Goal: Task Accomplishment & Management: Manage account settings

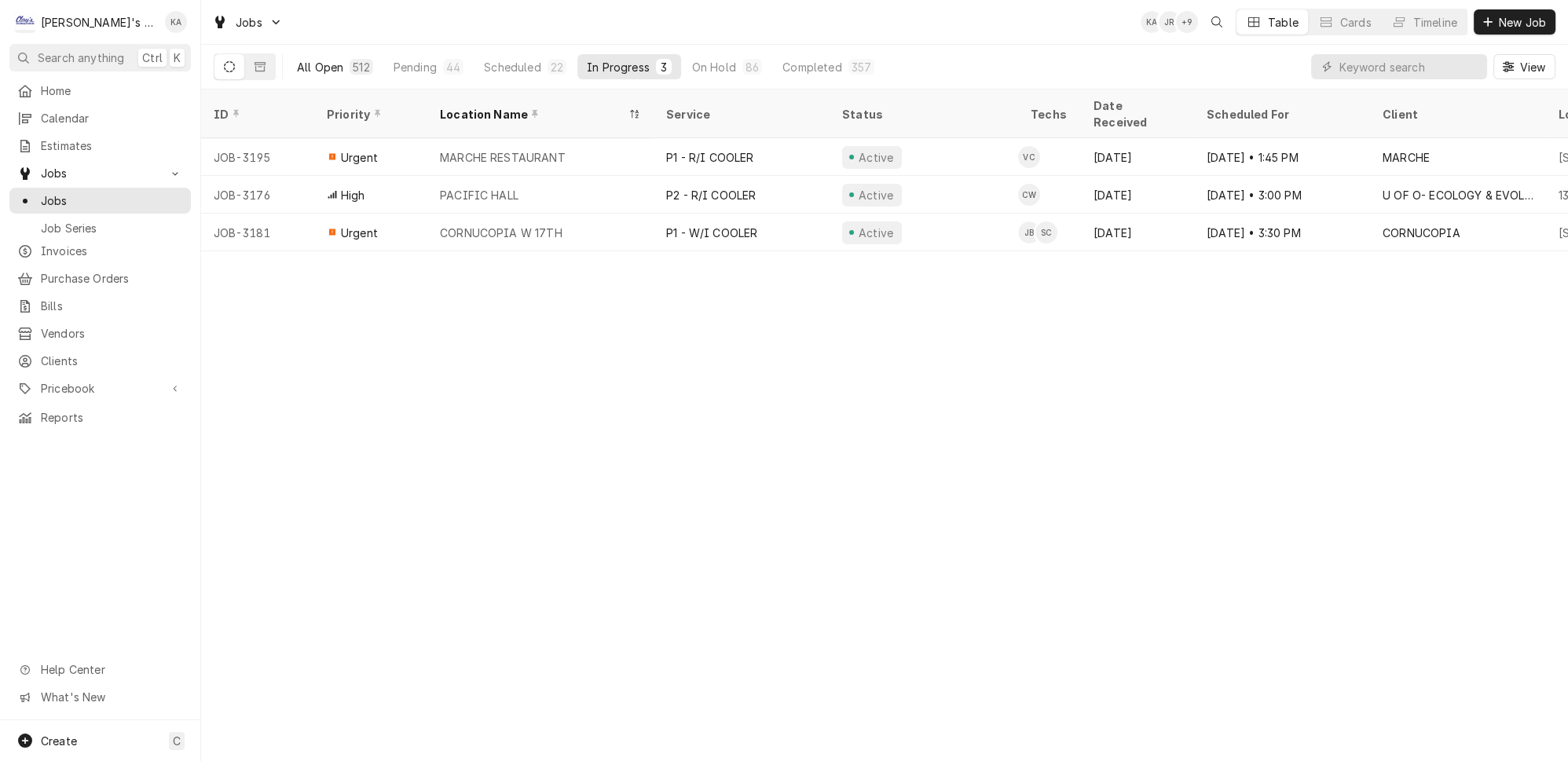
click at [306, 59] on div "All Open" at bounding box center [320, 67] width 47 height 16
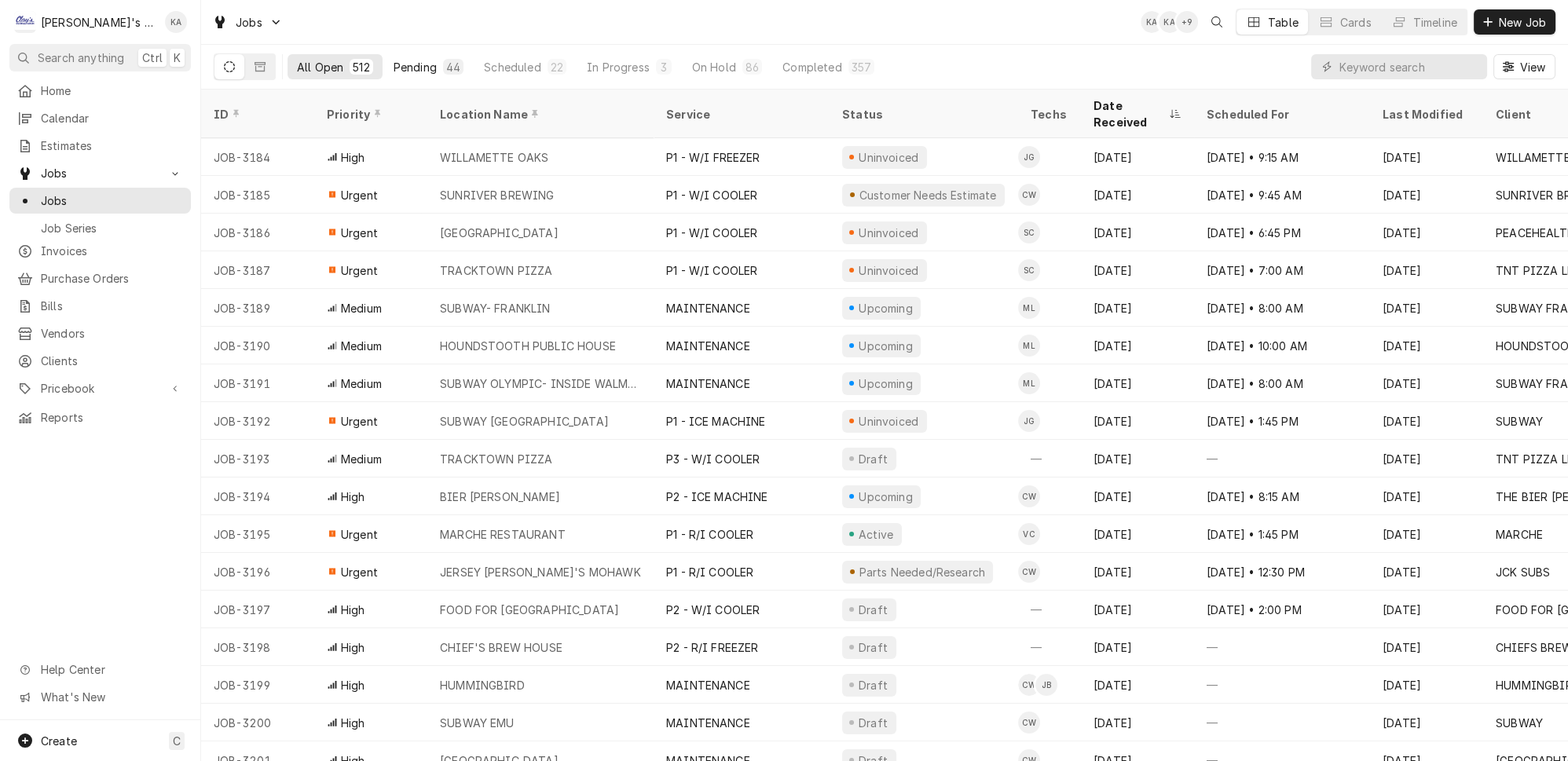
click at [393, 61] on div "Pending" at bounding box center [414, 67] width 43 height 16
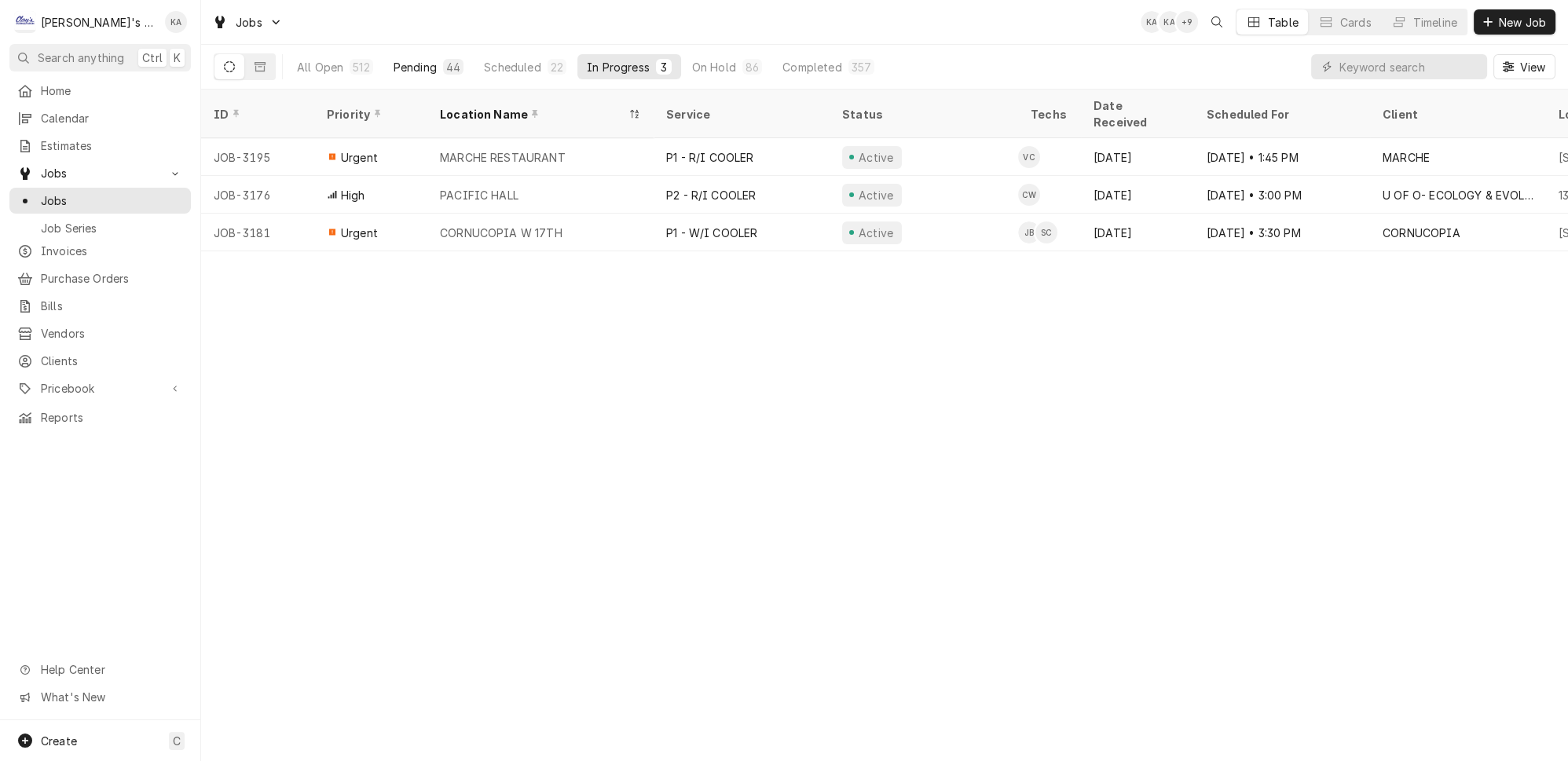
click at [400, 61] on div "Pending" at bounding box center [414, 67] width 43 height 16
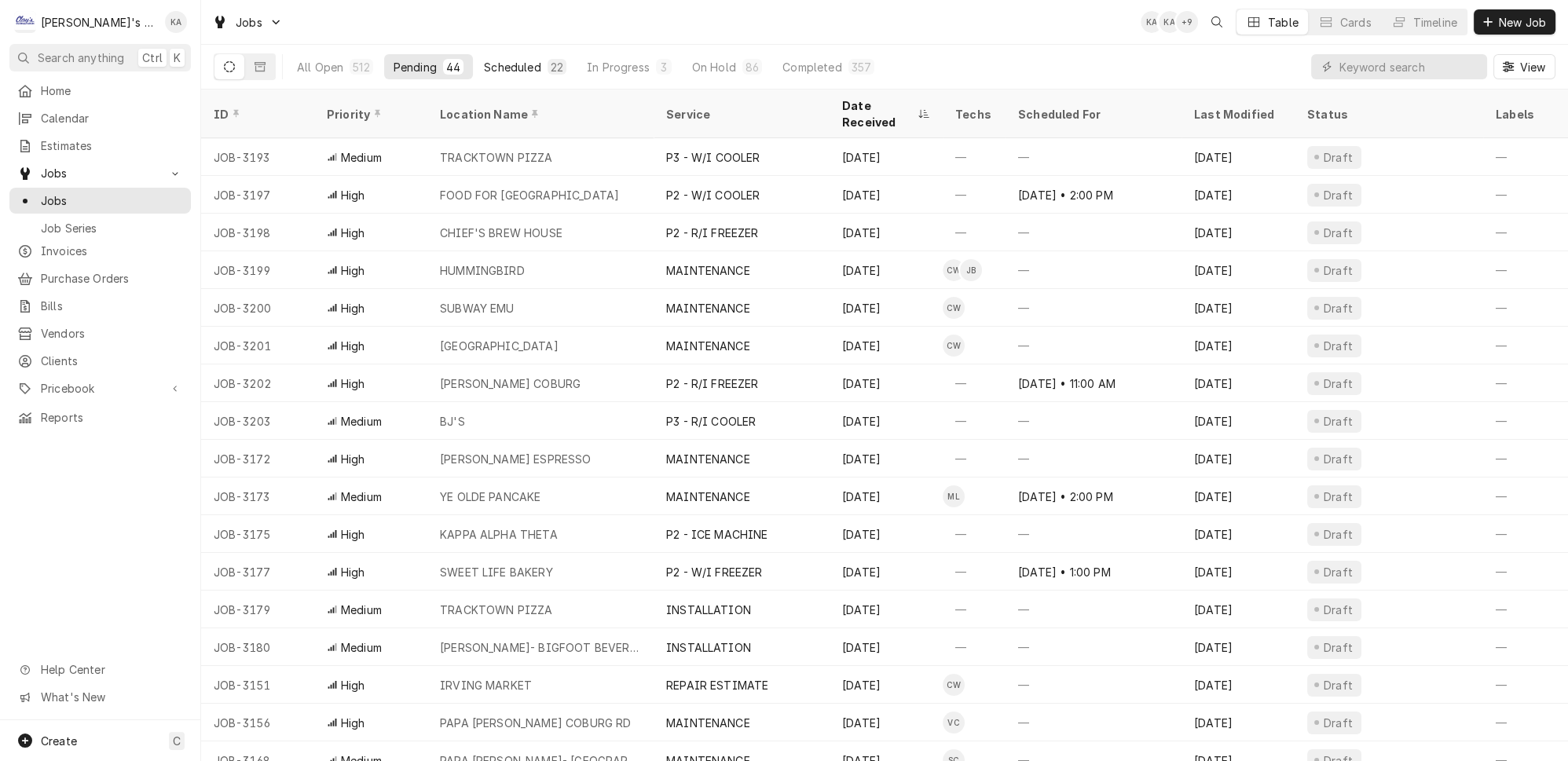
click at [490, 61] on div "Scheduled" at bounding box center [512, 67] width 56 height 16
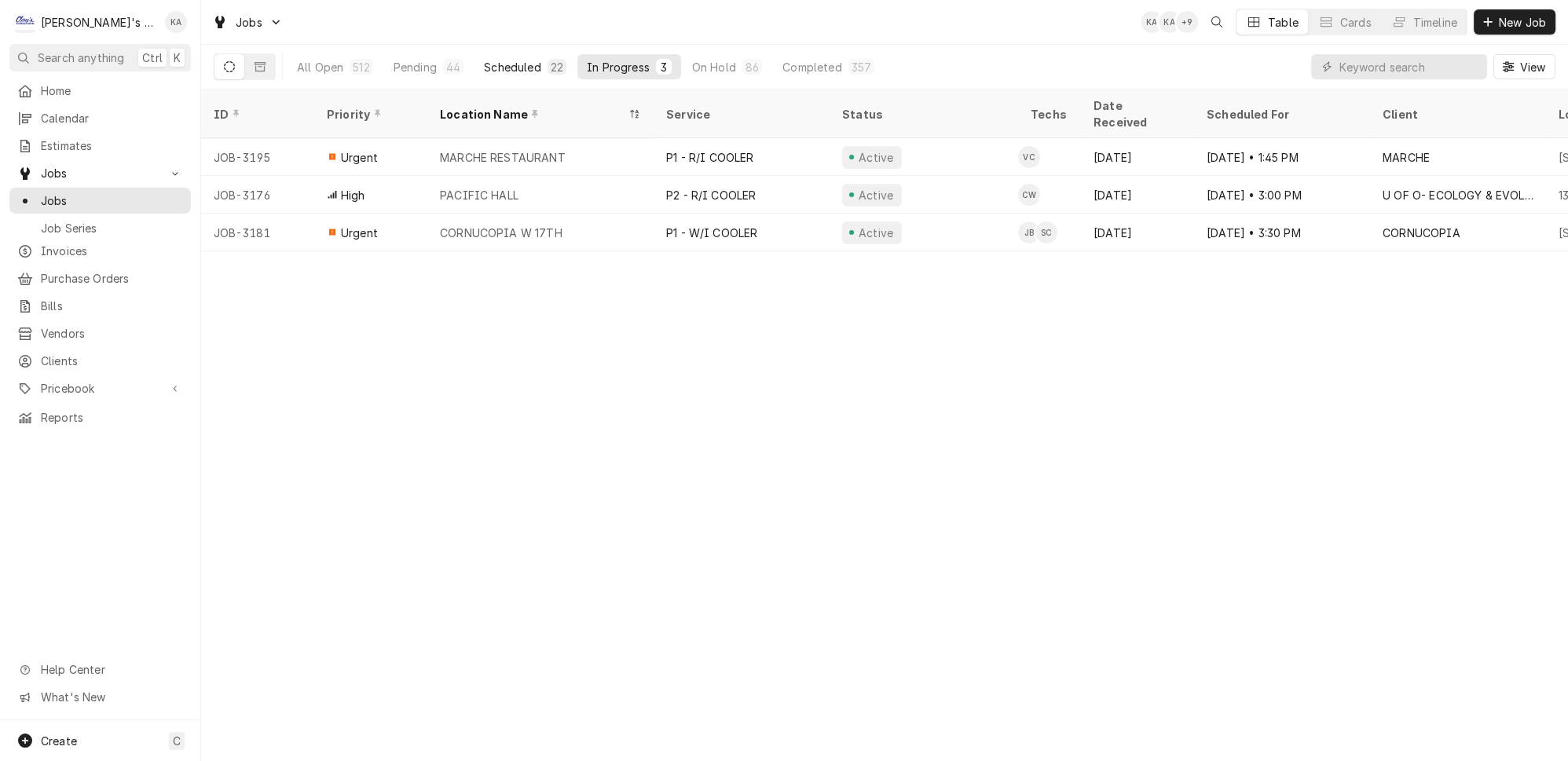
click at [487, 59] on div "Scheduled" at bounding box center [512, 67] width 56 height 16
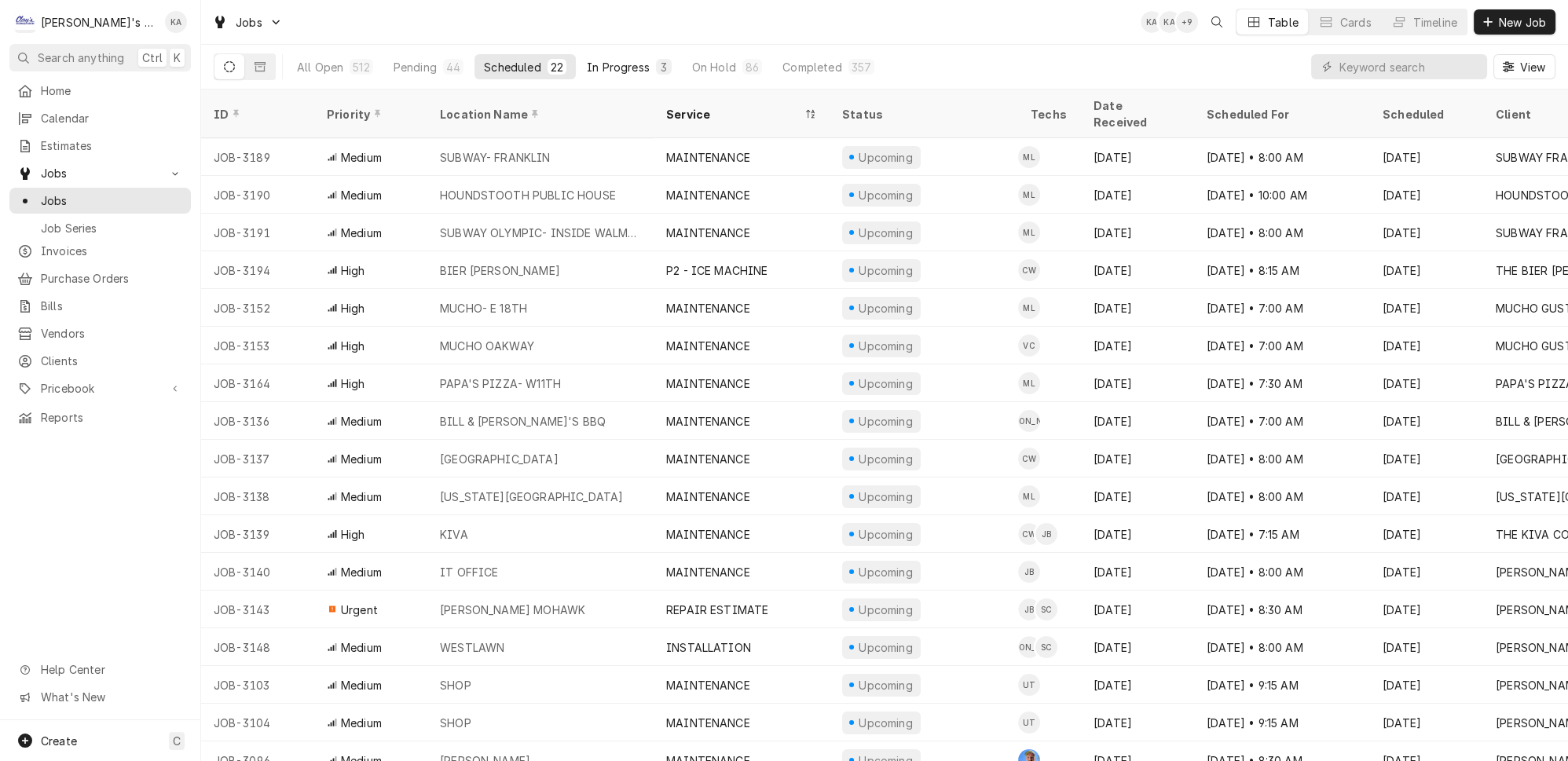
click at [587, 60] on div "In Progress" at bounding box center [618, 67] width 63 height 16
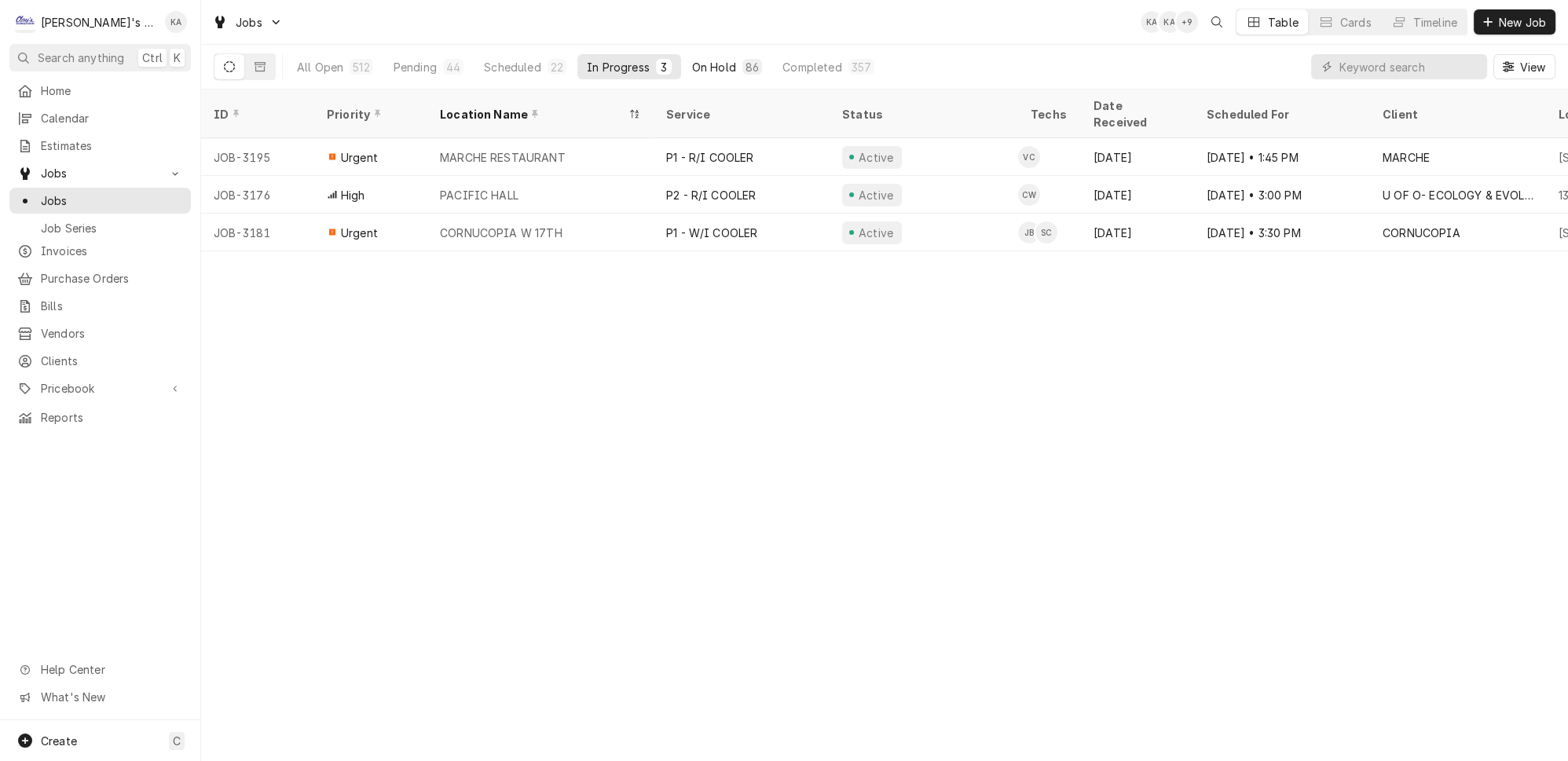
click at [692, 59] on div "On Hold" at bounding box center [714, 67] width 44 height 16
click at [782, 59] on div "Completed" at bounding box center [812, 67] width 59 height 16
click at [92, 351] on div "Clients" at bounding box center [100, 361] width 175 height 20
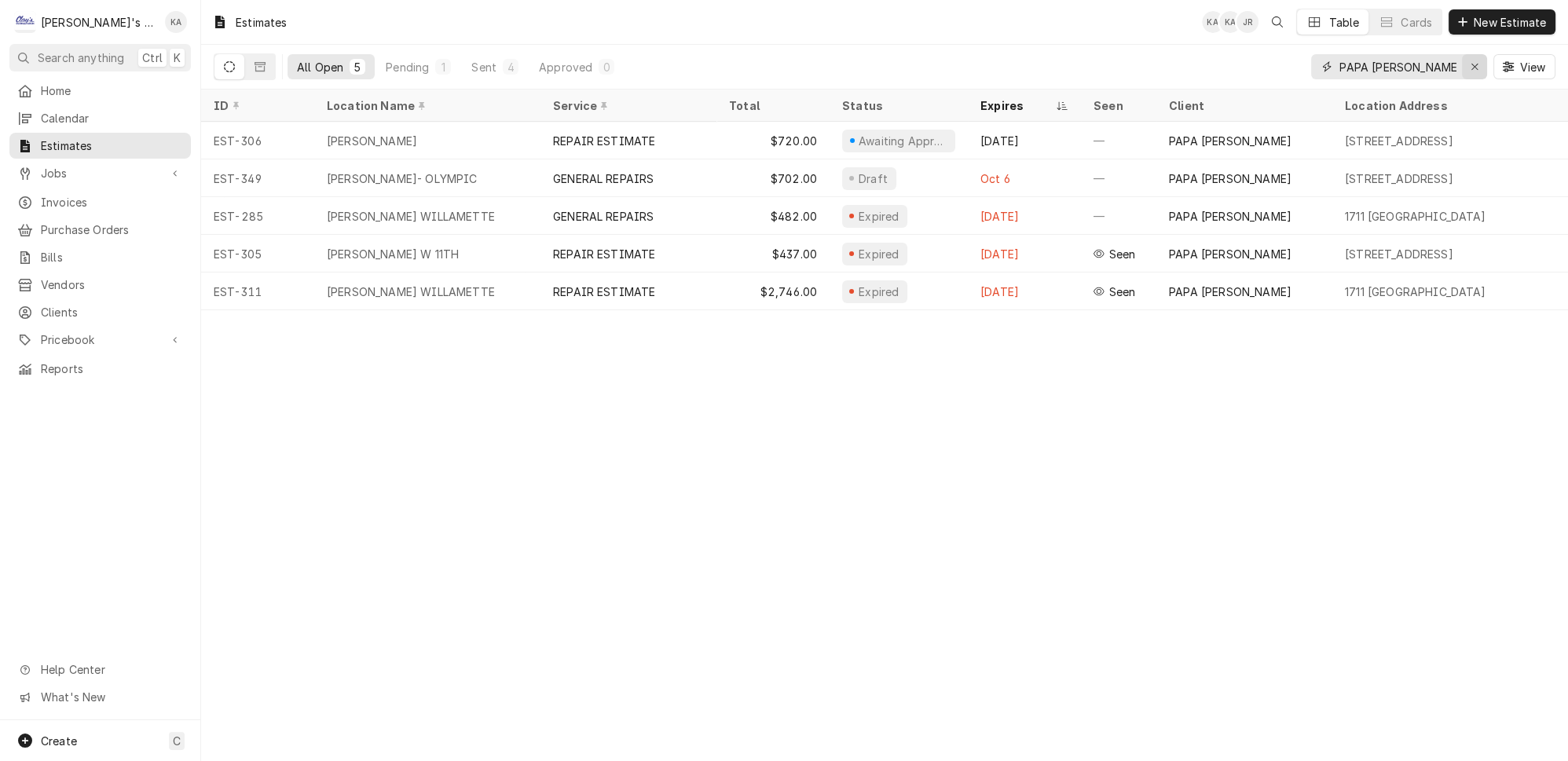
click at [1479, 64] on icon "Erase input" at bounding box center [1475, 66] width 9 height 11
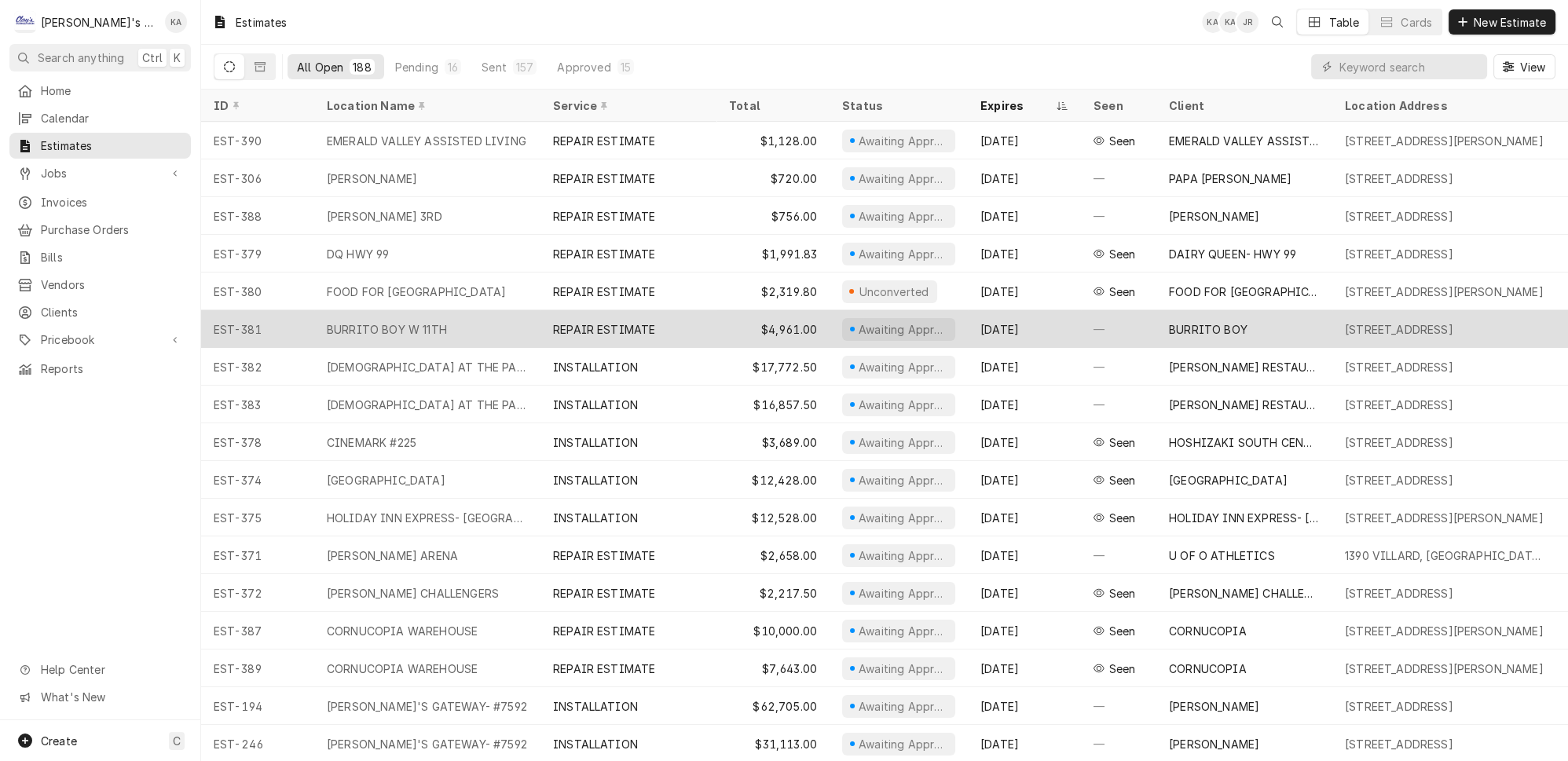
click at [512, 312] on div "BURRITO BOY W 11TH" at bounding box center [427, 329] width 226 height 38
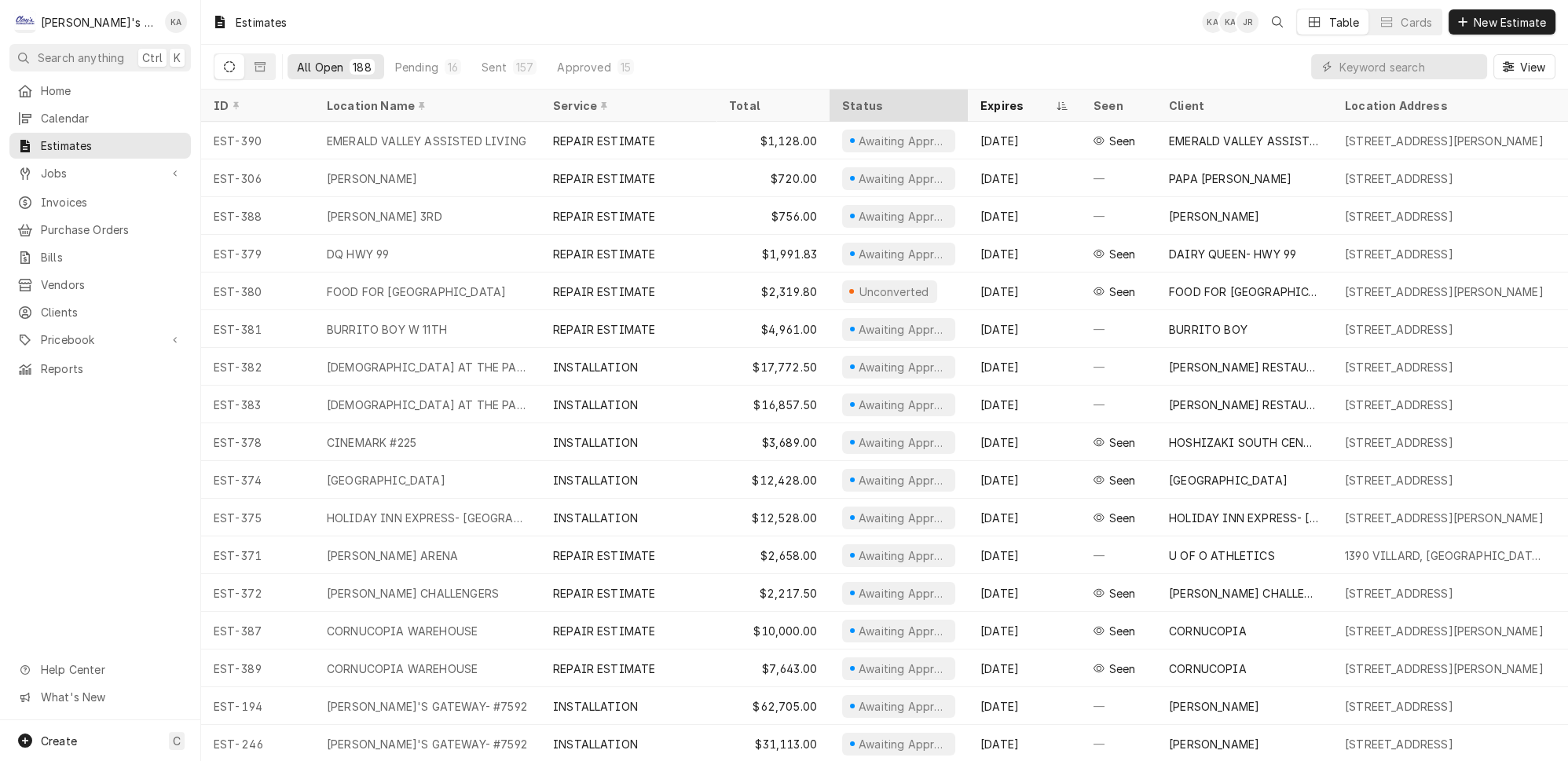
click at [921, 103] on div "Status" at bounding box center [897, 105] width 110 height 16
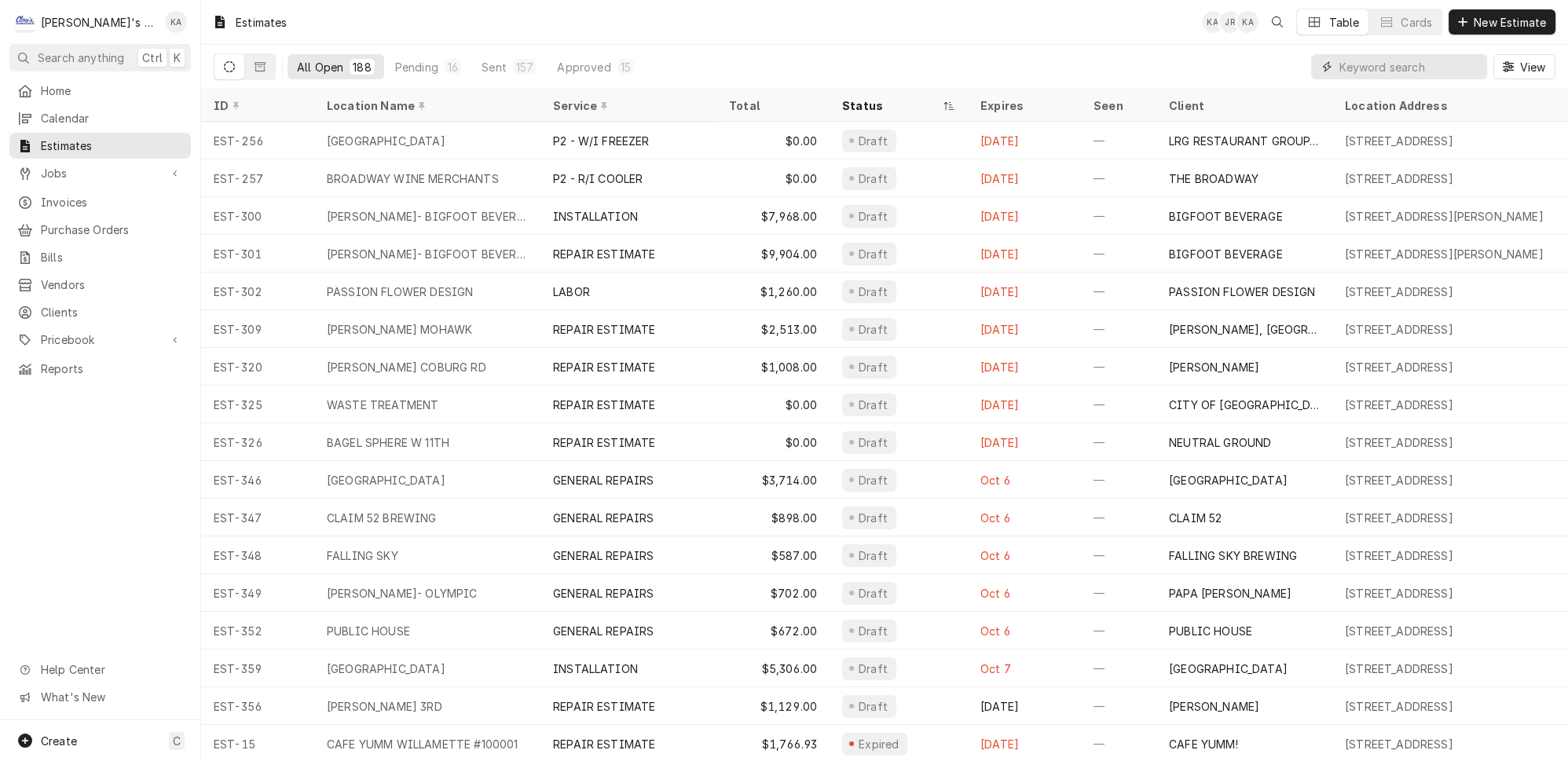
click at [1366, 62] on input "Dynamic Content Wrapper" at bounding box center [1409, 66] width 140 height 25
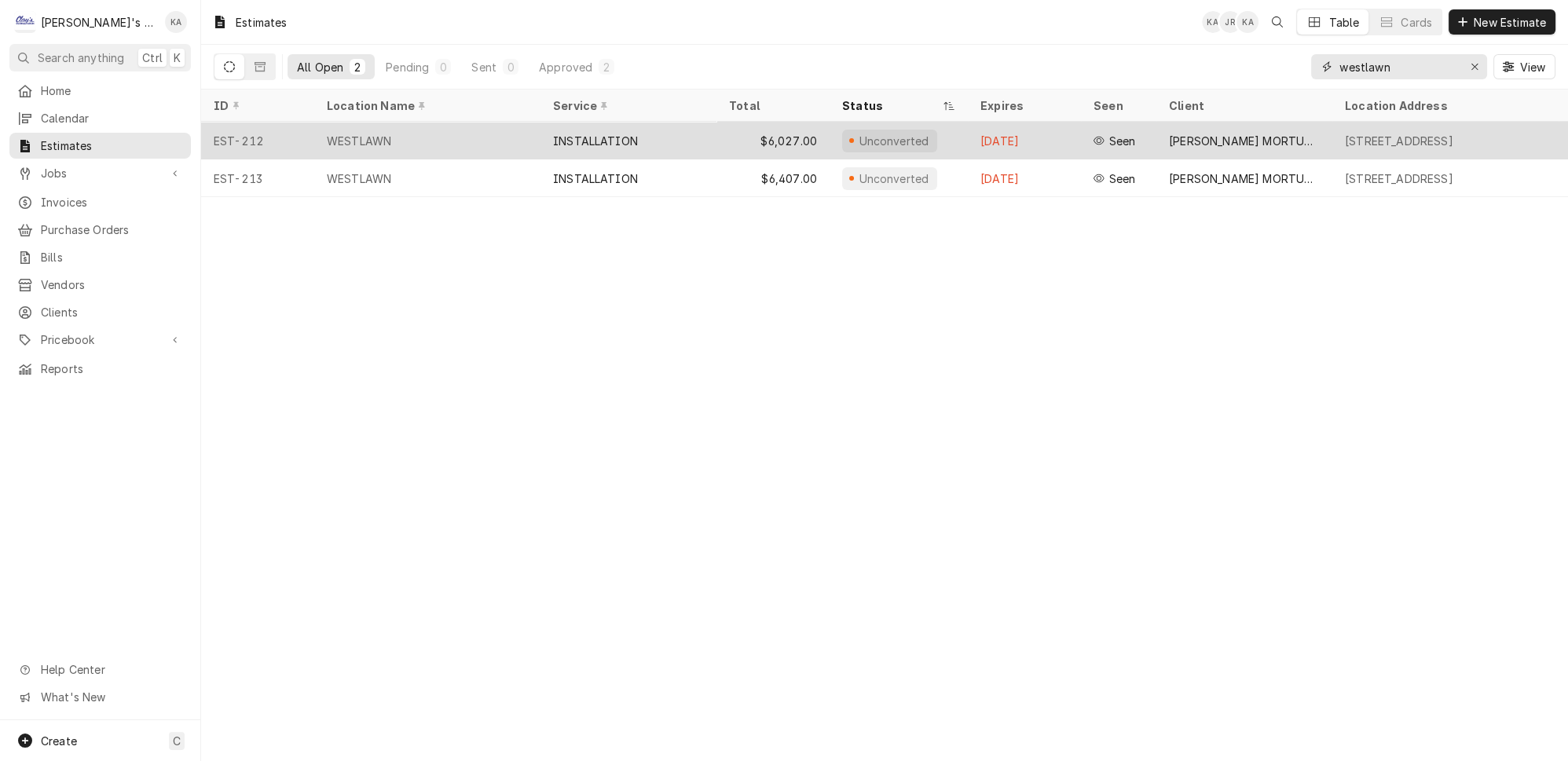
type input "westlawn"
click at [653, 132] on div "INSTALLATION" at bounding box center [628, 140] width 176 height 38
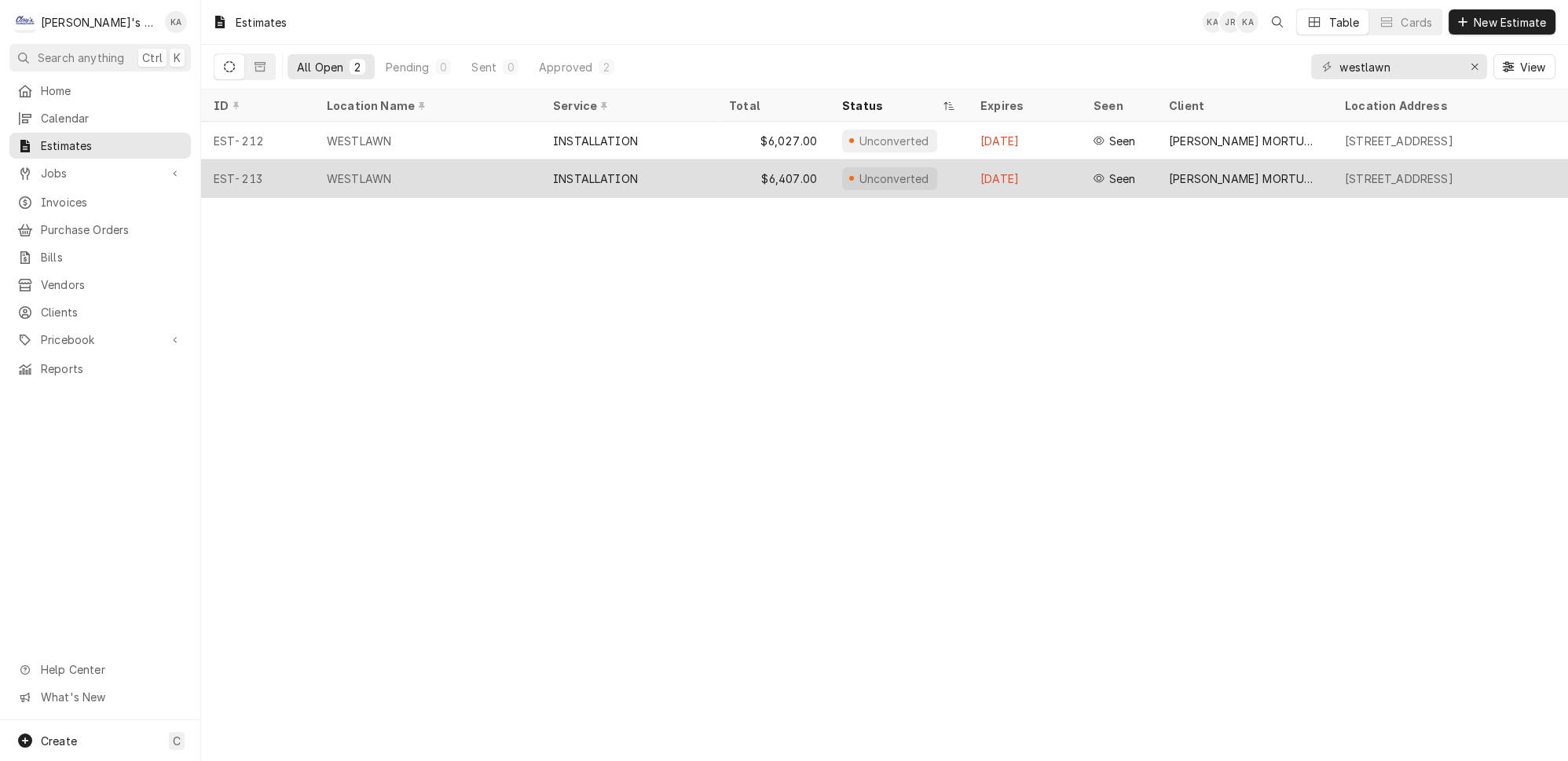
click at [615, 170] on div "INSTALLATION" at bounding box center [596, 179] width 85 height 16
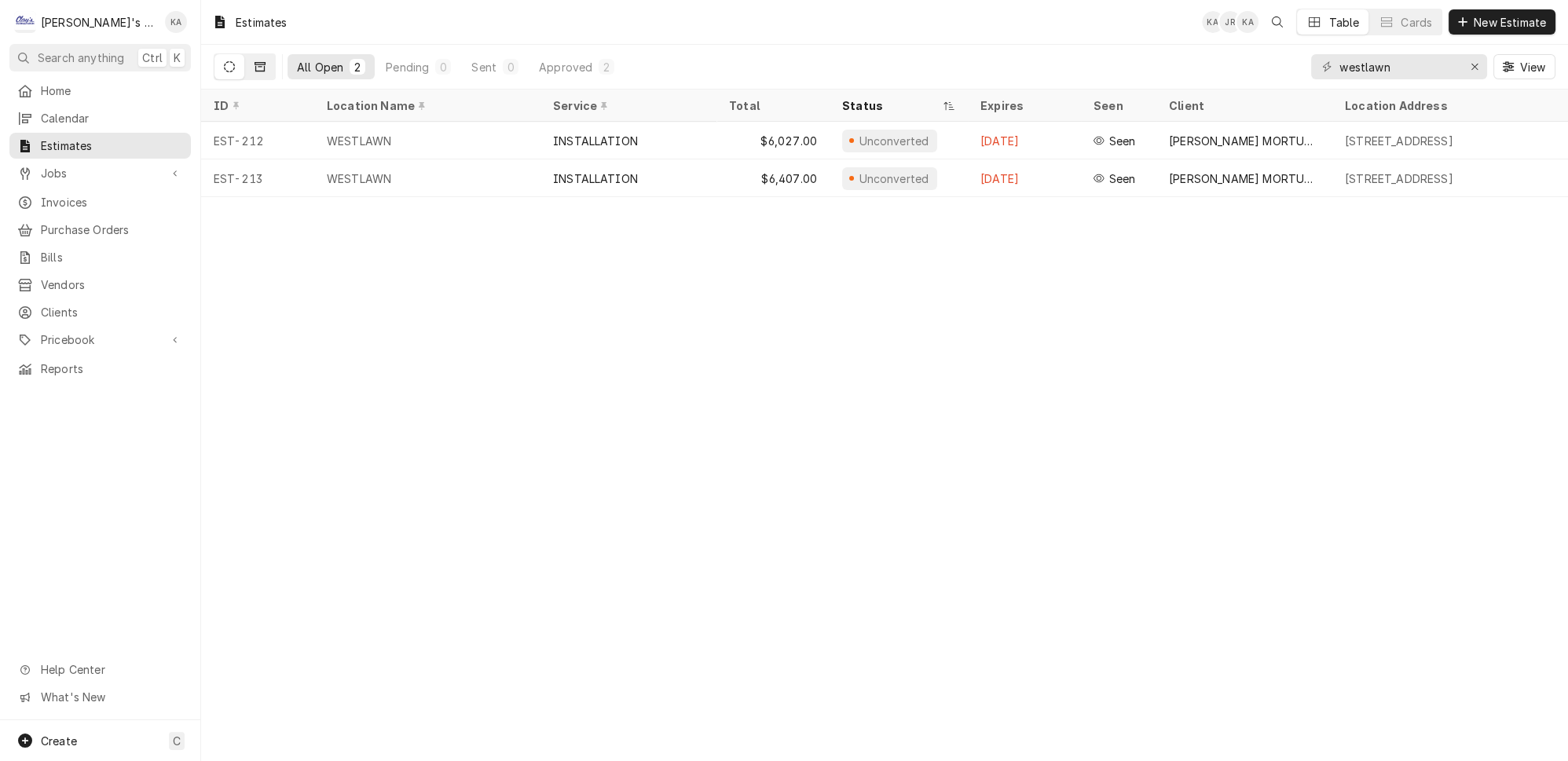
click at [245, 61] on button "Dynamic Content Wrapper" at bounding box center [259, 66] width 30 height 25
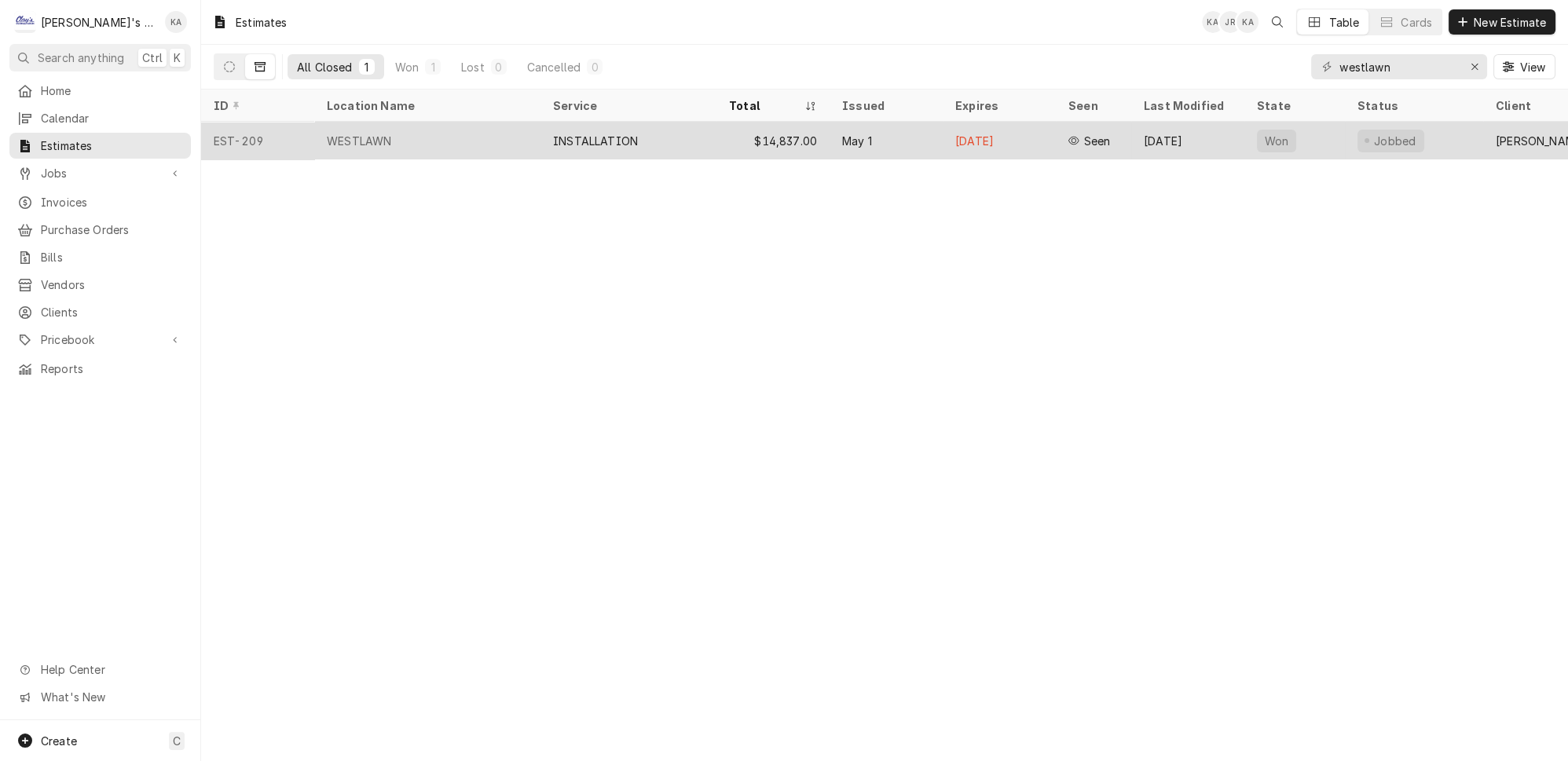
click at [440, 126] on div "WESTLAWN" at bounding box center [427, 140] width 226 height 38
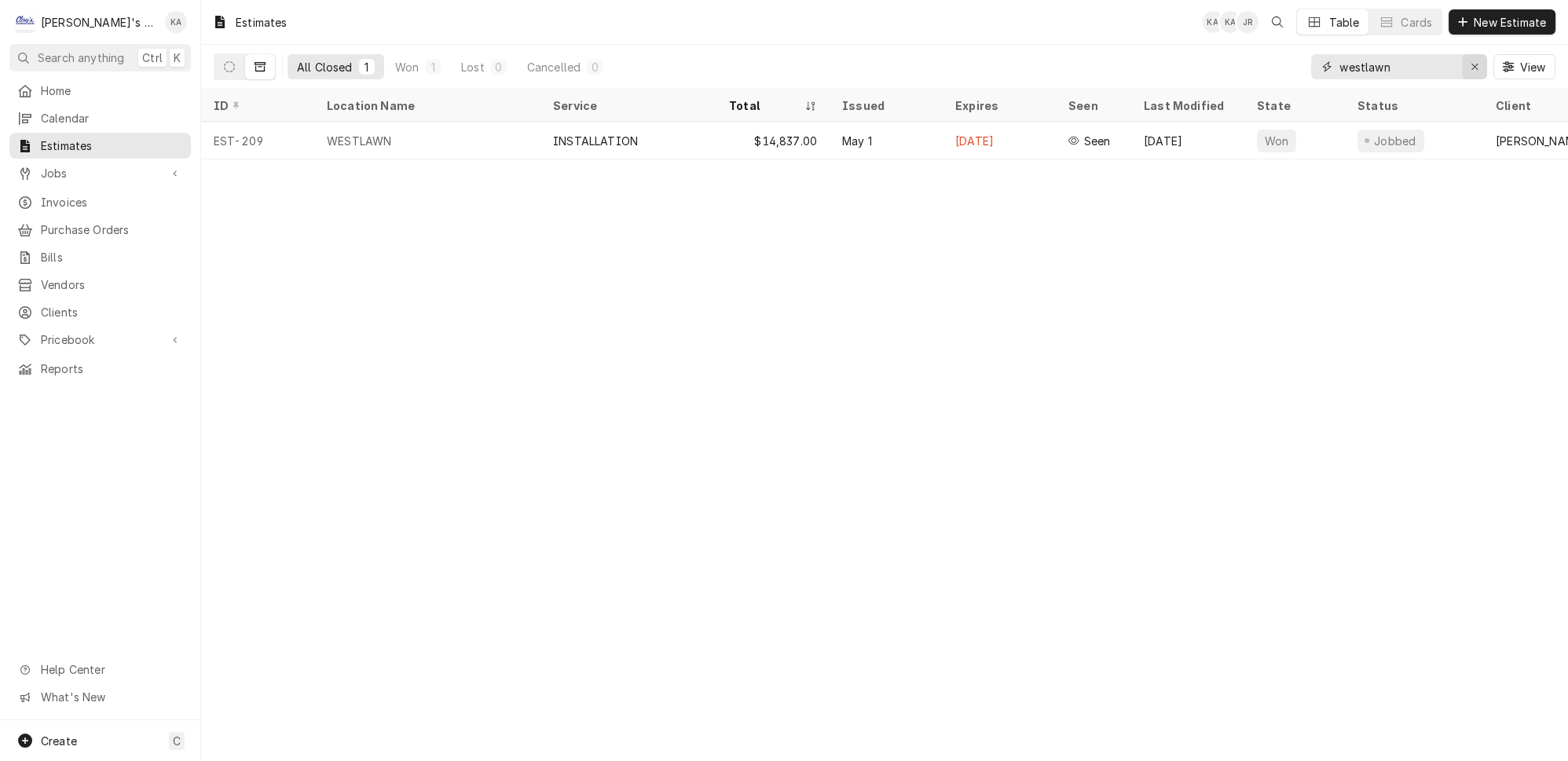
click at [1477, 64] on icon "Erase input" at bounding box center [1474, 67] width 7 height 7
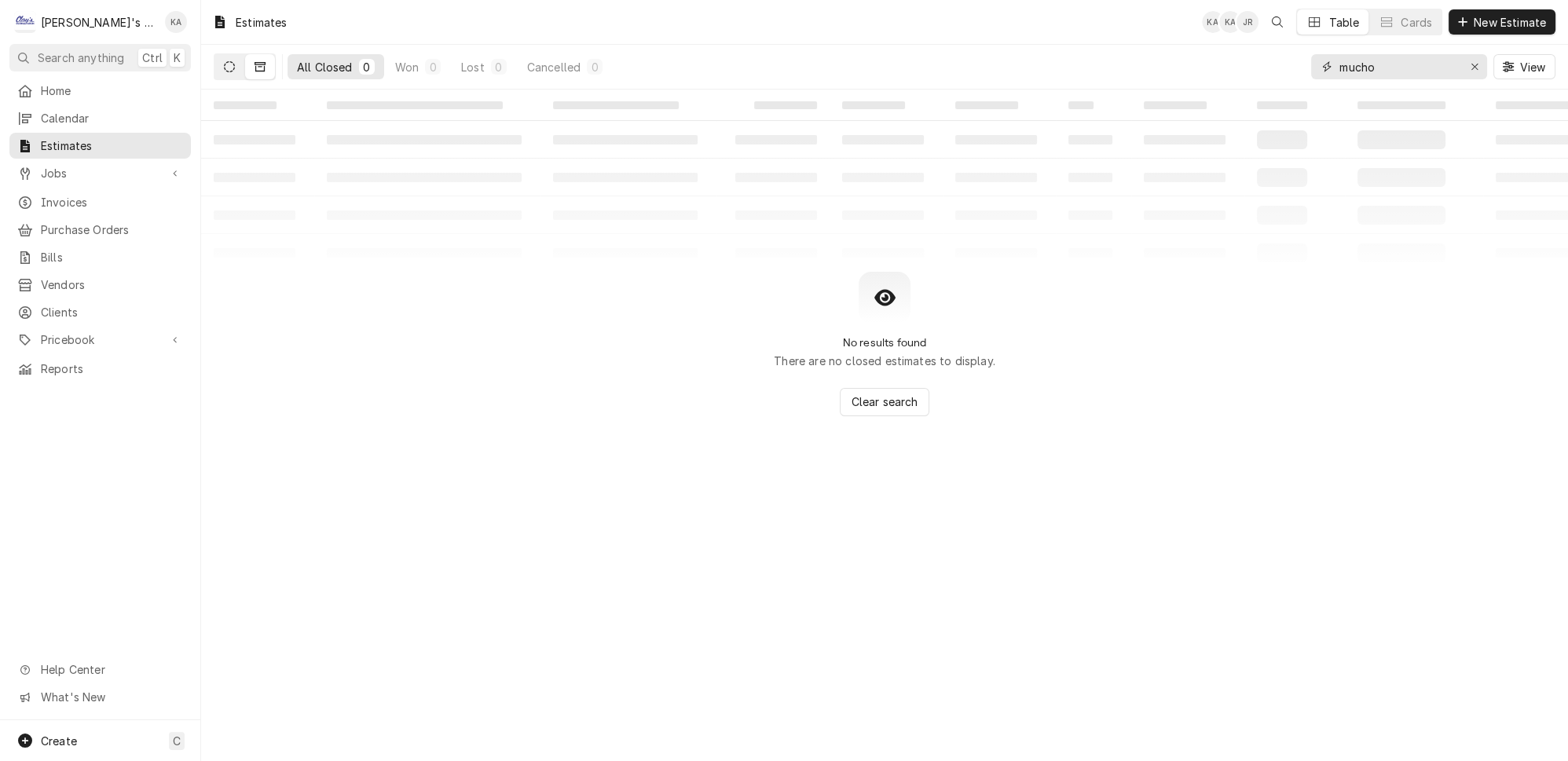
type input "mucho"
click at [221, 65] on button "Dynamic Content Wrapper" at bounding box center [229, 66] width 30 height 25
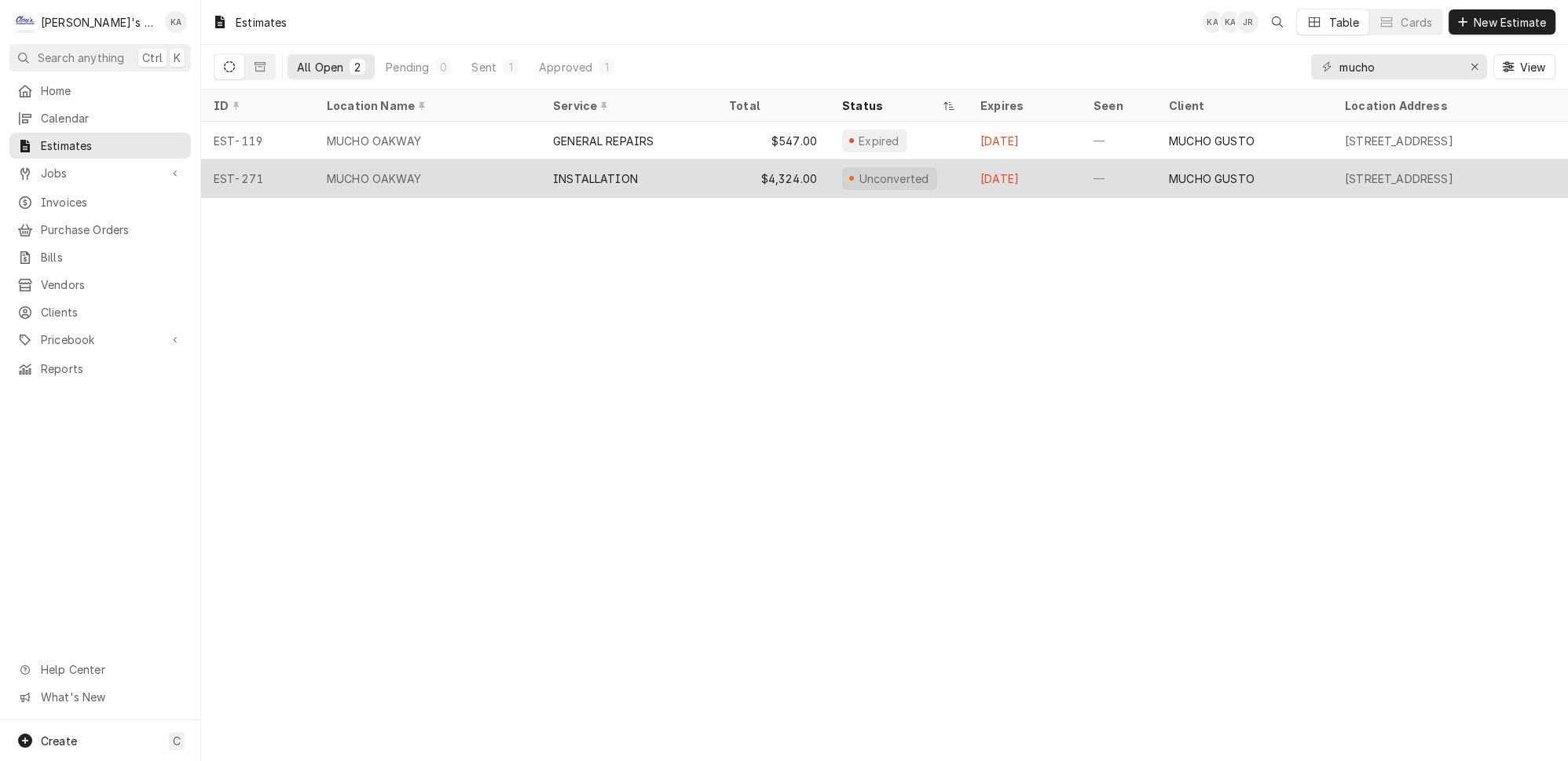
click at [481, 164] on div "MUCHO OAKWAY" at bounding box center [427, 178] width 226 height 38
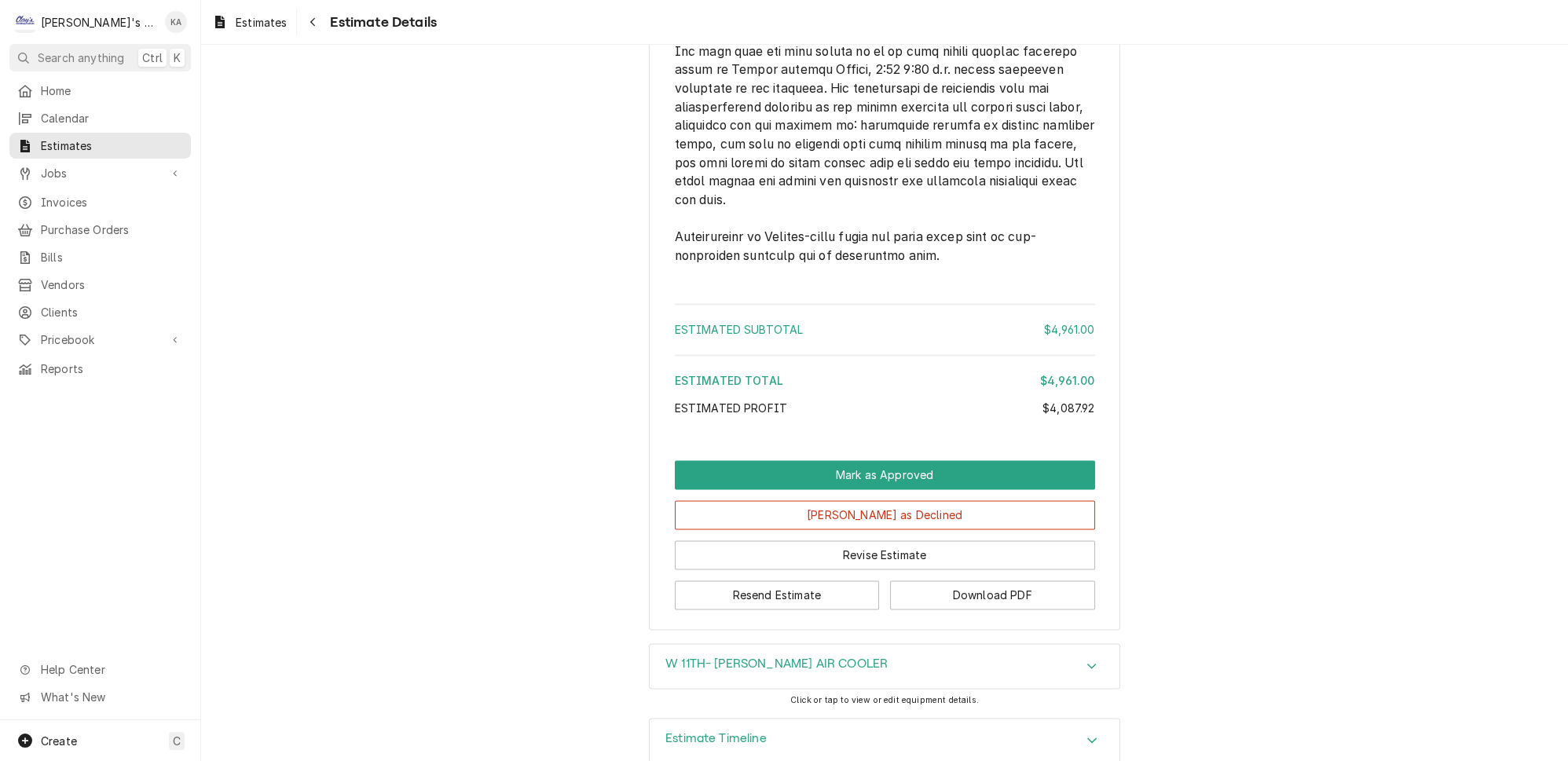
scroll to position [3613, 0]
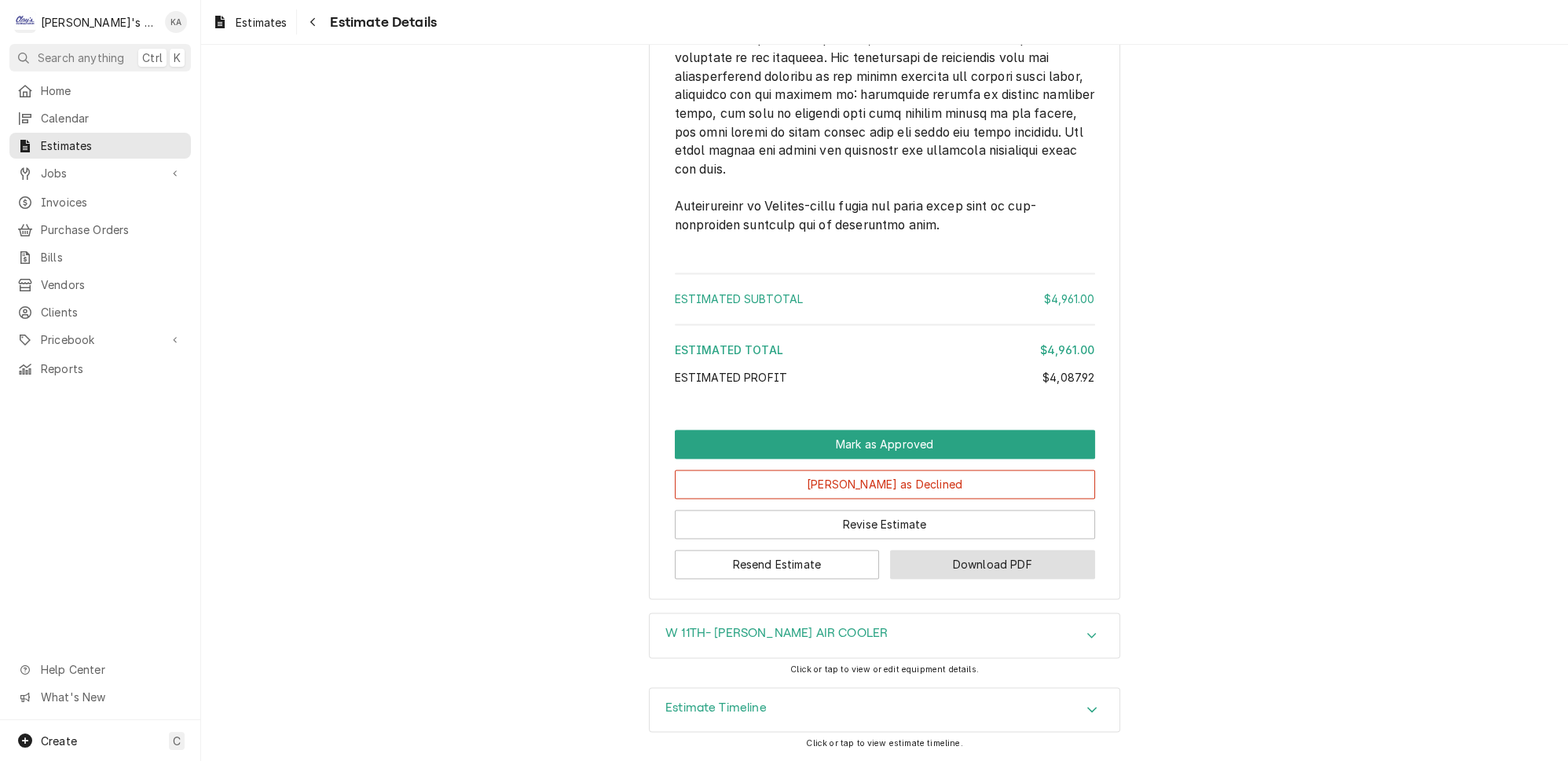
click at [986, 569] on button "Download PDF" at bounding box center [992, 564] width 205 height 29
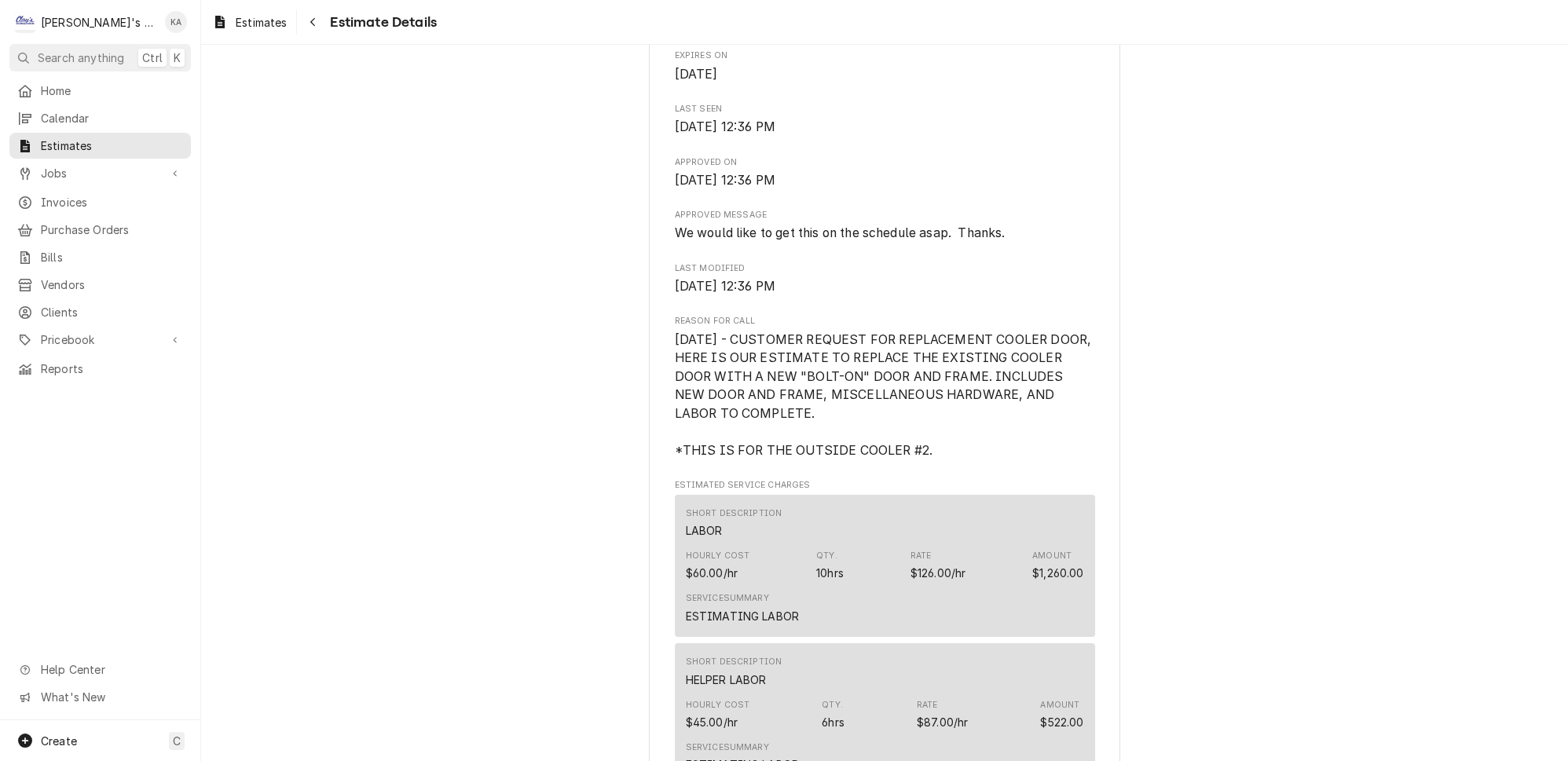
scroll to position [643, 0]
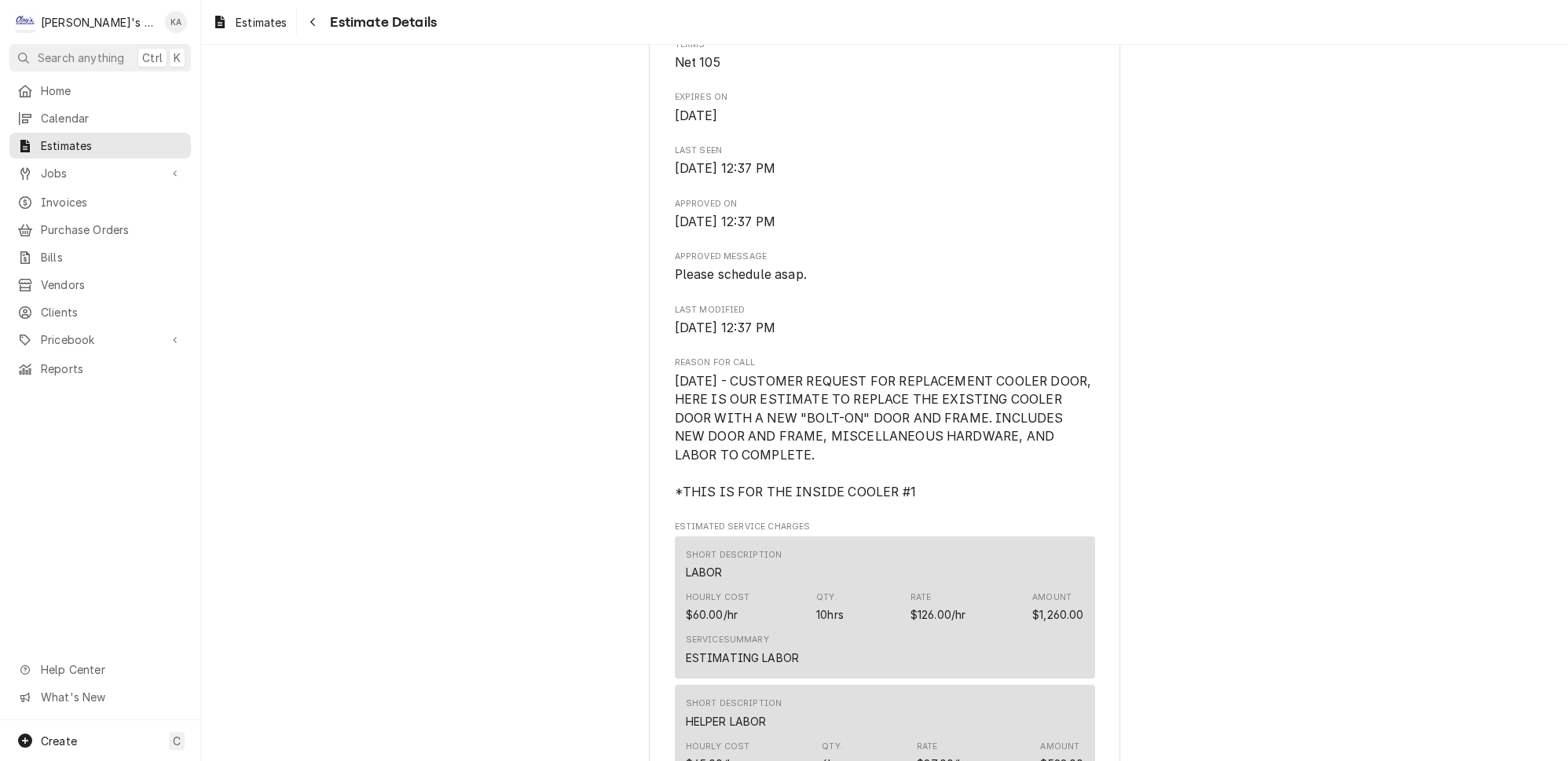
scroll to position [643, 0]
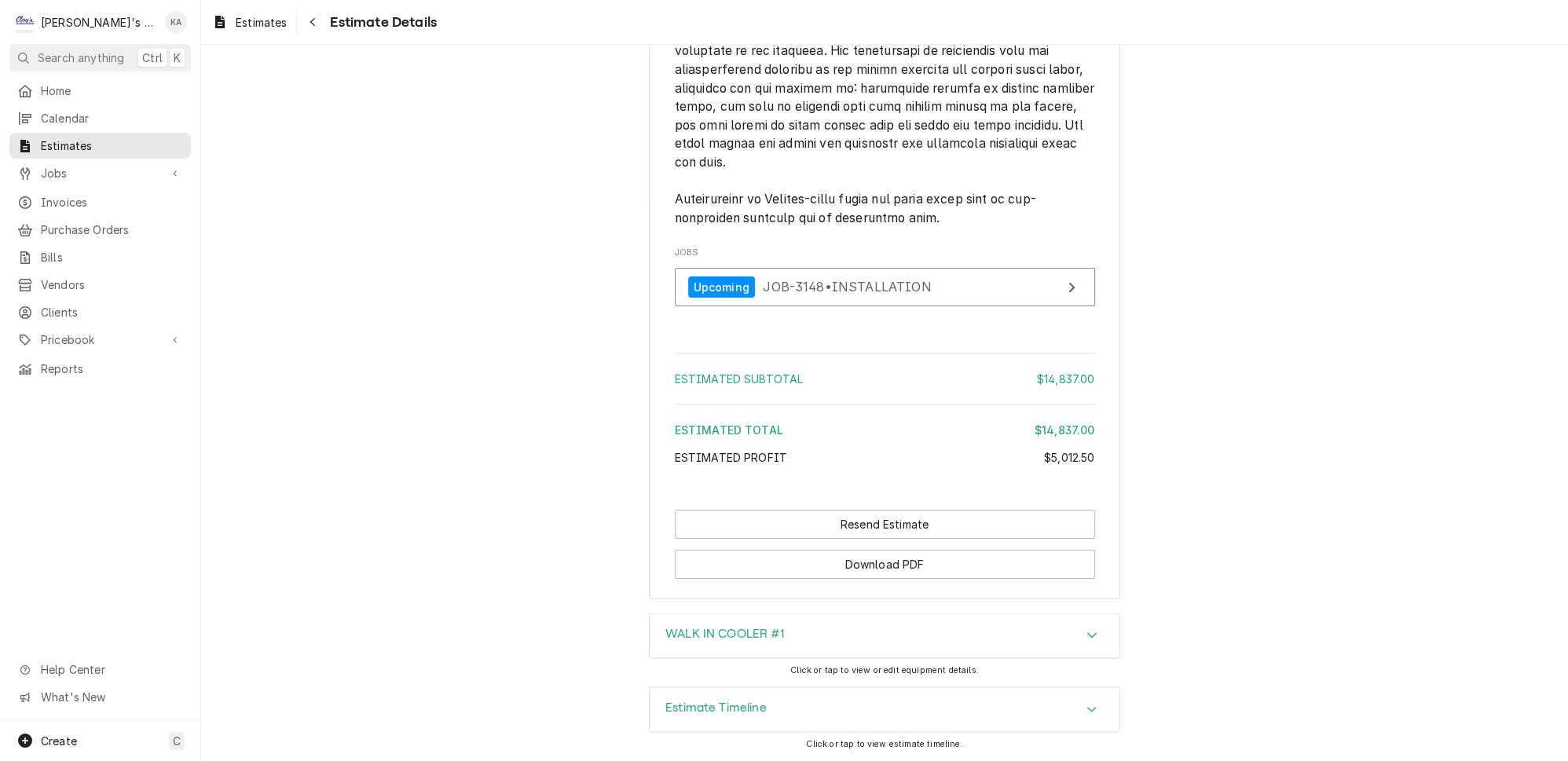
scroll to position [5049, 0]
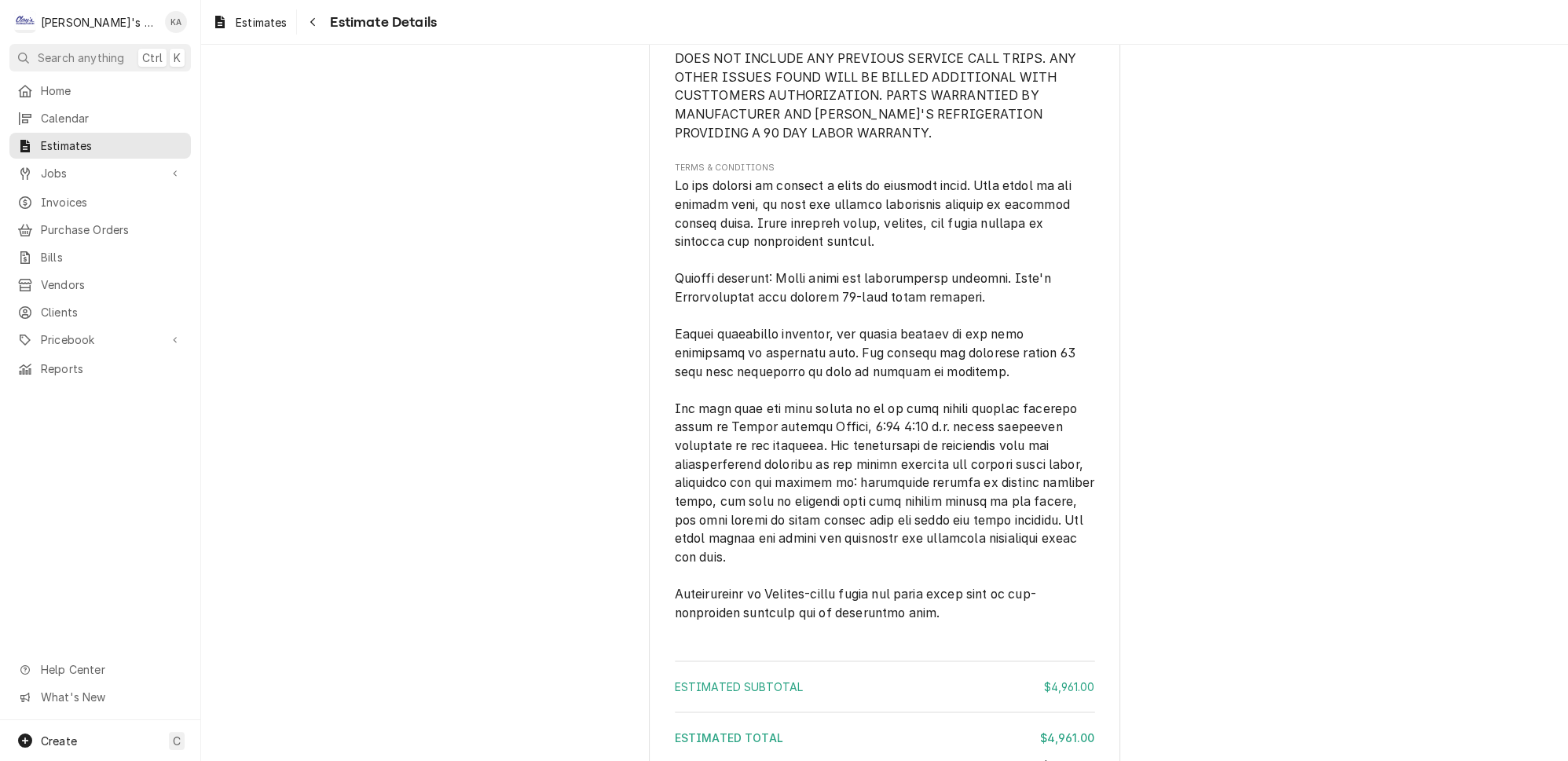
scroll to position [3613, 0]
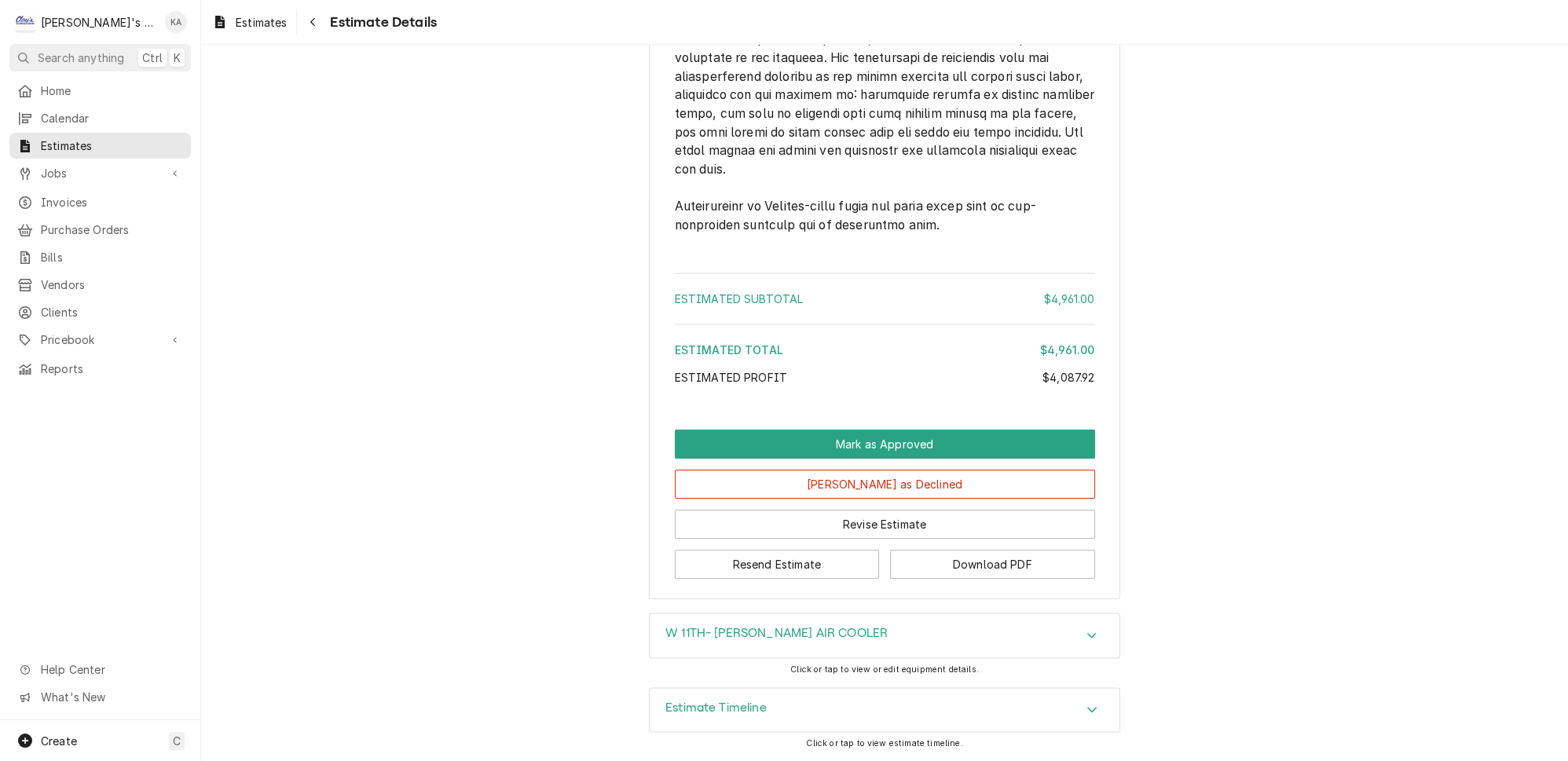
click at [1080, 701] on div "Accordion Header" at bounding box center [1092, 710] width 24 height 19
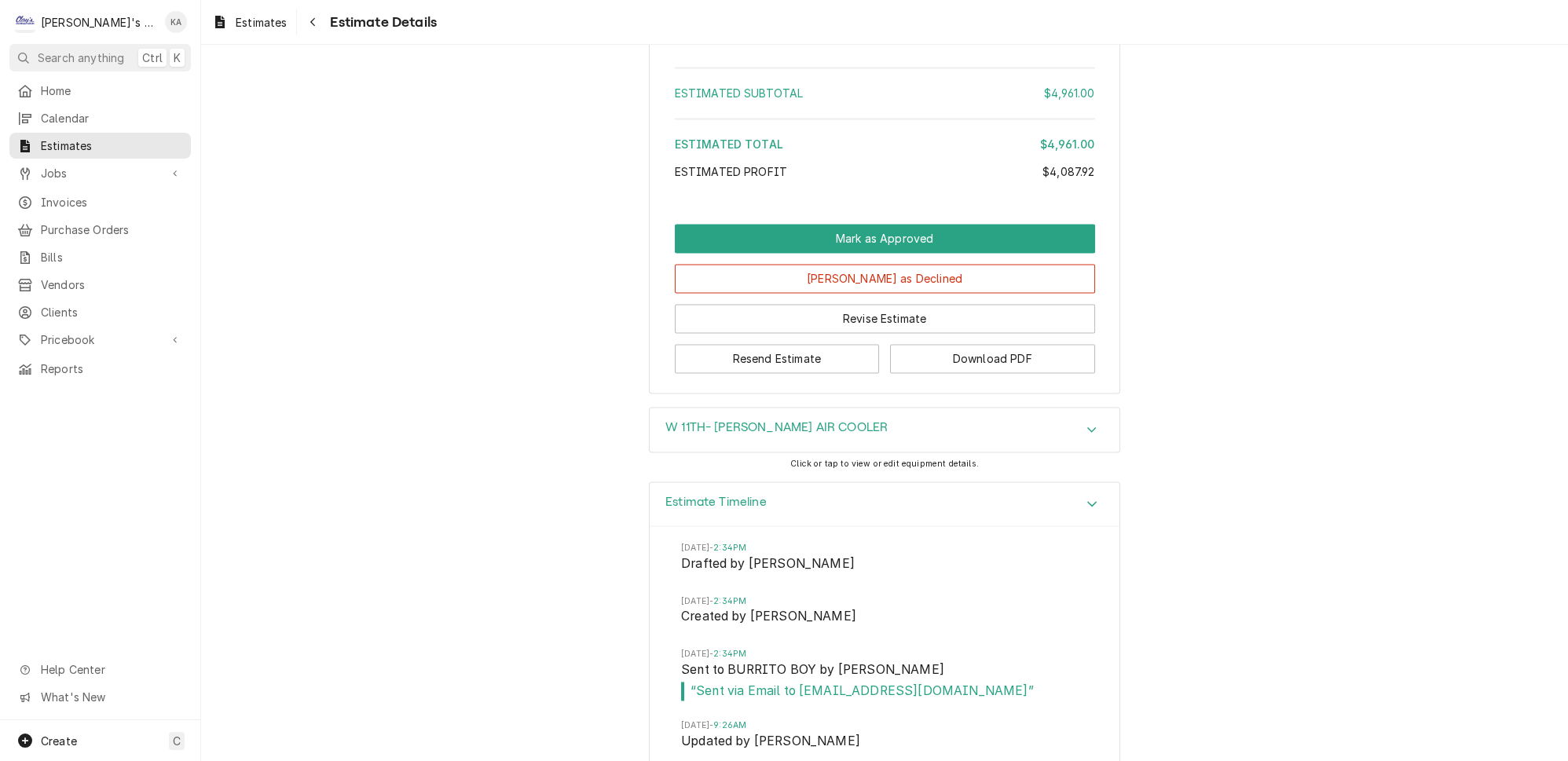
scroll to position [3843, 0]
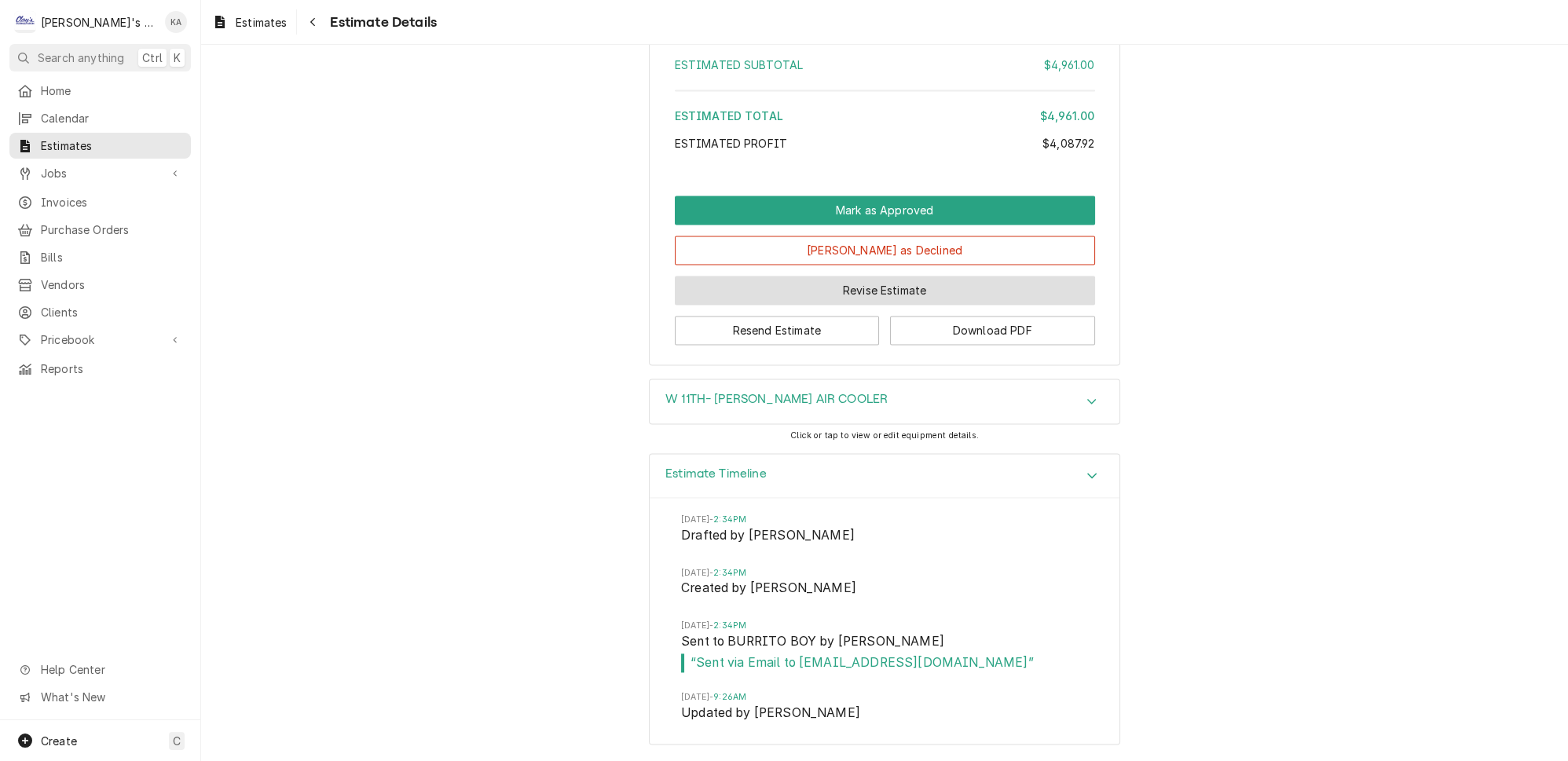
click at [875, 299] on button "Revise Estimate" at bounding box center [884, 290] width 420 height 29
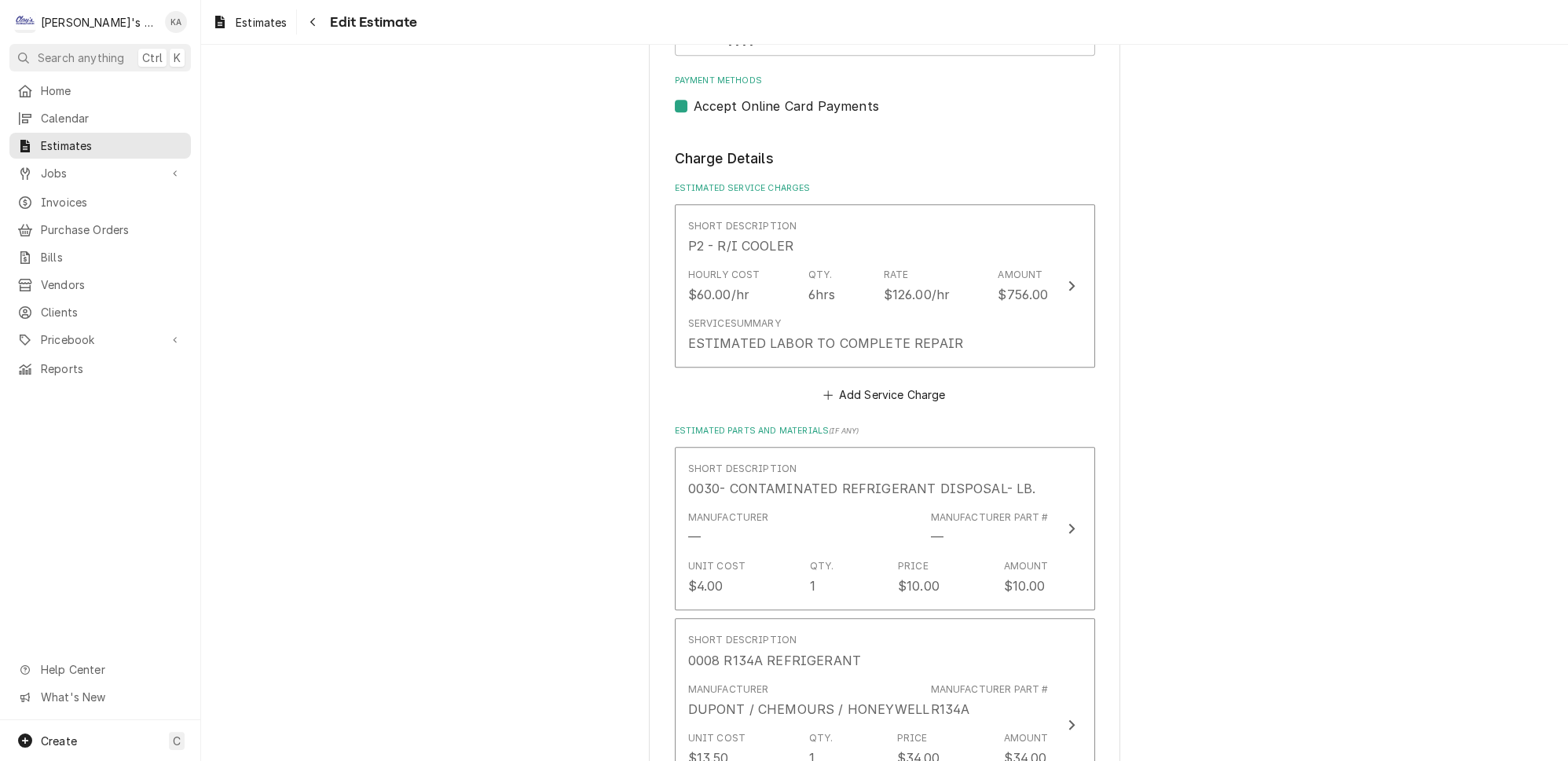
scroll to position [1570, 0]
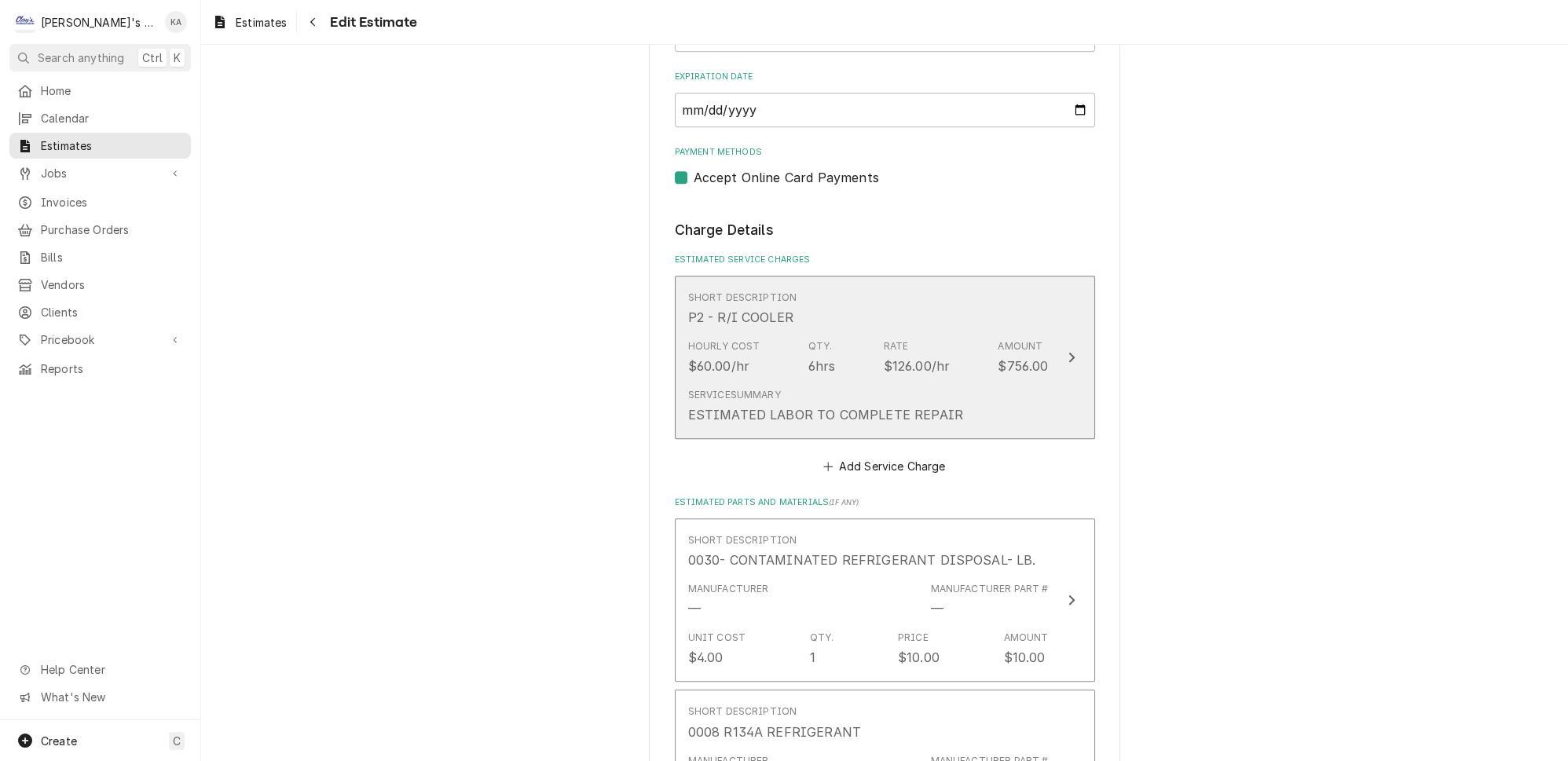
click at [1039, 378] on button "Short Description P2 - R/I COOLER Hourly Cost $60.00/hr Qty. 6hrs Rate $126.00/…" at bounding box center [884, 357] width 420 height 164
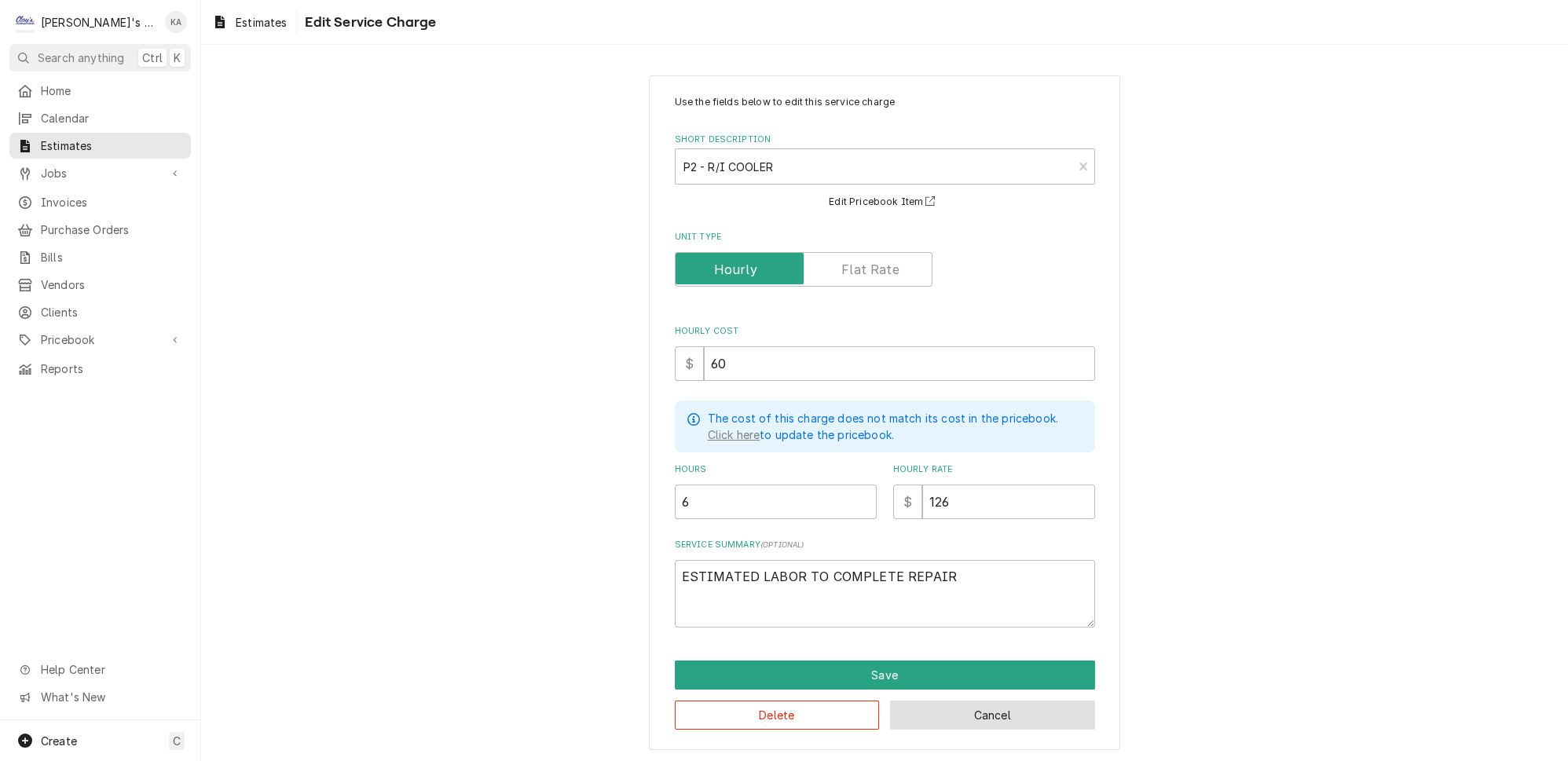
click at [976, 701] on button "Cancel" at bounding box center [992, 715] width 205 height 29
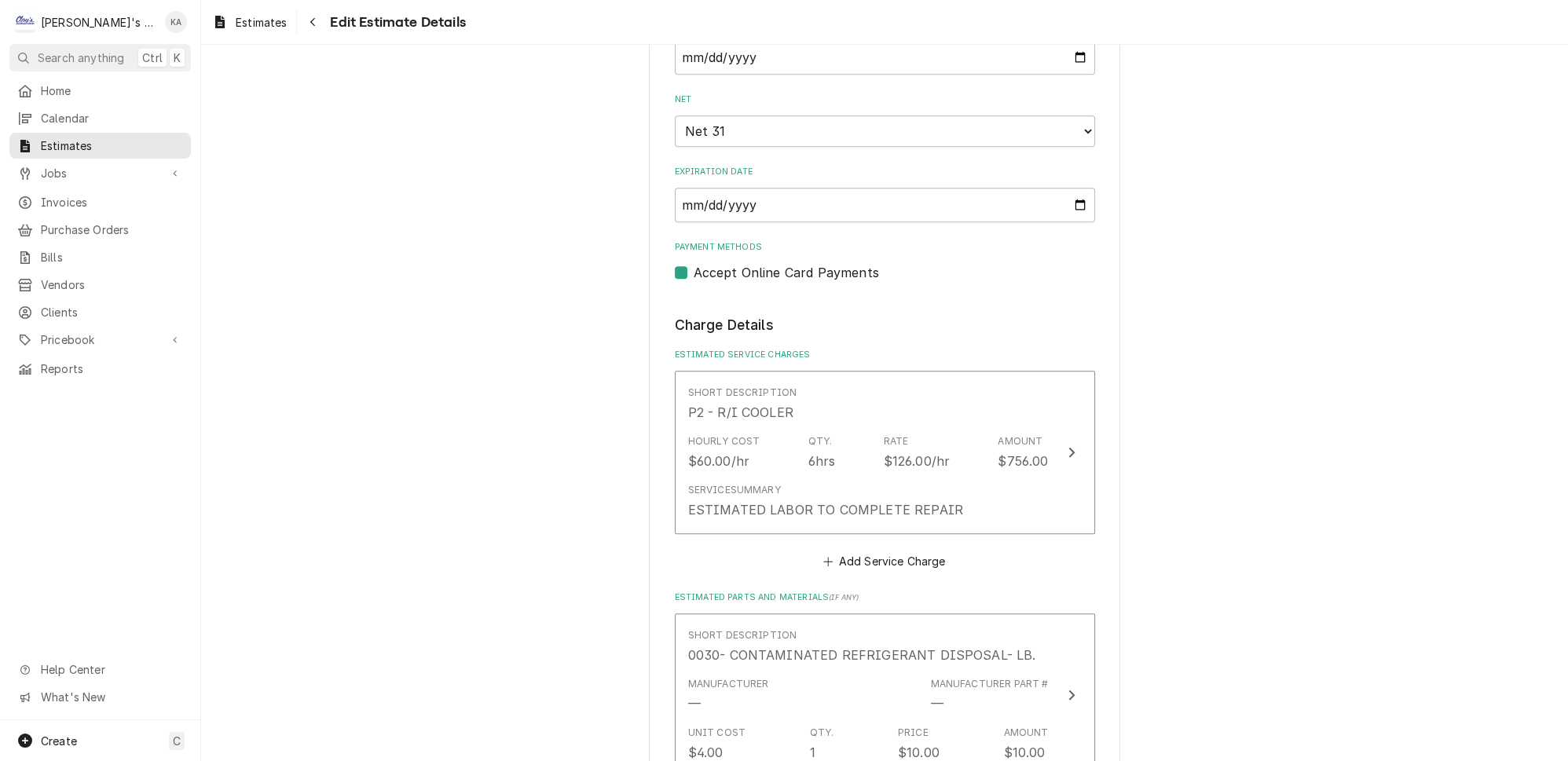
scroll to position [1499, 0]
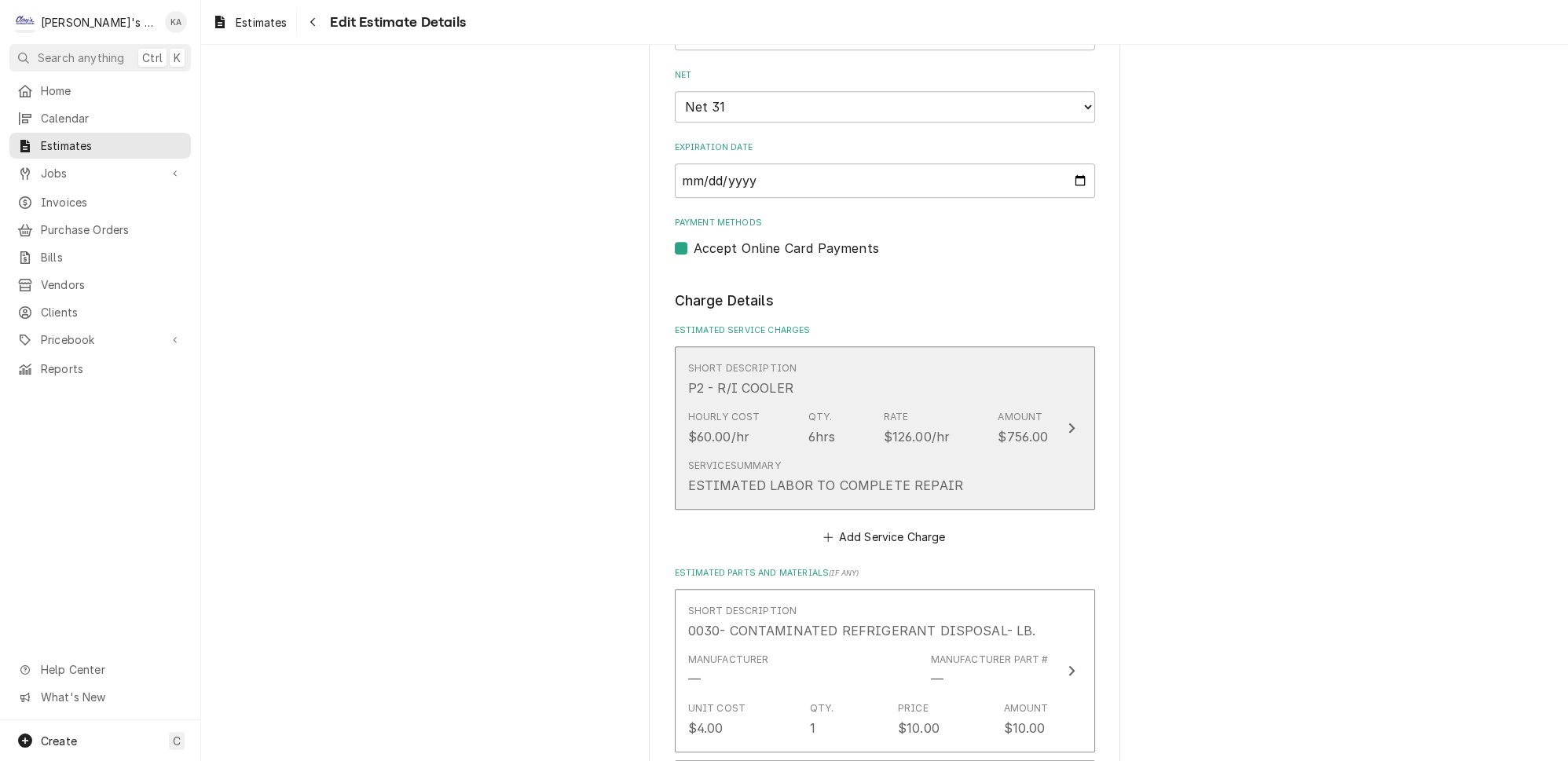
click at [1052, 442] on button "Short Description P2 - R/I COOLER Hourly Cost $60.00/hr Qty. 6hrs Rate $126.00/…" at bounding box center [884, 428] width 420 height 164
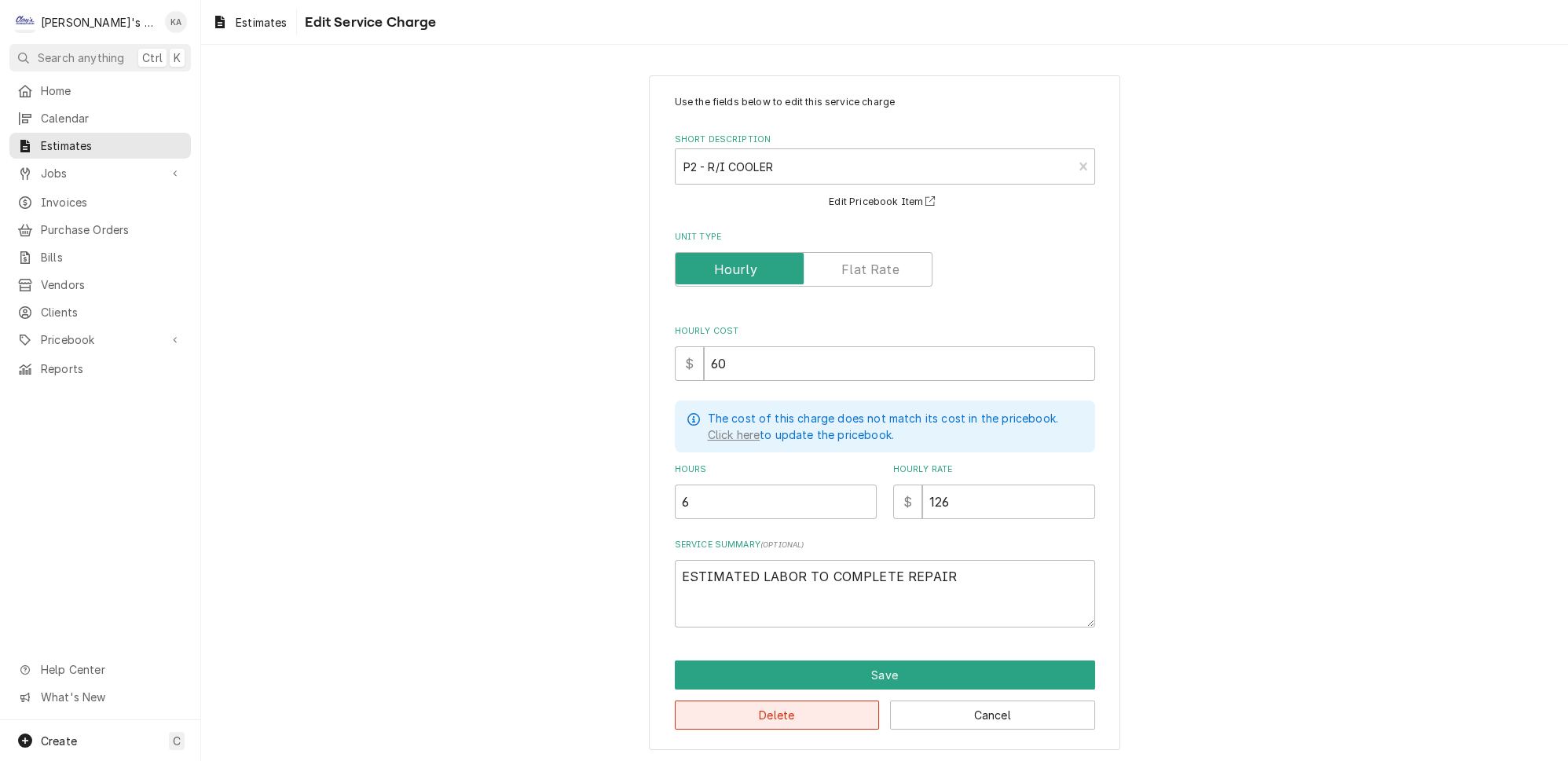
click at [796, 701] on button "Delete" at bounding box center [777, 715] width 205 height 29
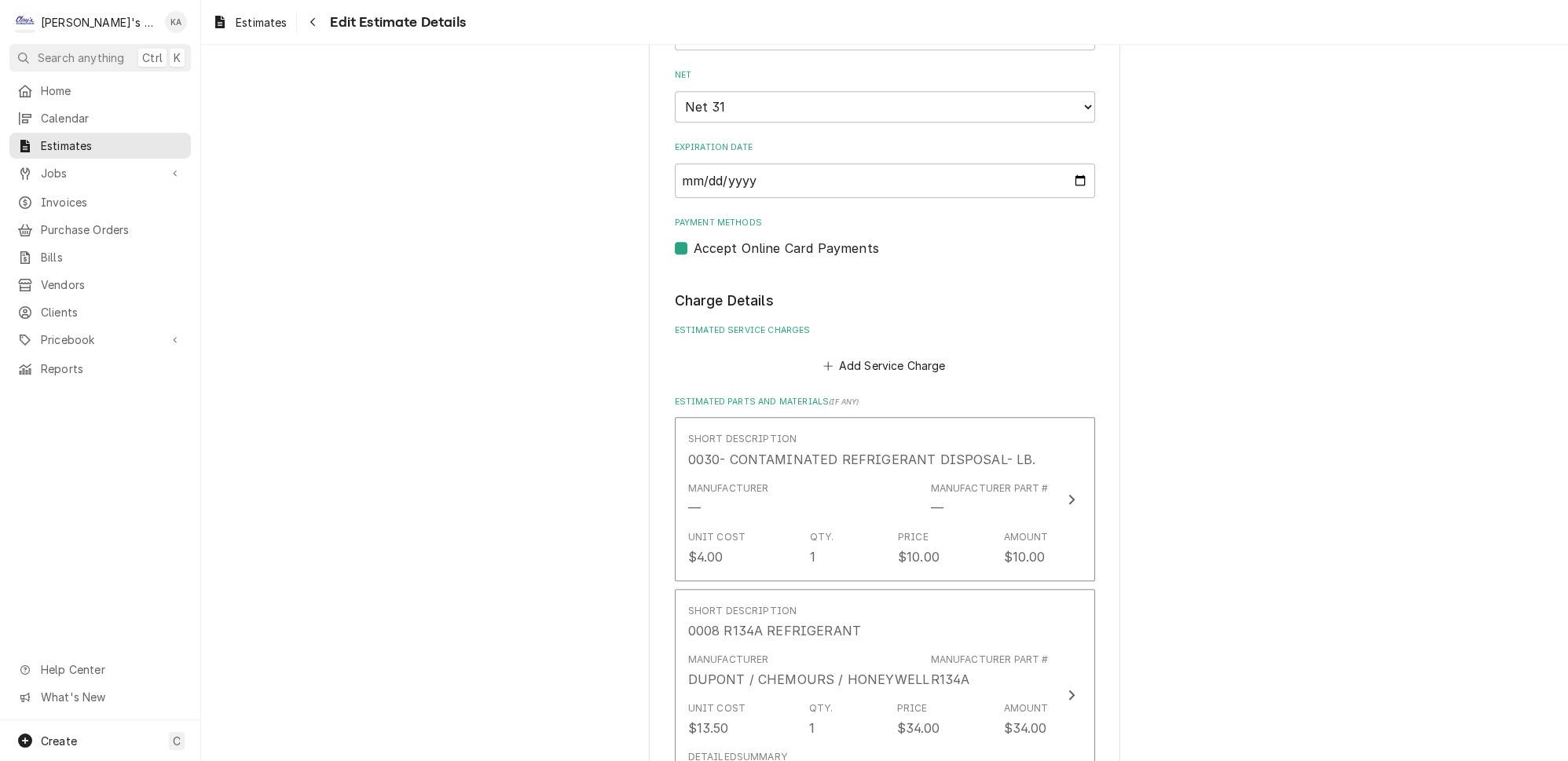
scroll to position [1482, 0]
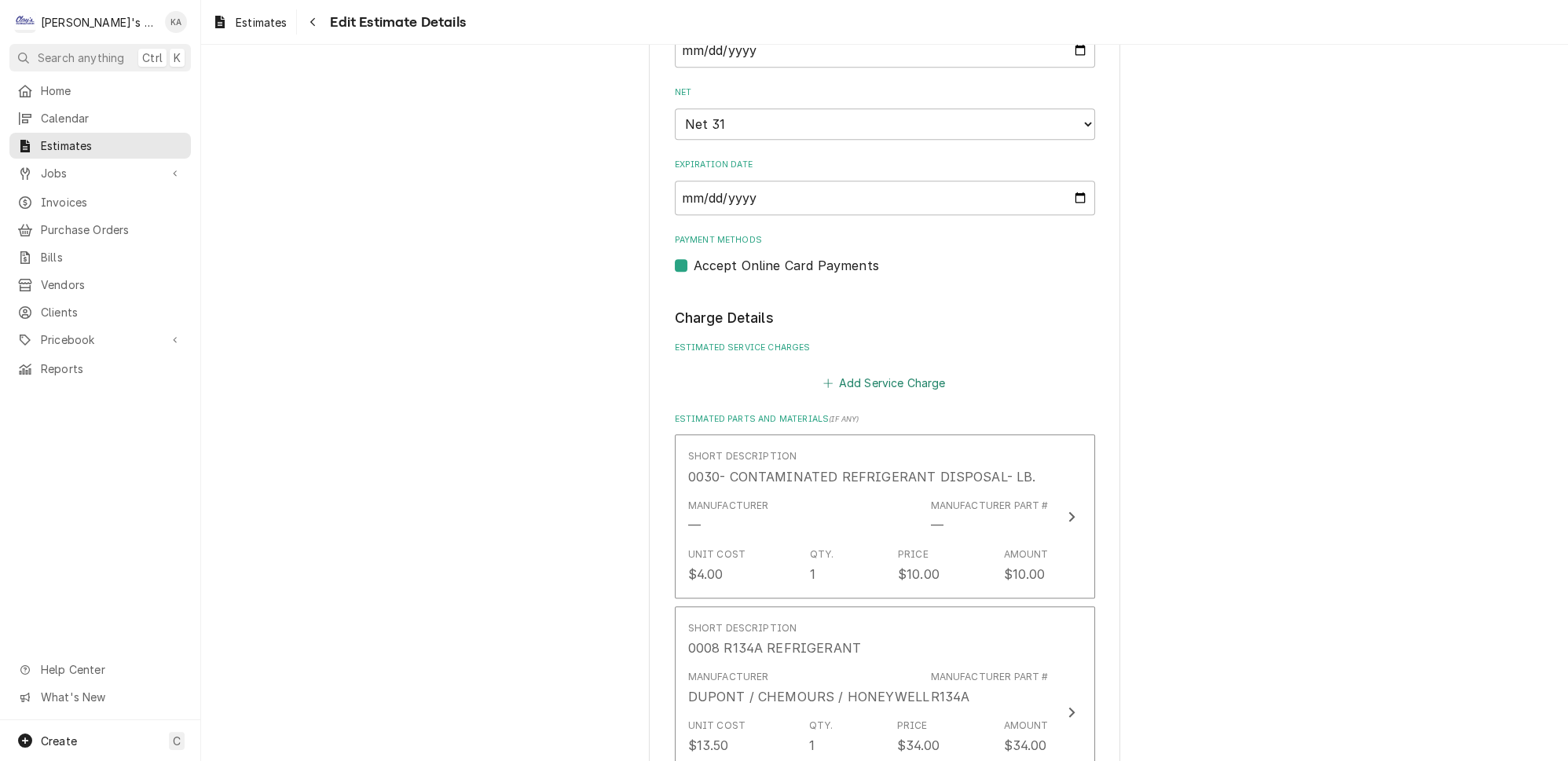
click at [888, 371] on button "Add Service Charge" at bounding box center [884, 382] width 127 height 22
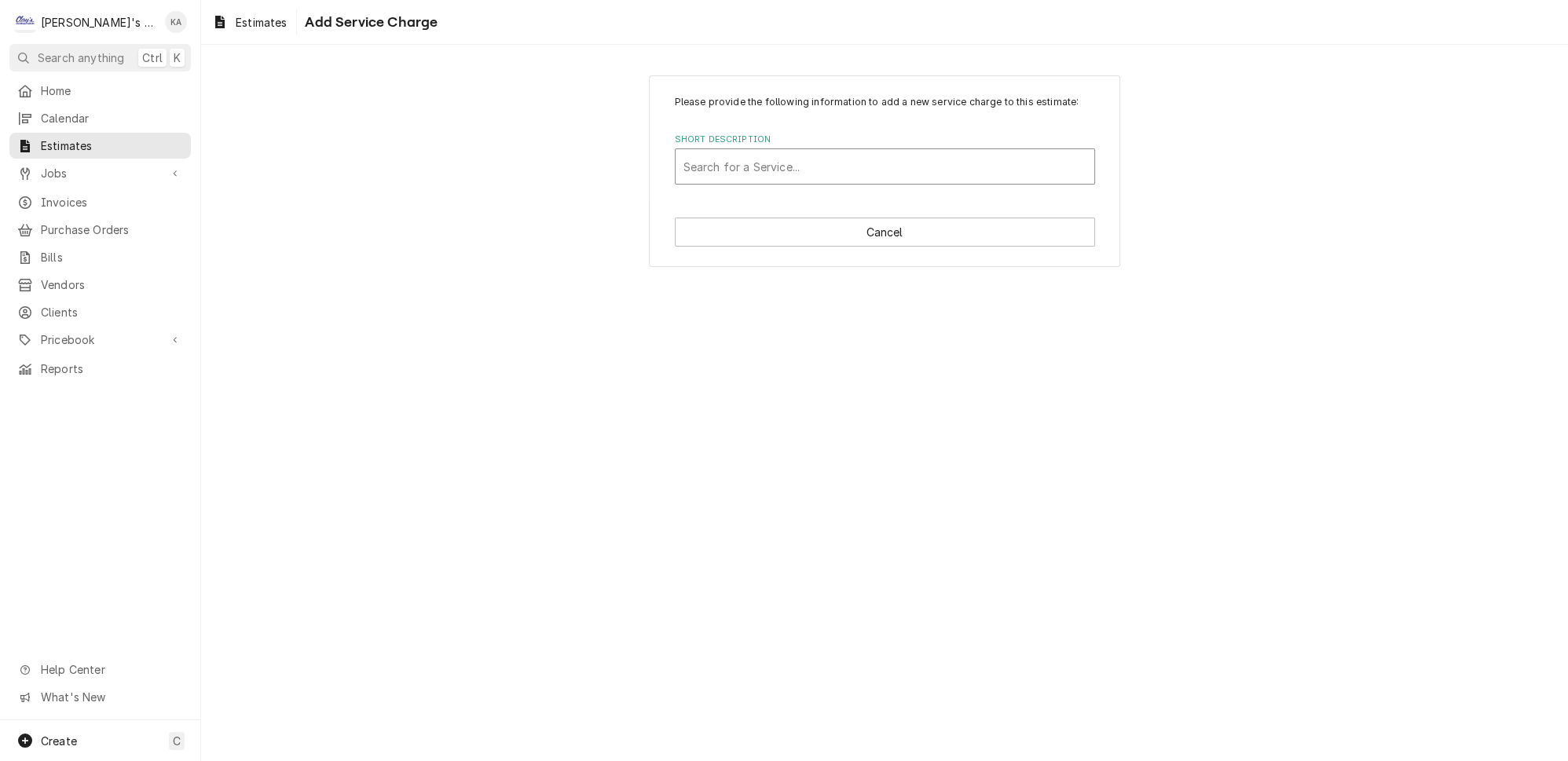
click at [791, 175] on div "Short Description" at bounding box center [885, 166] width 403 height 29
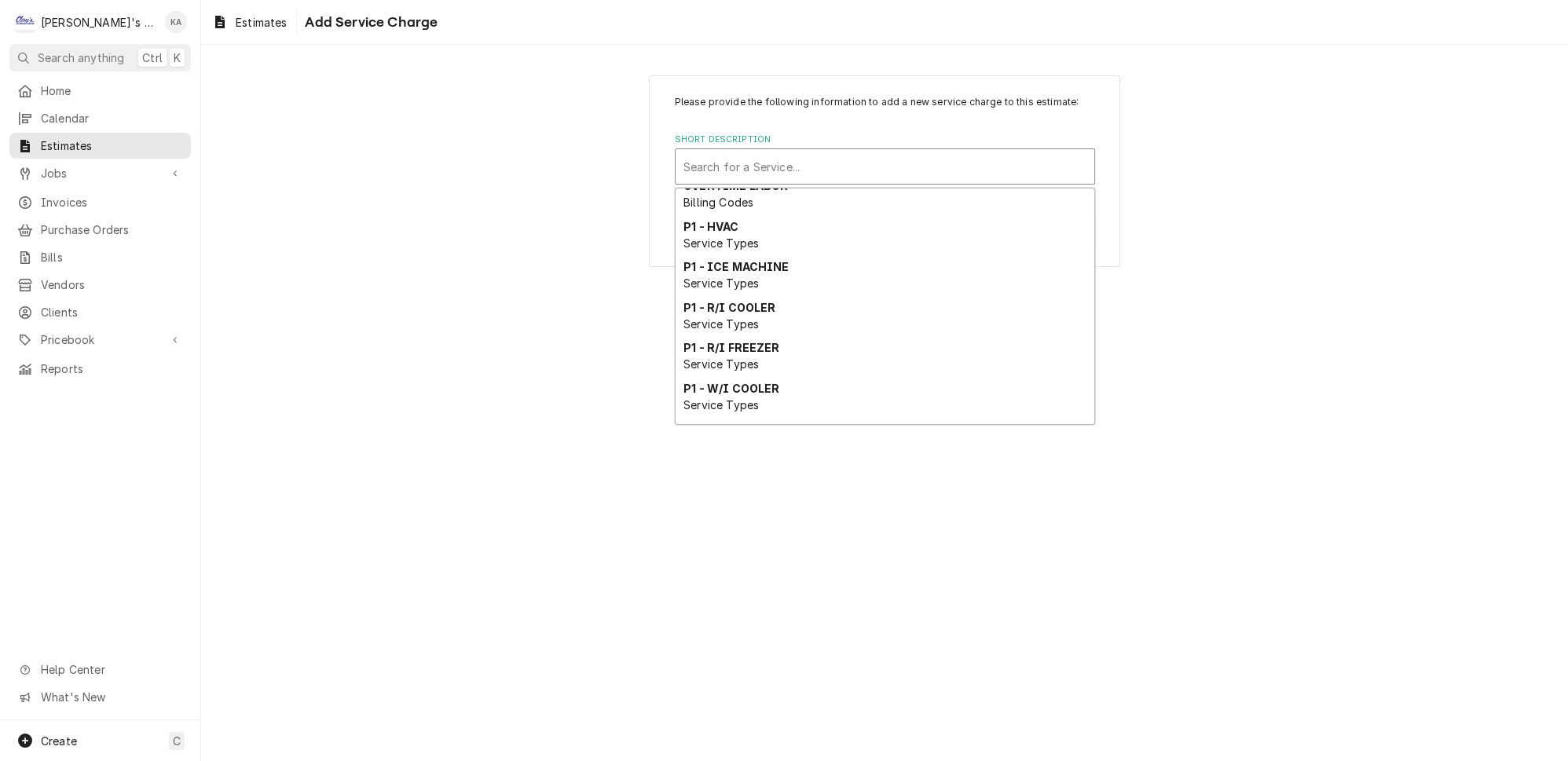
scroll to position [430, 0]
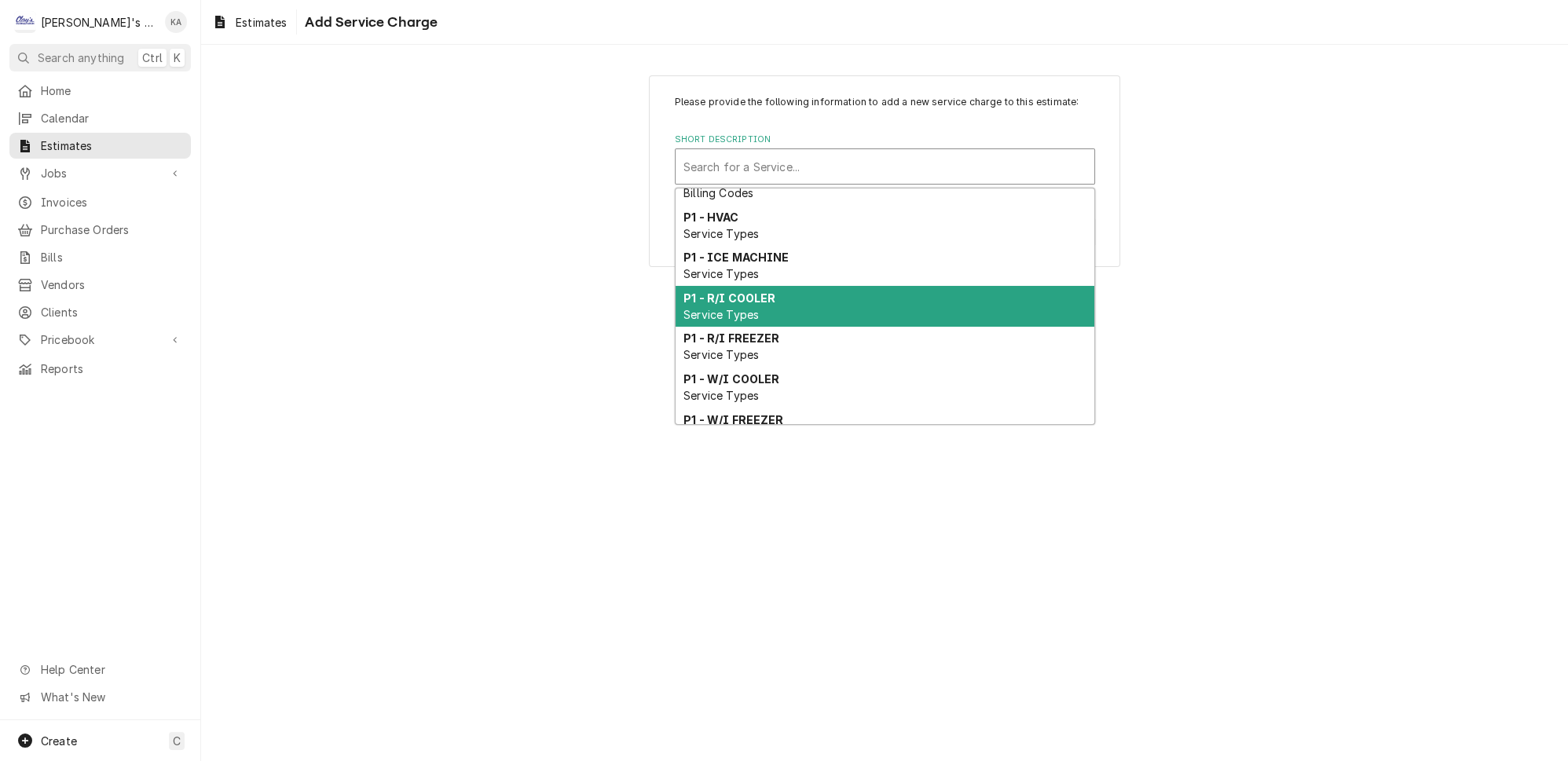
click at [782, 285] on div "P1 - R/I COOLER Service Types" at bounding box center [884, 306] width 419 height 41
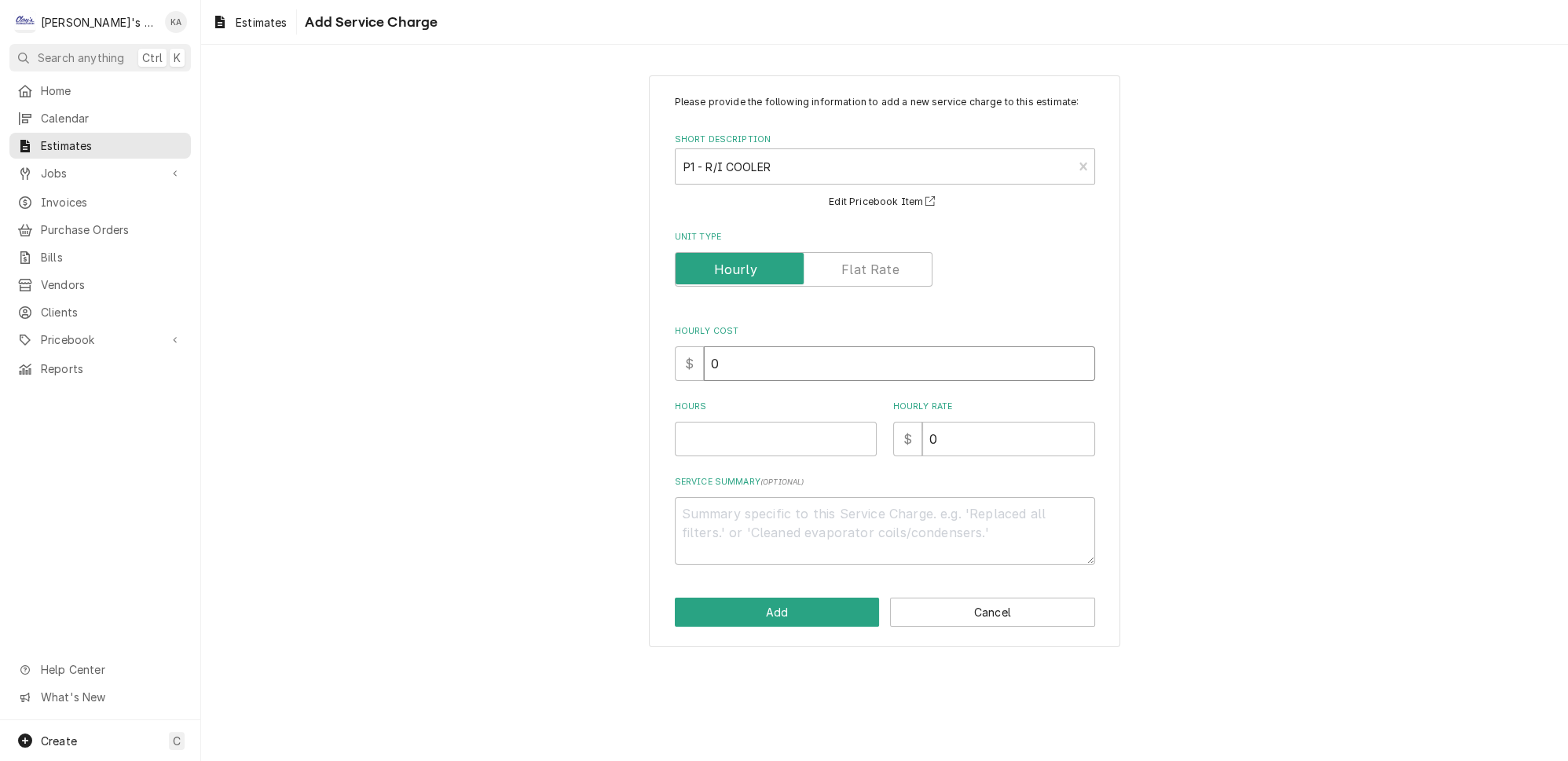
click at [711, 370] on input "0" at bounding box center [900, 364] width 392 height 34
type textarea "x"
type input "60"
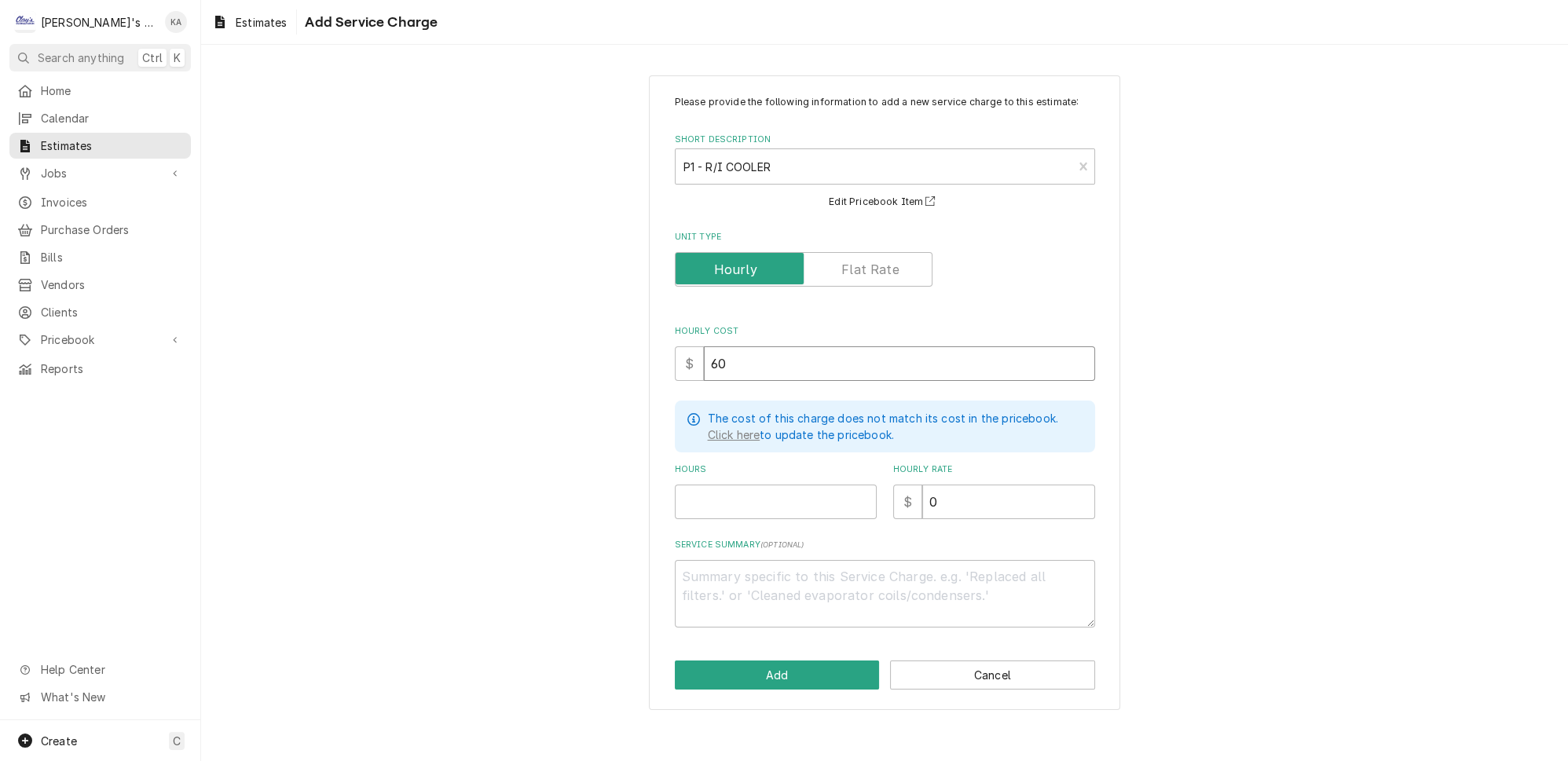
type textarea "x"
type input "60"
click at [706, 504] on input "Hours" at bounding box center [775, 502] width 202 height 34
type textarea "x"
type input "6"
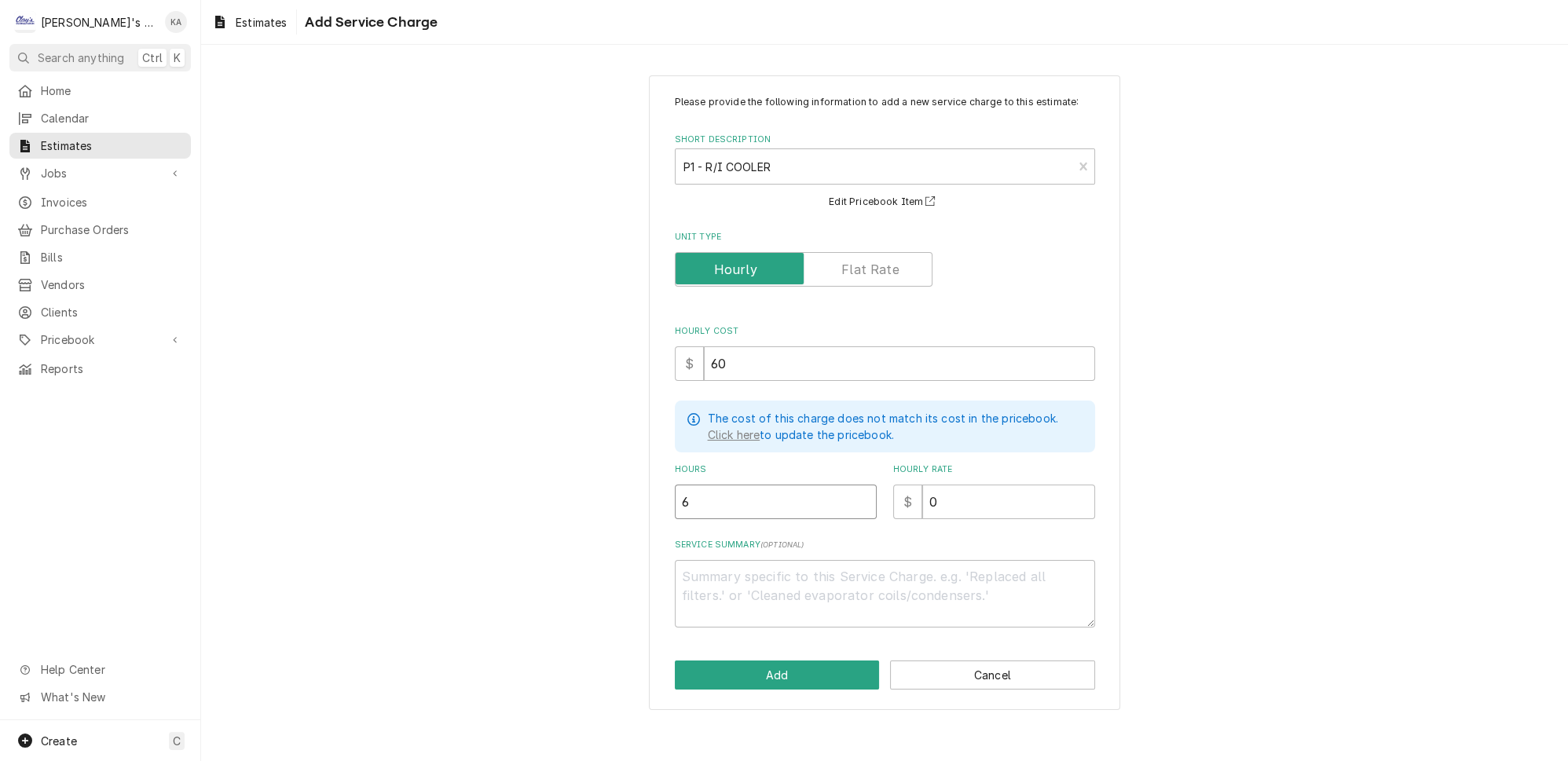
type textarea "x"
type input "6"
type textarea "x"
type input "1"
type textarea "x"
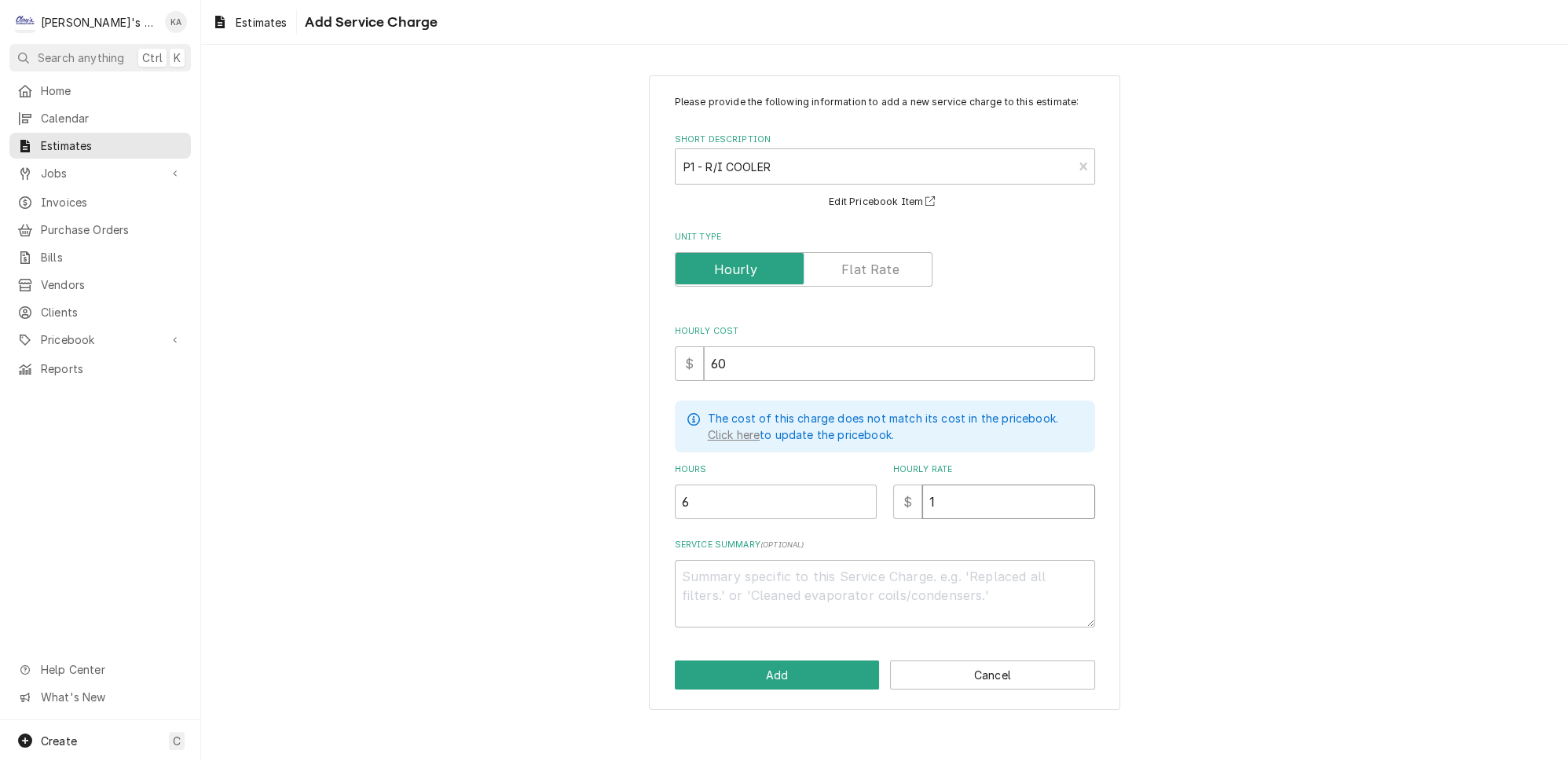
type input "12"
type textarea "x"
type input "126"
type textarea "x"
type input "126"
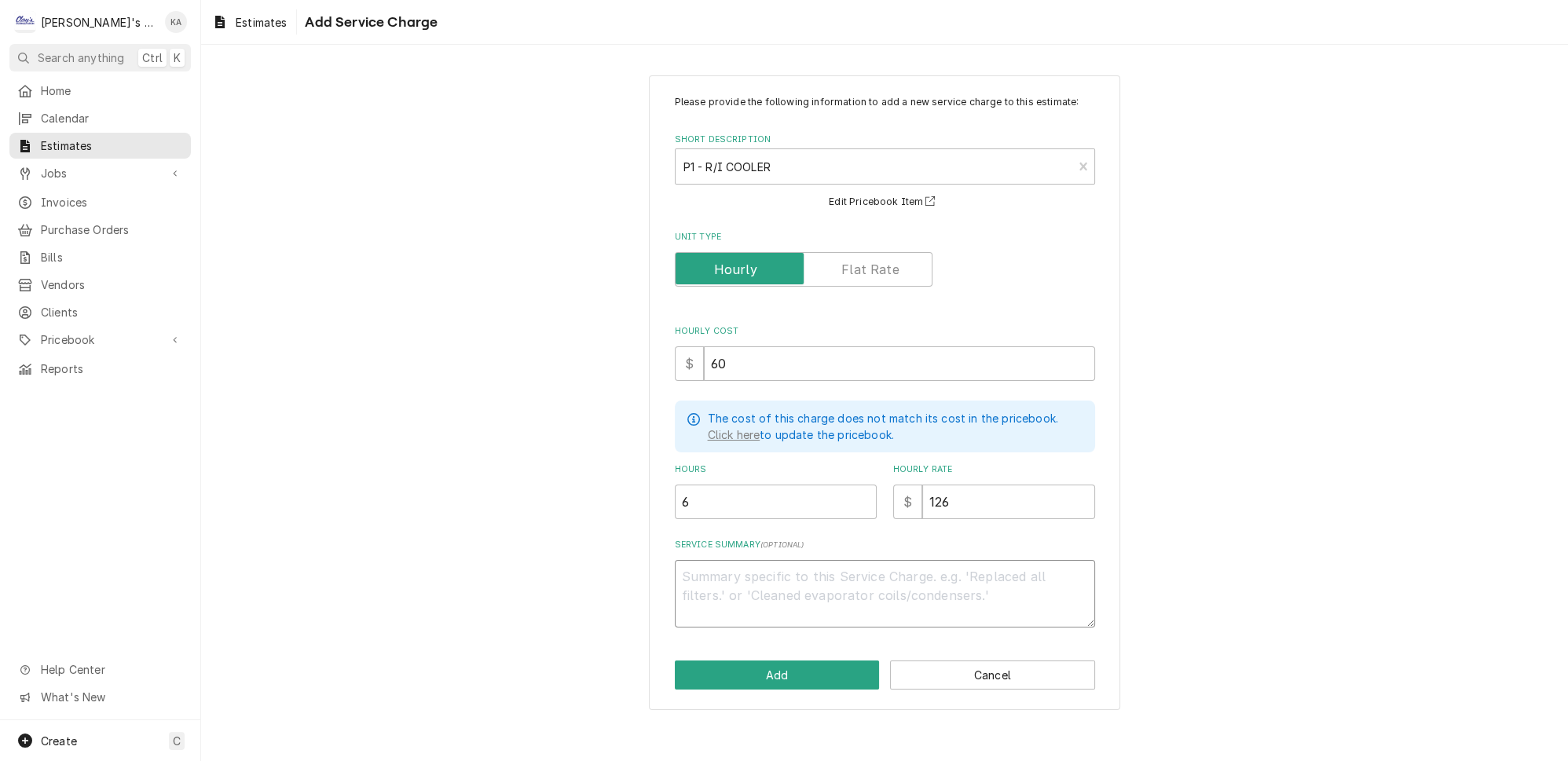
click at [698, 572] on textarea "Service Summary ( optional )" at bounding box center [884, 594] width 420 height 68
type textarea "x"
type textarea "e"
type textarea "x"
type textarea "es"
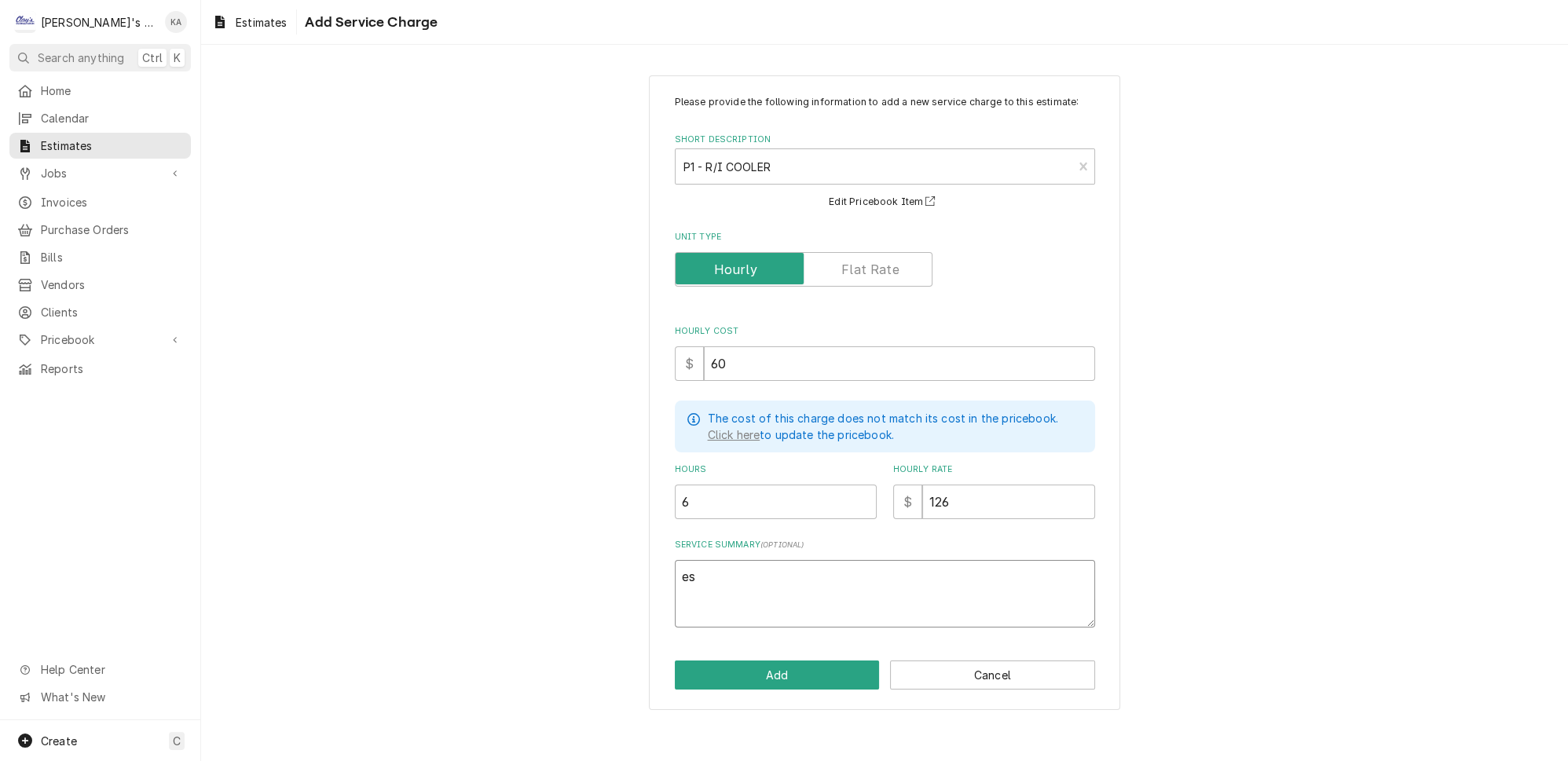
type textarea "x"
type textarea "est"
type textarea "x"
type textarea "esti"
type textarea "x"
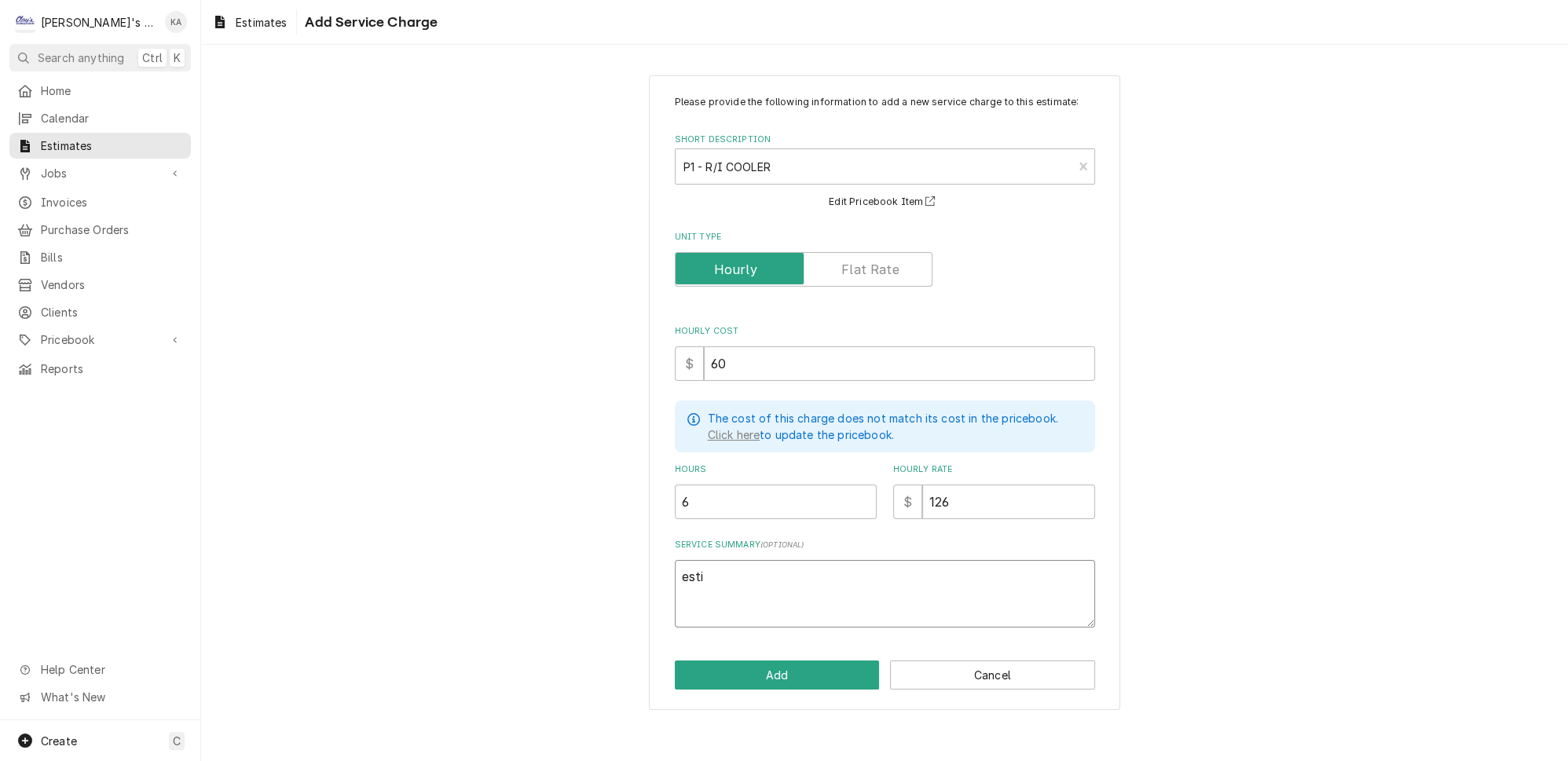
type textarea "estim"
type textarea "x"
type textarea "estima"
type textarea "x"
type textarea "estimat"
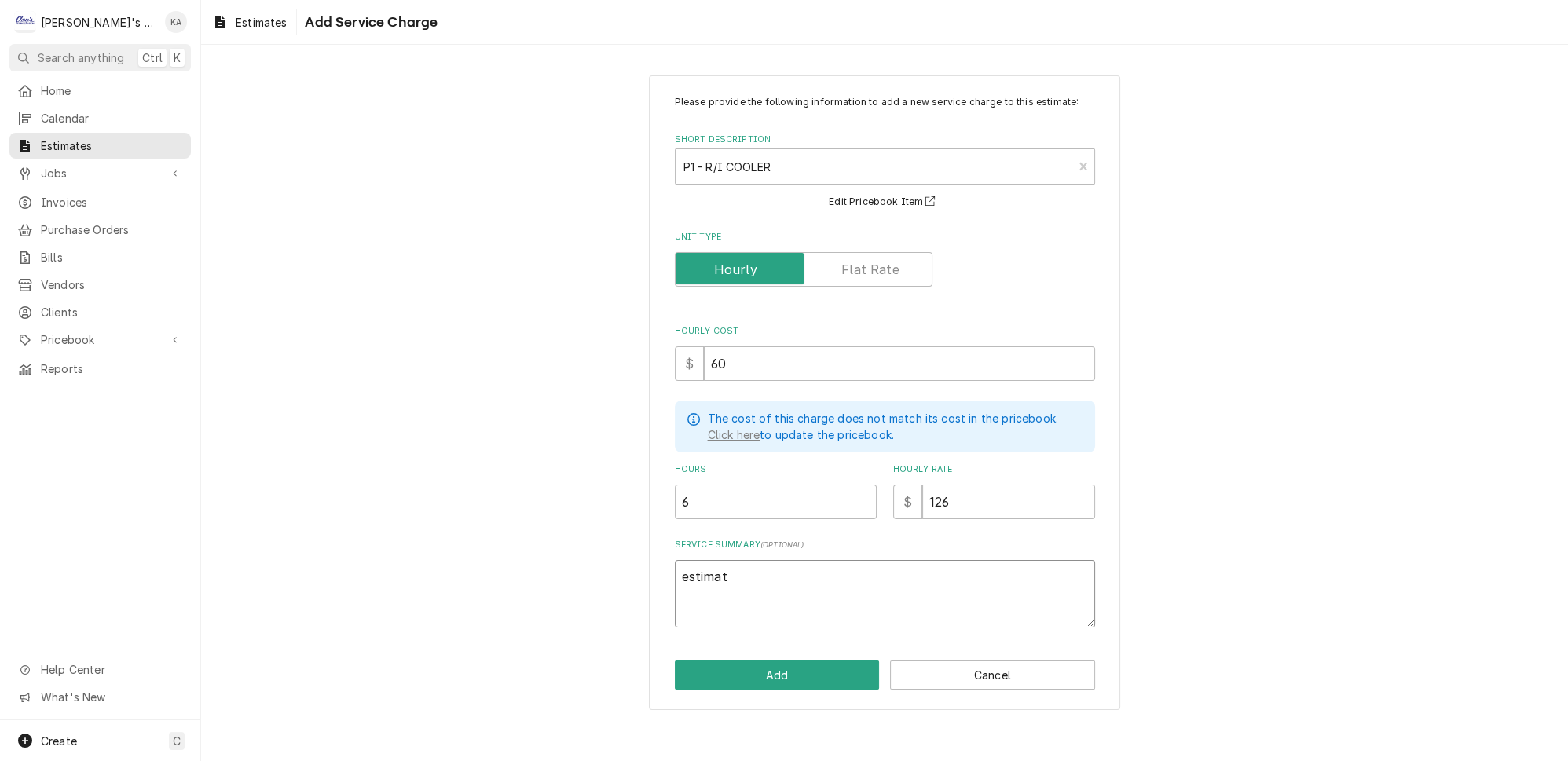
type textarea "x"
type textarea "estima"
type textarea "x"
type textarea "estim"
type textarea "x"
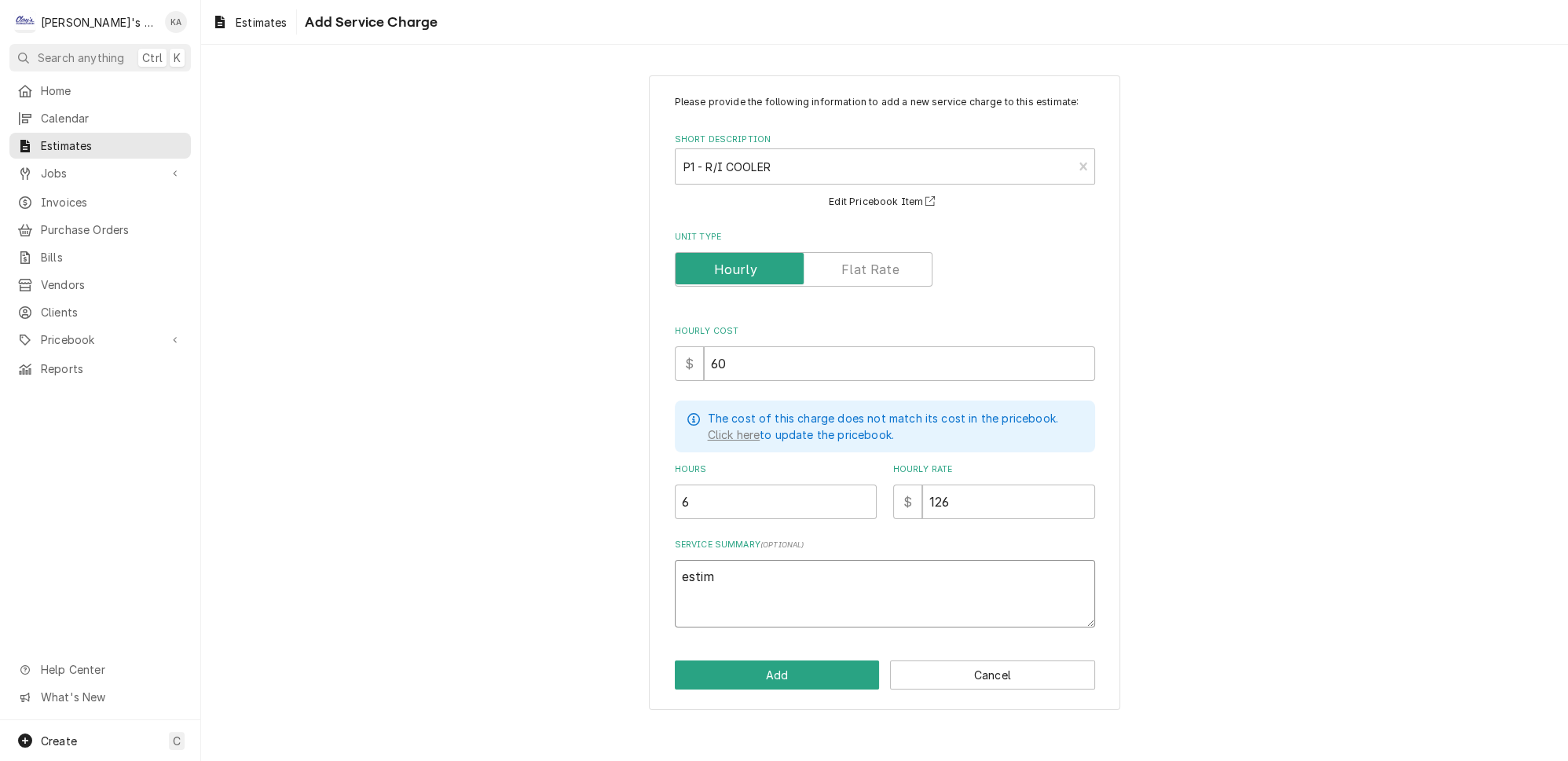
type textarea "esti"
type textarea "x"
type textarea "est"
type textarea "x"
type textarea "es"
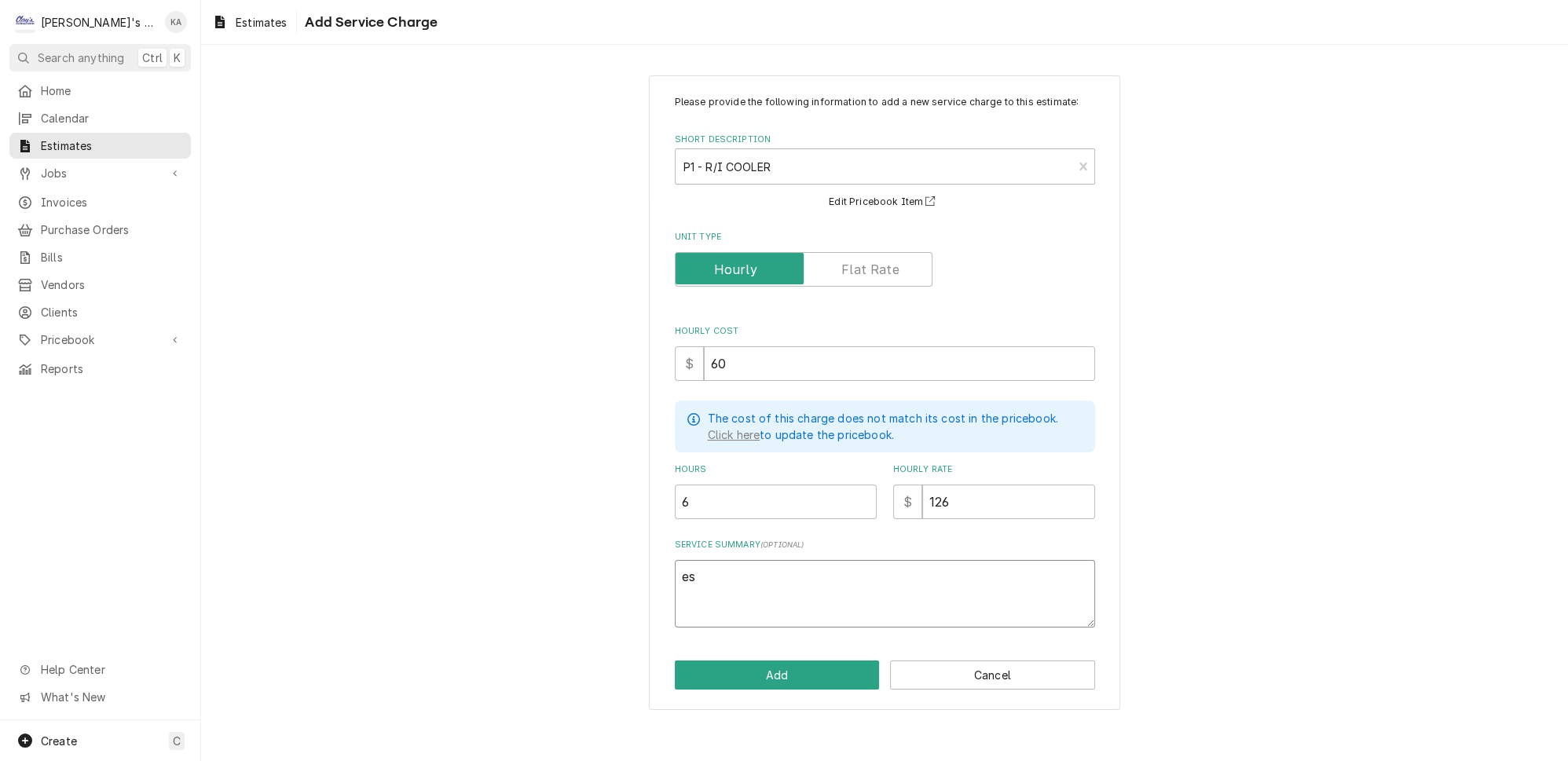
type textarea "x"
type textarea "e"
type textarea "x"
type textarea "E"
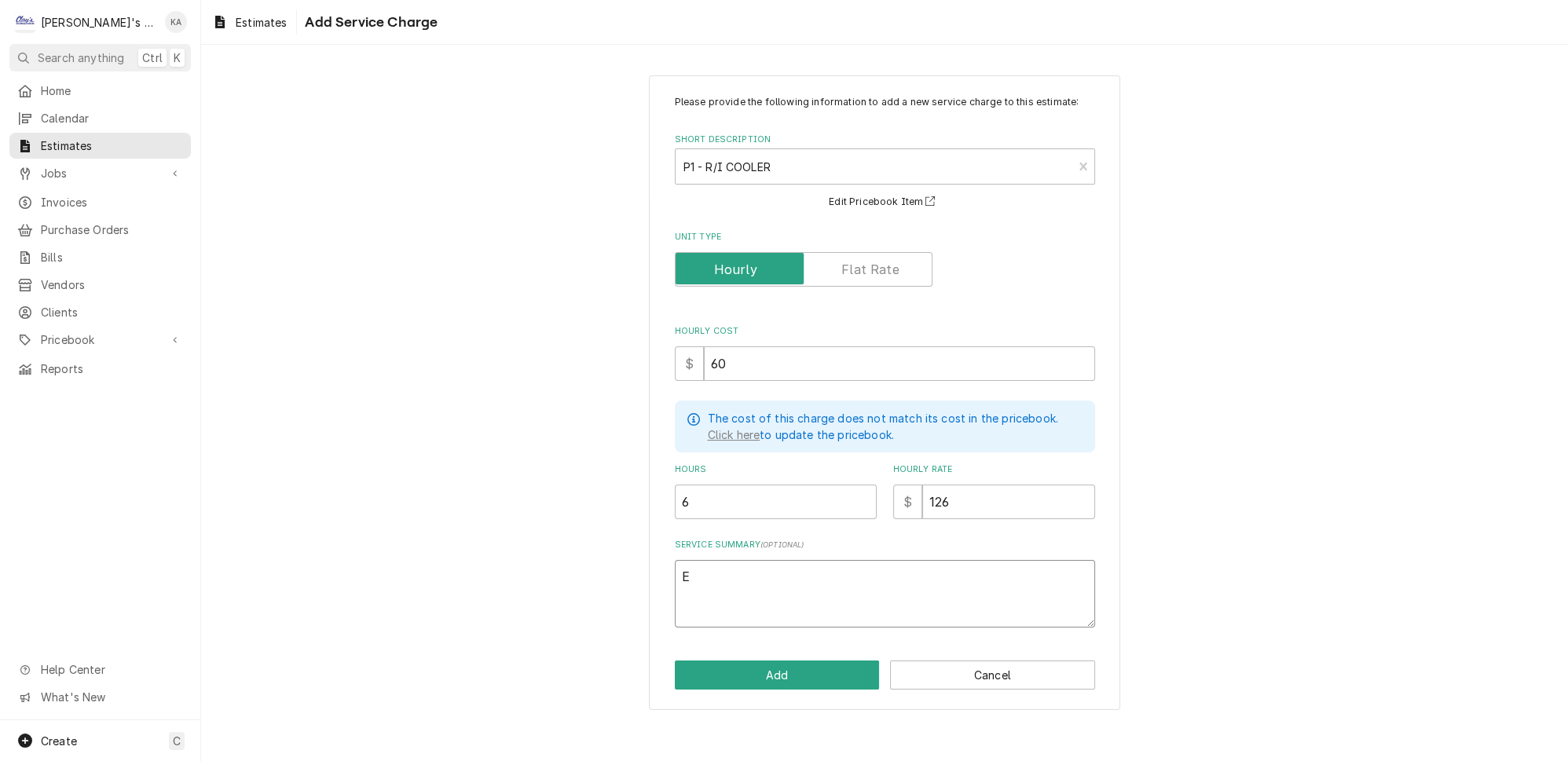
type textarea "x"
type textarea "ES"
type textarea "x"
type textarea "EST"
type textarea "x"
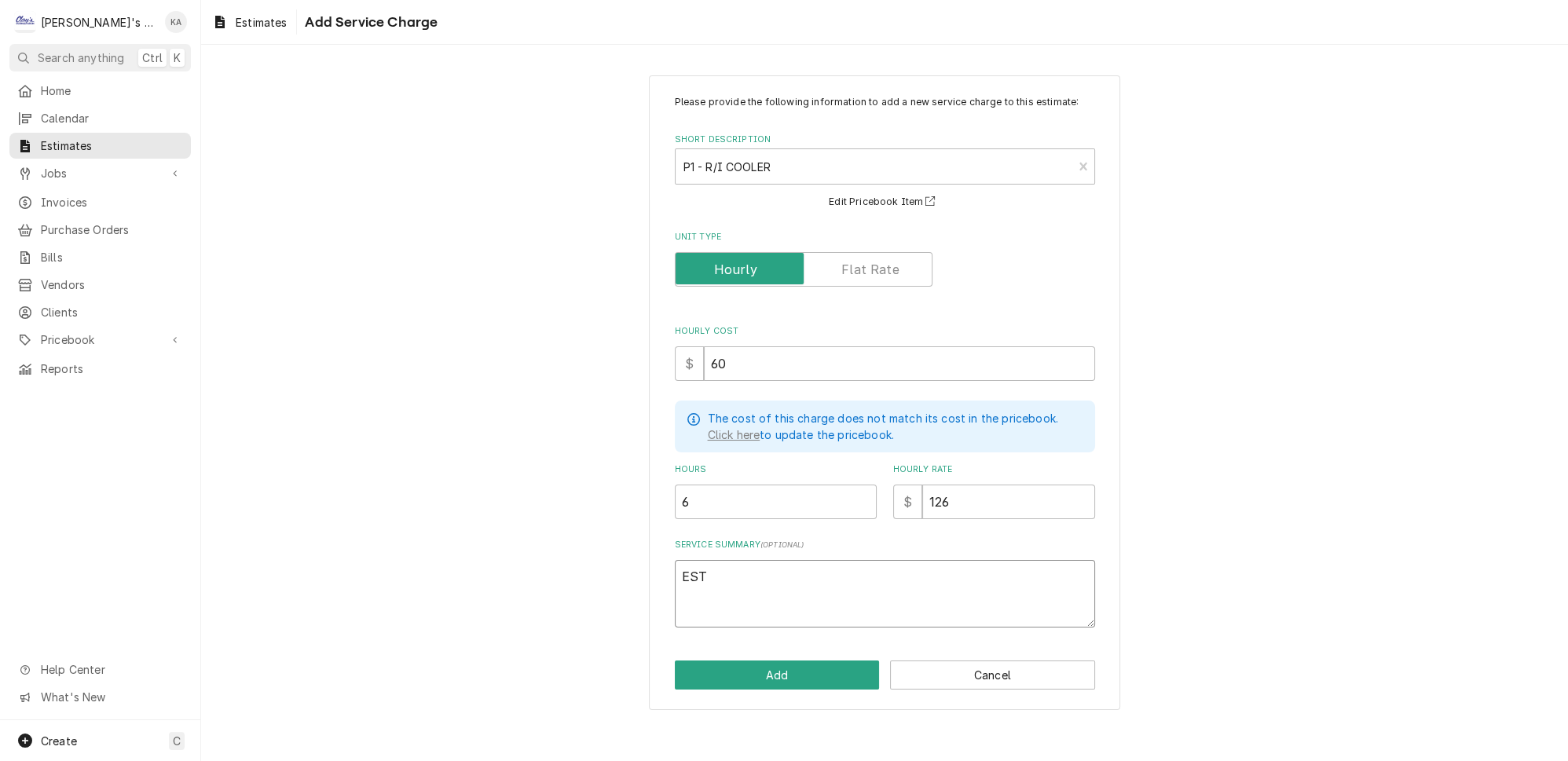
type textarea "ESTI"
type textarea "x"
type textarea "ESTIM"
type textarea "x"
type textarea "ESTIMA"
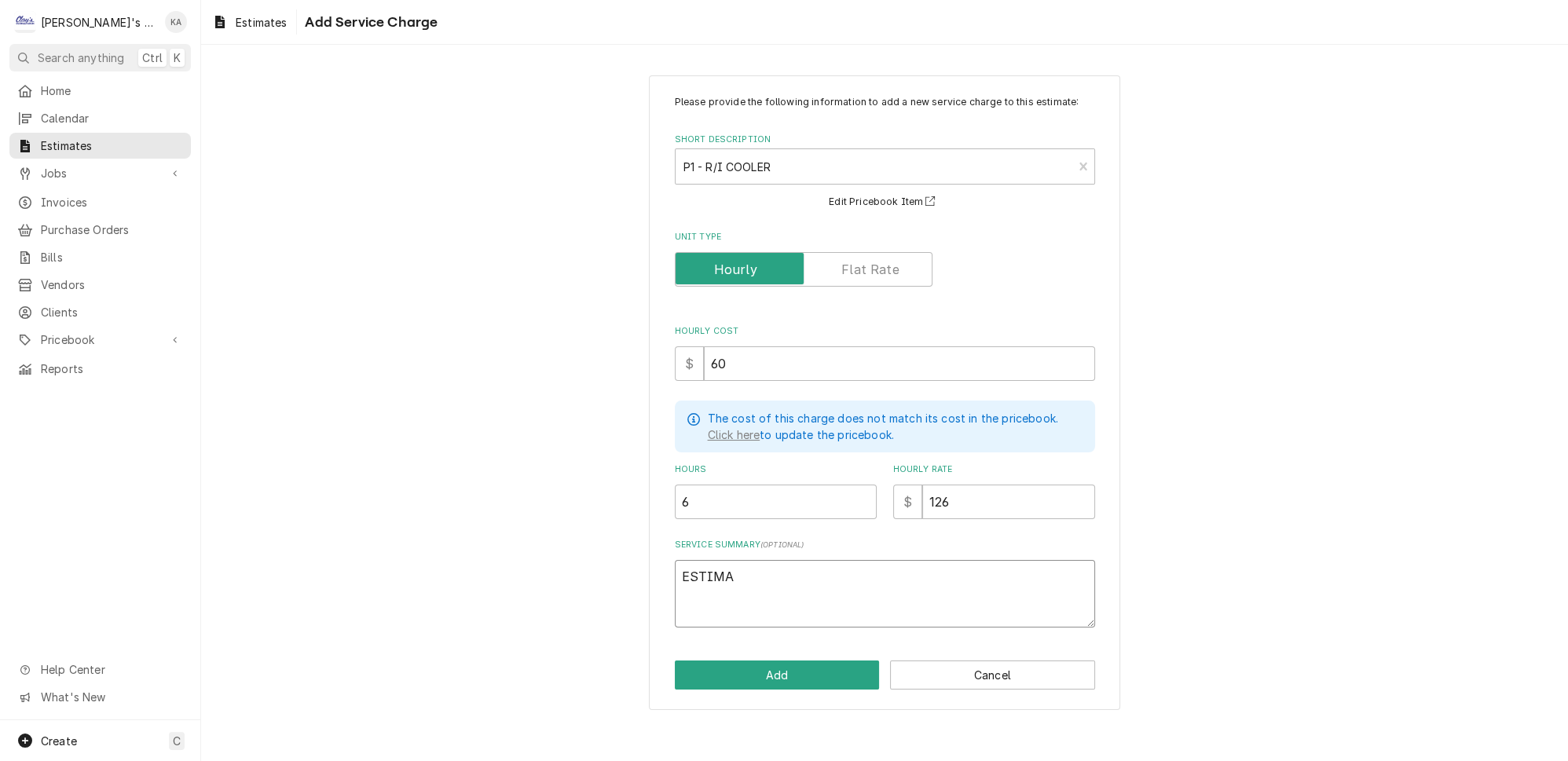
type textarea "x"
type textarea "ESTIMAT"
type textarea "x"
type textarea "ESTIMATE"
type textarea "x"
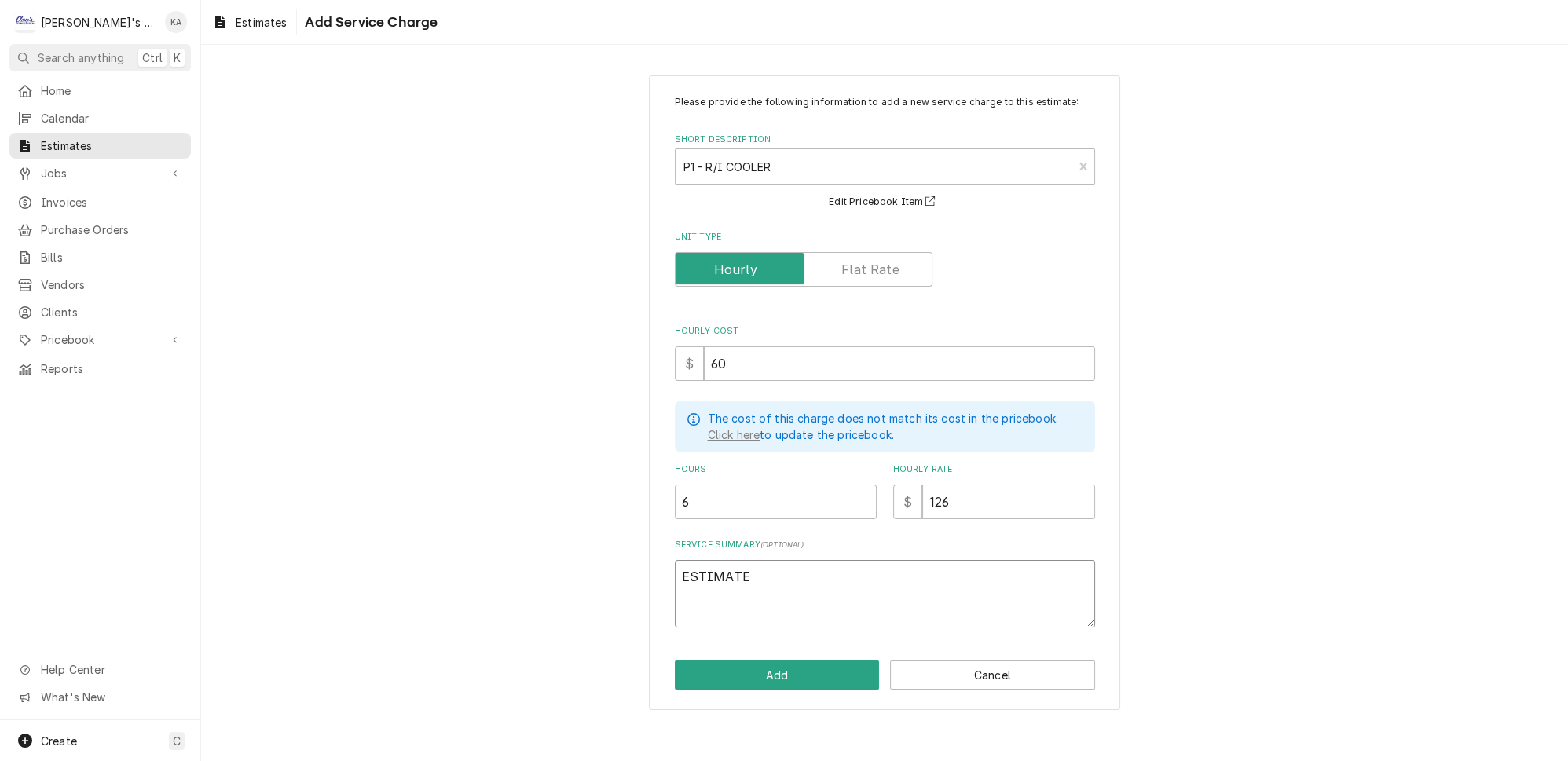
type textarea "ESTIMATED"
type textarea "x"
type textarea "ESTIMATED"
type textarea "x"
type textarea "ESTIMATED L"
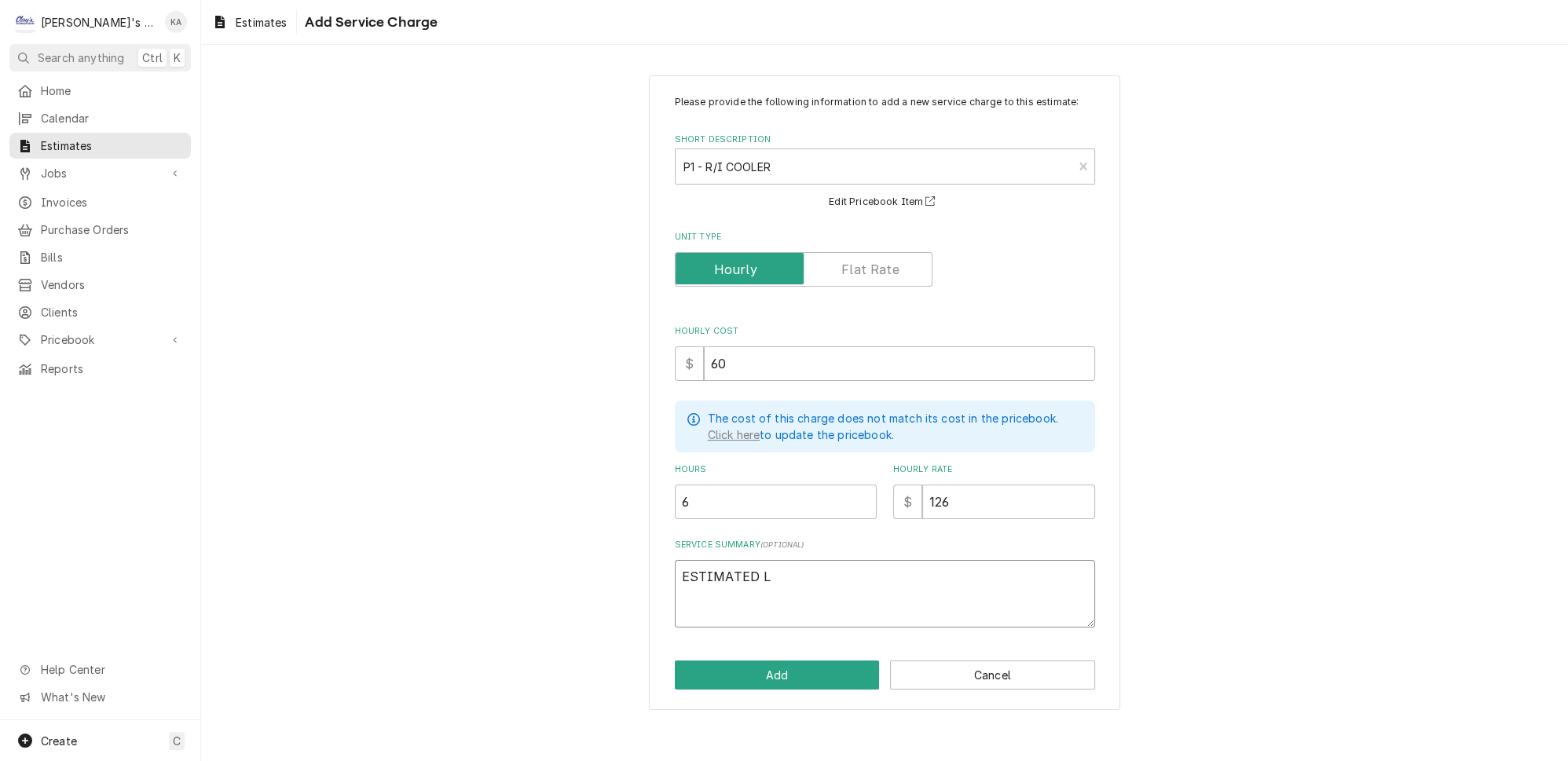
type textarea "x"
type textarea "ESTIMATED LA"
type textarea "x"
type textarea "ESTIMATED LAB"
type textarea "x"
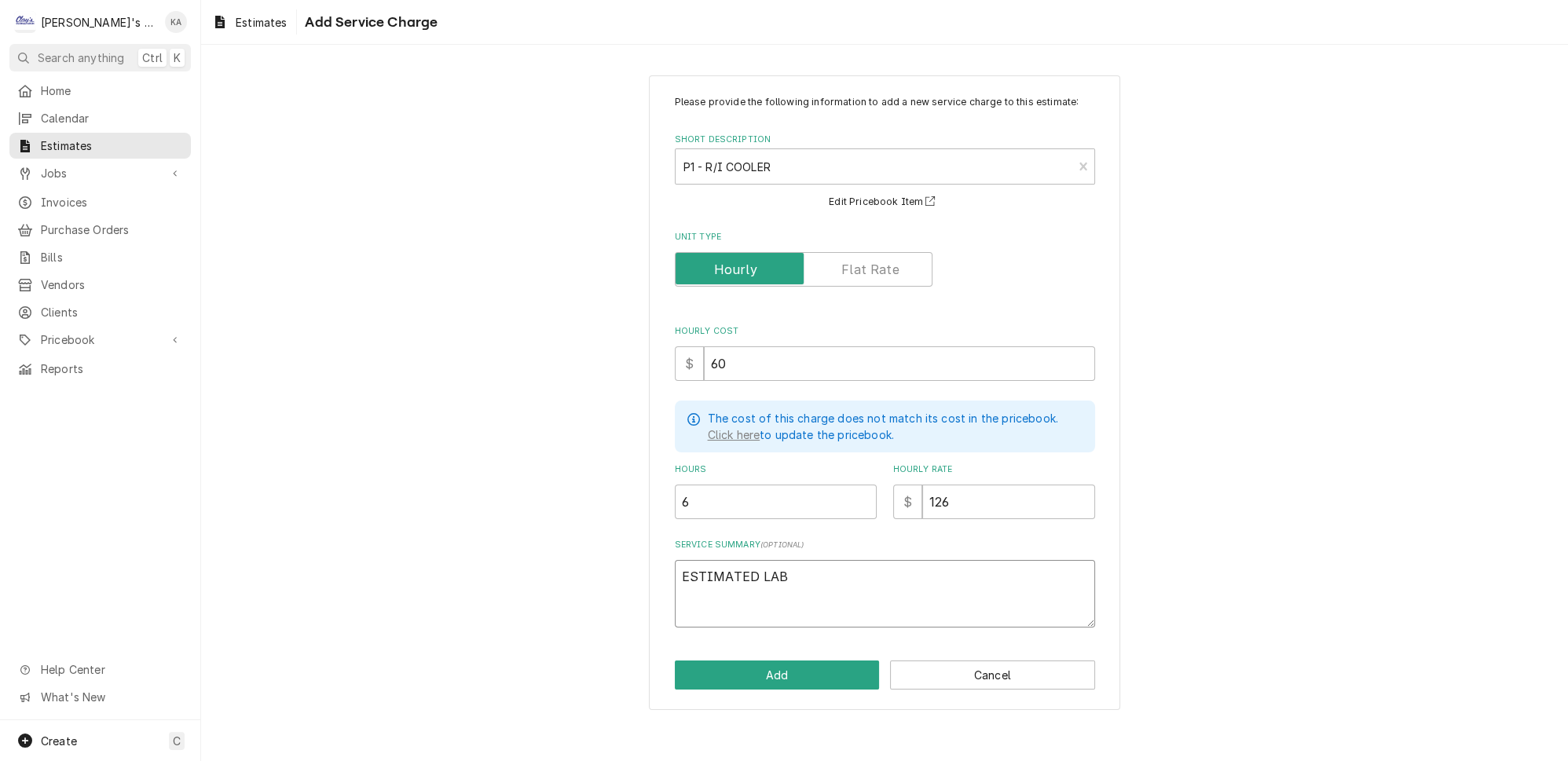
type textarea "ESTIMATED LABO"
type textarea "x"
type textarea "ESTIMATED LABOR"
type textarea "x"
type textarea "ESTIMATED LABOR"
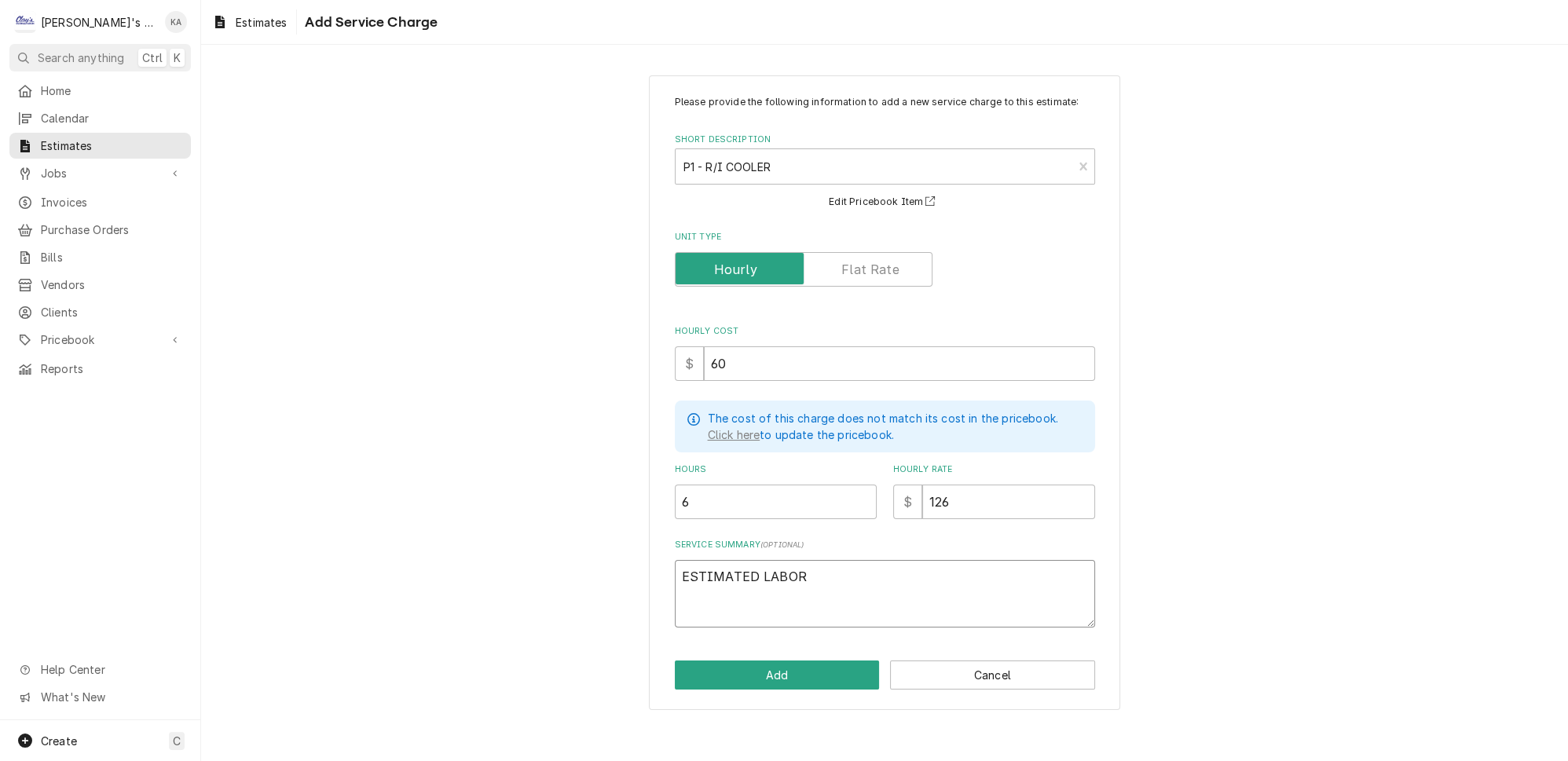
type textarea "x"
type textarea "ESTIMATED LABOR T"
type textarea "x"
type textarea "ESTIMATED LABOR TO"
type textarea "x"
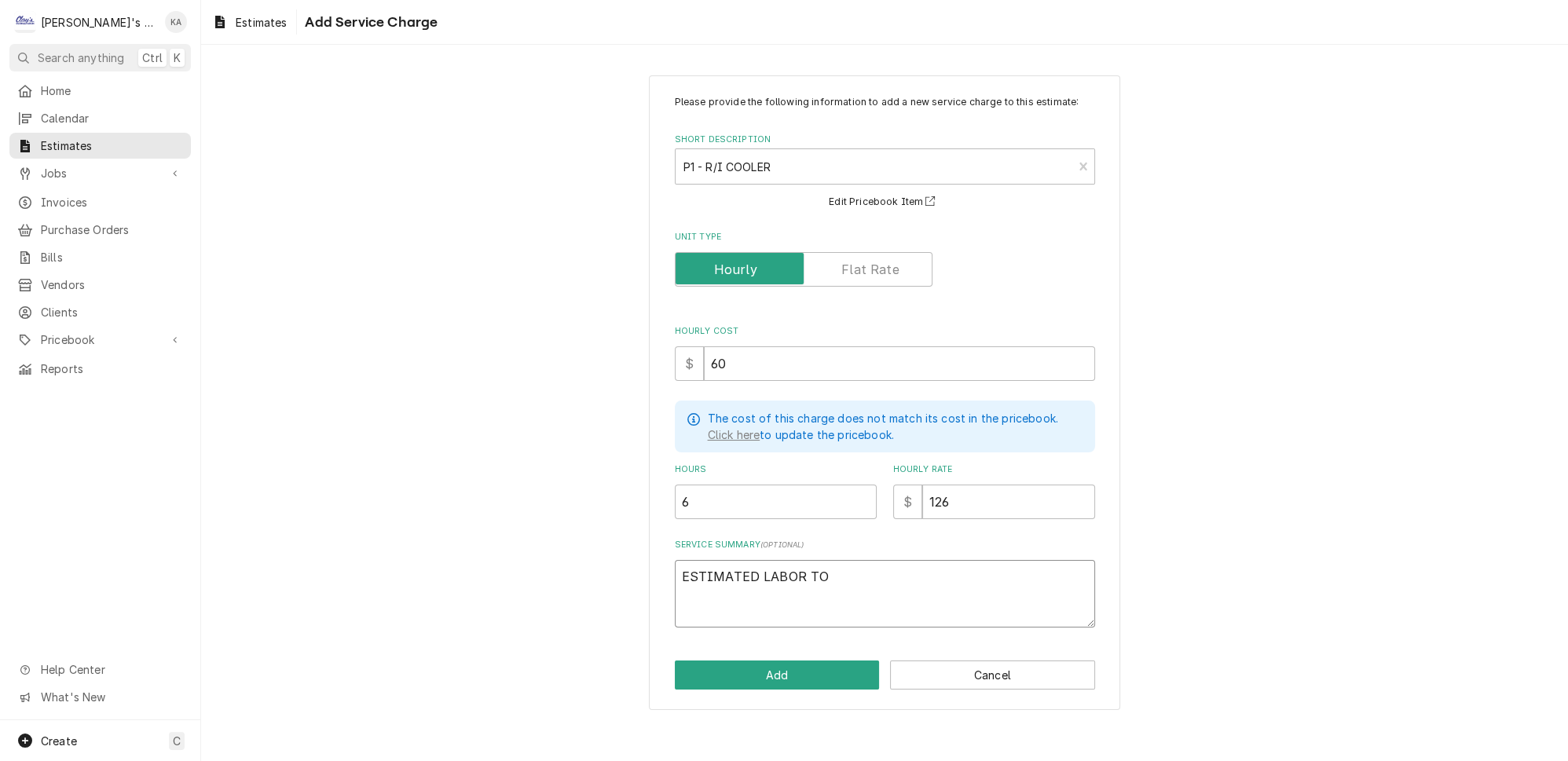
type textarea "ESTIMATED LABOR TO"
type textarea "x"
type textarea "ESTIMATED LABOR TO C"
type textarea "x"
type textarea "ESTIMATED LABOR TO CO"
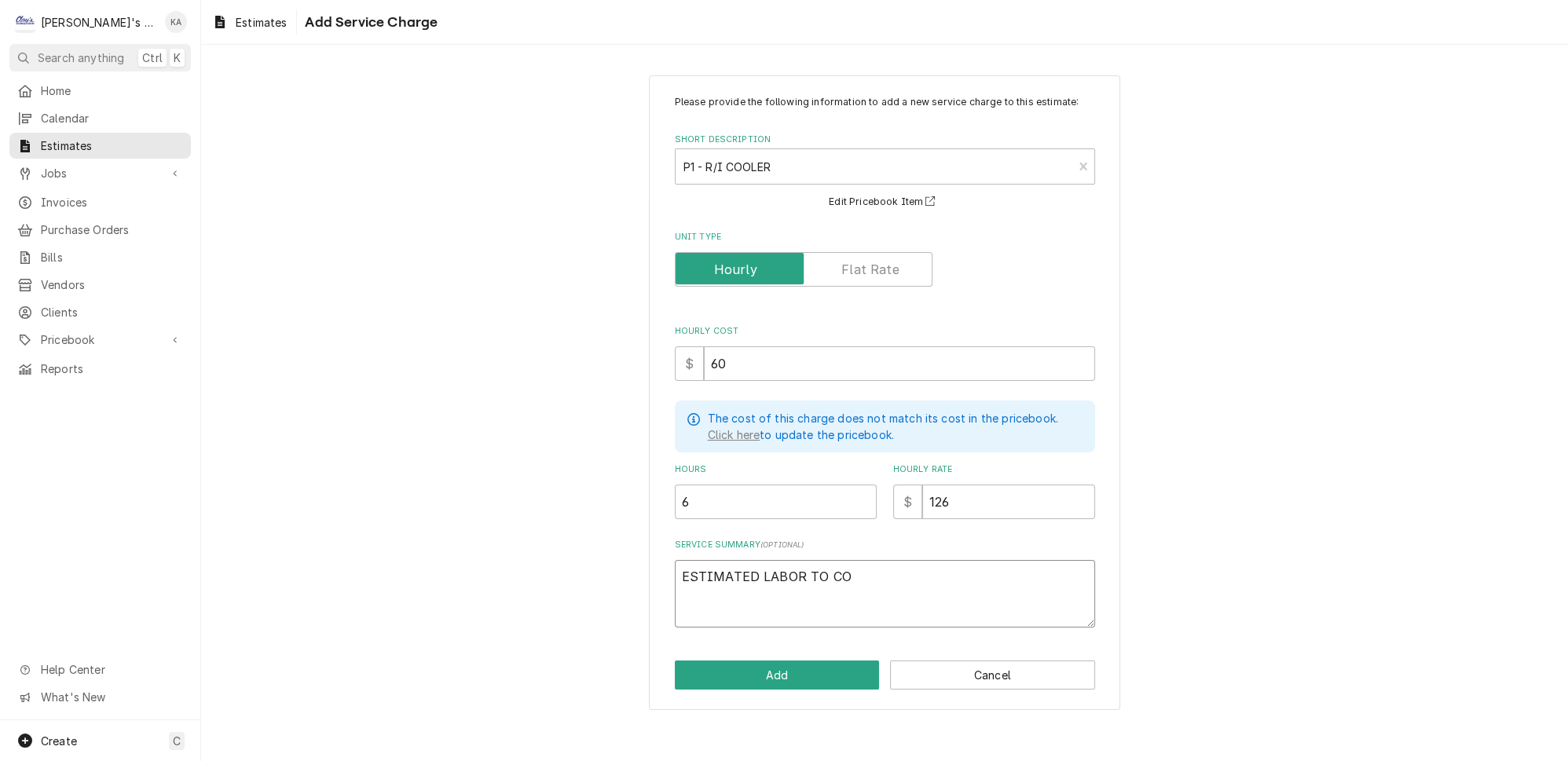
type textarea "x"
type textarea "ESTIMATED LABOR TO COM"
type textarea "x"
type textarea "ESTIMATED LABOR TO COMP"
type textarea "x"
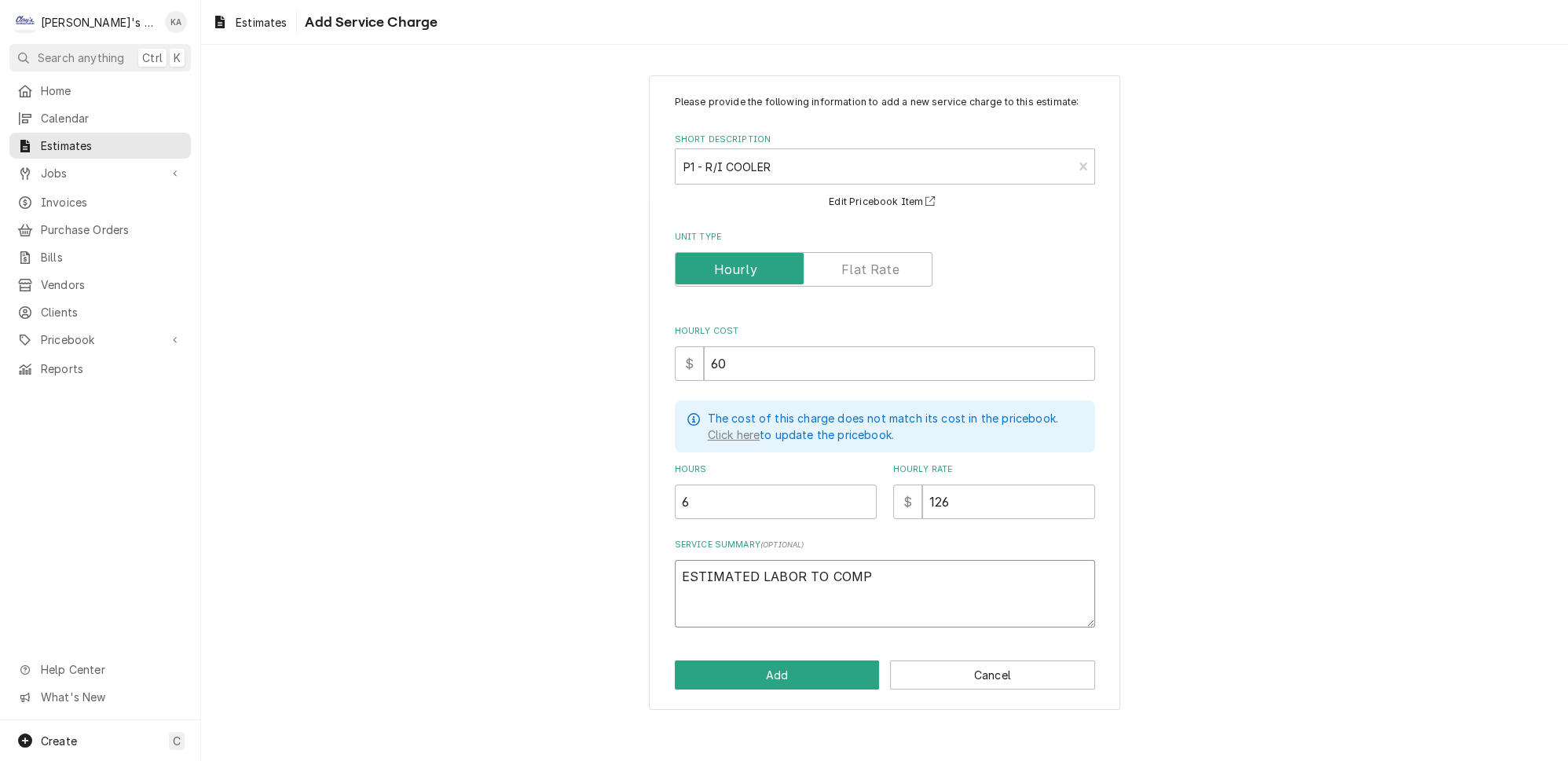
type textarea "ESTIMATED LABOR TO COMPL"
type textarea "x"
type textarea "ESTIMATED LABOR TO COMPLE"
type textarea "x"
type textarea "ESTIMATED LABOR TO COMPLET"
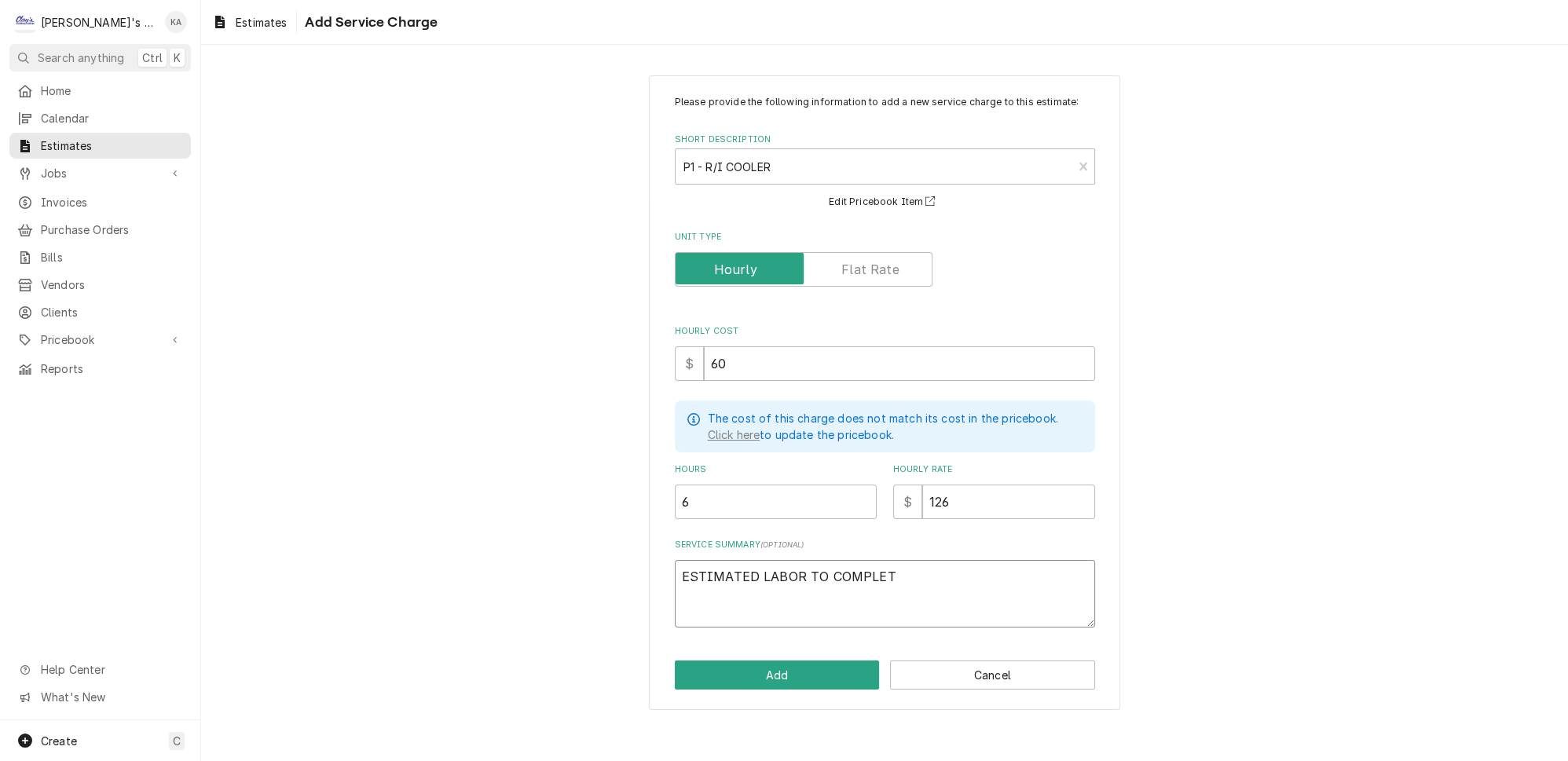
type textarea "x"
type textarea "ESTIMATED LABOR TO COMPLETE"
type textarea "x"
type textarea "ESTIMATED LABOR TO COMPLETE"
type textarea "x"
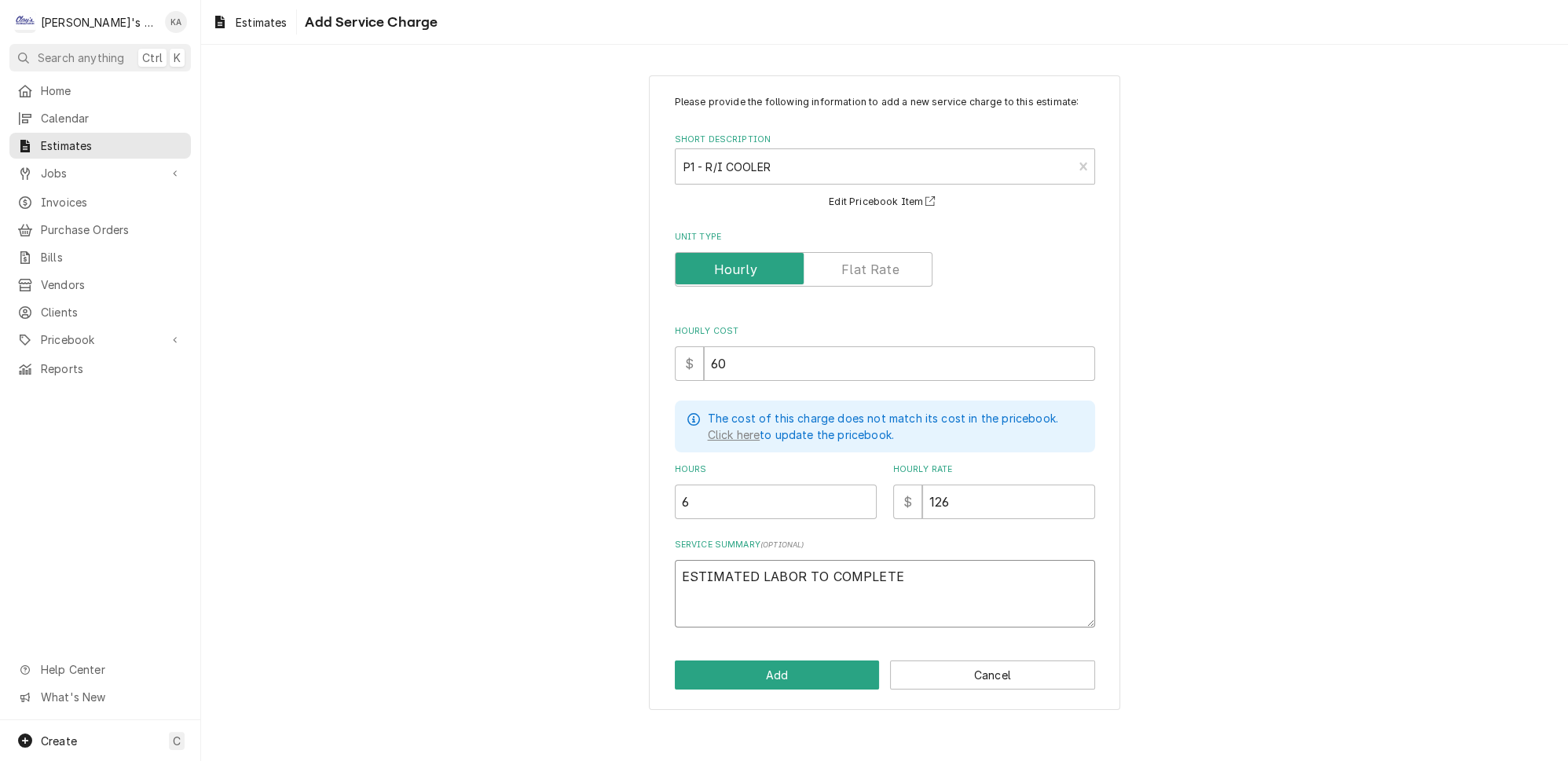
type textarea "ESTIMATED LABOR TO COMPLETE R"
type textarea "x"
type textarea "ESTIMATED LABOR TO COMPLETE RE"
type textarea "x"
type textarea "ESTIMATED LABOR TO COMPLETE REP"
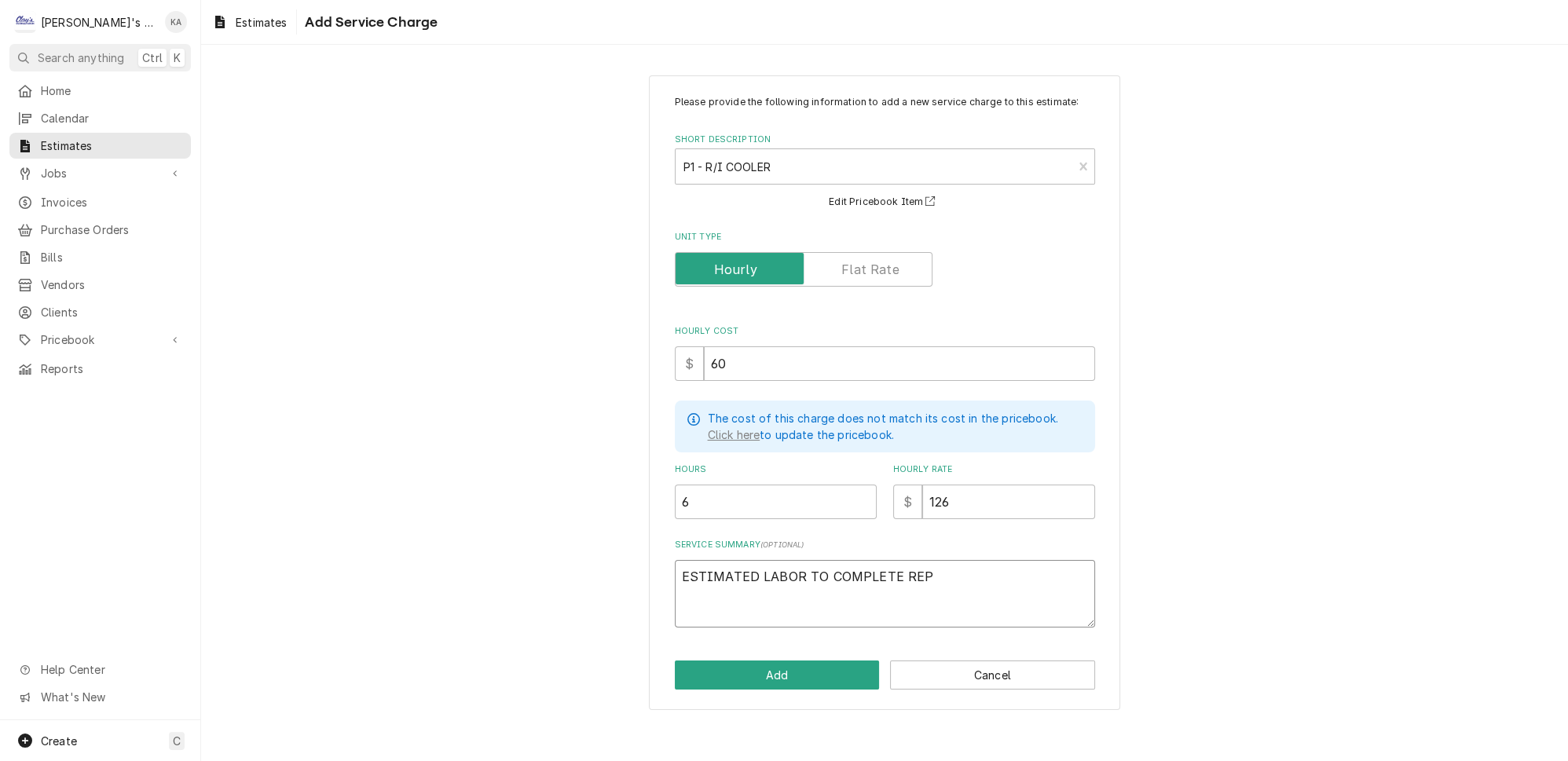
type textarea "x"
type textarea "ESTIMATED LABOR TO COMPLETE REPA"
type textarea "x"
type textarea "ESTIMATED LABOR TO COMPLETE REPAI"
type textarea "x"
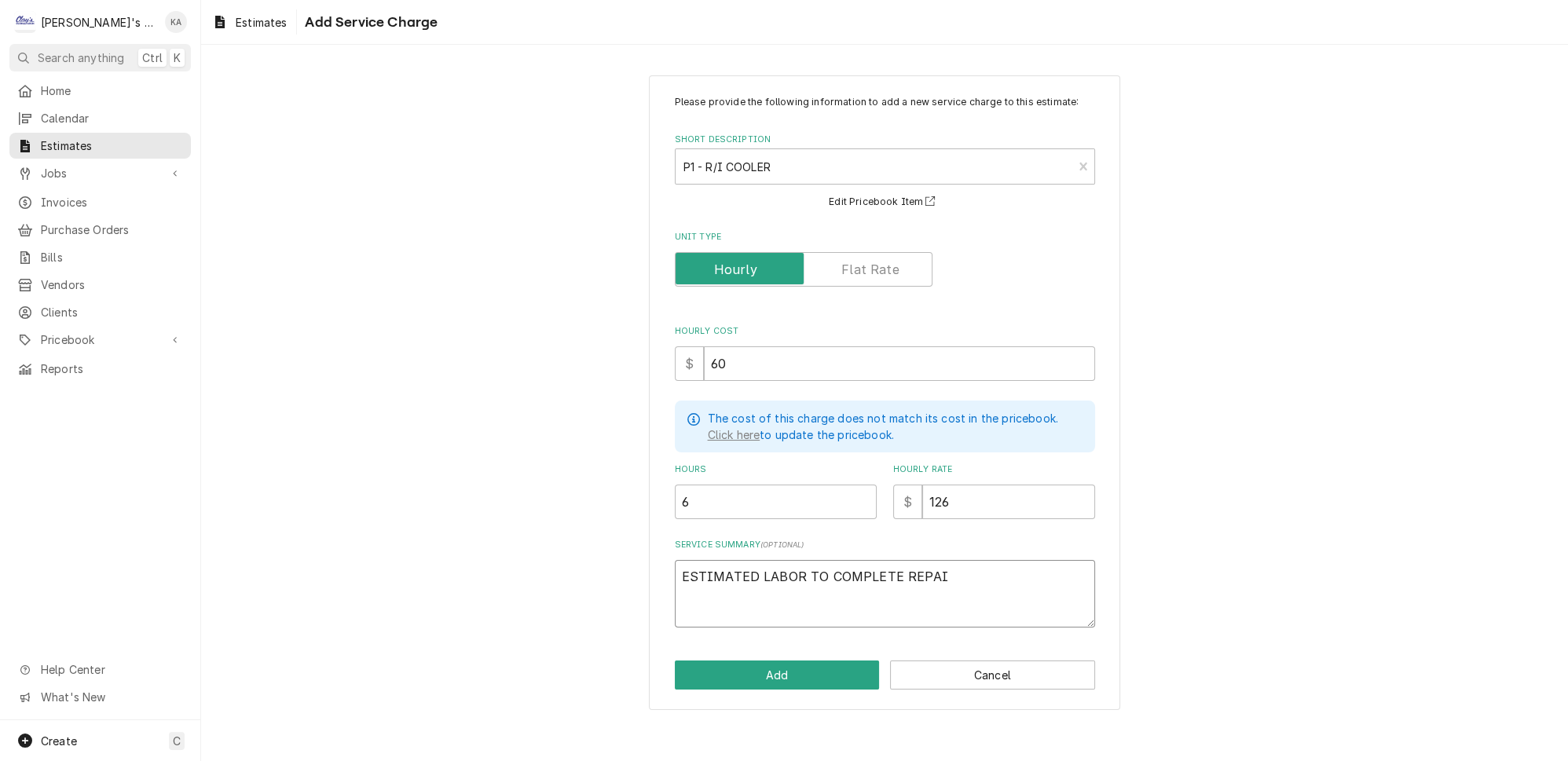
type textarea "ESTIMATED LABOR TO COMPLETE REPAIR"
type textarea "x"
type textarea "ESTIMATED LABOR TO COMPLETE REPAIRS"
type textarea "x"
type textarea "ESTIMATED LABOR TO COMPLETE REPAIRS"
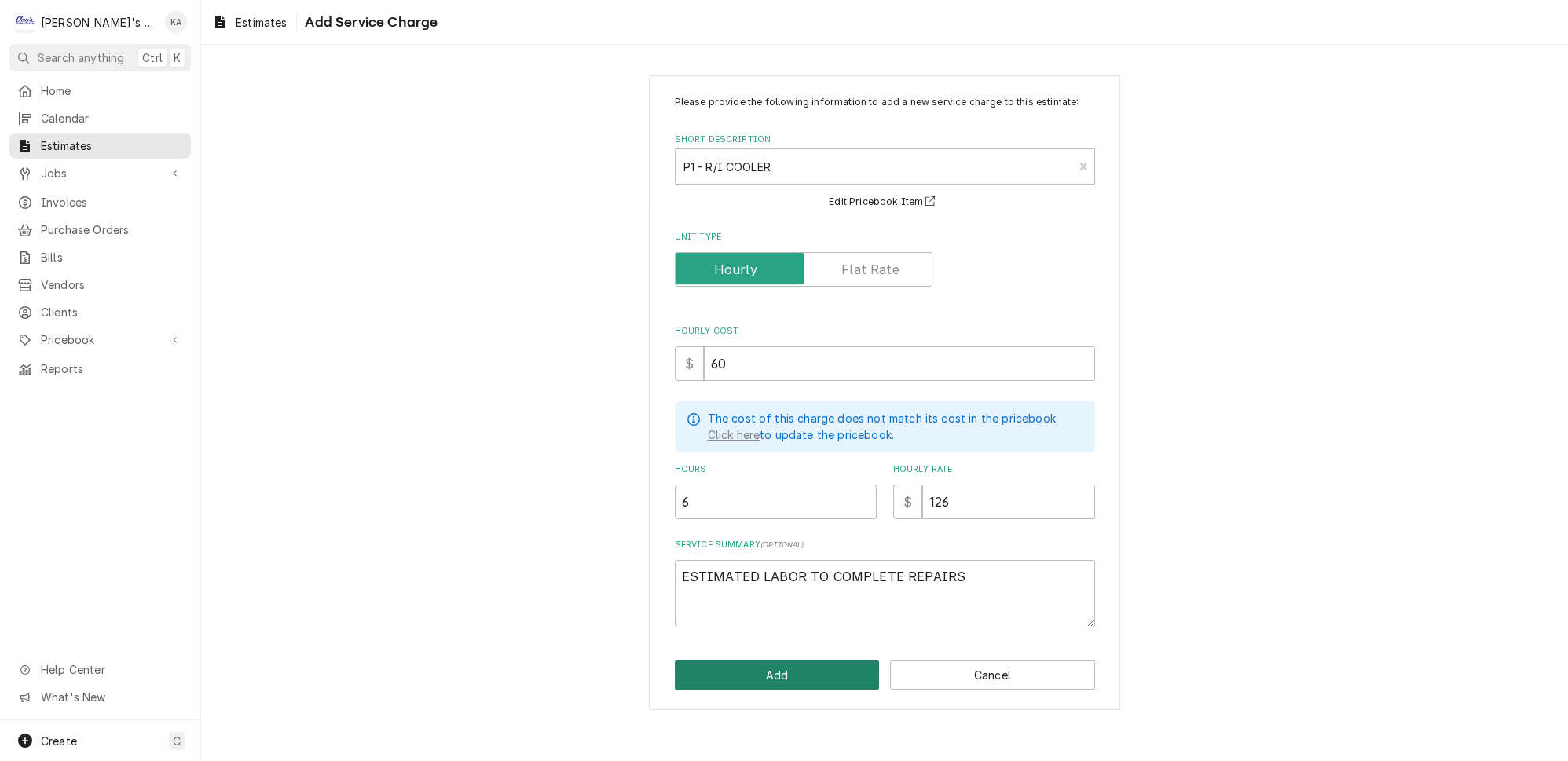
click at [768, 672] on button "Add" at bounding box center [777, 675] width 205 height 29
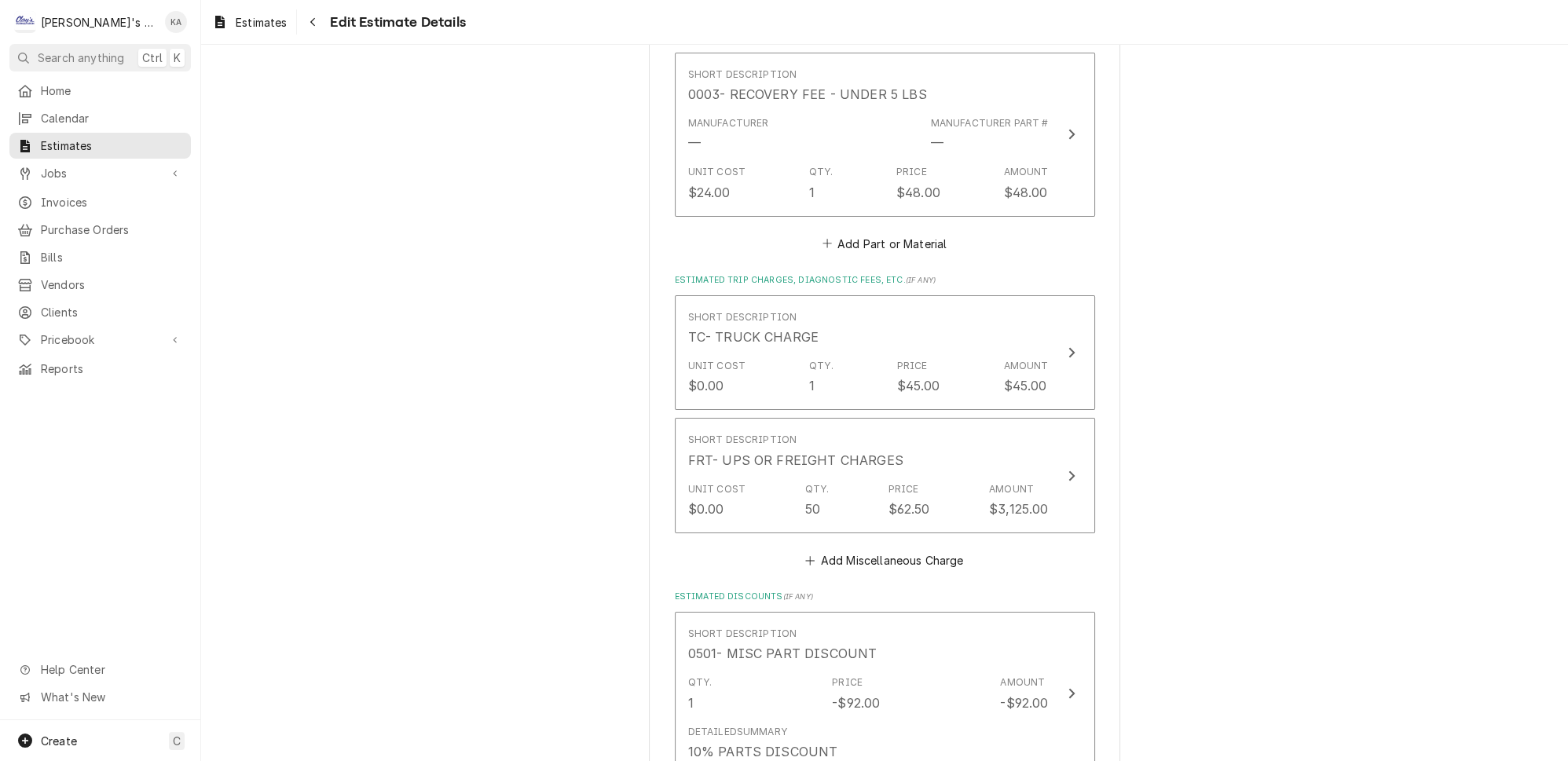
scroll to position [3536, 0]
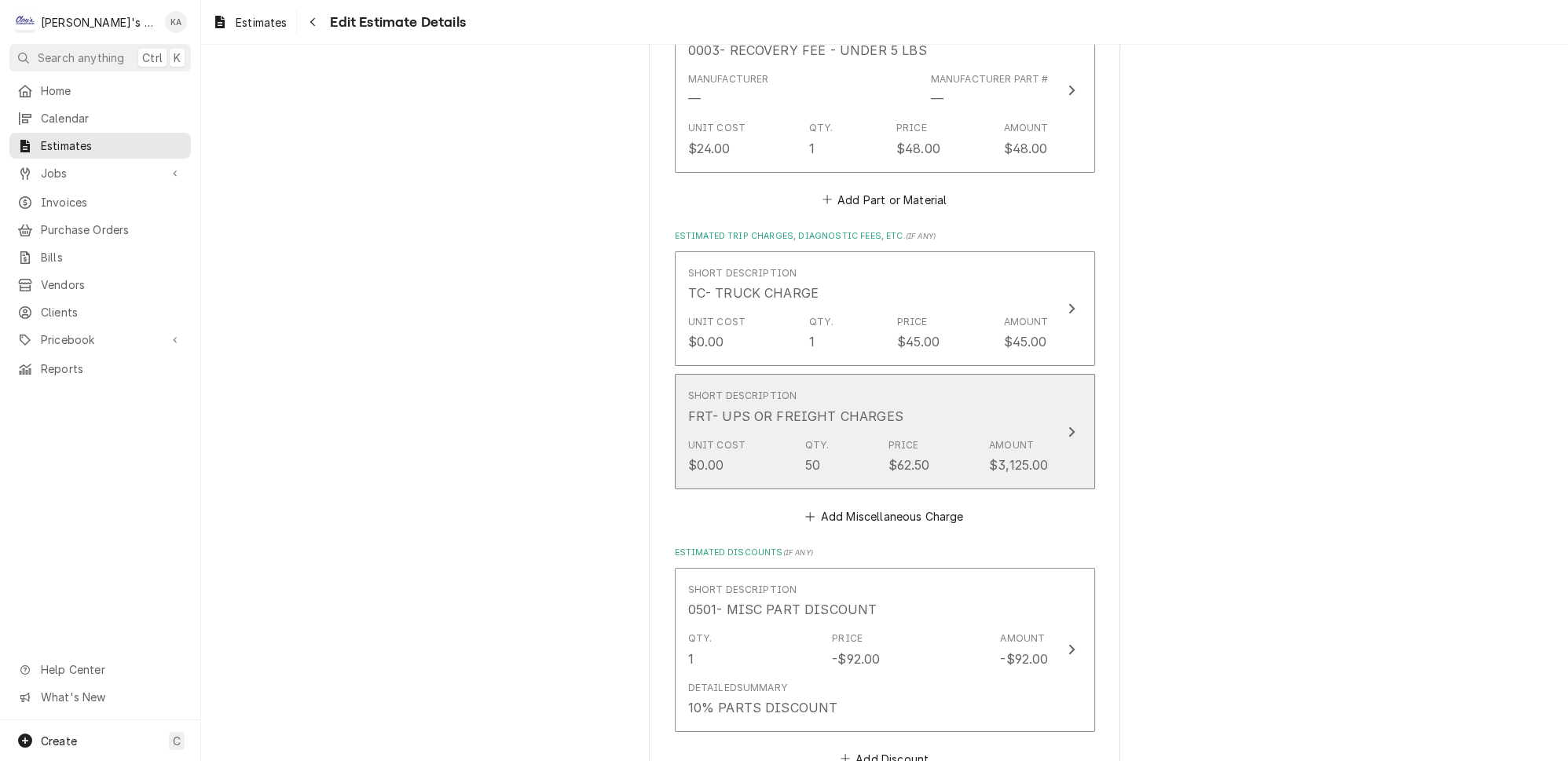
click at [1069, 427] on icon "Update Line Item" at bounding box center [1072, 431] width 7 height 11
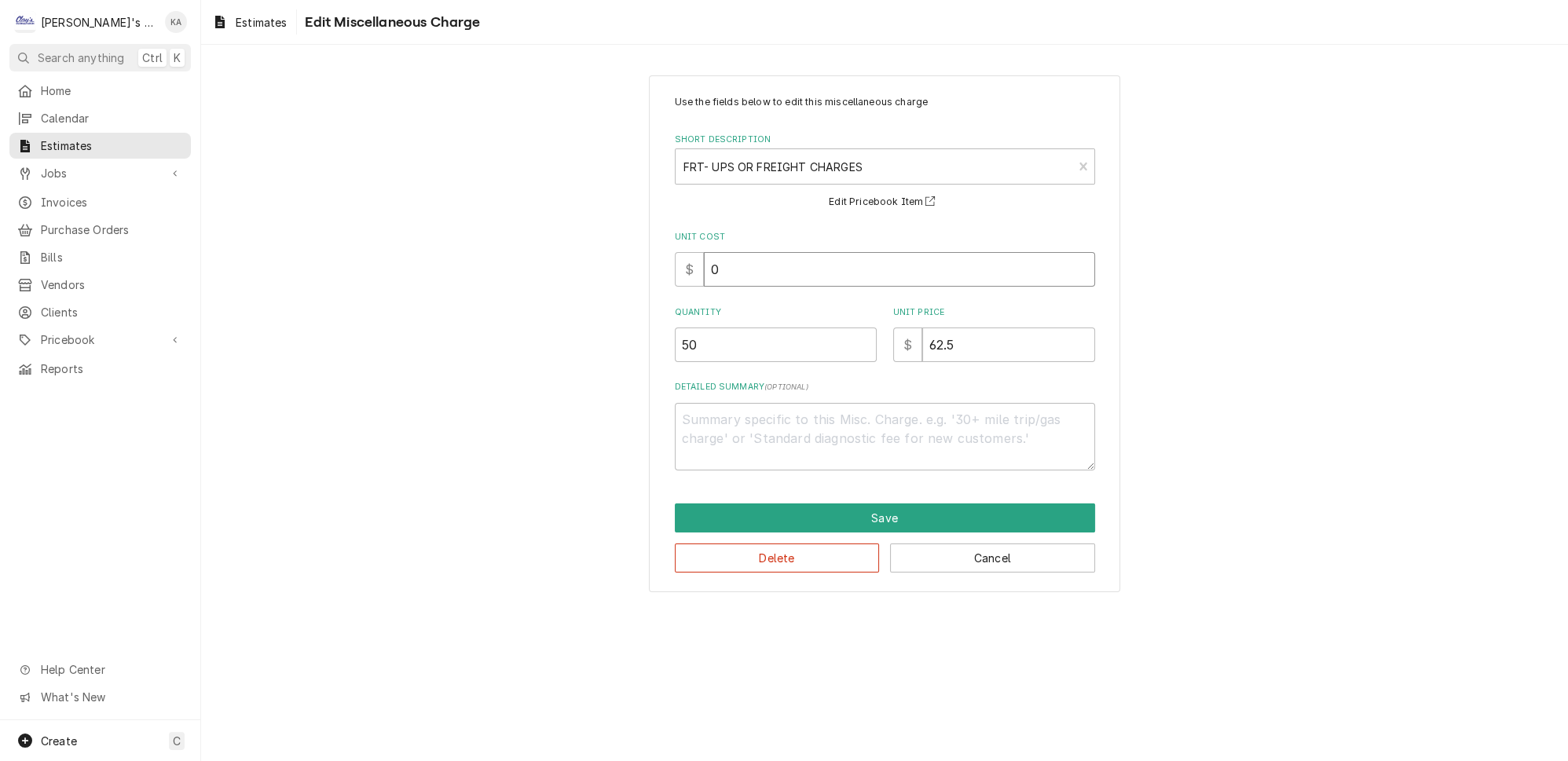
click at [714, 261] on input "0" at bounding box center [900, 269] width 392 height 34
type textarea "x"
type input "50"
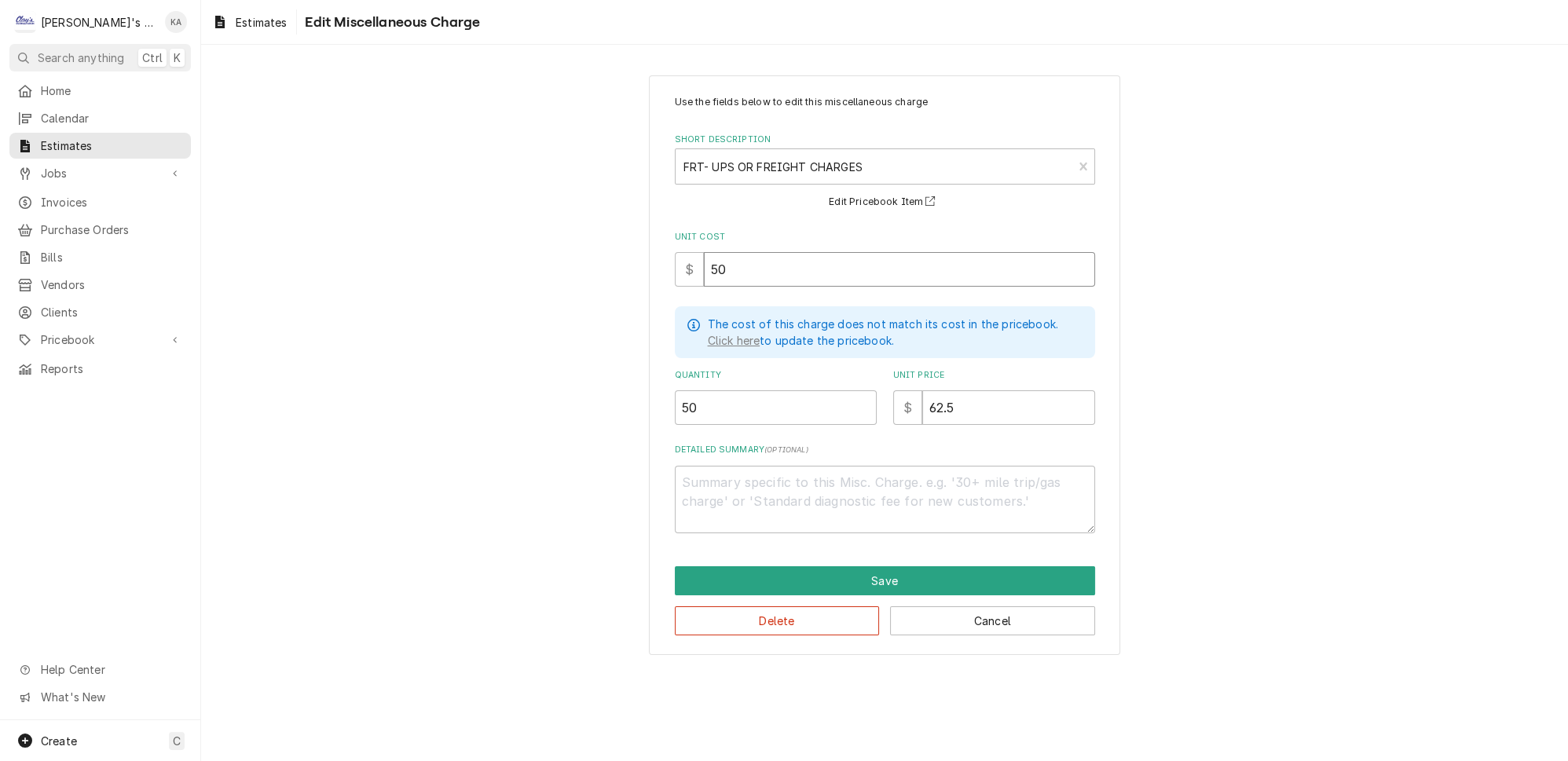
type textarea "x"
type input "50"
drag, startPoint x: 706, startPoint y: 397, endPoint x: 657, endPoint y: 397, distance: 49.0
click at [657, 396] on div "Use the fields below to edit this miscellaneous charge Short Description FRT- U…" at bounding box center [884, 365] width 472 height 581
type textarea "x"
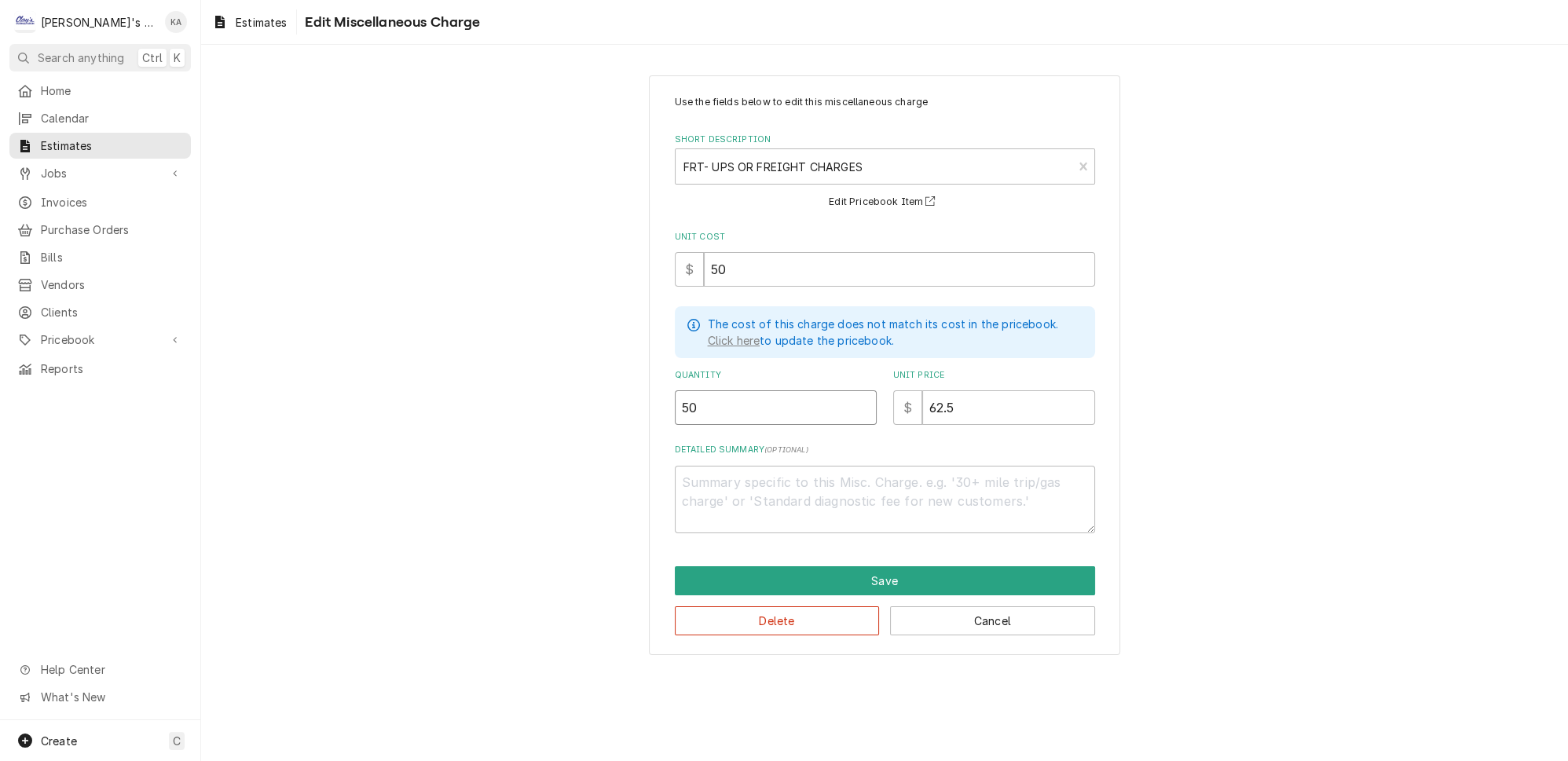
type input "1"
type textarea "x"
type input "1"
drag, startPoint x: 945, startPoint y: 393, endPoint x: 924, endPoint y: 396, distance: 21.2
click at [924, 396] on input "62.5" at bounding box center [1008, 408] width 173 height 34
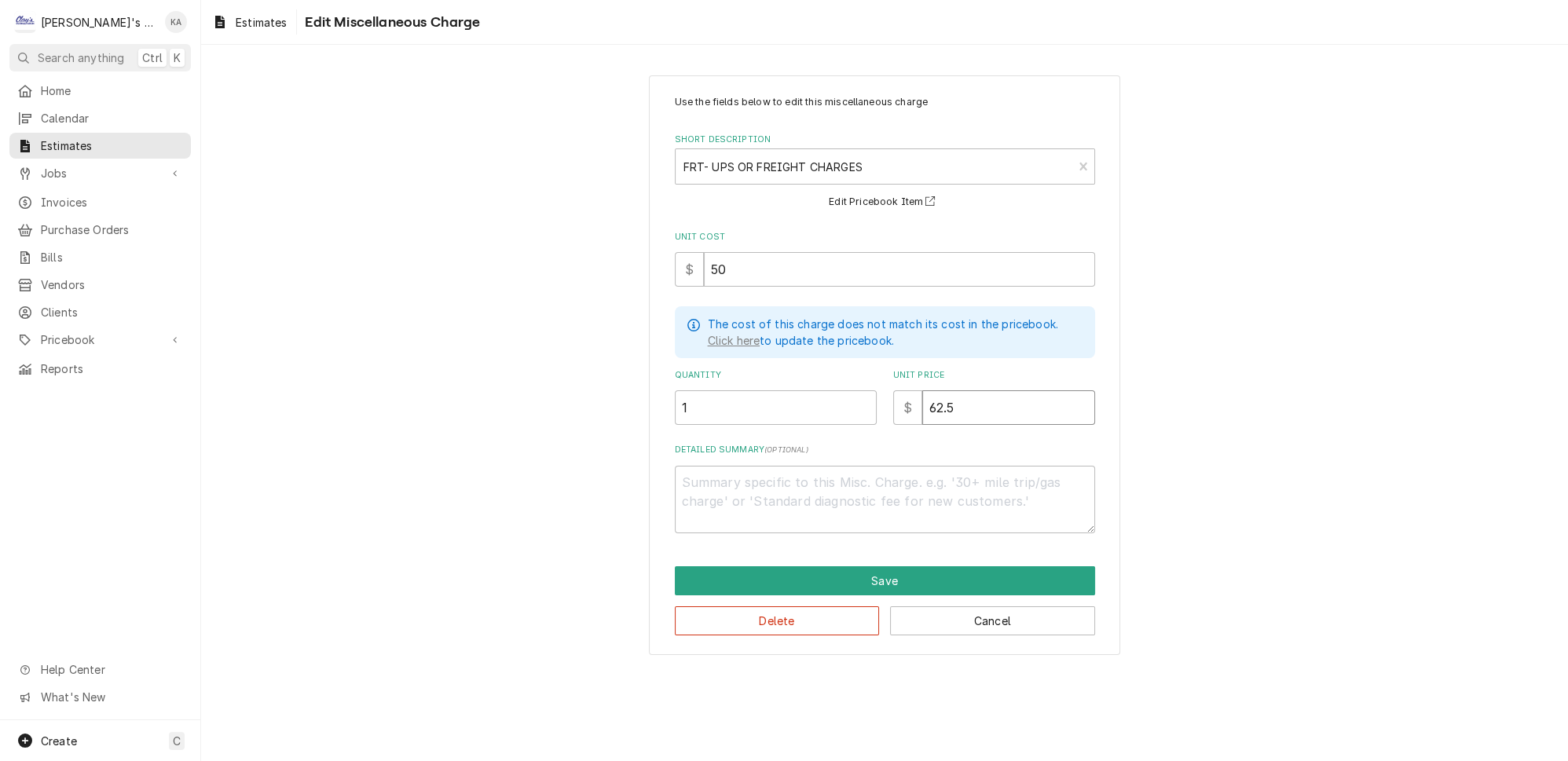
type textarea "x"
type input "63"
type textarea "x"
type input "63"
click at [884, 566] on button "Save" at bounding box center [884, 581] width 420 height 29
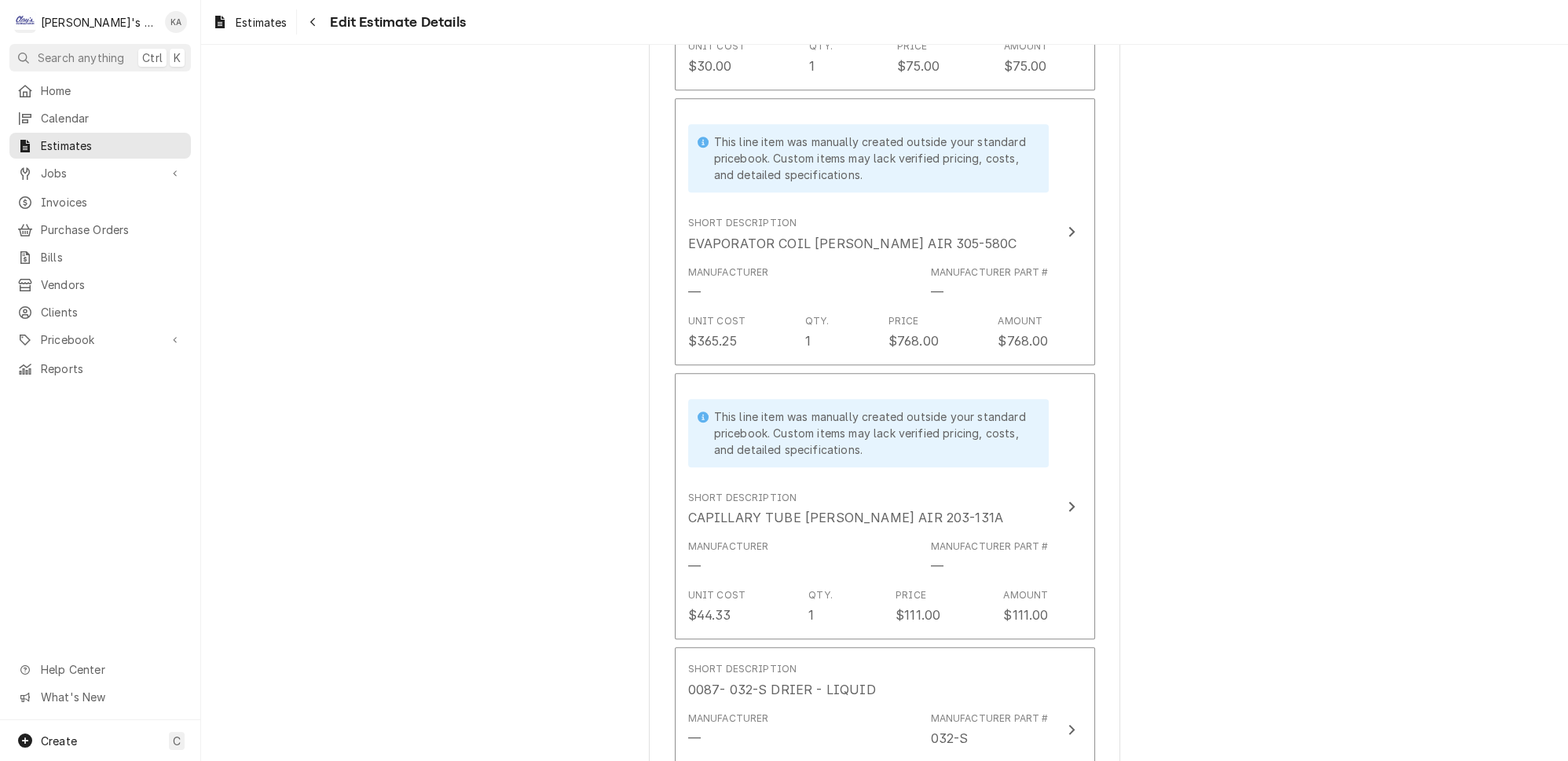
scroll to position [2710, 0]
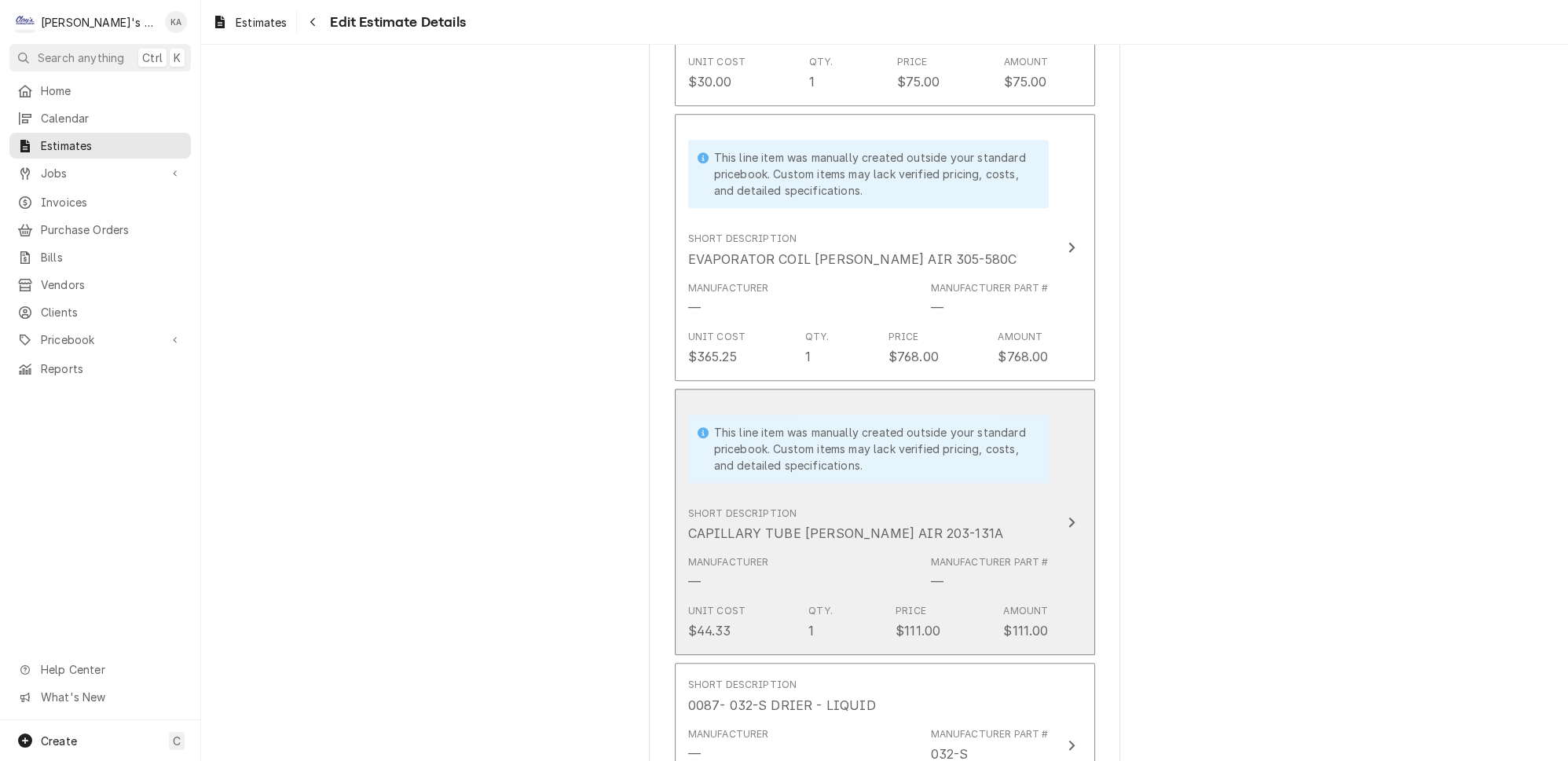
click at [1061, 513] on div "Update Line Item" at bounding box center [1071, 522] width 20 height 19
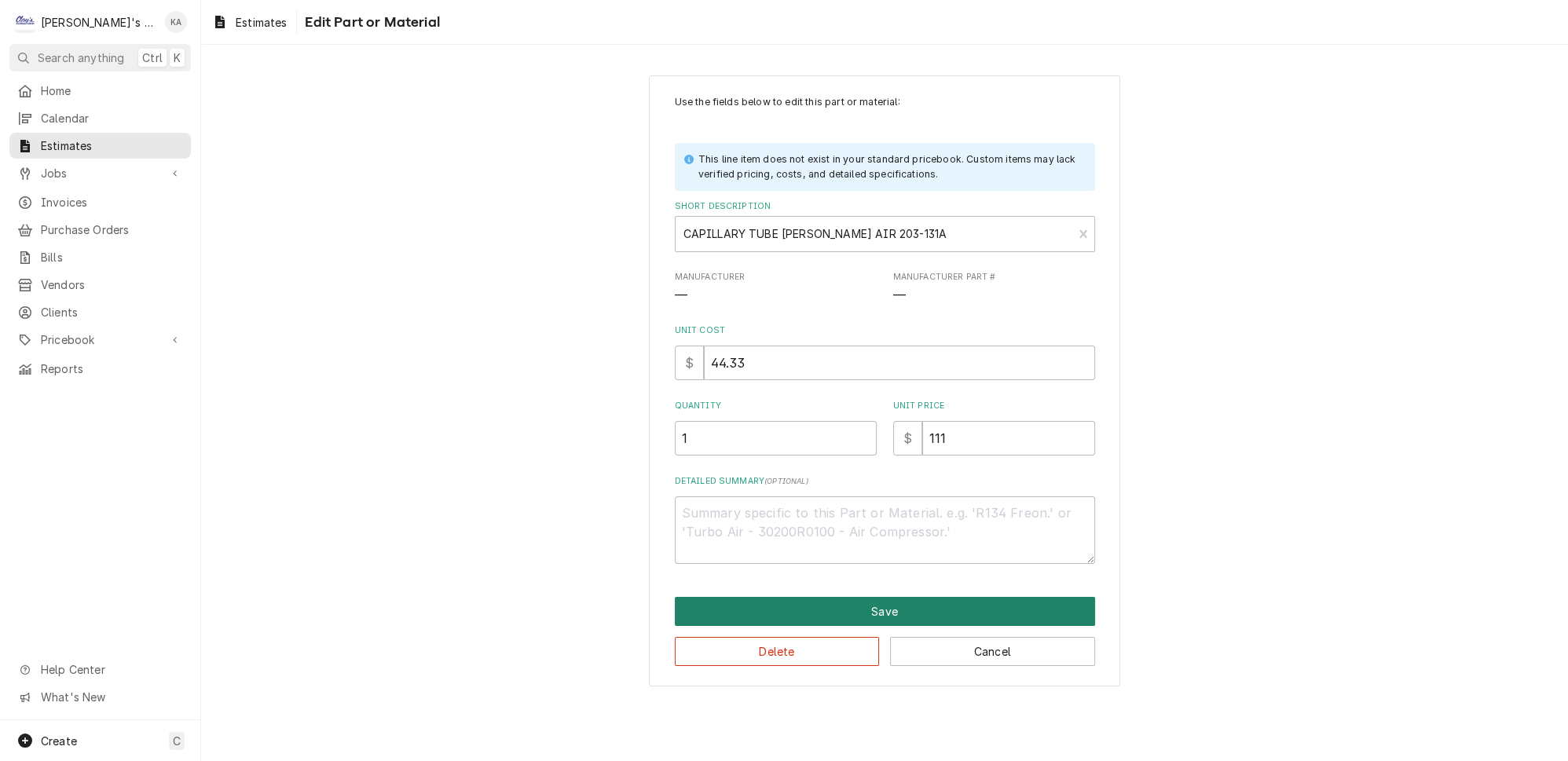
click at [888, 601] on button "Save" at bounding box center [884, 612] width 420 height 29
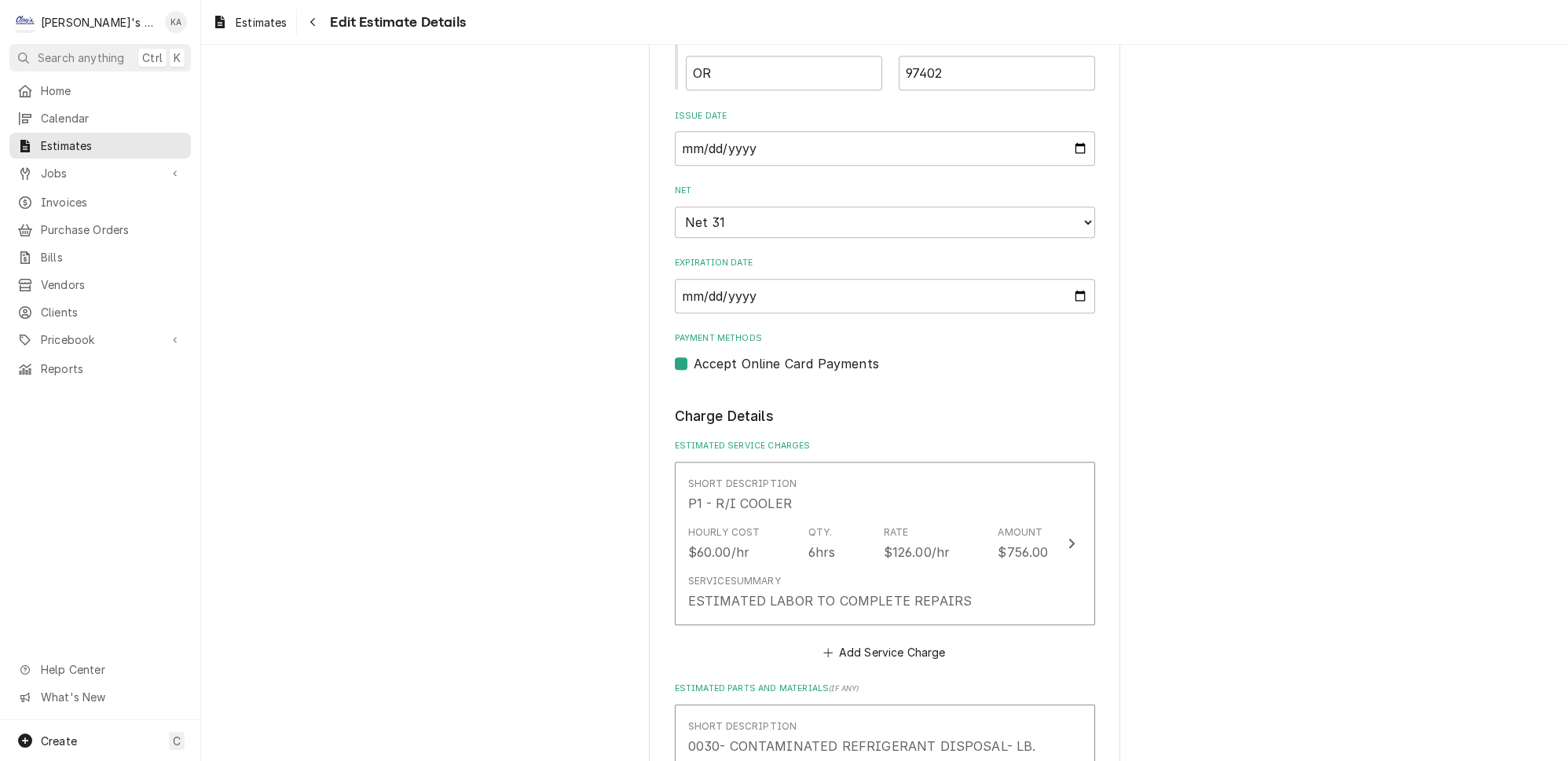
scroll to position [1312, 0]
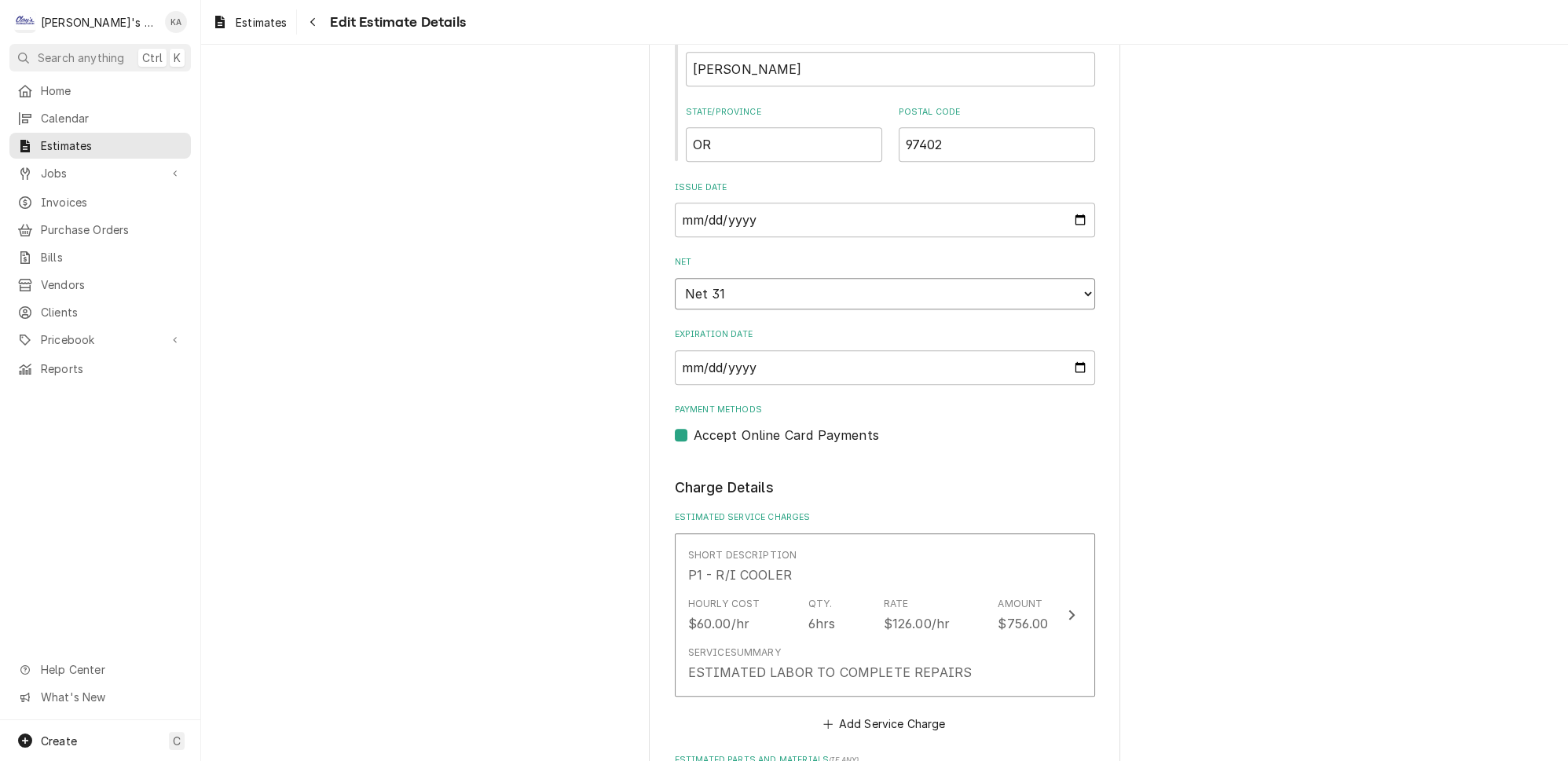
click at [1062, 278] on select "Choose payment terms... Same Day Net 7 Net 14 Net 21 Net 30 Net 31 Net 45 Net 6…" at bounding box center [884, 294] width 420 height 32
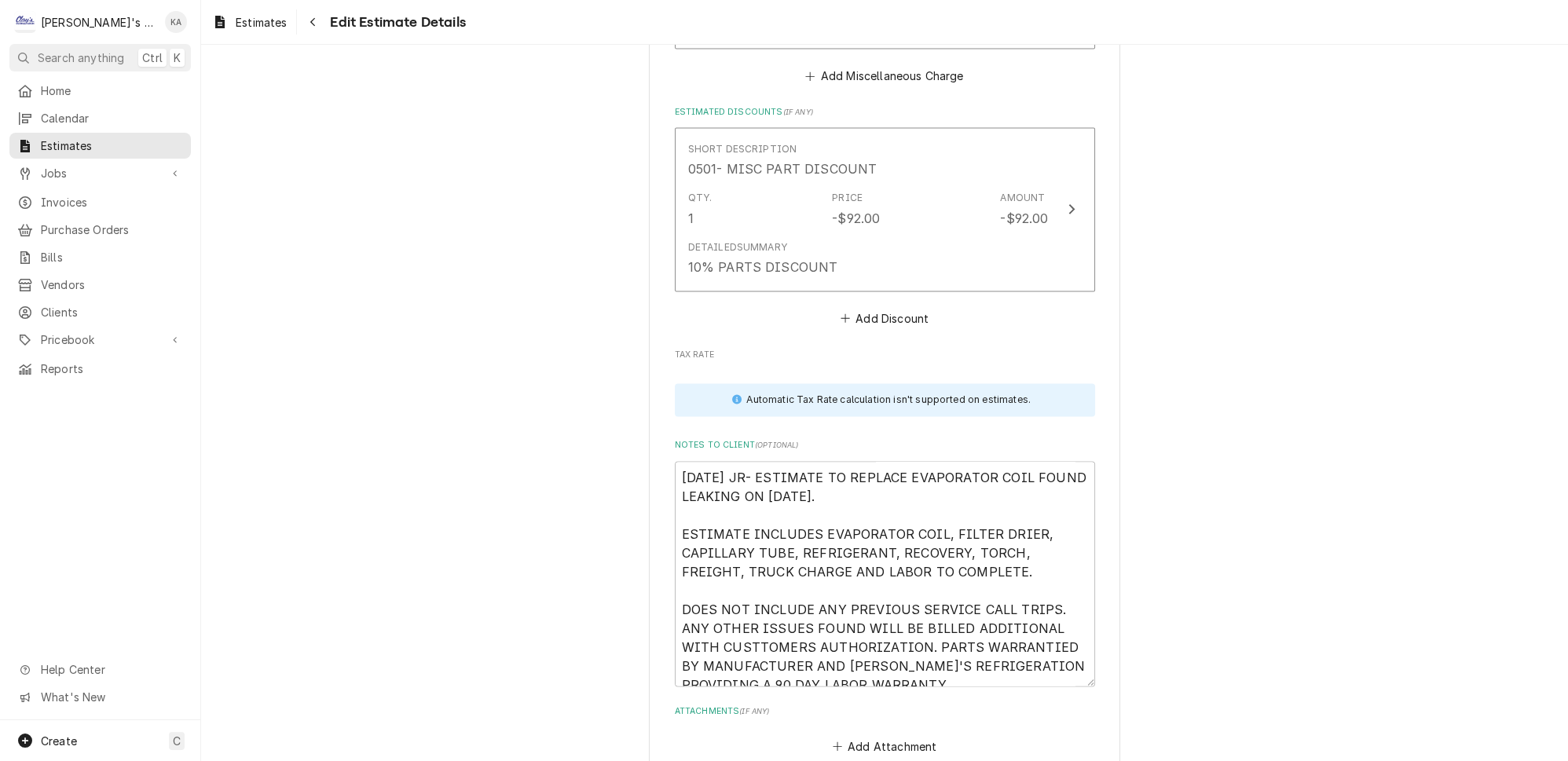
scroll to position [3993, 0]
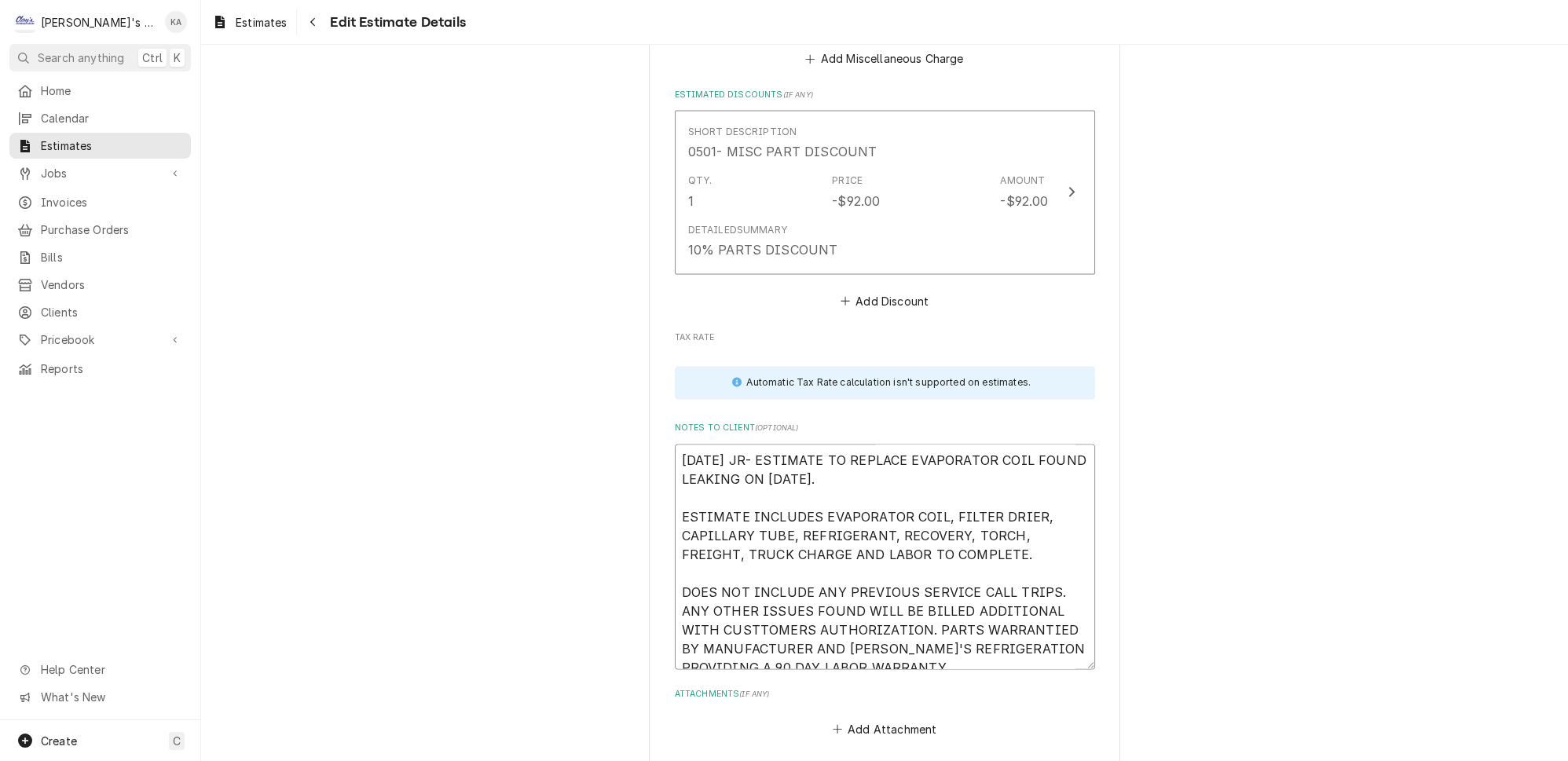
drag, startPoint x: 994, startPoint y: 545, endPoint x: 982, endPoint y: 544, distance: 12.0
click at [982, 545] on textarea "10/8/2025 JR- ESTIMATE TO REPLACE EVAPORATOR COIL FOUND LEAKING ON 10/8/2025. E…" at bounding box center [884, 556] width 420 height 225
type textarea "x"
type textarea "10/8/2025 JR- ESTIMATE TO REPLACE EVAPORATOR COIL FOUND LEAKING ON 10/8/2025. E…"
type textarea "x"
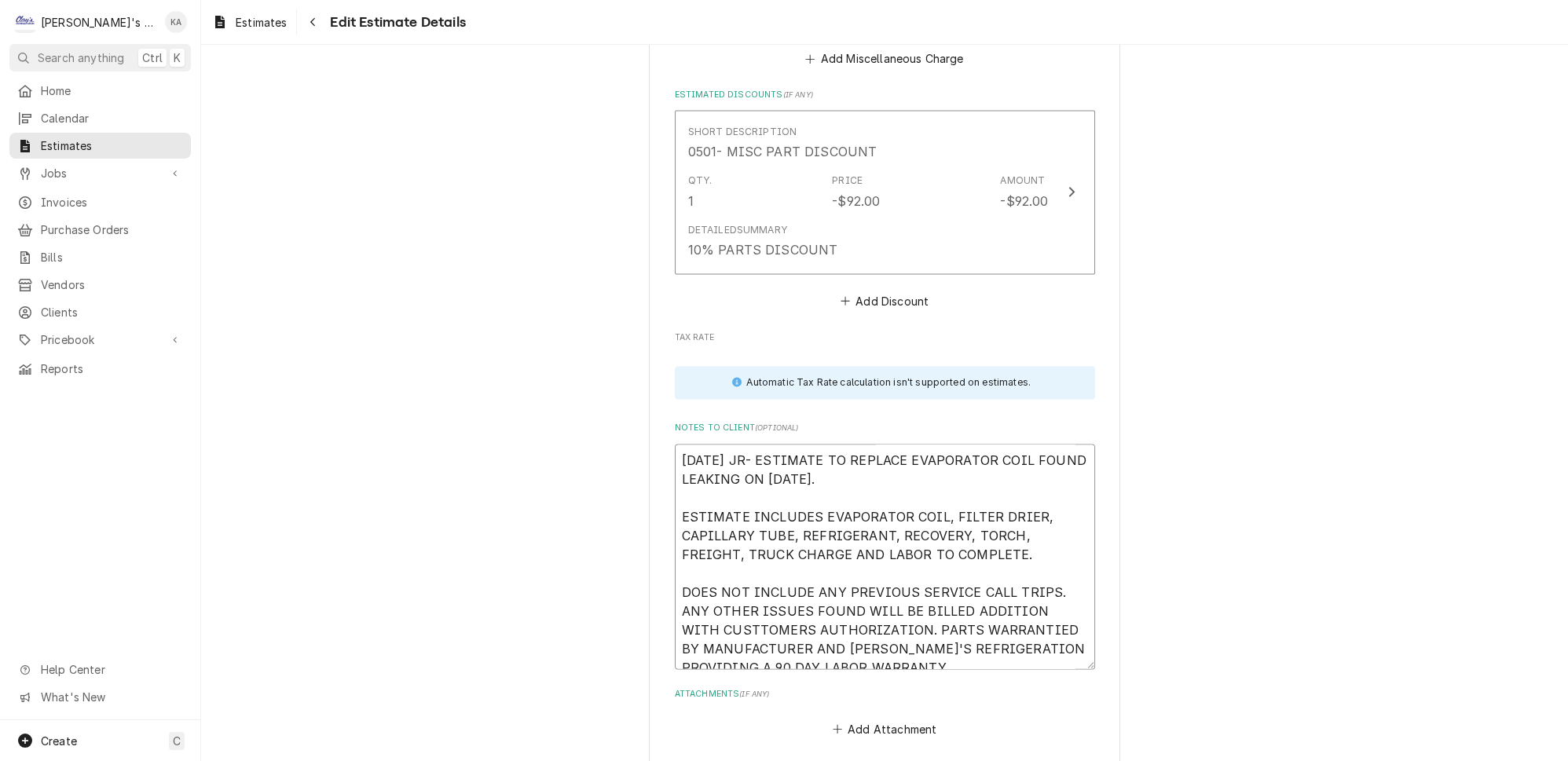
type textarea "10/8/2025 JR- ESTIMATE TO REPLACE EVAPORATOR COIL FOUND LEAKING ON 10/8/2025. E…"
type textarea "x"
type textarea "10/8/2025 JR- ESTIMATE TO REPLACE EVAPORATOR COIL FOUND LEAKING ON 10/8/2025. E…"
type textarea "x"
type textarea "10/8/2025 JR- ESTIMATE TO REPLACE EVAPORATOR COIL FOUND LEAKING ON 10/8/2025. E…"
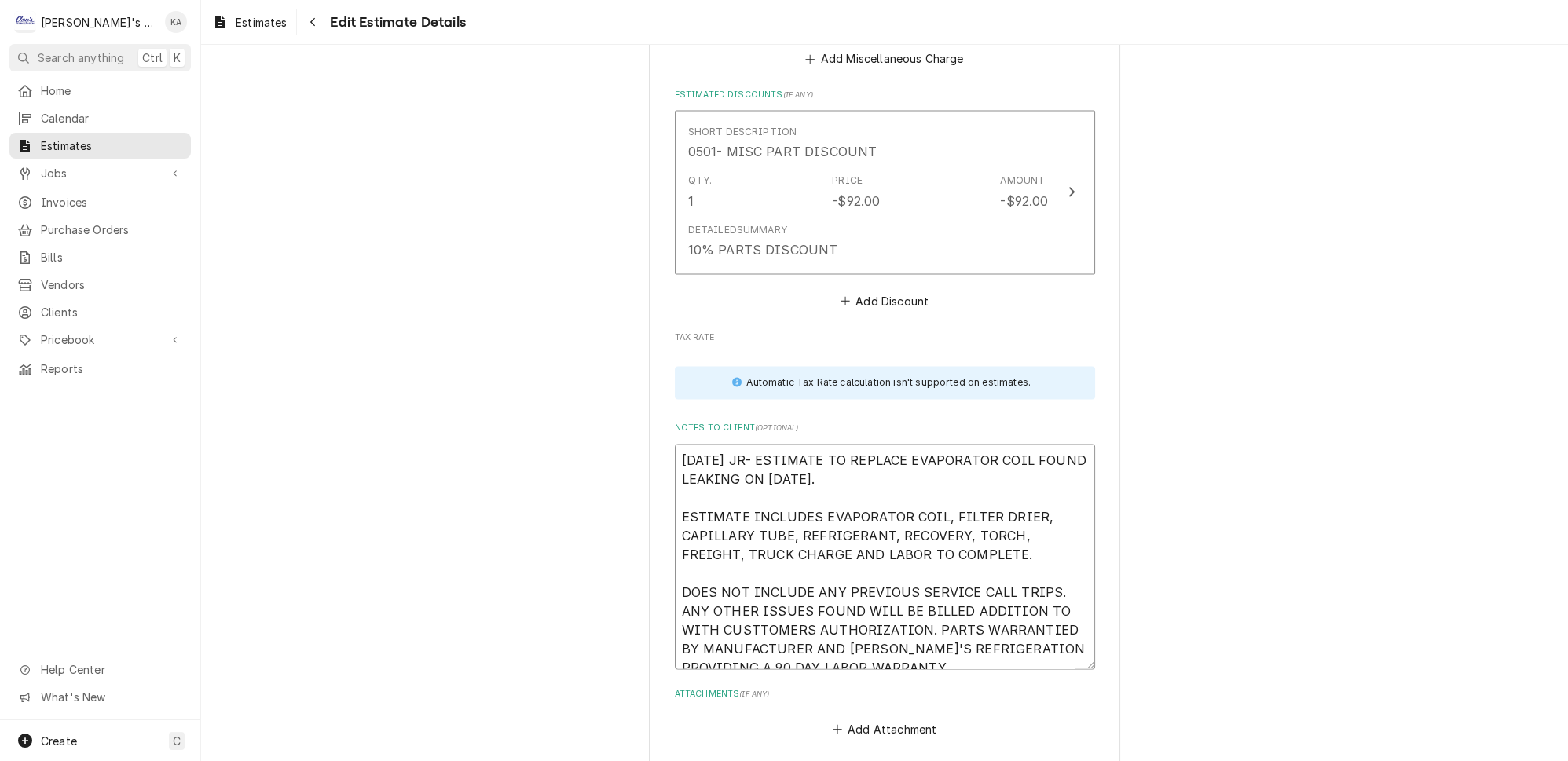
type textarea "x"
type textarea "10/8/2025 JR- ESTIMATE TO REPLACE EVAPORATOR COIL FOUND LEAKING ON 10/8/2025. E…"
type textarea "x"
type textarea "10/8/2025 JR- ESTIMATE TO REPLACE EVAPORATOR COIL FOUND LEAKING ON 10/8/2025. E…"
type textarea "x"
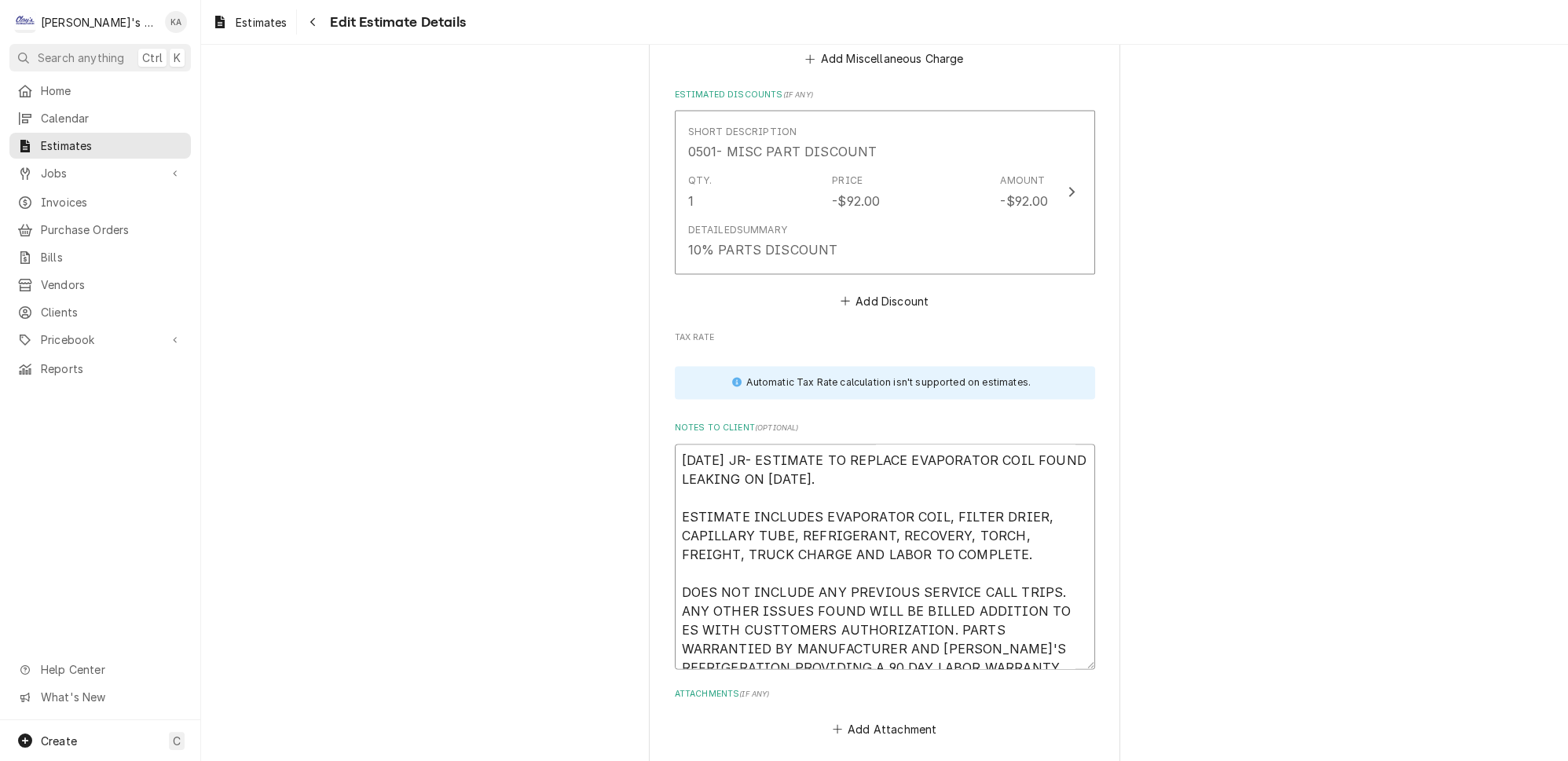
type textarea "10/8/2025 JR- ESTIMATE TO REPLACE EVAPORATOR COIL FOUND LEAKING ON 10/8/2025. E…"
type textarea "x"
type textarea "10/8/2025 JR- ESTIMATE TO REPLACE EVAPORATOR COIL FOUND LEAKING ON 10/8/2025. E…"
type textarea "x"
type textarea "10/8/2025 JR- ESTIMATE TO REPLACE EVAPORATOR COIL FOUND LEAKING ON 10/8/2025. E…"
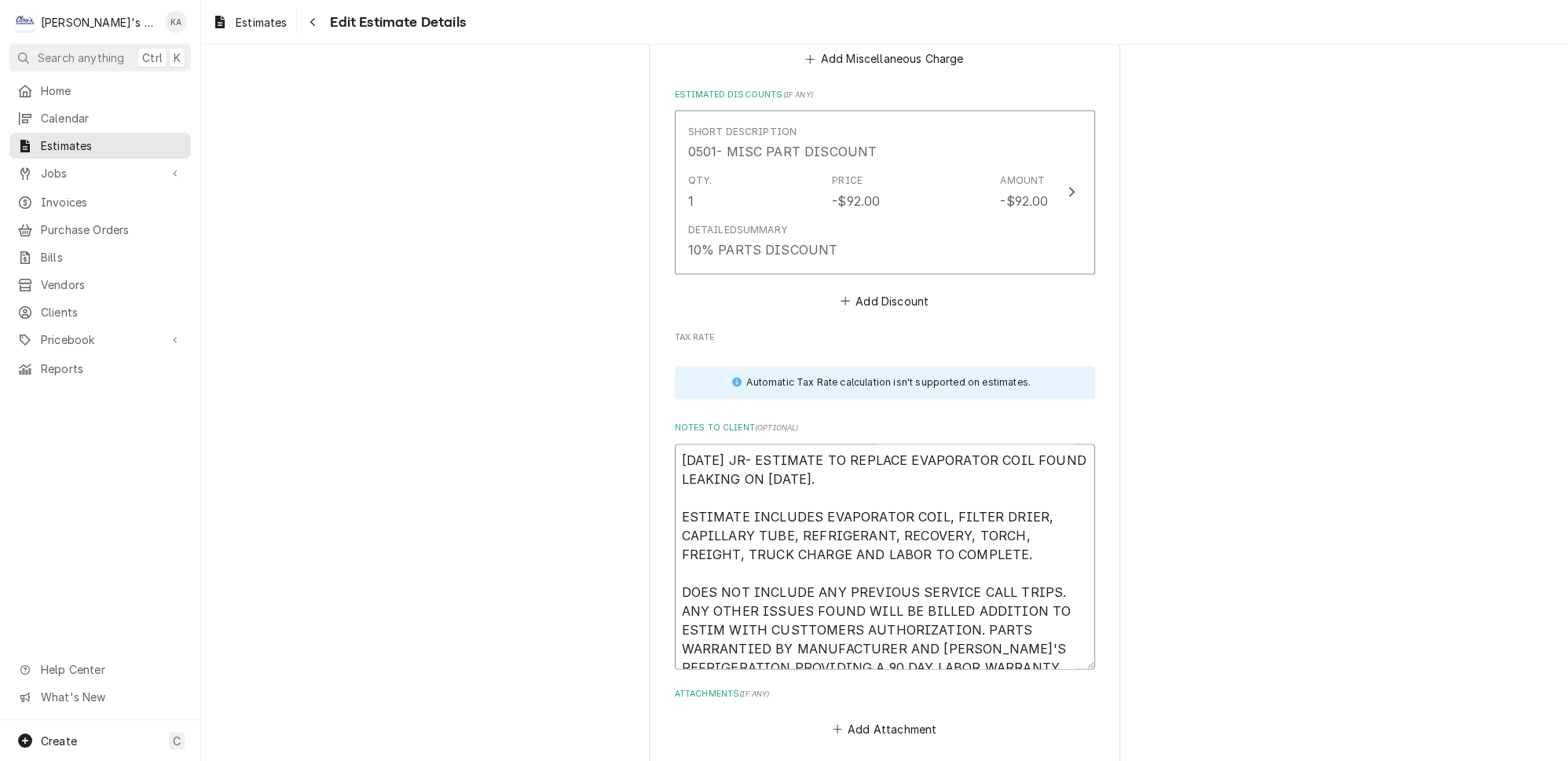
type textarea "x"
type textarea "10/8/2025 JR- ESTIMATE TO REPLACE EVAPORATOR COIL FOUND LEAKING ON 10/8/2025. E…"
type textarea "x"
type textarea "10/8/2025 JR- ESTIMATE TO REPLACE EVAPORATOR COIL FOUND LEAKING ON 10/8/2025. E…"
type textarea "x"
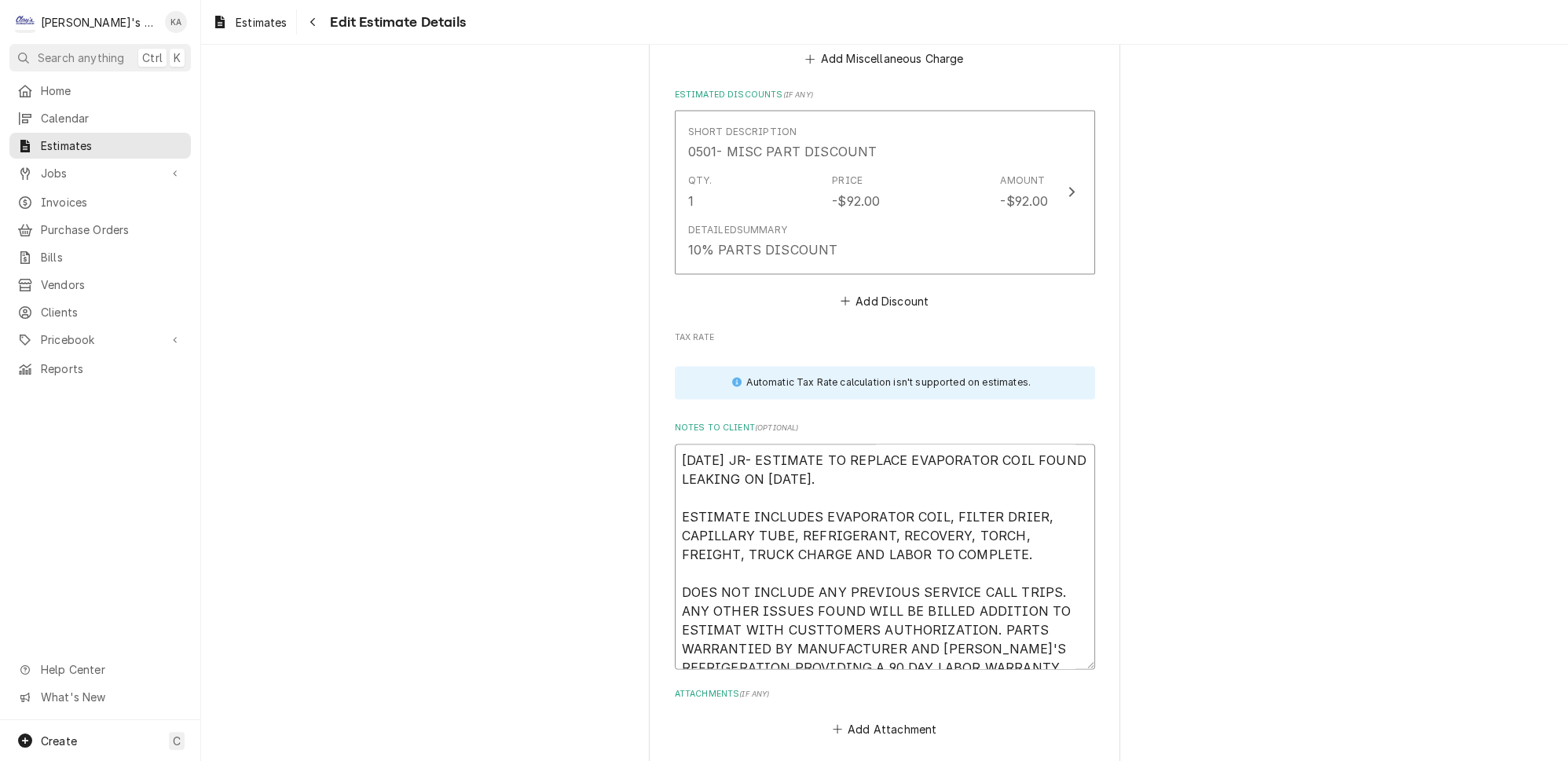
type textarea "10/8/2025 JR- ESTIMATE TO REPLACE EVAPORATOR COIL FOUND LEAKING ON 10/8/2025. E…"
type textarea "x"
type textarea "10/8/2025 JR- ESTIMATE TO REPLACE EVAPORATOR COIL FOUND LEAKING ON 10/8/2025. E…"
type textarea "x"
type textarea "10/8/2025 JR- ESTIMATE TO REPLACE EVAPORATOR COIL FOUND LEAKING ON 10/8/2025. E…"
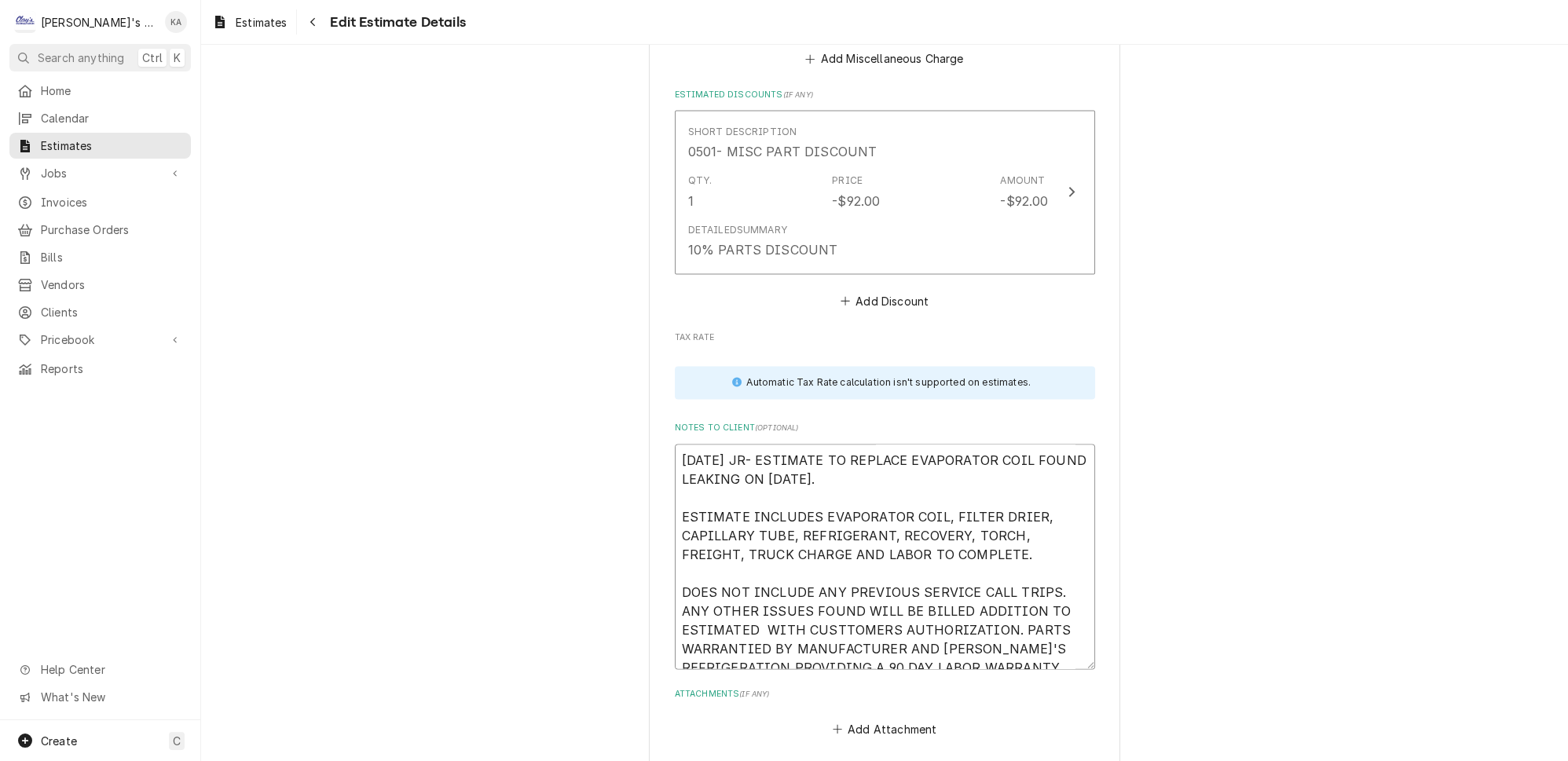
type textarea "x"
type textarea "10/8/2025 JR- ESTIMATE TO REPLACE EVAPORATOR COIL FOUND LEAKING ON 10/8/2025. E…"
type textarea "x"
type textarea "10/8/2025 JR- ESTIMATE TO REPLACE EVAPORATOR COIL FOUND LEAKING ON 10/8/2025. E…"
type textarea "x"
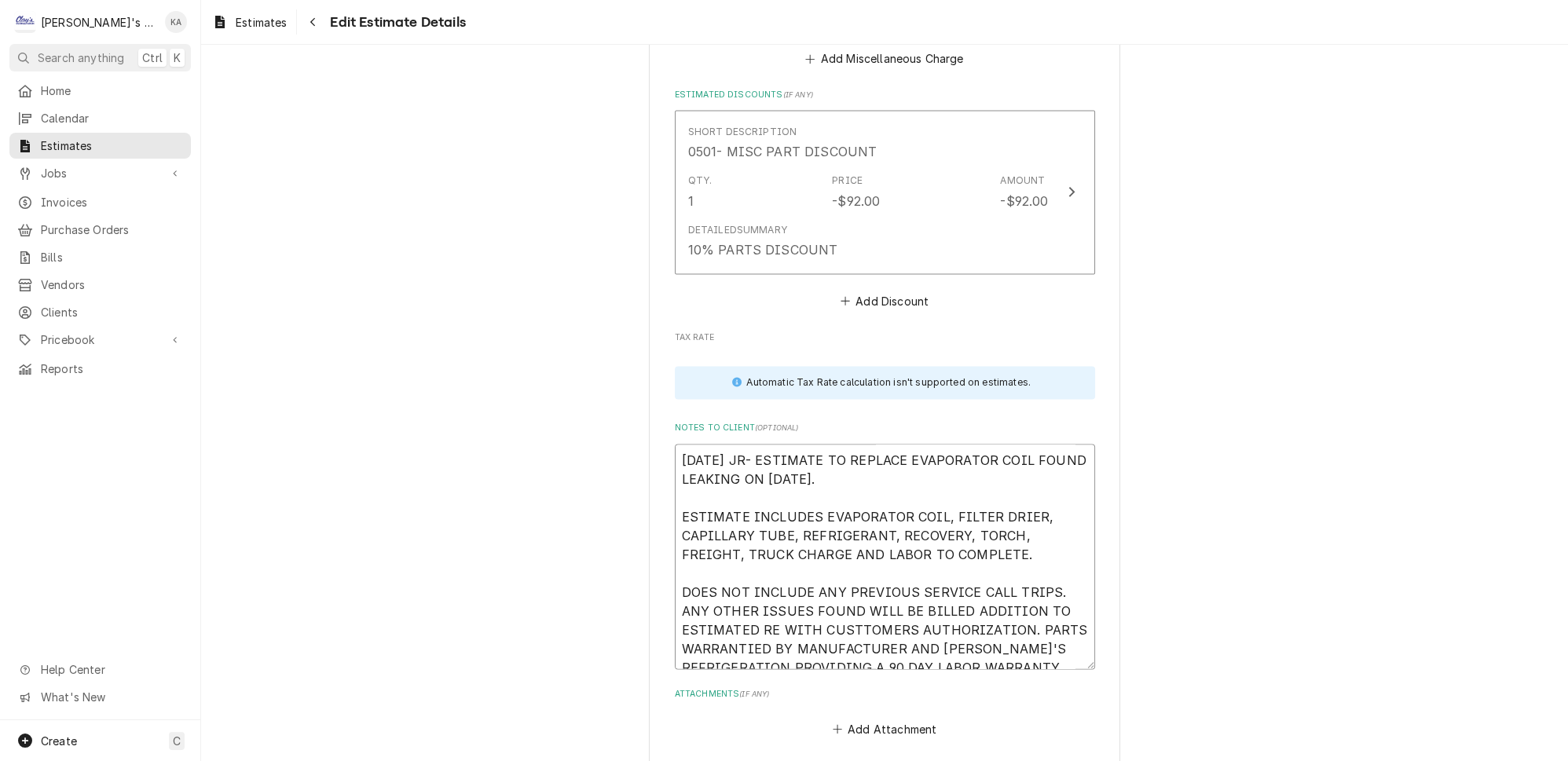
type textarea "10/8/2025 JR- ESTIMATE TO REPLACE EVAPORATOR COIL FOUND LEAKING ON 10/8/2025. E…"
type textarea "x"
type textarea "10/8/2025 JR- ESTIMATE TO REPLACE EVAPORATOR COIL FOUND LEAKING ON 10/8/2025. E…"
type textarea "x"
type textarea "10/8/2025 JR- ESTIMATE TO REPLACE EVAPORATOR COIL FOUND LEAKING ON 10/8/2025. E…"
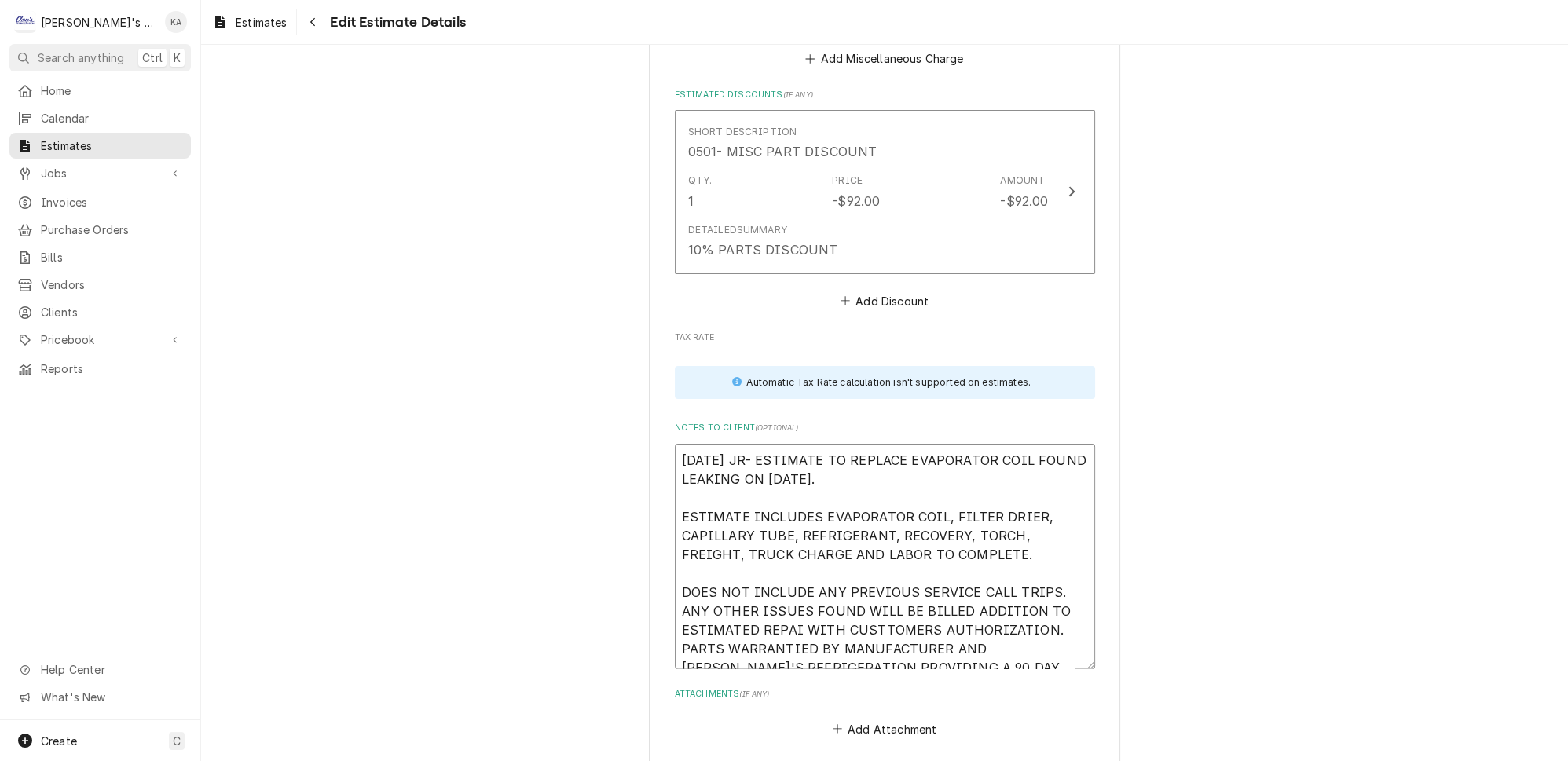
type textarea "x"
type textarea "10/8/2025 JR- ESTIMATE TO REPLACE EVAPORATOR COIL FOUND LEAKING ON 10/8/2025. E…"
type textarea "x"
type textarea "10/8/2025 JR- ESTIMATE TO REPLACE EVAPORATOR COIL FOUND LEAKING ON 10/8/2025. E…"
click at [878, 560] on textarea "10/8/2025 JR- ESTIMATE TO REPLACE EVAPORATOR COIL FOUND LEAKING ON 10/8/2025. E…" at bounding box center [884, 556] width 420 height 225
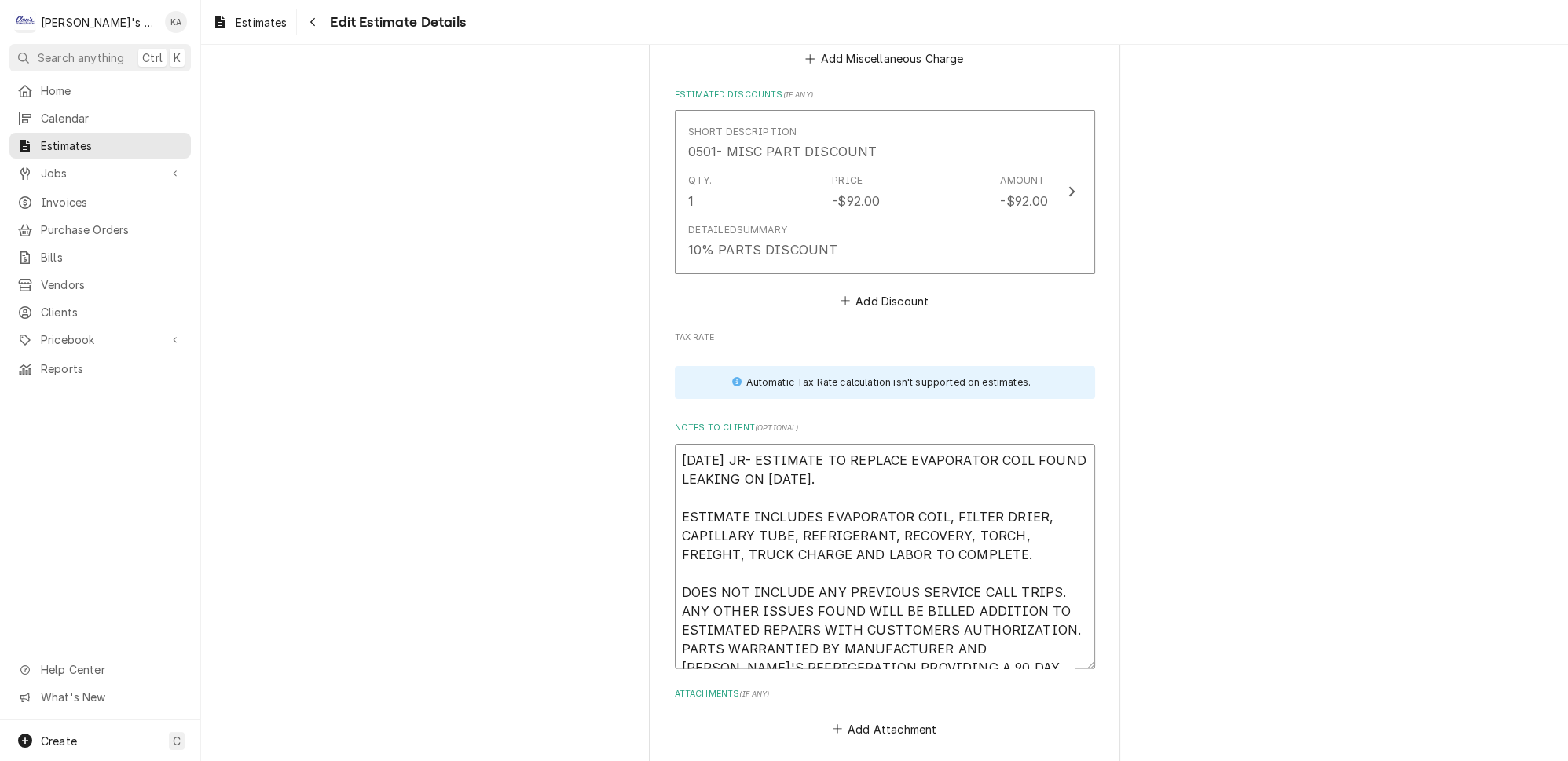
type textarea "x"
type textarea "10/8/2025 JR- ESTIMATE TO REPLACE EVAPORATOR COIL FOUND LEAKING ON 10/8/2025. E…"
drag, startPoint x: 1025, startPoint y: 561, endPoint x: 928, endPoint y: 561, distance: 97.0
click at [928, 561] on textarea "10/8/2025 JR- ESTIMATE TO REPLACE EVAPORATOR COIL FOUND LEAKING ON 10/8/2025. E…" at bounding box center [884, 556] width 420 height 225
type textarea "x"
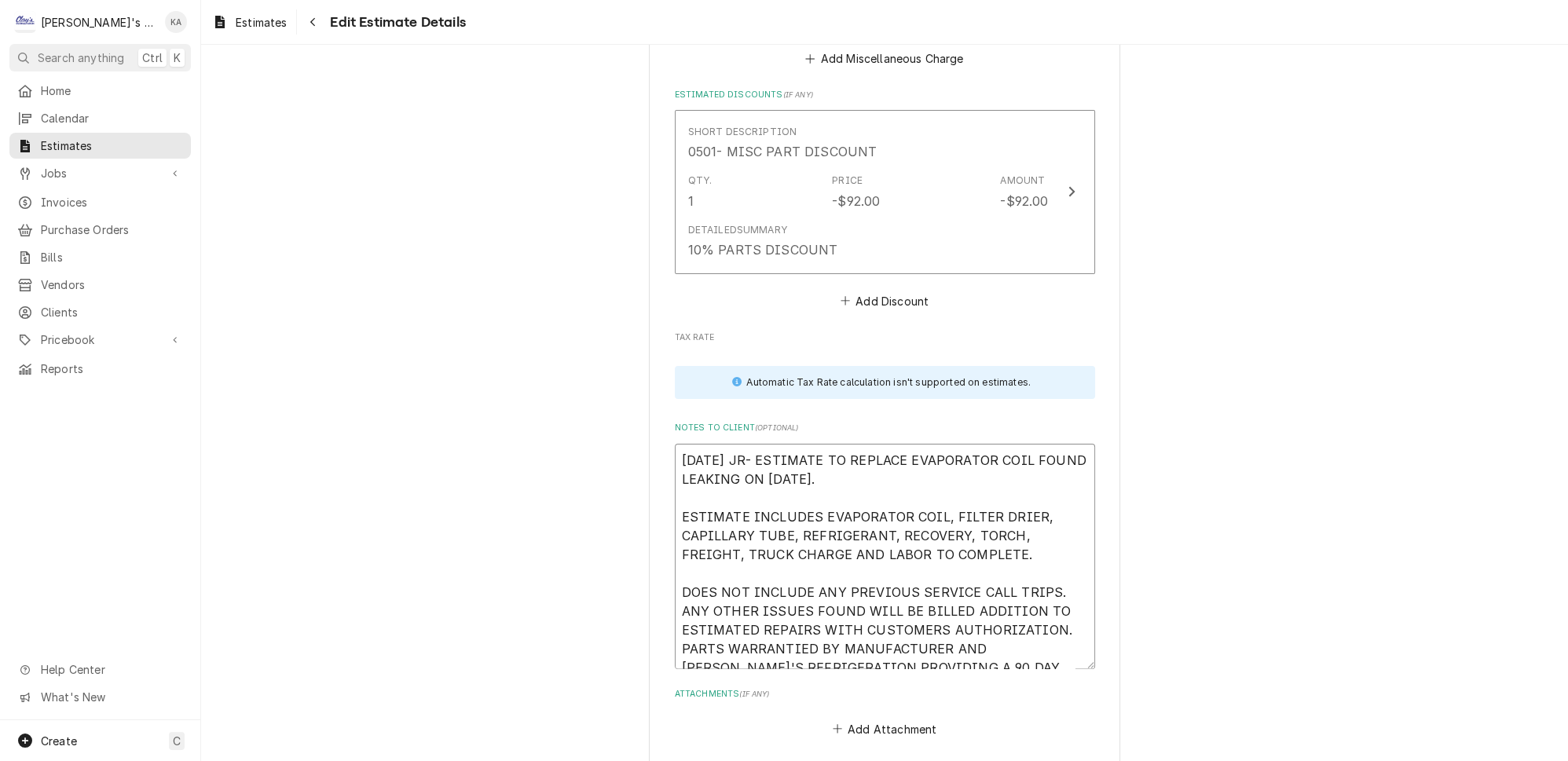
type textarea "10/8/2025 JR- ESTIMATE TO REPLACE EVAPORATOR COIL FOUND LEAKING ON 10/8/2025. E…"
type textarea "x"
type textarea "10/8/2025 JR- ESTIMATE TO REPLACE EVAPORATOR COIL FOUND LEAKING ON 10/8/2025. E…"
type textarea "x"
type textarea "10/8/2025 JR- ESTIMATE TO REPLACE EVAPORATOR COIL FOUND LEAKING ON 10/8/2025. E…"
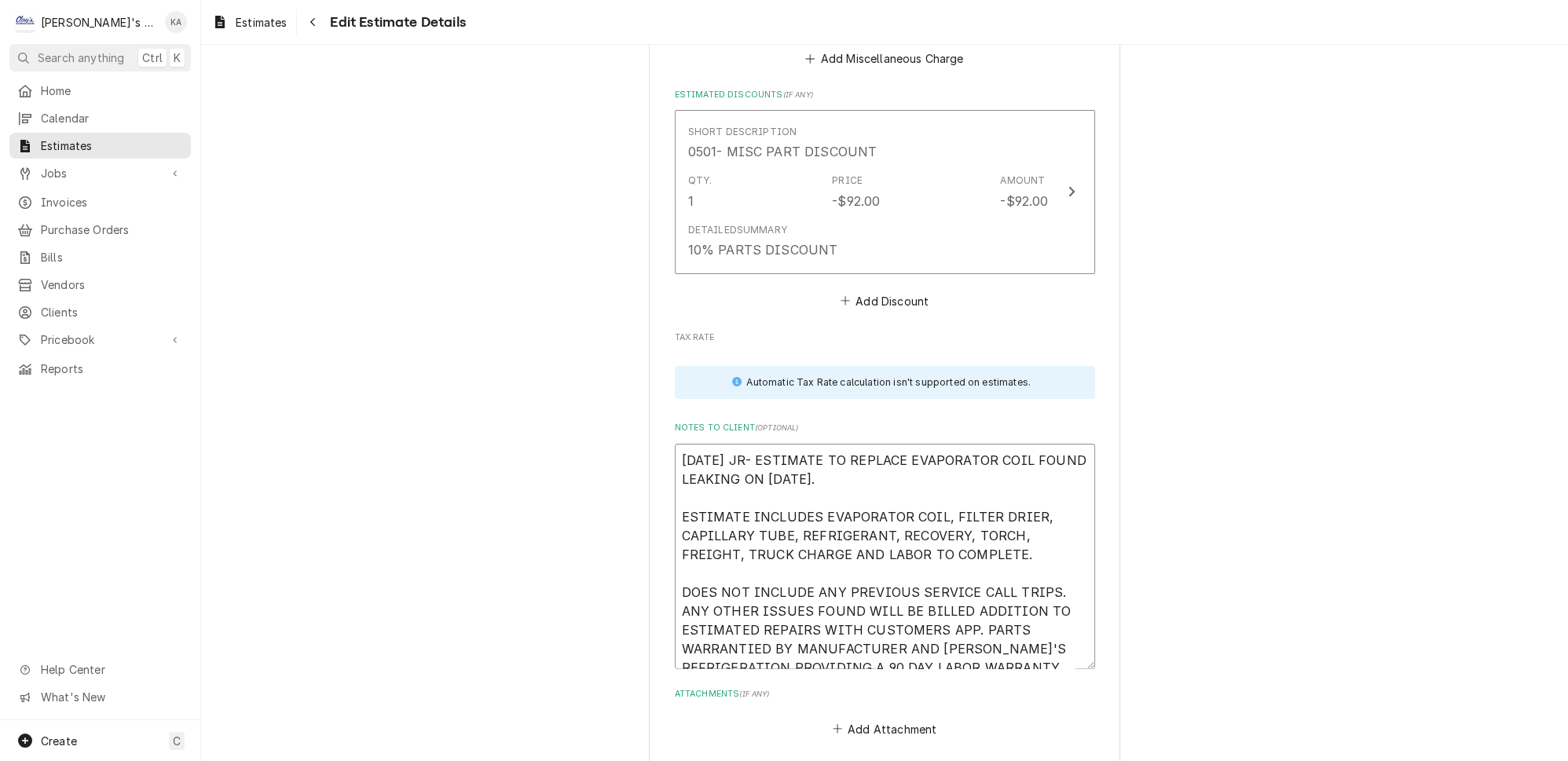
type textarea "x"
type textarea "10/8/2025 JR- ESTIMATE TO REPLACE EVAPORATOR COIL FOUND LEAKING ON 10/8/2025. E…"
type textarea "x"
type textarea "10/8/2025 JR- ESTIMATE TO REPLACE EVAPORATOR COIL FOUND LEAKING ON 10/8/2025. E…"
type textarea "x"
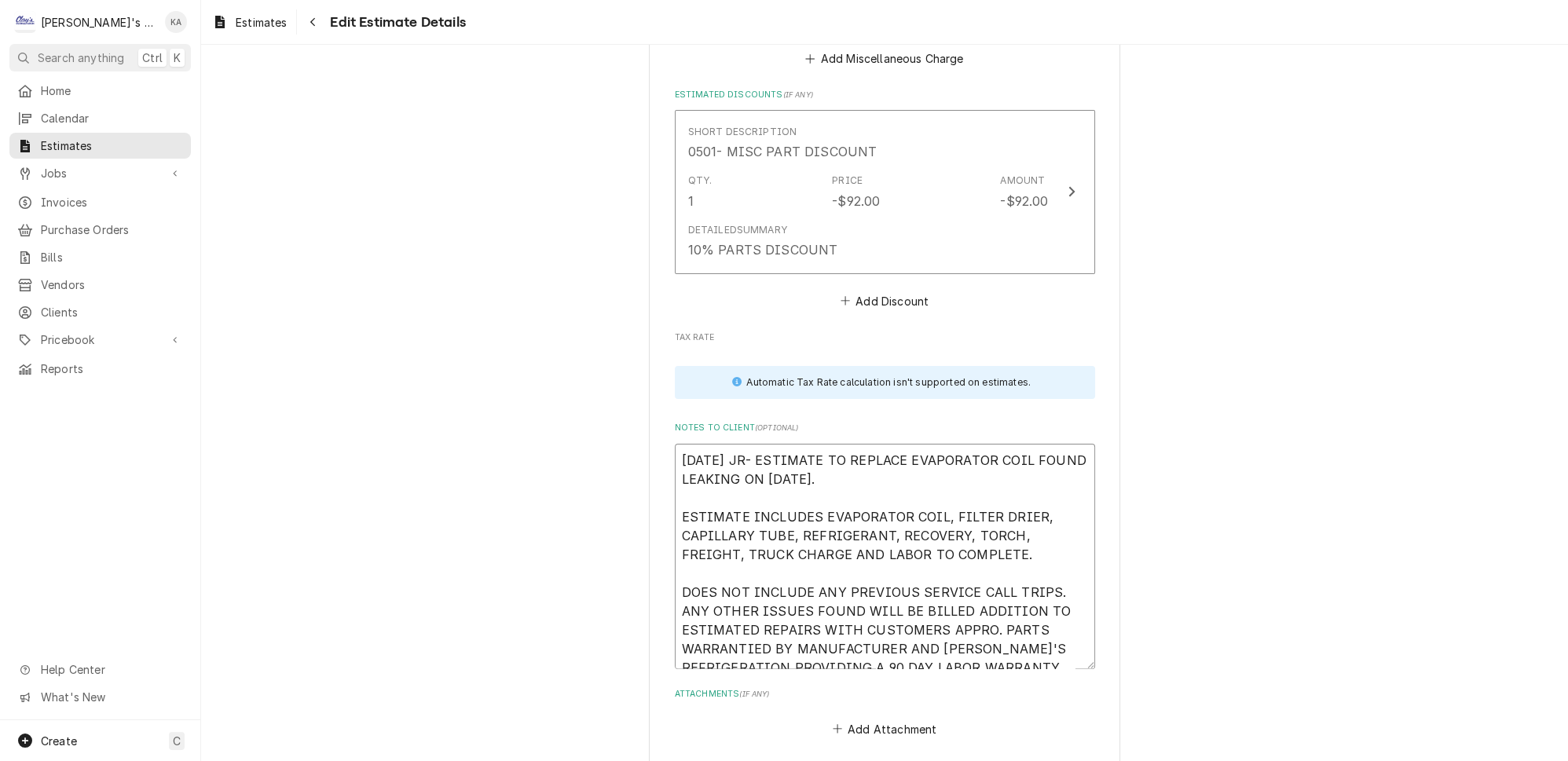
type textarea "10/8/2025 JR- ESTIMATE TO REPLACE EVAPORATOR COIL FOUND LEAKING ON 10/8/2025. E…"
type textarea "x"
type textarea "10/8/2025 JR- ESTIMATE TO REPLACE EVAPORATOR COIL FOUND LEAKING ON 10/8/2025. E…"
type textarea "x"
type textarea "10/8/2025 JR- ESTIMATE TO REPLACE EVAPORATOR COIL FOUND LEAKING ON 10/8/2025. E…"
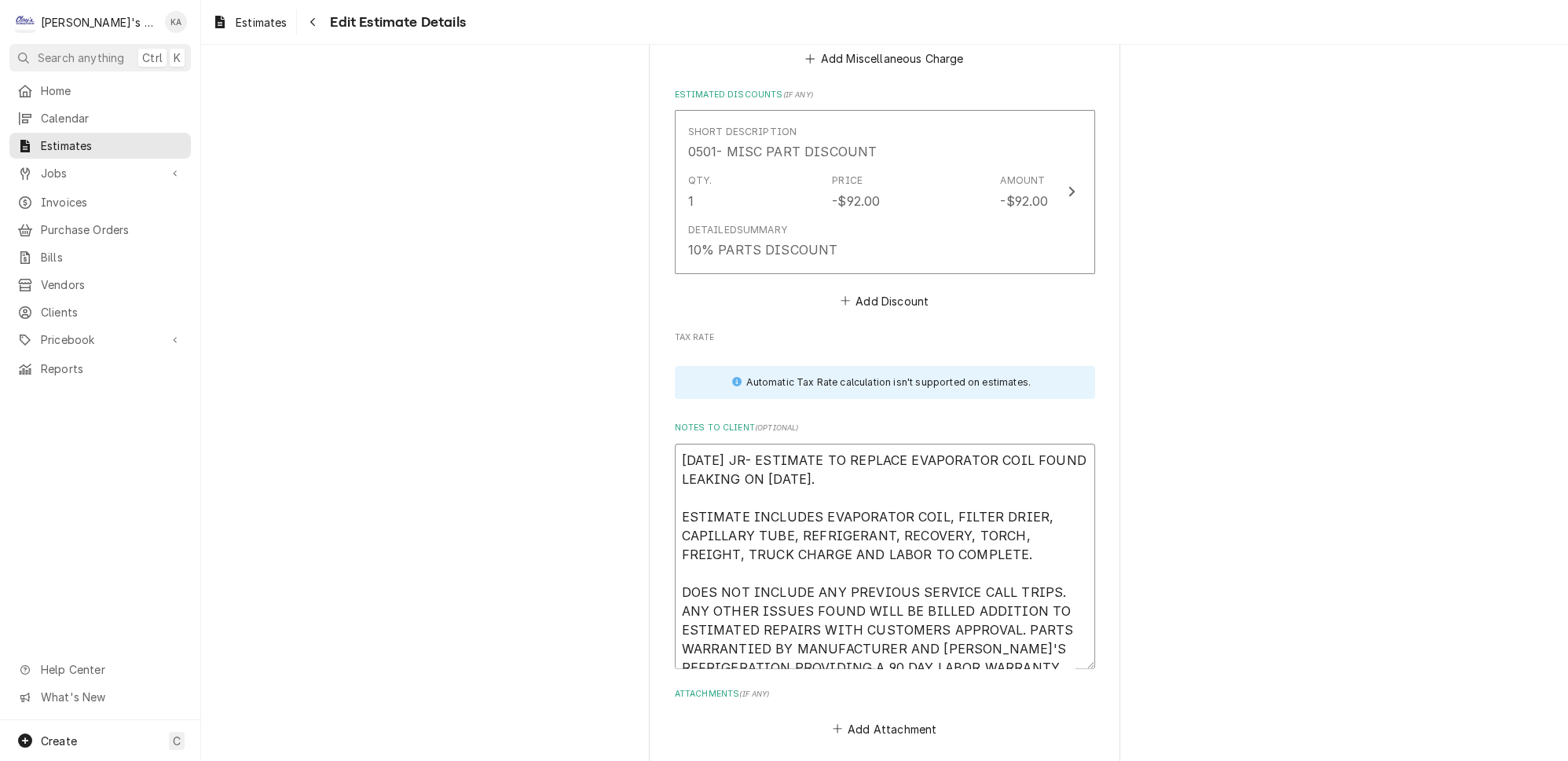
click at [884, 582] on textarea "10/8/2025 JR- ESTIMATE TO REPLACE EVAPORATOR COIL FOUND LEAKING ON 10/8/2025. E…" at bounding box center [884, 556] width 420 height 225
type textarea "x"
type textarea "10/8/2025 JR- ESTIMATE TO REPLACE EVAPORATOR COIL FOUND LEAKING ON 10/8/2025. E…"
type textarea "x"
type textarea "10/8/2025 JR- ESTIMATE TO REPLACE EVAPORATOR COIL FOUND LEAKING ON 10/8/2025. E…"
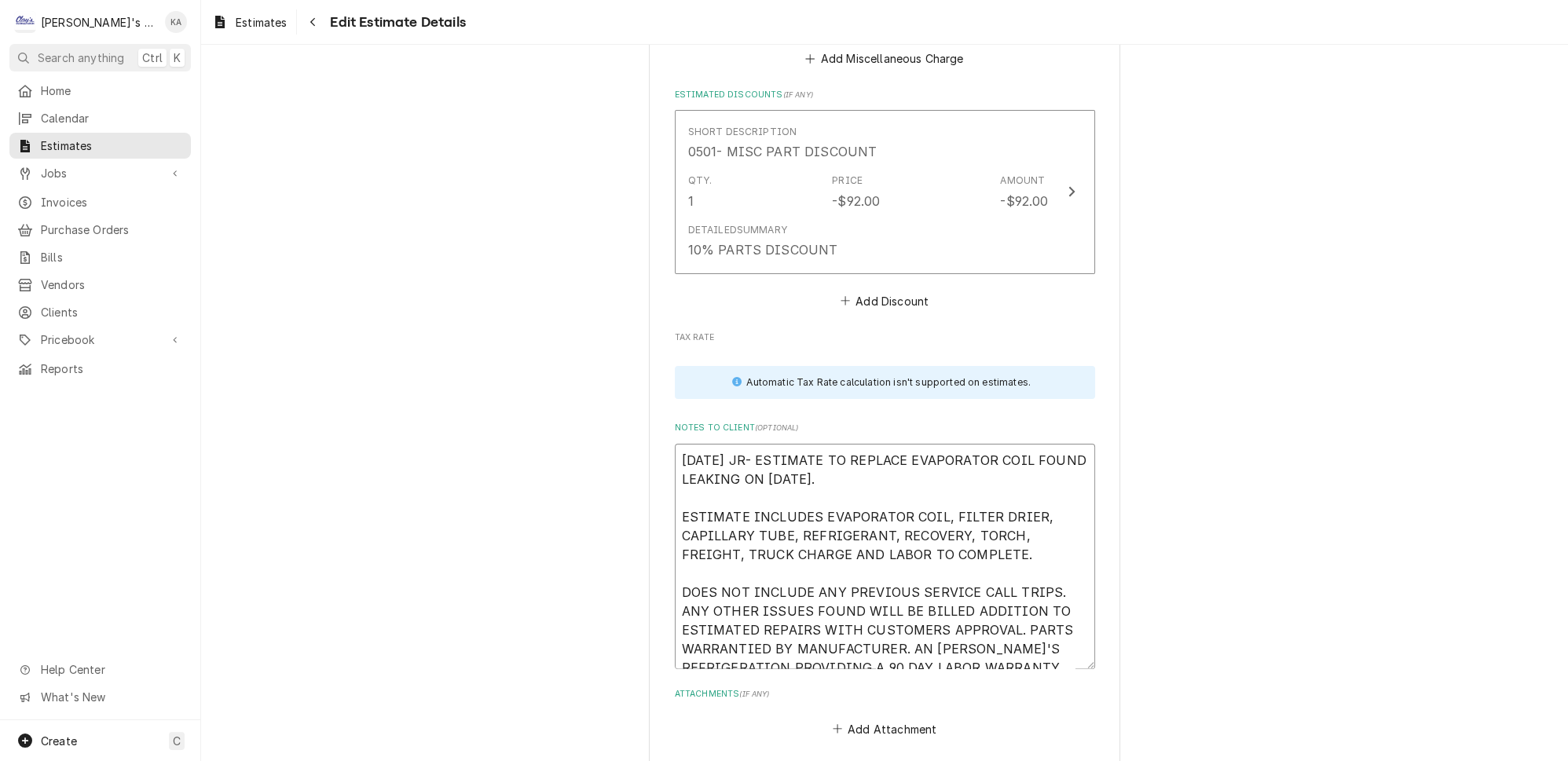
type textarea "x"
type textarea "10/8/2025 JR- ESTIMATE TO REPLACE EVAPORATOR COIL FOUND LEAKING ON 10/8/2025. E…"
type textarea "x"
type textarea "10/8/2025 JR- ESTIMATE TO REPLACE EVAPORATOR COIL FOUND LEAKING ON 10/8/2025. E…"
type textarea "x"
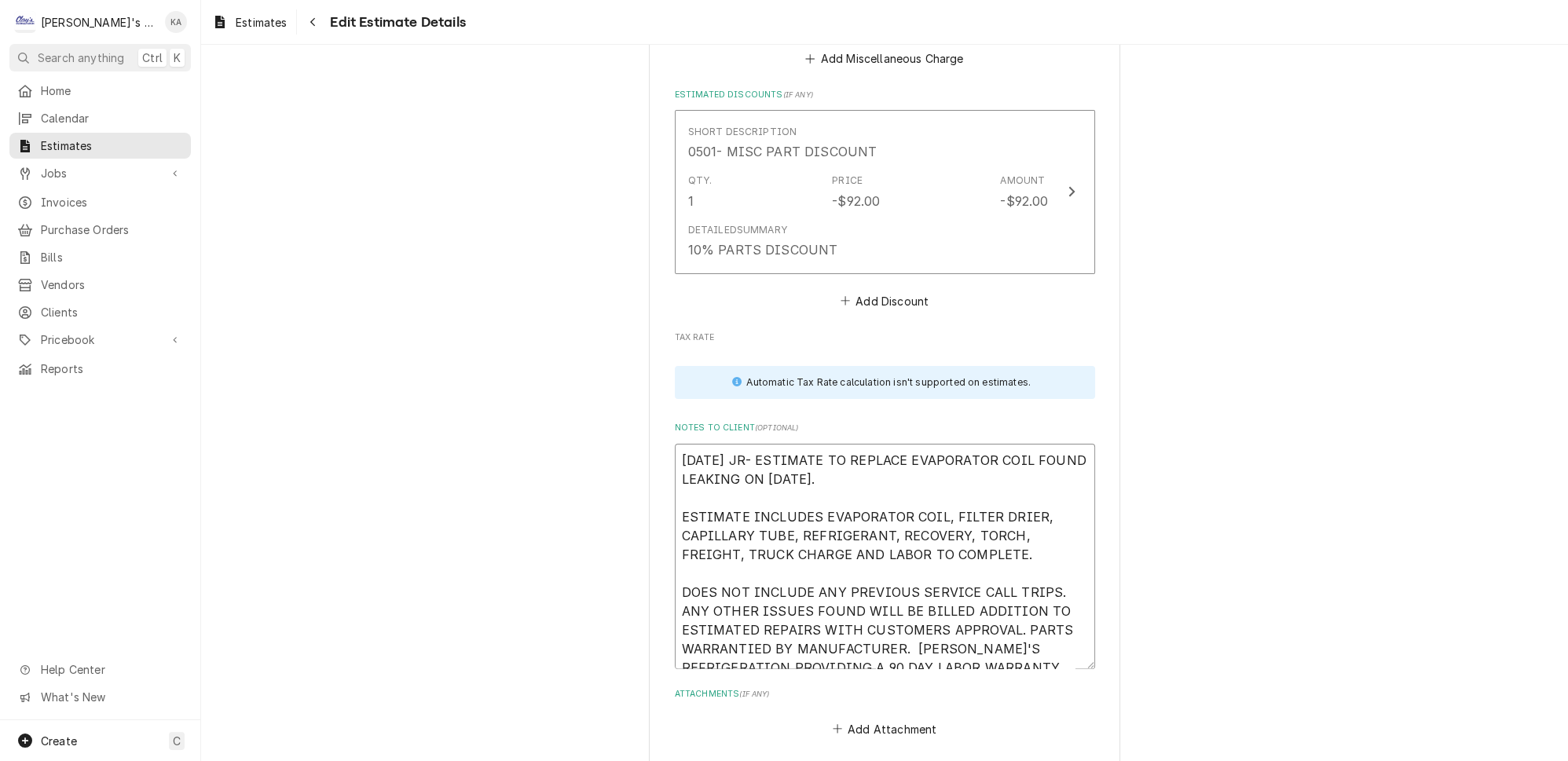
type textarea "10/8/2025 JR- ESTIMATE TO REPLACE EVAPORATOR COIL FOUND LEAKING ON 10/8/2025. E…"
click at [1040, 585] on textarea "10/8/2025 JR- ESTIMATE TO REPLACE EVAPORATOR COIL FOUND LEAKING ON 10/8/2025. E…" at bounding box center [884, 556] width 420 height 225
type textarea "x"
type textarea "10/8/2025 JR- ESTIMATE TO REPLACE EVAPORATOR COIL FOUND LEAKING ON 10/8/2025. E…"
click at [1031, 444] on textarea "10/8/2025 JR- ESTIMATE TO REPLACE EVAPORATOR COIL FOUND LEAKING ON 10/8/2025. E…" at bounding box center [884, 556] width 420 height 225
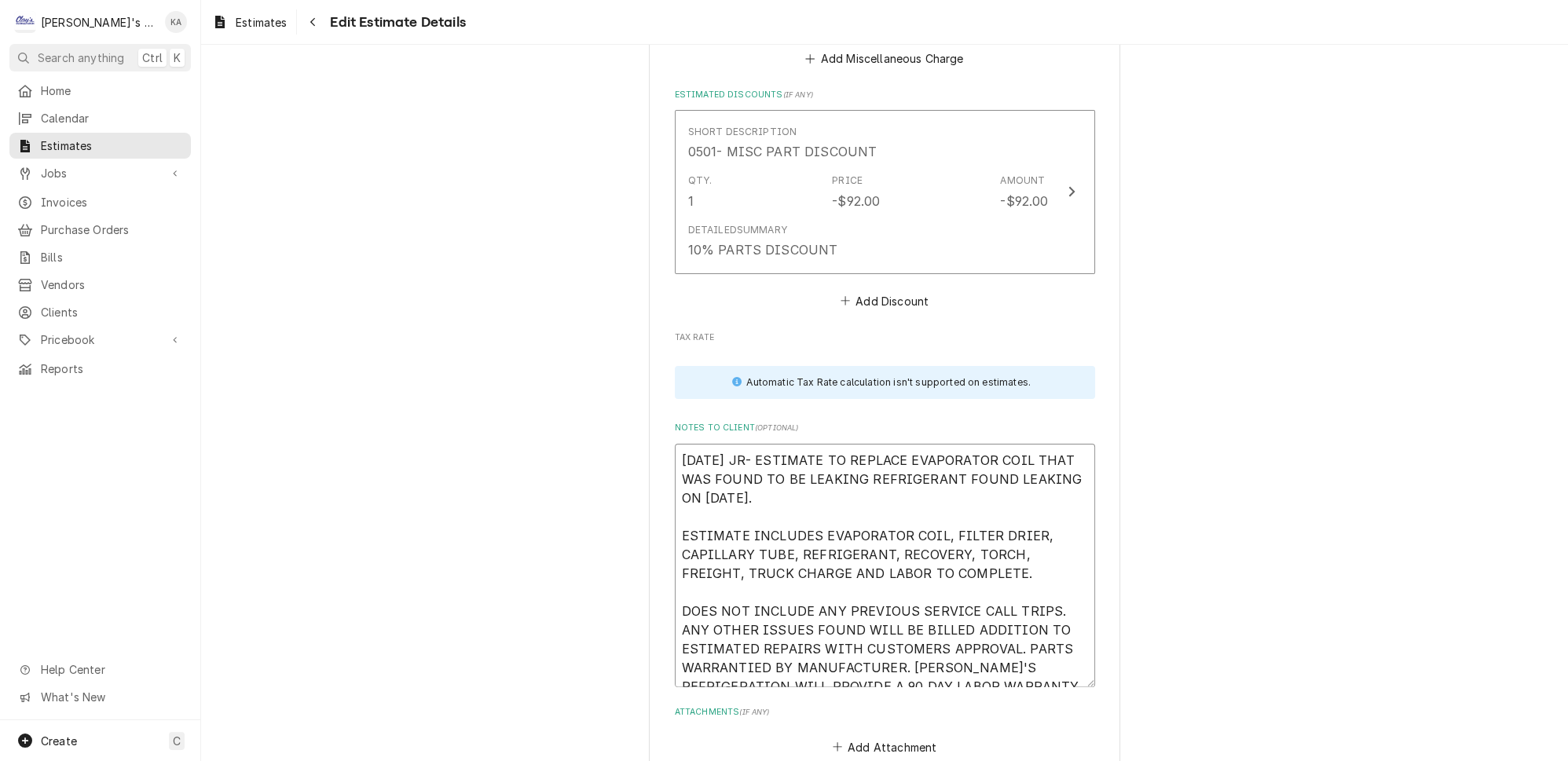
drag, startPoint x: 1042, startPoint y: 421, endPoint x: 939, endPoint y: 423, distance: 103.0
click at [939, 444] on textarea "10/8/2025 JR- ESTIMATE TO REPLACE EVAPORATOR COIL THAT WAS FOUND TO BE LEAKING …" at bounding box center [884, 565] width 420 height 243
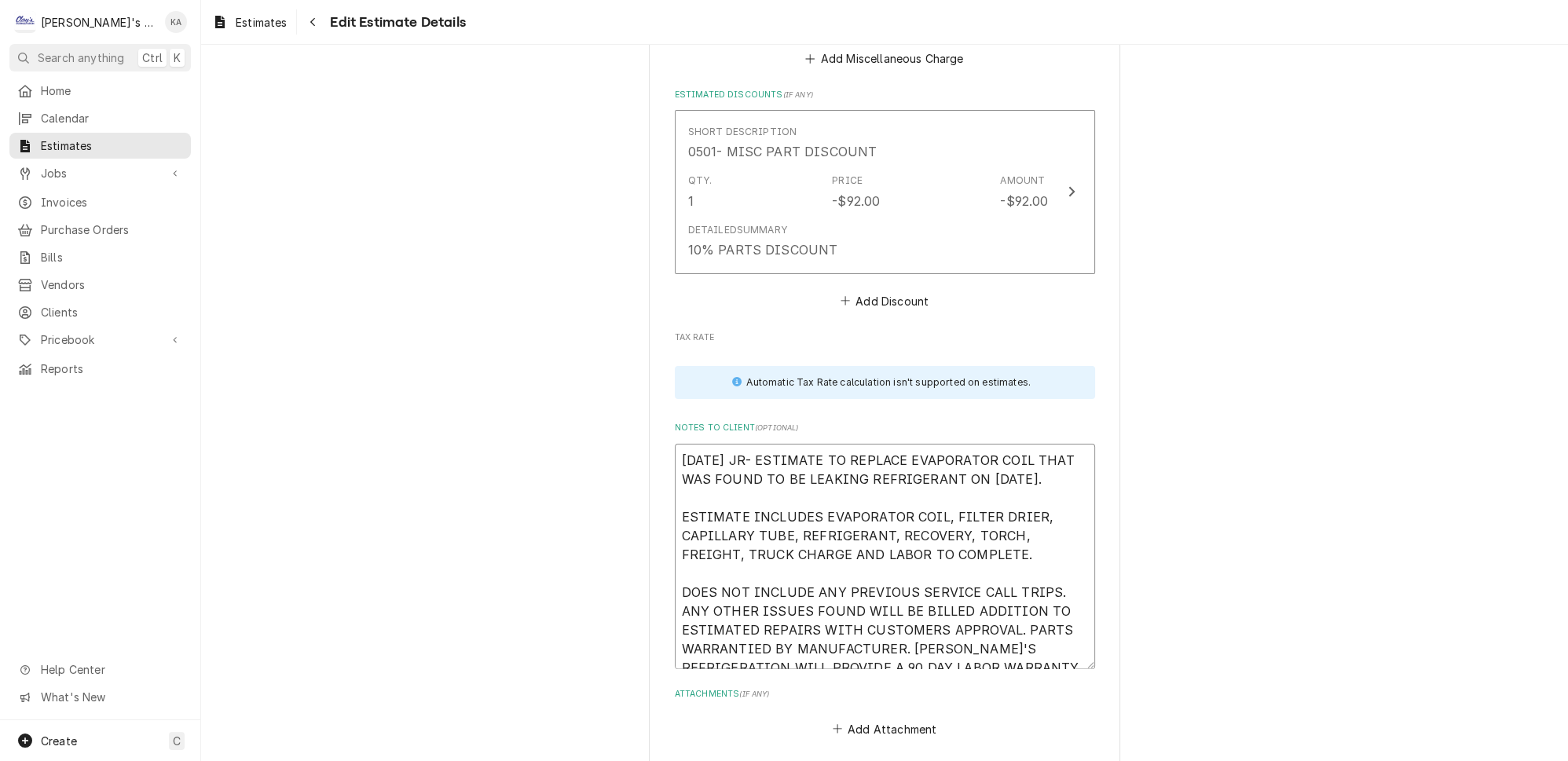
click at [1025, 444] on textarea "10/8/2025 JR- ESTIMATE TO REPLACE EVAPORATOR COIL THAT WAS FOUND TO BE LEAKING …" at bounding box center [884, 556] width 420 height 225
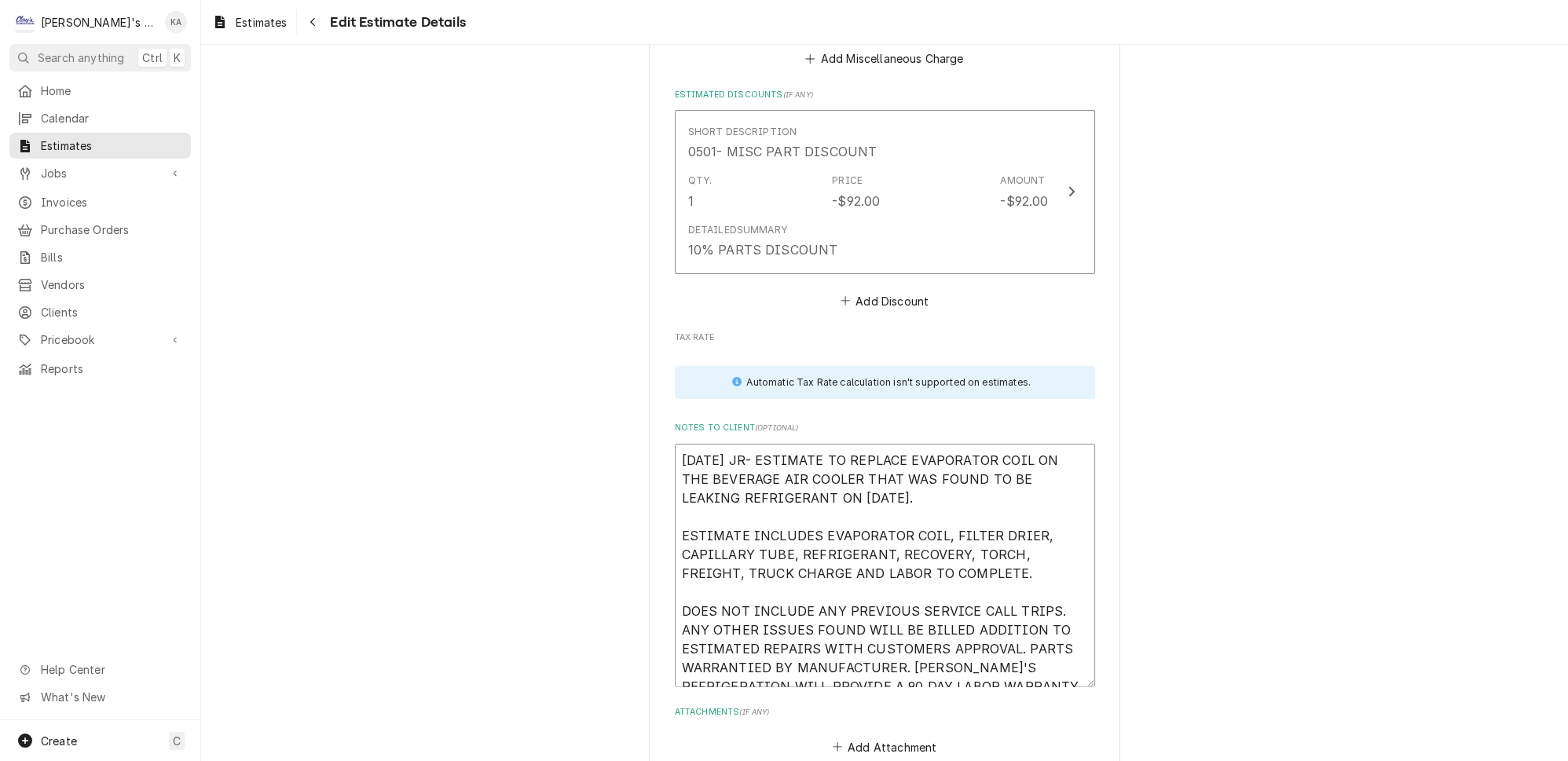
drag, startPoint x: 942, startPoint y: 491, endPoint x: 885, endPoint y: 495, distance: 57.1
click at [885, 495] on textarea "10/8/2025 JR- ESTIMATE TO REPLACE EVAPORATOR COIL ON THE BEVERAGE AIR COOLER TH…" at bounding box center [884, 565] width 420 height 243
click at [857, 492] on textarea "10/8/2025 JR- ESTIMATE TO REPLACE EVAPORATOR COIL ON THE BEVERAGE AIR COOLER TH…" at bounding box center [884, 565] width 420 height 243
drag, startPoint x: 857, startPoint y: 492, endPoint x: 936, endPoint y: 496, distance: 79.1
click at [936, 496] on textarea "10/8/2025 JR- ESTIMATE TO REPLACE EVAPORATOR COIL ON THE BEVERAGE AIR COOLER TH…" at bounding box center [884, 565] width 420 height 243
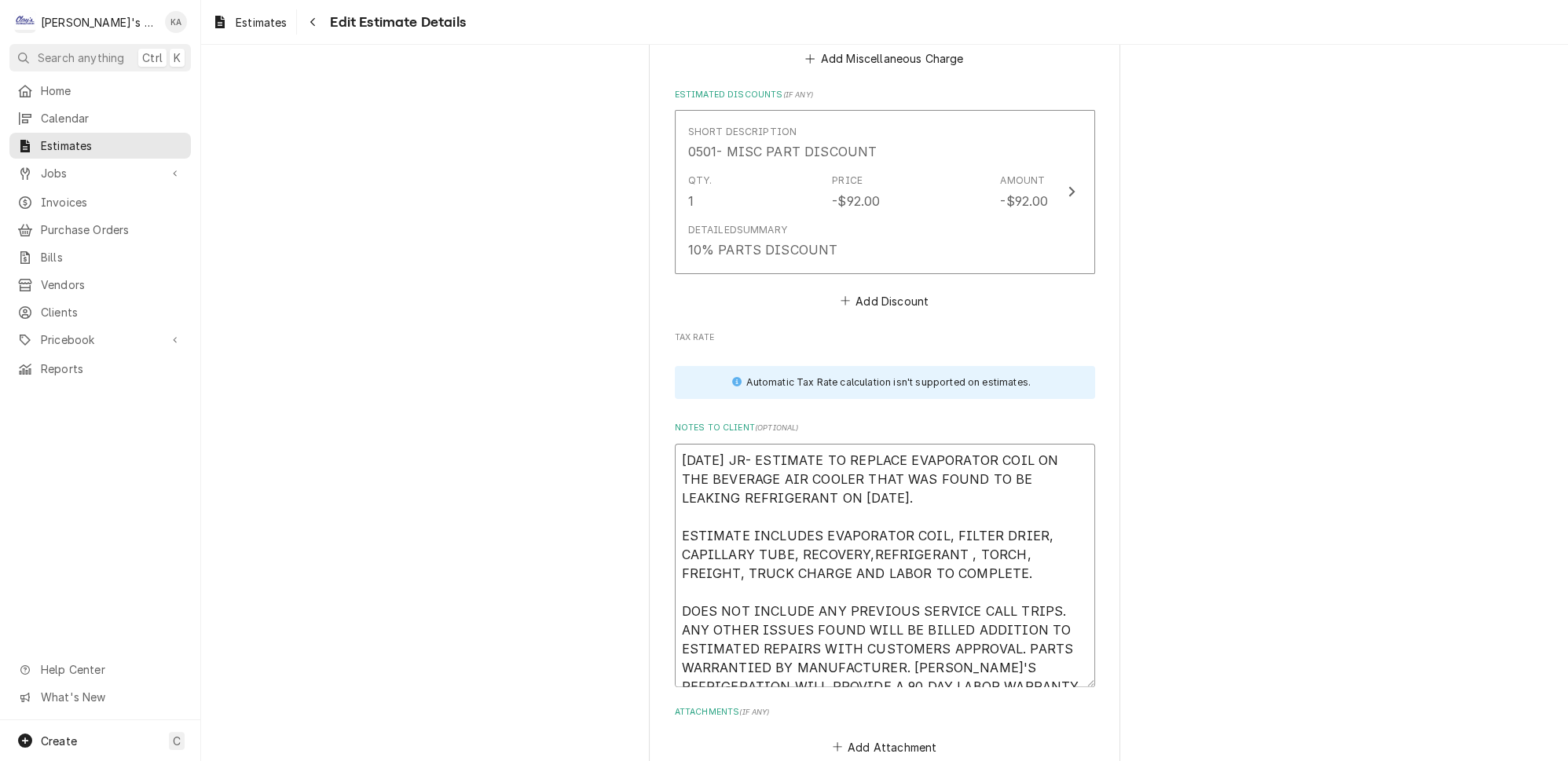
click at [859, 495] on textarea "10/8/2025 JR- ESTIMATE TO REPLACE EVAPORATOR COIL ON THE BEVERAGE AIR COOLER TH…" at bounding box center [884, 565] width 420 height 243
click at [949, 495] on textarea "10/8/2025 JR- ESTIMATE TO REPLACE EVAPORATOR COIL ON THE BEVERAGE AIR COOLER TH…" at bounding box center [884, 565] width 420 height 243
drag, startPoint x: 999, startPoint y: 493, endPoint x: 775, endPoint y: 511, distance: 224.7
click at [775, 511] on textarea "10/8/2025 JR- ESTIMATE TO REPLACE EVAPORATOR COIL ON THE BEVERAGE AIR COOLER TH…" at bounding box center [884, 565] width 420 height 243
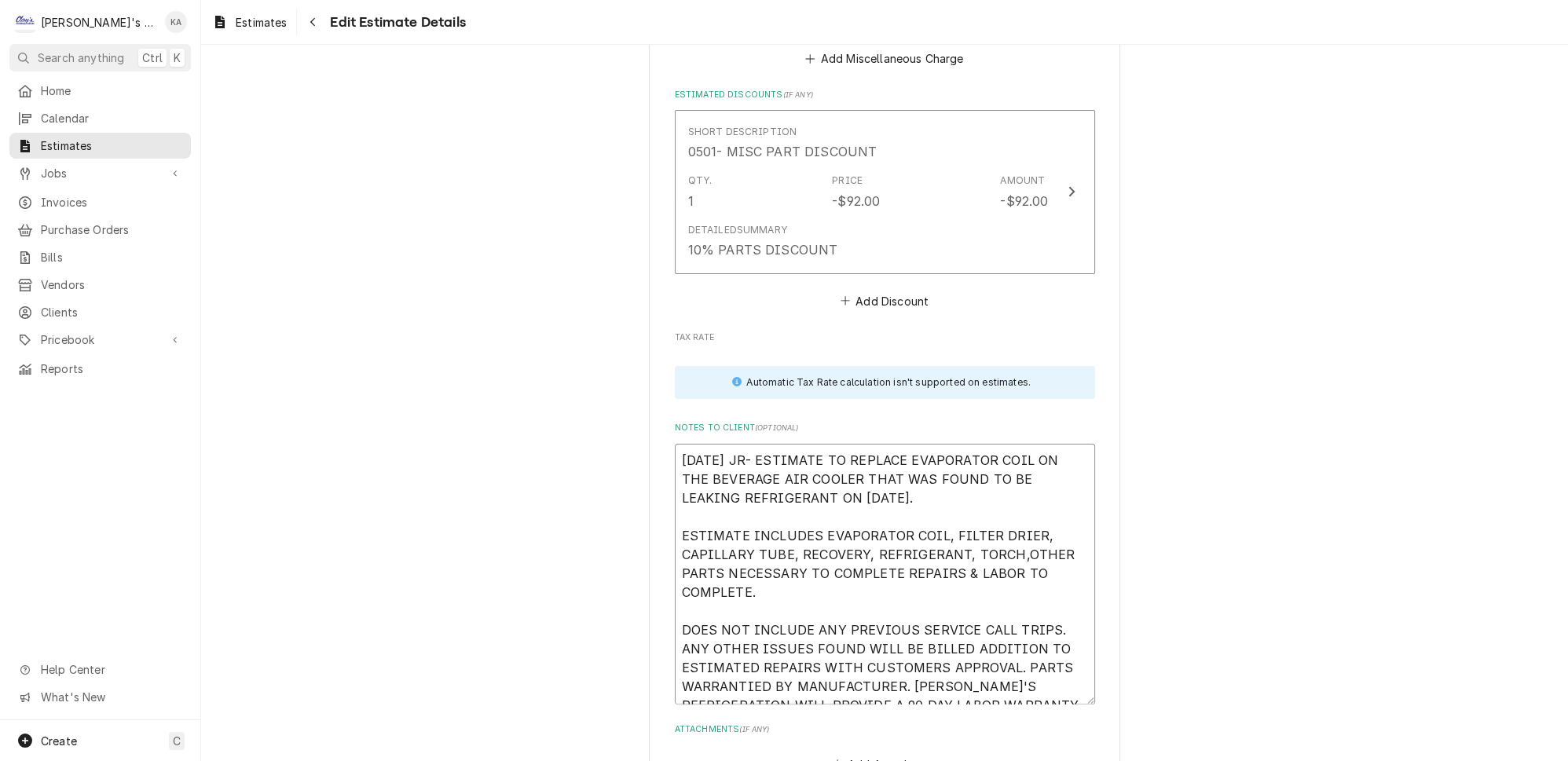
click at [992, 513] on textarea "10/8/2025 JR- ESTIMATE TO REPLACE EVAPORATOR COIL ON THE BEVERAGE AIR COOLER TH…" at bounding box center [884, 574] width 420 height 261
drag, startPoint x: 994, startPoint y: 511, endPoint x: 995, endPoint y: 529, distance: 18.0
click at [995, 529] on textarea "10/8/2025 JR- ESTIMATE TO REPLACE EVAPORATOR COIL ON THE BEVERAGE AIR COOLER TH…" at bounding box center [884, 574] width 420 height 261
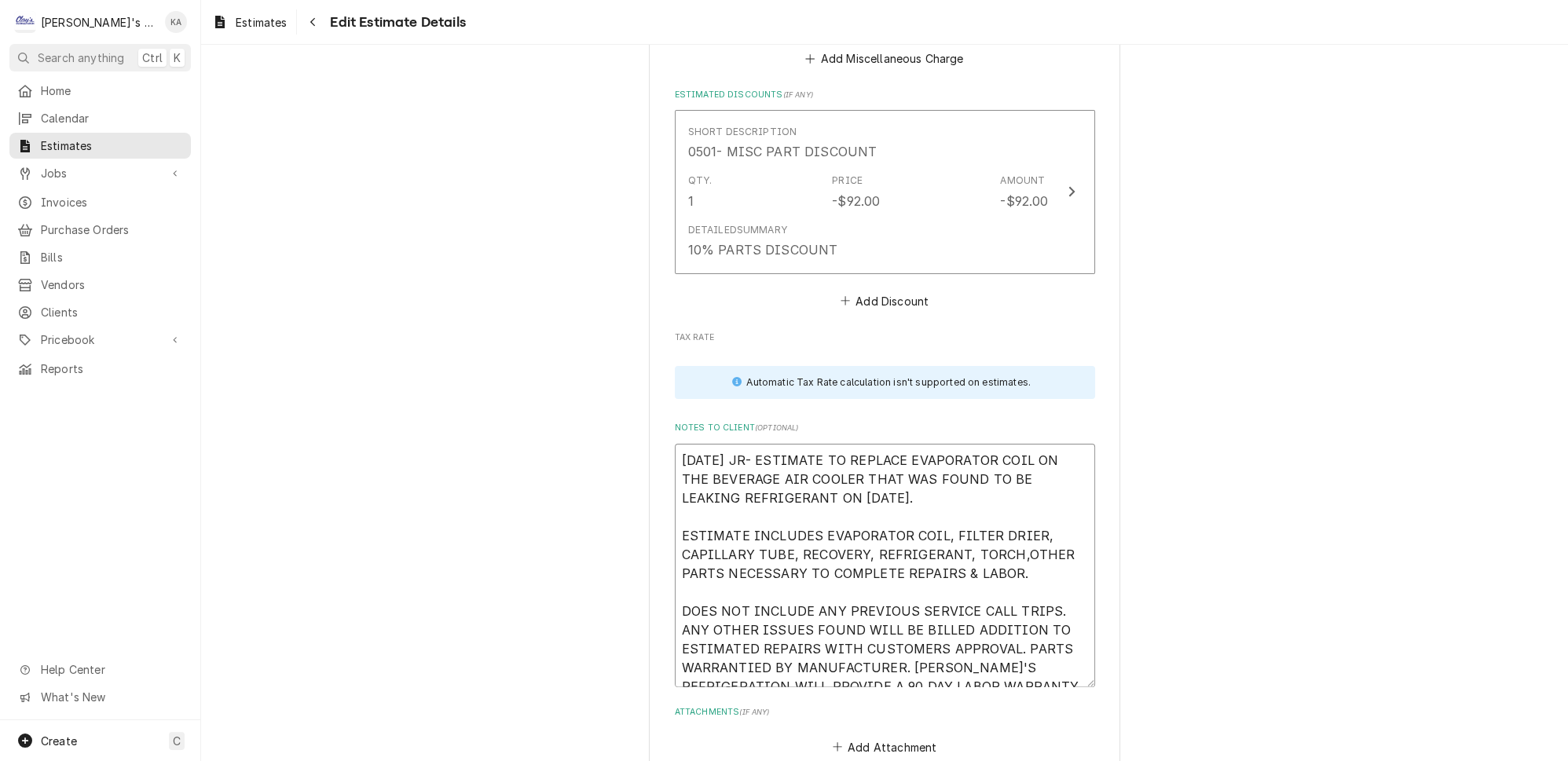
click at [997, 493] on textarea "10/8/2025 JR- ESTIMATE TO REPLACE EVAPORATOR COIL ON THE BEVERAGE AIR COOLER TH…" at bounding box center [884, 565] width 420 height 243
click at [682, 546] on textarea "10/8/2025 JR- ESTIMATE TO REPLACE EVAPORATOR COIL ON THE BEVERAGE AIR COOLER TH…" at bounding box center [884, 565] width 420 height 243
click at [1048, 543] on textarea "10/8/2025 JR- ESTIMATE TO REPLACE EVAPORATOR COIL ON THE BEVERAGE AIR COOLER TH…" at bounding box center [884, 565] width 420 height 243
drag, startPoint x: 1051, startPoint y: 616, endPoint x: 678, endPoint y: 396, distance: 433.0
click at [678, 444] on textarea "10/8/2025 JR- ESTIMATE TO REPLACE EVAPORATOR COIL ON THE BEVERAGE AIR COOLER TH…" at bounding box center [884, 565] width 420 height 243
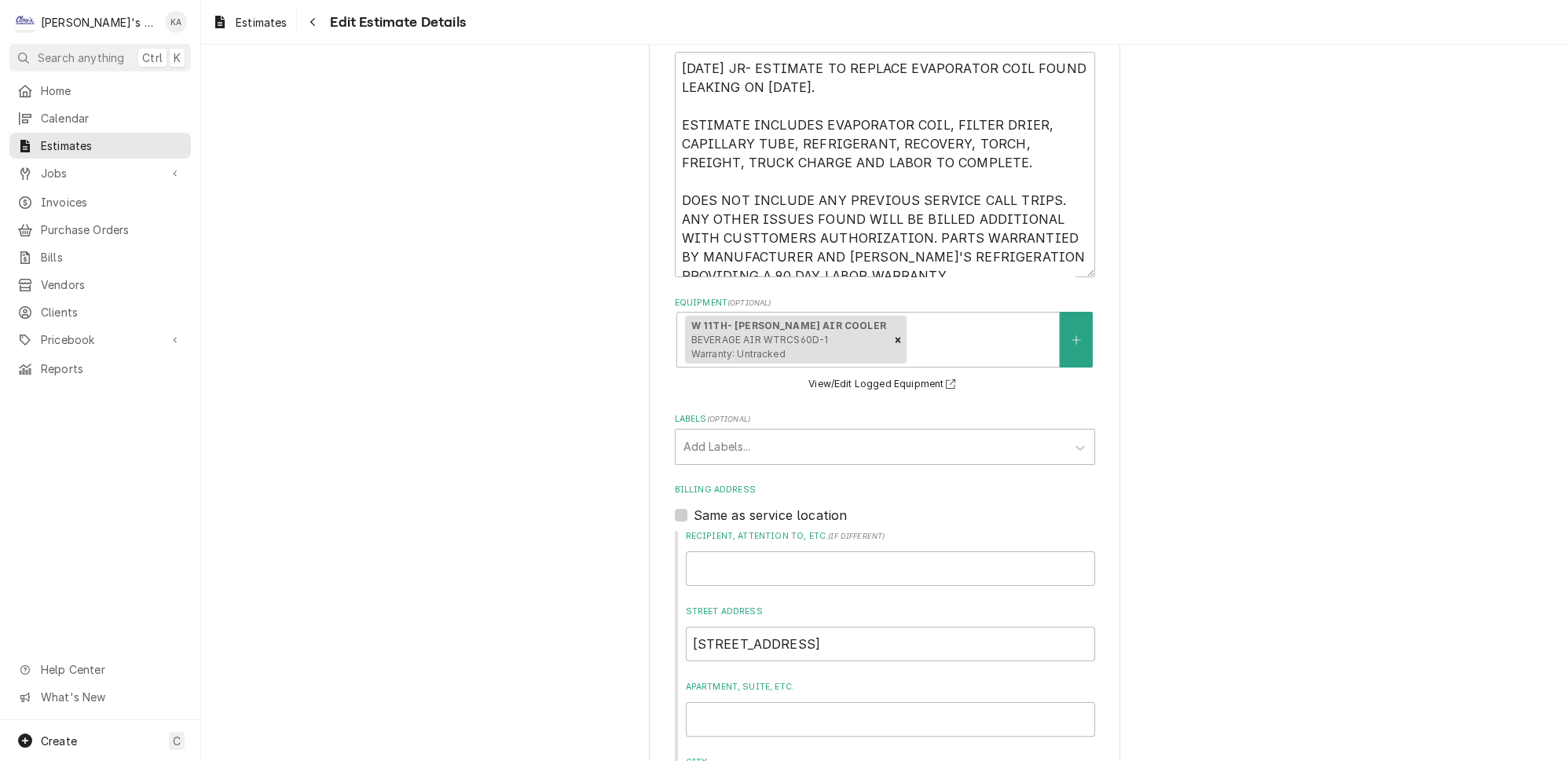
scroll to position [424, 0]
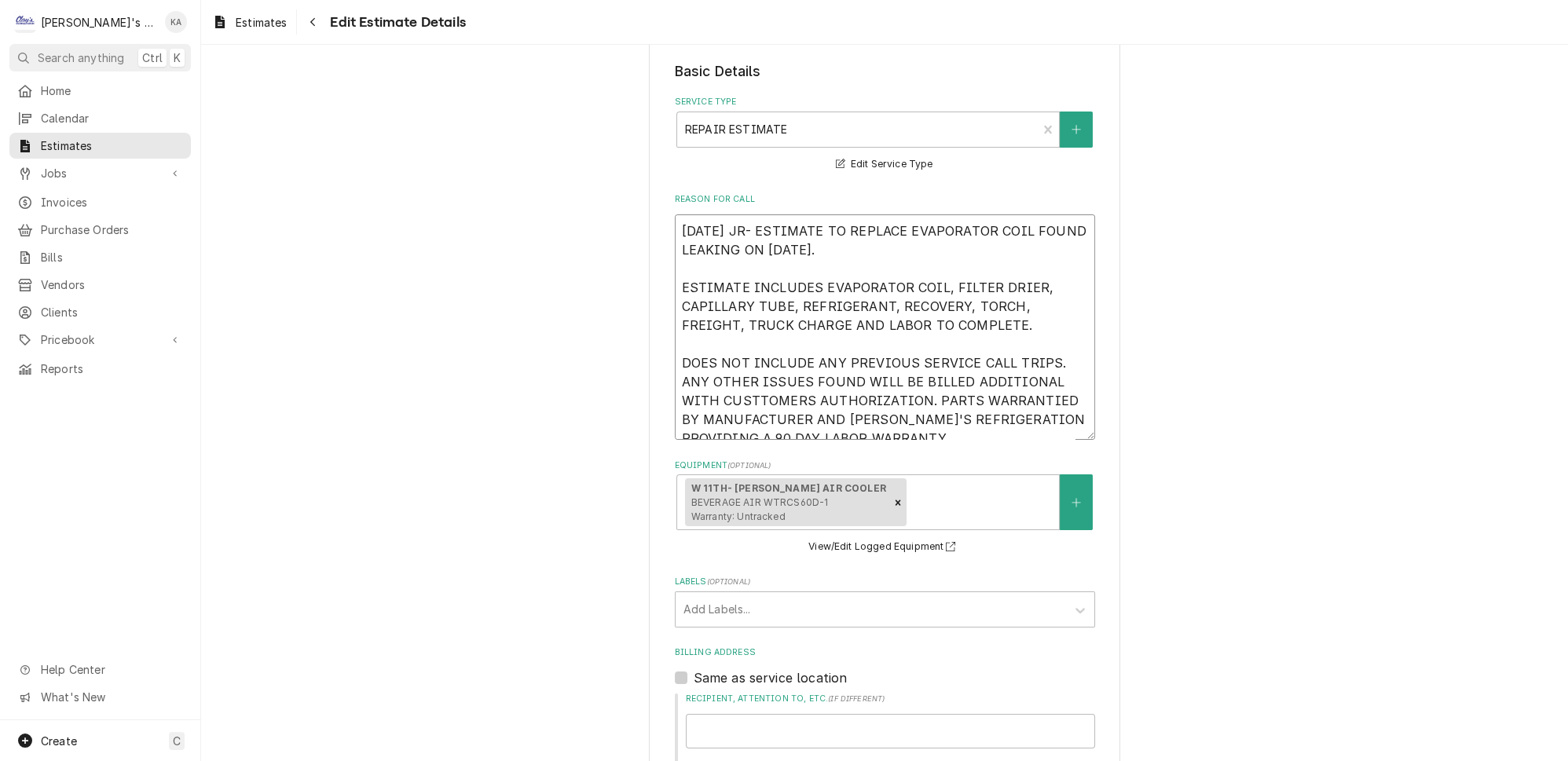
drag, startPoint x: 840, startPoint y: 397, endPoint x: 684, endPoint y: 201, distance: 250.5
click at [684, 215] on textarea "10/8/2025 JR- ESTIMATE TO REPLACE EVAPORATOR COIL FOUND LEAKING ON 10/8/2025. E…" at bounding box center [884, 327] width 420 height 225
paste textarea "ON THE BEVERAGE AIR COOLER THAT WAS FOUND TO BE LEAKING REFRIGERANT ON 10/8/202…"
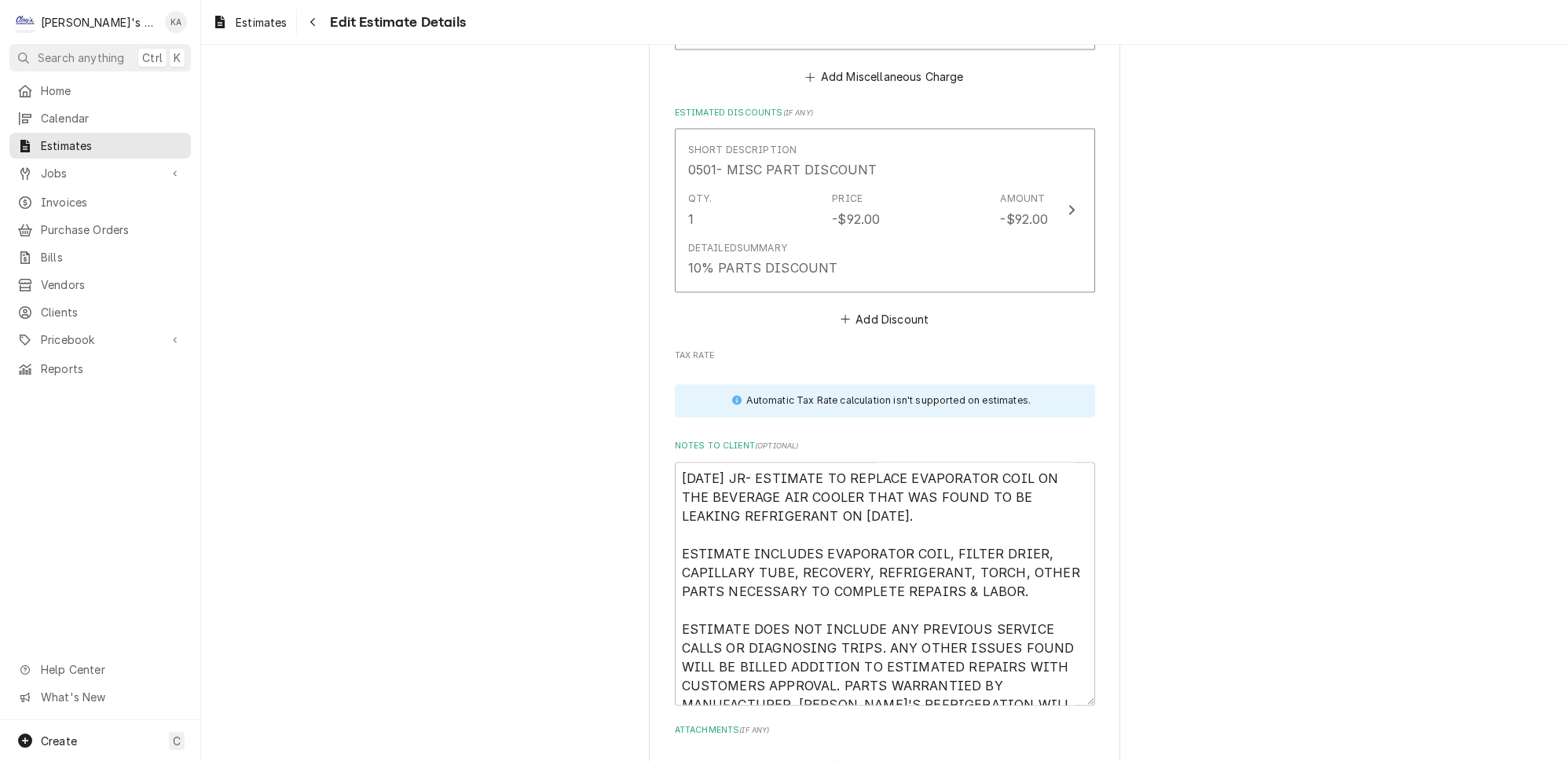
scroll to position [4316, 0]
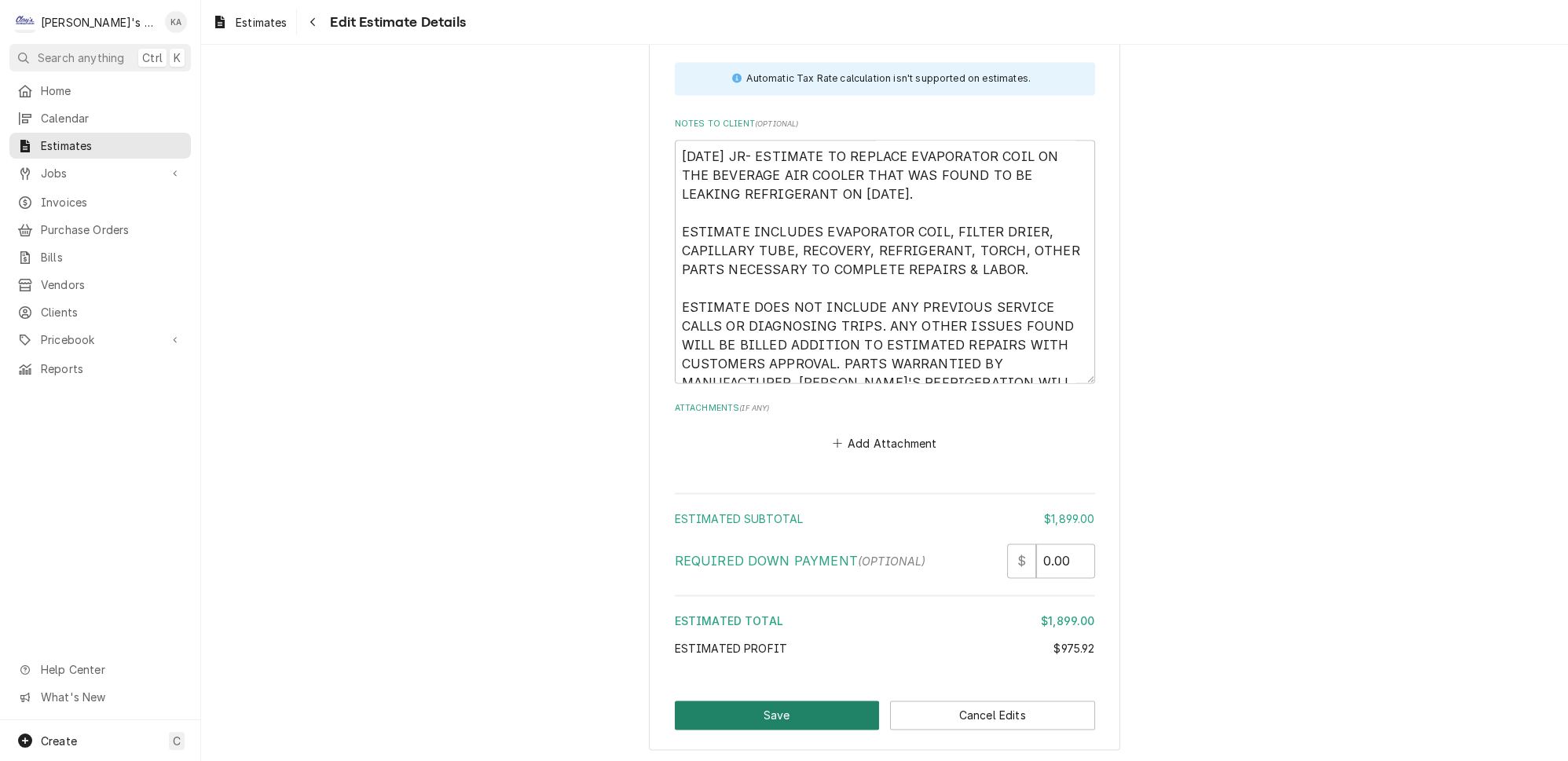
click at [794, 701] on button "Save" at bounding box center [777, 715] width 205 height 29
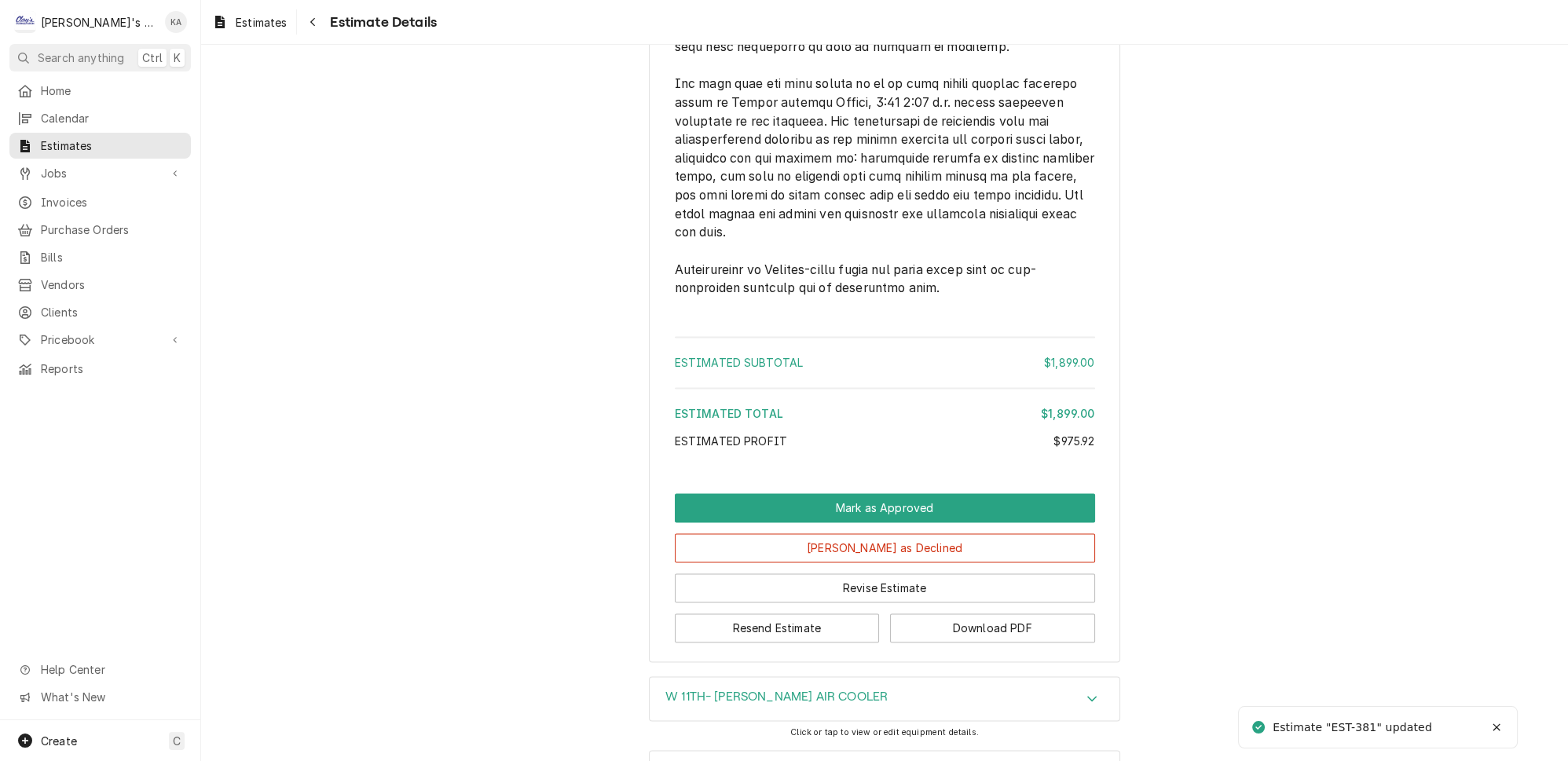
scroll to position [3648, 0]
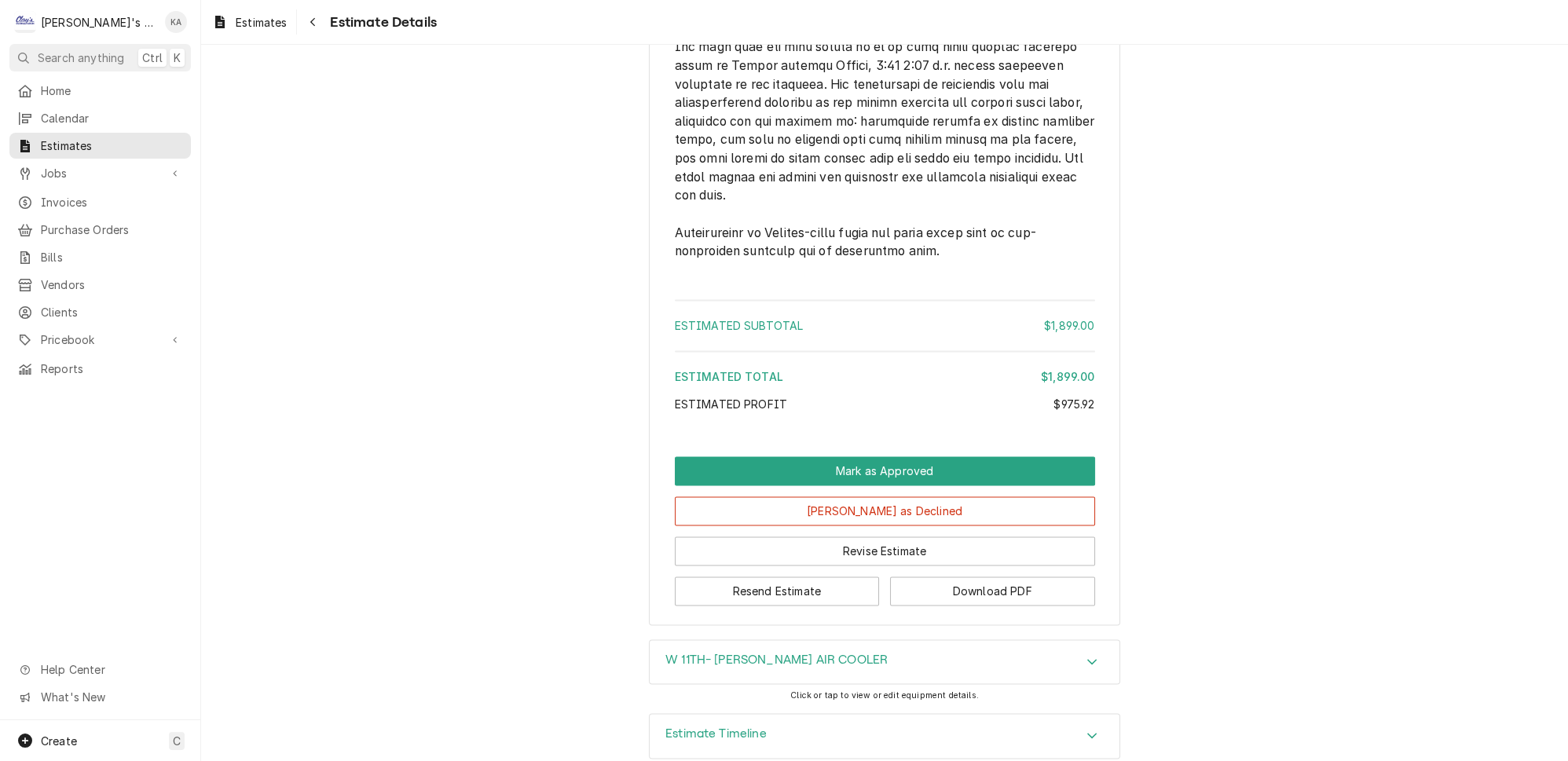
click at [1087, 732] on icon "Accordion Header" at bounding box center [1092, 735] width 10 height 6
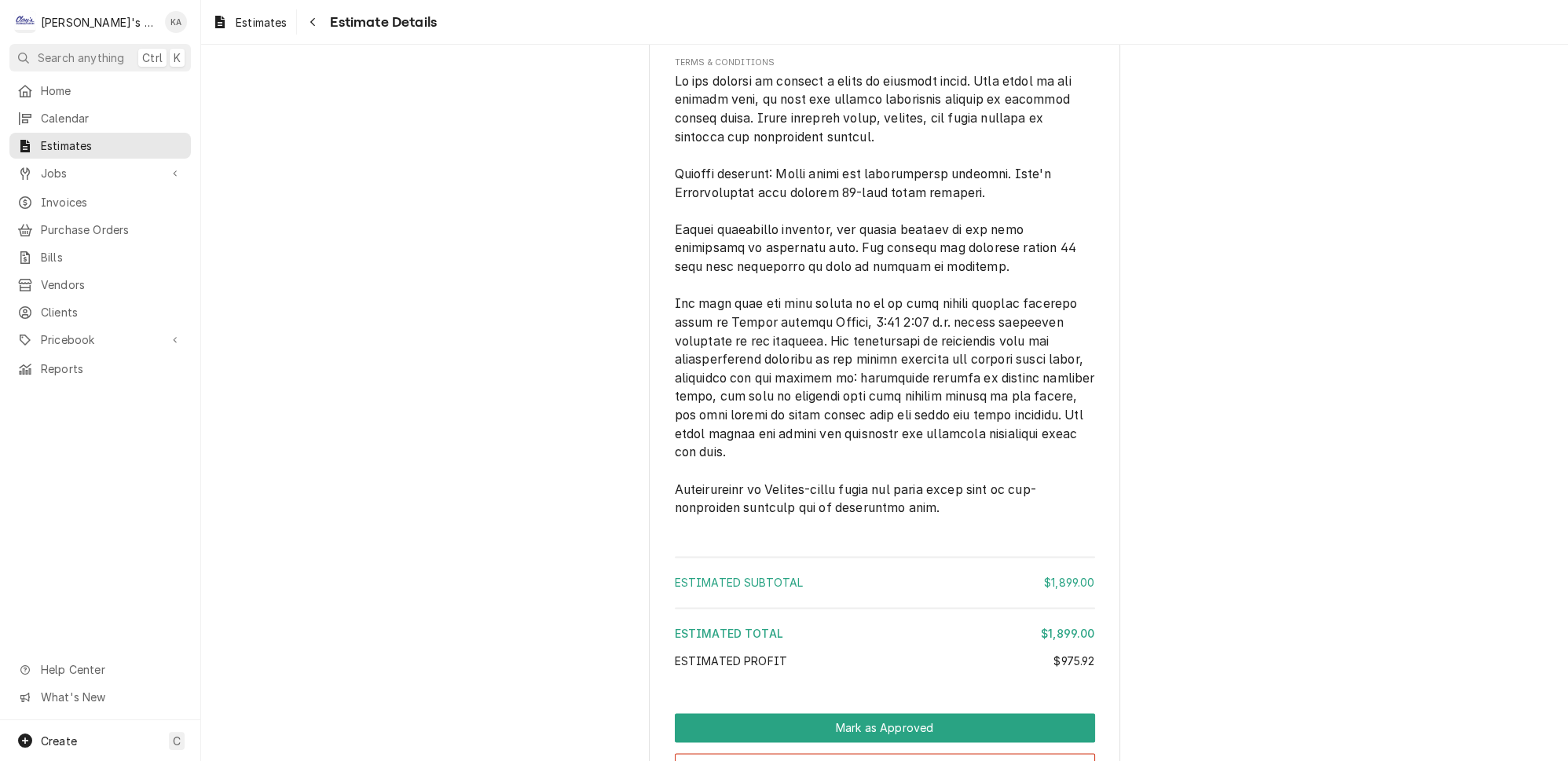
scroll to position [3432, 0]
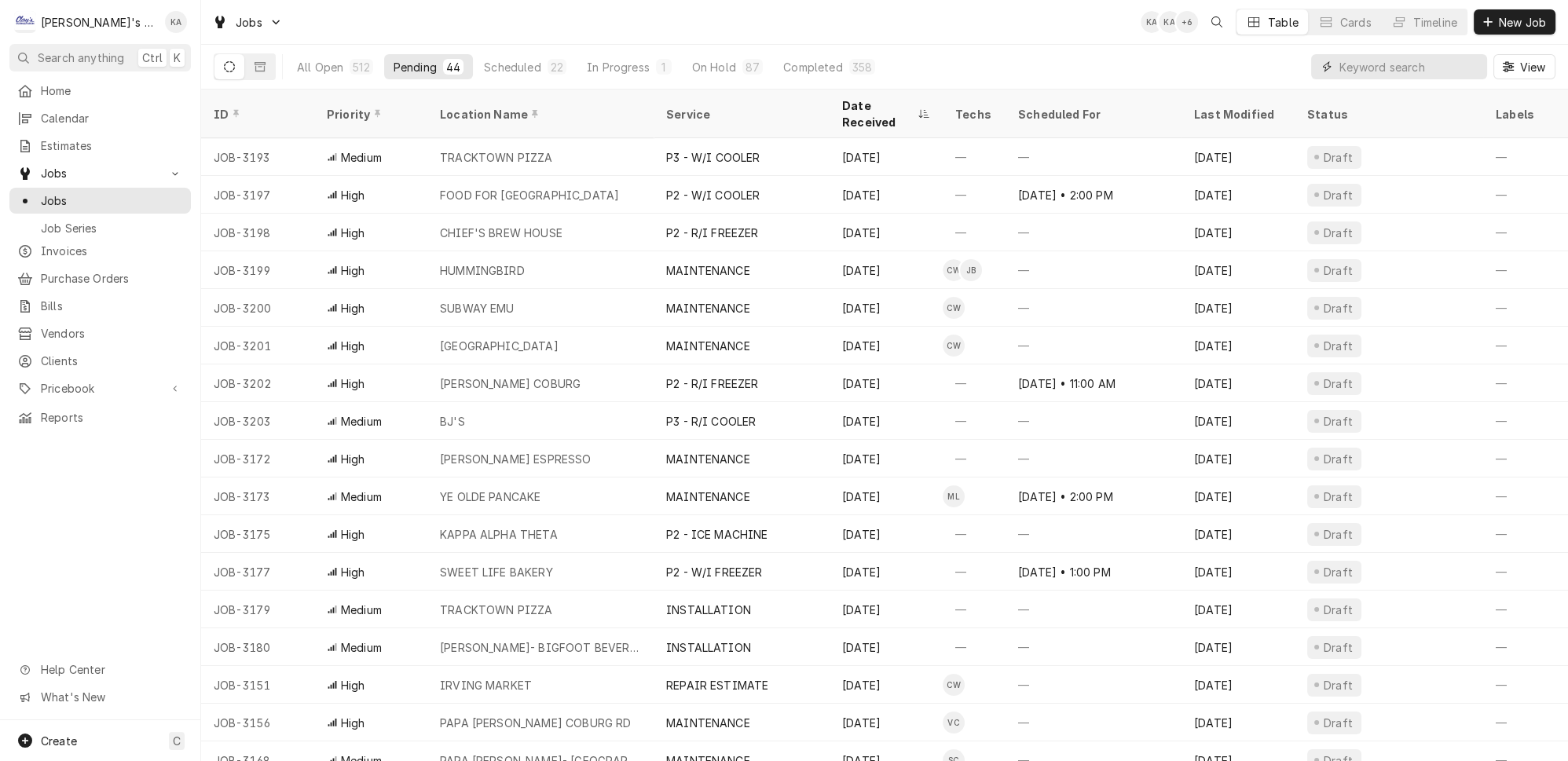
click at [1367, 66] on input "Dynamic Content Wrapper" at bounding box center [1409, 66] width 140 height 25
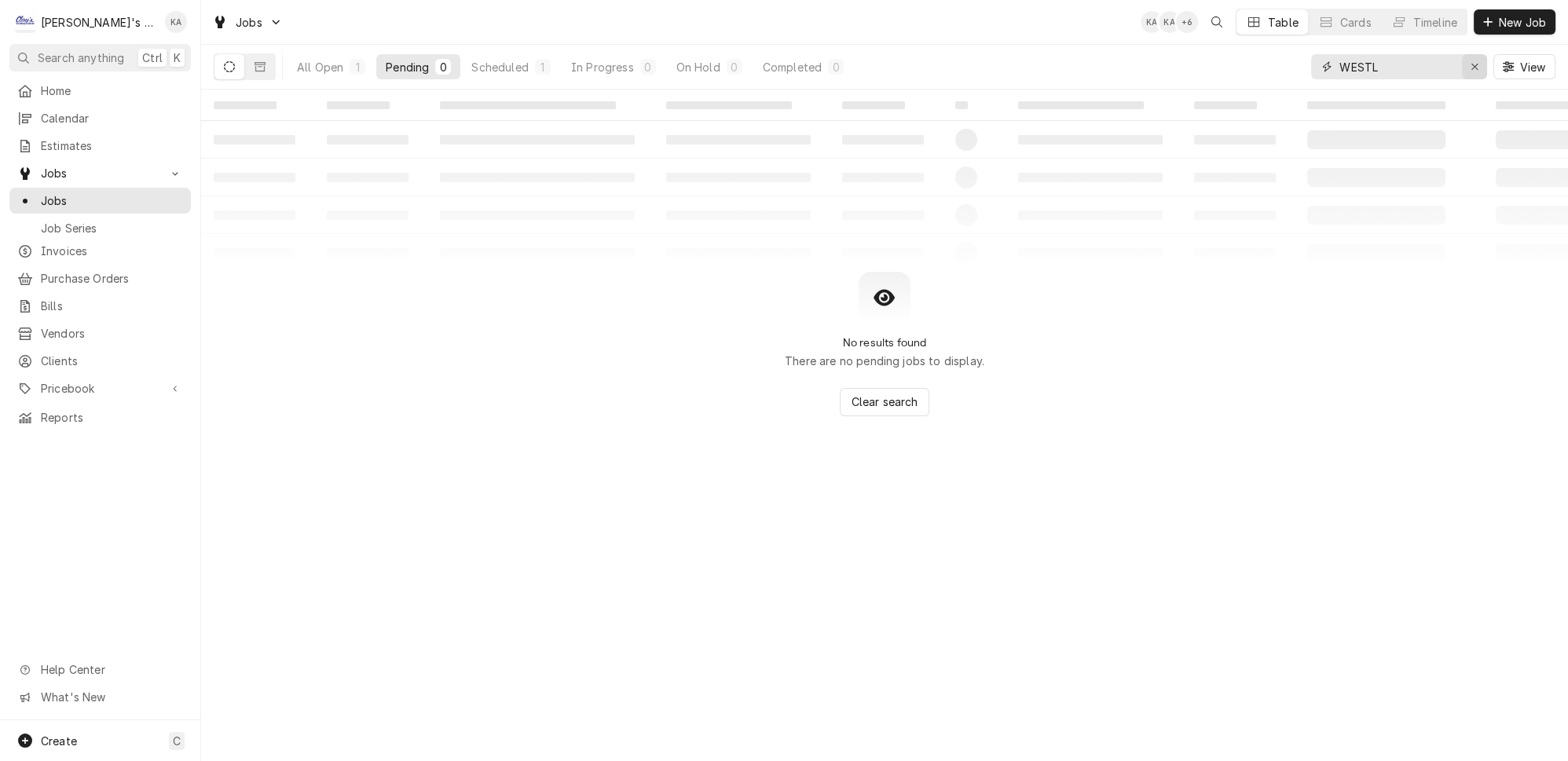
type input "WESTL"
click at [1476, 61] on icon "Erase input" at bounding box center [1475, 66] width 9 height 11
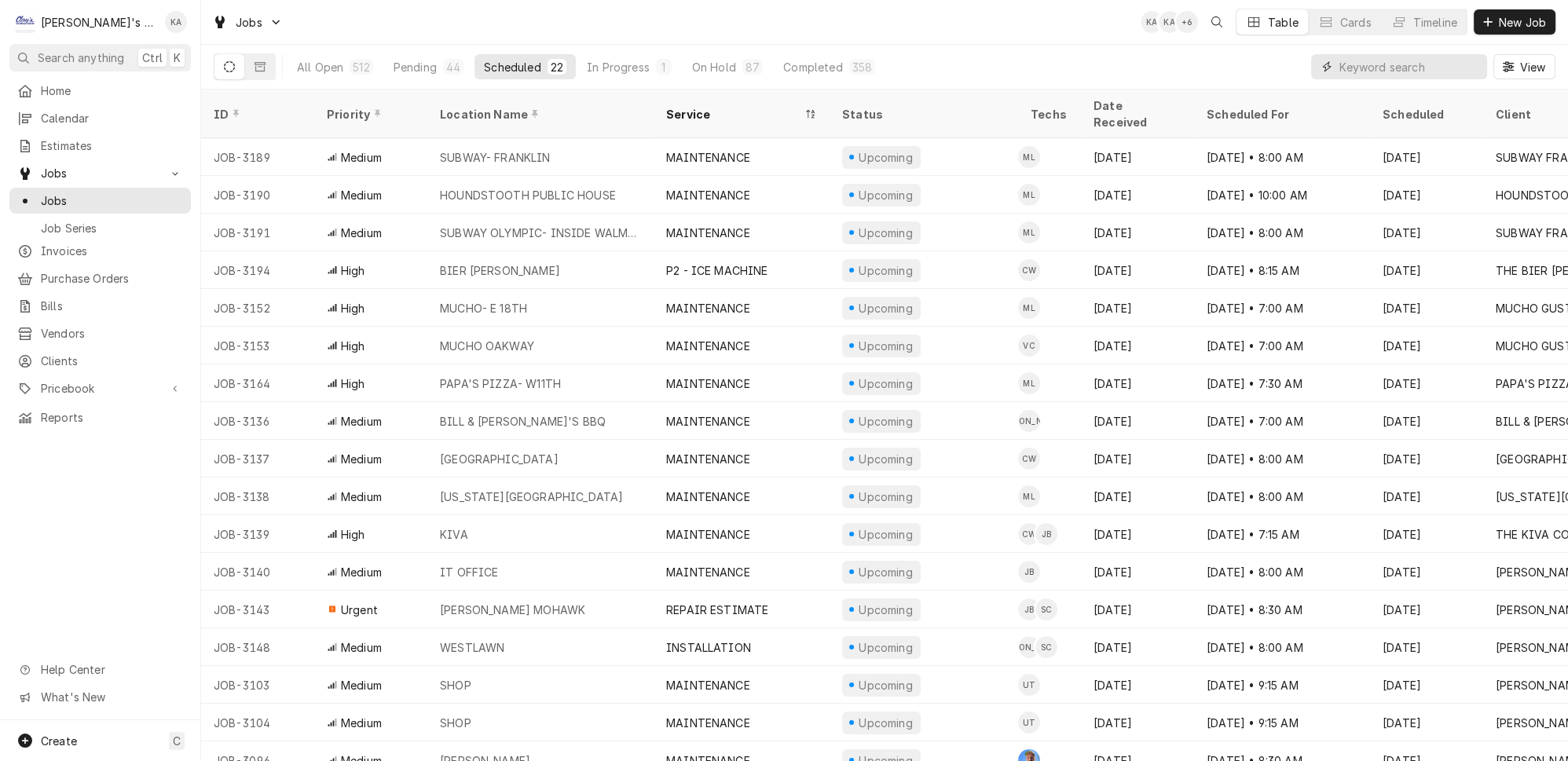
click at [1366, 58] on input "Dynamic Content Wrapper" at bounding box center [1409, 66] width 140 height 25
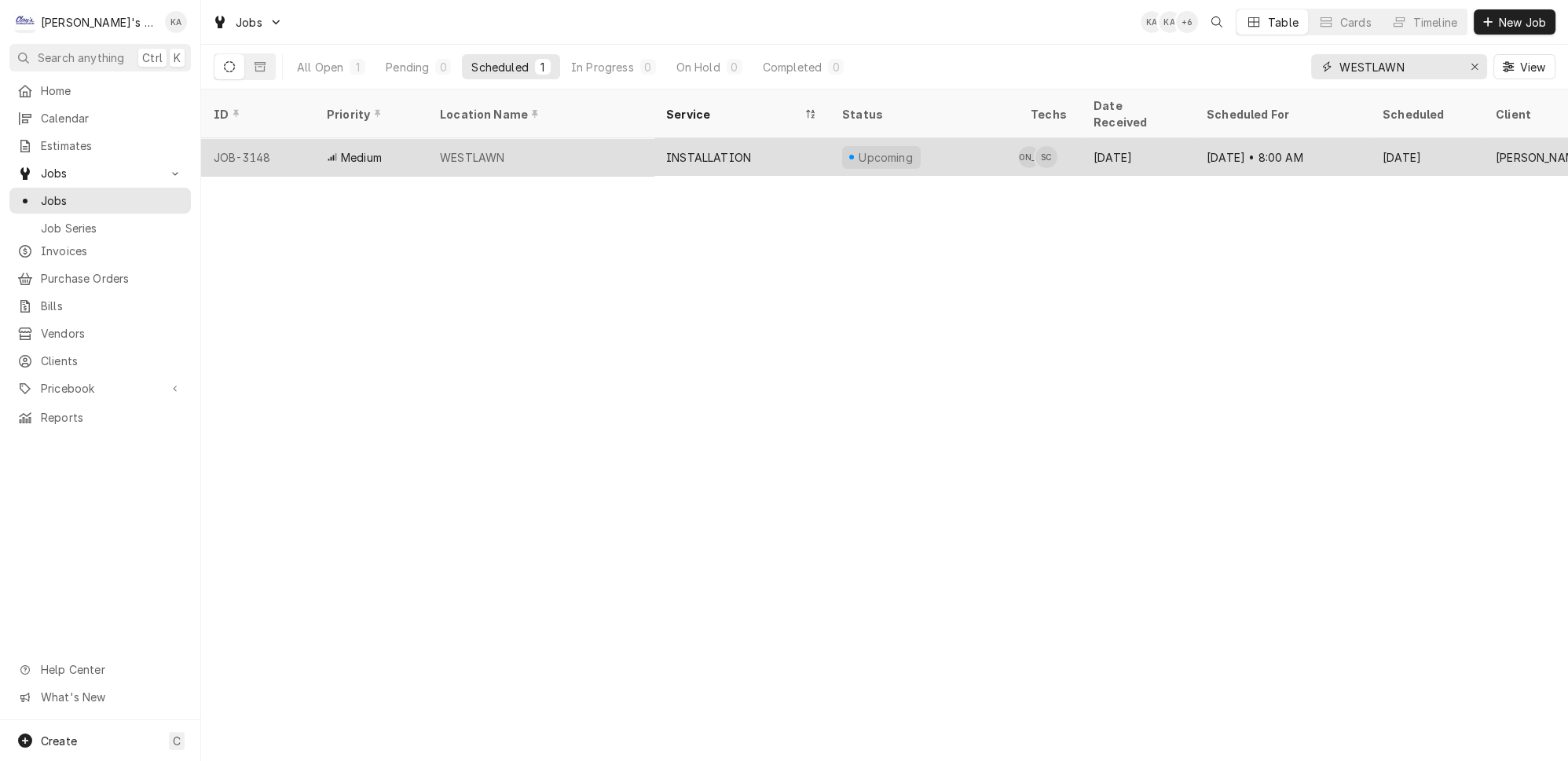
type input "WESTLAWN"
click at [591, 138] on div "WESTLAWN" at bounding box center [540, 157] width 226 height 38
click at [503, 138] on div "WESTLAWN" at bounding box center [540, 157] width 226 height 38
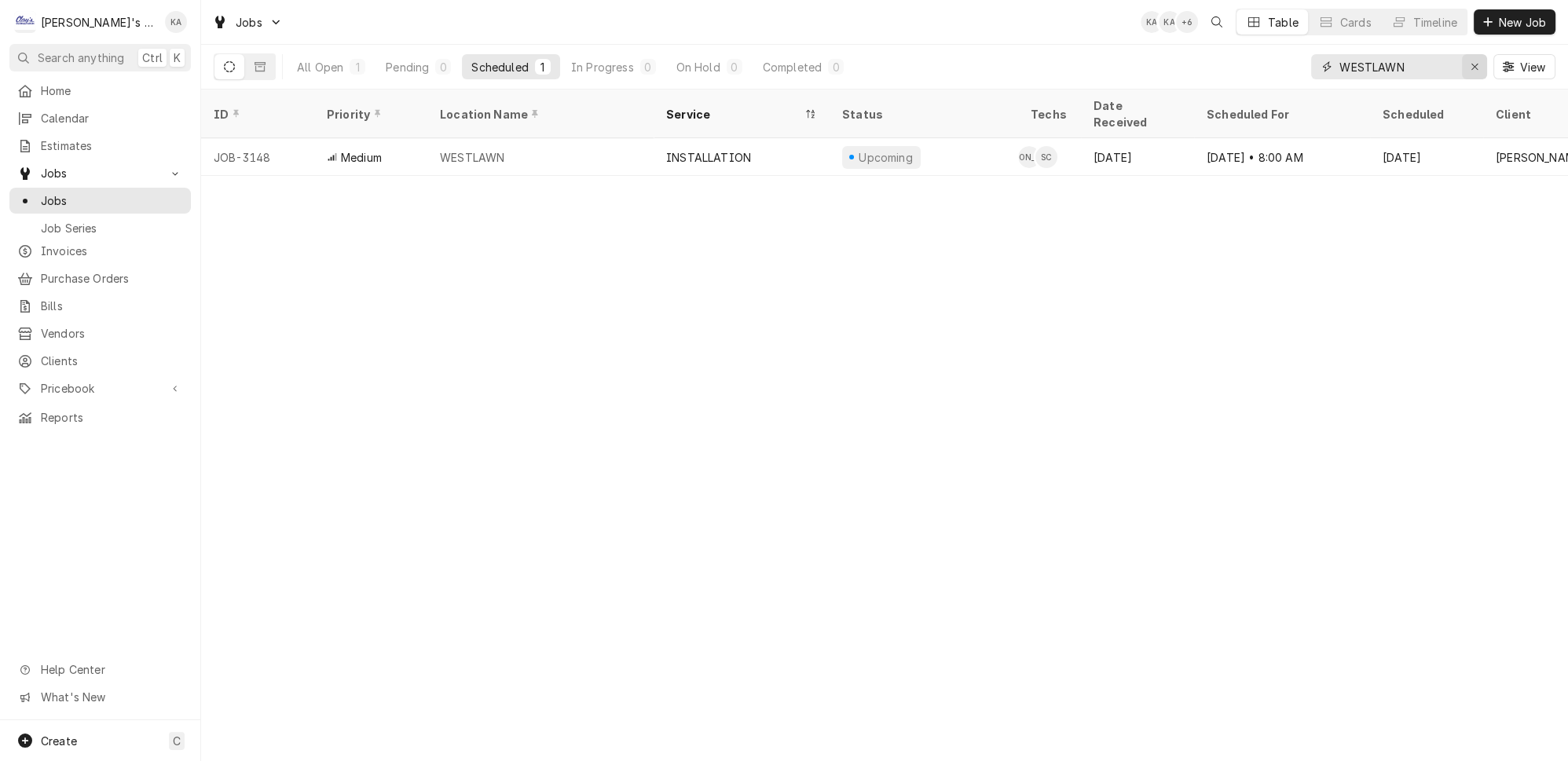
click at [1479, 66] on icon "Erase input" at bounding box center [1475, 66] width 9 height 11
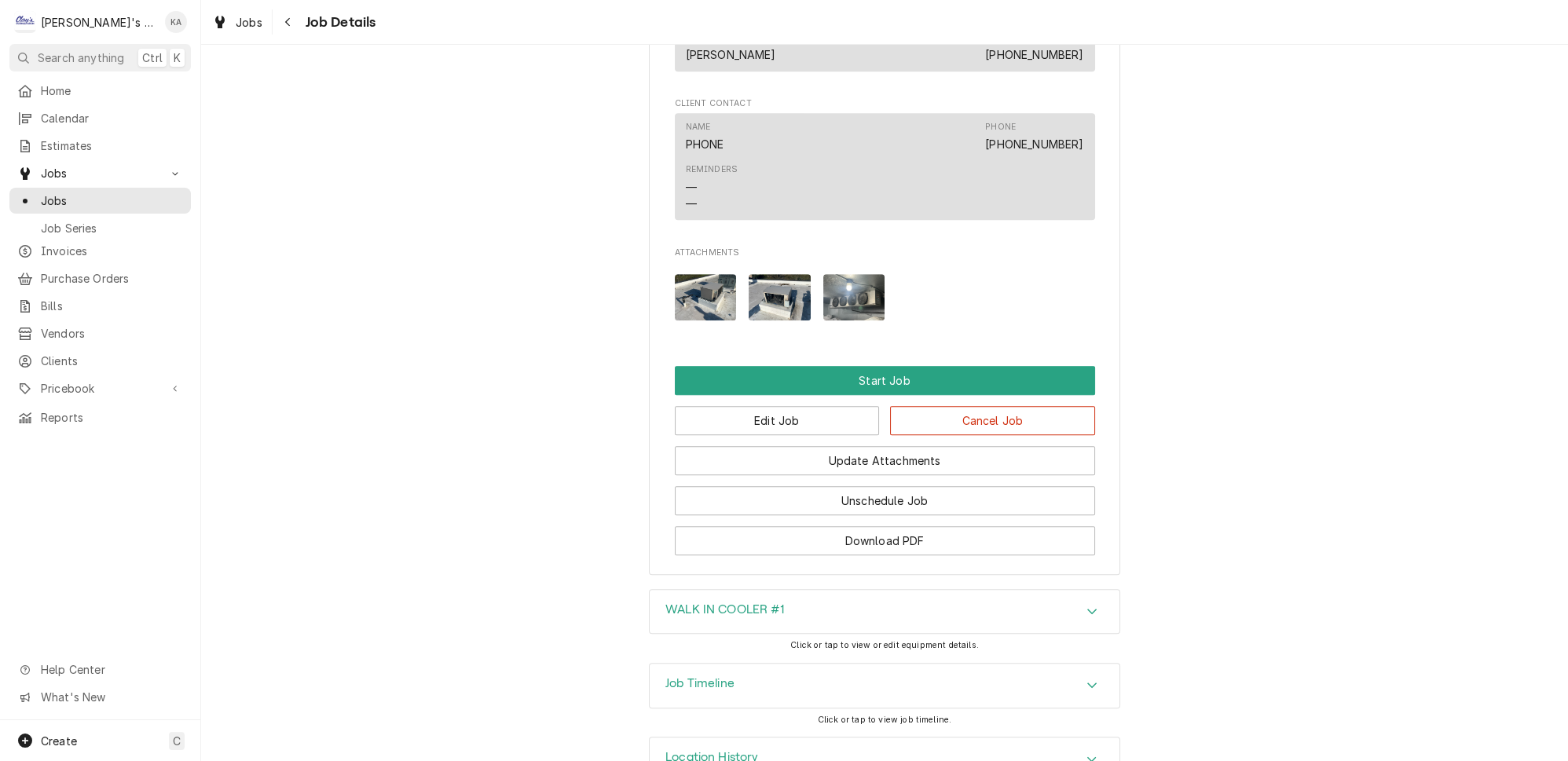
scroll to position [1542, 0]
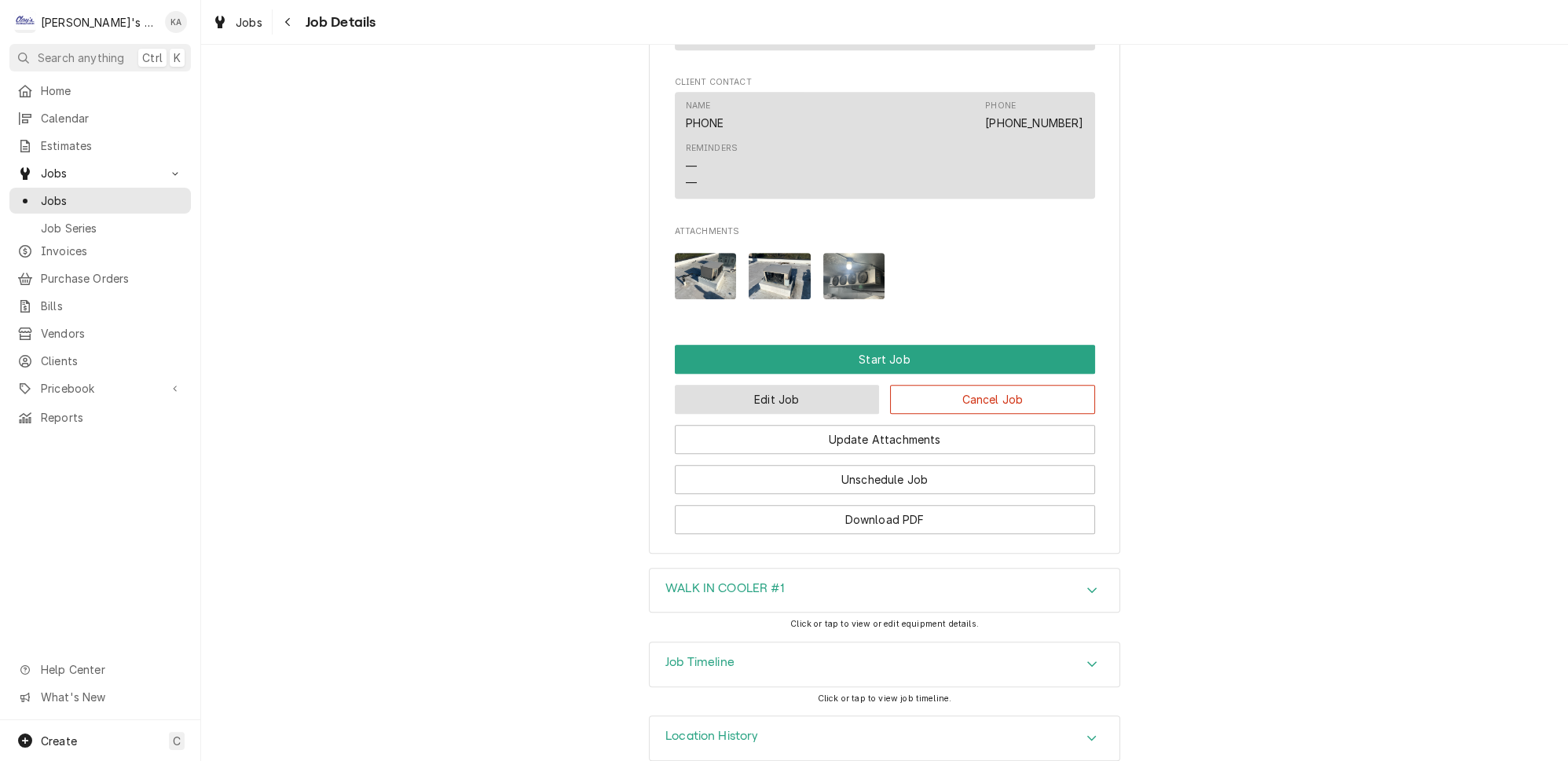
click at [773, 385] on button "Edit Job" at bounding box center [777, 400] width 205 height 29
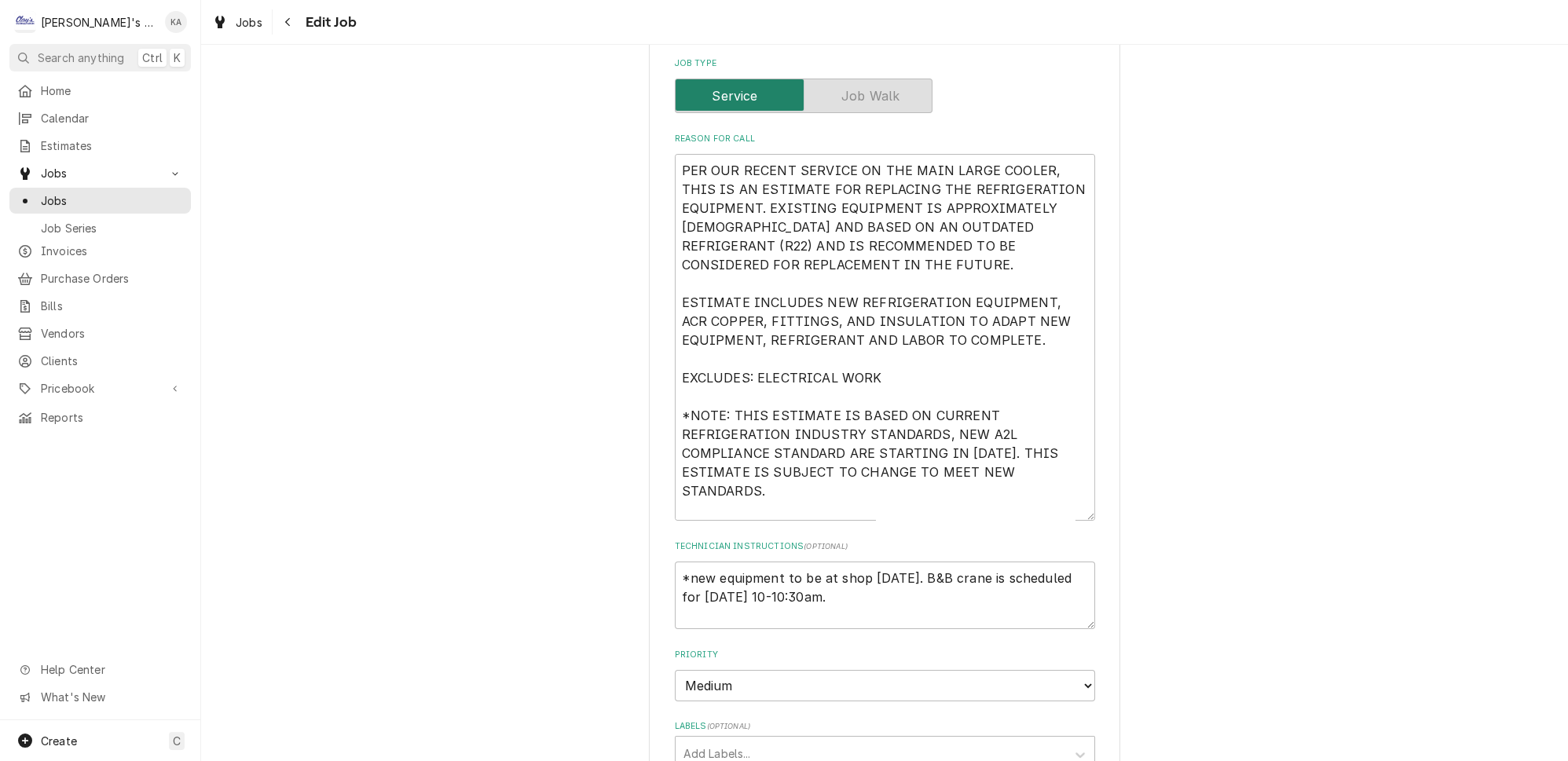
scroll to position [571, 0]
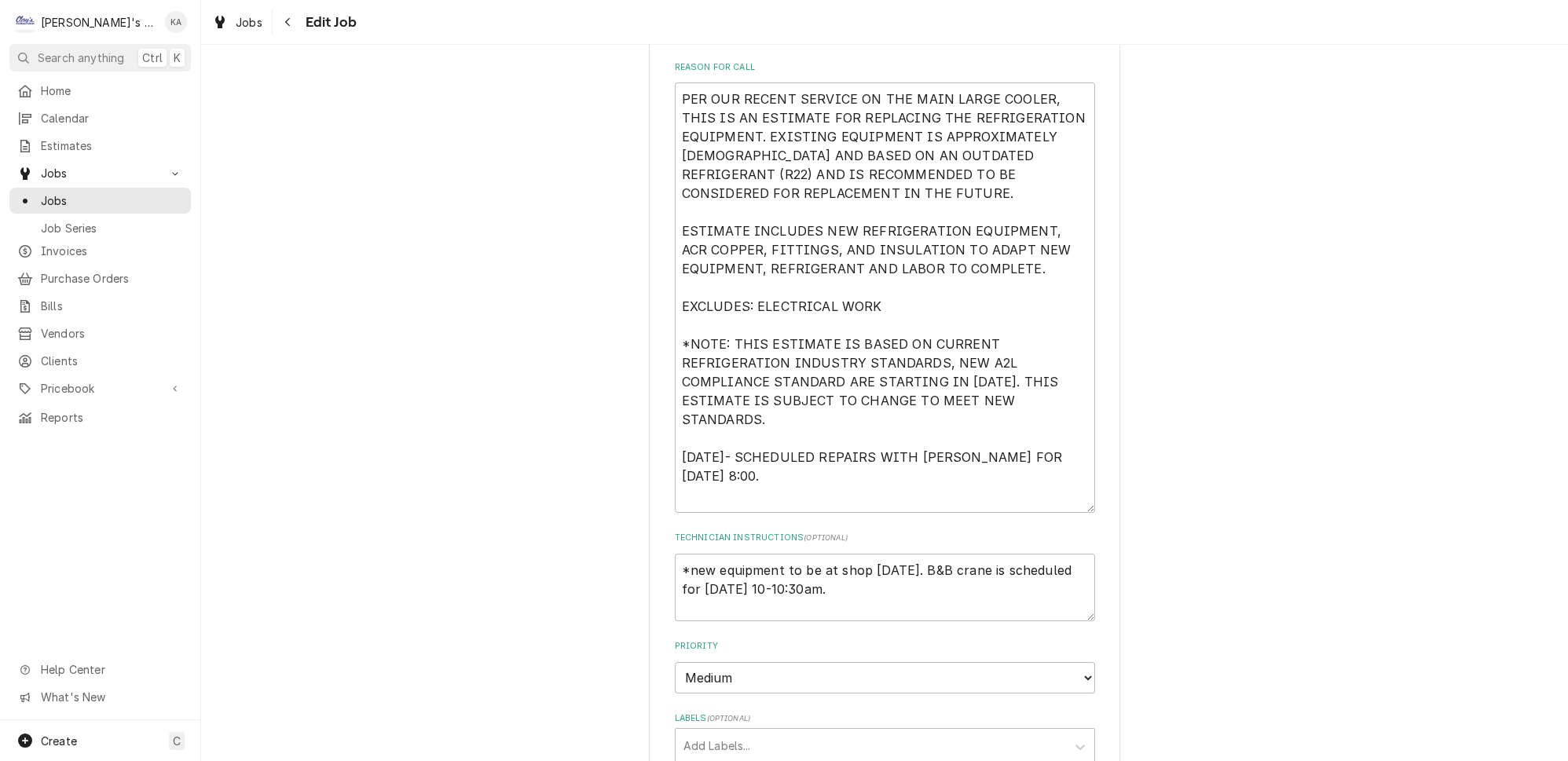
drag, startPoint x: 1065, startPoint y: 431, endPoint x: 1057, endPoint y: 496, distance: 65.5
click at [1057, 496] on textarea "PER OUR RECENT SERVICE ON THE MAIN LARGE COOLER, THIS IS AN ESTIMATE FOR REPLAC…" at bounding box center [884, 298] width 420 height 431
click at [779, 421] on textarea "PER OUR RECENT SERVICE ON THE MAIN LARGE COOLER, THIS IS AN ESTIMATE FOR REPLAC…" at bounding box center [884, 298] width 420 height 431
type textarea "x"
type textarea "PER OUR RECENT SERVICE ON THE MAIN LARGE COOLER, THIS IS AN ESTIMATE FOR REPLAC…"
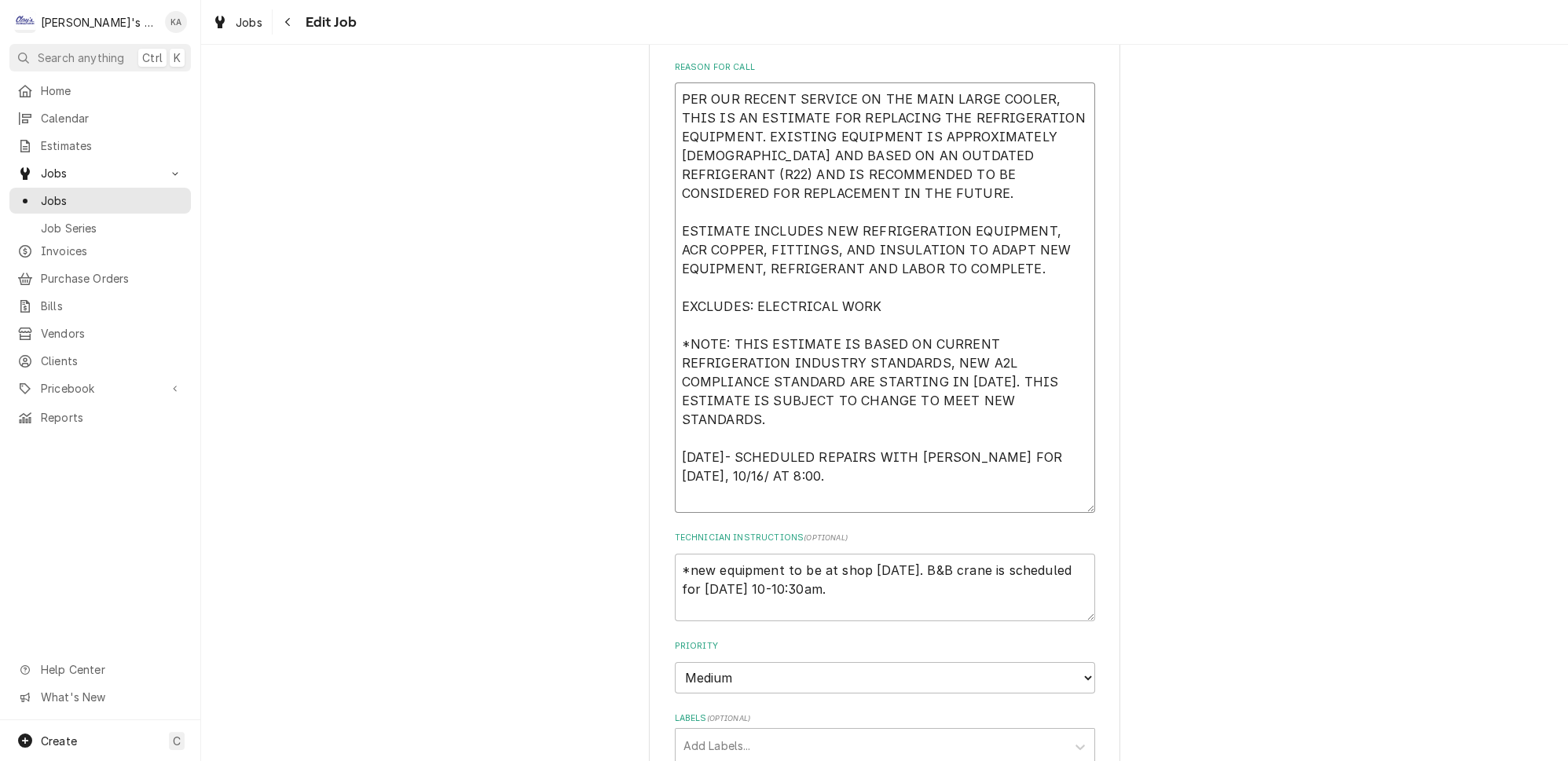
type textarea "x"
type textarea "PER OUR RECENT SERVICE ON THE MAIN LARGE COOLER, THIS IS AN ESTIMATE FOR REPLAC…"
type textarea "x"
type textarea "PER OUR RECENT SERVICE ON THE MAIN LARGE COOLER, THIS IS AN ESTIMATE FOR REPLAC…"
type textarea "x"
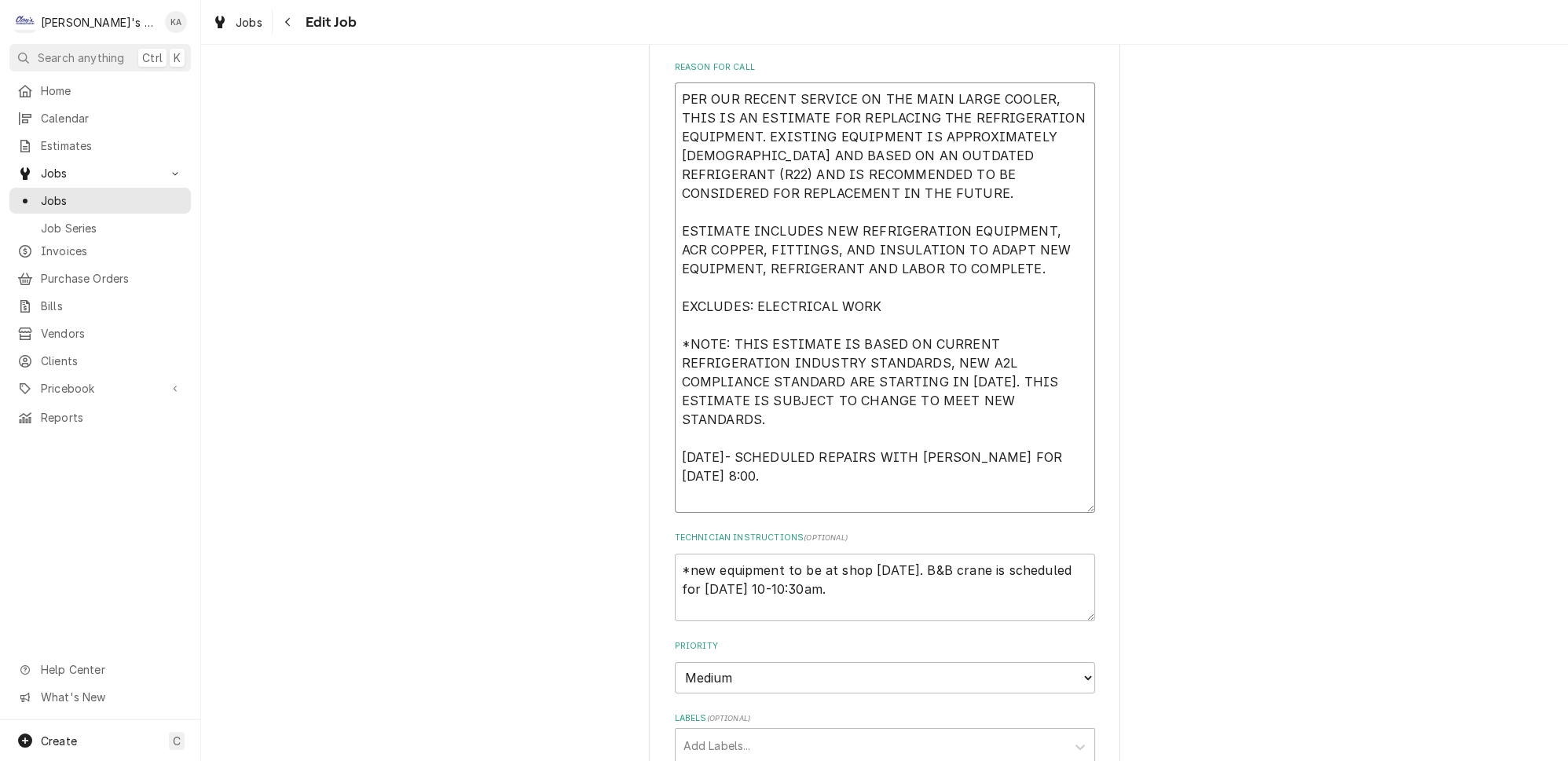
type textarea "PER OUR RECENT SERVICE ON THE MAIN LARGE COOLER, THIS IS AN ESTIMATE FOR REPLAC…"
type textarea "x"
type textarea "PER OUR RECENT SERVICE ON THE MAIN LARGE COOLER, THIS IS AN ESTIMATE FOR REPLAC…"
click at [861, 420] on textarea "PER OUR RECENT SERVICE ON THE MAIN LARGE COOLER, THIS IS AN ESTIMATE FOR REPLAC…" at bounding box center [884, 298] width 420 height 431
type textarea "x"
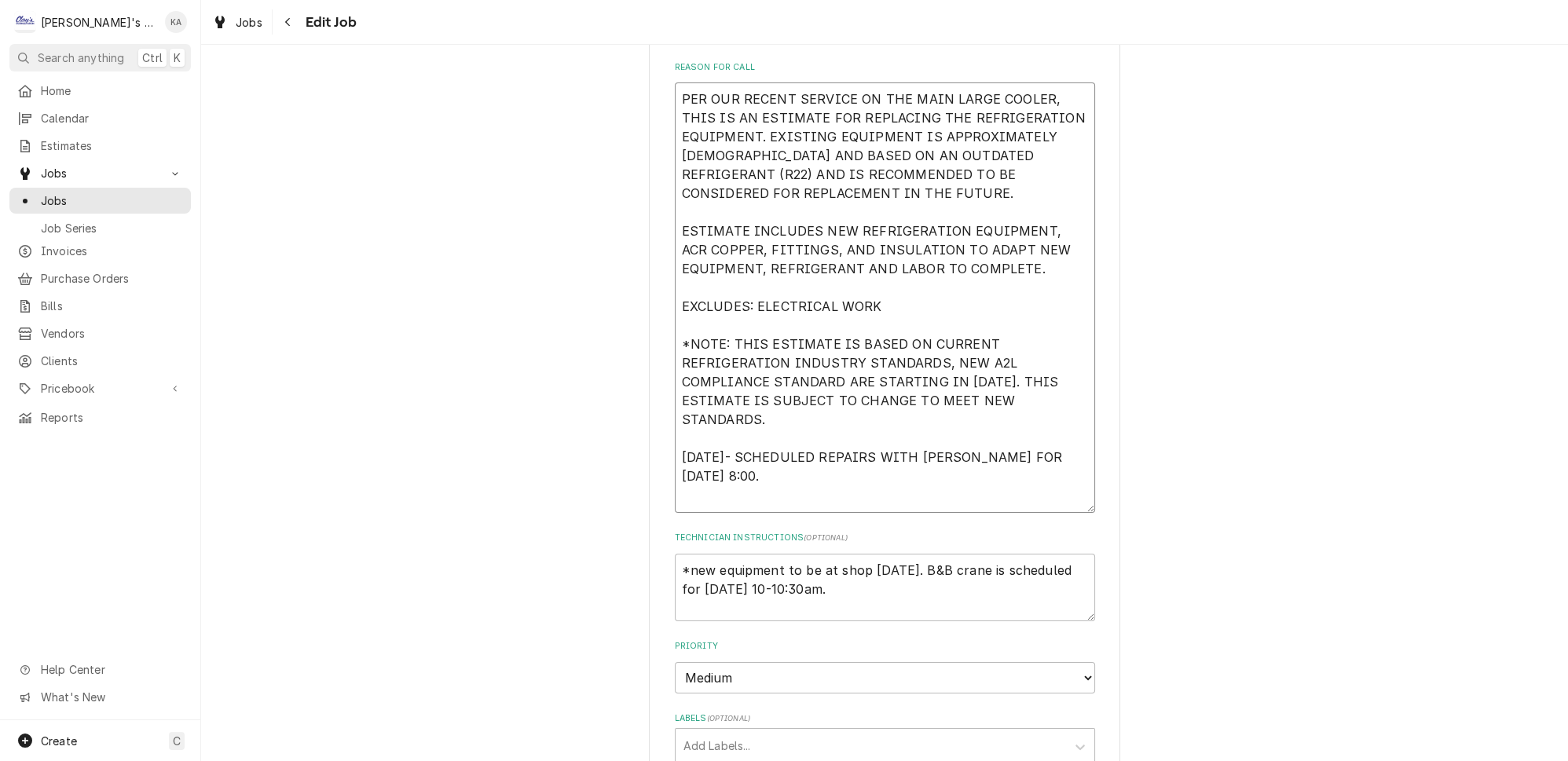
type textarea "PER OUR RECENT SERVICE ON THE MAIN LARGE COOLER, THIS IS AN ESTIMATE FOR REPLAC…"
type textarea "x"
type textarea "PER OUR RECENT SERVICE ON THE MAIN LARGE COOLER, THIS IS AN ESTIMATE FOR REPLAC…"
type textarea "x"
type textarea "PER OUR RECENT SERVICE ON THE MAIN LARGE COOLER, THIS IS AN ESTIMATE FOR REPLAC…"
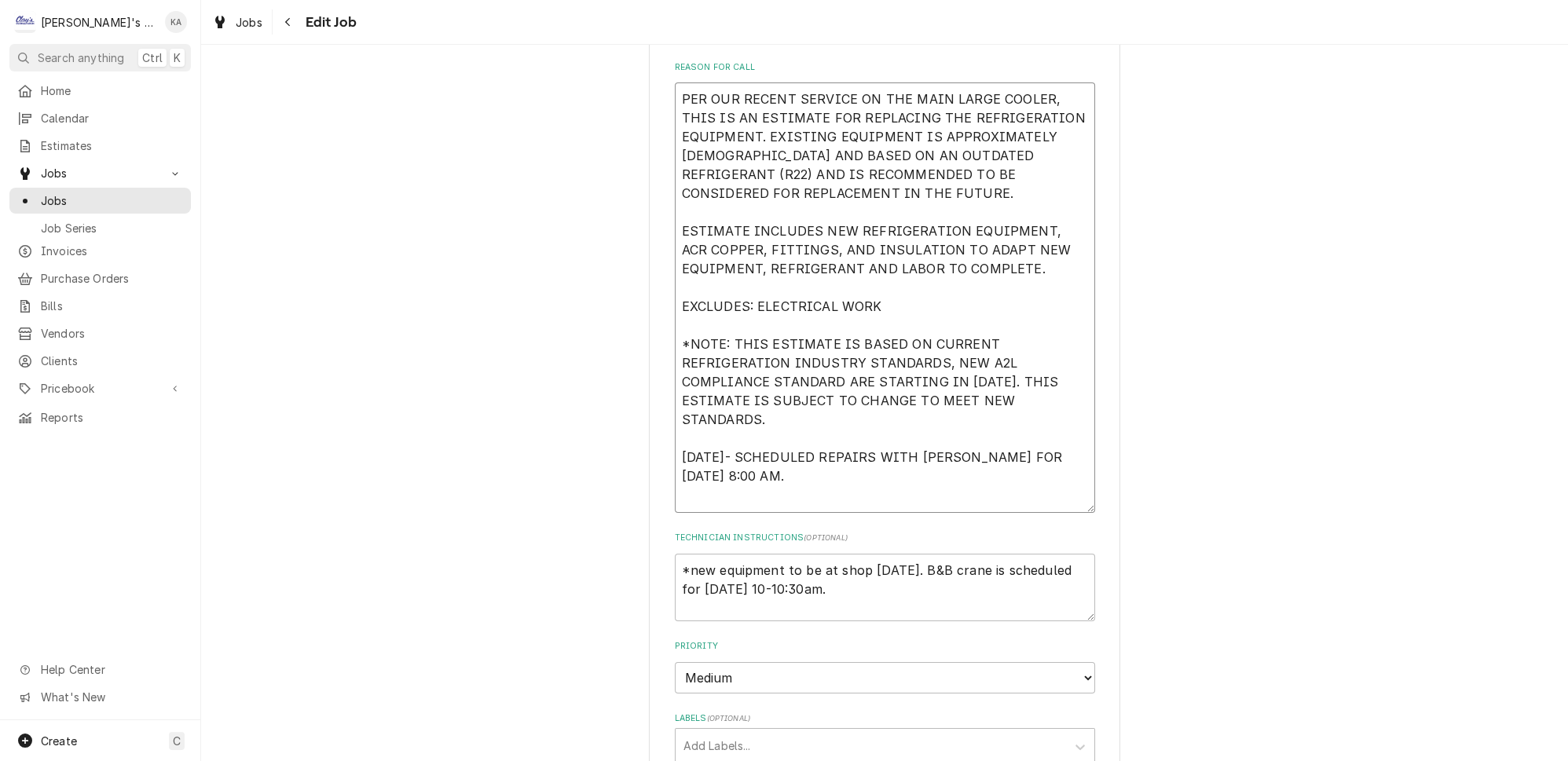
type textarea "x"
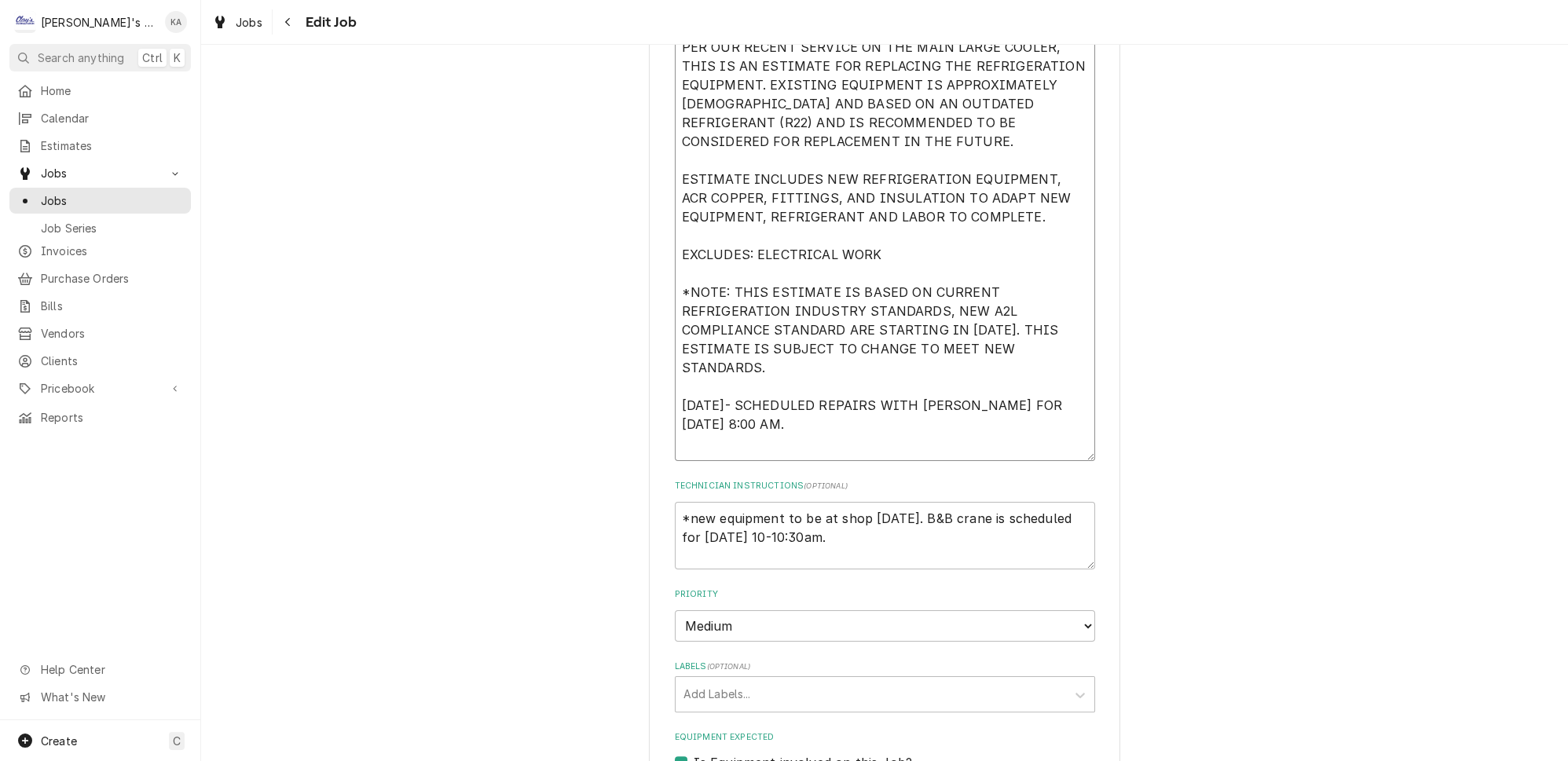
scroll to position [643, 0]
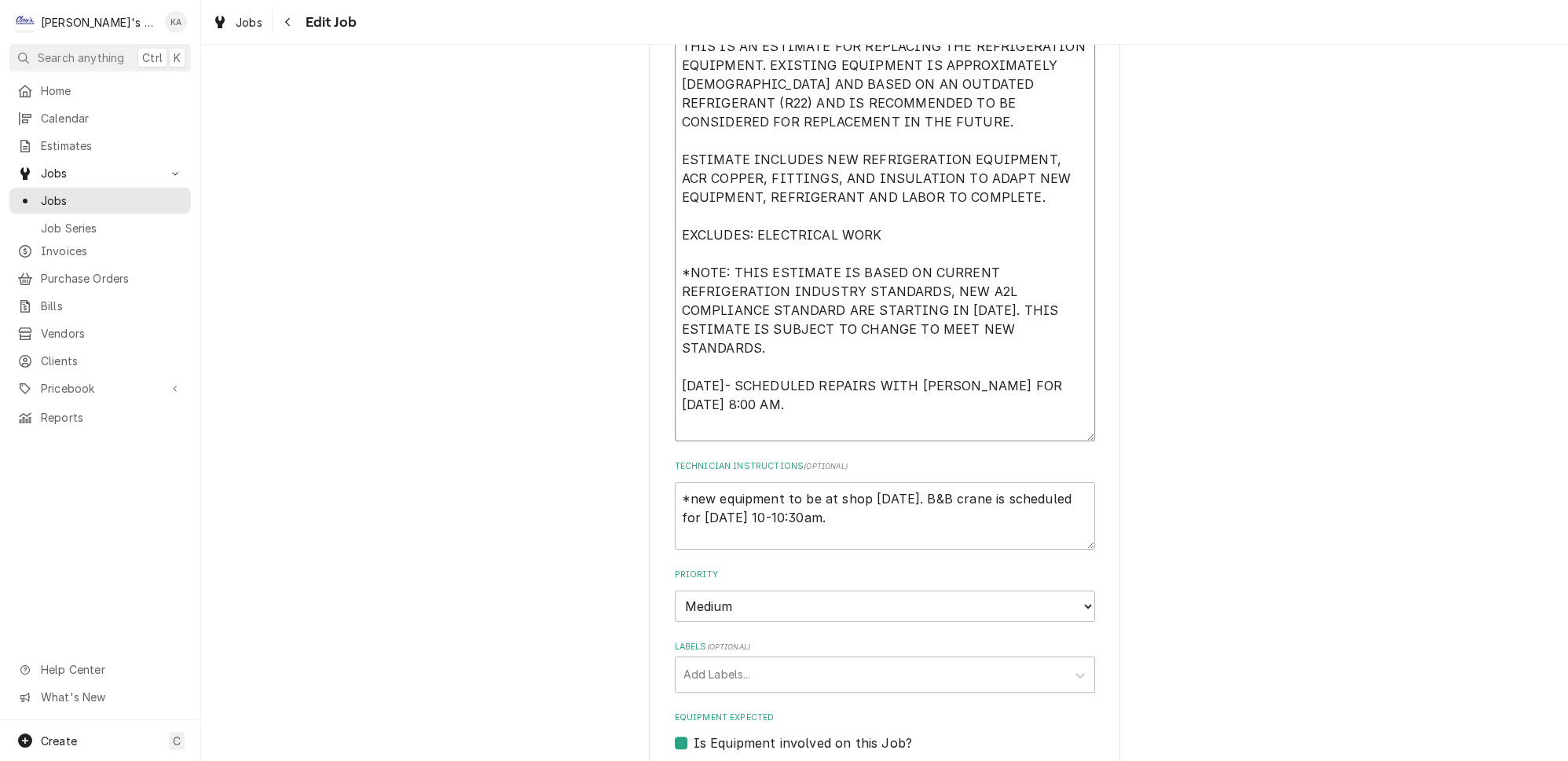
type textarea "PER OUR RECENT SERVICE ON THE MAIN LARGE COOLER, THIS IS AN ESTIMATE FOR REPLAC…"
click at [847, 503] on textarea "*new equipment to be at shop friday 10/10. B&B crane is scheduled for thursday …" at bounding box center [884, 515] width 420 height 68
type textarea "x"
type textarea "*new equipment to be at shop friday 10/10. B&B crane is scheduled for thursday …"
type textarea "x"
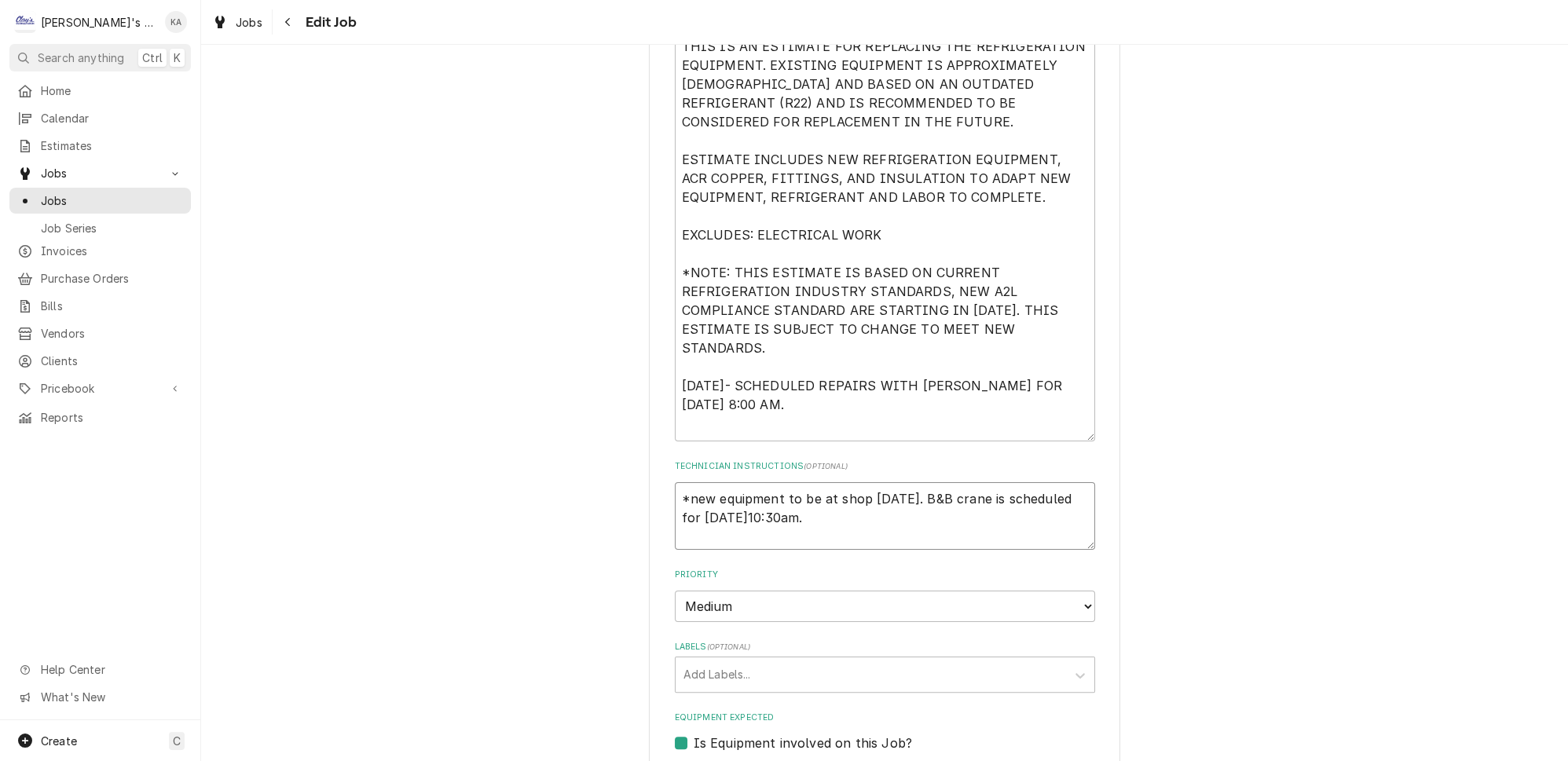
type textarea "*new equipment to be at shop friday 10/10. B&B crane is scheduled for thursday …"
type textarea "x"
type textarea "*new equipment to be at shop friday 10/10. B&B crane is scheduled for thursday …"
type textarea "x"
type textarea "*new equipment to be at shop friday 10/10. B&B crane is scheduled for thursday …"
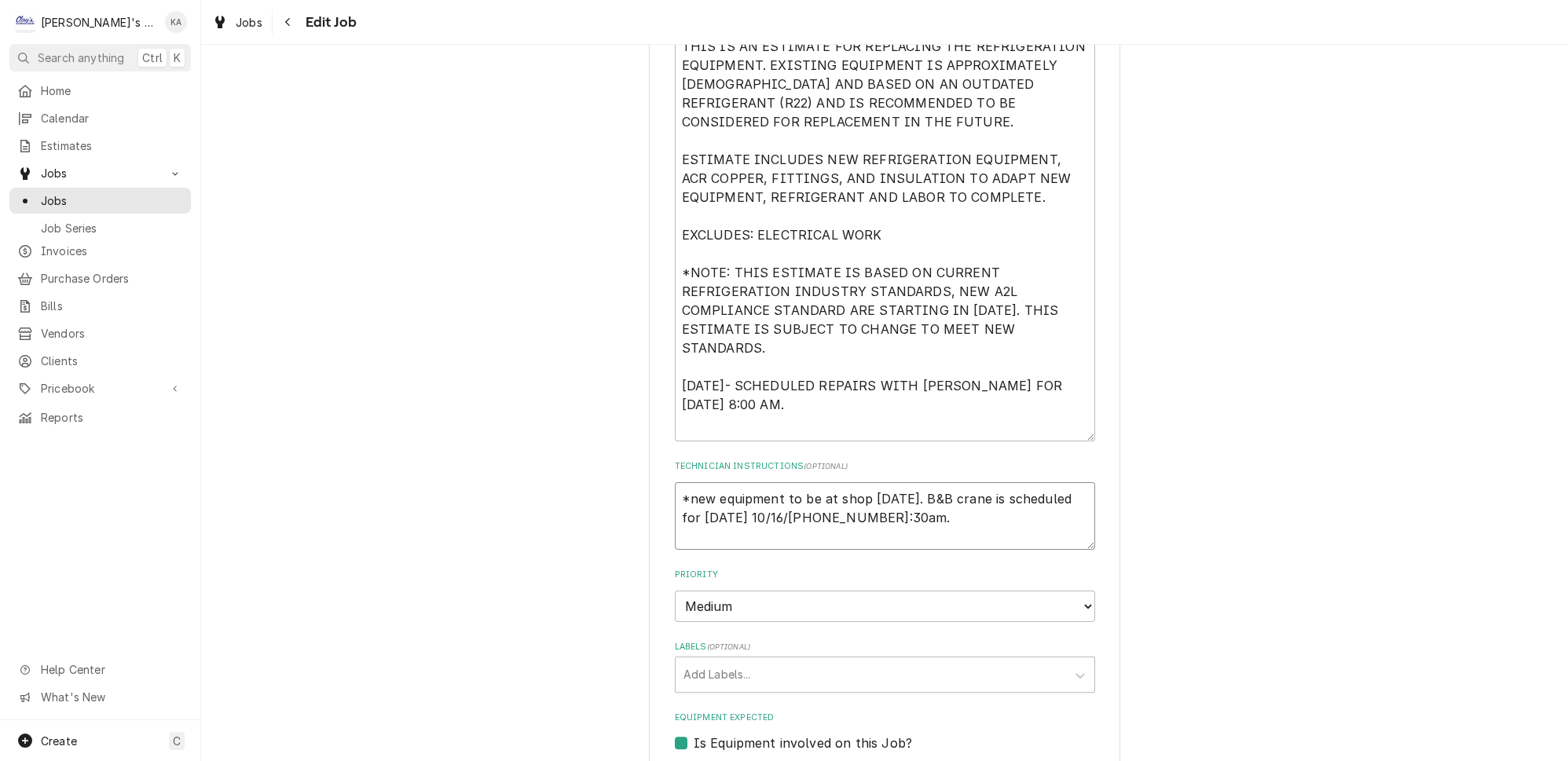
type textarea "x"
type textarea "*new equipment to be at shop friday 10/10. B&B crane is scheduled for thursday …"
type textarea "x"
type textarea "*new equipment to be at shop Friday 10/10. B&B crane is scheduled for thursday …"
type textarea "x"
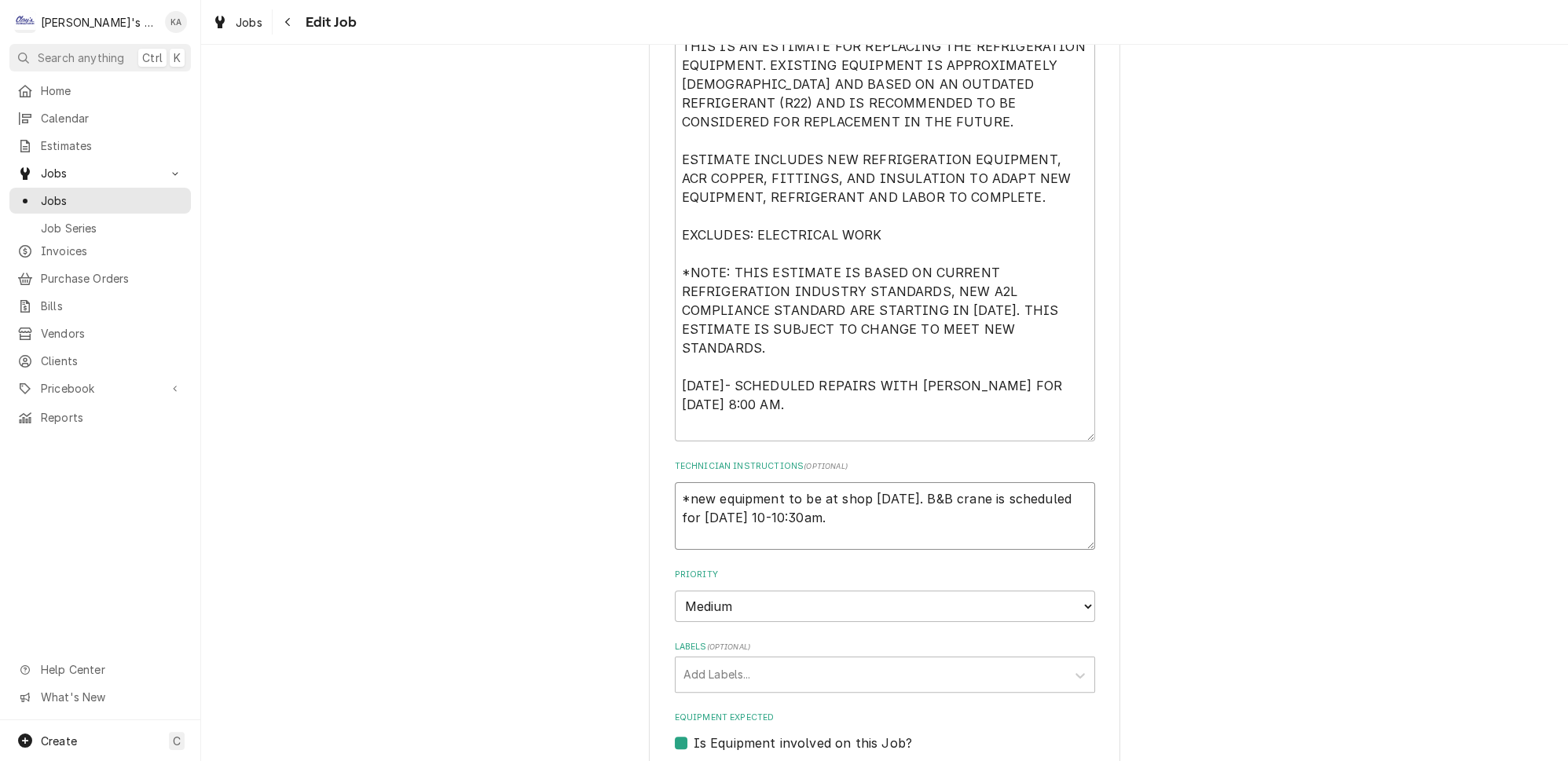
type textarea "*new equipment to be at shop Friday 10/10. B&B crane is scheduled for Thursday …"
click at [925, 482] on textarea "*new equipment to be at shop Friday 10/10. B&B crane is scheduled for Thursday …" at bounding box center [884, 515] width 420 height 68
type textarea "x"
type textarea "*new equipment to be at shop Friday 10/10/. B&B crane is scheduled for Thursday…"
type textarea "x"
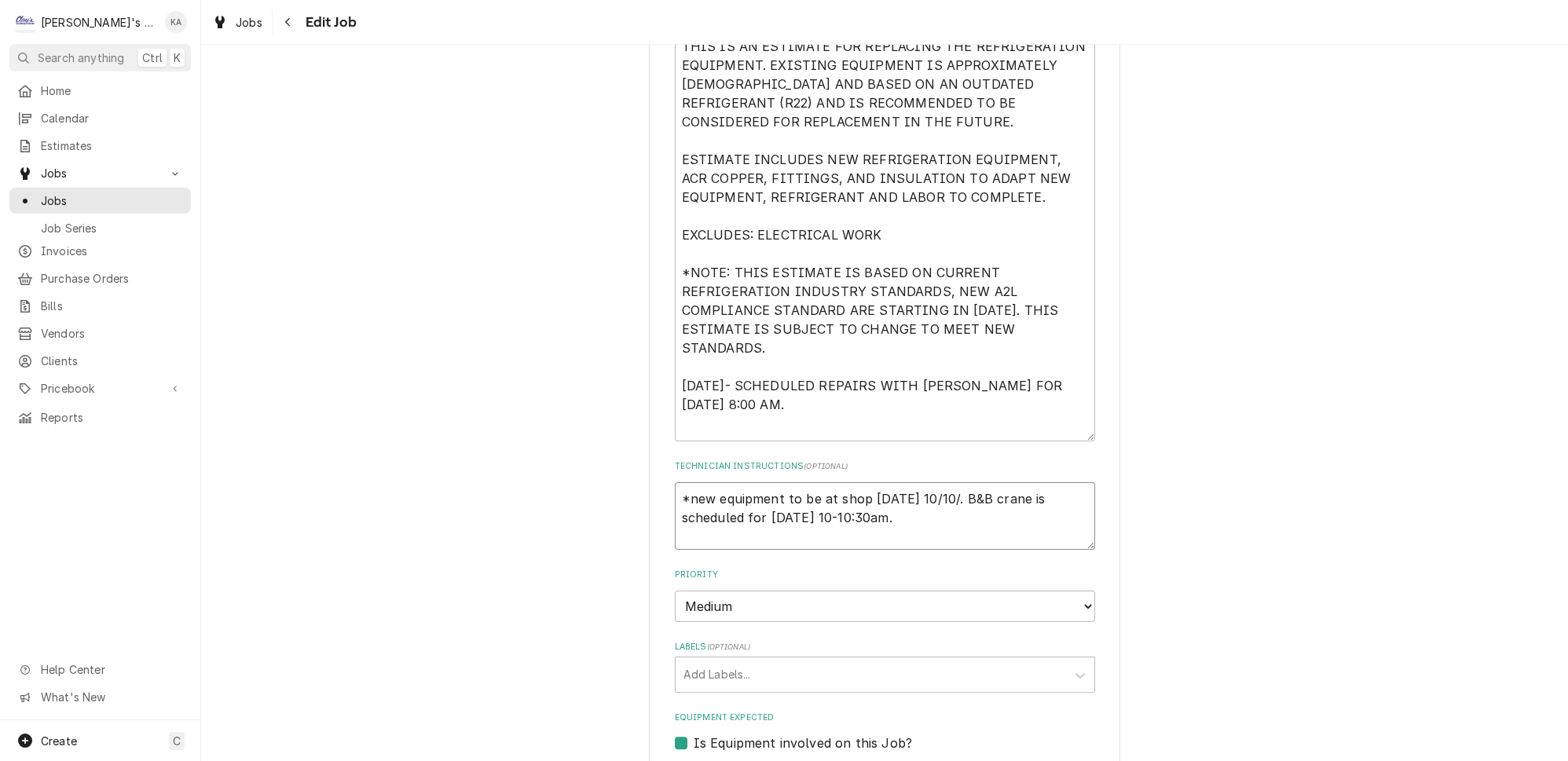
type textarea "*new equipment to be at shop Friday 10/10/2. B&B crane is scheduled for Thursda…"
type textarea "x"
type textarea "*new equipment to be at shop Friday 10/10/20. B&B crane is scheduled for Thursd…"
type textarea "x"
type textarea "*new equipment to be at shop Friday 10/10/202. B&B crane is scheduled for Thurs…"
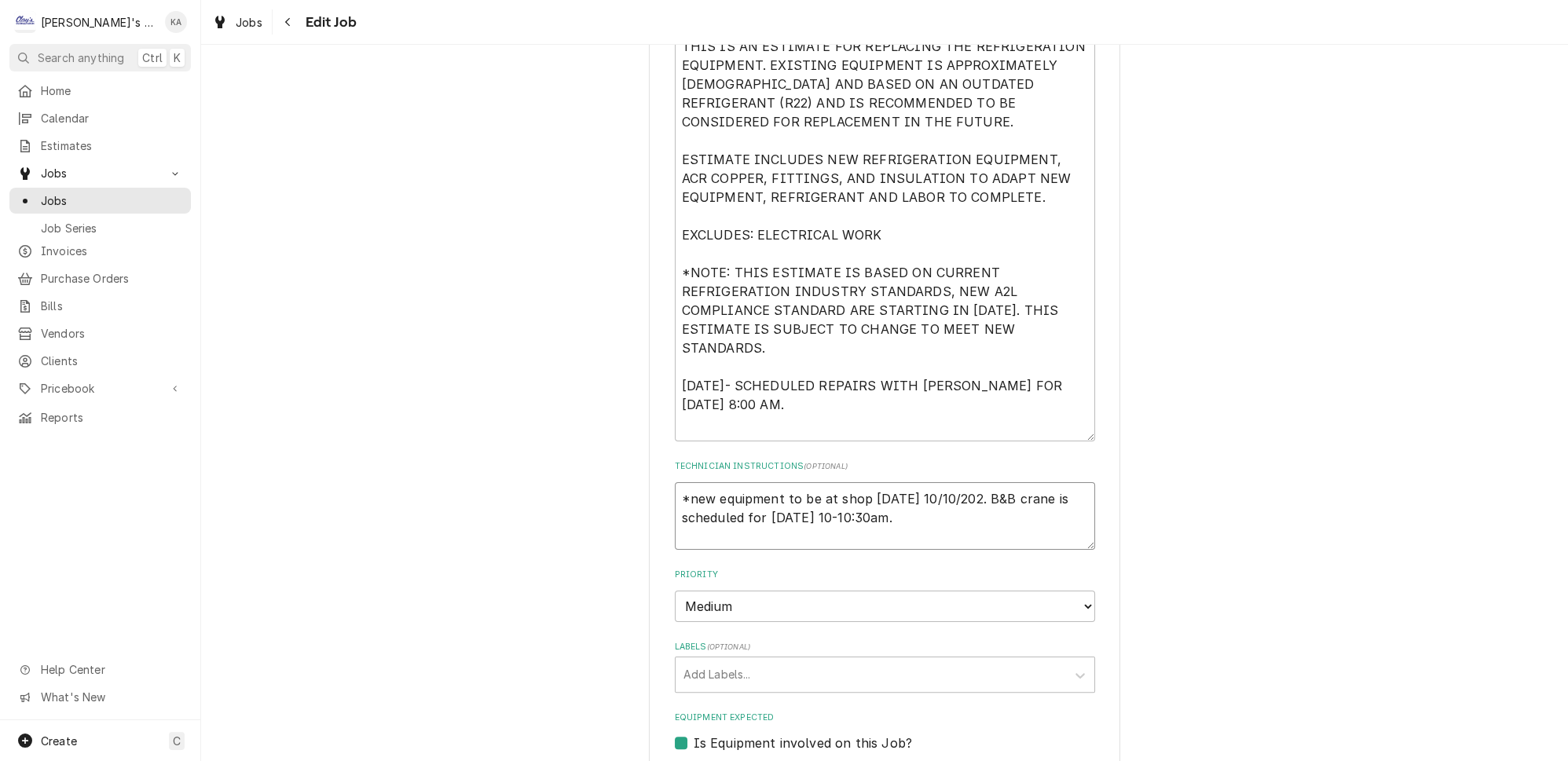
type textarea "x"
type textarea "*new equipment to be at shop [DATE]. B&B crane is scheduled for [DATE] 10-10:30…"
type textarea "x"
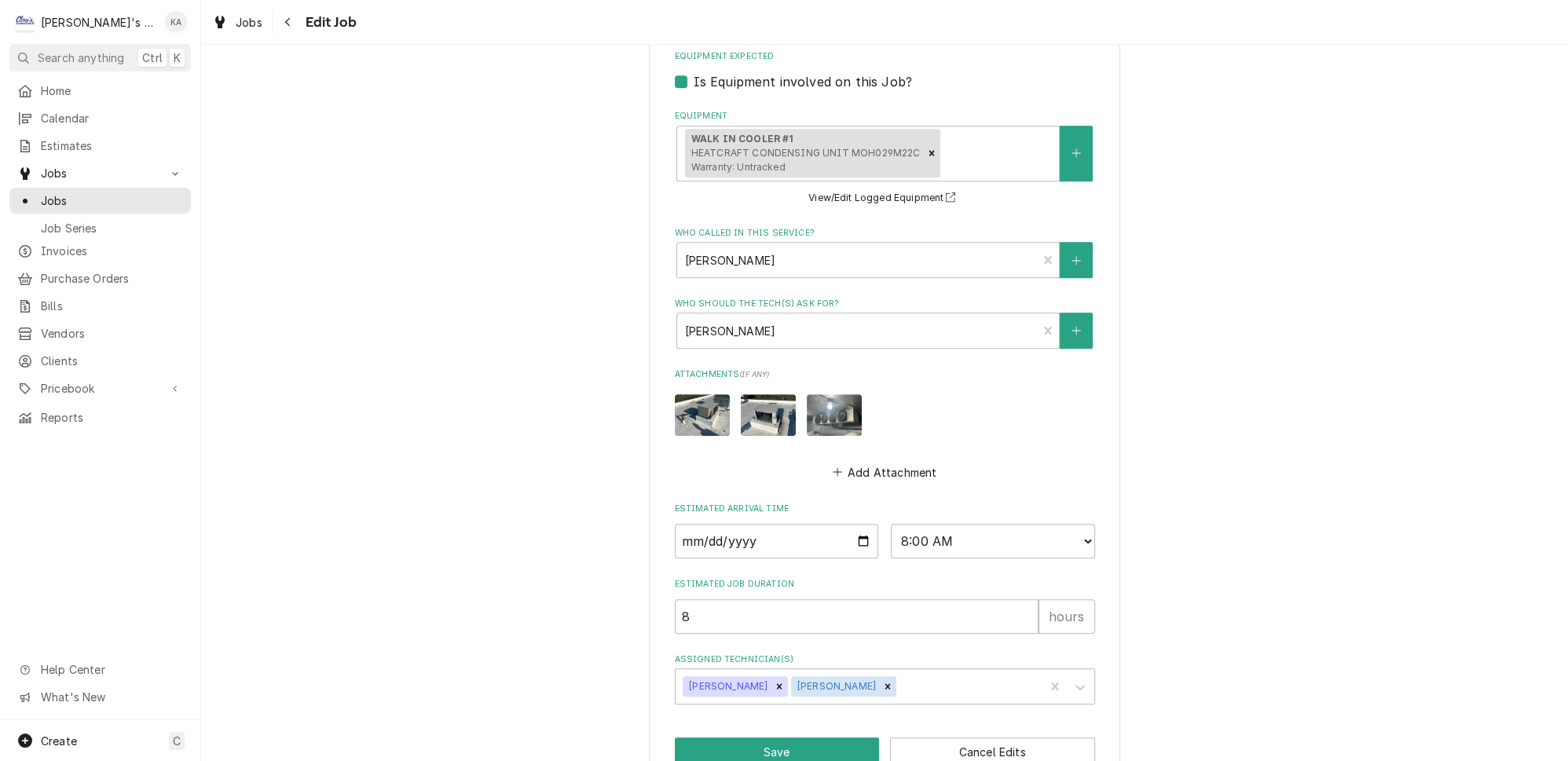
scroll to position [1321, 0]
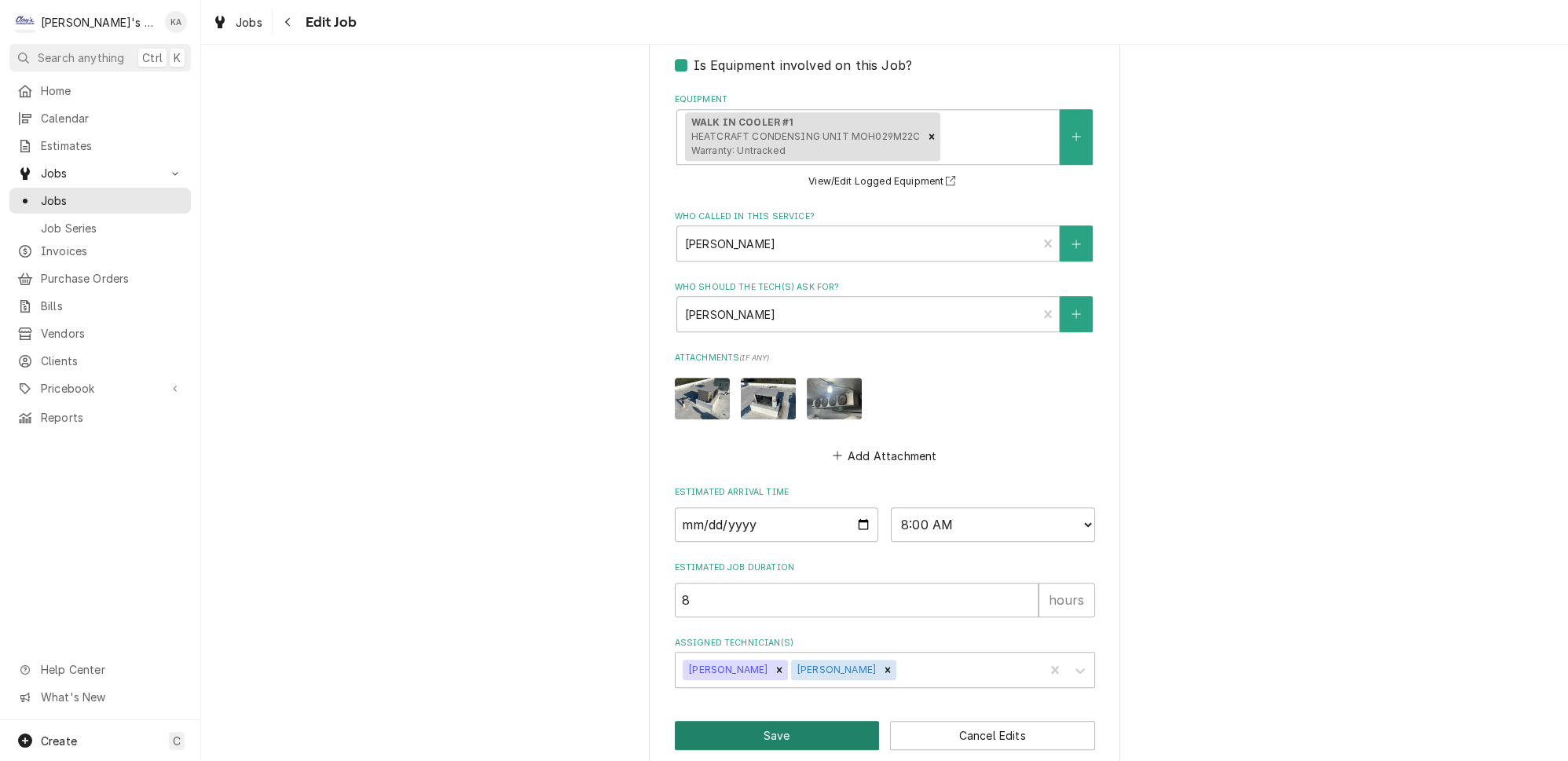
type textarea "*new equipment to be at shop [DATE]. B&B crane is scheduled for [DATE] 10-10:30…"
click at [774, 721] on button "Save" at bounding box center [777, 736] width 205 height 29
type textarea "x"
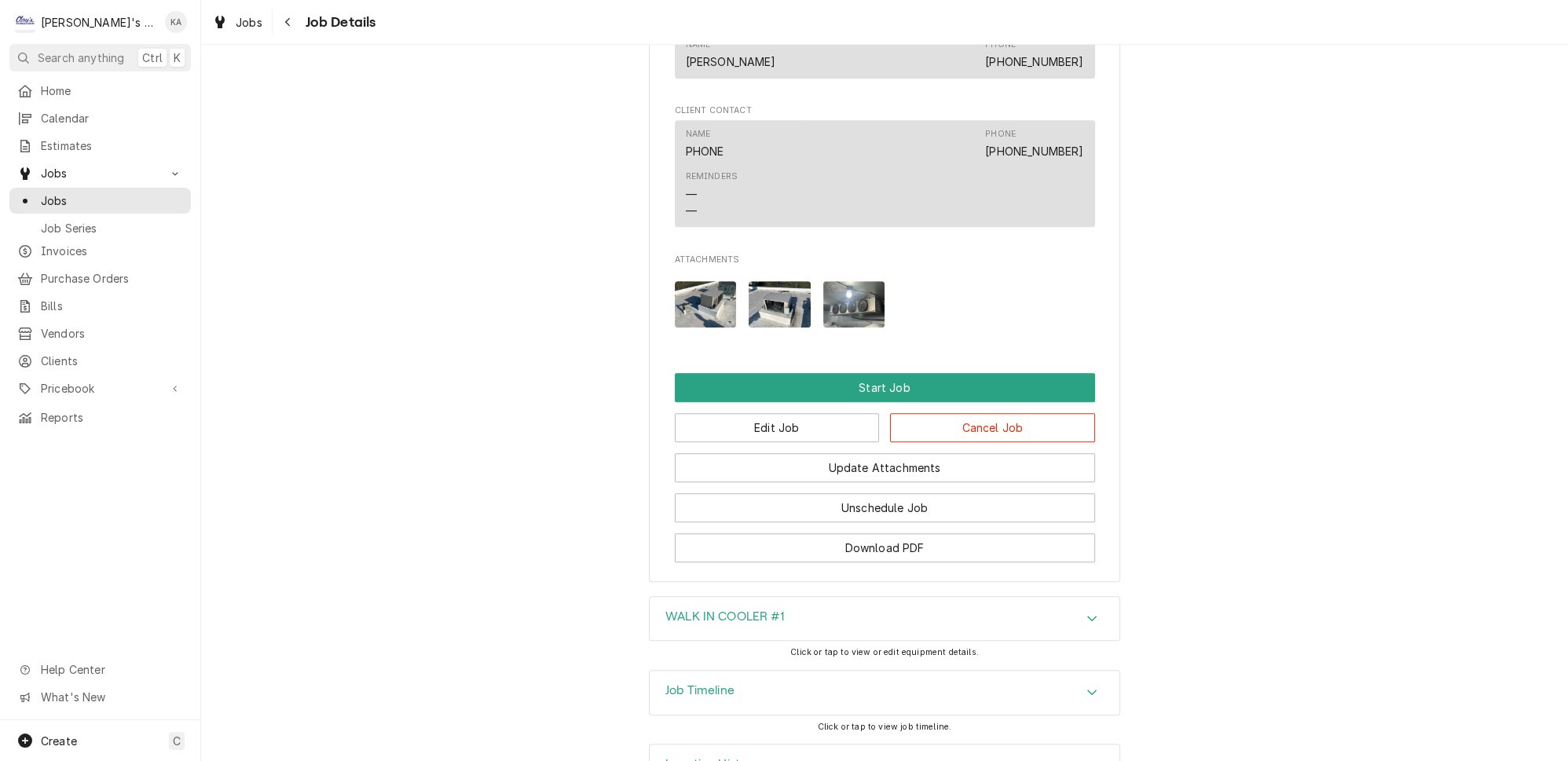
scroll to position [1542, 0]
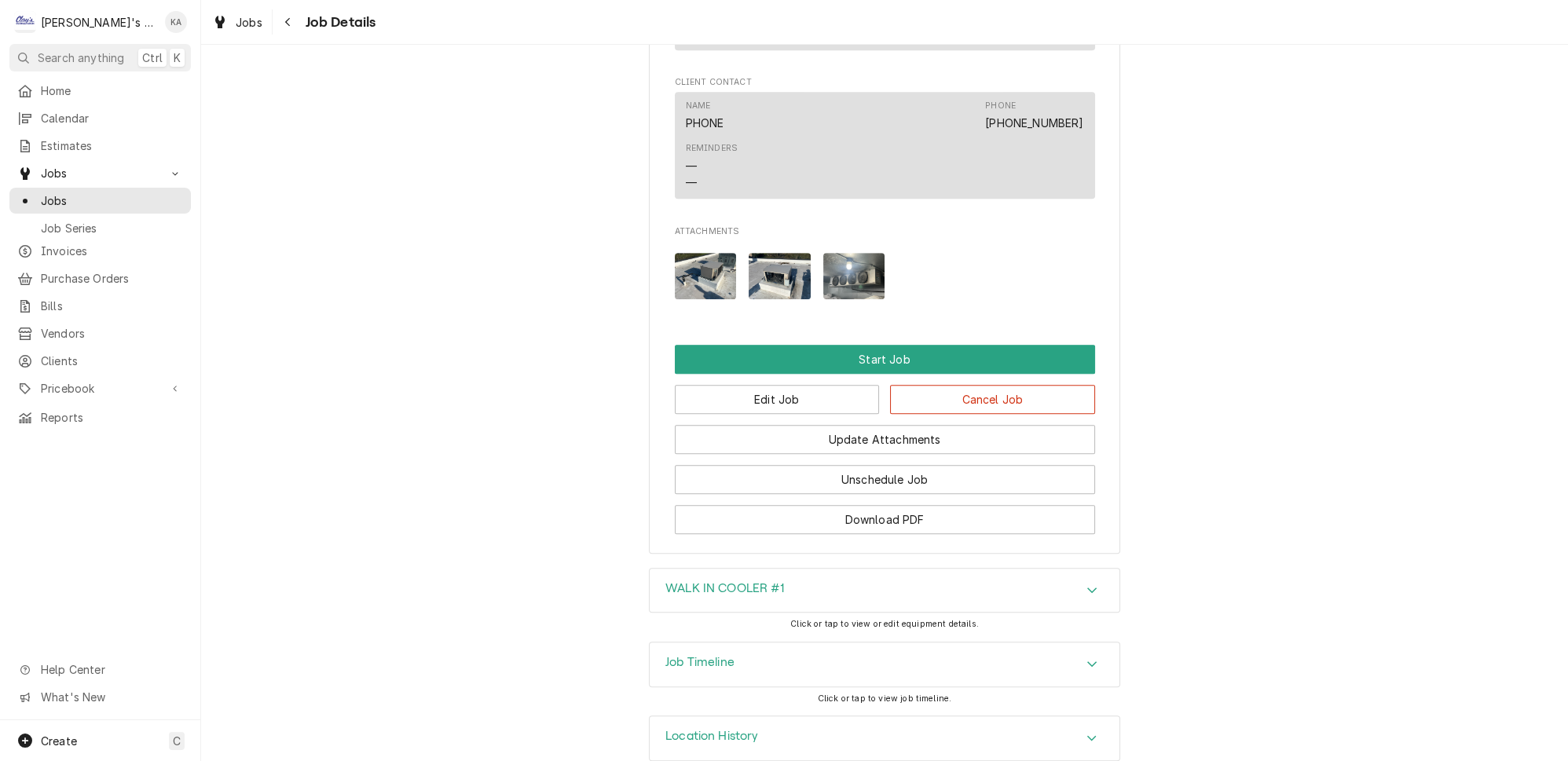
click at [1087, 587] on icon "Accordion Header" at bounding box center [1092, 590] width 10 height 6
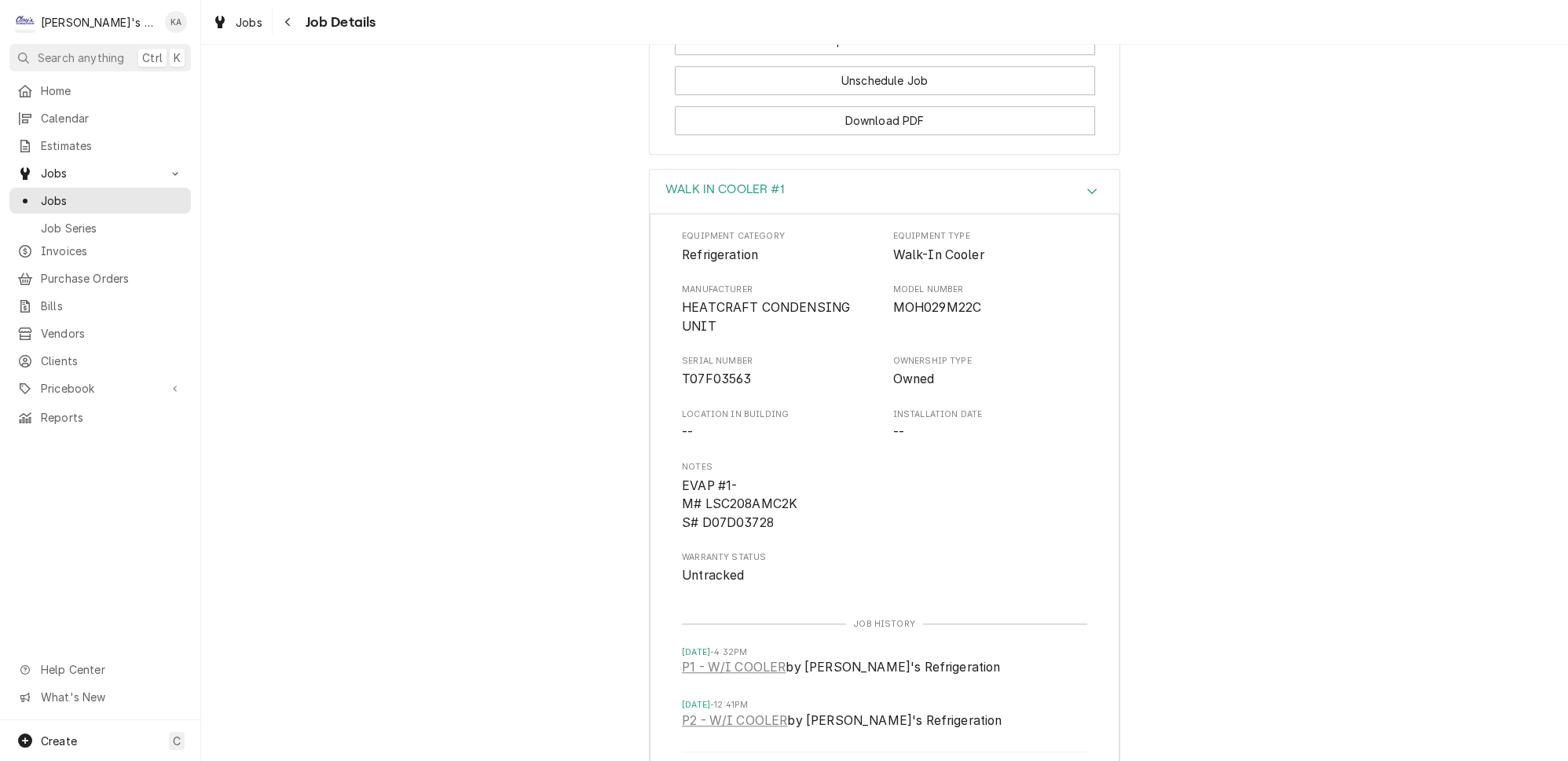
scroll to position [1970, 0]
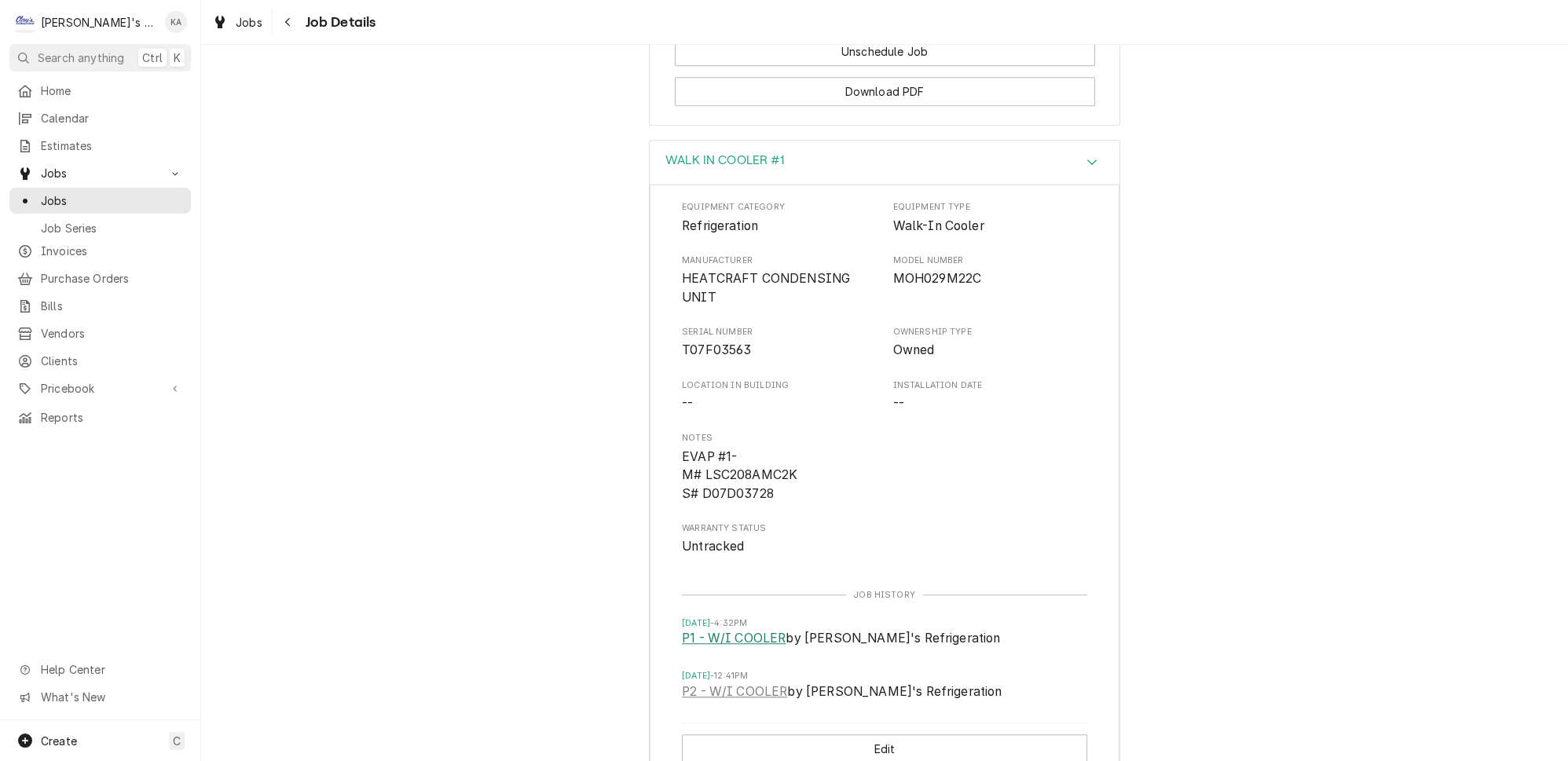
click at [739, 629] on link "P1 - W/I COOLER" at bounding box center [733, 638] width 104 height 19
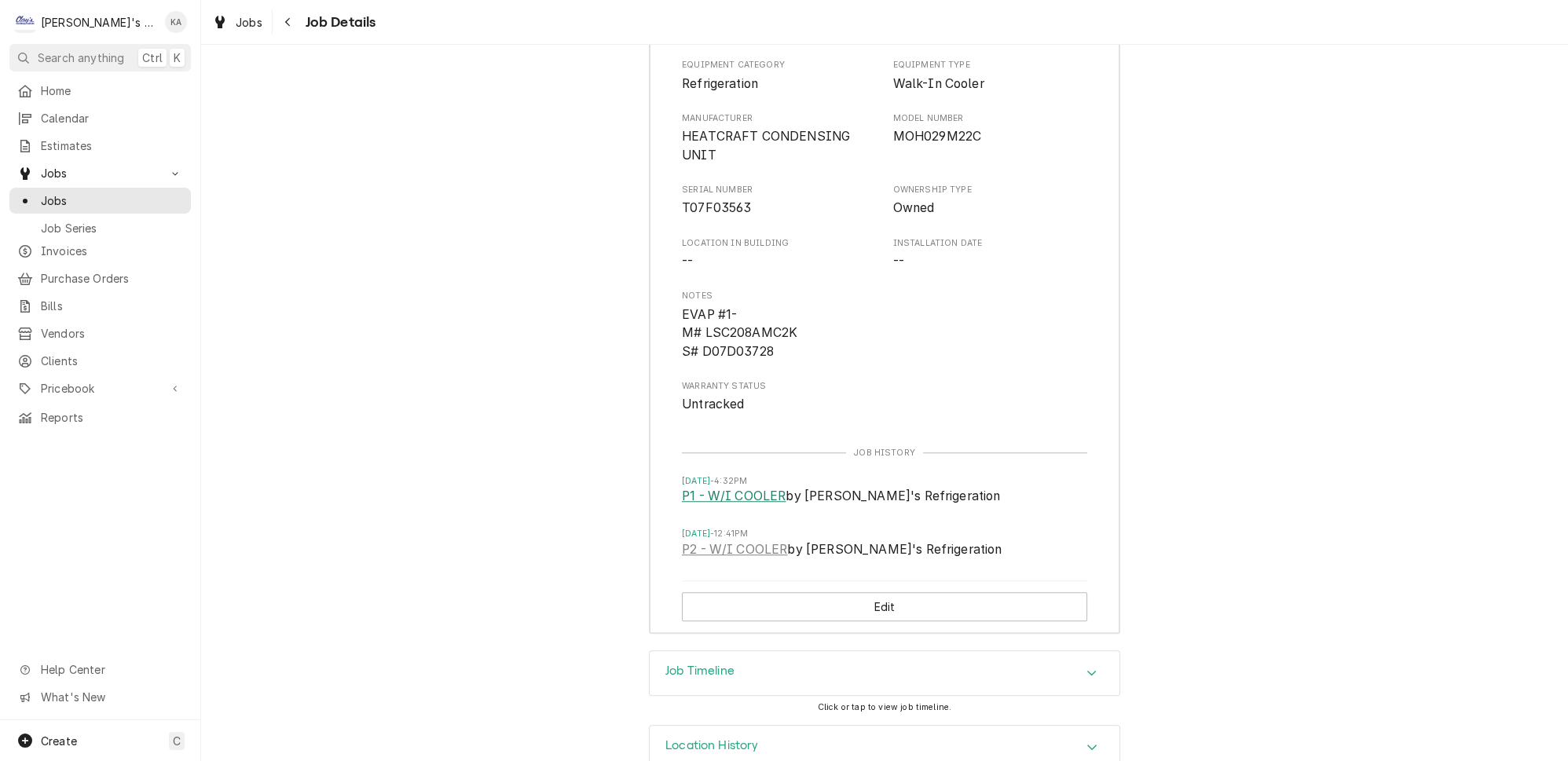
scroll to position [2113, 0]
click at [870, 591] on button "Edit" at bounding box center [884, 606] width 405 height 29
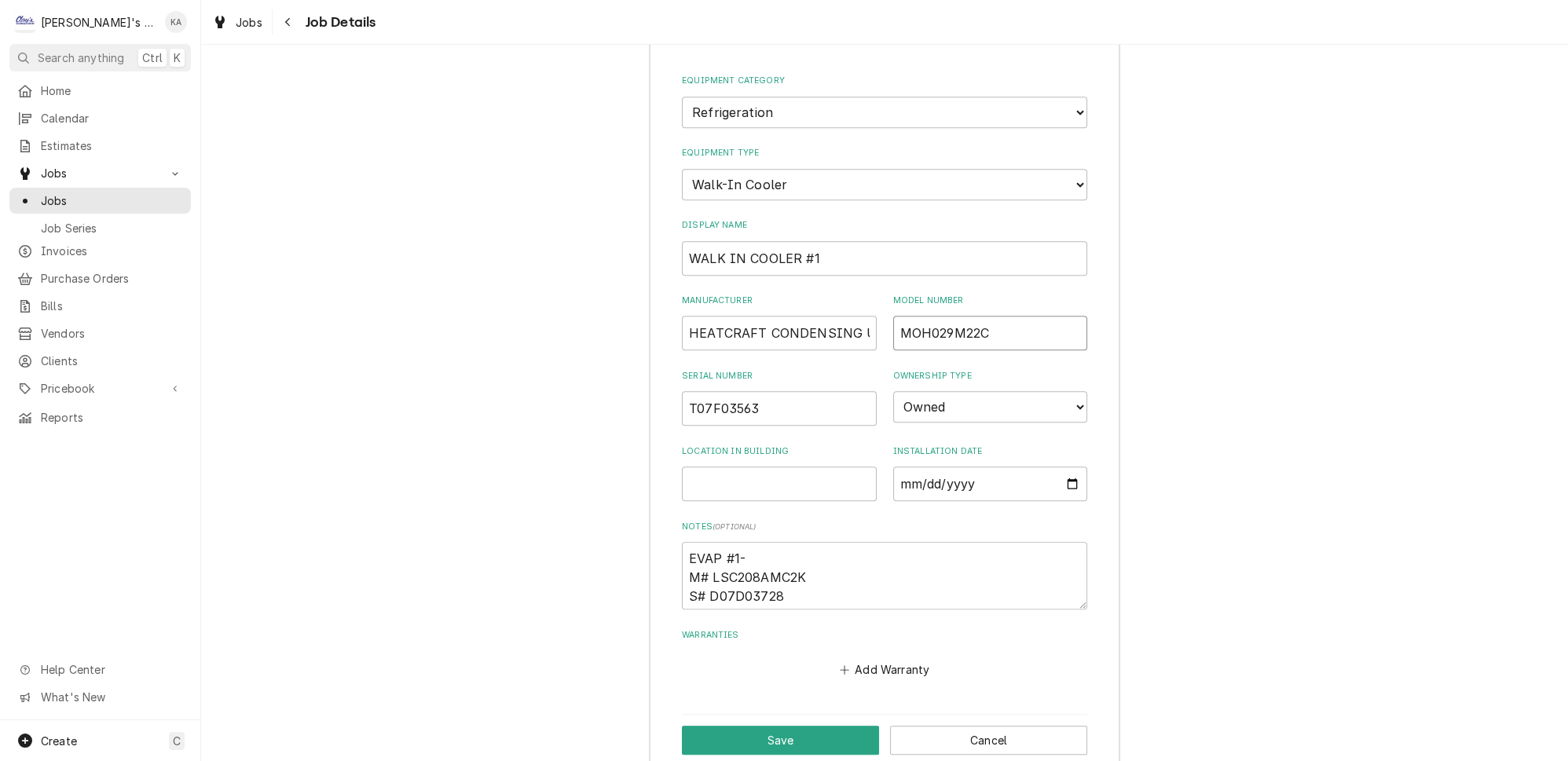
drag, startPoint x: 973, startPoint y: 300, endPoint x: 884, endPoint y: 303, distance: 89.1
click at [893, 316] on input "MOH029M22C" at bounding box center [990, 333] width 195 height 34
type textarea "x"
type input "R"
type textarea "x"
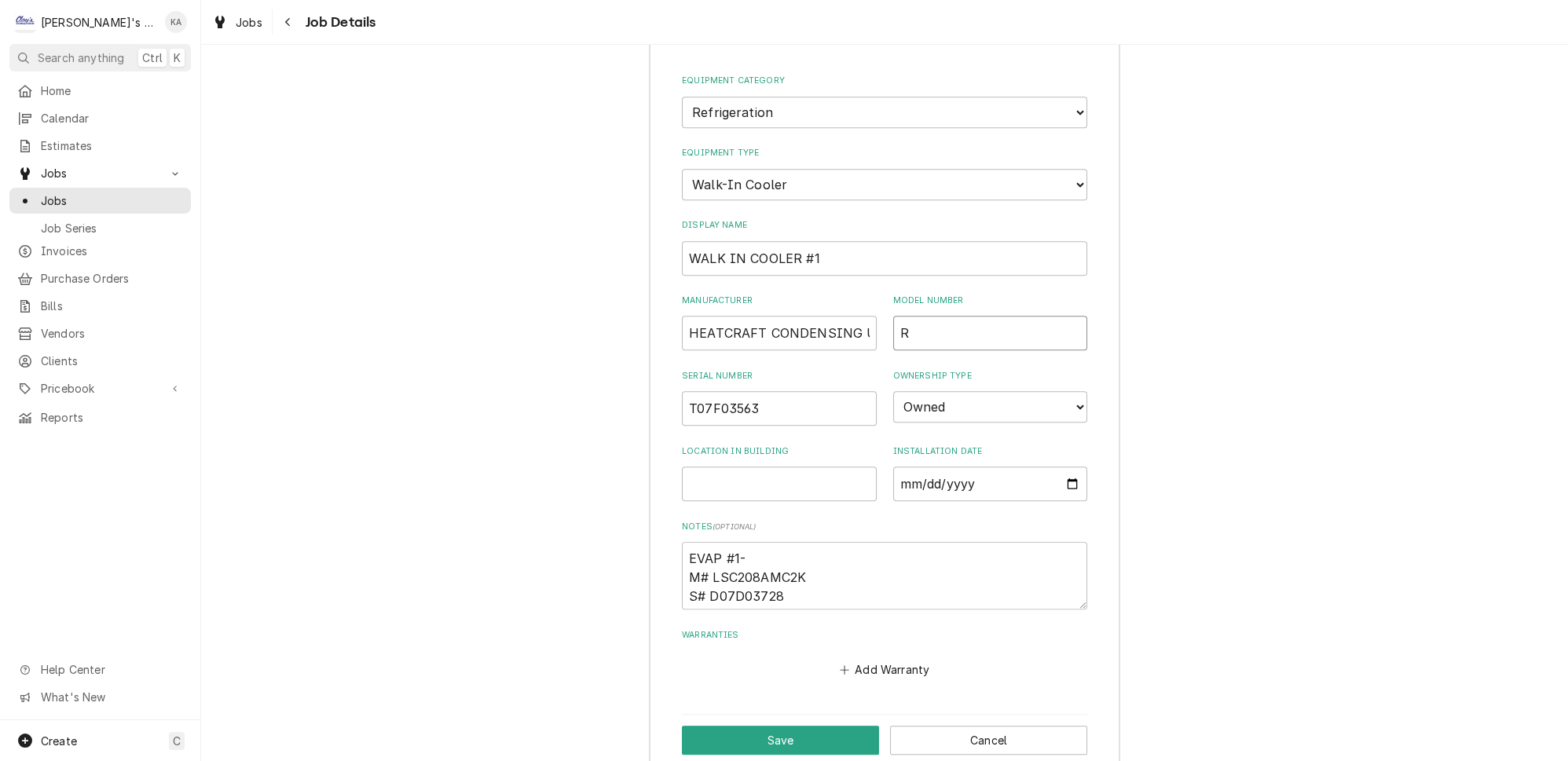
type input "RF"
type textarea "x"
type input "RFO"
type textarea "x"
type input "RFO3"
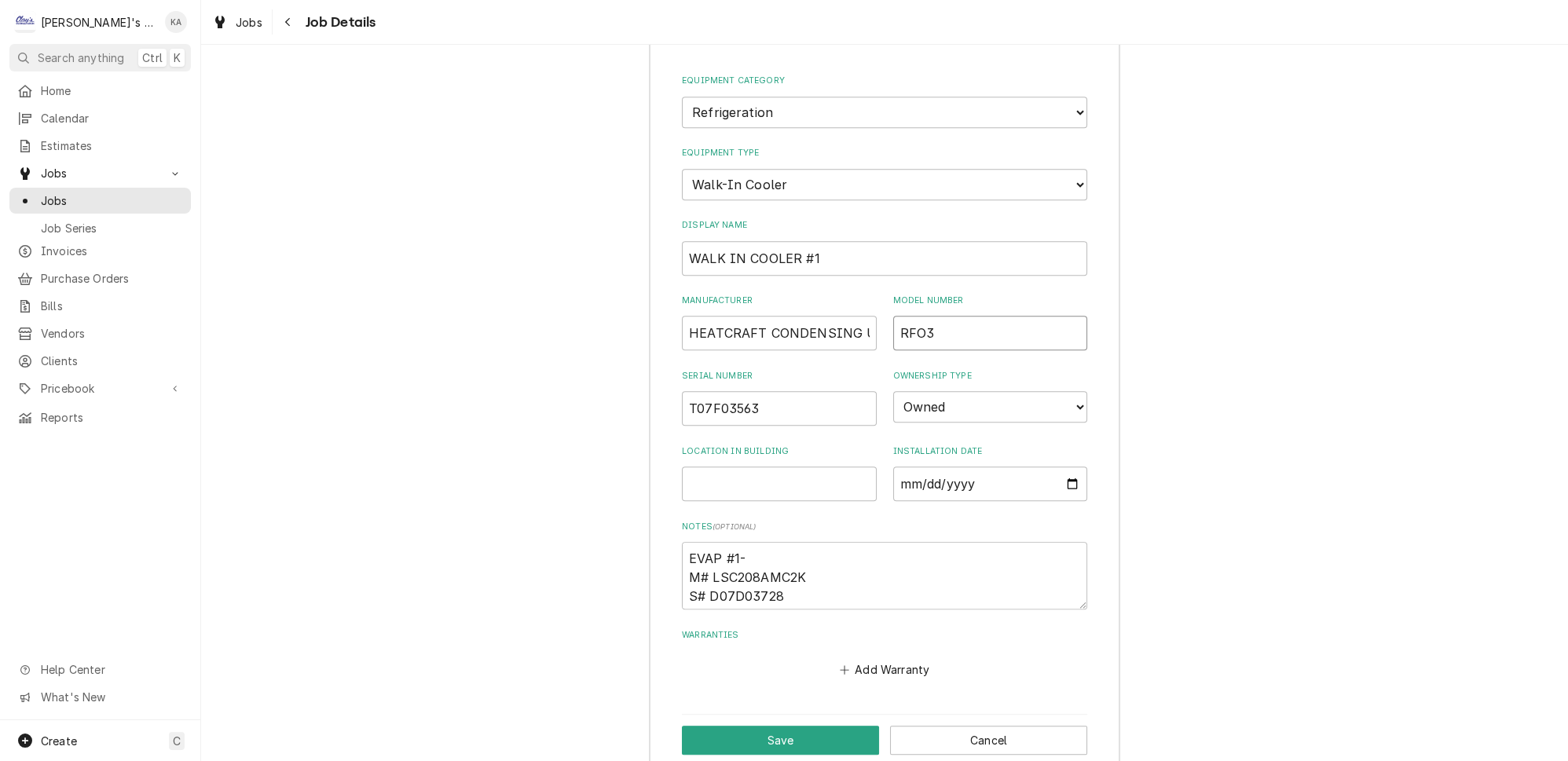
type textarea "x"
type input "RFO30"
type textarea "x"
type input "RFO300"
type textarea "x"
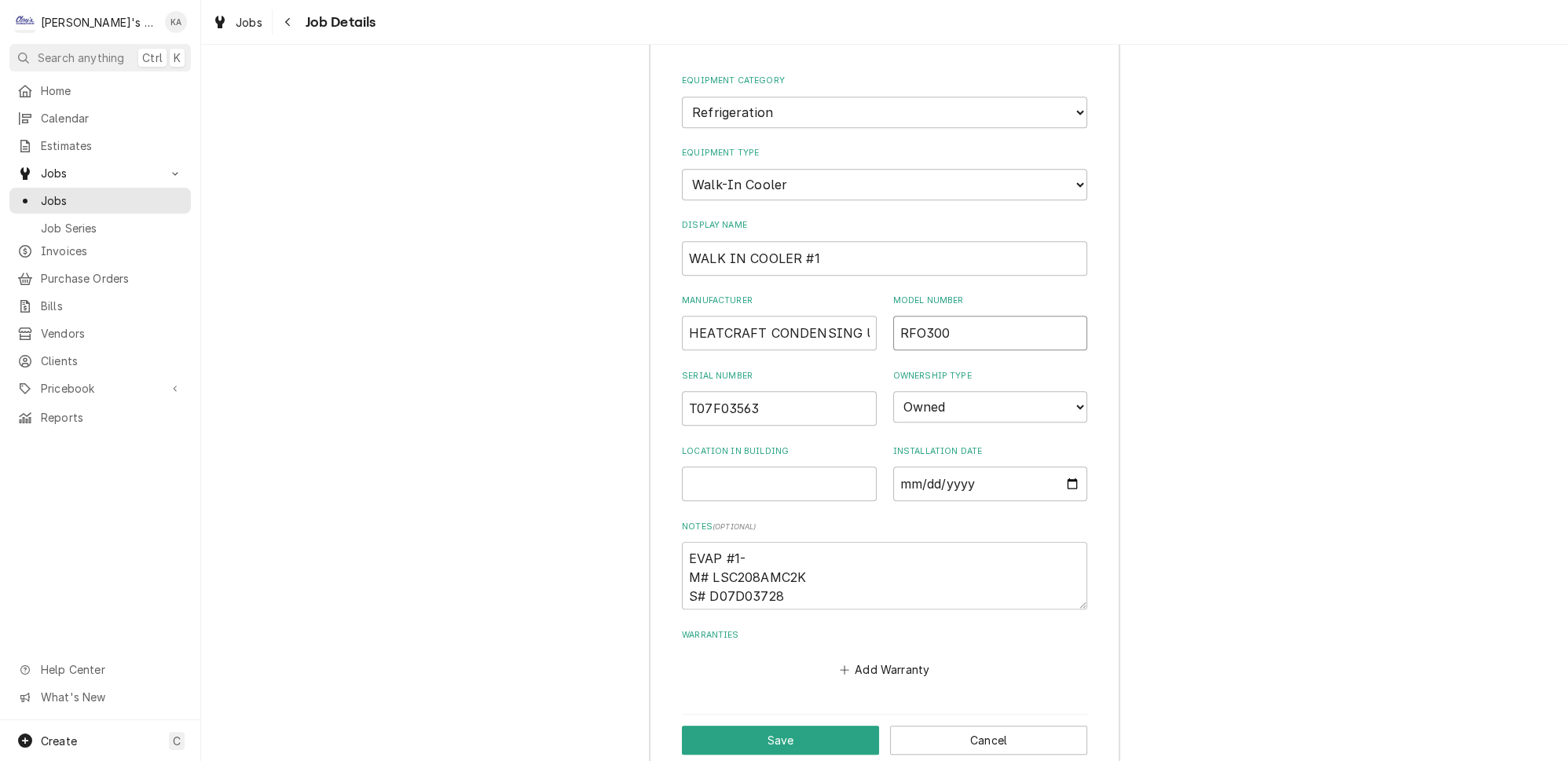
type input "RFO300E"
type textarea "x"
type input "RFO300E4"
type textarea "x"
type input "RFO300E4S"
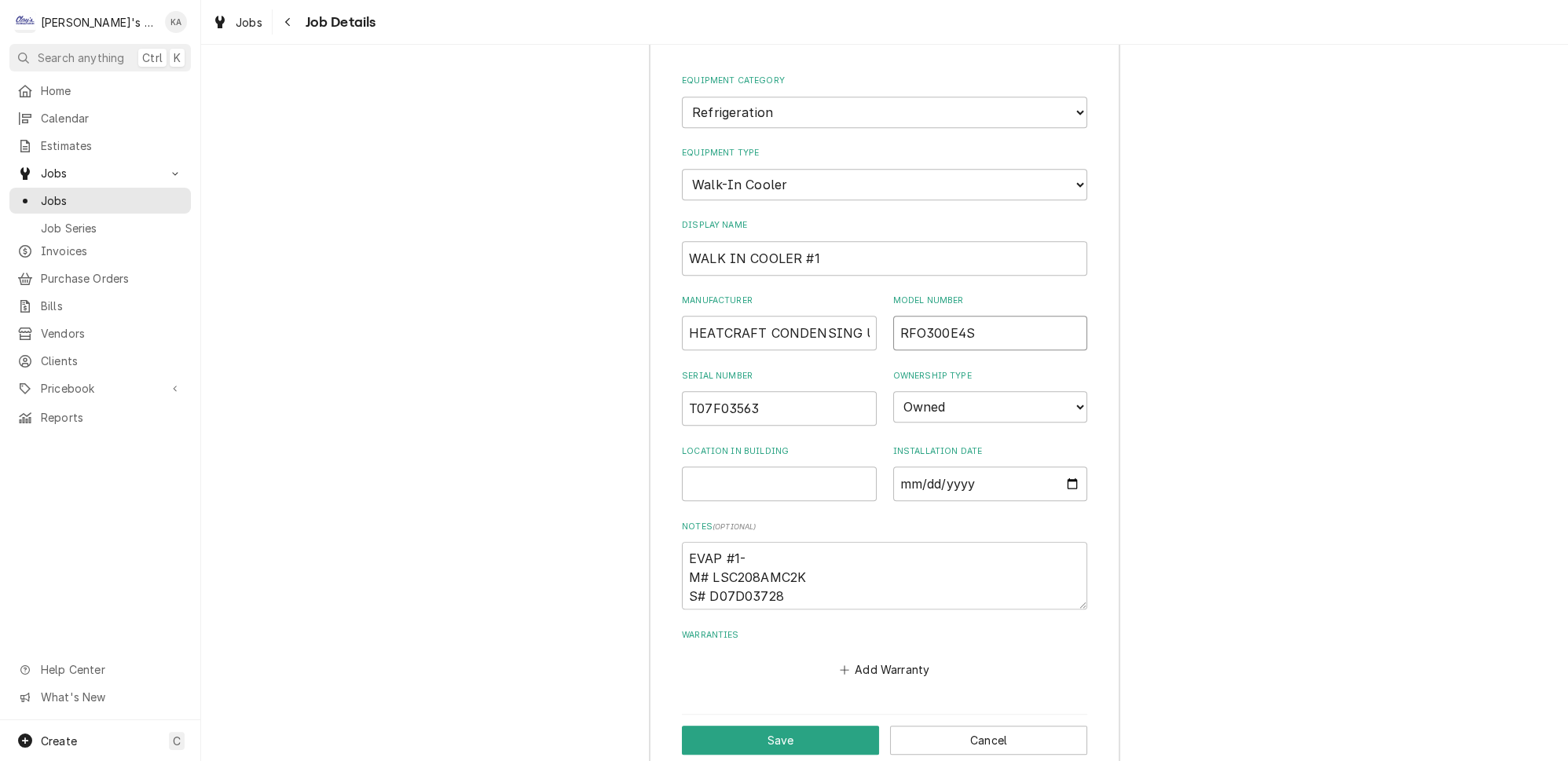
type textarea "x"
type input "RFO300E4SD"
type textarea "x"
type input "RFO300E4SDA"
type textarea "x"
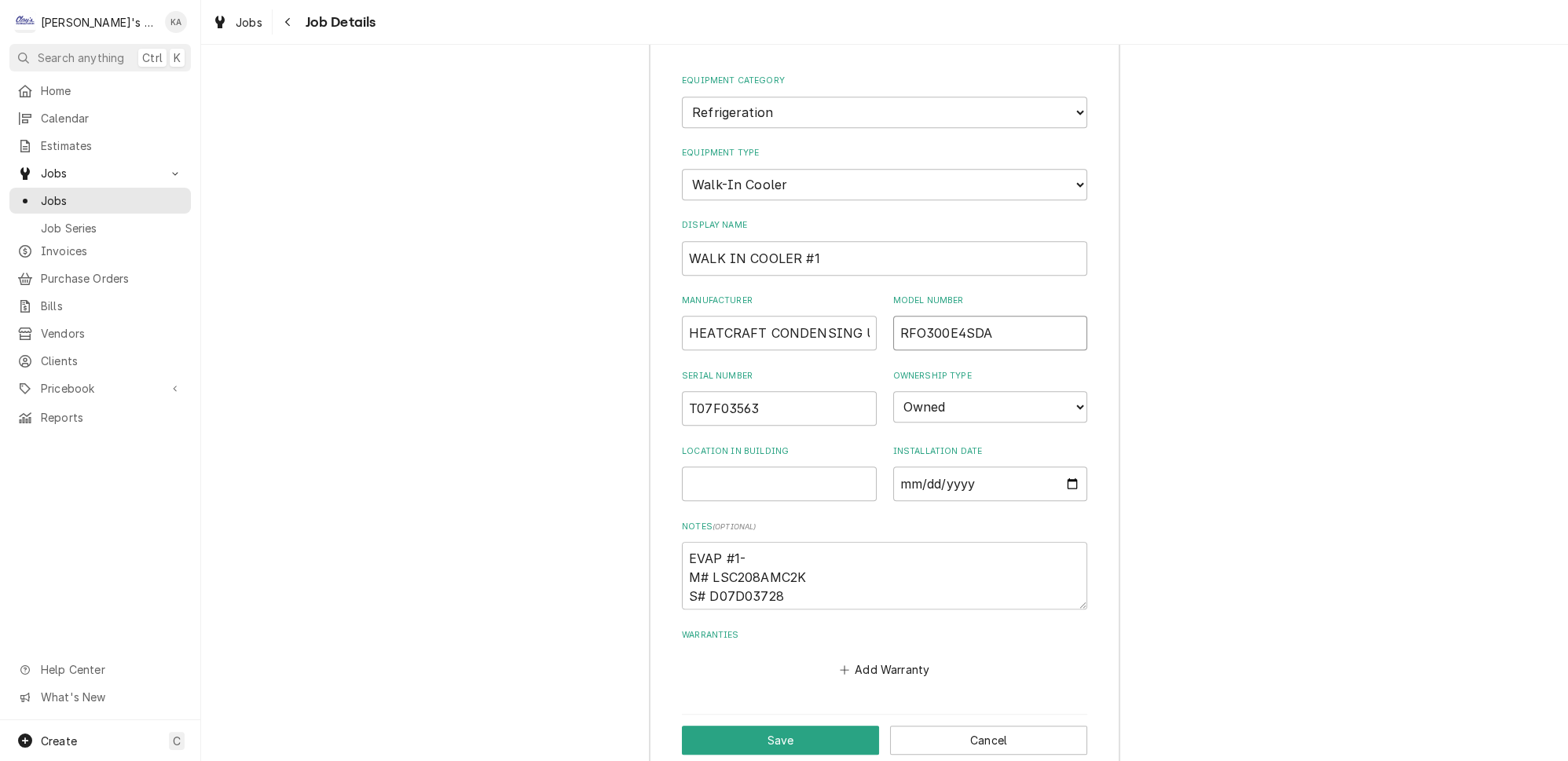
type input "RFO300E4SDAN"
type textarea "x"
type input "RFO300E4SDANT"
type textarea "x"
type input "RFO300E4SDANT"
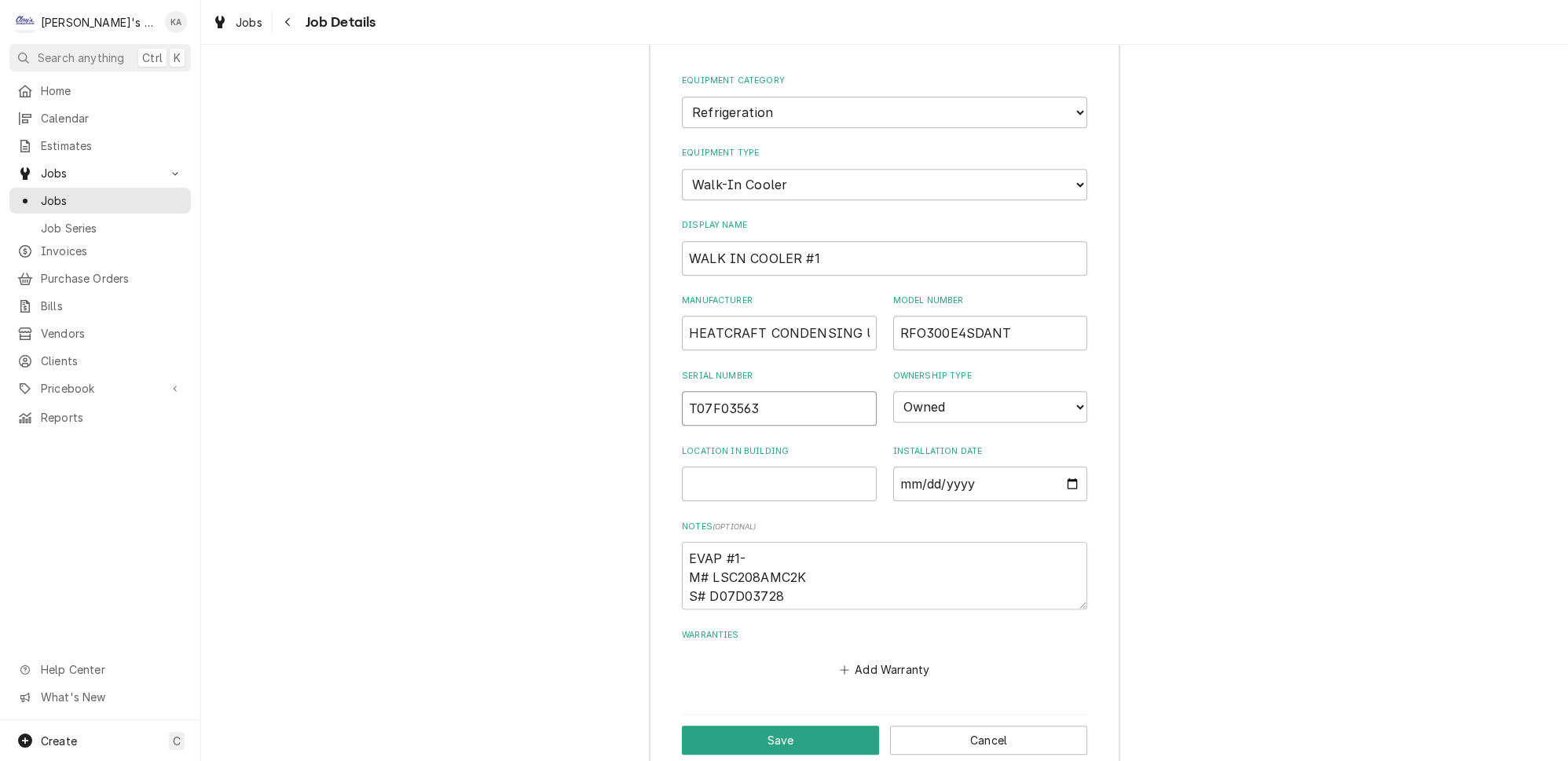
drag, startPoint x: 768, startPoint y: 370, endPoint x: 693, endPoint y: 376, distance: 75.2
click at [693, 392] on input "T07F03563" at bounding box center [779, 409] width 195 height 34
type textarea "x"
type input "T"
type textarea "x"
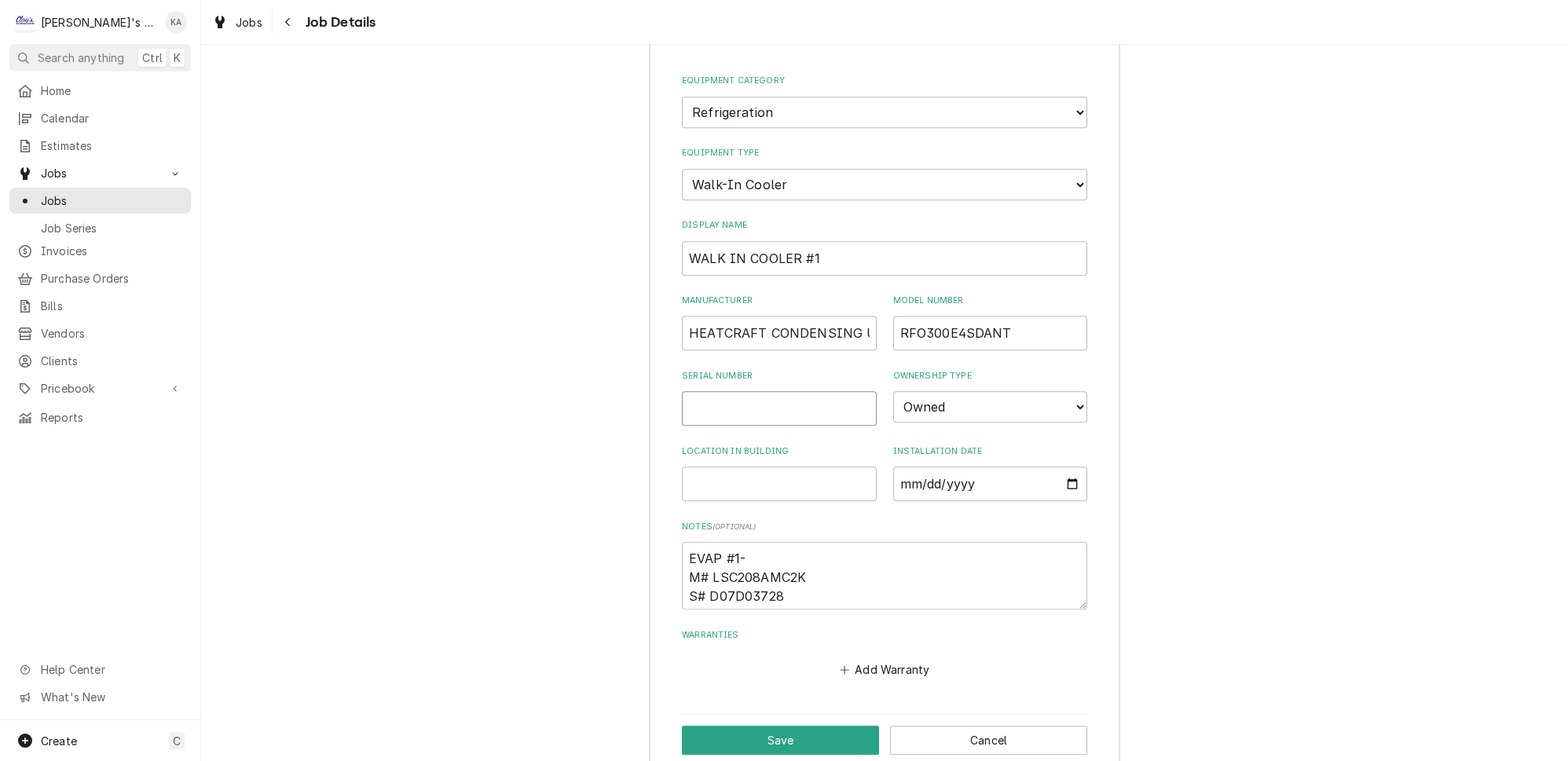
type textarea "x"
type input "E"
type textarea "x"
type input "E0"
type textarea "x"
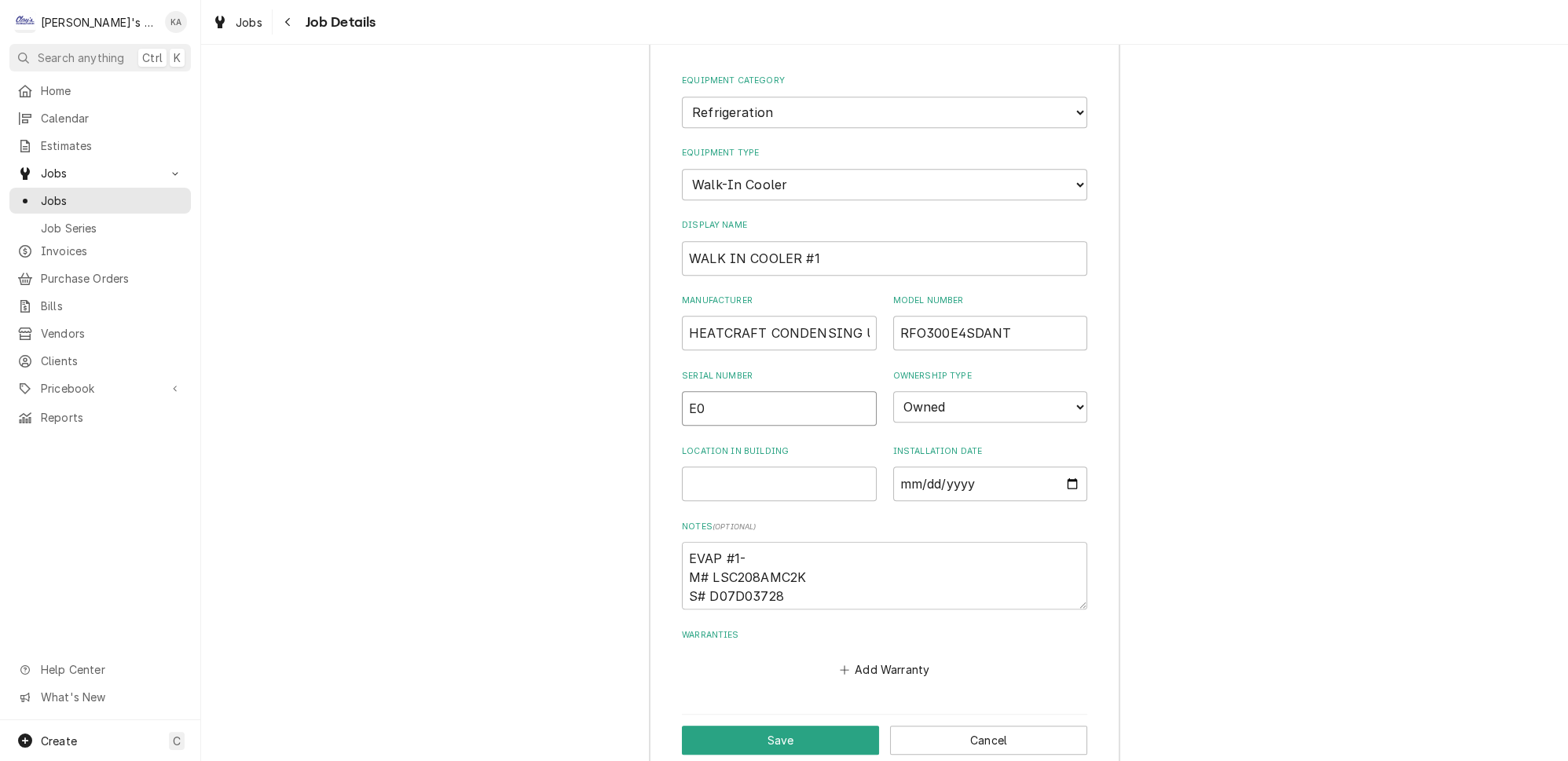
type input "E09"
type textarea "x"
type input "E092"
type textarea "x"
type input "E0925"
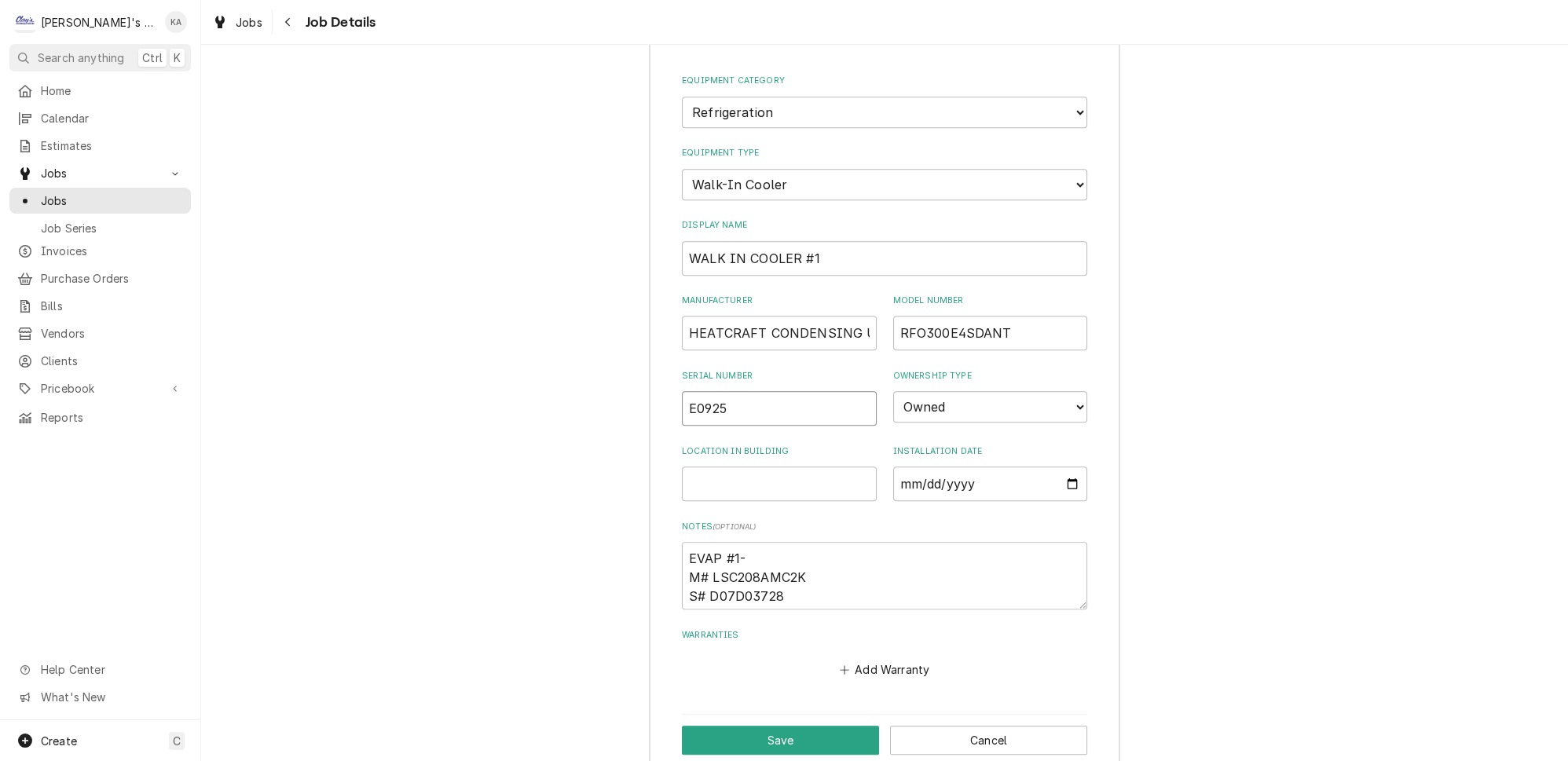
type textarea "x"
type input "E09250"
type textarea "x"
type input "E092501"
type textarea "x"
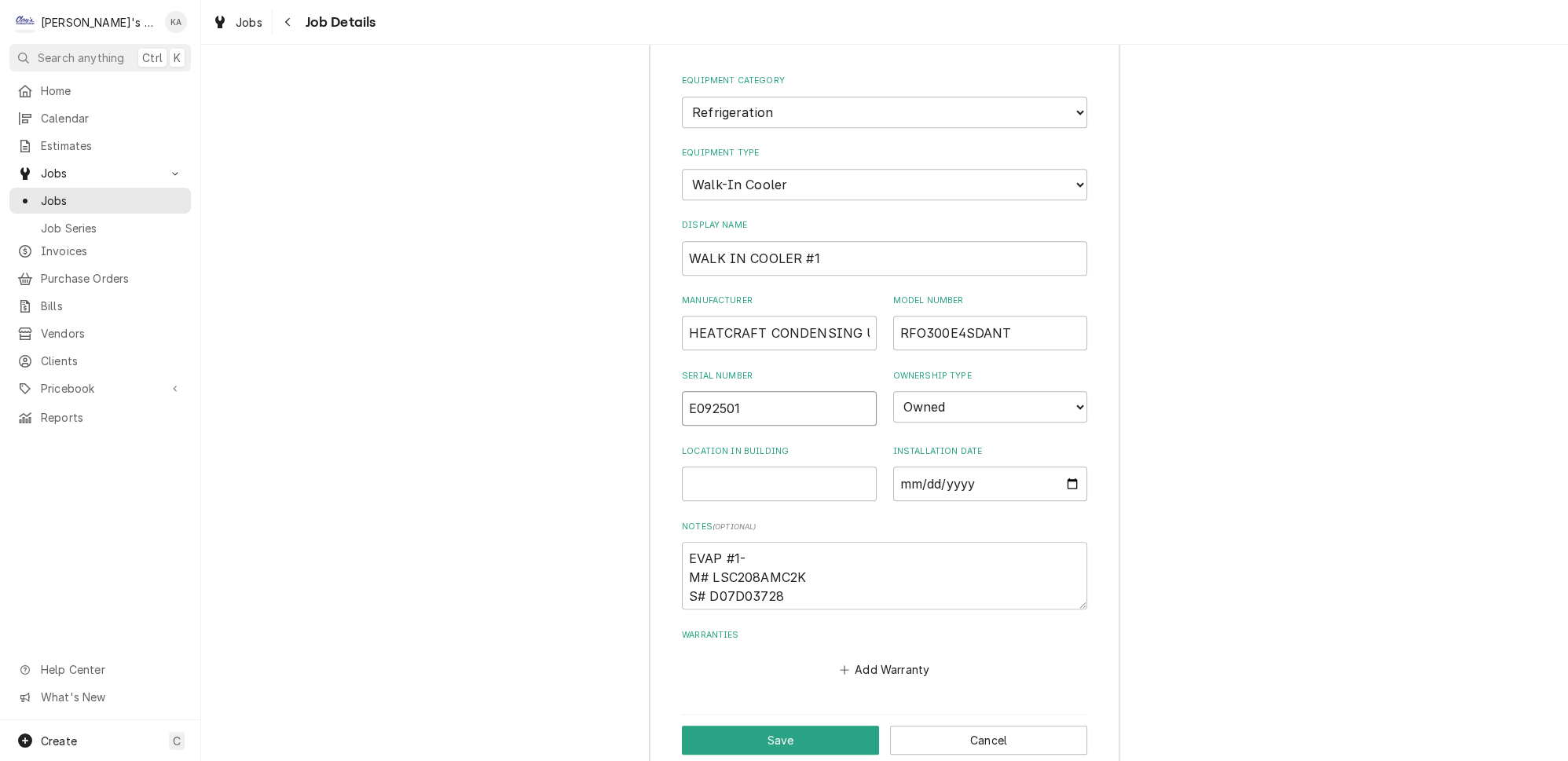
type input "E0925013"
type textarea "x"
type input "E09250134"
type textarea "x"
type input "E092501344"
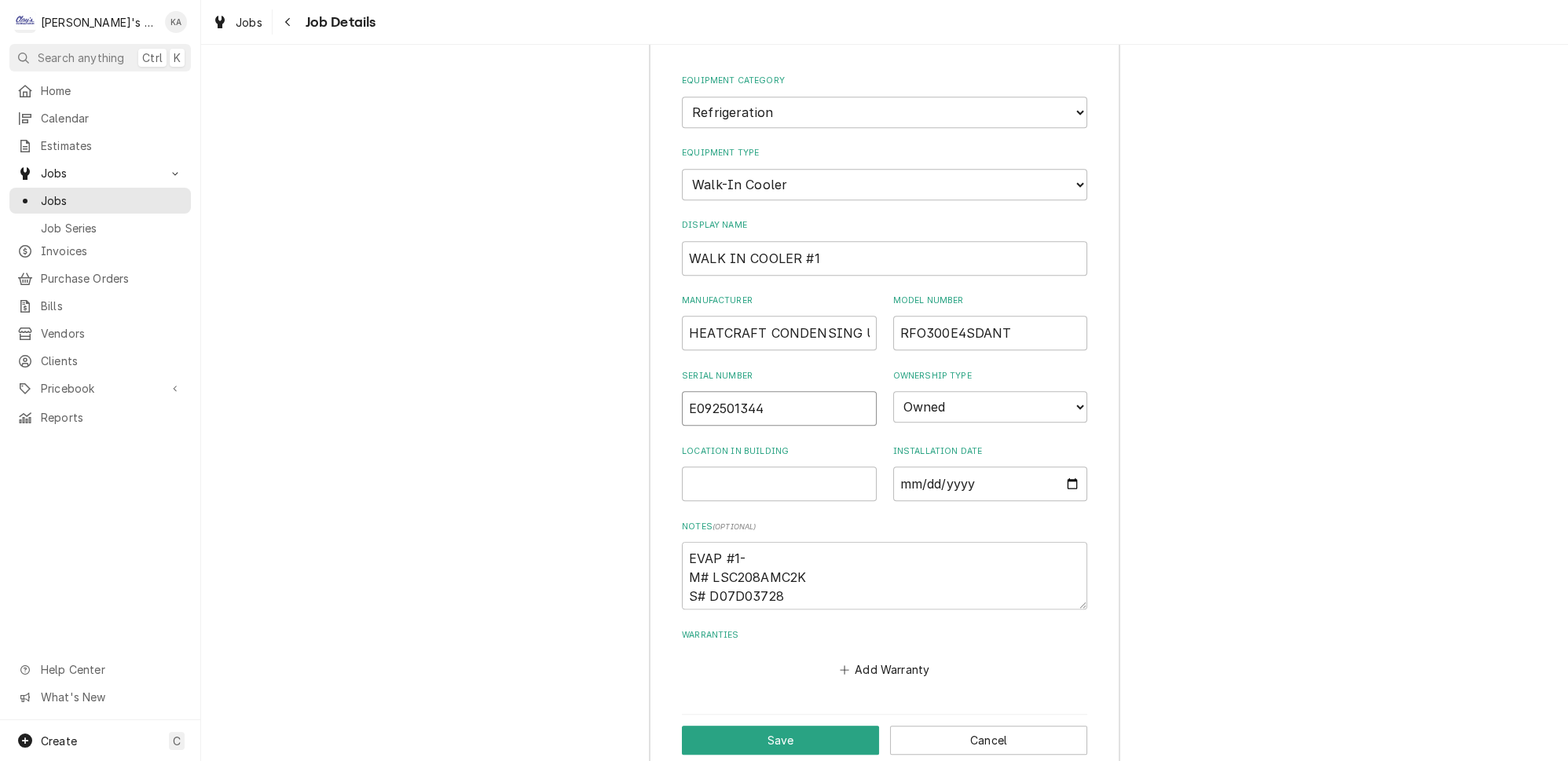
type textarea "x"
type input "E092501344"
click at [893, 467] on input "Installation Date" at bounding box center [990, 484] width 195 height 34
type input "0002-10-16"
type textarea "x"
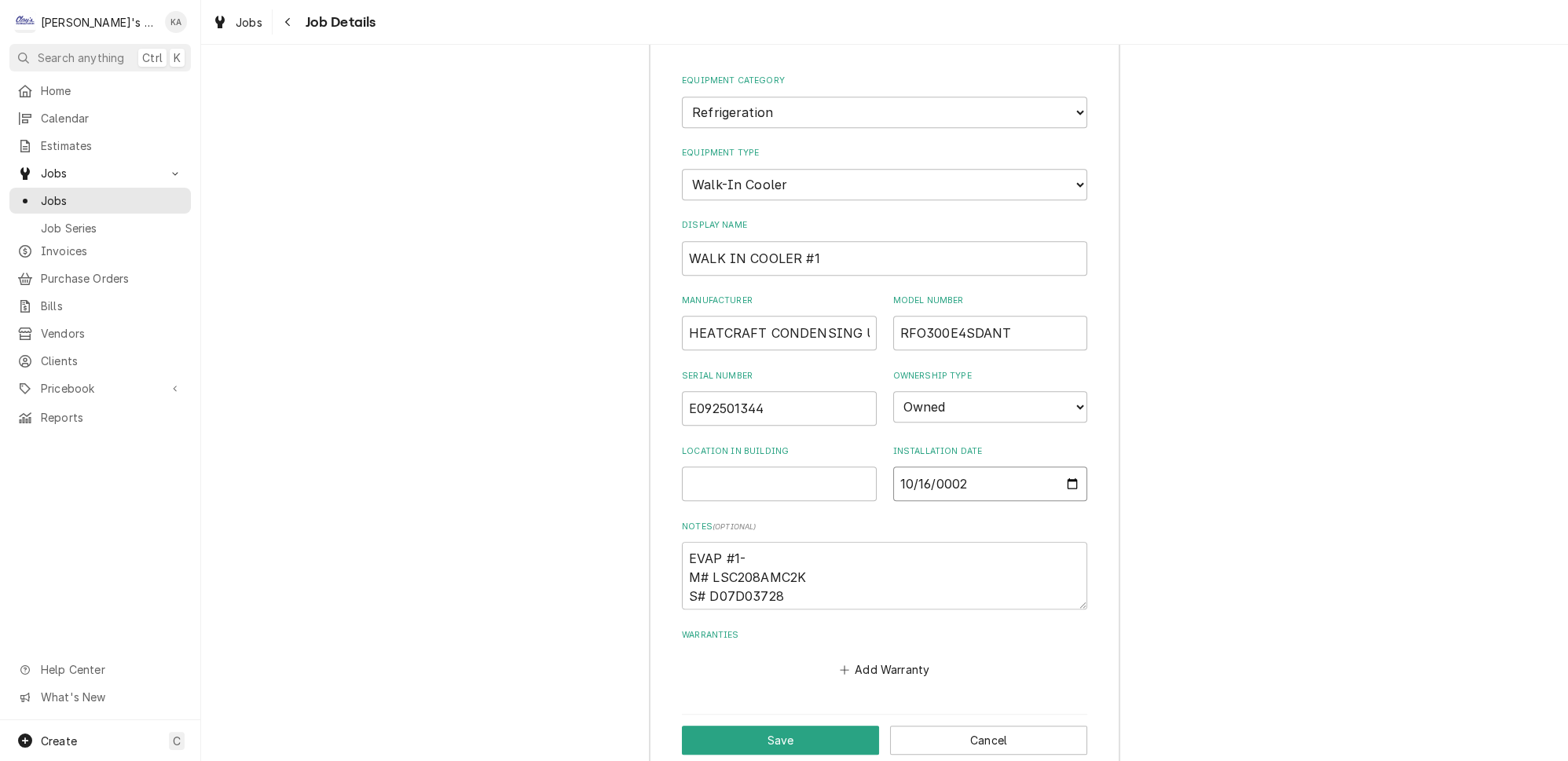
type input "0020-10-16"
type textarea "x"
type input "0202-10-16"
type textarea "x"
type input "2025-10-16"
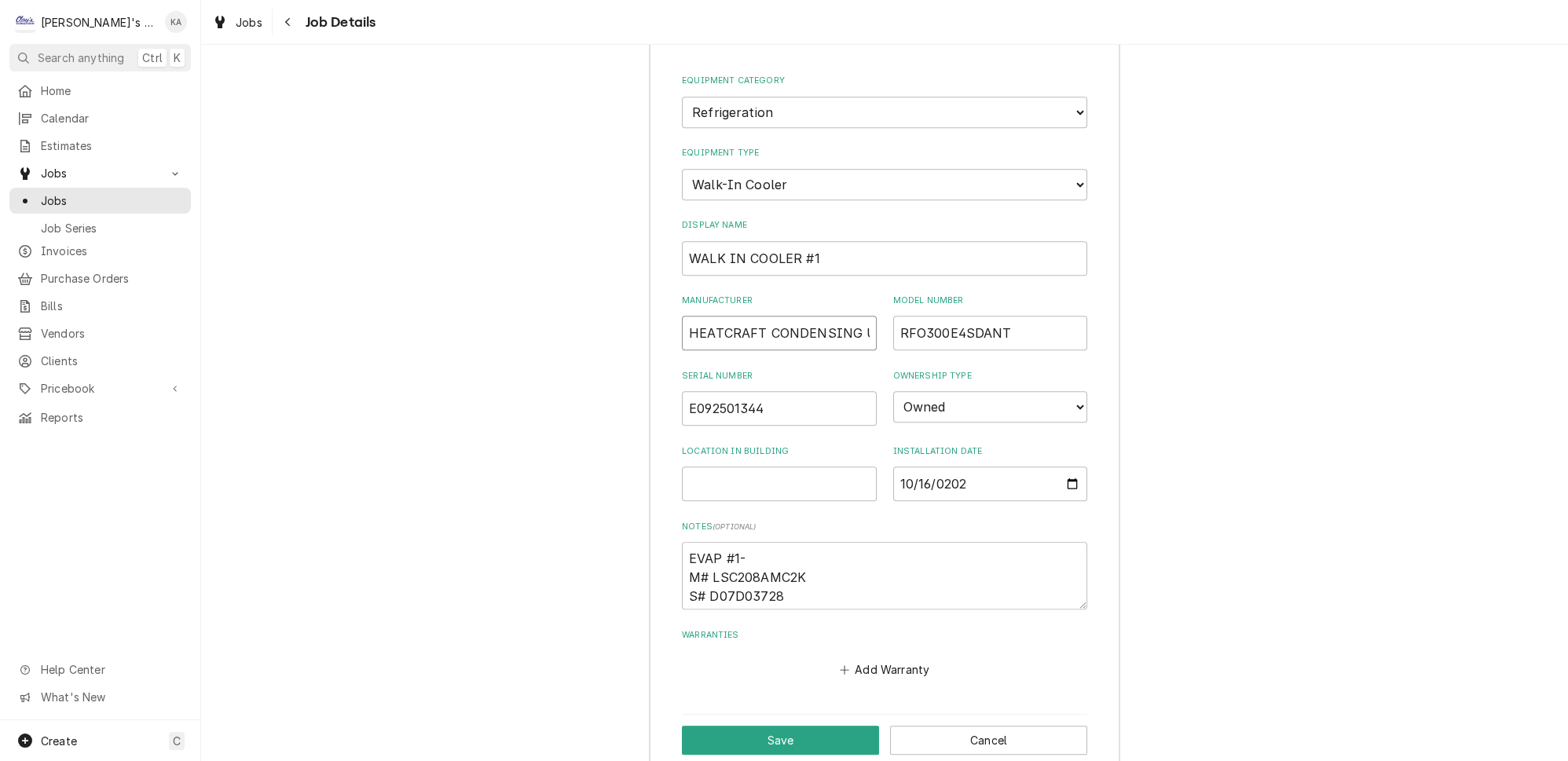
drag, startPoint x: 759, startPoint y: 297, endPoint x: 675, endPoint y: 304, distance: 84.3
click at [675, 304] on div "Equipment Category Choose equipment category... Ice Machines Refrigeration HVAC…" at bounding box center [884, 404] width 470 height 724
click at [687, 542] on textarea "EVAP #1- M# LSC208AMC2K S# D07D03728" at bounding box center [884, 575] width 405 height 68
type textarea "x"
type textarea "HEVAP #1- M# LSC208AMC2K S# D07D03728"
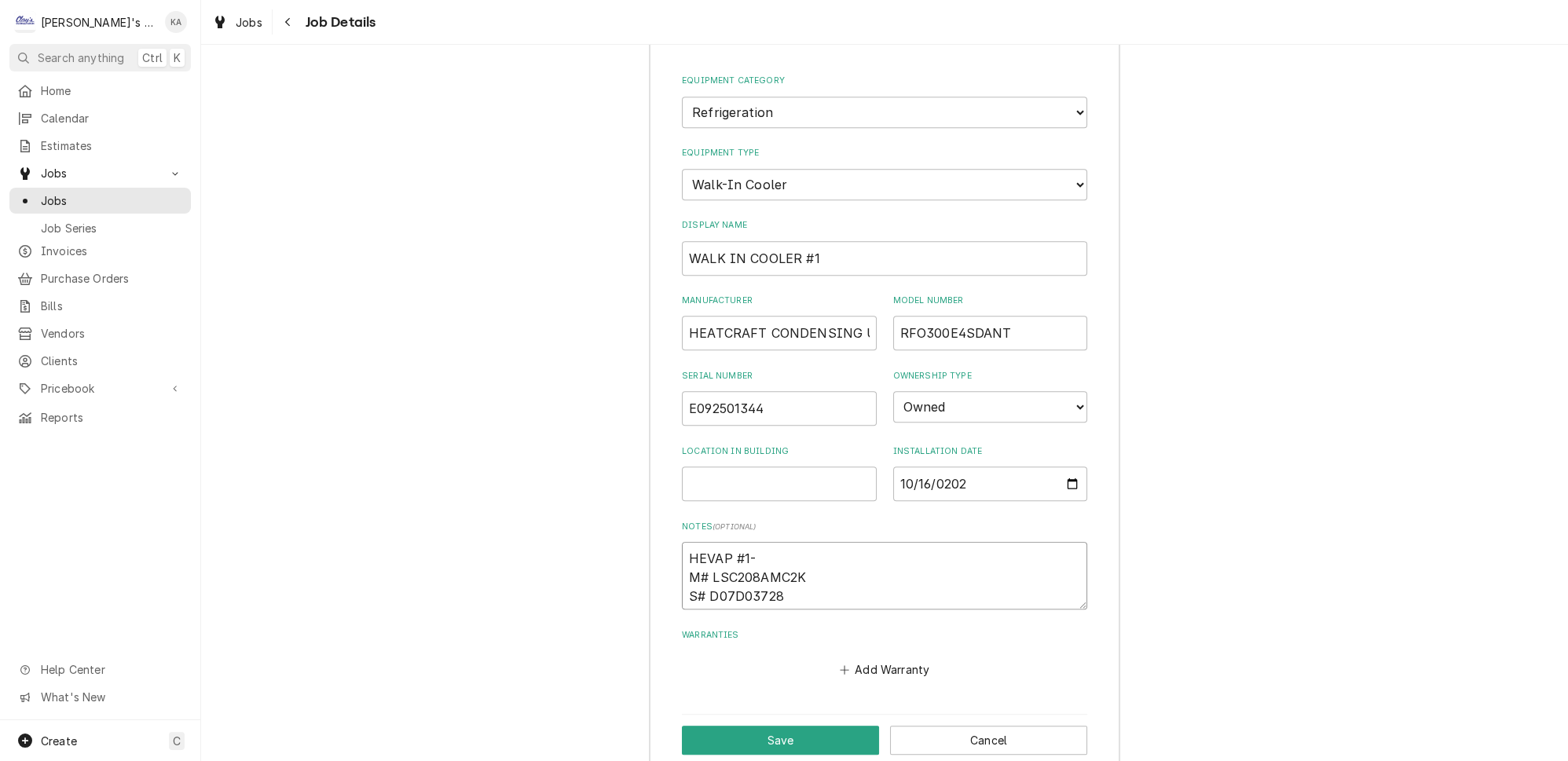
type textarea "x"
type textarea "HEEVAP #1- M# LSC208AMC2K S# D07D03728"
type textarea "x"
type textarea "HEAEVAP #1- M# LSC208AMC2K S# D07D03728"
type textarea "x"
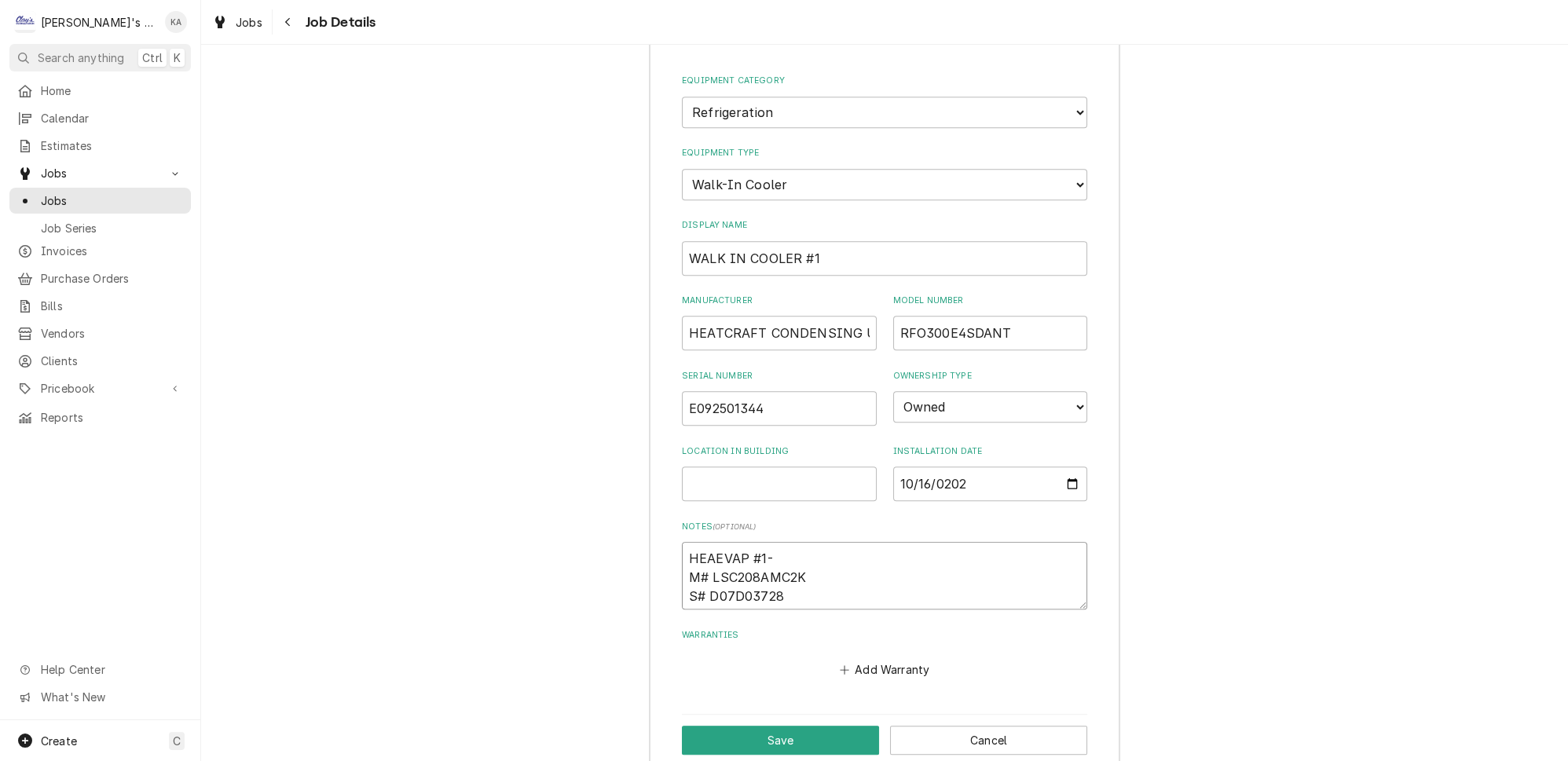
type textarea "HEATEVAP #1- M# LSC208AMC2K S# D07D03728"
type textarea "x"
type textarea "HEATCEVAP #1- M# LSC208AMC2K S# D07D03728"
type textarea "x"
type textarea "HEATCREVAP #1- M# LSC208AMC2K S# D07D03728"
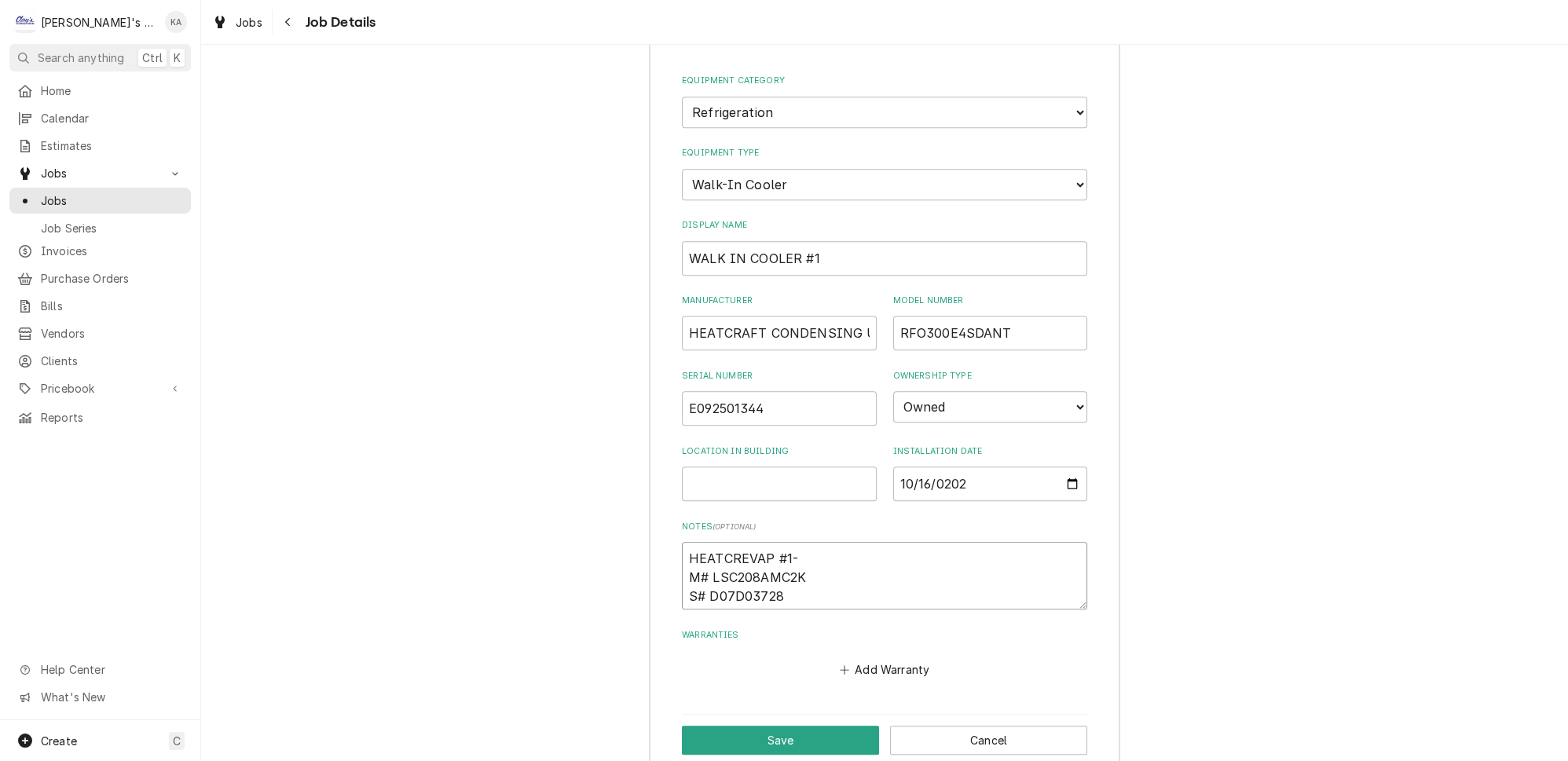
type textarea "x"
type textarea "HEATCRAEVAP #1- M# LSC208AMC2K S# D07D03728"
type textarea "x"
type textarea "HEATCRAFEVAP #1- M# LSC208AMC2K S# D07D03728"
type textarea "x"
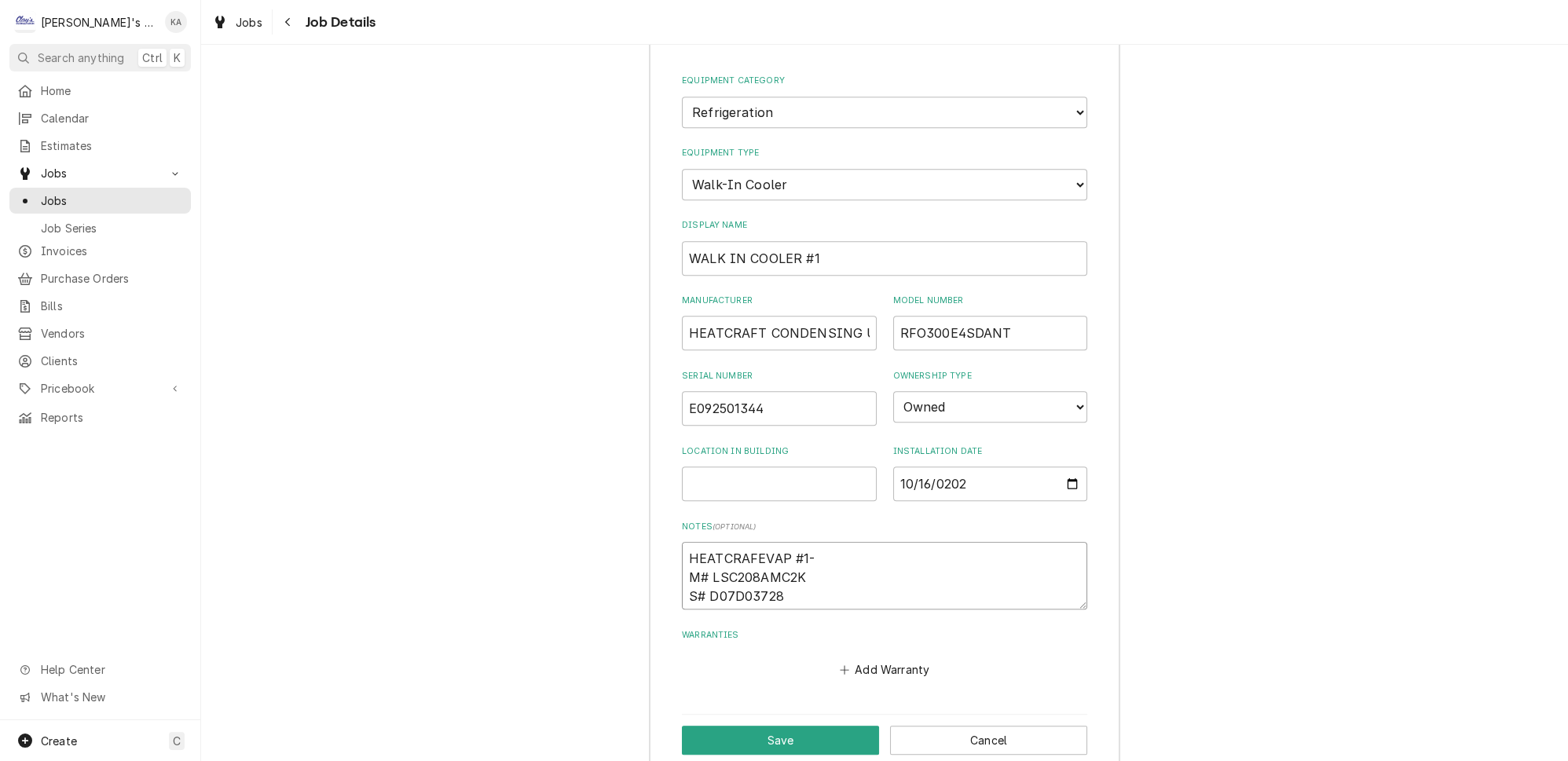
type textarea "HEATCRAFTEVAP #1- M# LSC208AMC2K S# D07D03728"
type textarea "x"
type textarea "HEATCRAFT EVAP #1- M# LSC208AMC2K S# D07D03728"
type textarea "x"
type textarea "HEATCRAFT EVAPO #1- M# LSC208AMC2K S# D07D03728"
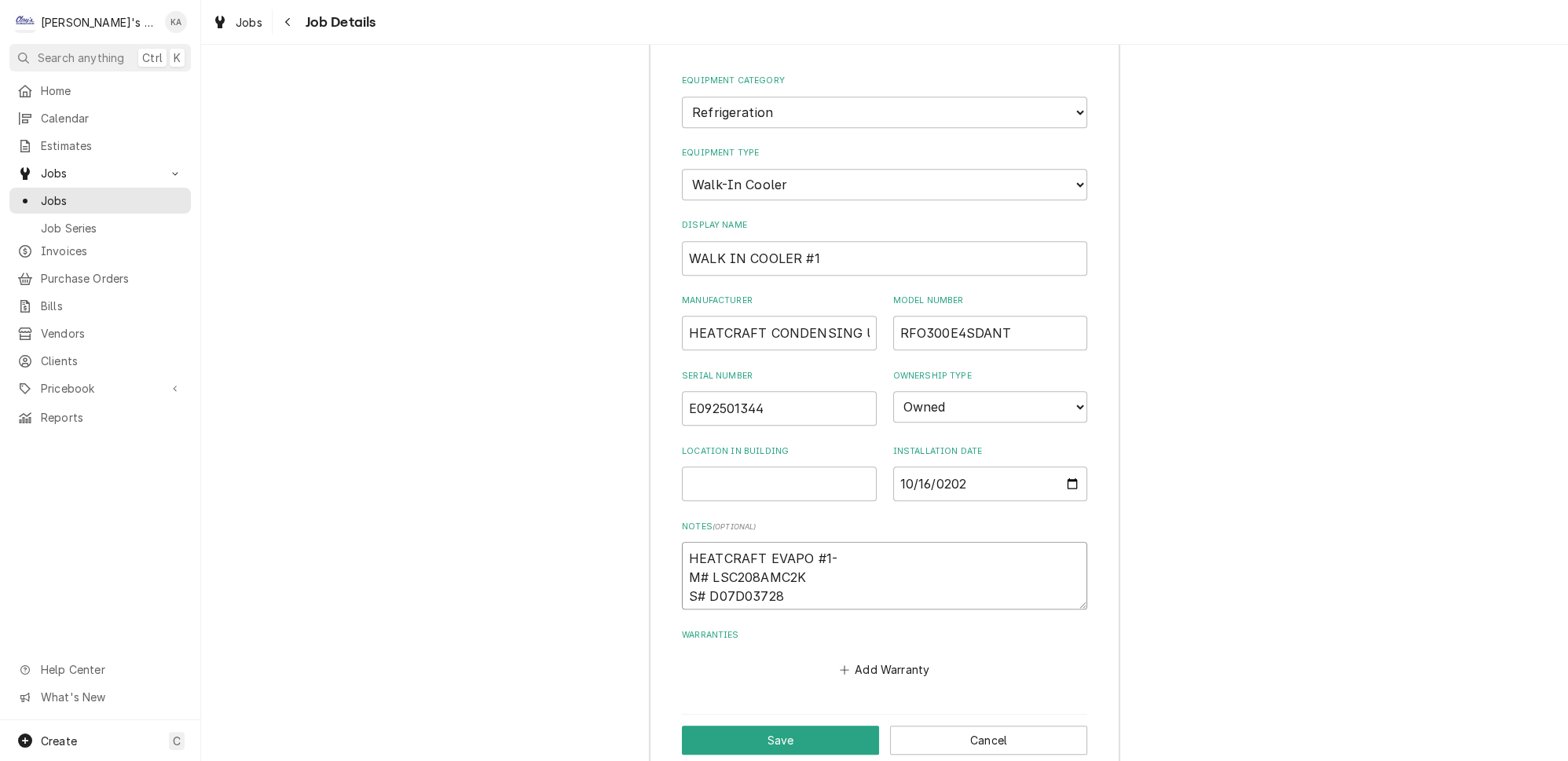
type textarea "x"
type textarea "HEATCRAFT EVAPOR #1- M# LSC208AMC2K S# D07D03728"
type textarea "x"
type textarea "HEATCRAFT EVAPORA #1- M# LSC208AMC2K S# D07D03728"
type textarea "x"
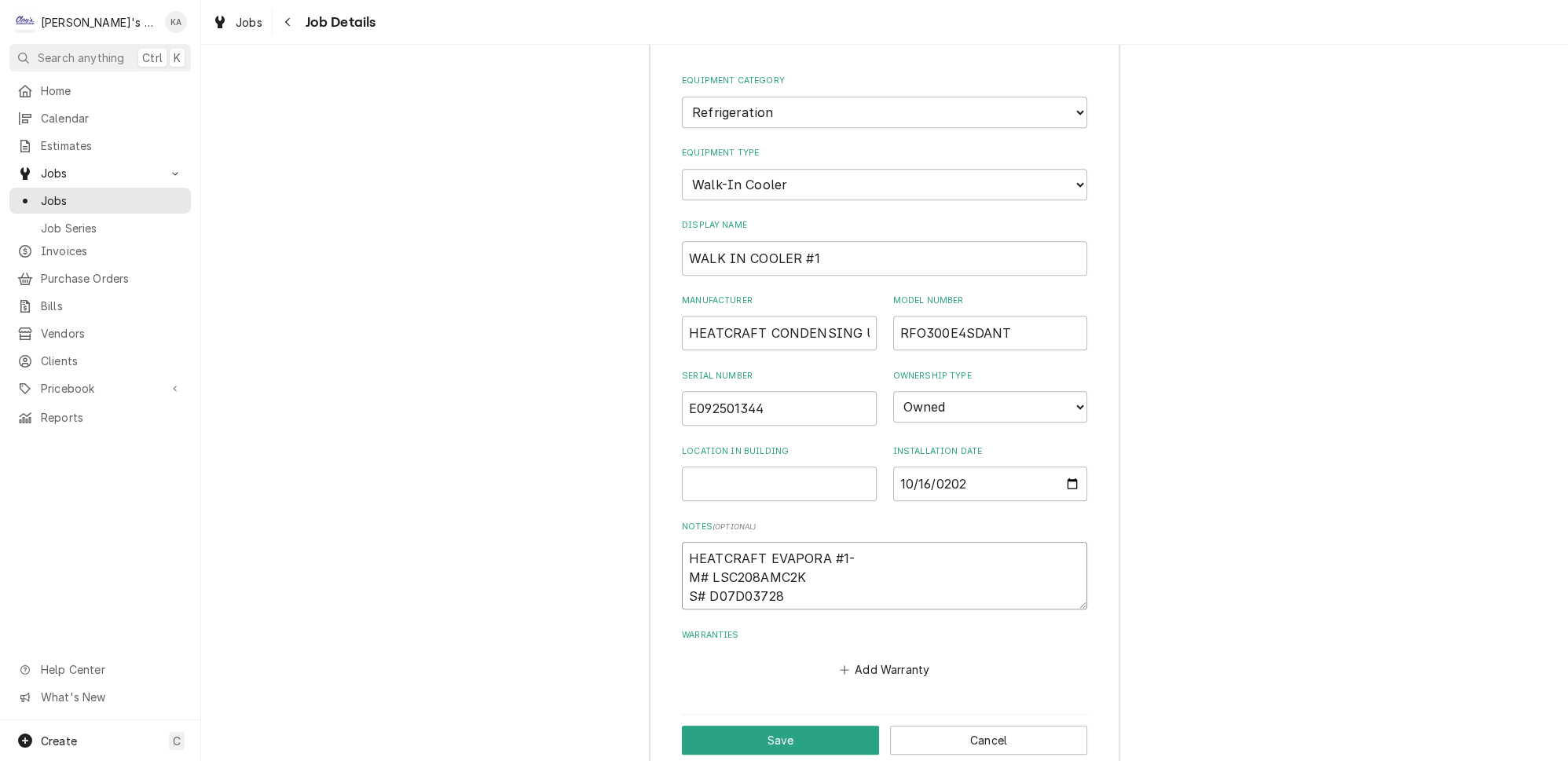
type textarea "HEATCRAFT EVAPORAT #1- M# LSC208AMC2K S# D07D03728"
type textarea "x"
type textarea "HEATCRAFT EVAPORATO #1- M# LSC208AMC2K S# D07D03728"
type textarea "x"
type textarea "HEATCRAFT EVAPORATOR #1- M# LSC208AMC2K S# D07D03728"
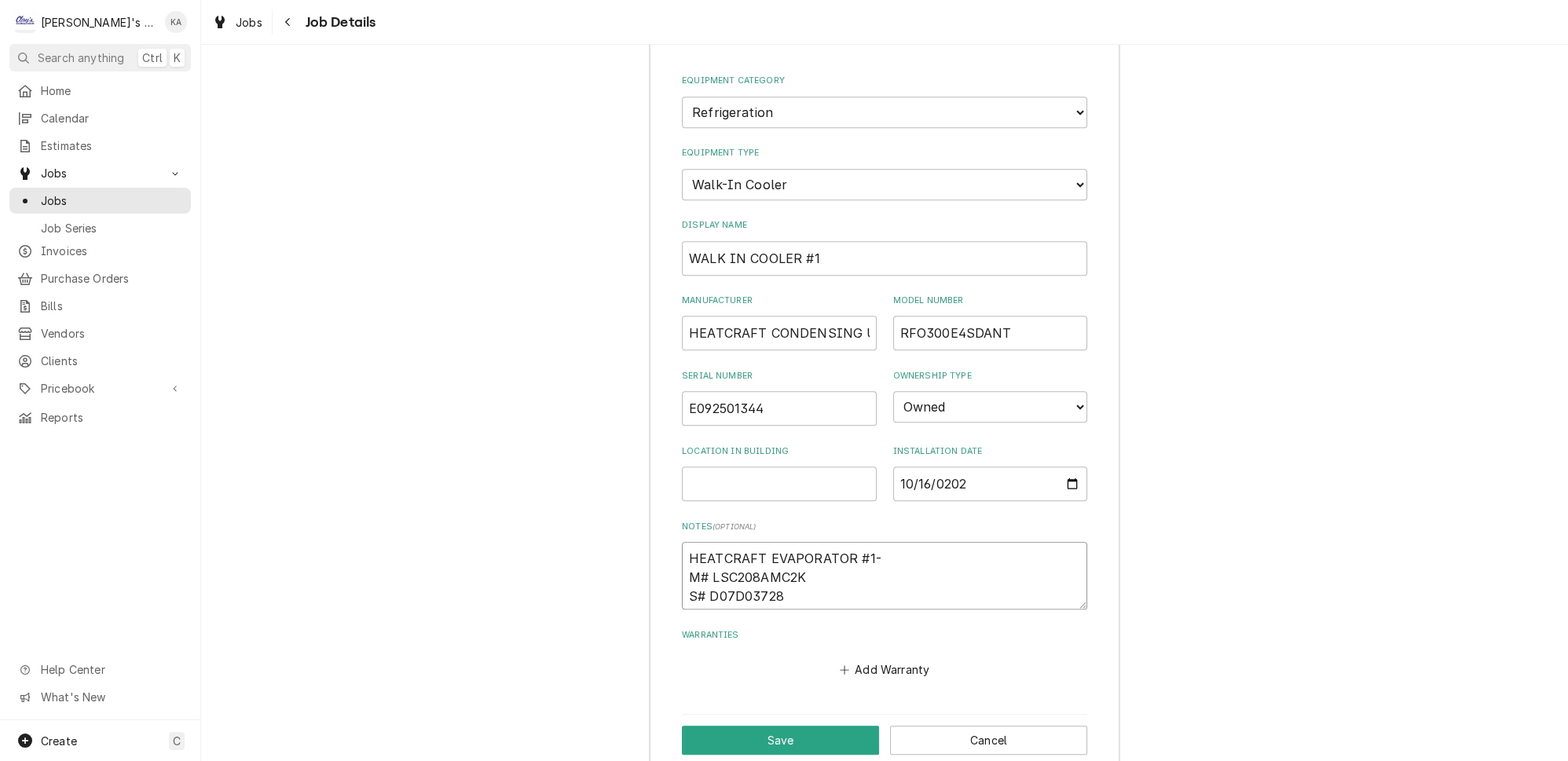
type textarea "x"
type textarea "HEATCRAFT EVAPORATOR #1- M# LSC208AMC2K S# D07D03728"
type textarea "x"
type textarea "HEATCRAFT EVAPORATOR C #1- M# LSC208AMC2K S# D07D03728"
type textarea "x"
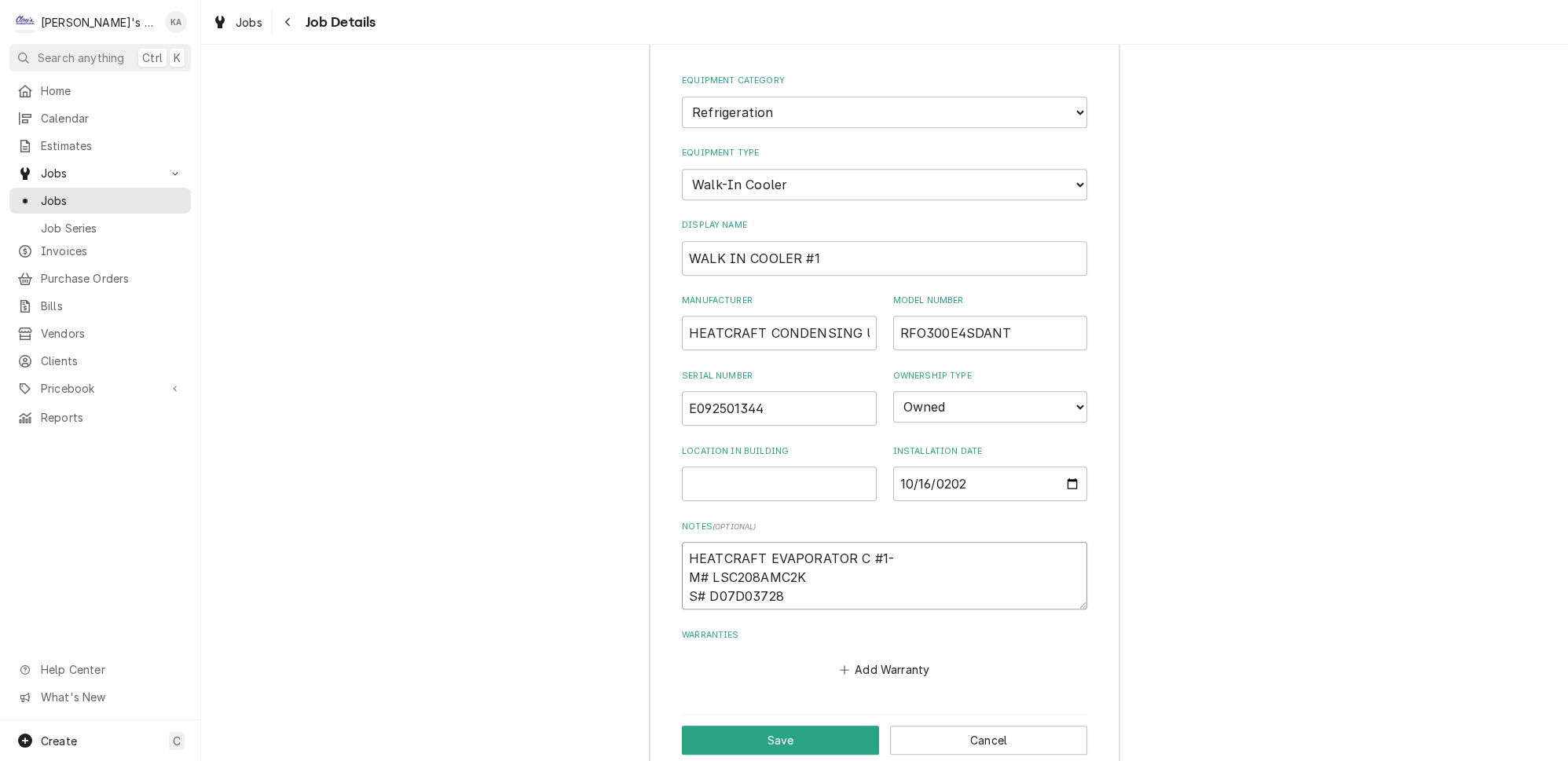
type textarea "HEATCRAFT EVAPORATOR CO #1- M# LSC208AMC2K S# D07D03728"
type textarea "x"
type textarea "HEATCRAFT EVAPORATOR COI #1- M# LSC208AMC2K S# D07D03728"
type textarea "x"
type textarea "HEATCRAFT EVAPORATOR COIL #1- M# LSC208AMC2K S# D07D03728"
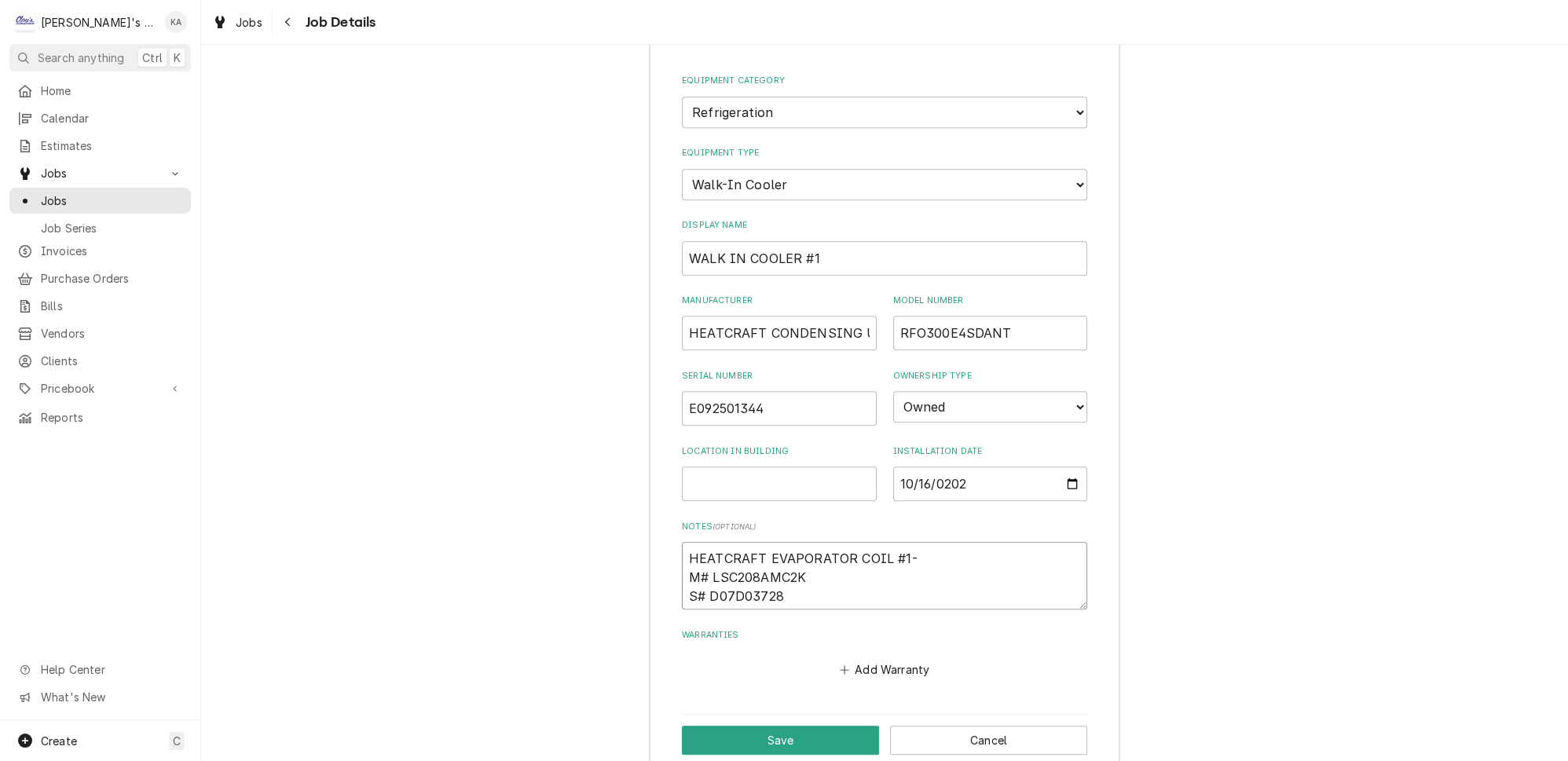
drag, startPoint x: 903, startPoint y: 521, endPoint x: 876, endPoint y: 523, distance: 27.1
click at [876, 542] on textarea "HEATCRAFT EVAPORATOR COIL #1- M# LSC208AMC2K S# D07D03728" at bounding box center [884, 575] width 405 height 68
type textarea "x"
type textarea "HEATCRAFT EVAPORATOR COIL M# LSC208AMC2K S# D07D03728"
drag, startPoint x: 805, startPoint y: 540, endPoint x: 711, endPoint y: 540, distance: 94.0
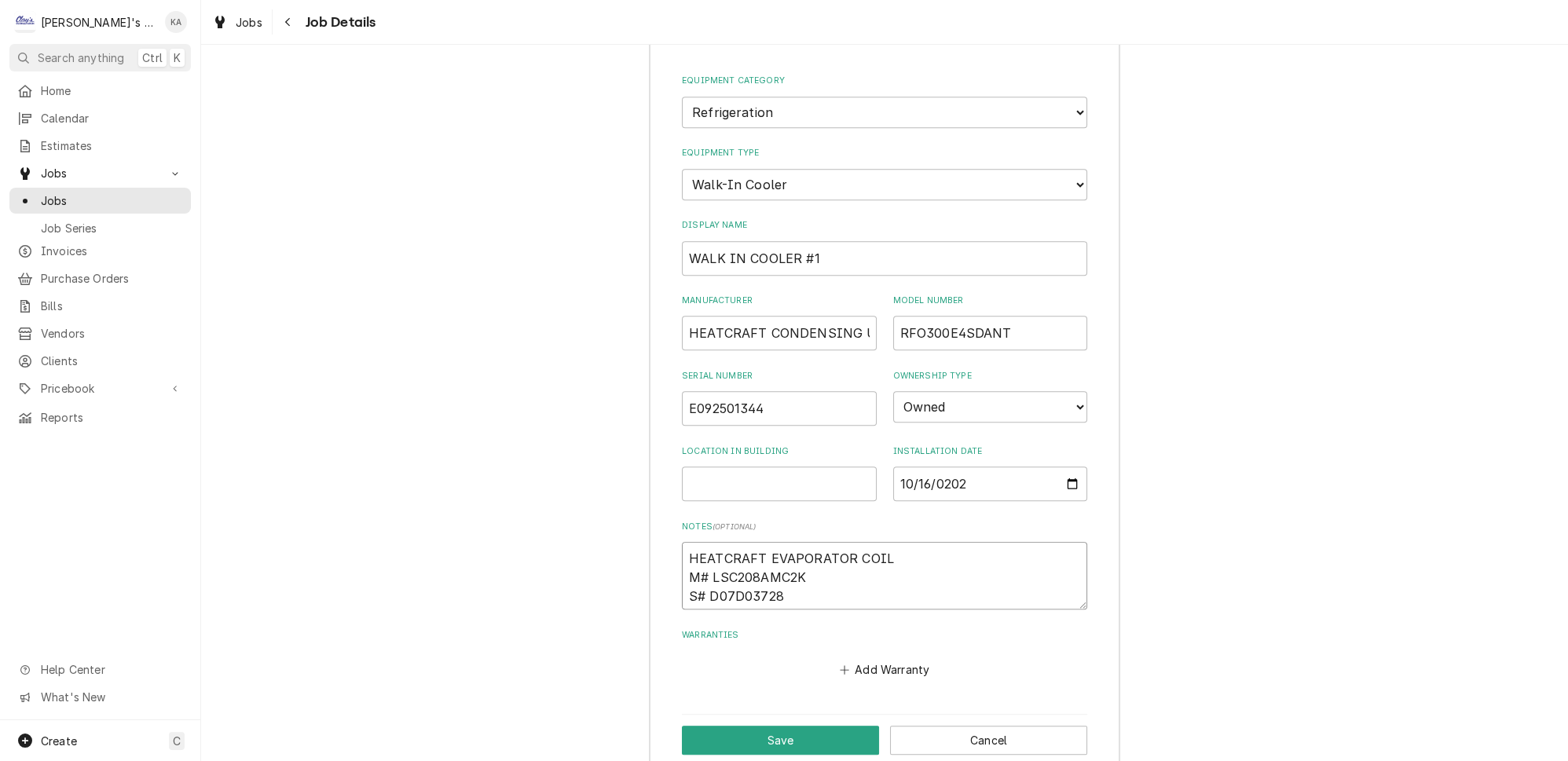
click at [711, 542] on textarea "HEATCRAFT EVAPORATOR COIL M# LSC208AMC2K S# D07D03728" at bounding box center [884, 575] width 405 height 68
type textarea "x"
type textarea "HEATCRAFT EVAPORATOR COIL M# R S# D07D03728"
type textarea "x"
type textarea "HEATCRAFT EVAPORATOR COIL M# RL S# D07D03728"
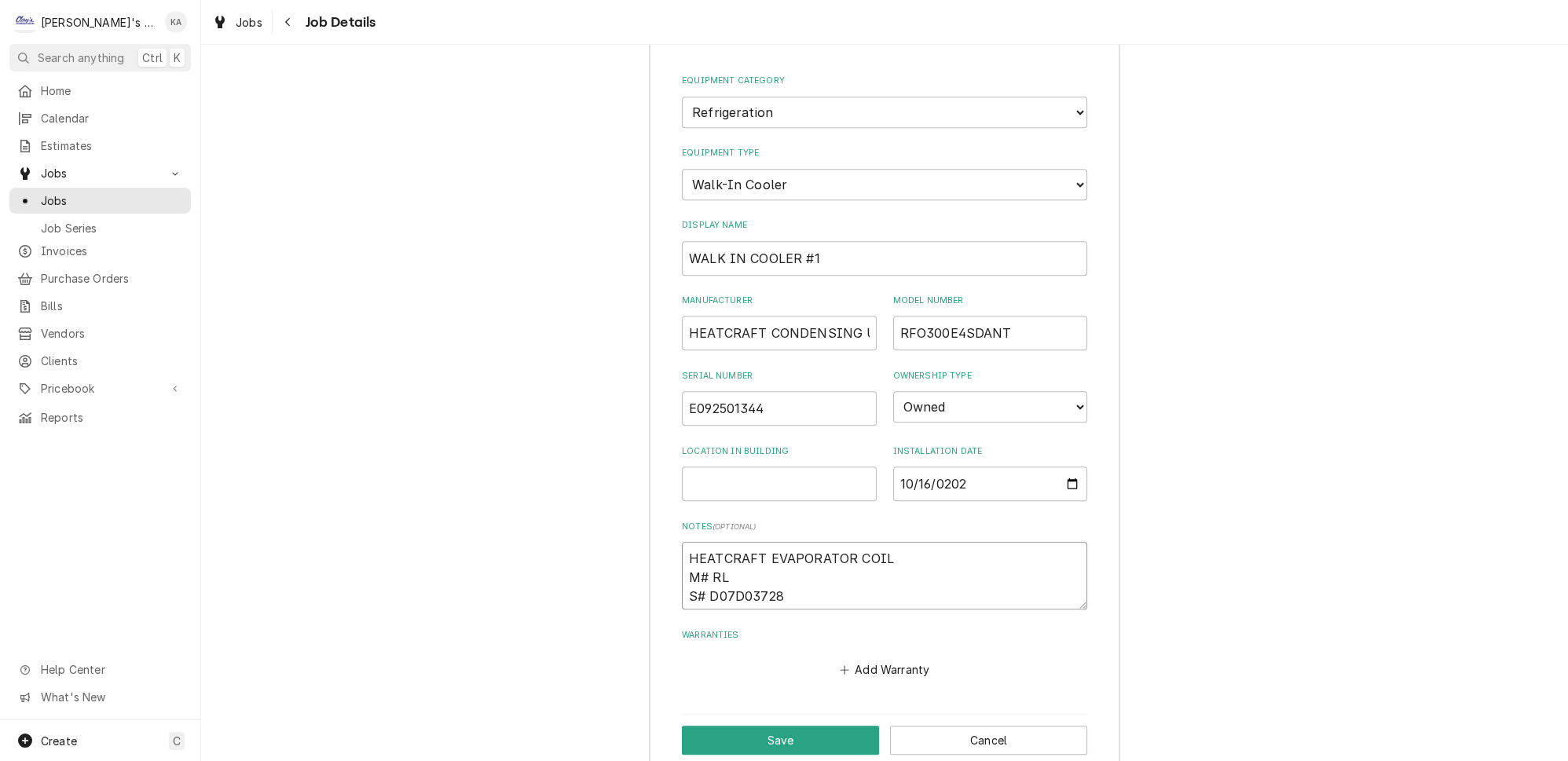
type textarea "x"
type textarea "HEATCRAFT EVAPORATOR COIL M# RL6 S# D07D03728"
type textarea "x"
type textarea "HEATCRAFT EVAPORATOR COIL M# RL6A S# D07D03728"
type textarea "x"
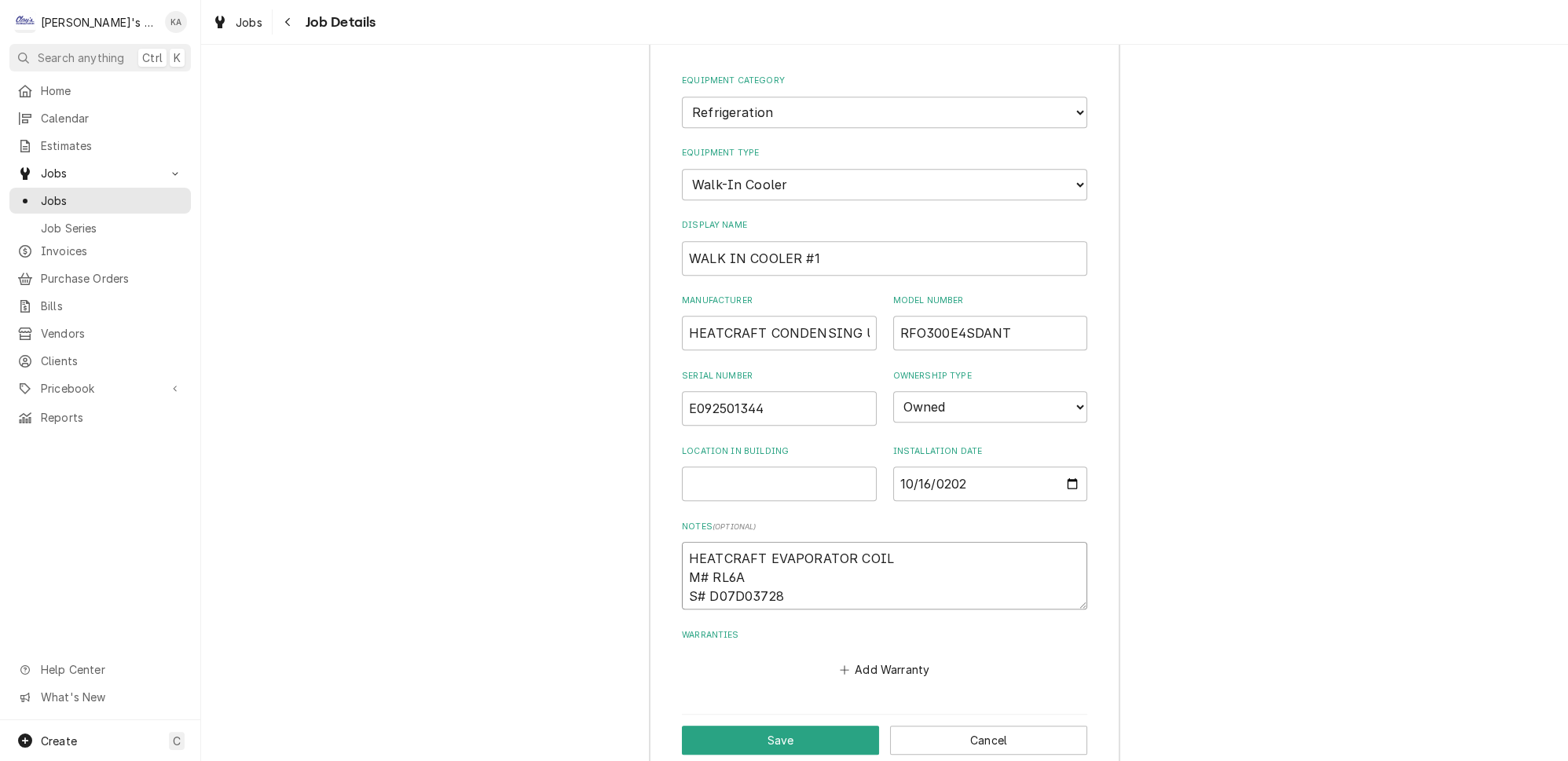
type textarea "HEATCRAFT EVAPORATOR COIL M# RL6A2 S# D07D03728"
type textarea "x"
type textarea "HEATCRAFT EVAPORATOR COIL M# RL6A26 S# D07D03728"
type textarea "x"
type textarea "HEATCRAFT EVAPORATOR COIL M# RL6A260 S# D07D03728"
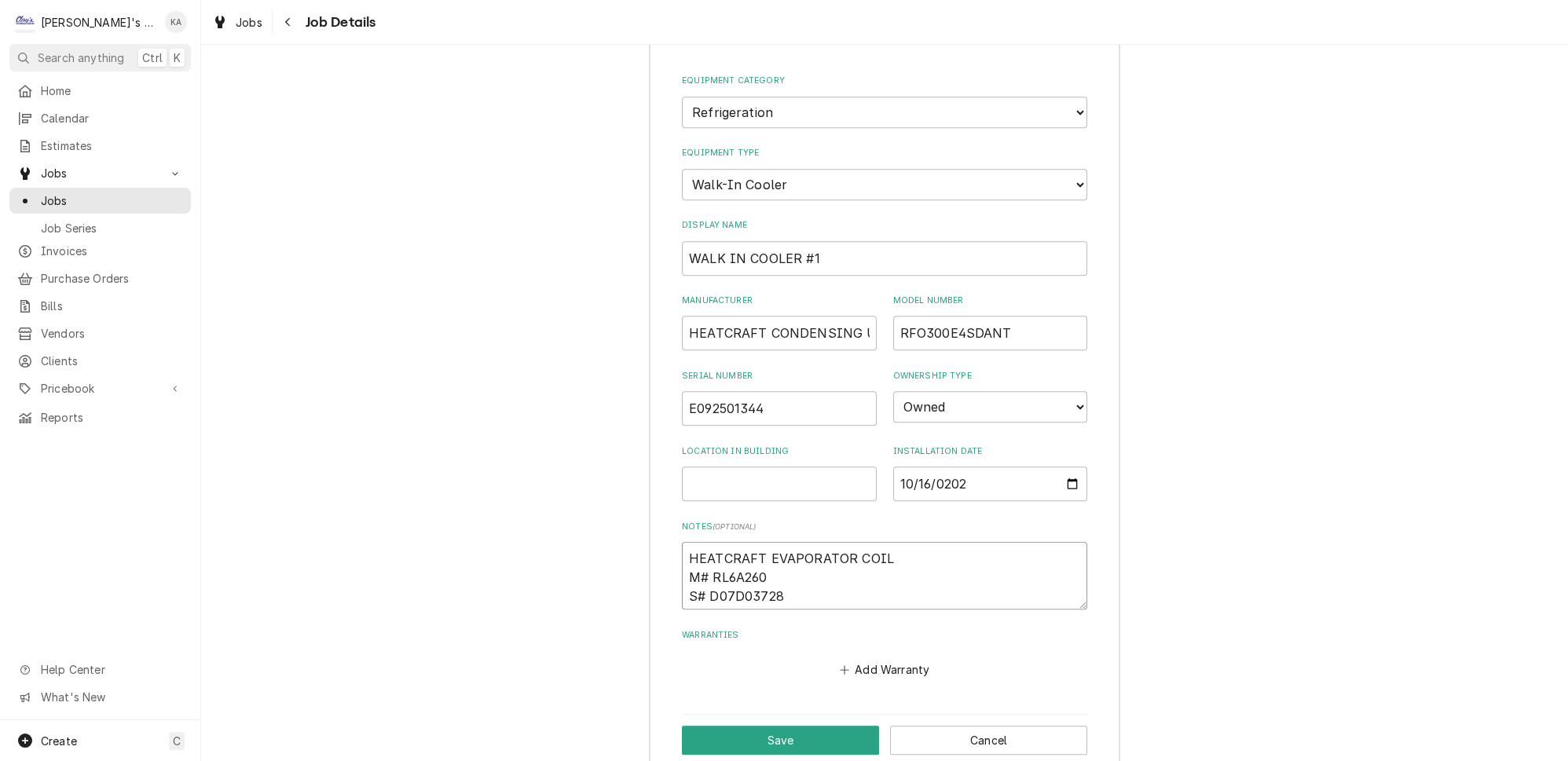
type textarea "x"
type textarea "HEATCRAFT EVAPORATOR COIL M# RL6A260A S# D07D03728"
type textarea "x"
type textarea "HEATCRAFT EVAPORATOR COIL M# RL6A260AD S# D07D03728"
type textarea "x"
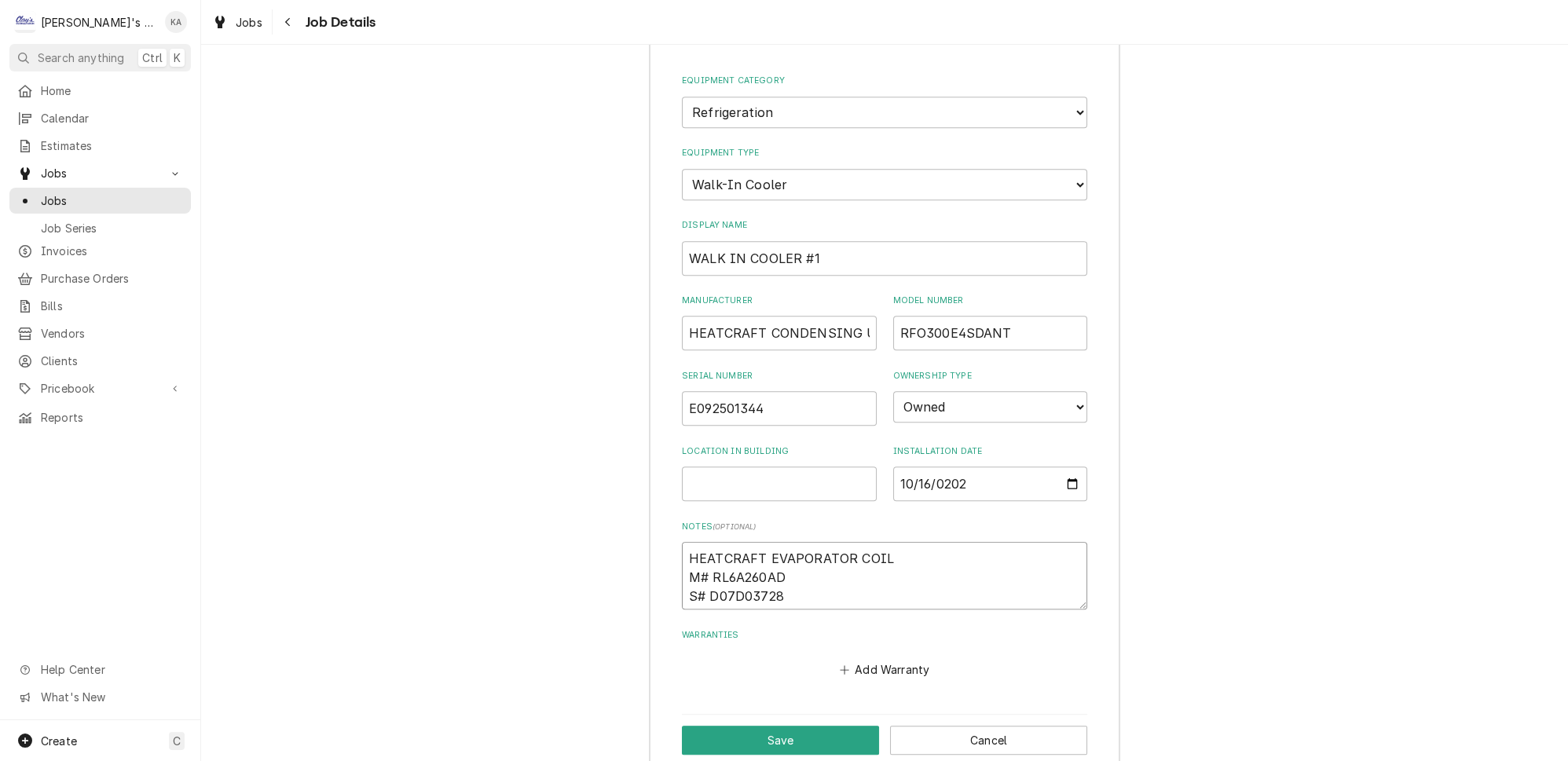
type textarea "HEATCRAFT EVAPORATOR COIL M# RL6A260ADA S# D07D03728"
type textarea "x"
type textarea "HEATCRAFT EVAPORATOR COIL M# RL6A260ADAR S# D07D03728"
type textarea "x"
type textarea "HEATCRAFT EVAPORATOR COIL M# RL6A260ADARE S# D07D03728"
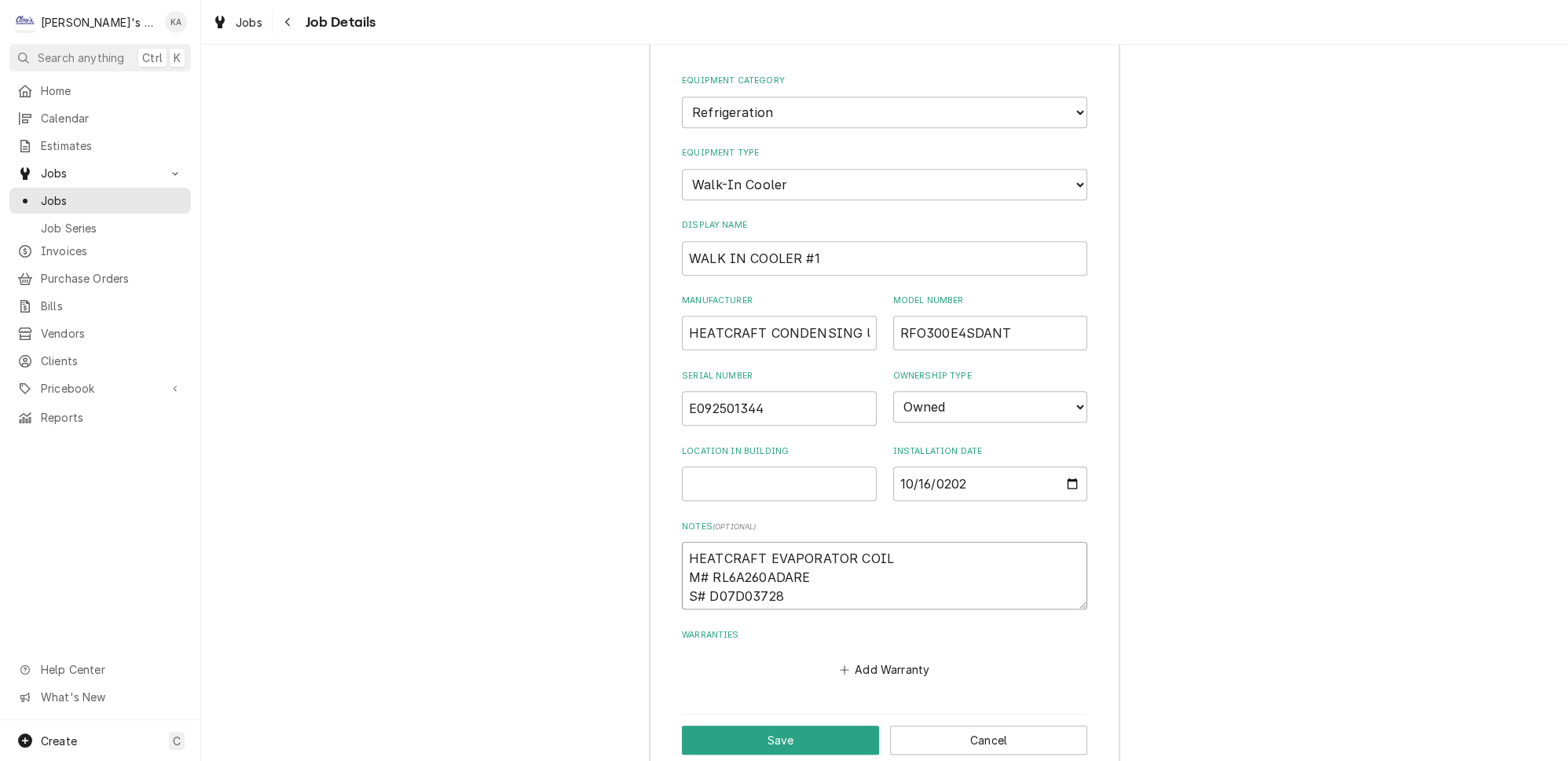
type textarea "x"
type textarea "HEATCRAFT EVAPORATOR COIL M# RL6A260ADAREW S# D07D03728"
type textarea "x"
type textarea "HEATCRAFT EVAPORATOR COIL M# RL6A260ADAREWC S# D07D03728"
drag, startPoint x: 779, startPoint y: 558, endPoint x: 708, endPoint y: 560, distance: 71.0
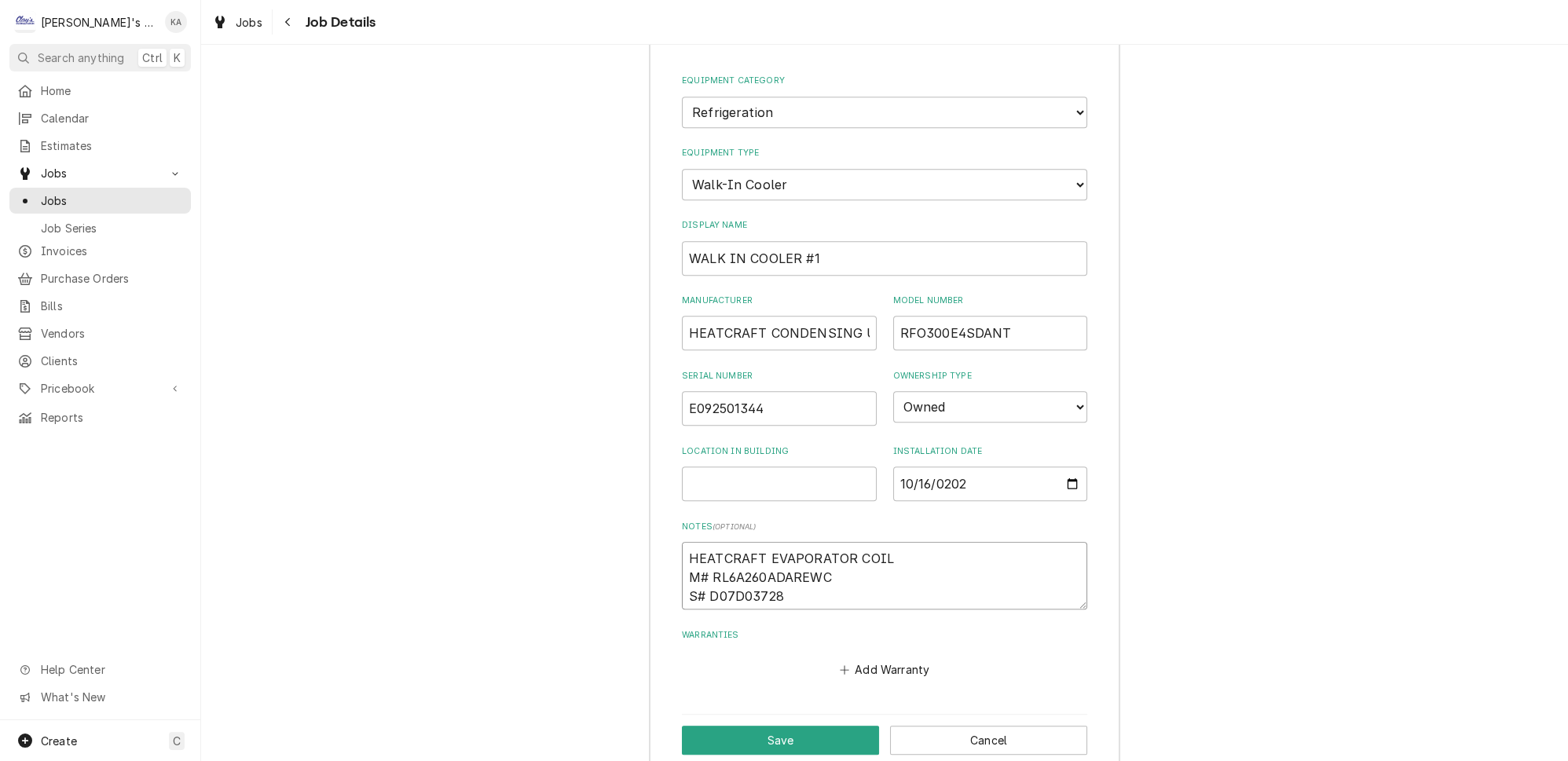
click at [708, 560] on textarea "HEATCRAFT EVAPORATOR COIL M# RL6A260ADAREWC S# D07D03728" at bounding box center [884, 575] width 405 height 68
type textarea "x"
type textarea "HEATCRAFT EVAPORATOR COIL M# RL6A260ADAREWC S# E"
type textarea "x"
type textarea "HEATCRAFT EVAPORATOR COIL M# RL6A260ADAREWC S# E1"
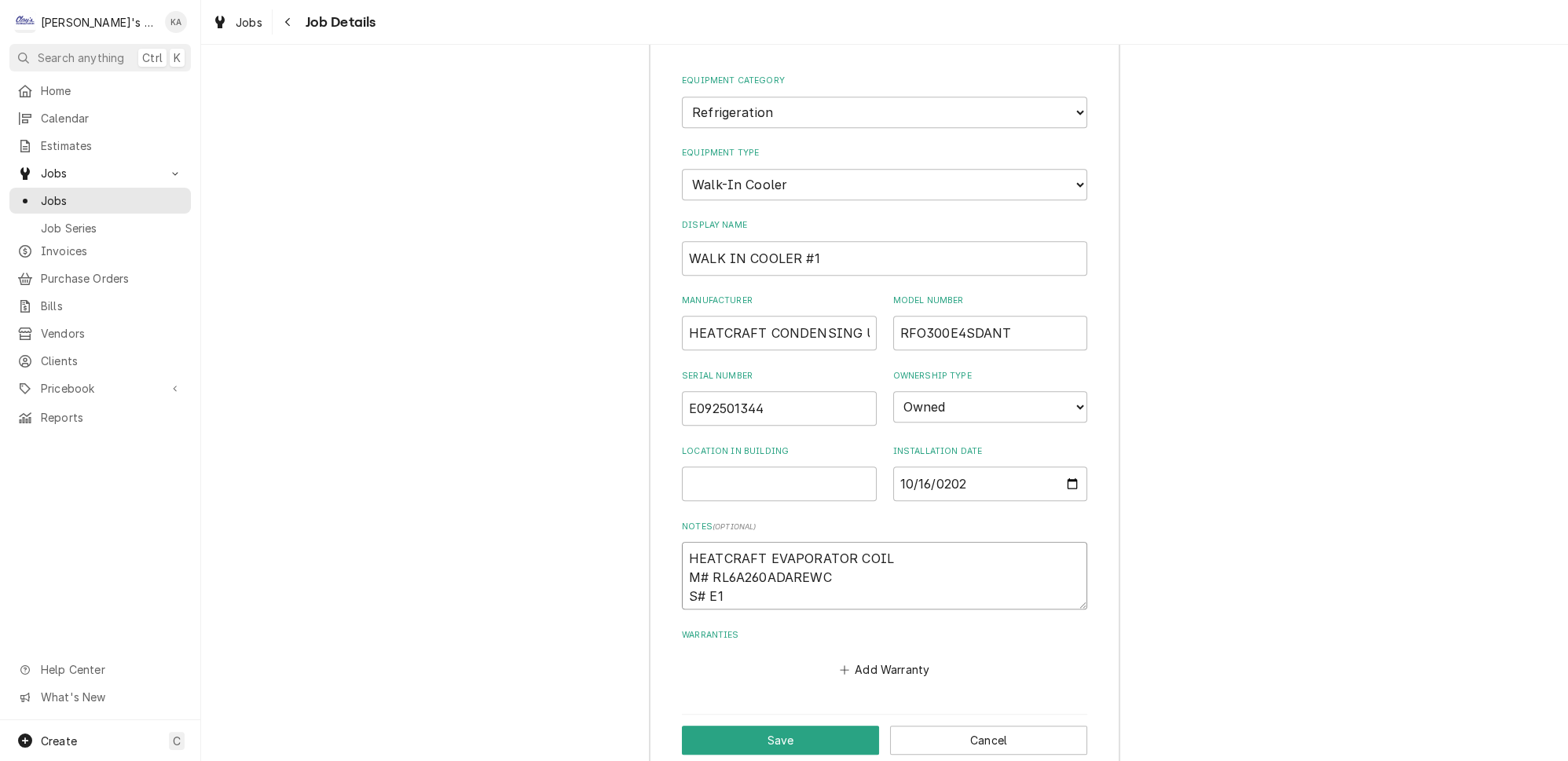
type textarea "x"
type textarea "HEATCRAFT EVAPORATOR COIL M# RL6A260ADAREWC S# E13"
type textarea "x"
type textarea "HEATCRAFT EVAPORATOR COIL M# RL6A260ADAREWC S# E132"
type textarea "x"
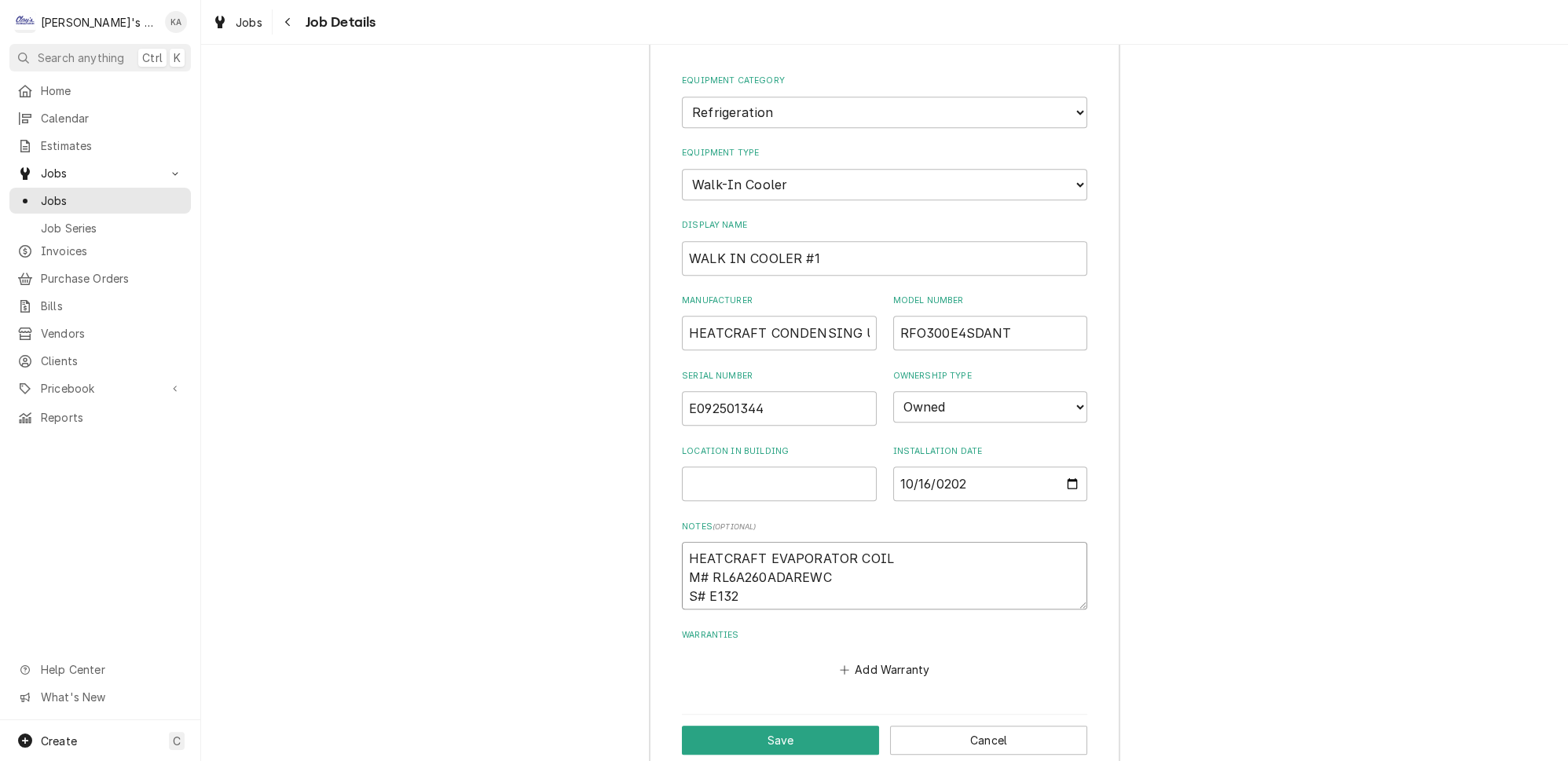
type textarea "HEATCRAFT EVAPORATOR COIL M# RL6A260ADAREWC S# E1325"
type textarea "x"
type textarea "HEATCRAFT EVAPORATOR COIL M# RL6A260ADAREWC S# E13250"
type textarea "x"
type textarea "HEATCRAFT EVAPORATOR COIL M# RL6A260ADAREWC S# E132500"
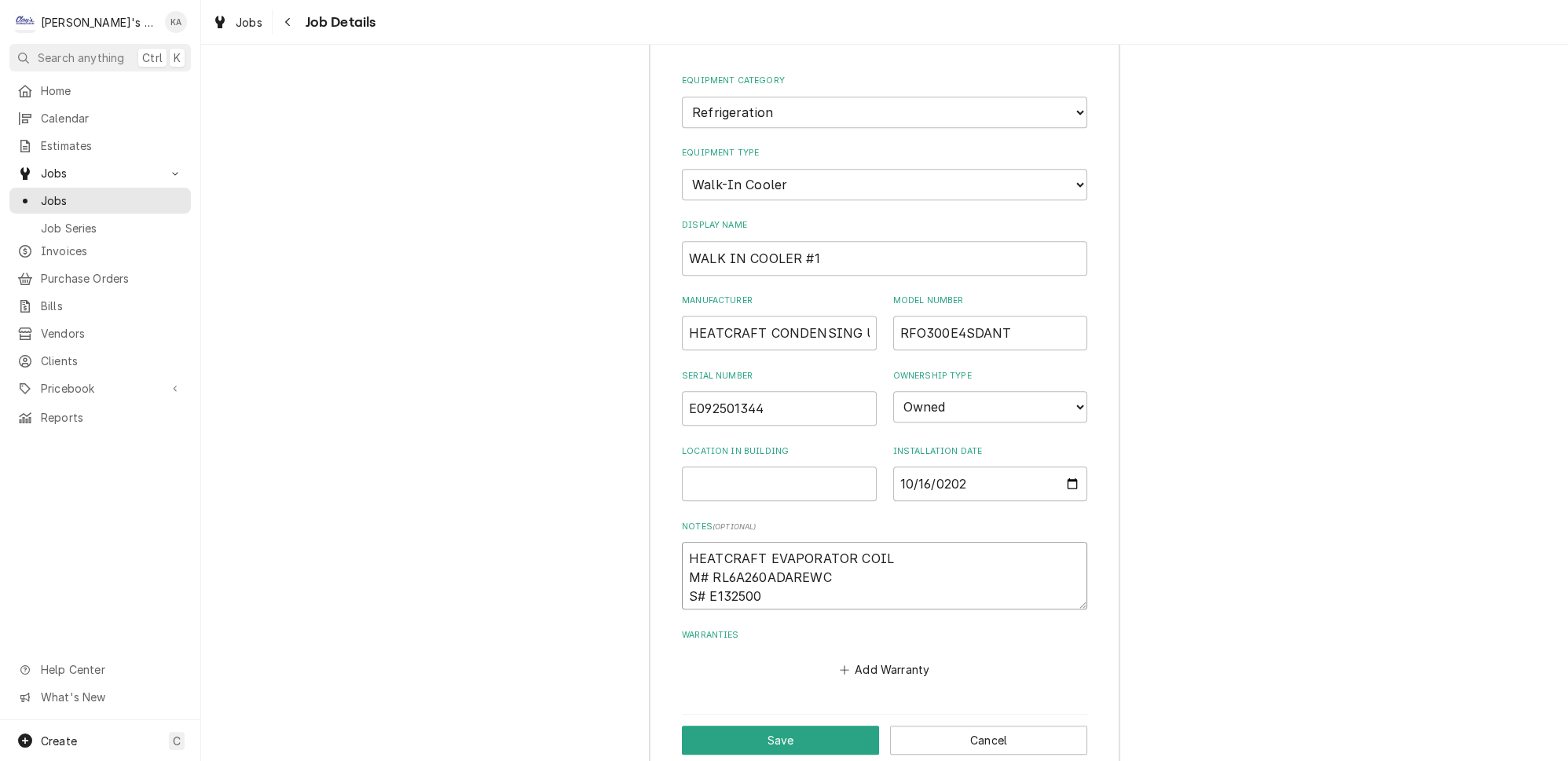
type textarea "x"
type textarea "HEATCRAFT EVAPORATOR COIL M# RL6A260ADAREWC S# E1325000"
type textarea "x"
type textarea "HEATCRAFT EVAPORATOR COIL M# RL6A260ADAREWC S# E13250007"
type textarea "x"
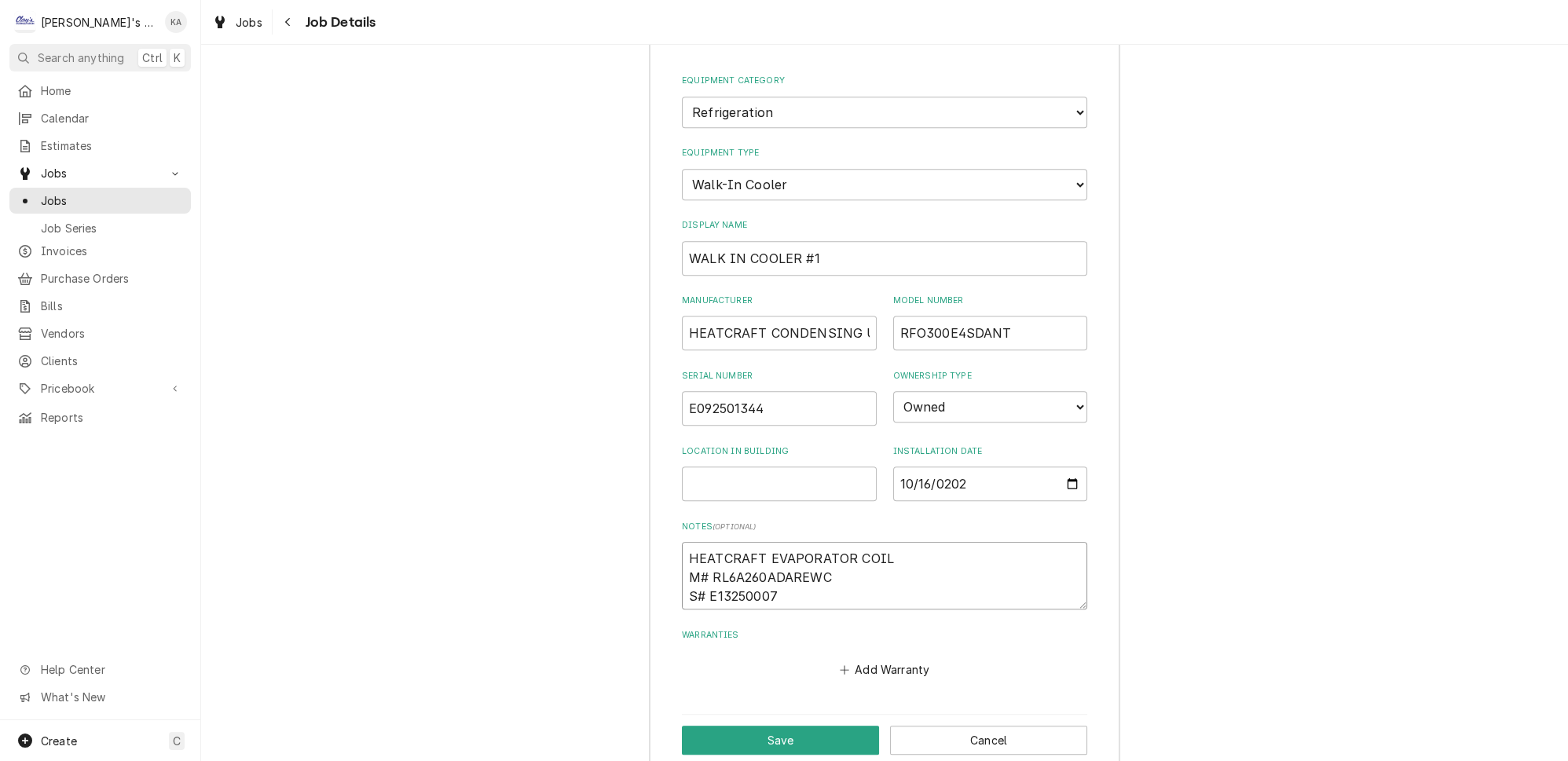
type textarea "HEATCRAFT EVAPORATOR COIL M# RL6A260ADAREWC S# E132500077"
type textarea "x"
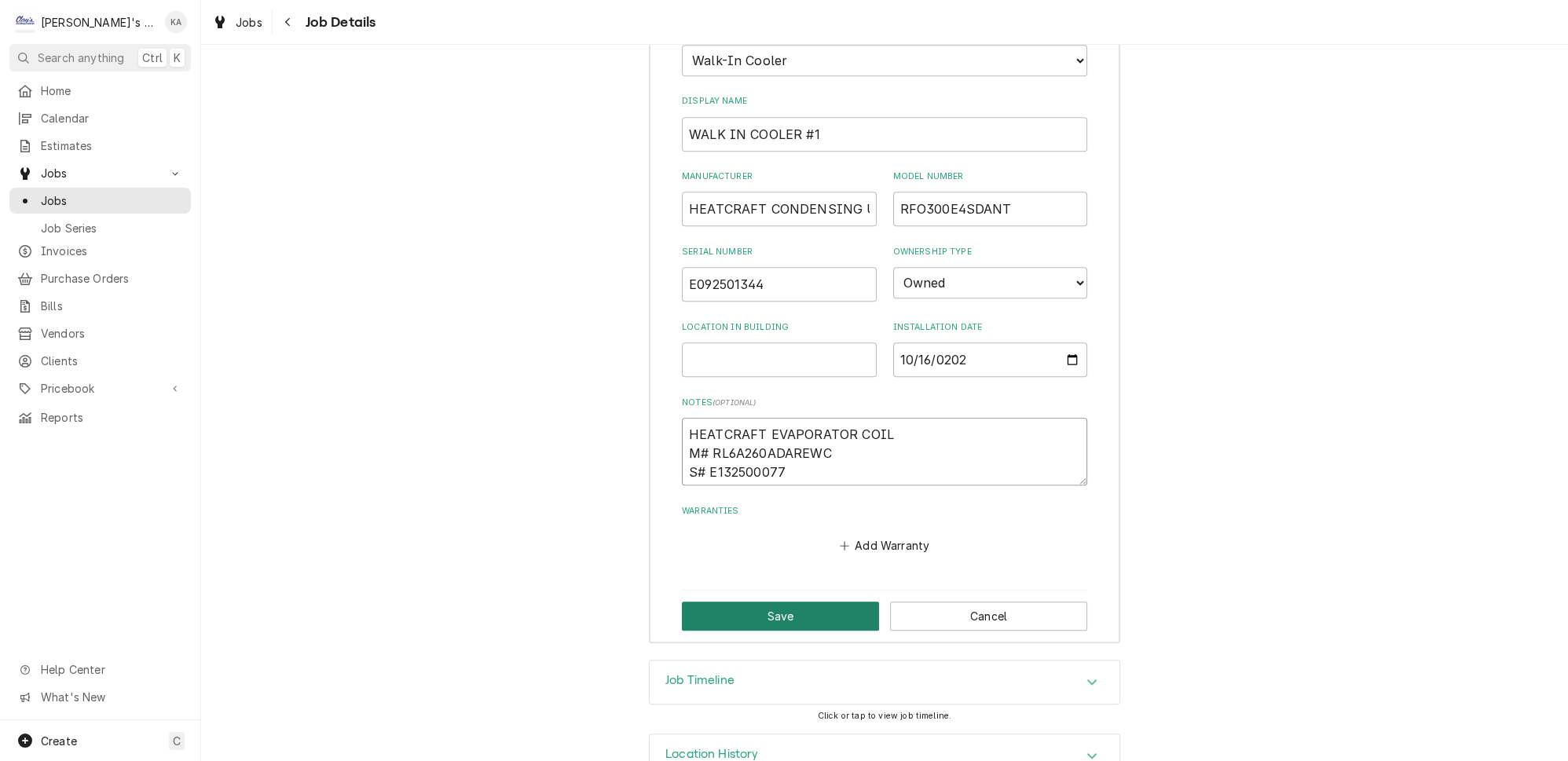
type textarea "HEATCRAFT EVAPORATOR COIL M# RL6A260ADAREWC S# E132500077"
click at [793, 602] on button "Save" at bounding box center [781, 617] width 197 height 29
type textarea "x"
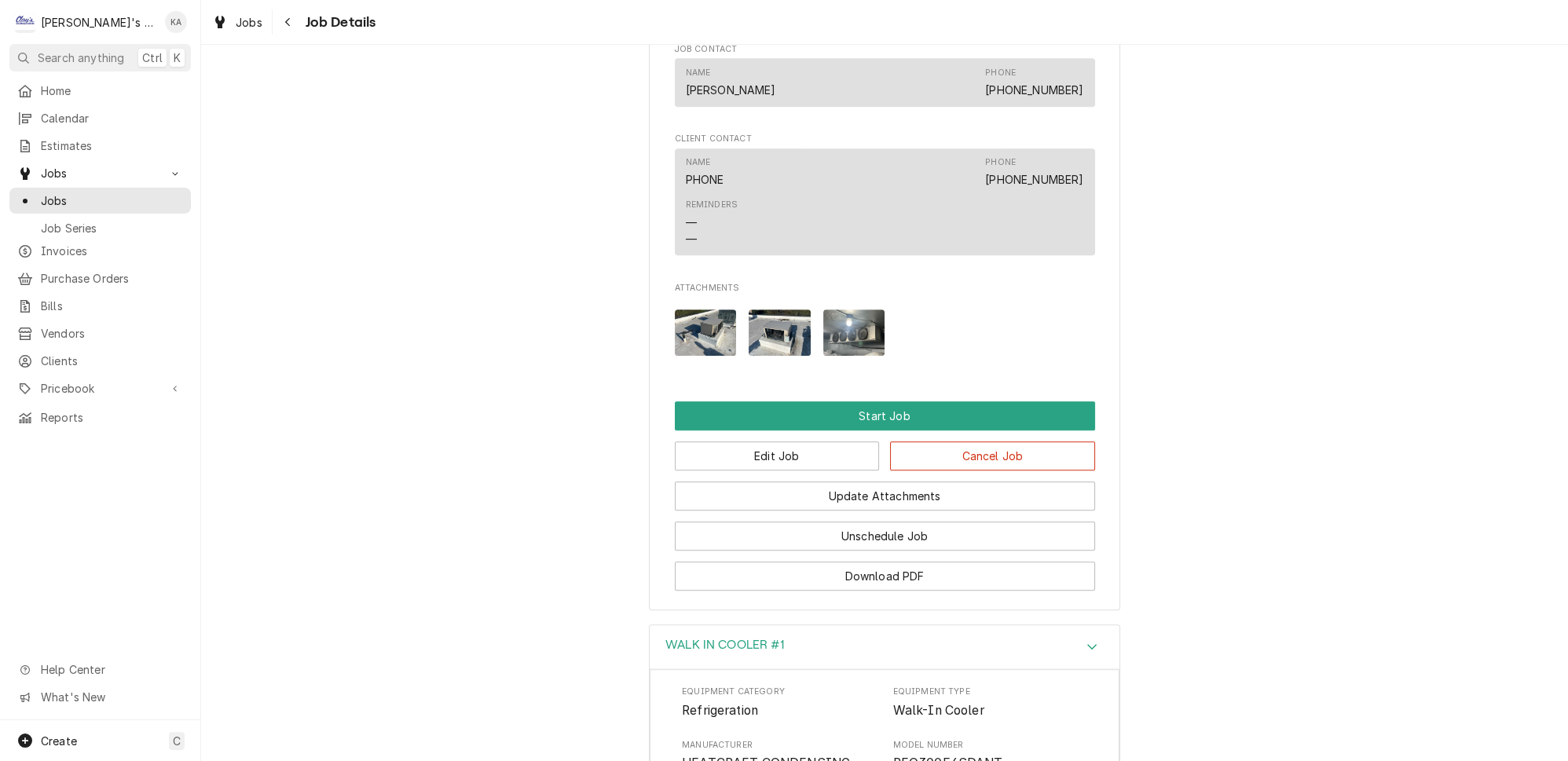
scroll to position [1471, 0]
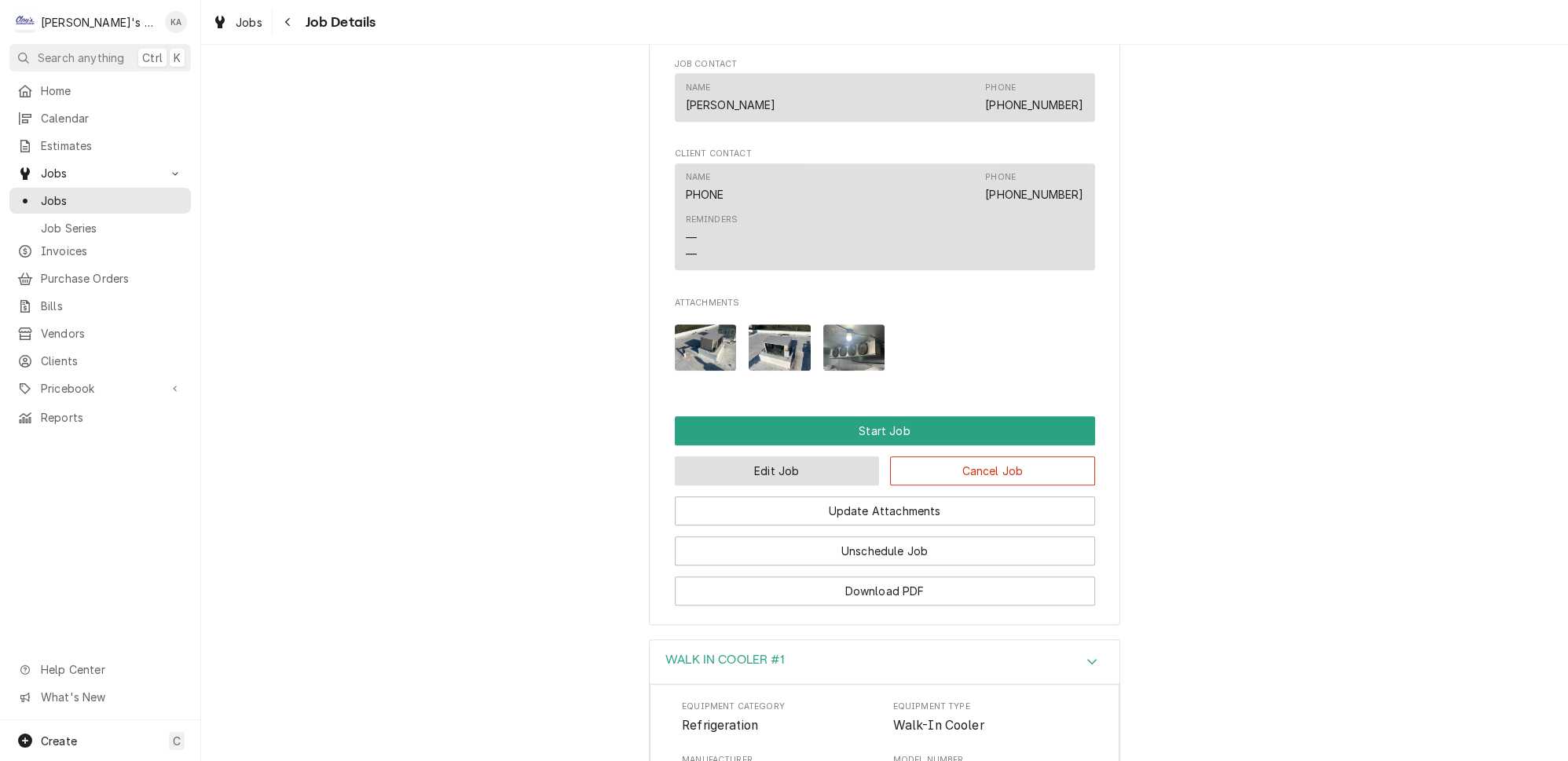
click at [785, 459] on button "Edit Job" at bounding box center [777, 471] width 205 height 29
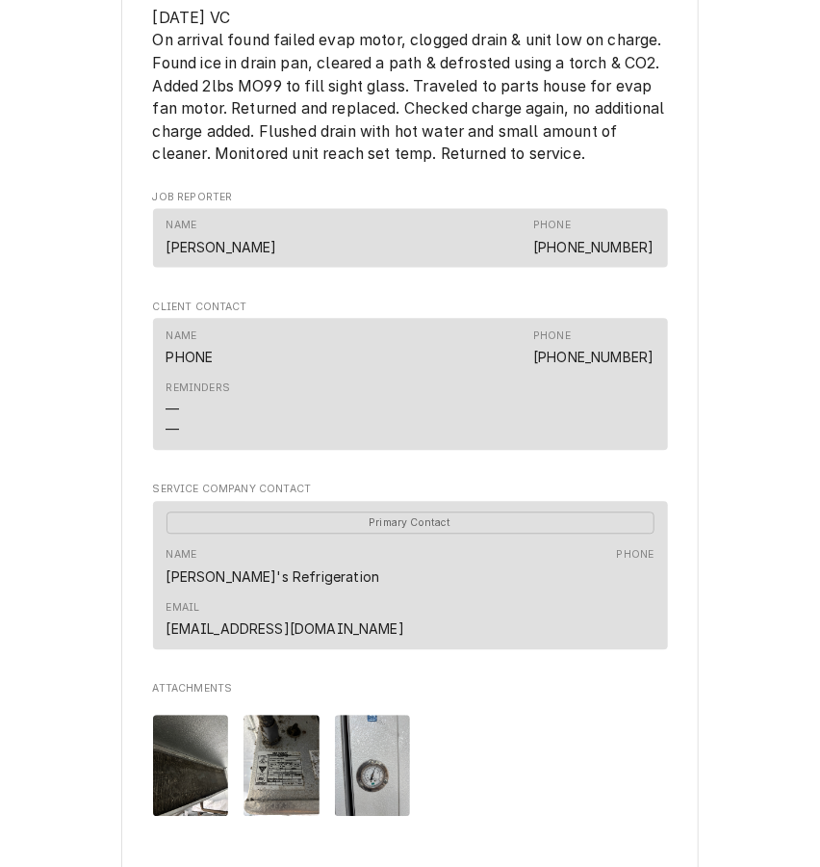
scroll to position [1137, 0]
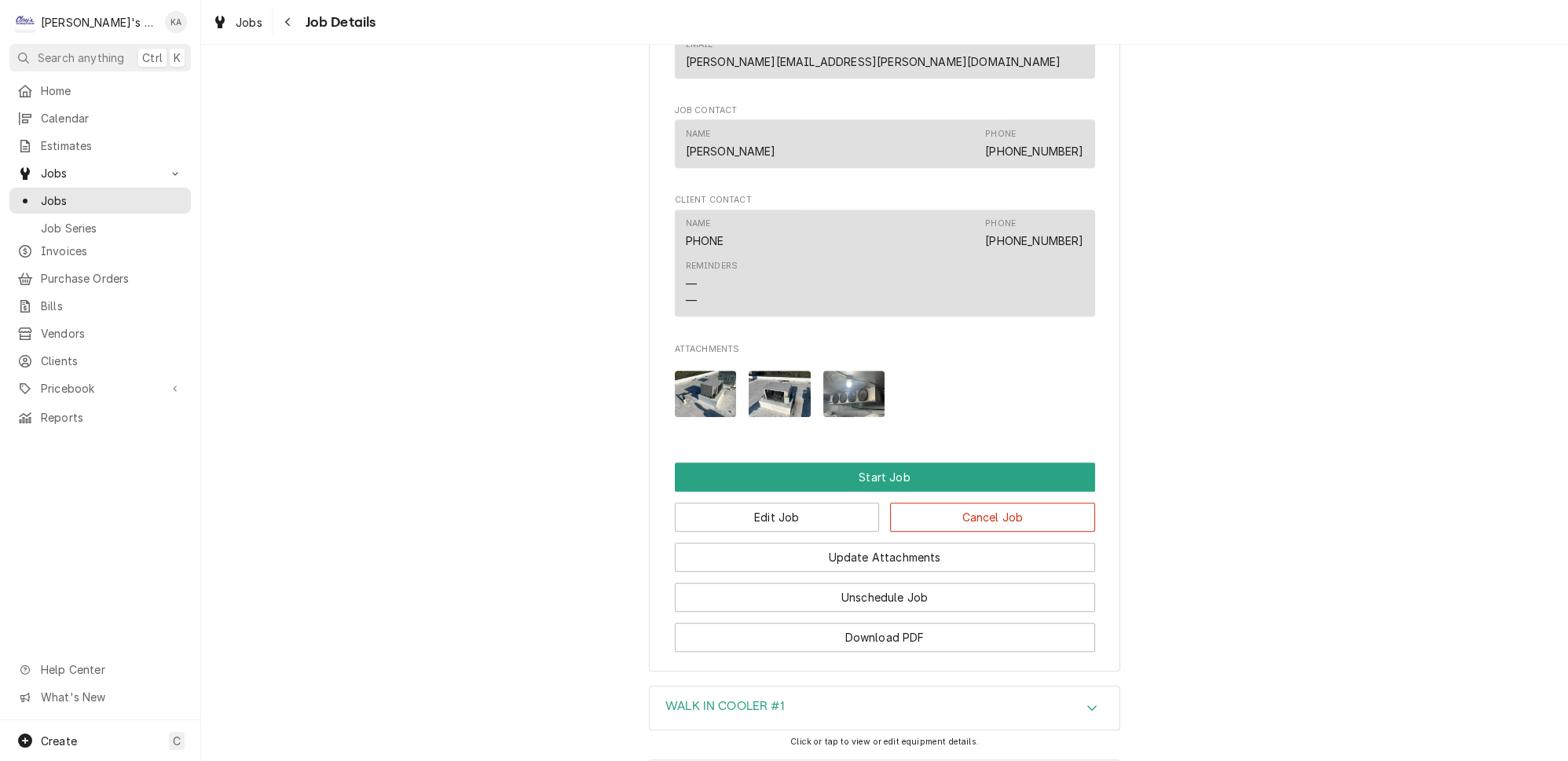
scroll to position [1542, 0]
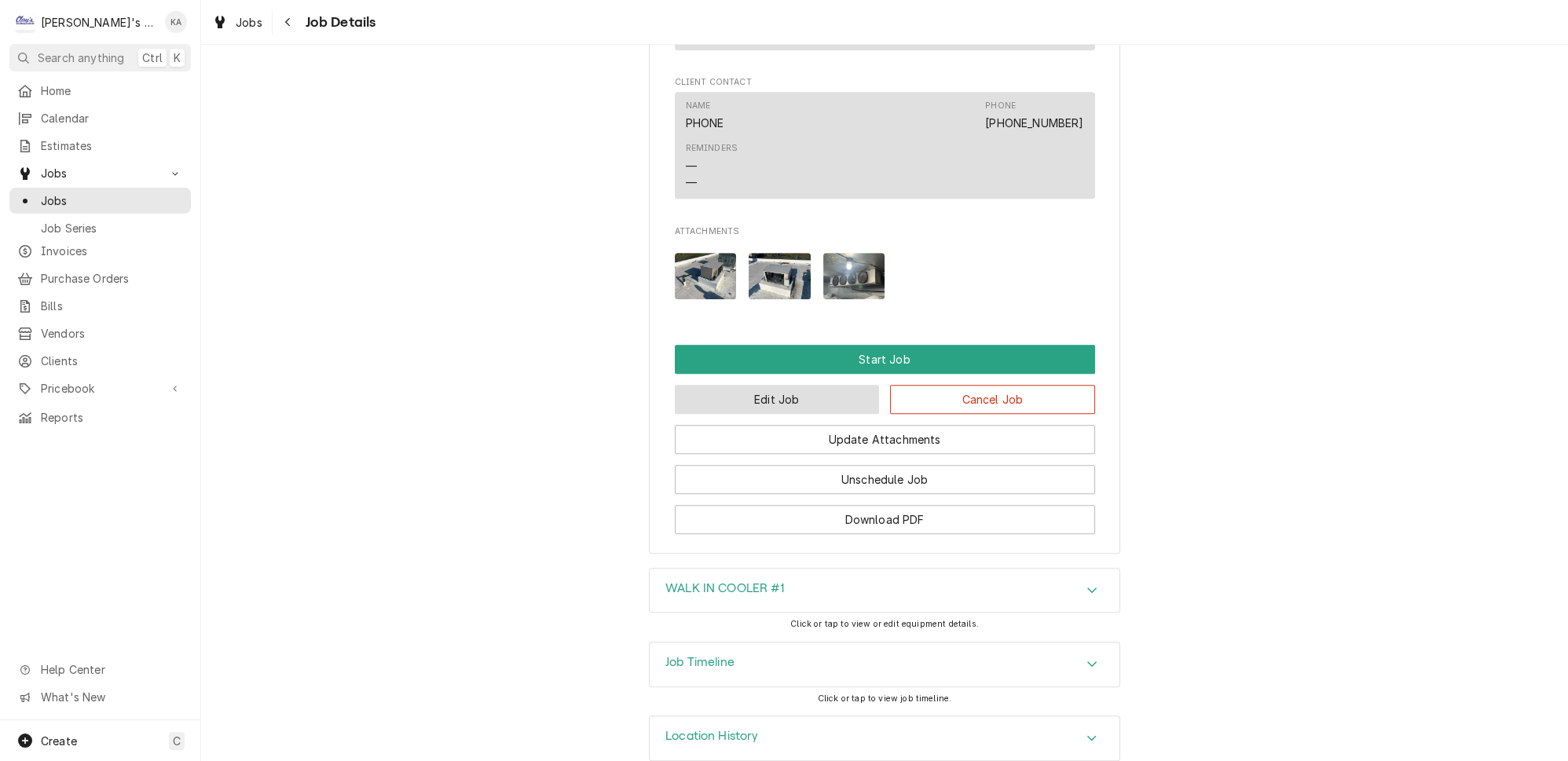
click at [797, 385] on button "Edit Job" at bounding box center [777, 400] width 205 height 29
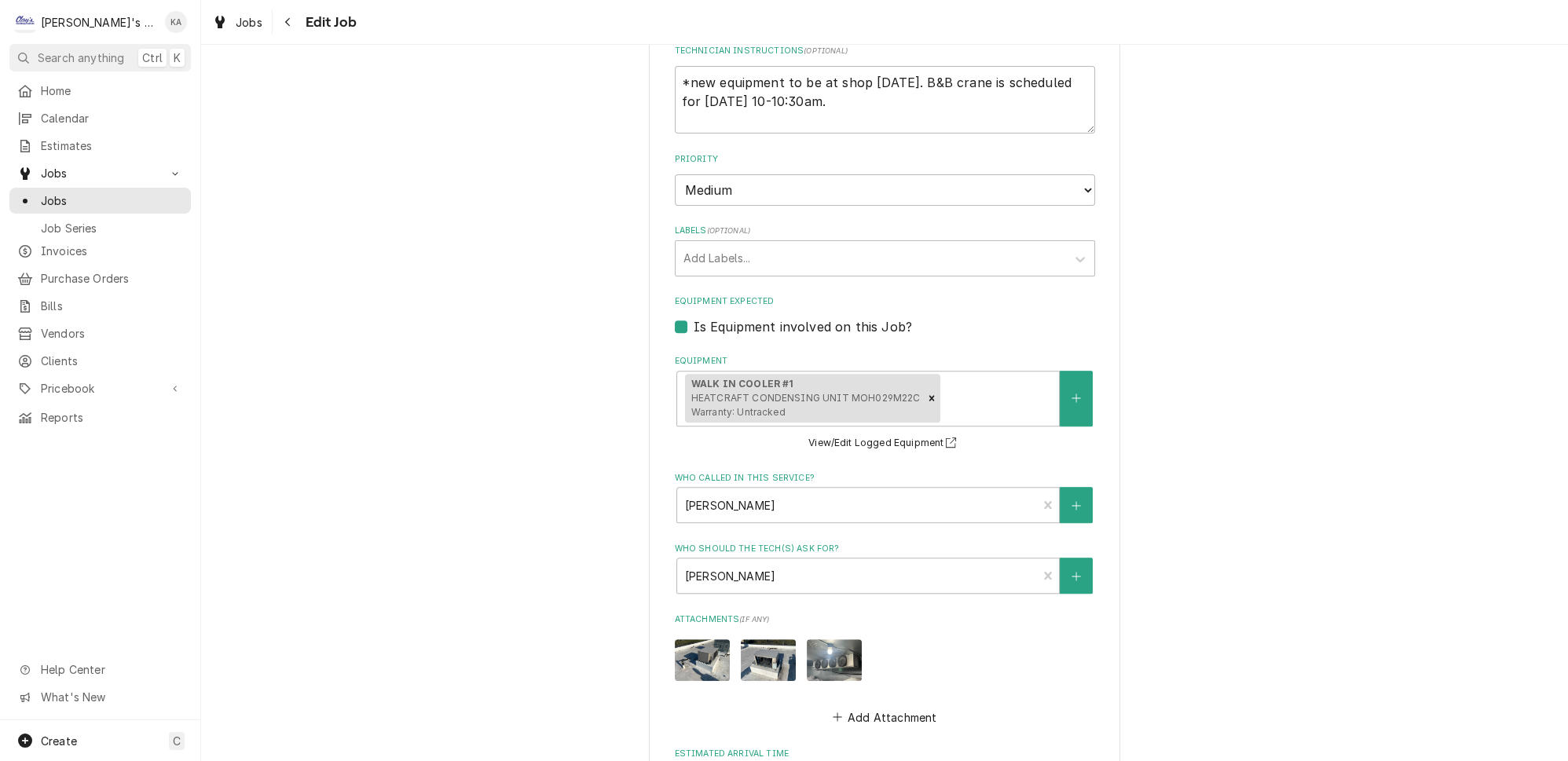
scroll to position [999, 0]
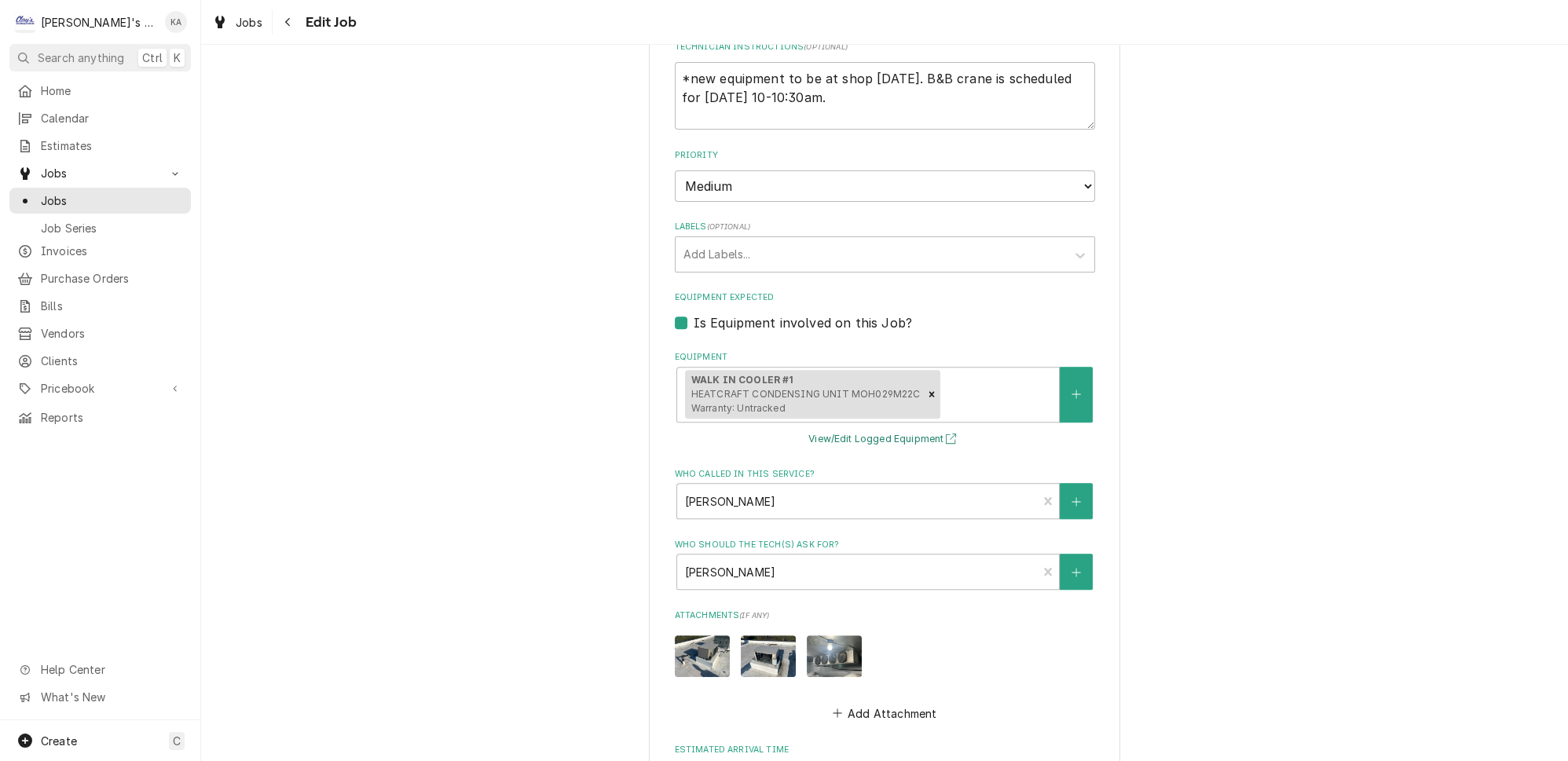
click at [900, 430] on button "View/Edit Logged Equipment" at bounding box center [884, 440] width 157 height 20
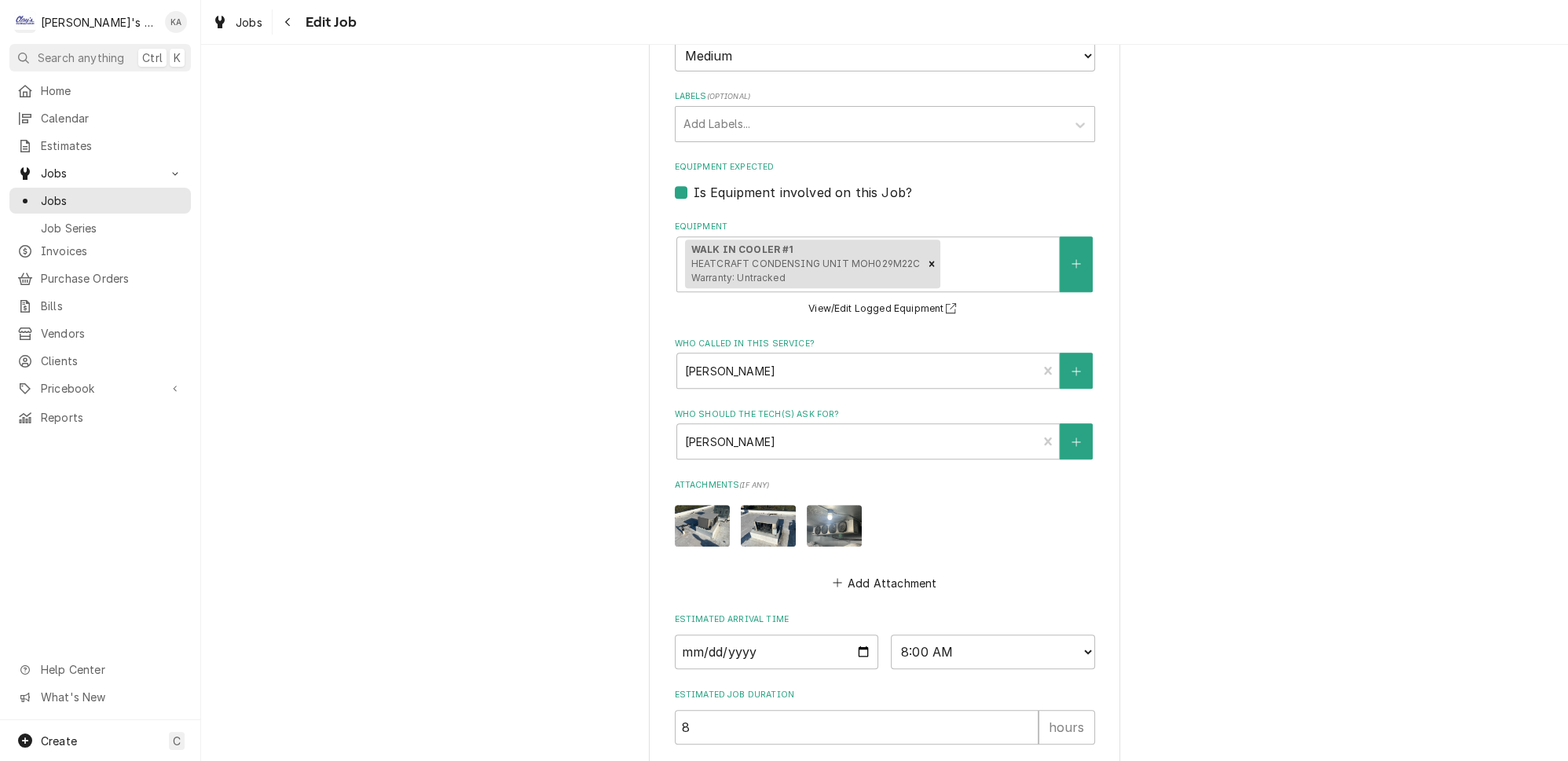
scroll to position [1258, 0]
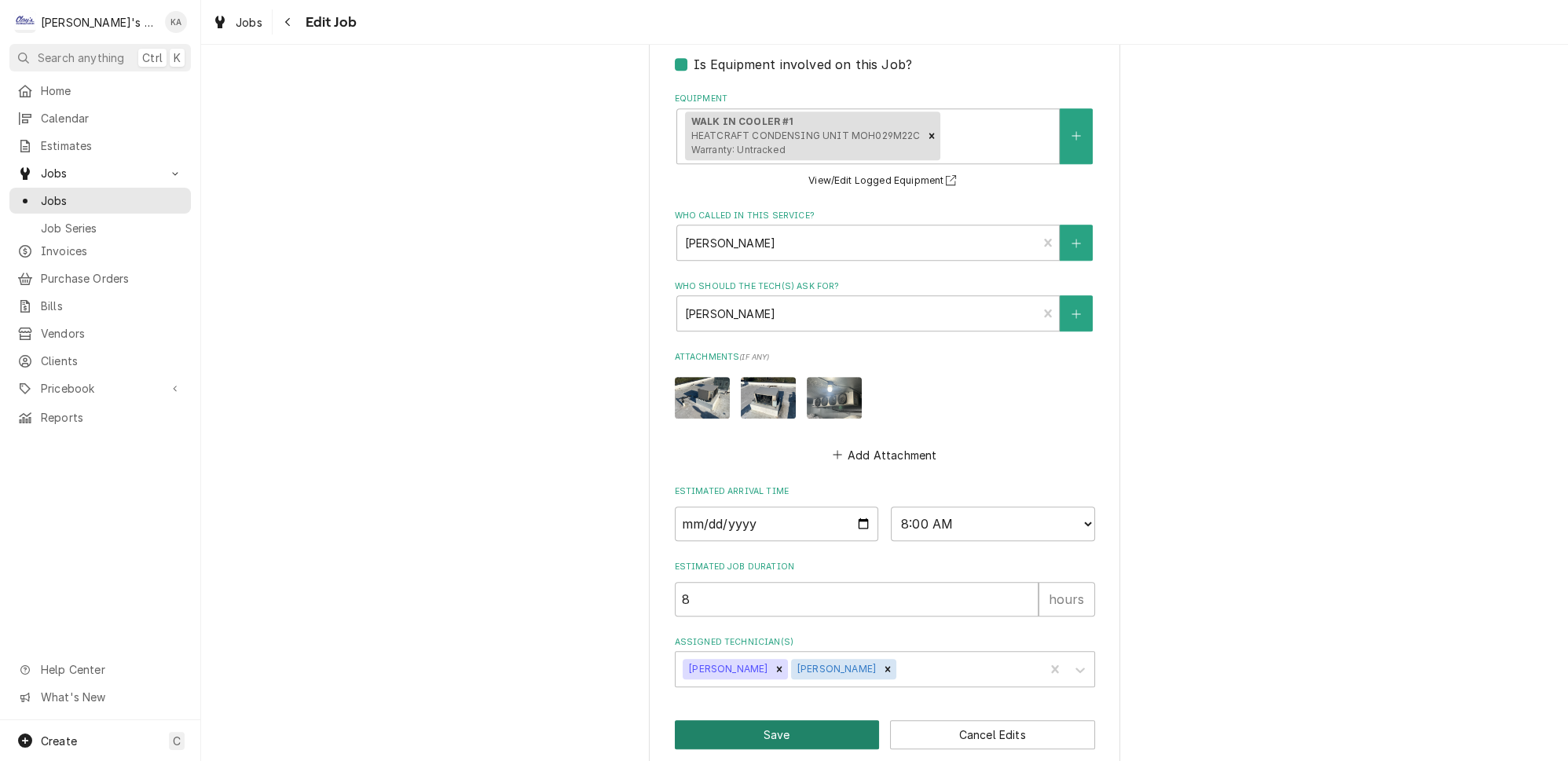
click at [795, 720] on button "Save" at bounding box center [777, 735] width 205 height 29
type textarea "x"
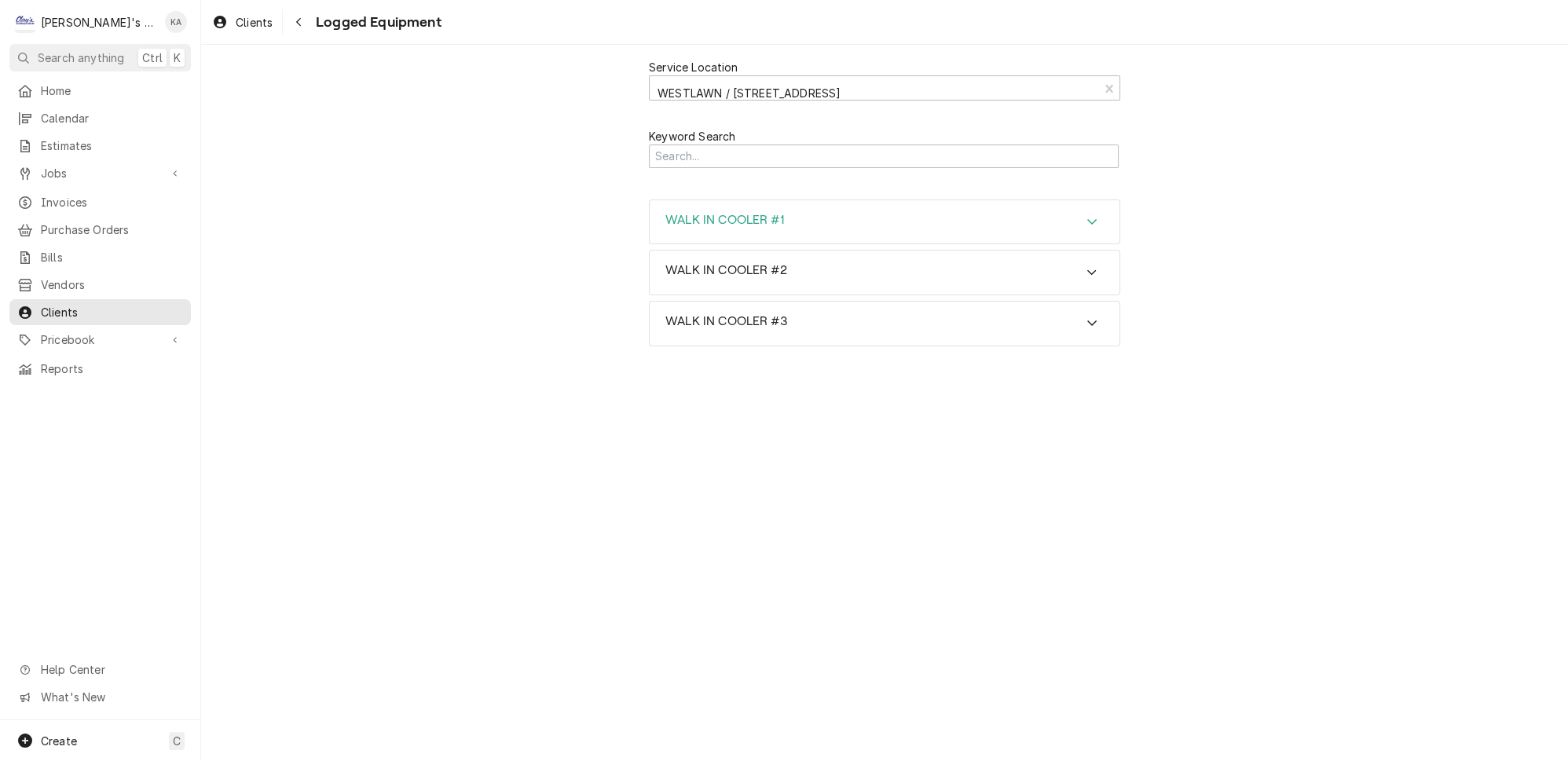
click at [1087, 215] on icon "Accordion Header" at bounding box center [1092, 221] width 11 height 12
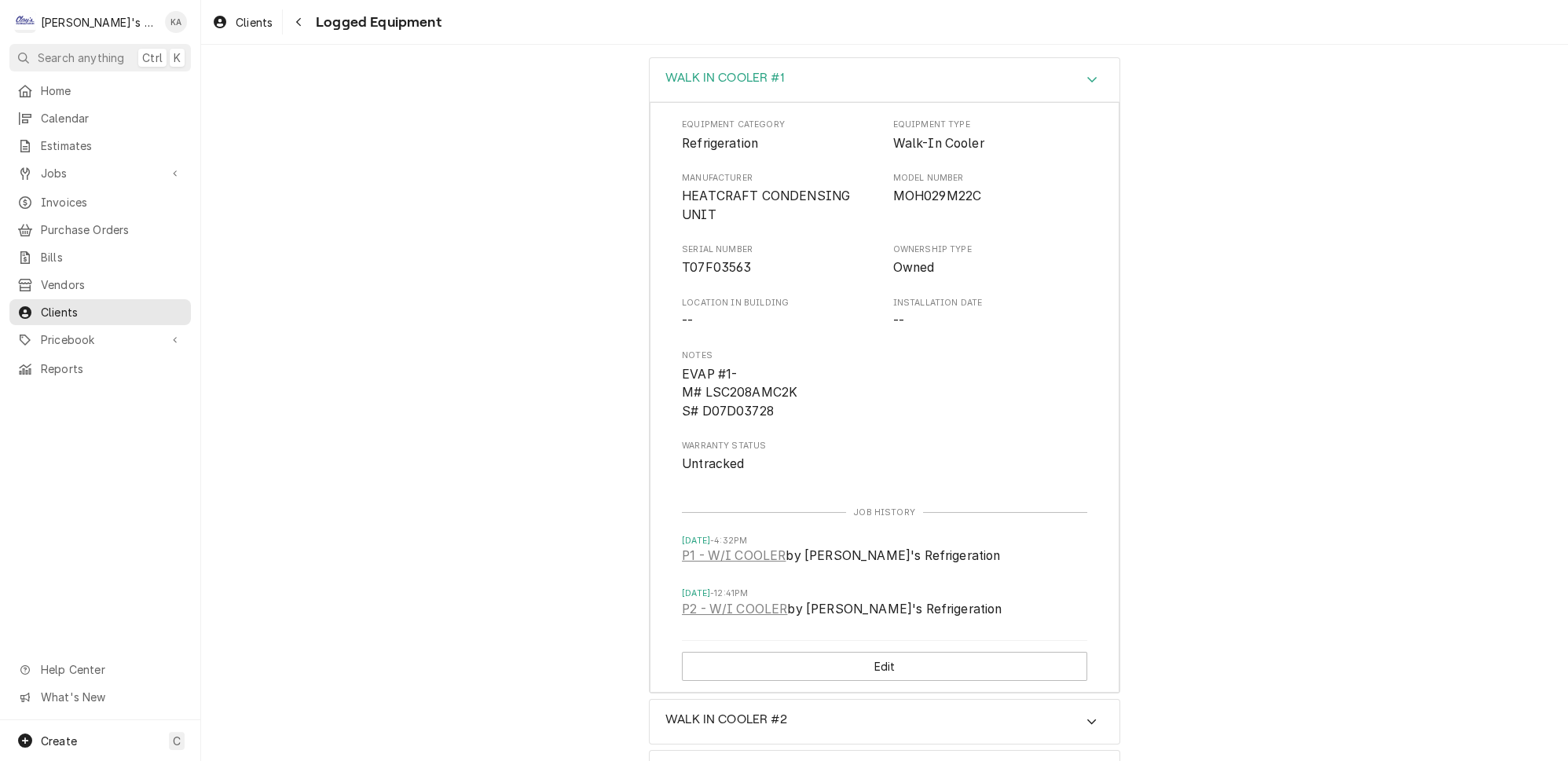
scroll to position [162, 0]
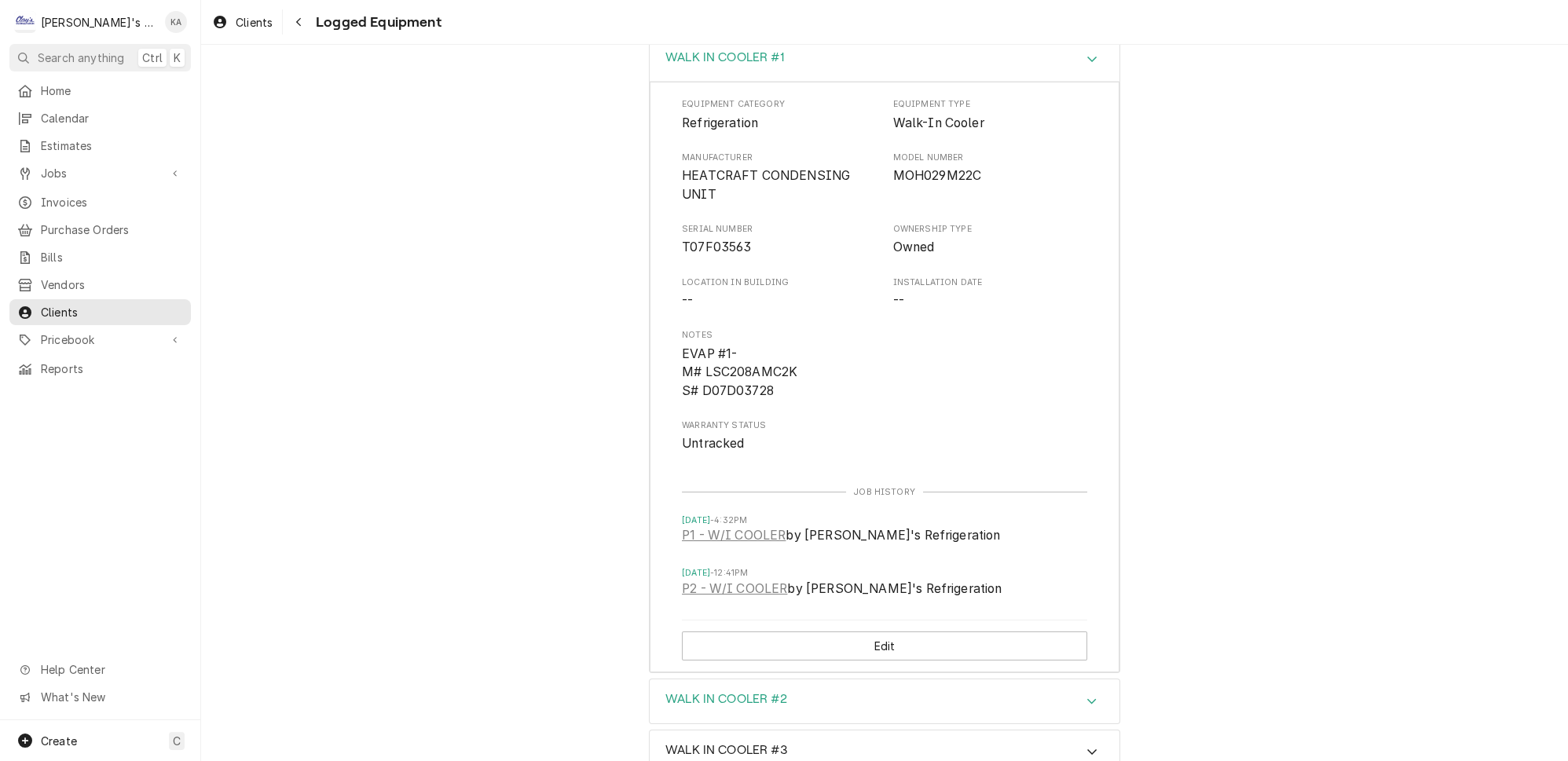
click at [1080, 692] on div "Accordion Header" at bounding box center [1092, 701] width 24 height 19
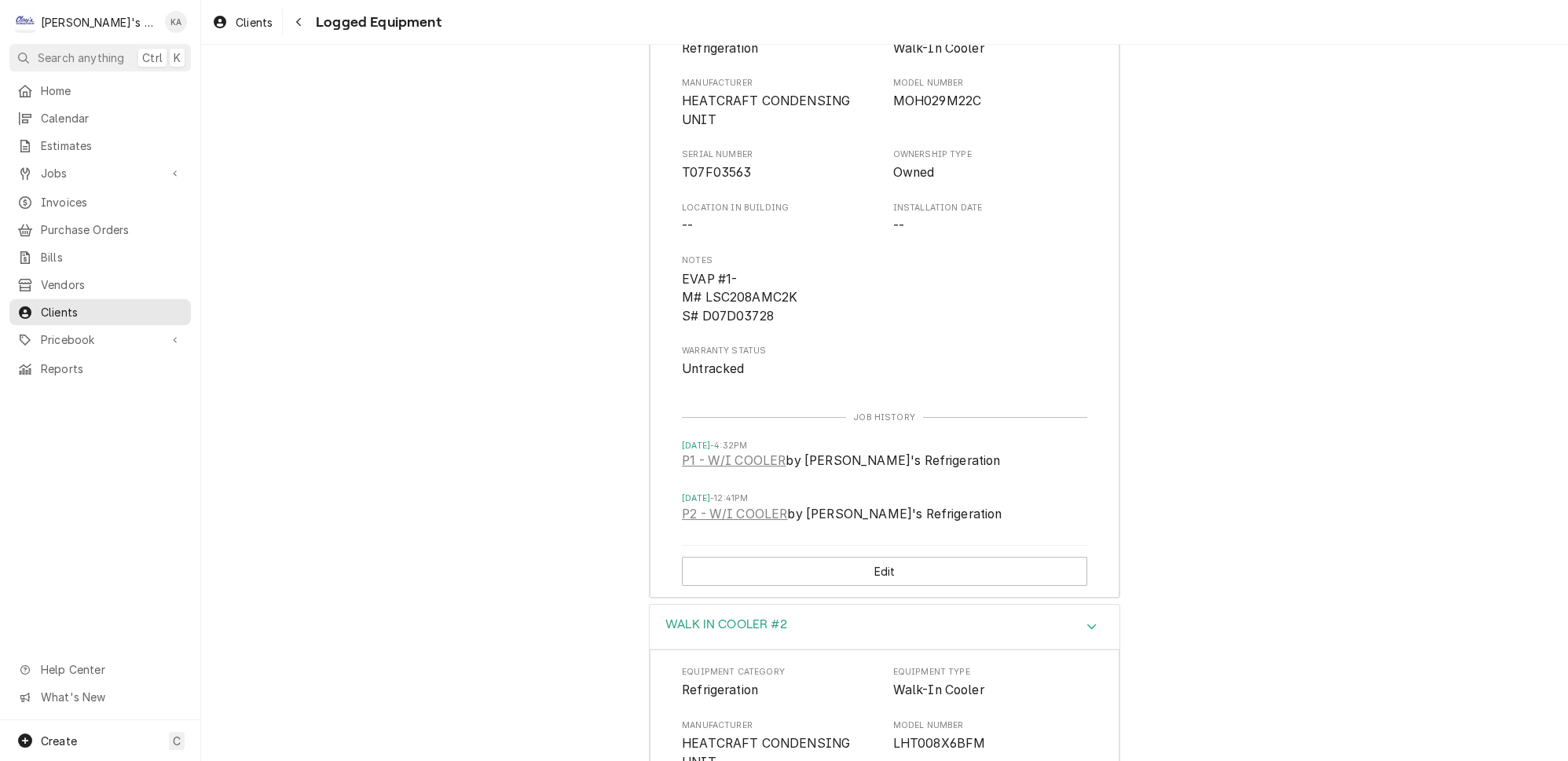
scroll to position [214, 0]
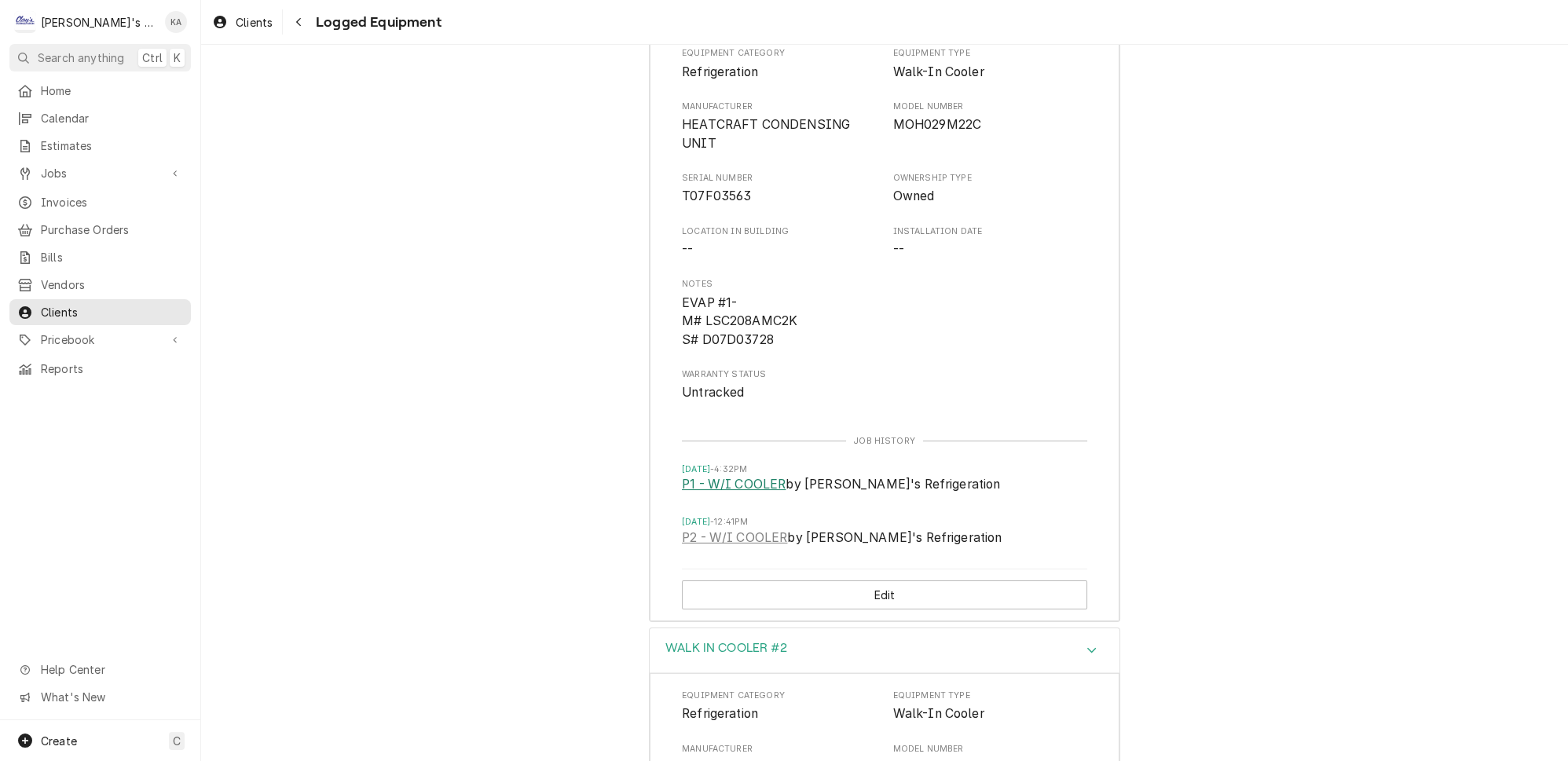
click at [757, 476] on link "P1 - W/I COOLER" at bounding box center [733, 484] width 104 height 19
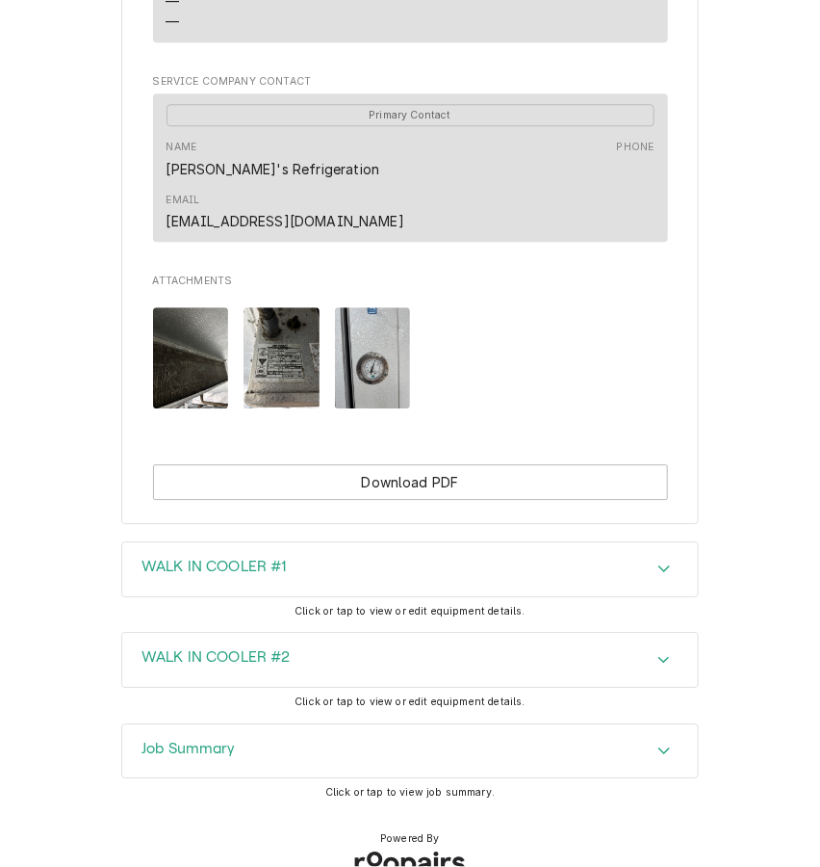
scroll to position [1517, 0]
click at [650, 739] on div "Accordion Header" at bounding box center [664, 750] width 29 height 23
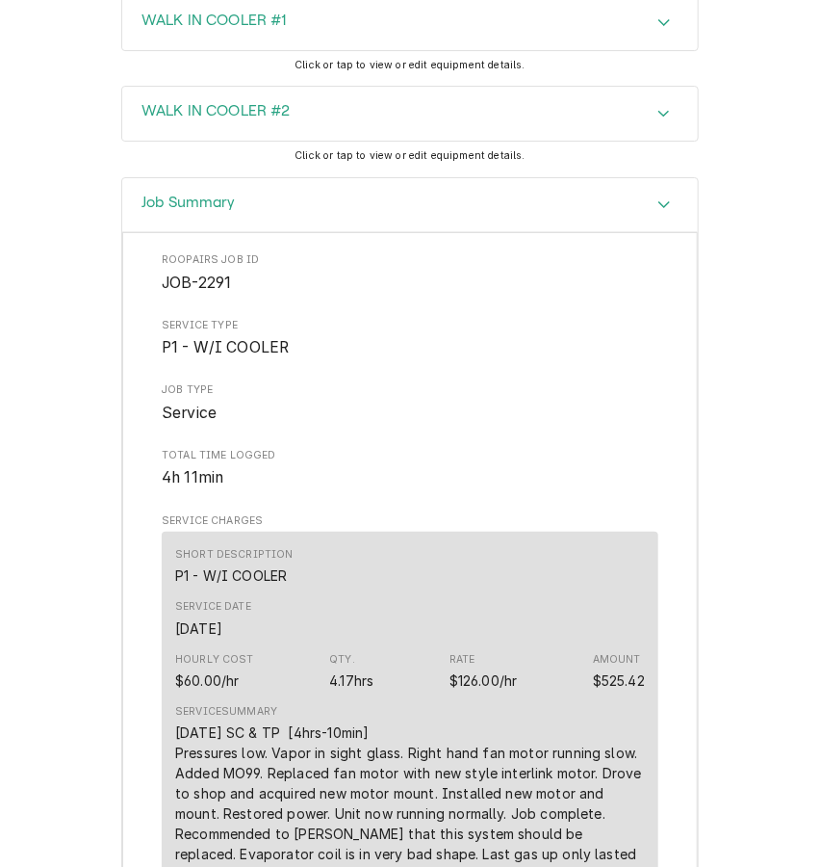
scroll to position [2217, 0]
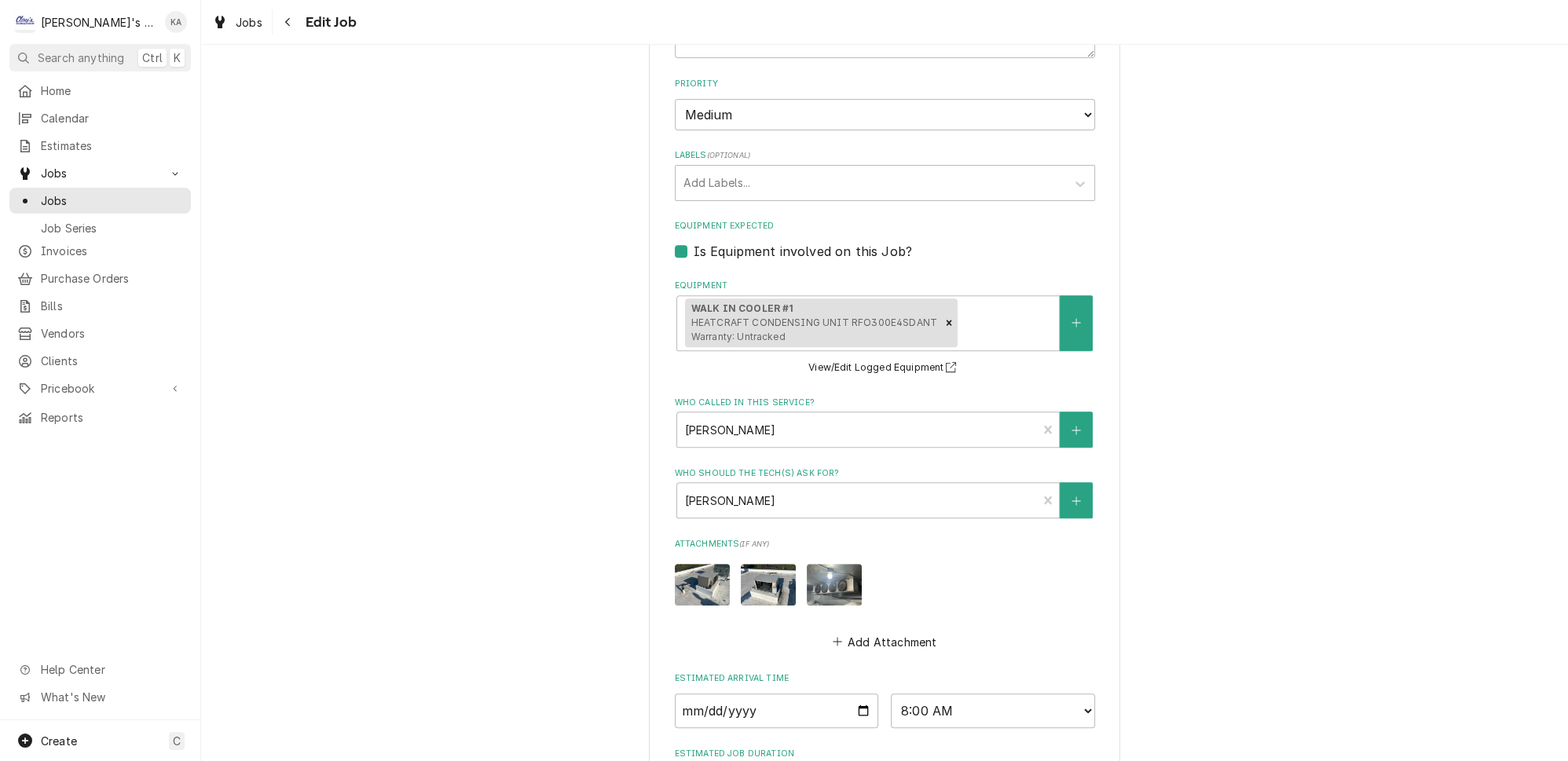
scroll to position [1258, 0]
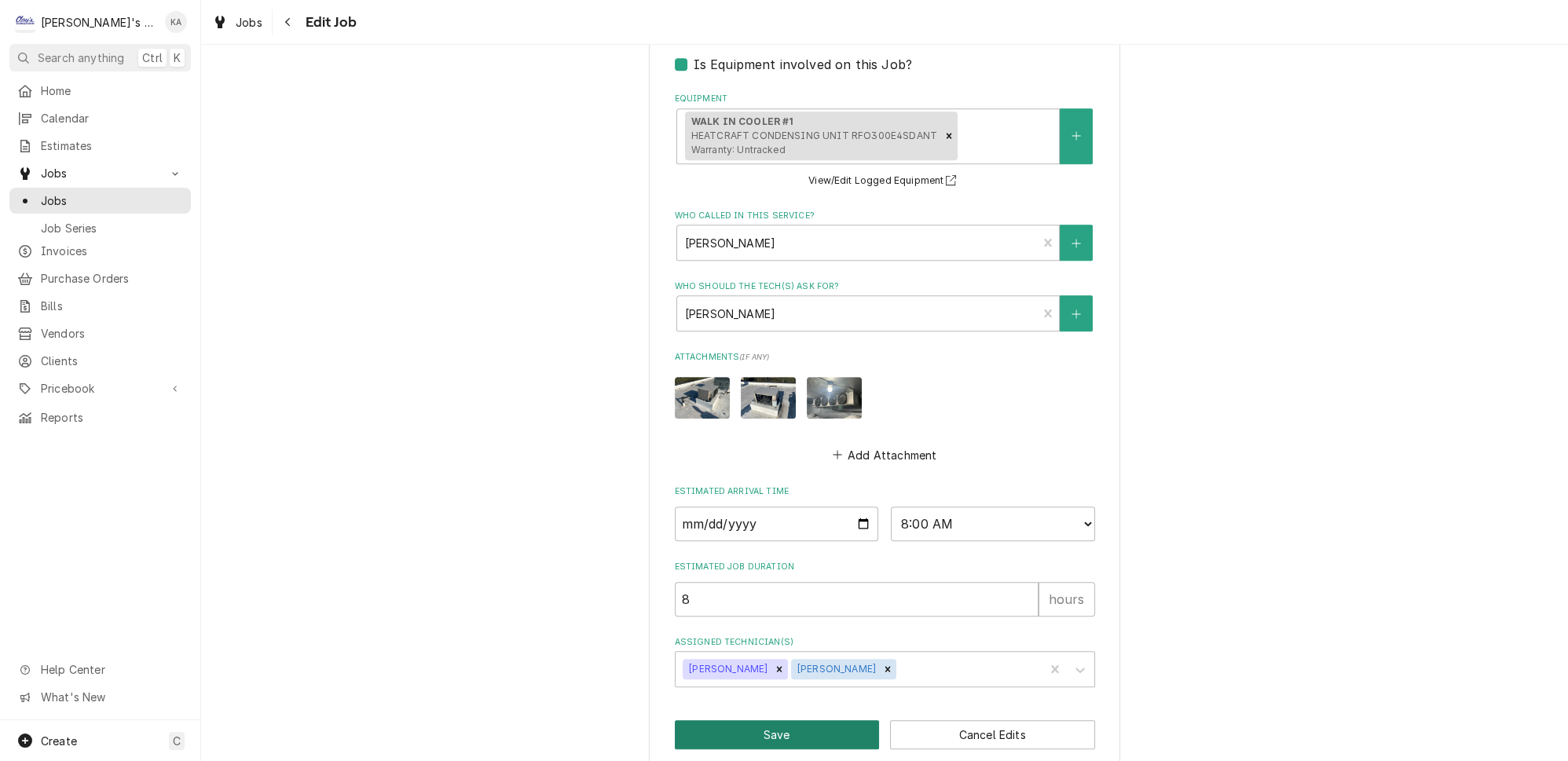
click at [773, 720] on button "Save" at bounding box center [777, 735] width 205 height 29
type textarea "x"
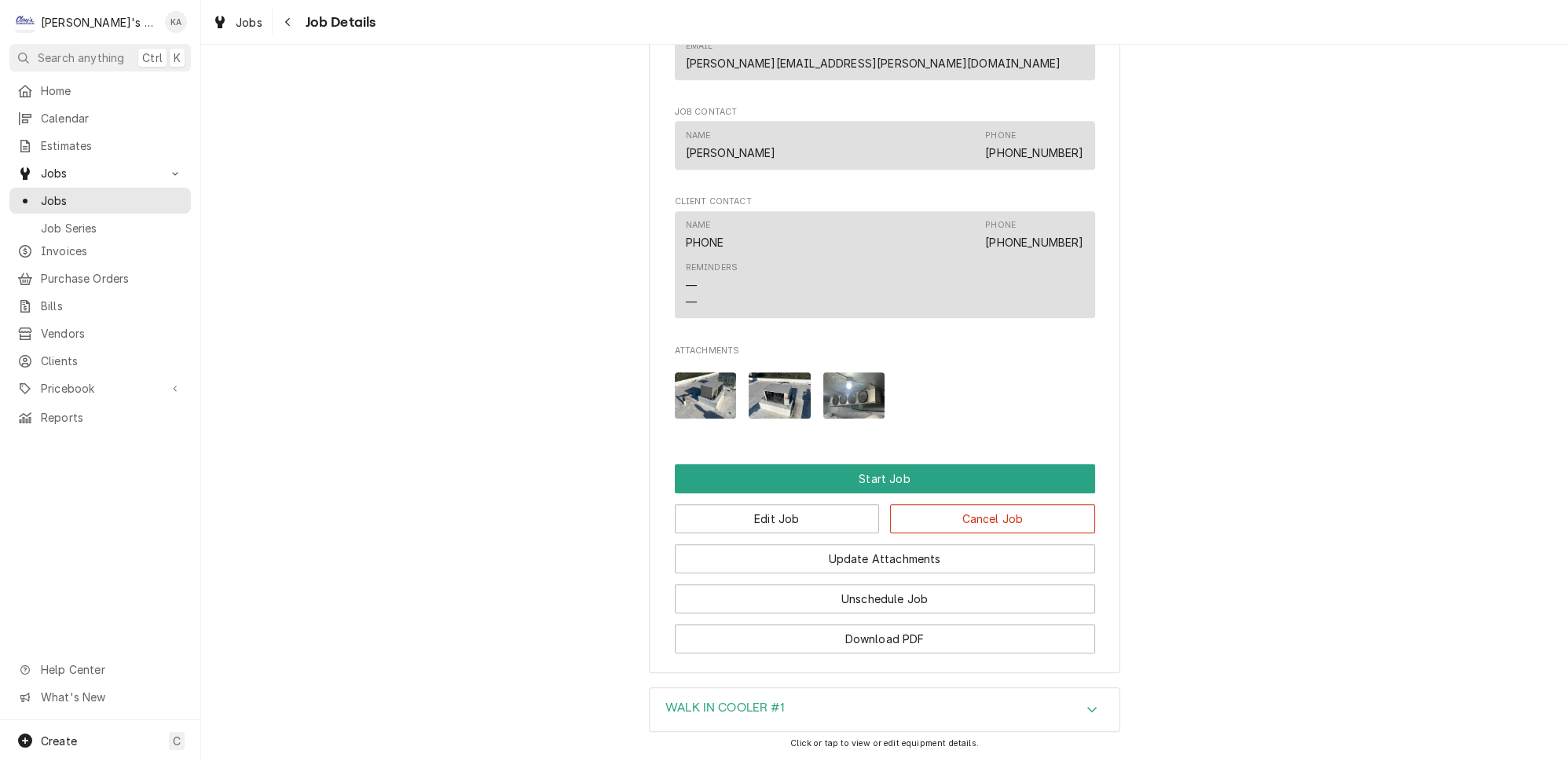
scroll to position [1542, 0]
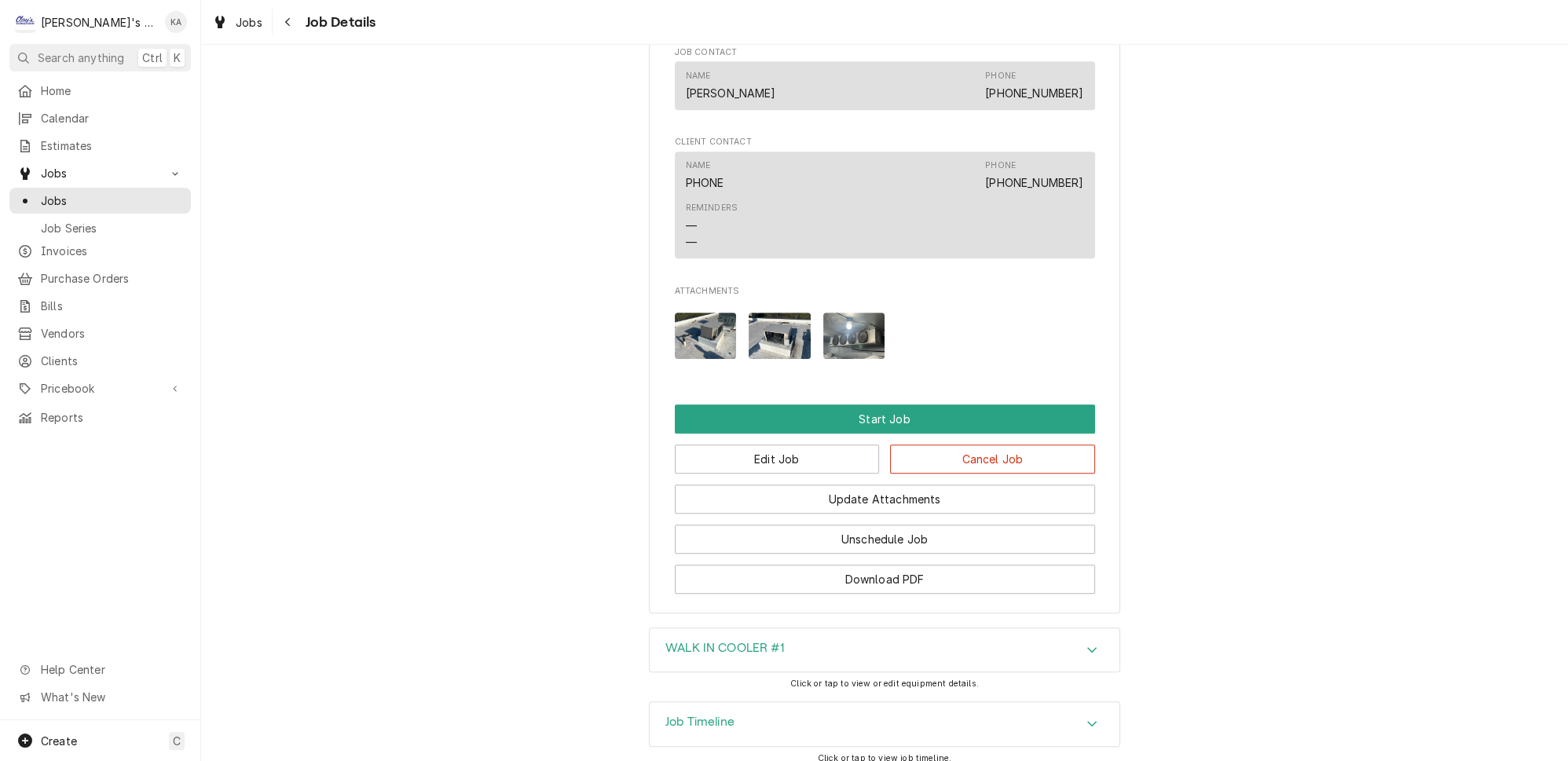
scroll to position [1542, 0]
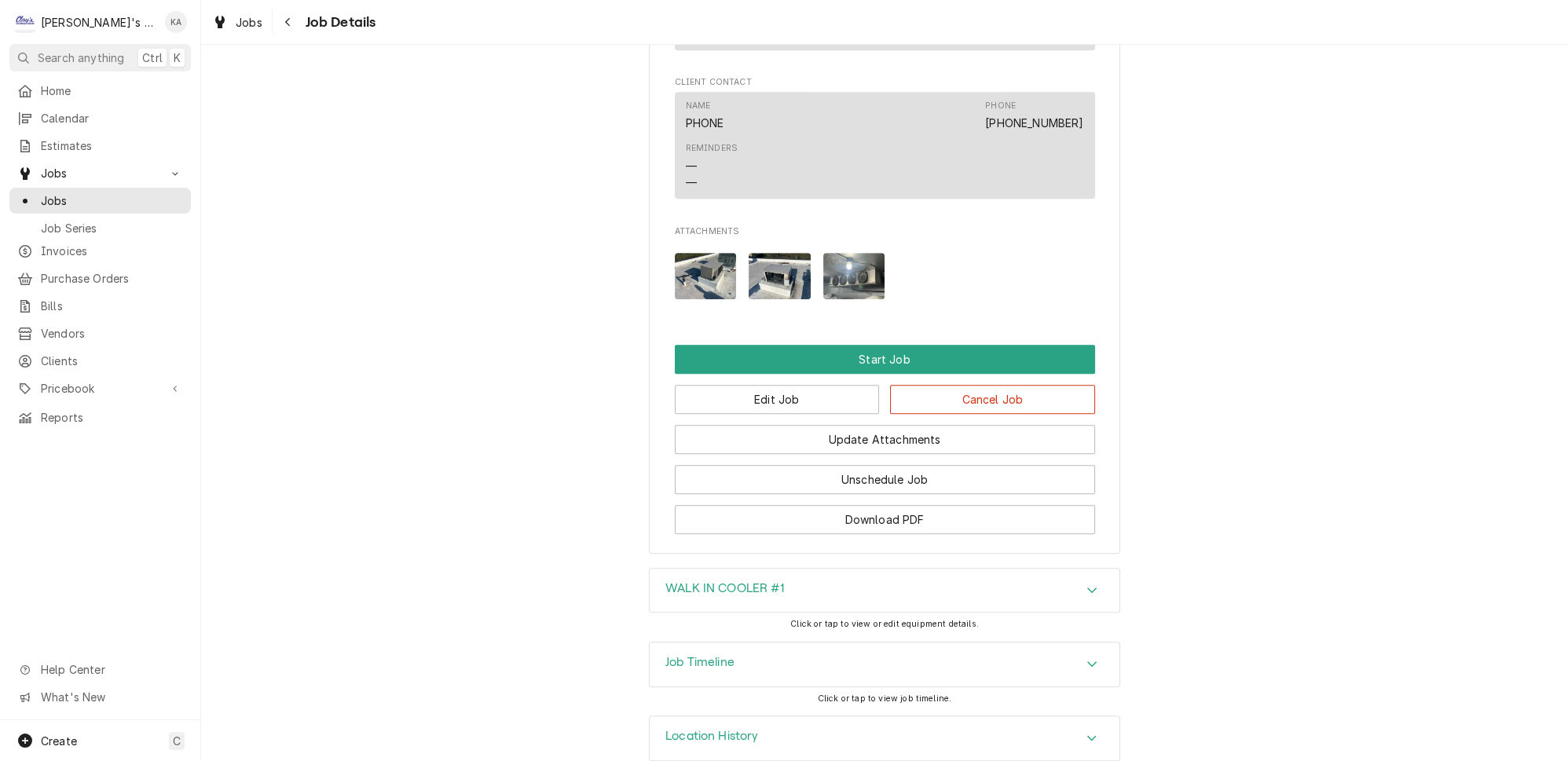
click at [1087, 587] on icon "Accordion Header" at bounding box center [1092, 590] width 10 height 6
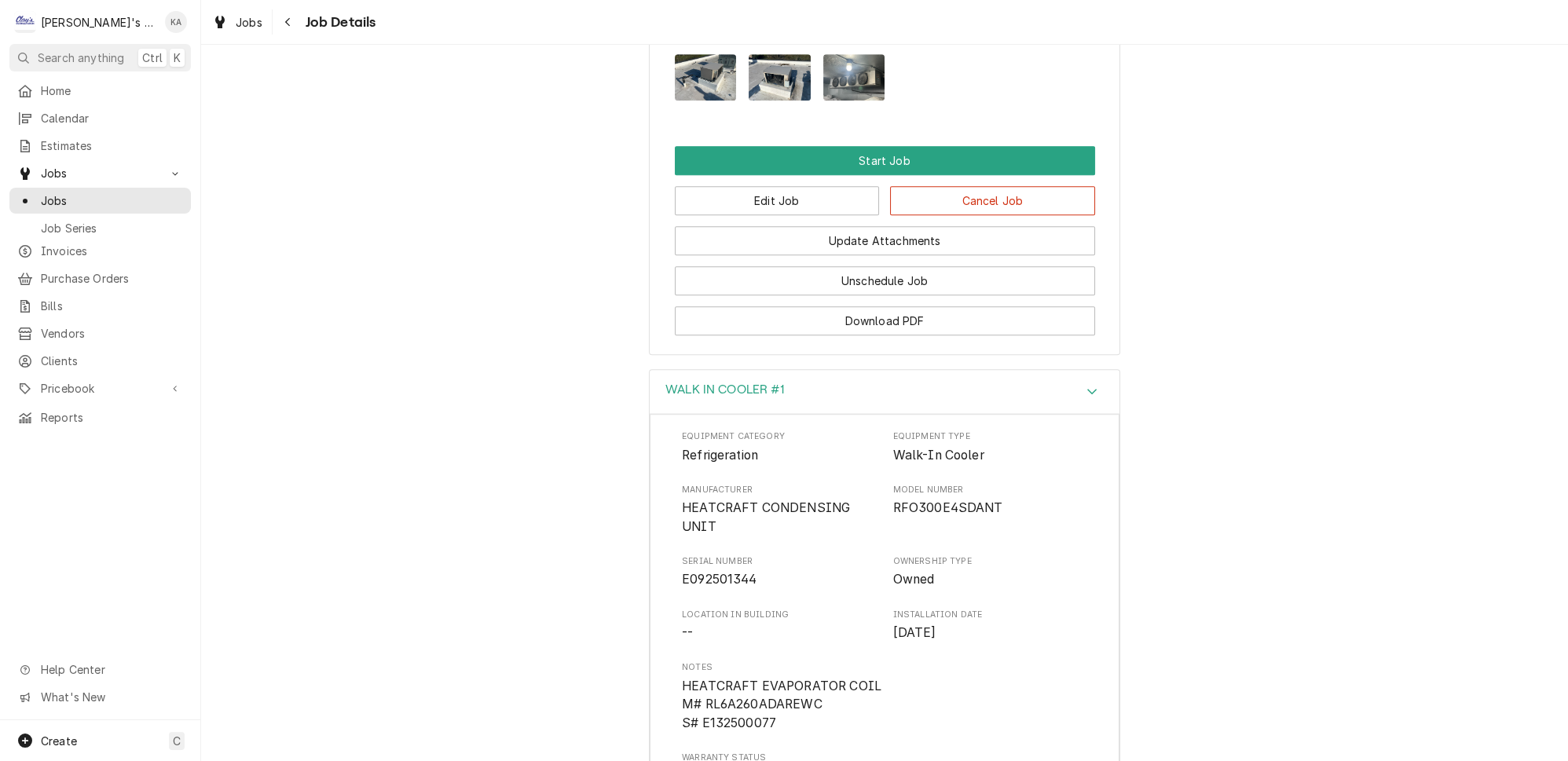
scroll to position [1683, 0]
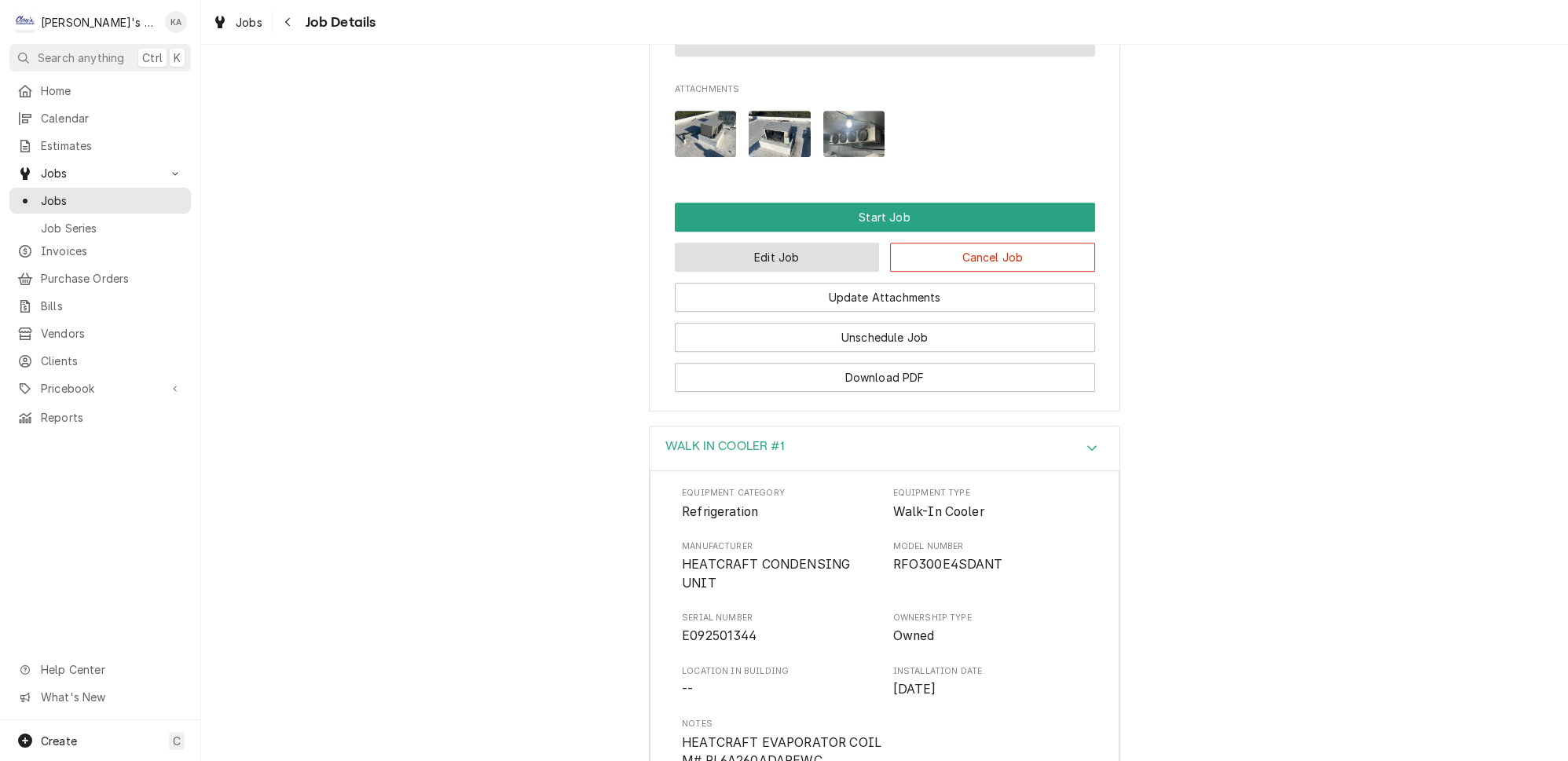
click at [772, 245] on button "Edit Job" at bounding box center [777, 258] width 205 height 29
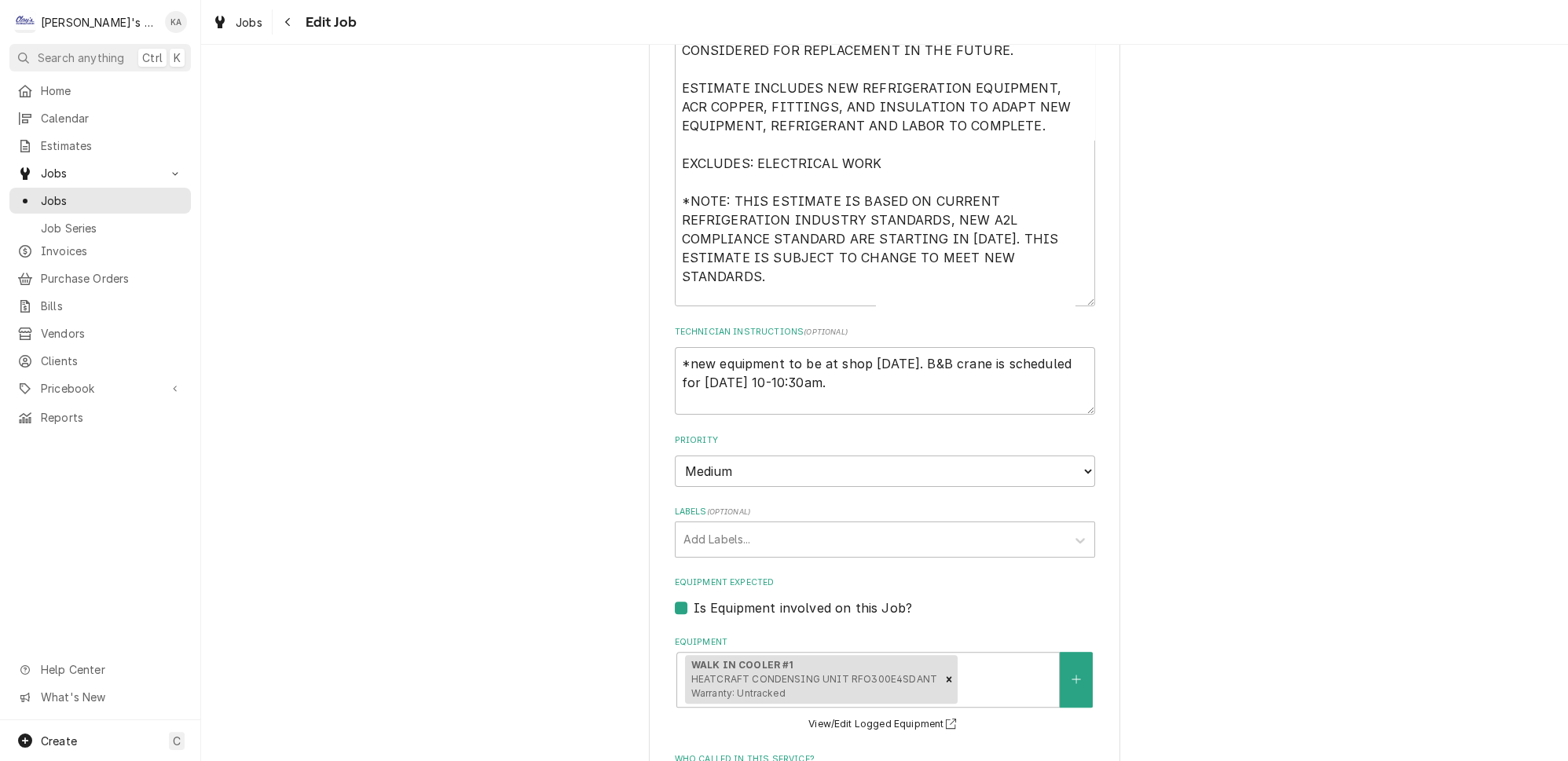
scroll to position [927, 0]
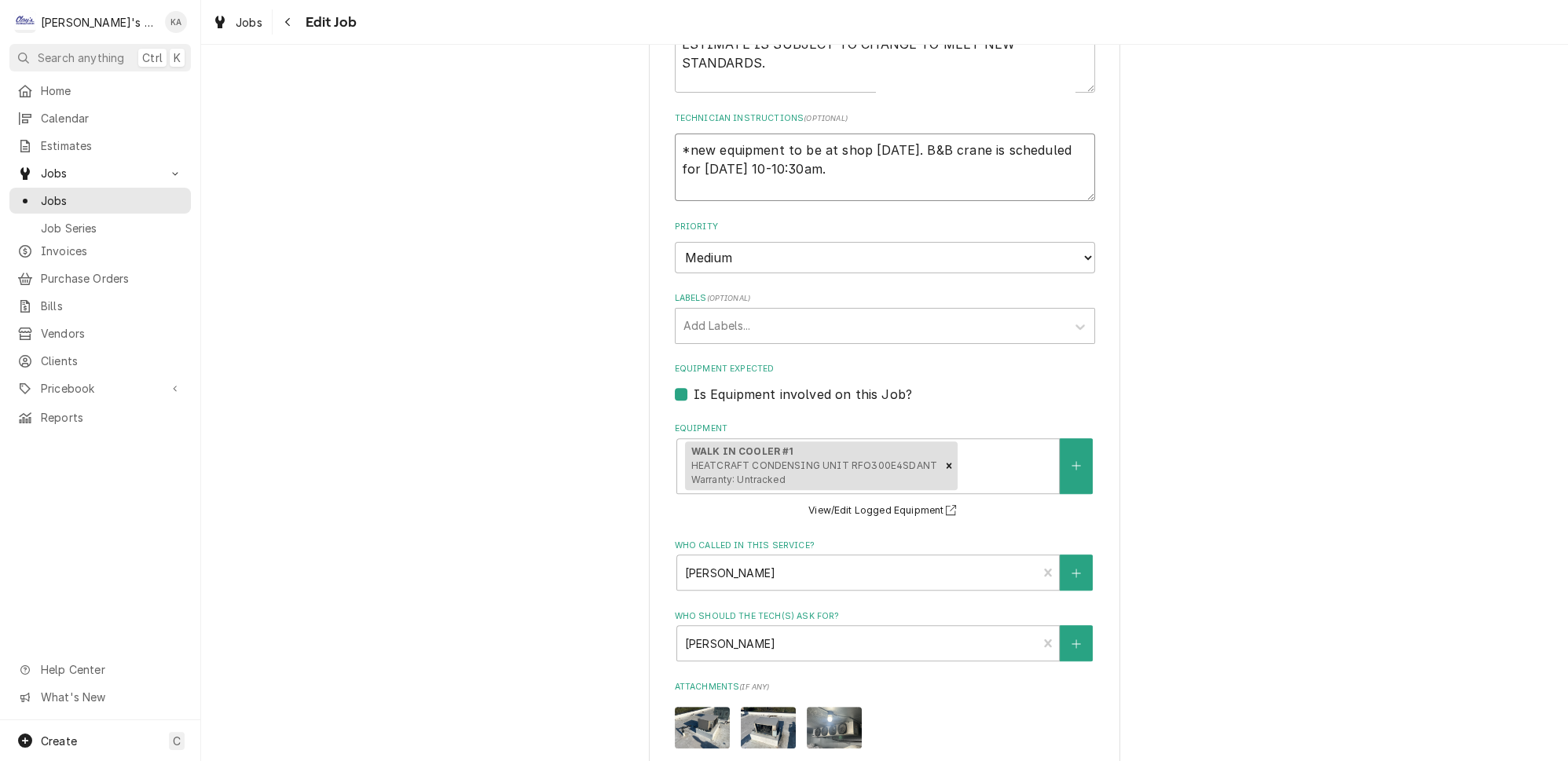
click at [986, 153] on textarea "*new equipment to be at shop [DATE]. B&B crane is scheduled for [DATE] 10-10:30…" at bounding box center [884, 167] width 420 height 68
type textarea "x"
type textarea "*new equipment to be at shop [DATE]. B&B crane is scheduled for [DATE] 10-10:30…"
type textarea "x"
type textarea "*new equipment to be at shop [DATE]. B&B crane is scheduled for [DATE] 10-10:30…"
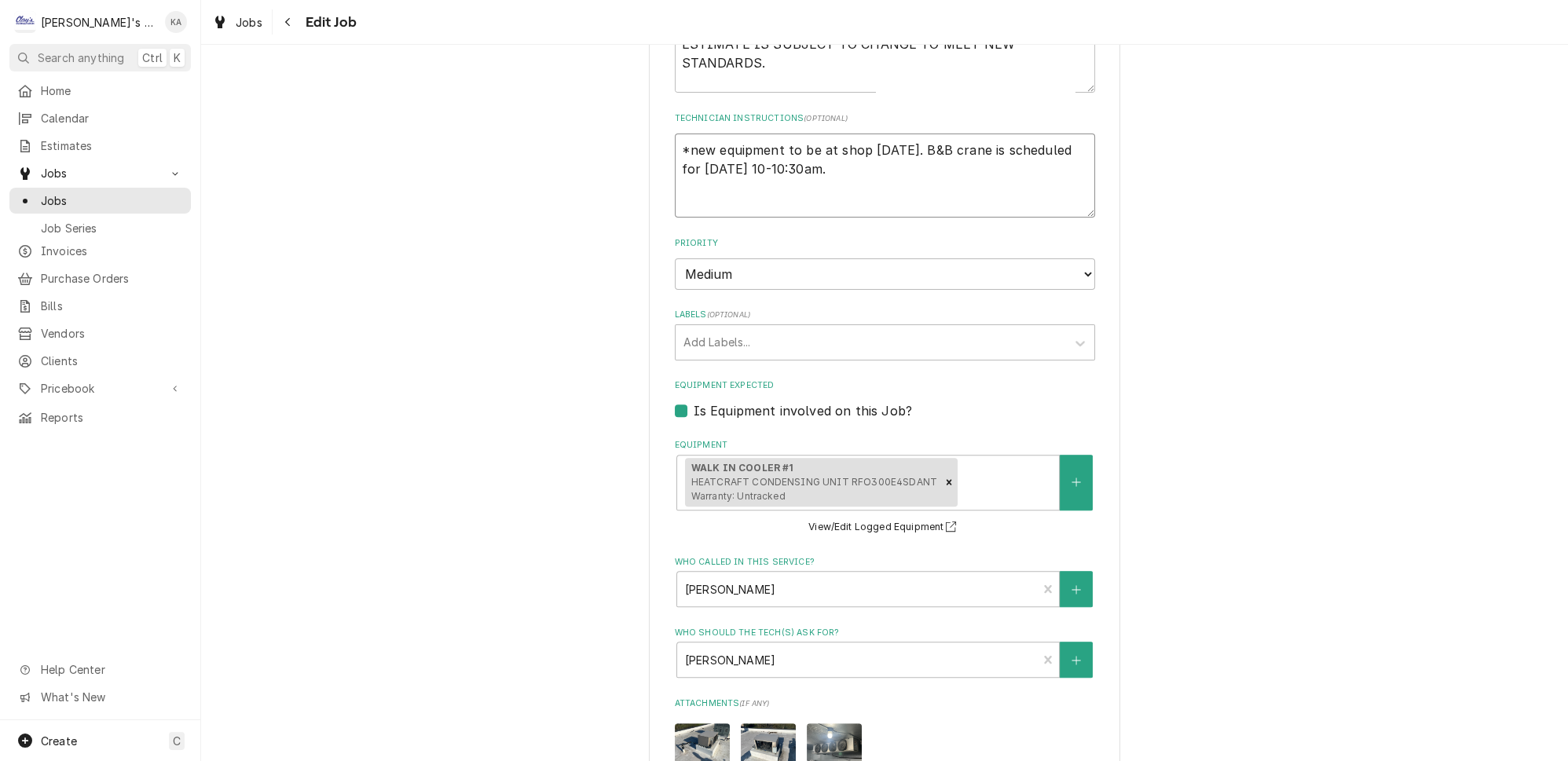
type textarea "x"
type textarea "*new equipment to be at shop [DATE]. B&B crane is scheduled for [DATE] 10-10:30…"
type textarea "x"
type textarea "*new equipment to be at shop [DATE]. B&B crane is scheduled for [DATE] 10-10:30…"
type textarea "x"
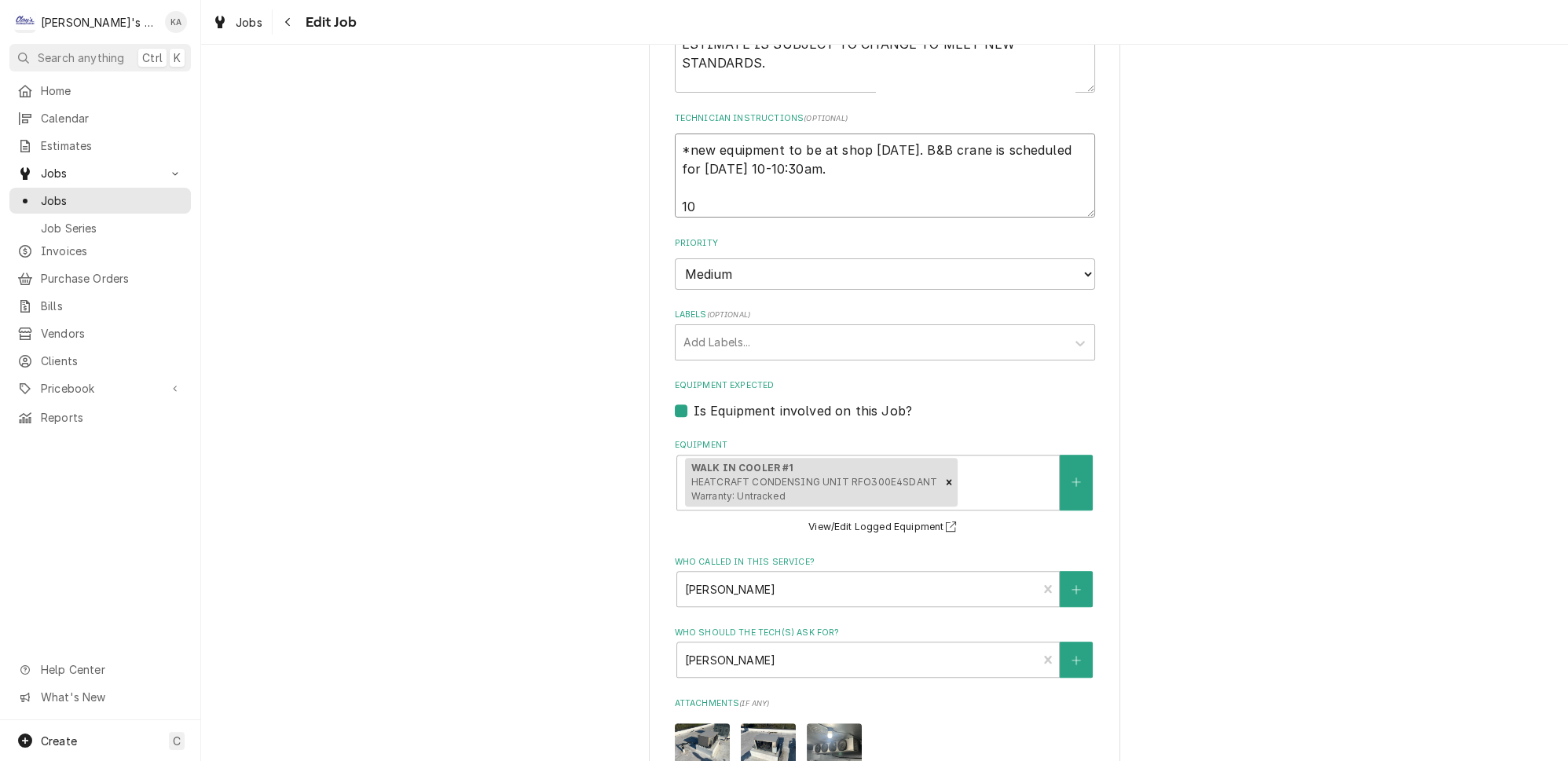
type textarea "*new equipment to be at shop [DATE]. B&B crane is scheduled for [DATE] 10-10:30…"
type textarea "x"
type textarea "*new equipment to be at shop [DATE]. B&B crane is scheduled for [DATE] 10-10:30…"
type textarea "x"
type textarea "*new equipment to be at shop [DATE]. B&B crane is scheduled for [DATE] 10-10:30…"
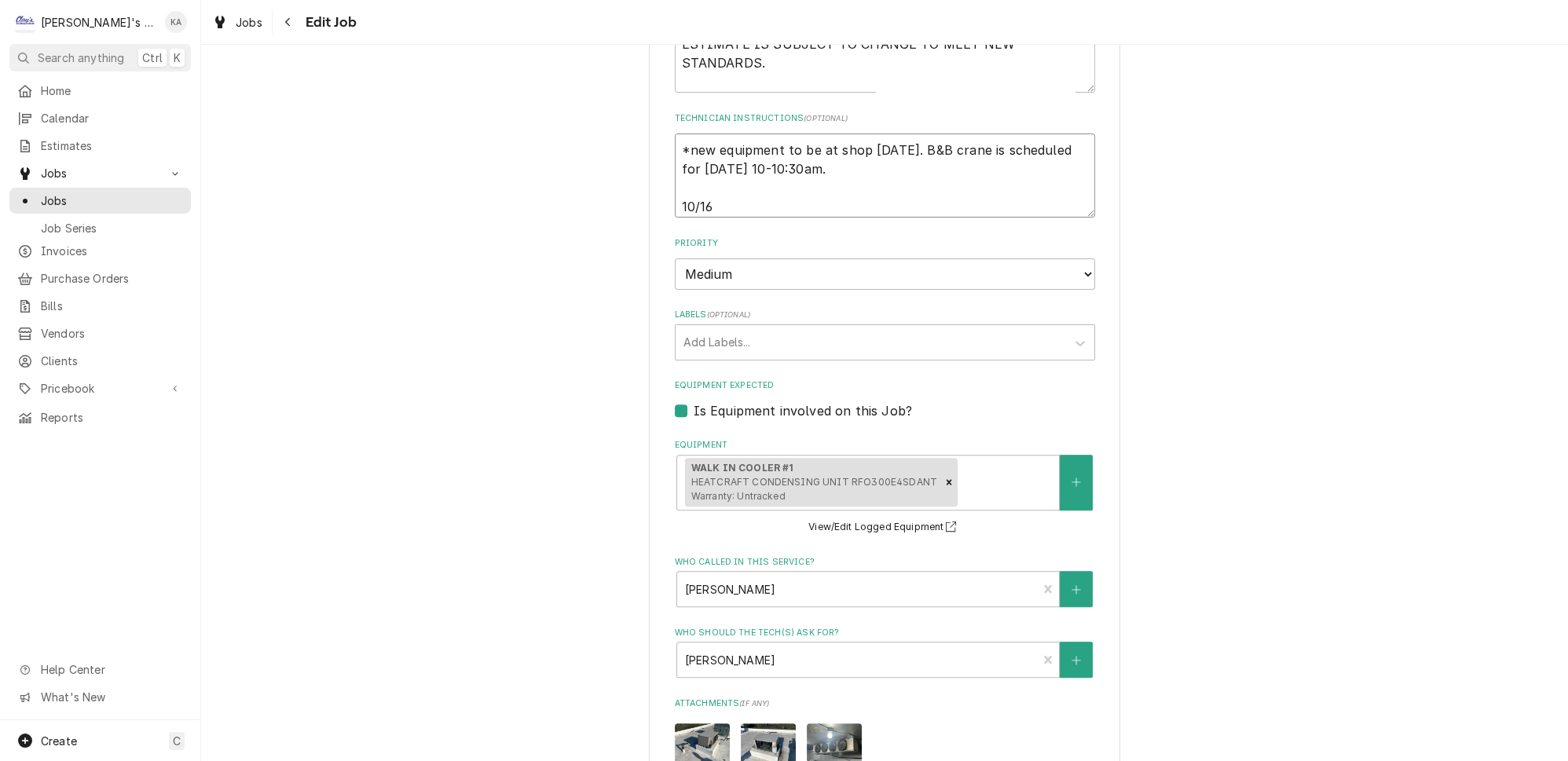
type textarea "x"
type textarea "*new equipment to be at shop [DATE]. B&B crane is scheduled for [DATE] 10-10:30…"
type textarea "x"
type textarea "*new equipment to be at shop [DATE]. B&B crane is scheduled for [DATE] 10-10:30…"
type textarea "x"
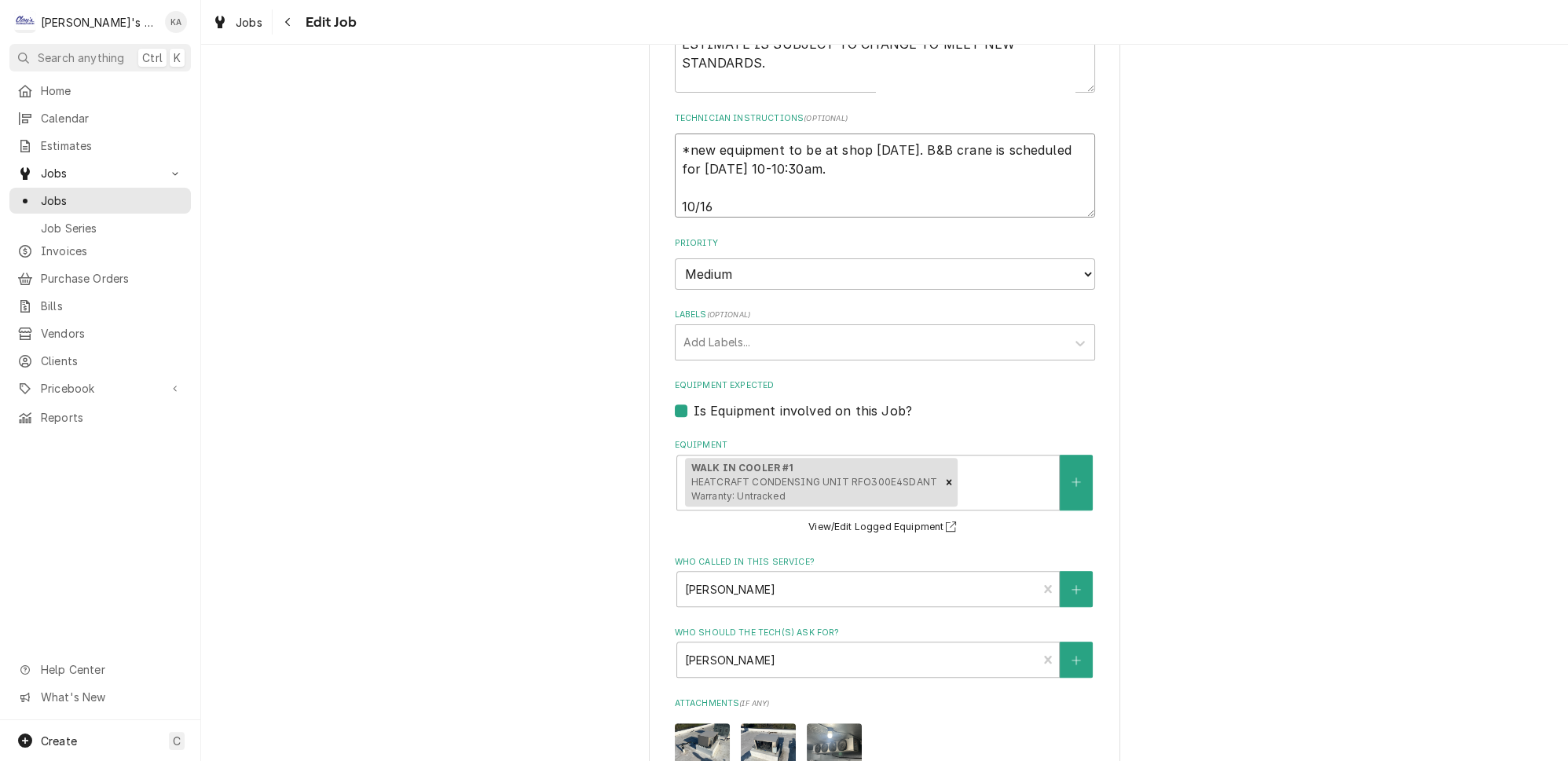
type textarea "*new equipment to be at shop [DATE]. B&B crane is scheduled for [DATE] 10-10:30…"
type textarea "x"
type textarea "*new equipment to be at shop [DATE]. B&B crane is scheduled for [DATE] 10-10:30…"
type textarea "x"
type textarea "*new equipment to be at shop [DATE]. B&B crane is scheduled for [DATE] 10-10:30…"
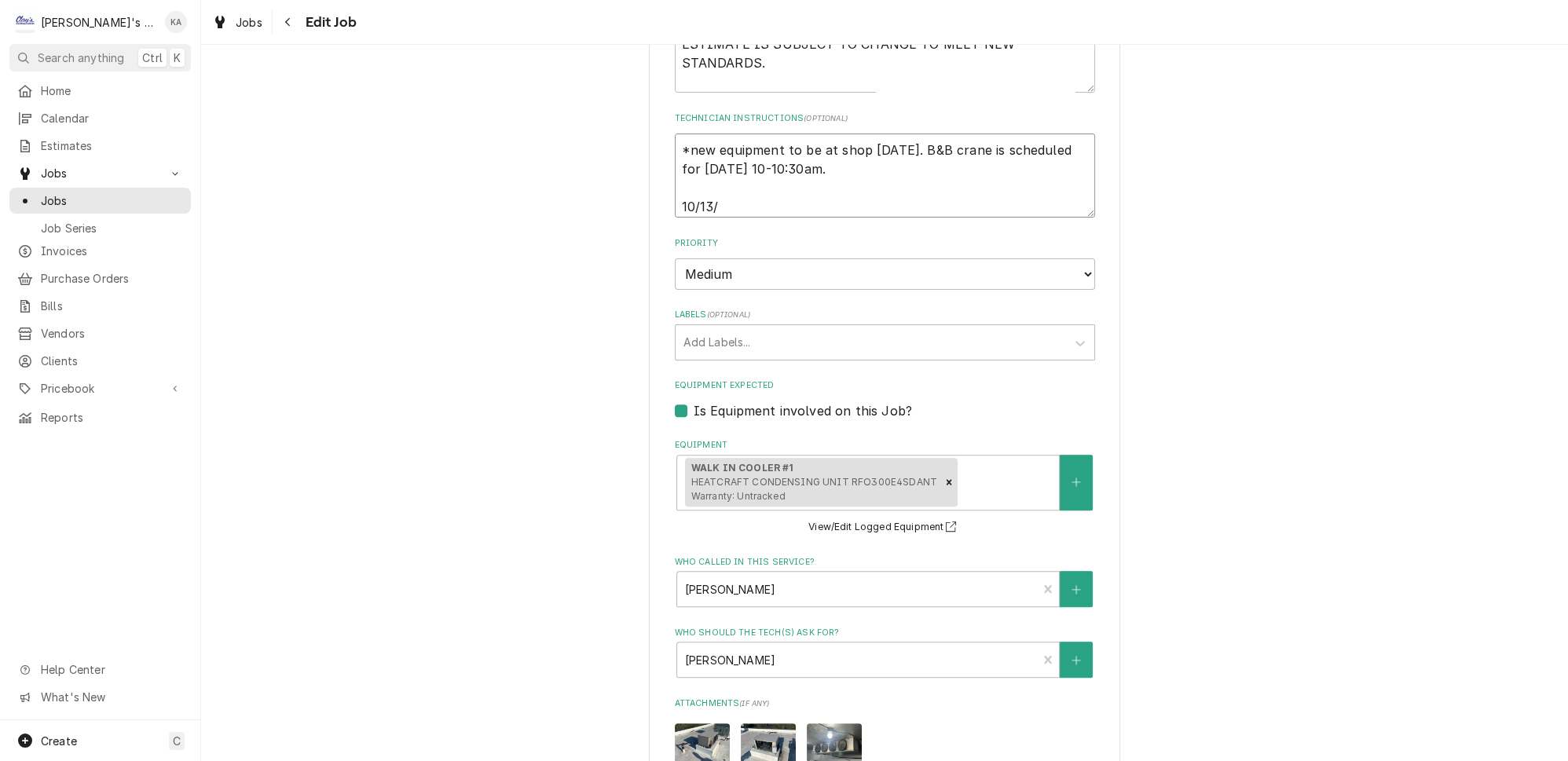
type textarea "x"
type textarea "*new equipment to be at shop [DATE]. B&B crane is scheduled for [DATE] 10-10:30…"
type textarea "x"
type textarea "*new equipment to be at shop [DATE]. B&B crane is scheduled for [DATE] 10-10:30…"
type textarea "x"
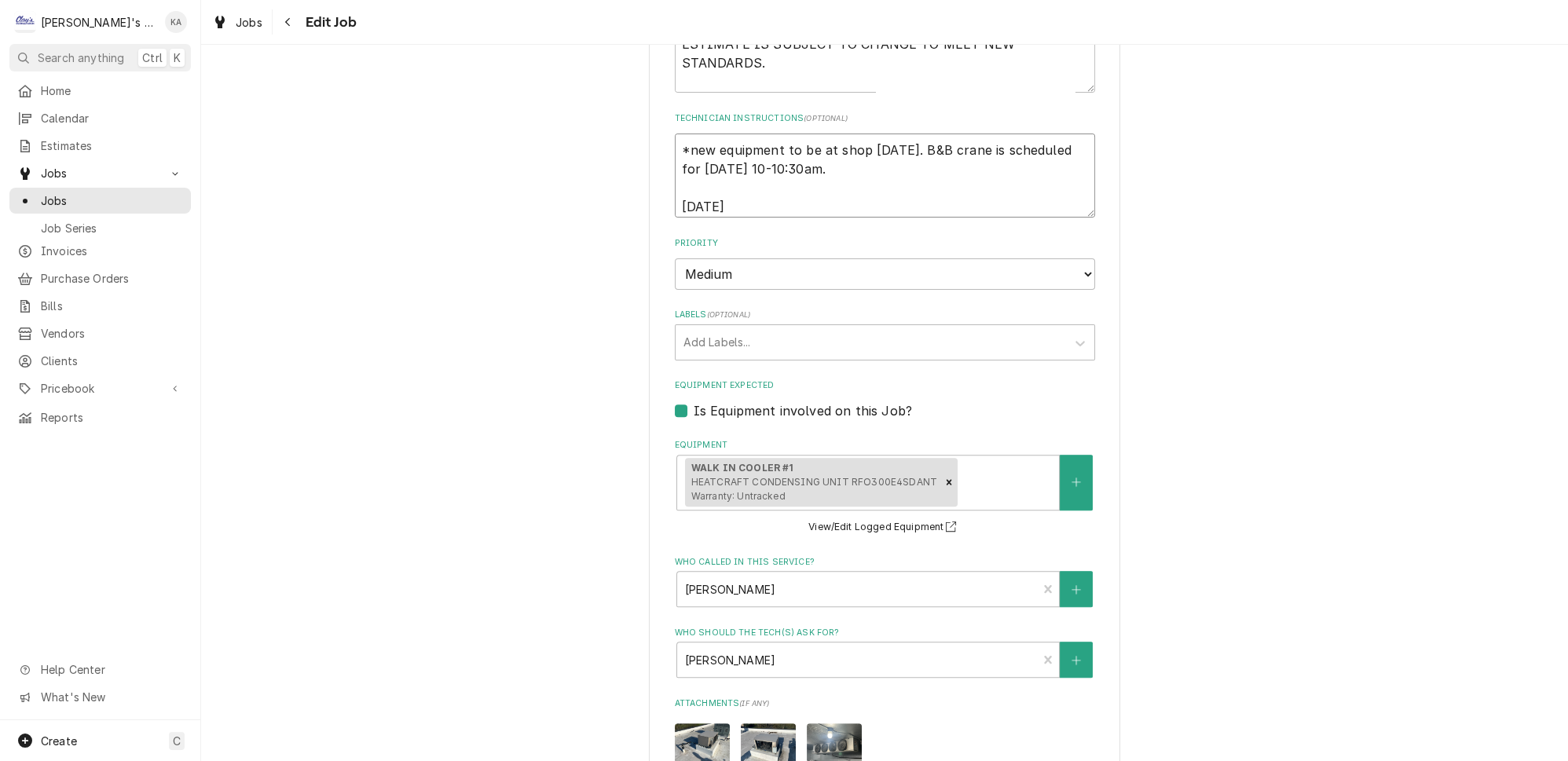
type textarea "*new equipment to be at shop [DATE]. B&B crane is scheduled for [DATE] 10-10:30…"
type textarea "x"
type textarea "*new equipment to be at shop [DATE]. B&B crane is scheduled for [DATE] 10-10:30…"
type textarea "x"
type textarea "*new equipment to be at shop [DATE]. B&B crane is scheduled for [DATE] 10-10:30…"
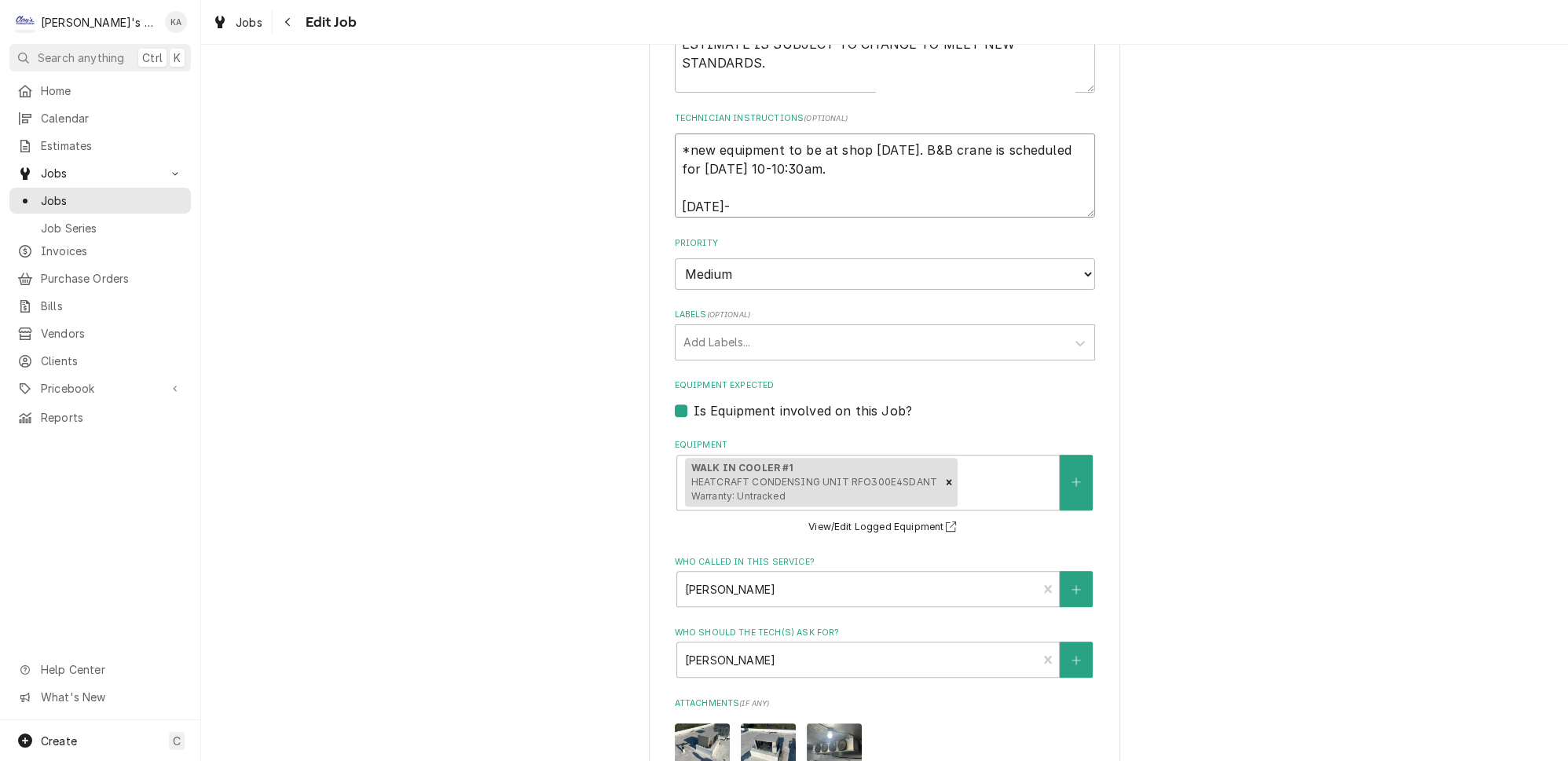
type textarea "x"
type textarea "*new equipment to be at shop [DATE]. B&B crane is scheduled for [DATE] 10-10:30…"
type textarea "x"
type textarea "*new equipment to be at shop [DATE]. B&B crane is scheduled for [DATE] 10-10:30…"
type textarea "x"
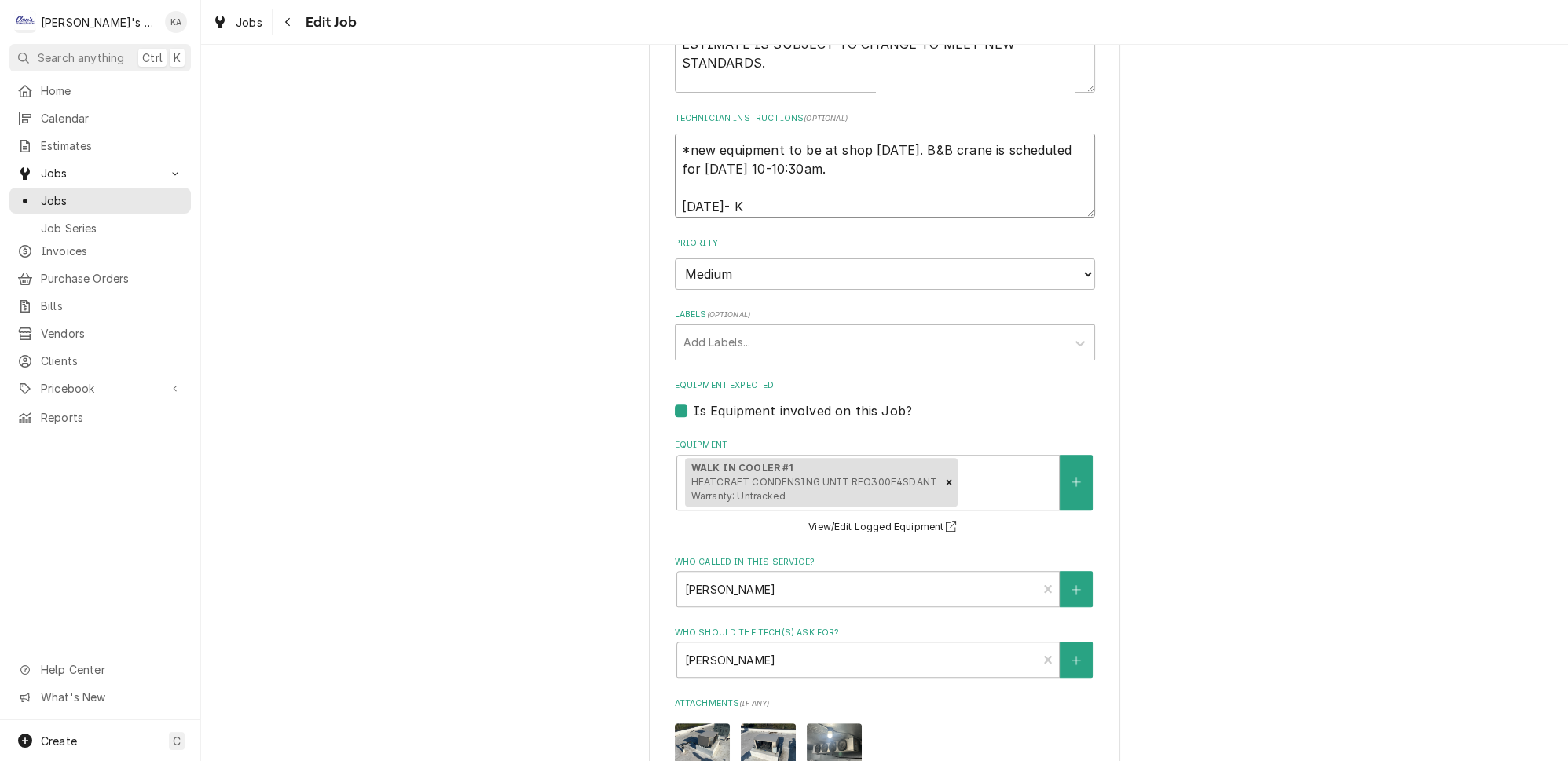
type textarea "*new equipment to be at shop [DATE]. B&B crane is scheduled for [DATE] 10-10:30…"
type textarea "x"
type textarea "*new equipment to be at shop Friday 10/10/2025. B&B crane is scheduled for Thur…"
type textarea "x"
type textarea "*new equipment to be at shop Friday 10/10/2025. B&B crane is scheduled for Thur…"
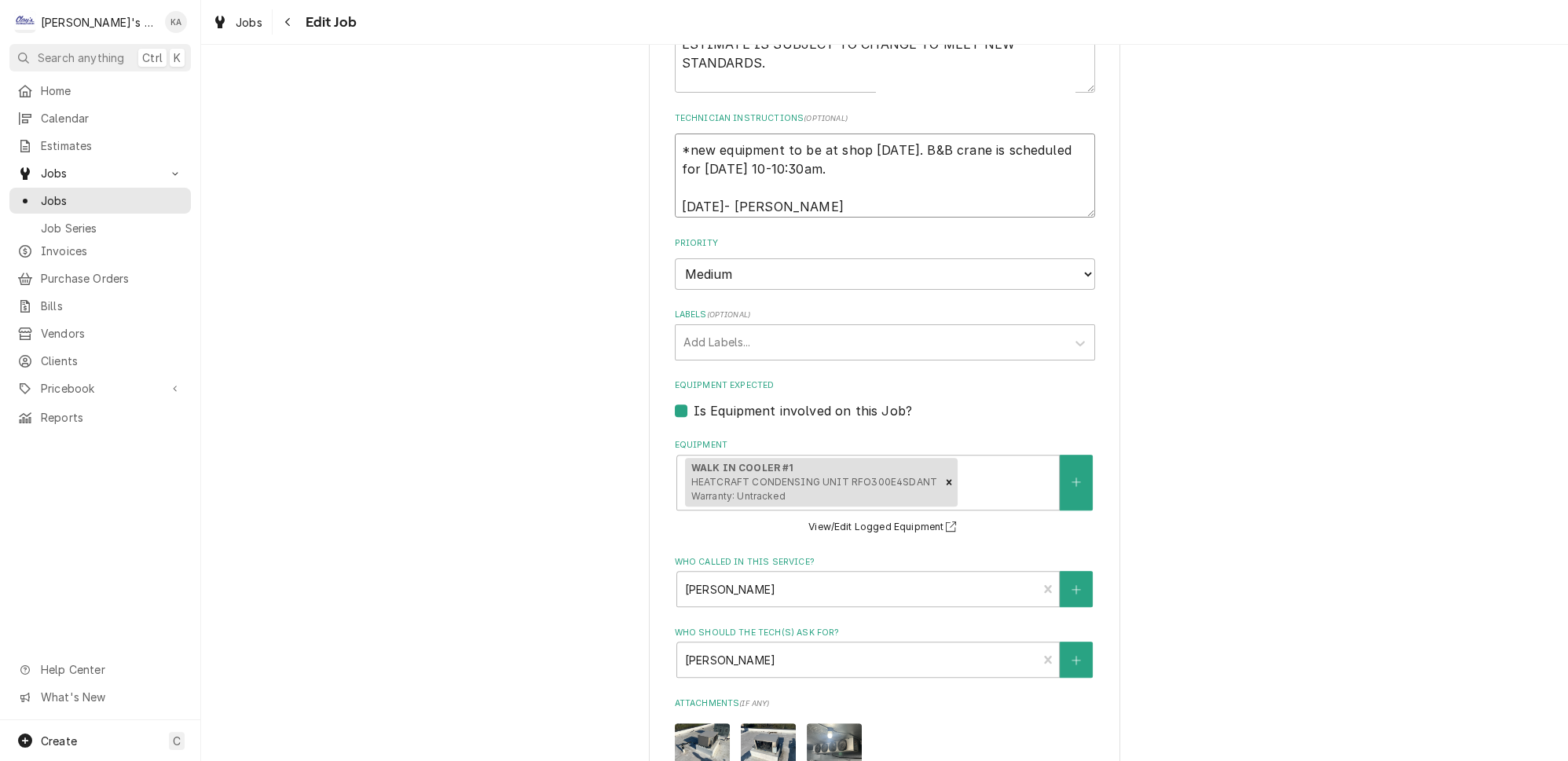
type textarea "x"
type textarea "*new equipment to be at shop Friday 10/10/2025. B&B crane is scheduled for Thur…"
type textarea "x"
type textarea "*new equipment to be at shop Friday 10/10/2025. B&B crane is scheduled for Thur…"
type textarea "x"
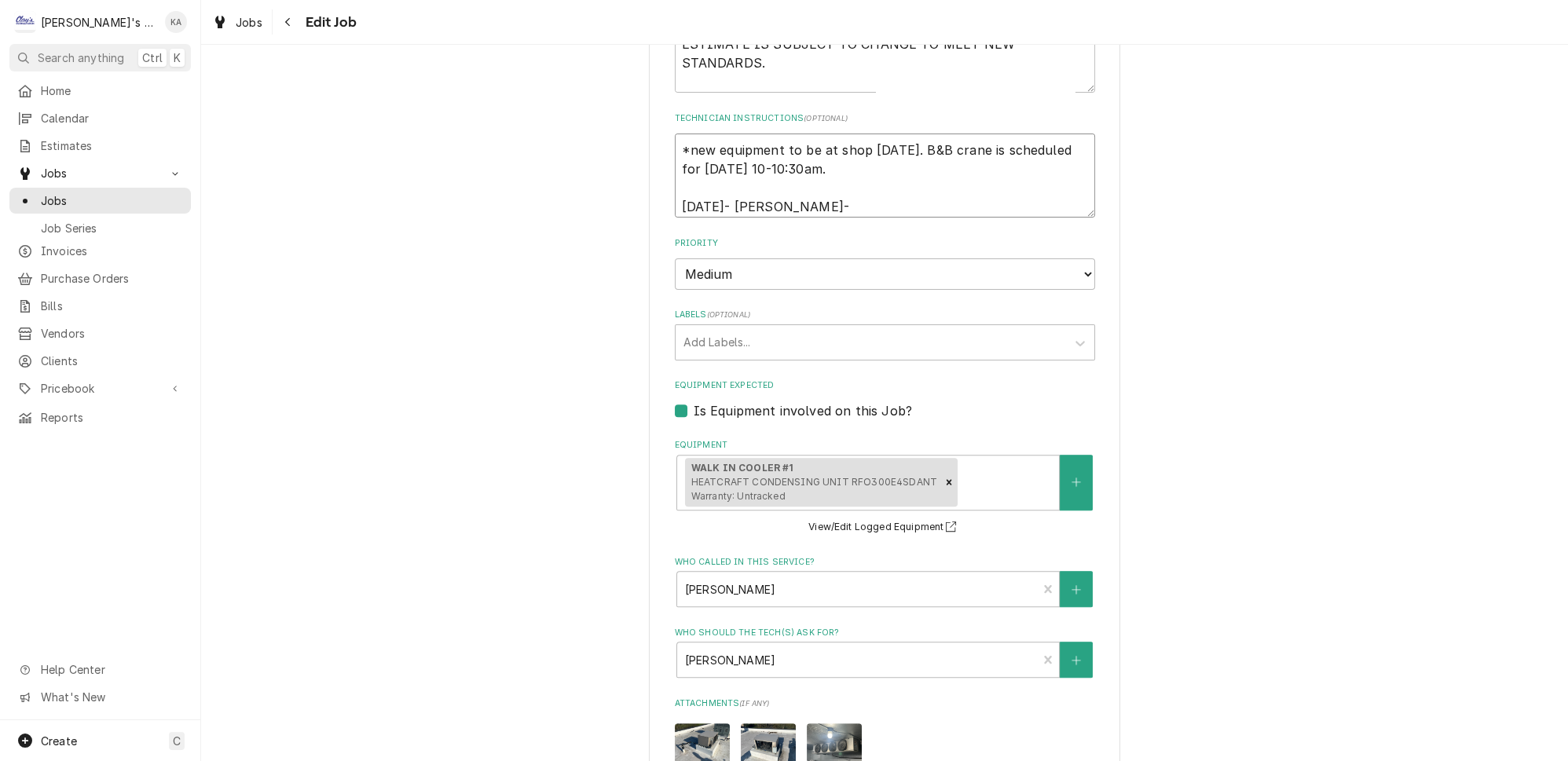
type textarea "*new equipment to be at shop Friday 10/10/2025. B&B crane is scheduled for Thur…"
type textarea "x"
type textarea "*new equipment to be at shop Friday 10/10/2025. B&B crane is scheduled for Thur…"
type textarea "x"
type textarea "*new equipment to be at shop Friday 10/10/2025. B&B crane is scheduled for Thur…"
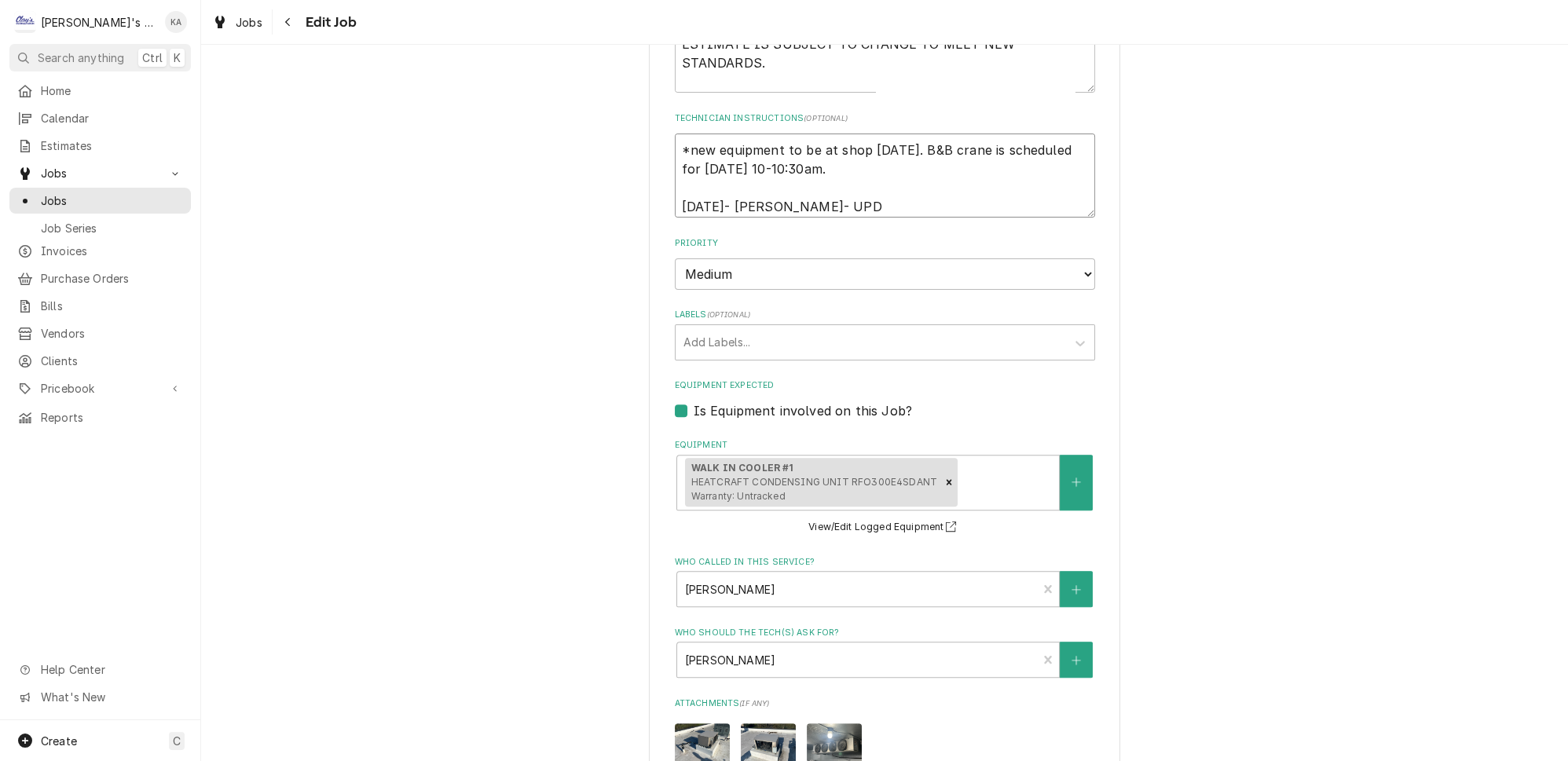
type textarea "x"
type textarea "*new equipment to be at shop Friday 10/10/2025. B&B crane is scheduled for Thur…"
type textarea "x"
type textarea "*new equipment to be at shop Friday 10/10/2025. B&B crane is scheduled for Thur…"
type textarea "x"
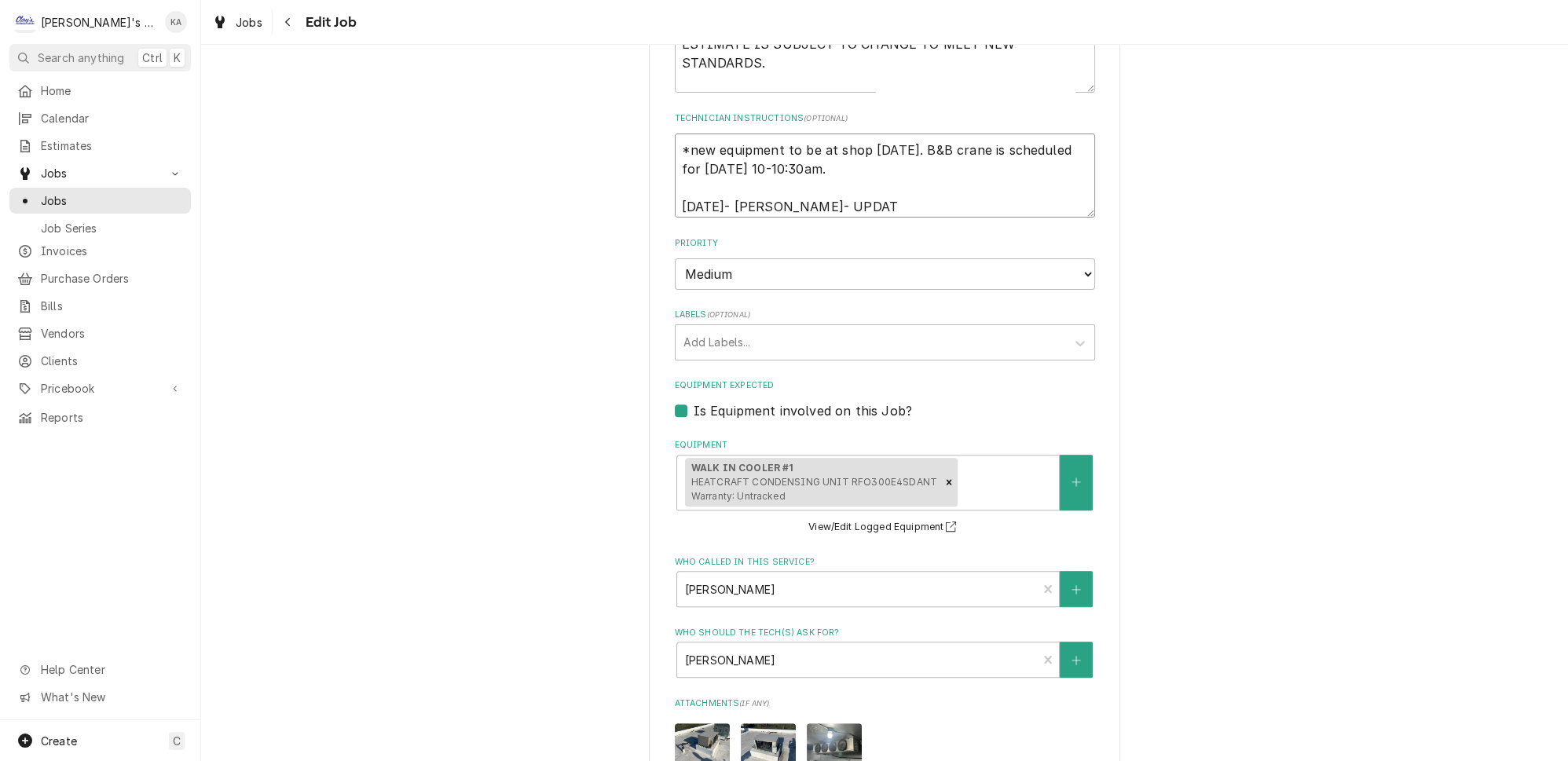
type textarea "*new equipment to be at shop Friday 10/10/2025. B&B crane is scheduled for Thur…"
type textarea "x"
type textarea "*new equipment to be at shop Friday 10/10/2025. B&B crane is scheduled for Thur…"
type textarea "x"
type textarea "*new equipment to be at shop Friday 10/10/2025. B&B crane is scheduled for Thur…"
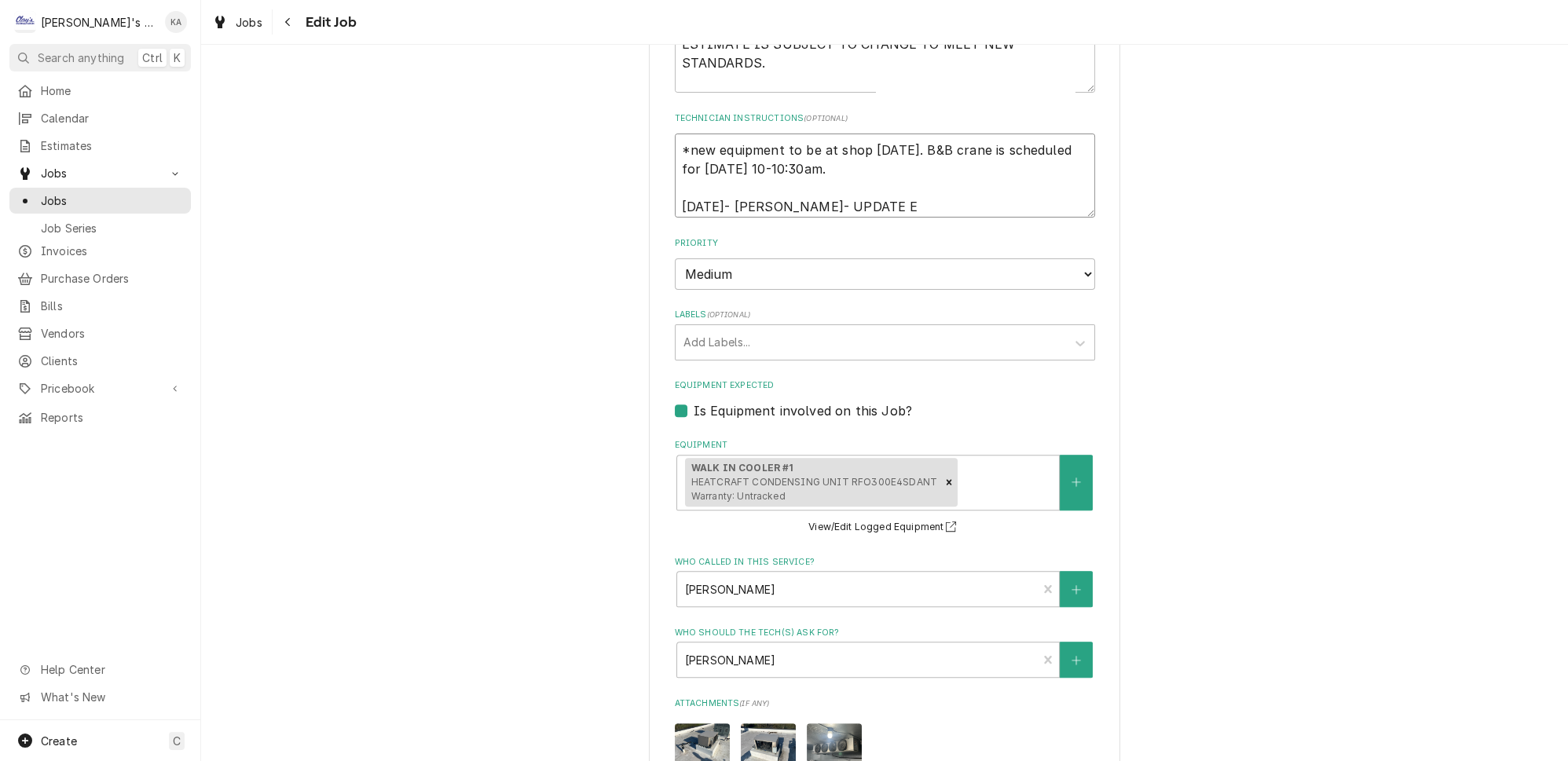
type textarea "x"
type textarea "*new equipment to be at shop Friday 10/10/2025. B&B crane is scheduled for Thur…"
type textarea "x"
type textarea "*new equipment to be at shop Friday 10/10/2025. B&B crane is scheduled for Thur…"
type textarea "x"
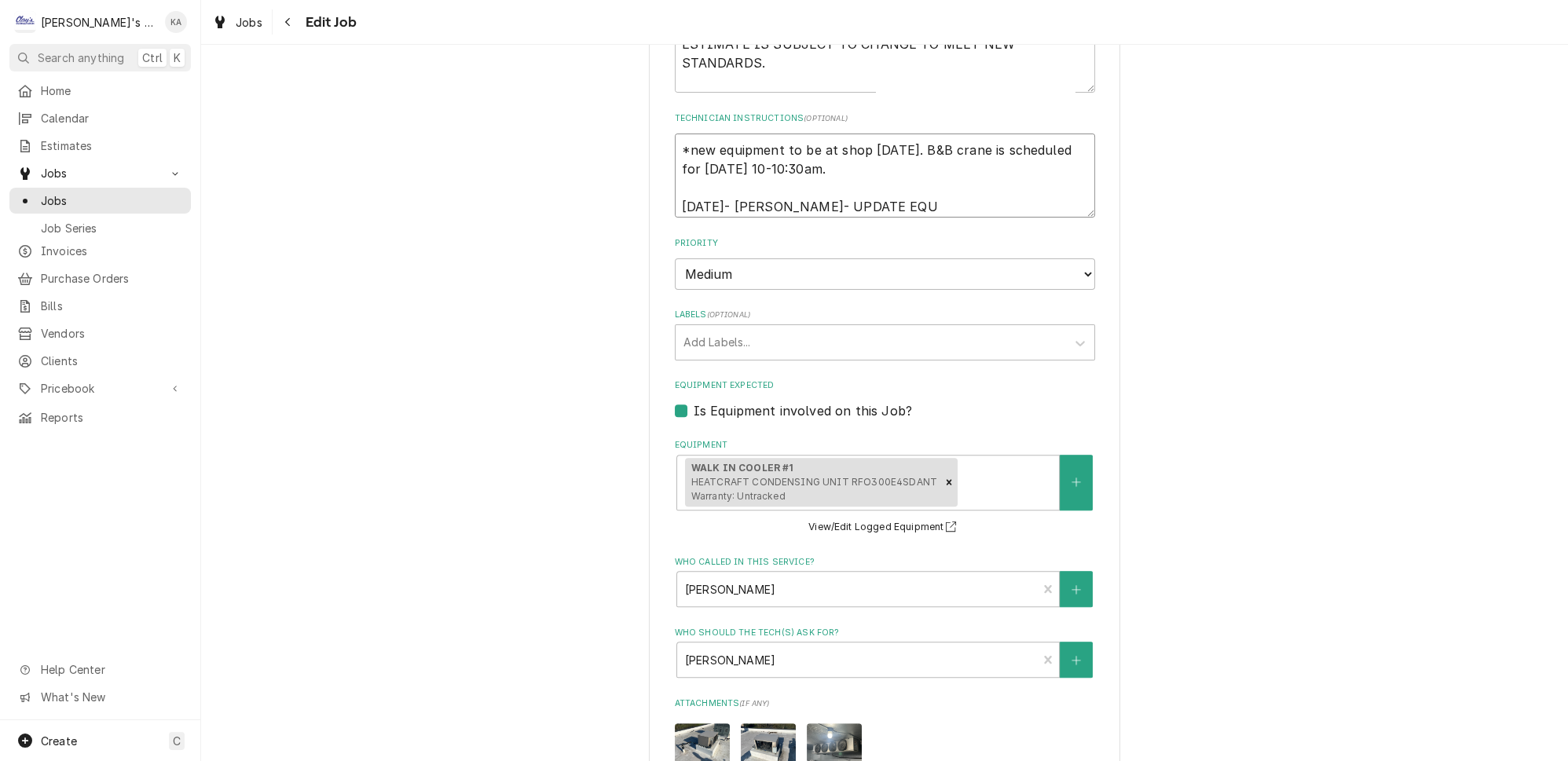
type textarea "*new equipment to be at shop Friday 10/10/2025. B&B crane is scheduled for Thur…"
type textarea "x"
type textarea "*new equipment to be at shop Friday 10/10/2025. B&B crane is scheduled for Thur…"
type textarea "x"
type textarea "*new equipment to be at shop Friday 10/10/2025. B&B crane is scheduled for Thur…"
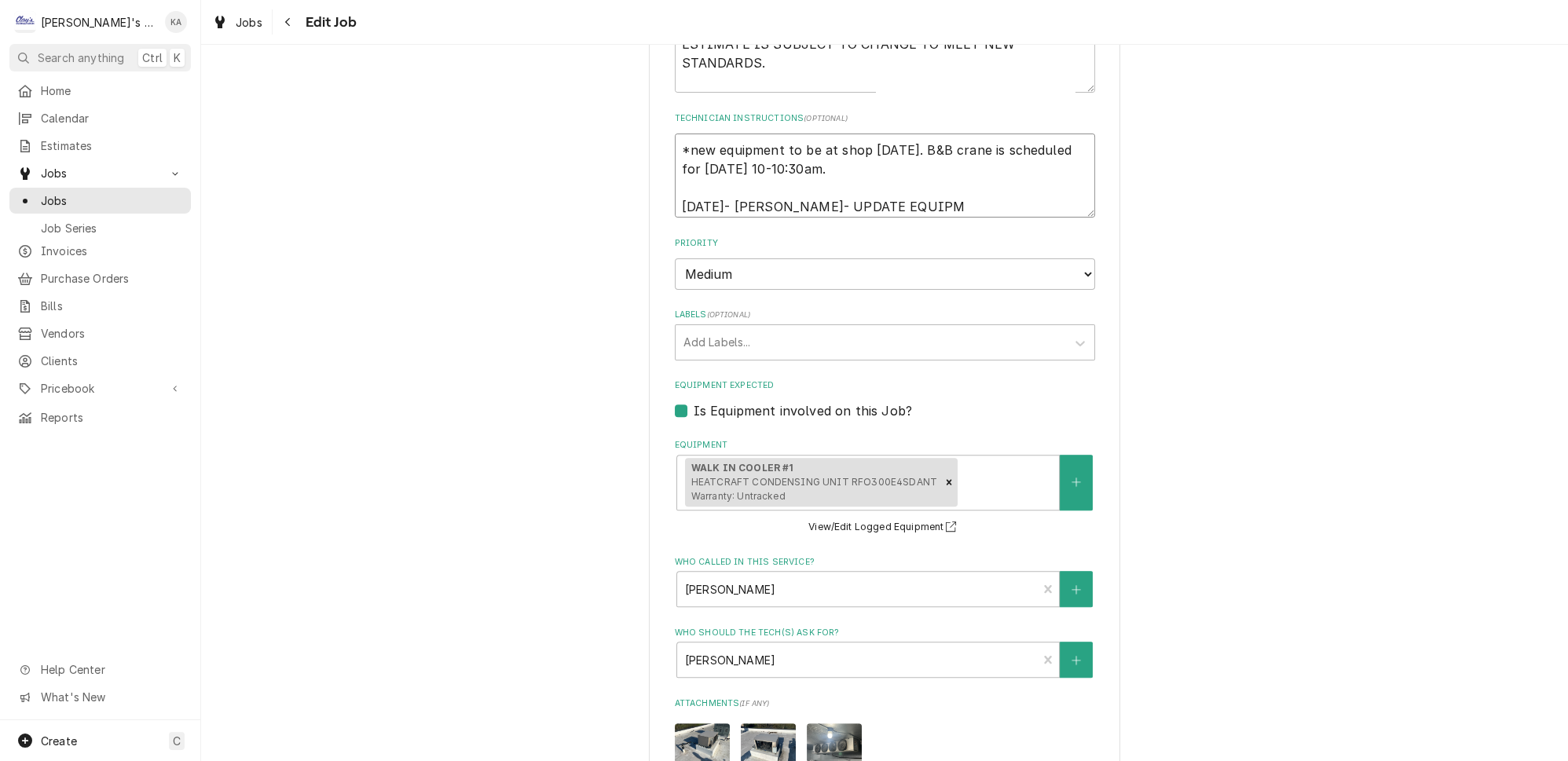
type textarea "x"
type textarea "*new equipment to be at shop Friday 10/10/2025. B&B crane is scheduled for Thur…"
type textarea "x"
type textarea "*new equipment to be at shop Friday 10/10/2025. B&B crane is scheduled for Thur…"
type textarea "x"
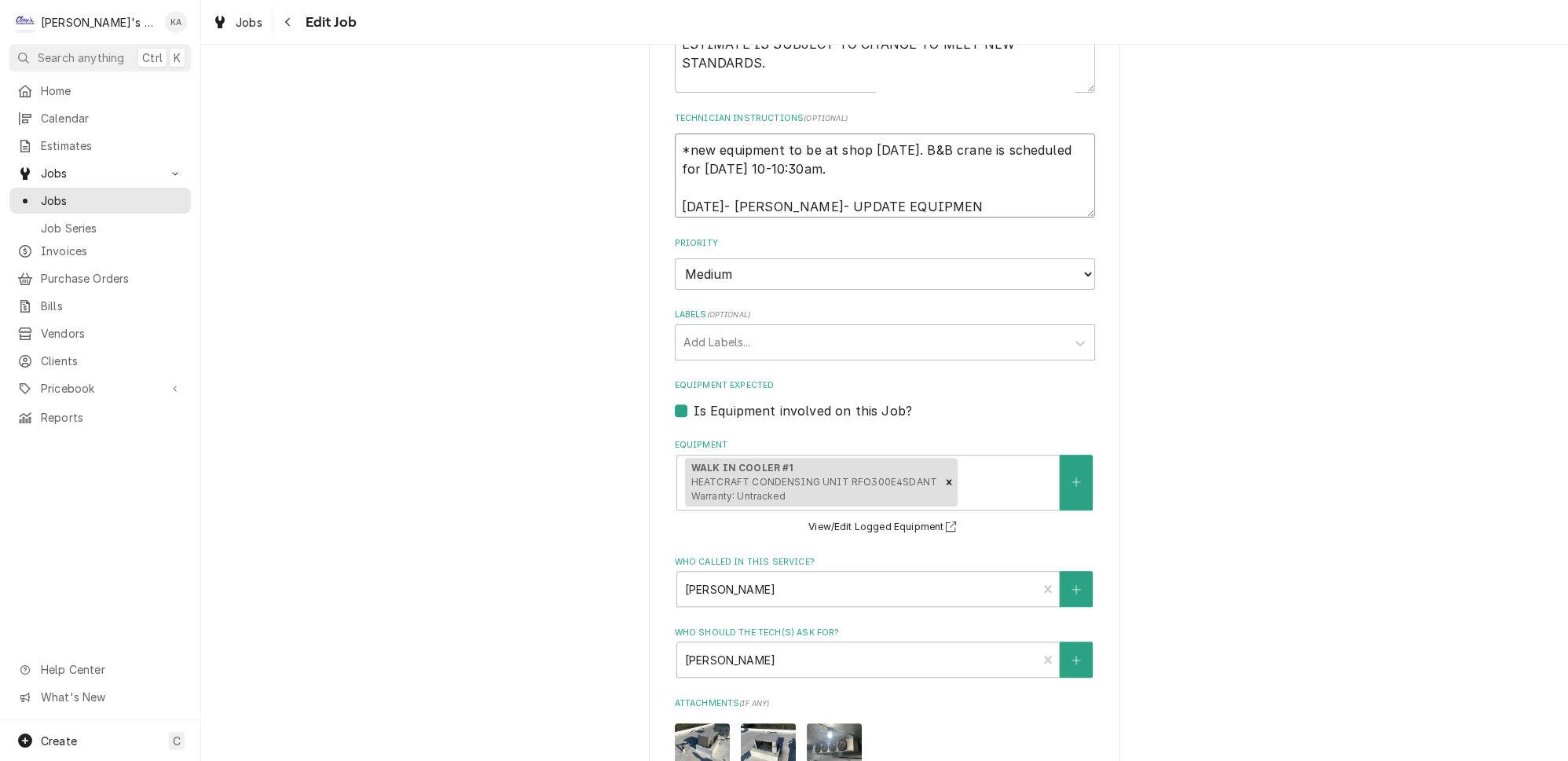
type textarea "*new equipment to be at shop Friday 10/10/2025. B&B crane is scheduled for Thur…"
type textarea "x"
type textarea "*new equipment to be at shop Friday 10/10/2025. B&B crane is scheduled for Thur…"
type textarea "x"
type textarea "*new equipment to be at shop Friday 10/10/2025. B&B crane is scheduled for Thur…"
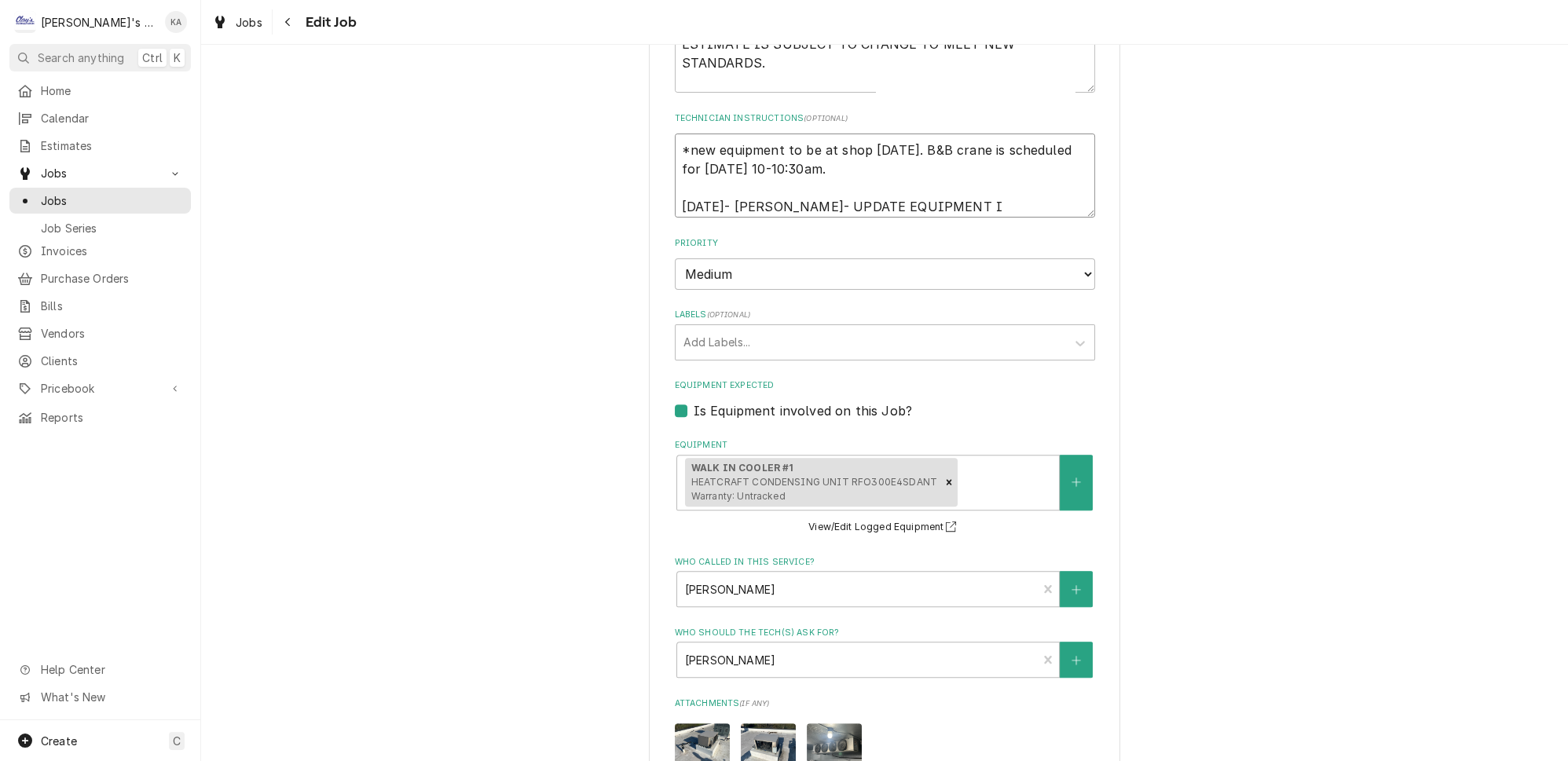
type textarea "x"
type textarea "*new equipment to be at shop Friday 10/10/2025. B&B crane is scheduled for Thur…"
type textarea "x"
type textarea "*new equipment to be at shop Friday 10/10/2025. B&B crane is scheduled for Thur…"
type textarea "x"
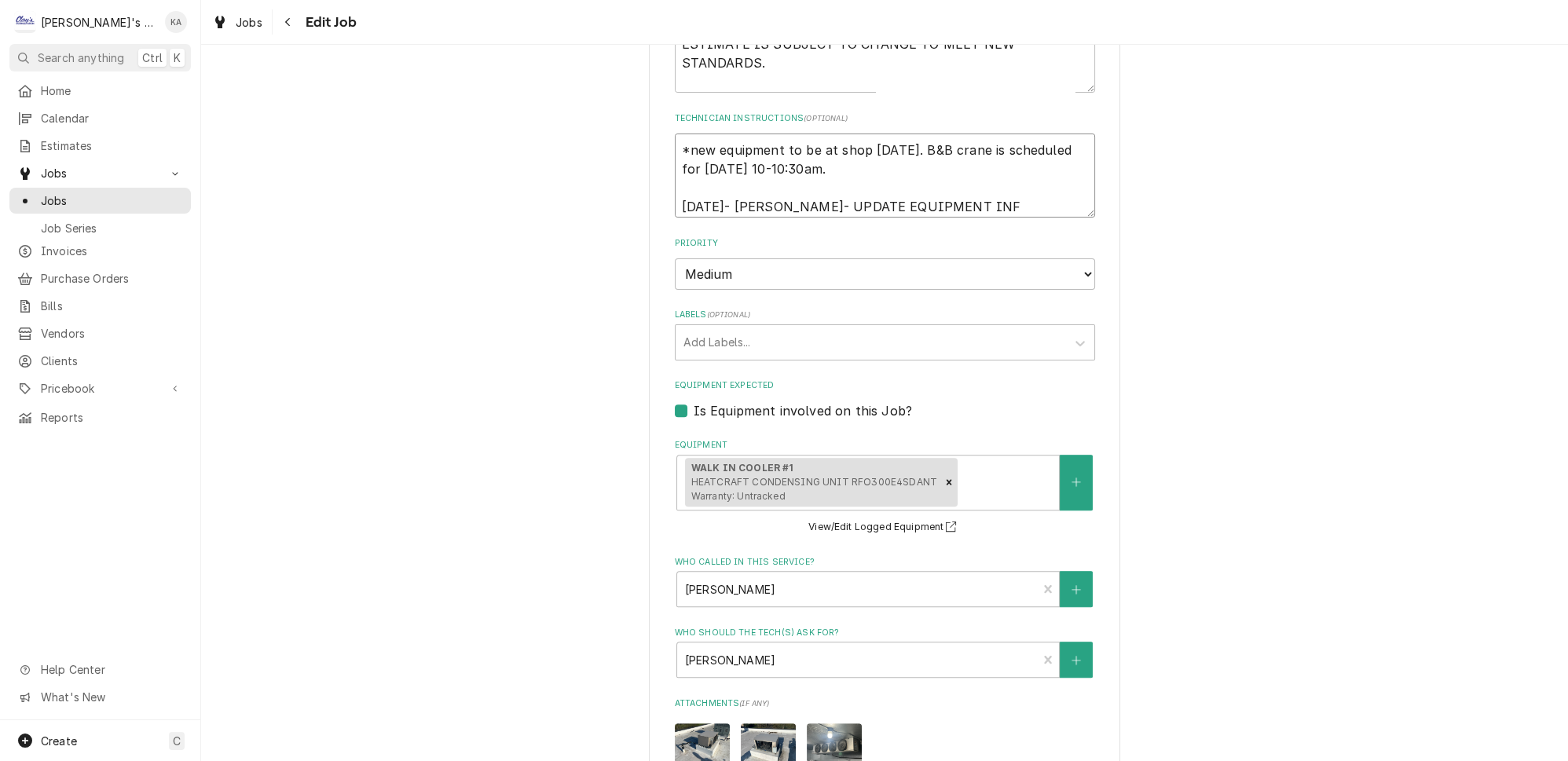
type textarea "*new equipment to be at shop Friday 10/10/2025. B&B crane is scheduled for Thur…"
type textarea "x"
type textarea "*new equipment to be at shop Friday 10/10/2025. B&B crane is scheduled for Thur…"
type textarea "x"
type textarea "*new equipment to be at shop Friday 10/10/2025. B&B crane is scheduled for Thur…"
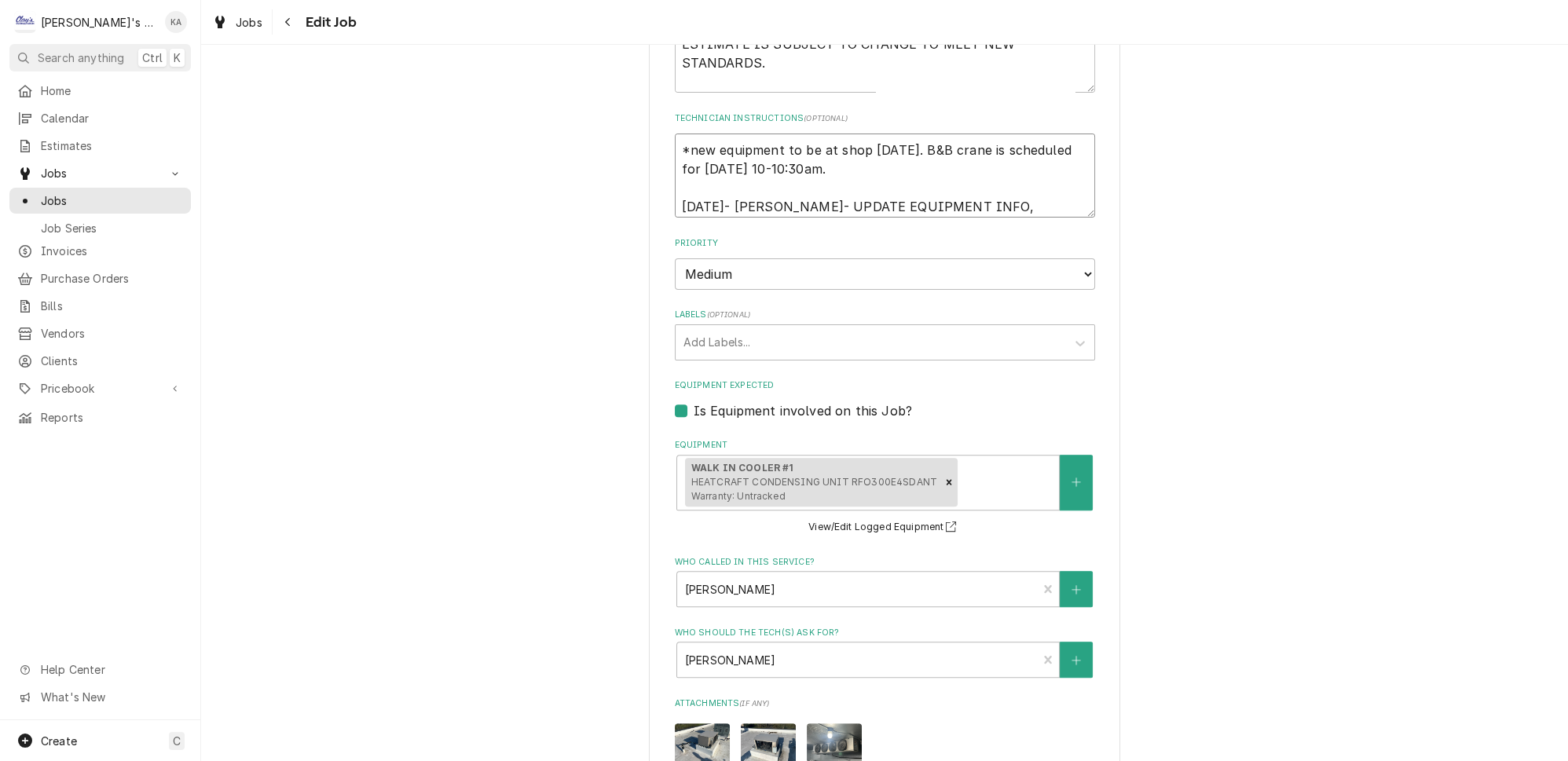
type textarea "x"
type textarea "*new equipment to be at shop Friday 10/10/2025. B&B crane is scheduled for Thur…"
type textarea "x"
type textarea "*new equipment to be at shop Friday 10/10/2025. B&B crane is scheduled for Thur…"
type textarea "x"
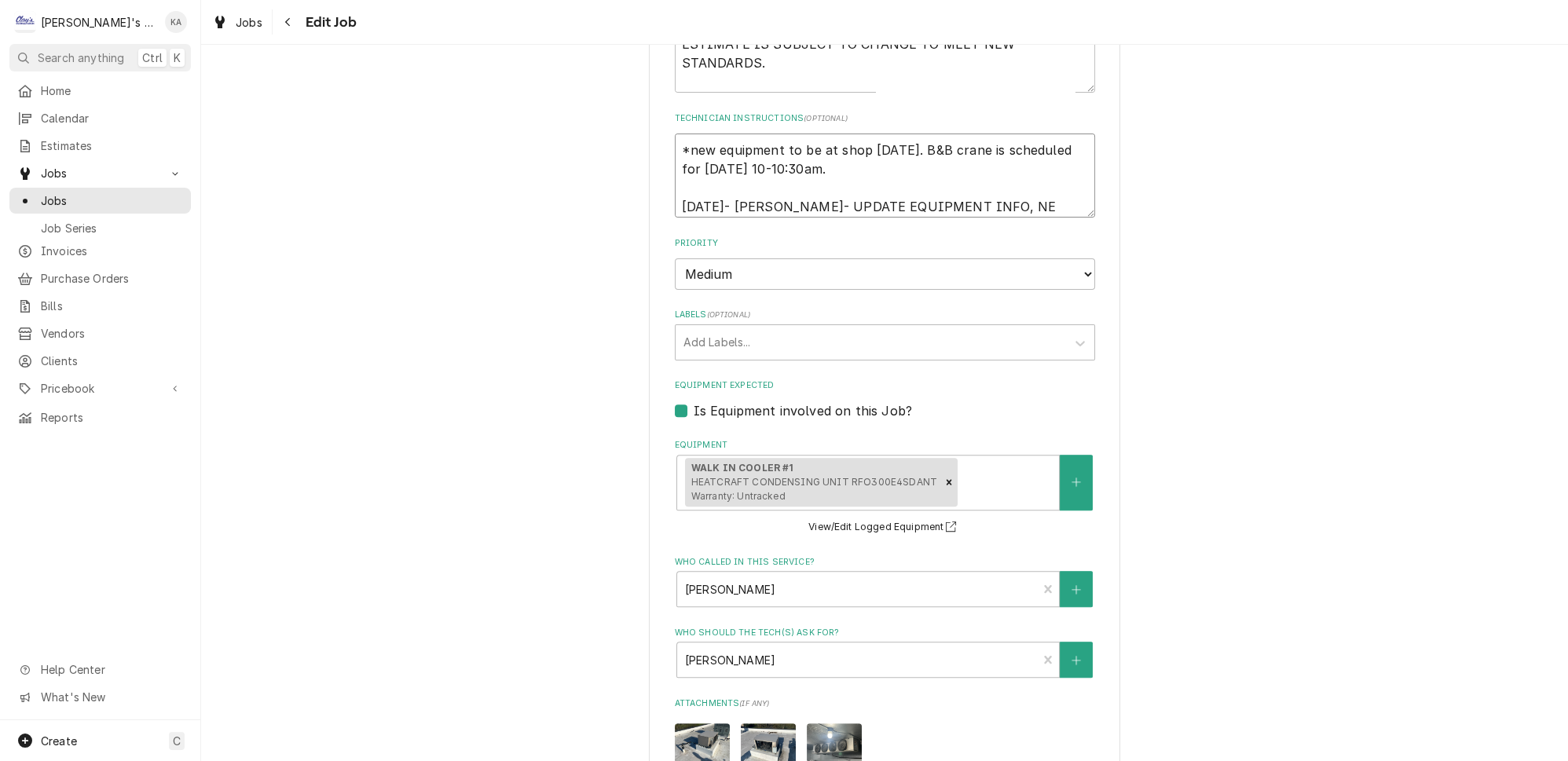
type textarea "*new equipment to be at shop Friday 10/10/2025. B&B crane is scheduled for Thur…"
type textarea "x"
type textarea "*new equipment to be at shop Friday 10/10/2025. B&B crane is scheduled for Thur…"
type textarea "x"
type textarea "*new equipment to be at shop Friday 10/10/2025. B&B crane is scheduled for Thur…"
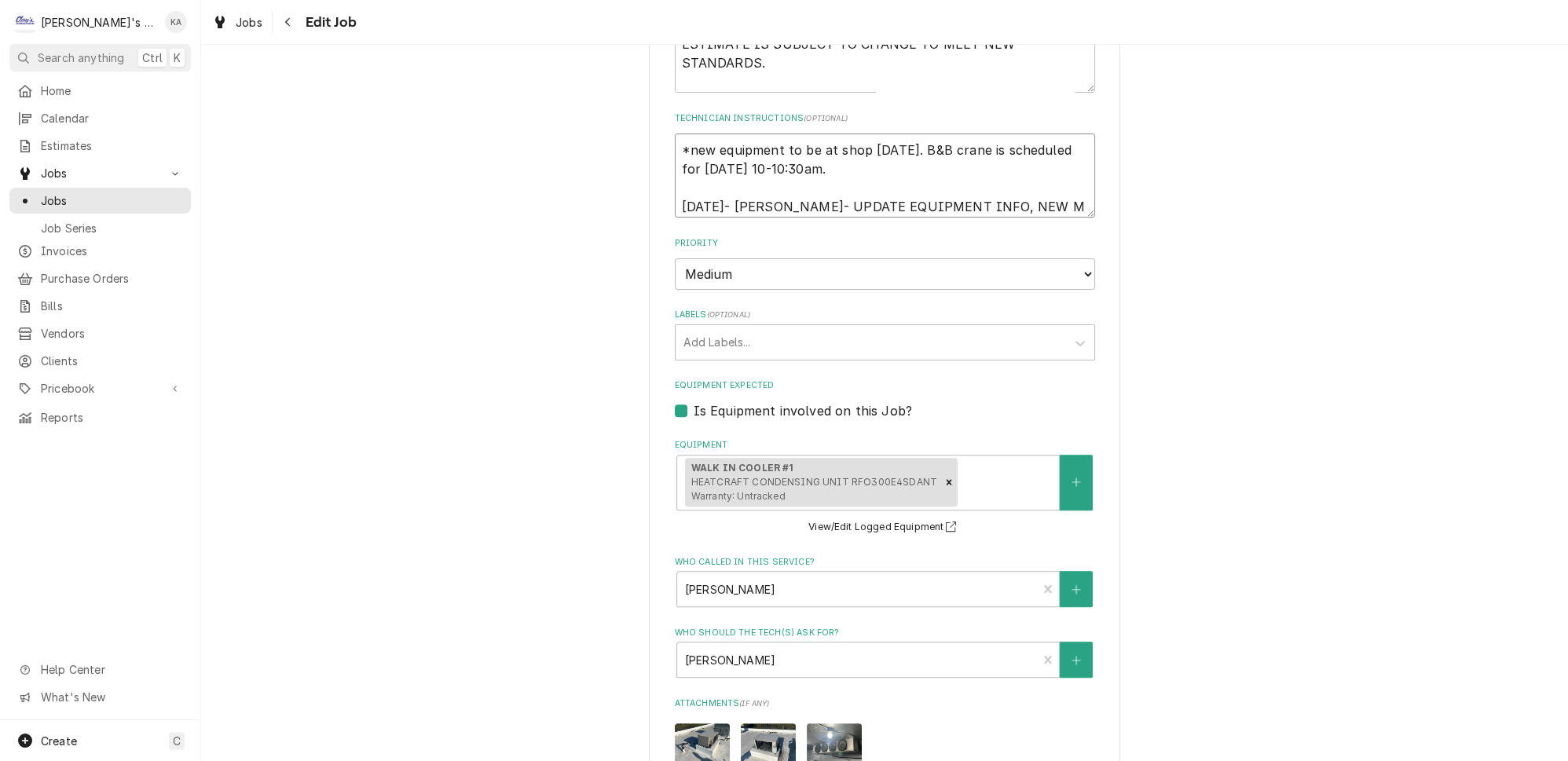
type textarea "x"
type textarea "*new equipment to be at shop Friday 10/10/2025. B&B crane is scheduled for Thur…"
type textarea "x"
type textarea "*new equipment to be at shop Friday 10/10/2025. B&B crane is scheduled for Thur…"
type textarea "x"
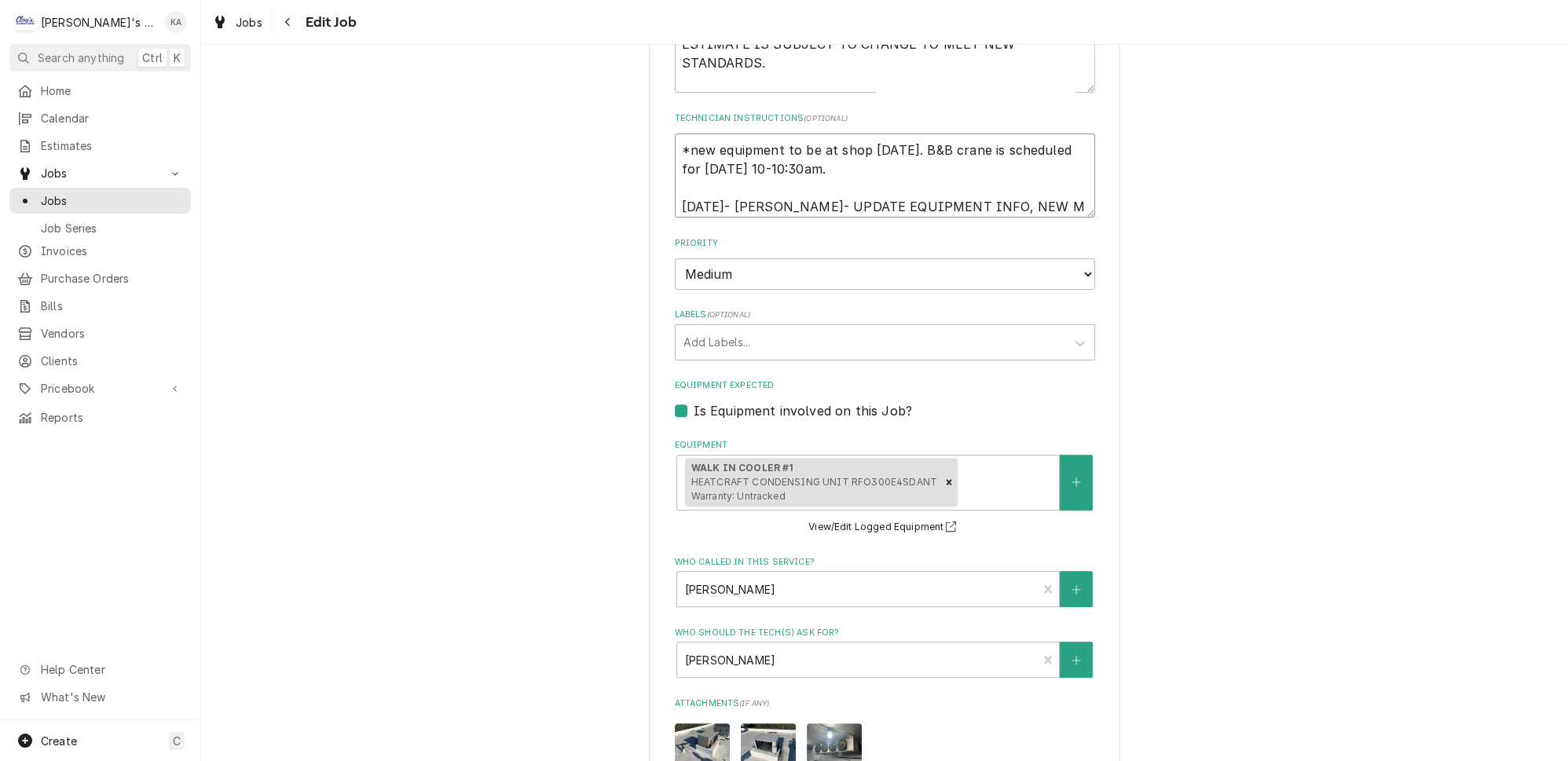
type textarea "*new equipment to be at shop Friday 10/10/2025. B&B crane is scheduled for Thur…"
type textarea "x"
type textarea "*new equipment to be at shop Friday 10/10/2025. B&B crane is scheduled for Thur…"
type textarea "x"
type textarea "*new equipment to be at shop Friday 10/10/2025. B&B crane is scheduled for Thur…"
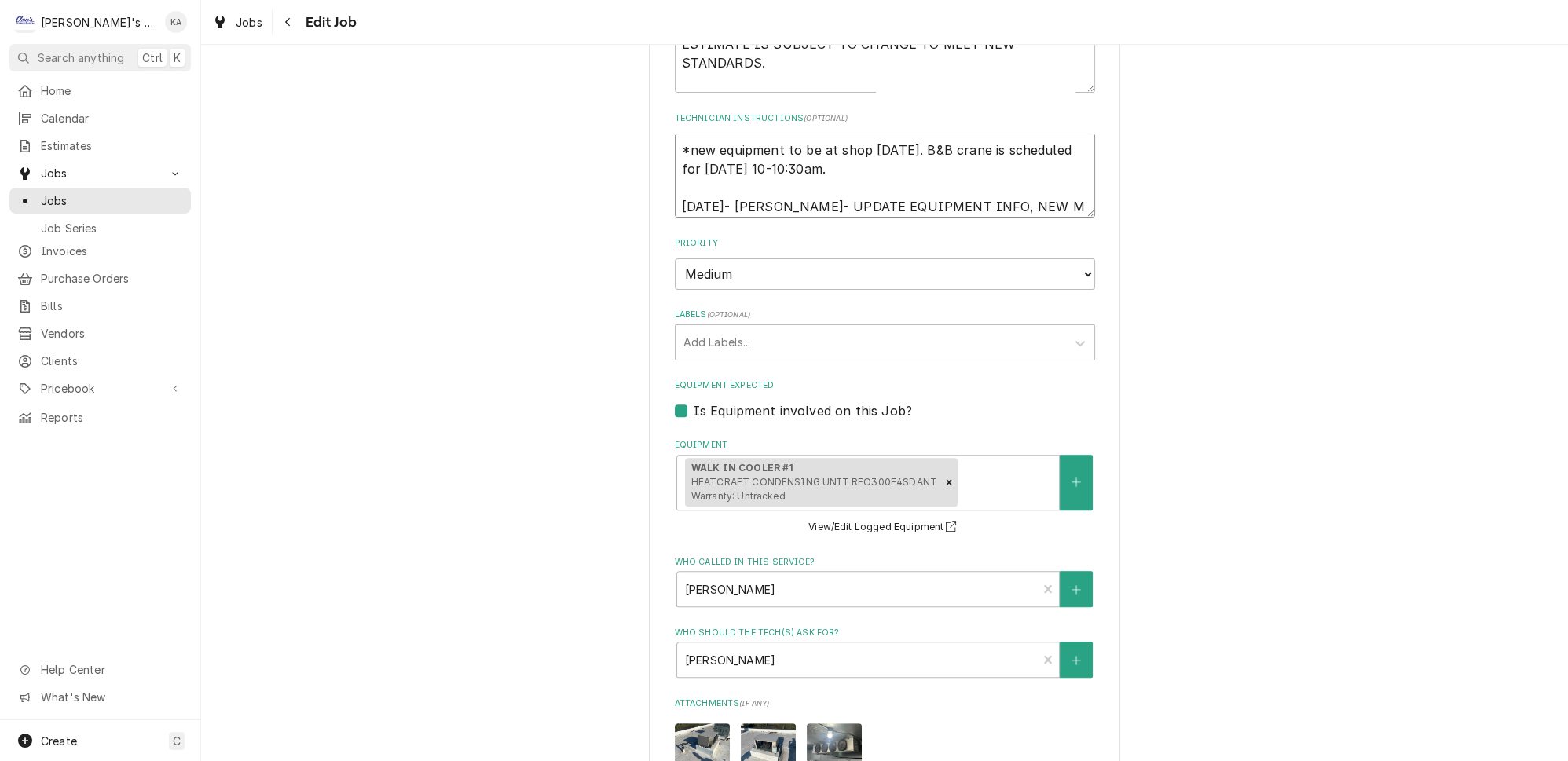
type textarea "x"
type textarea "*new equipment to be at shop Friday 10/10/2025. B&B crane is scheduled for Thur…"
type textarea "x"
type textarea "*new equipment to be at shop Friday 10/10/2025. B&B crane is scheduled for Thur…"
type textarea "x"
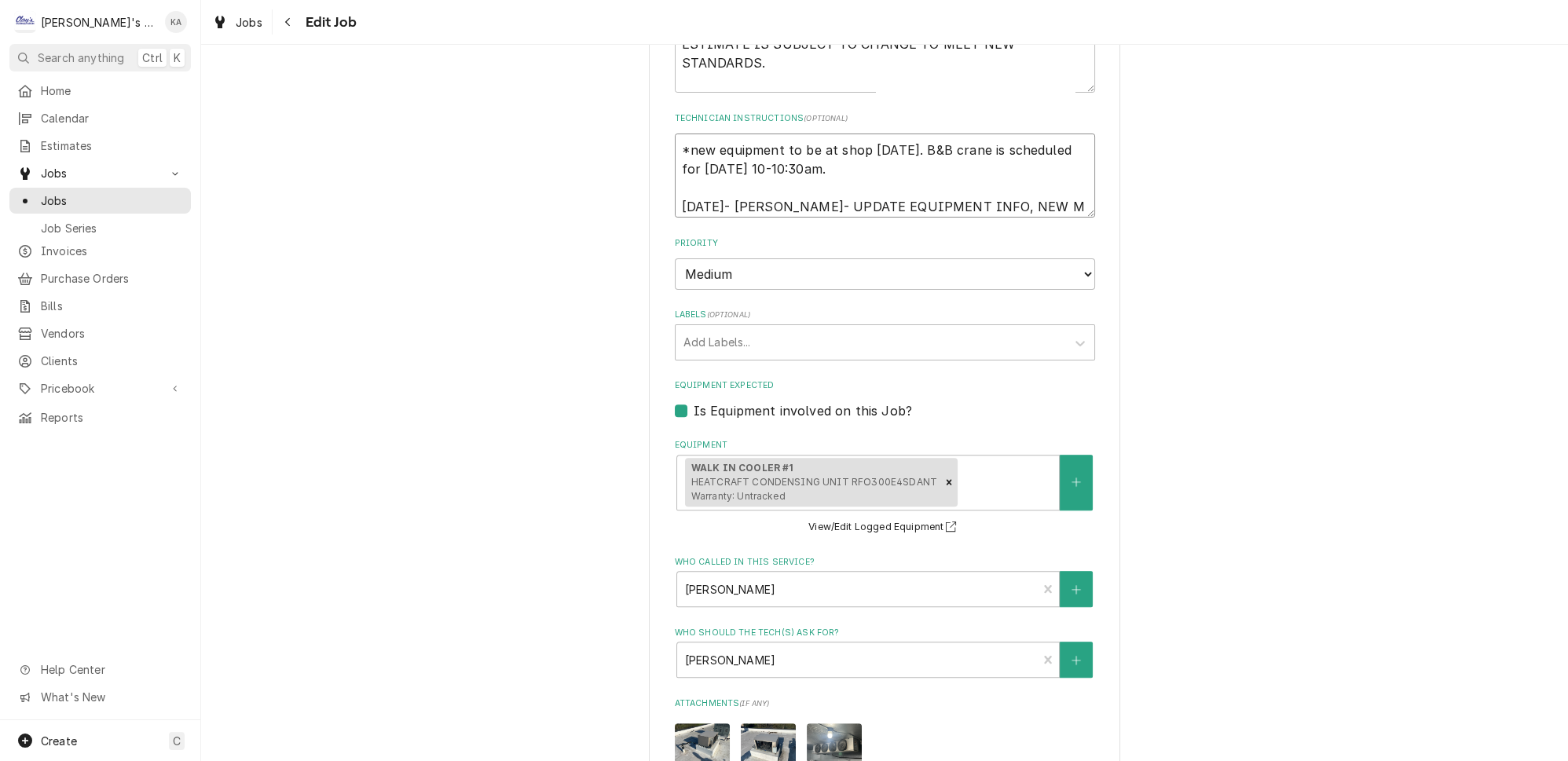
type textarea "*new equipment to be at shop Friday 10/10/2025. B&B crane is scheduled for Thur…"
type textarea "x"
type textarea "*new equipment to be at shop Friday 10/10/2025. B&B crane is scheduled for Thur…"
type textarea "x"
type textarea "*new equipment to be at shop Friday 10/10/2025. B&B crane is scheduled for Thur…"
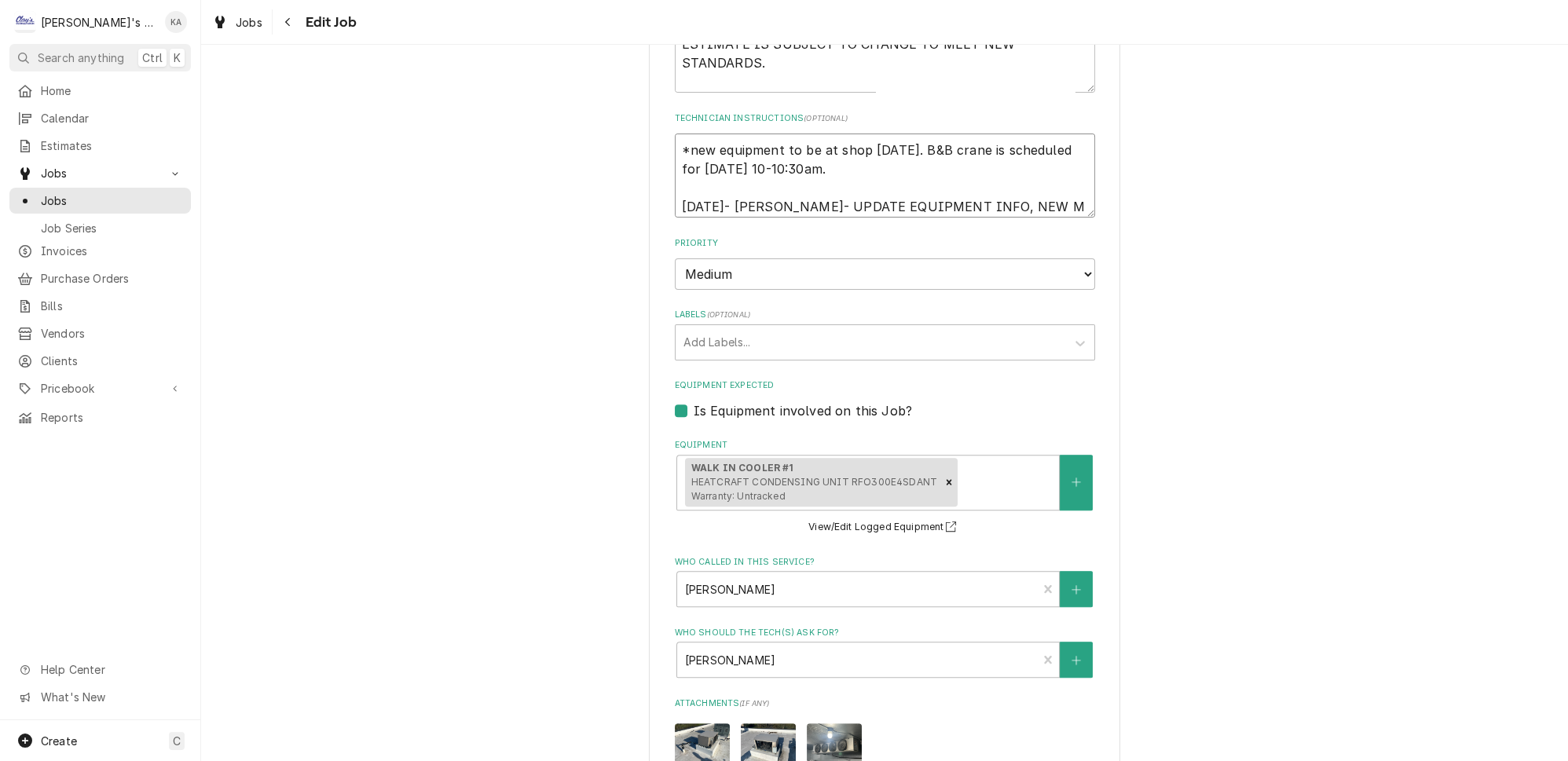
type textarea "x"
type textarea "*new equipment to be at shop Friday 10/10/2025. B&B crane is scheduled for Thur…"
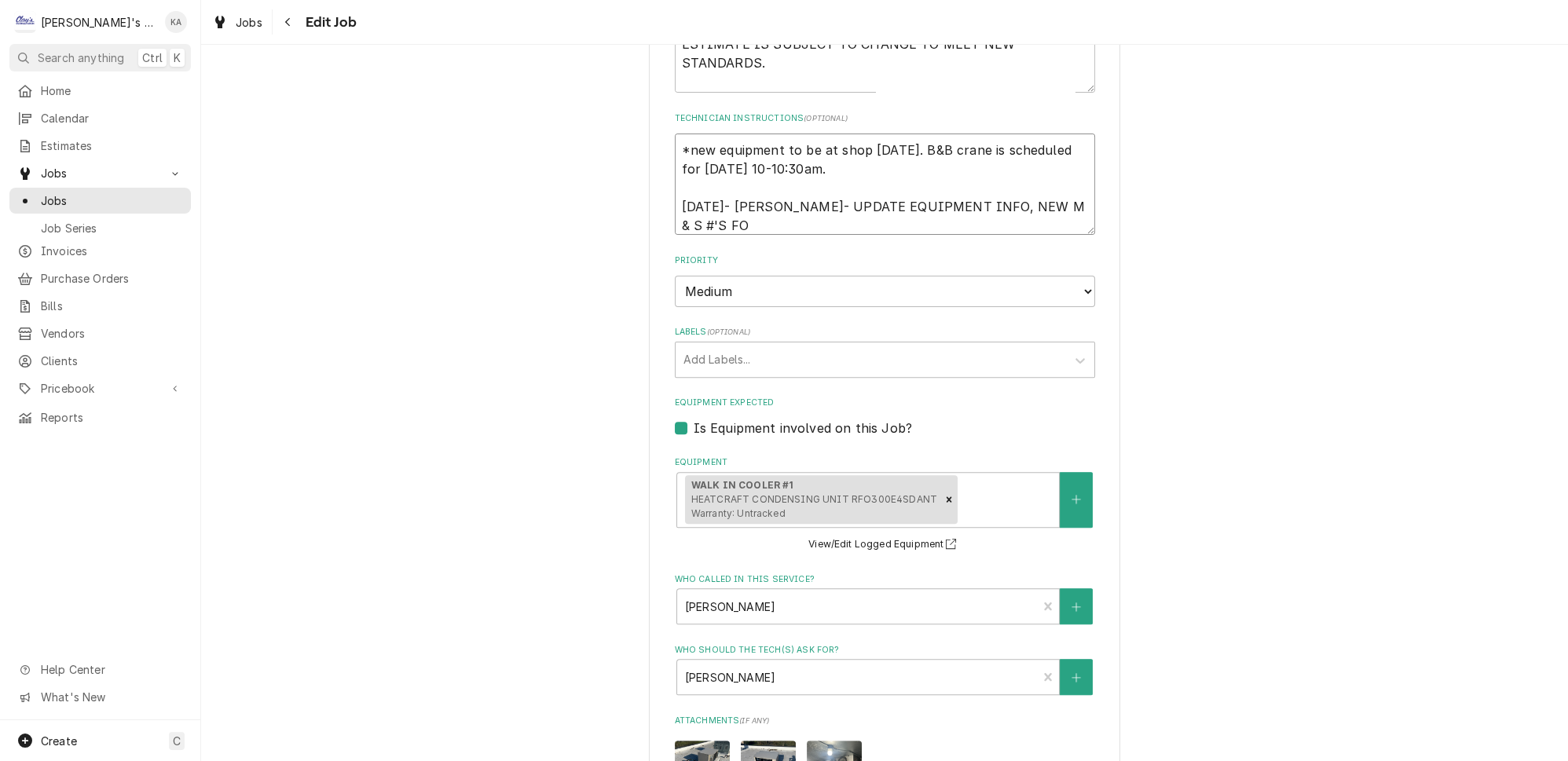
type textarea "x"
type textarea "*new equipment to be at shop Friday 10/10/2025. B&B crane is scheduled for Thur…"
type textarea "x"
type textarea "*new equipment to be at shop Friday 10/10/2025. B&B crane is scheduled for Thur…"
type textarea "x"
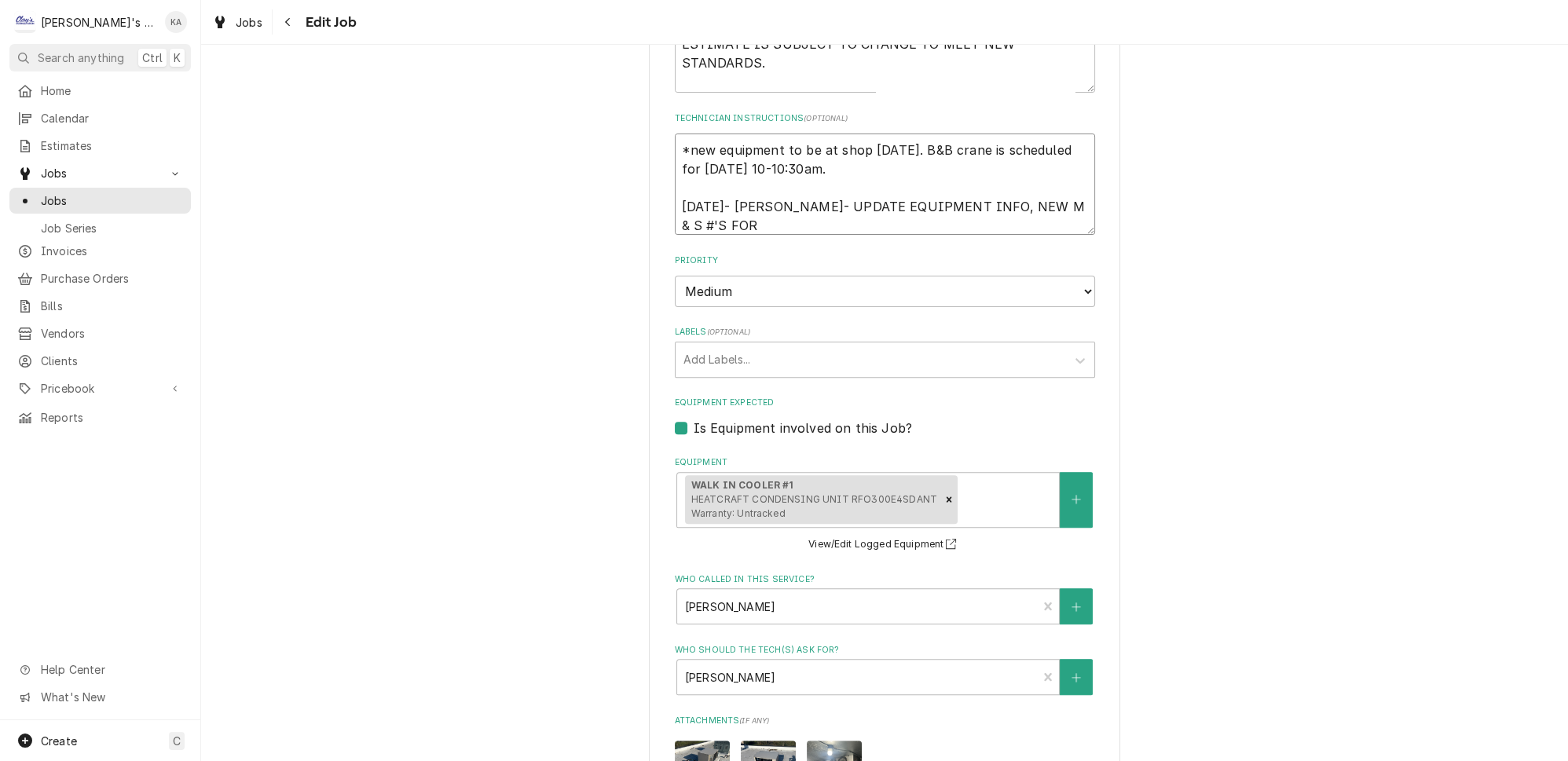
type textarea "*new equipment to be at shop Friday 10/10/2025. B&B crane is scheduled for Thur…"
type textarea "x"
type textarea "*new equipment to be at shop Friday 10/10/2025. B&B crane is scheduled for Thur…"
type textarea "x"
type textarea "*new equipment to be at shop Friday 10/10/2025. B&B crane is scheduled for Thur…"
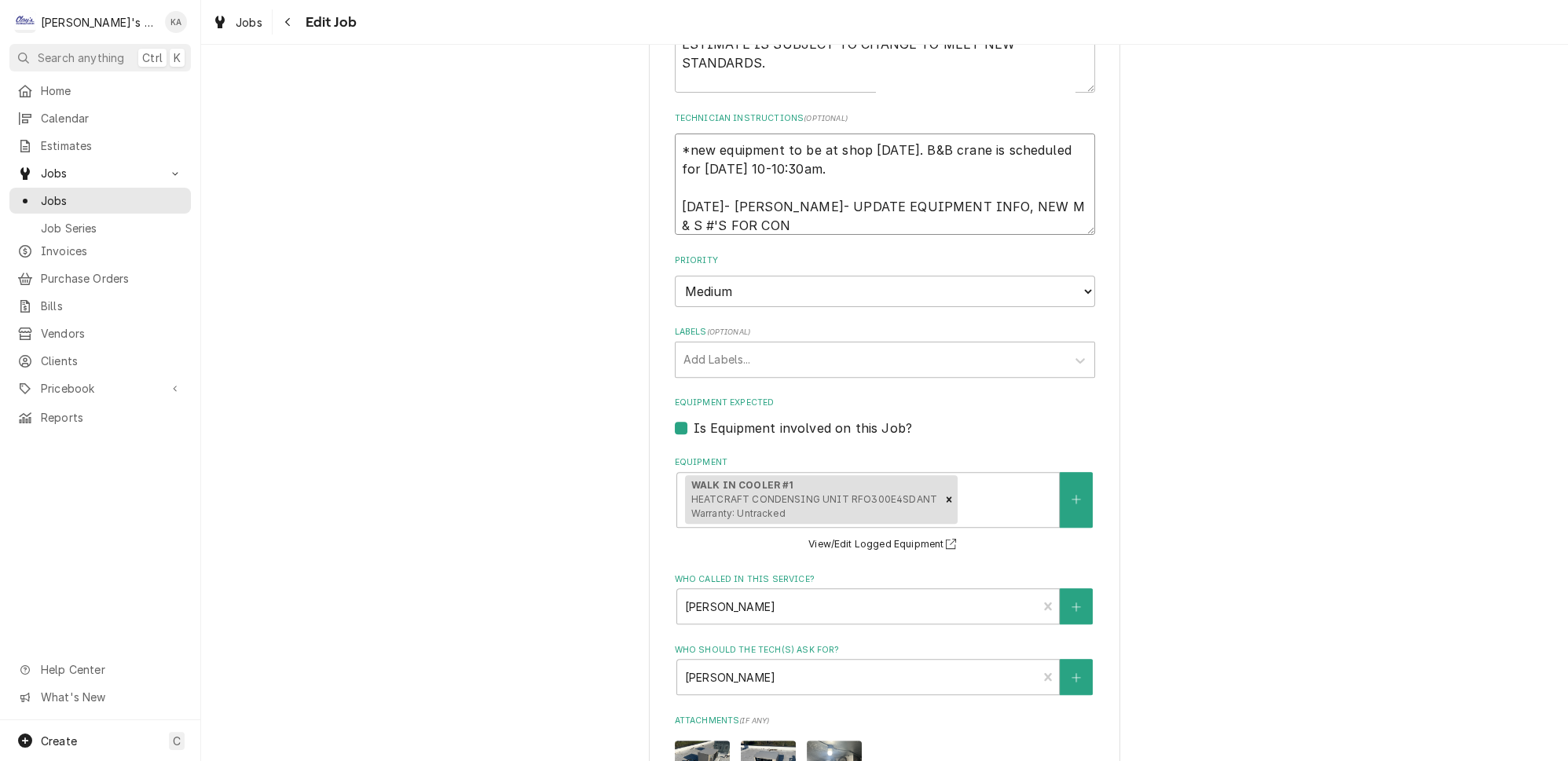
type textarea "x"
type textarea "*new equipment to be at shop Friday 10/10/2025. B&B crane is scheduled for Thur…"
type textarea "x"
type textarea "*new equipment to be at shop Friday 10/10/2025. B&B crane is scheduled for Thur…"
type textarea "x"
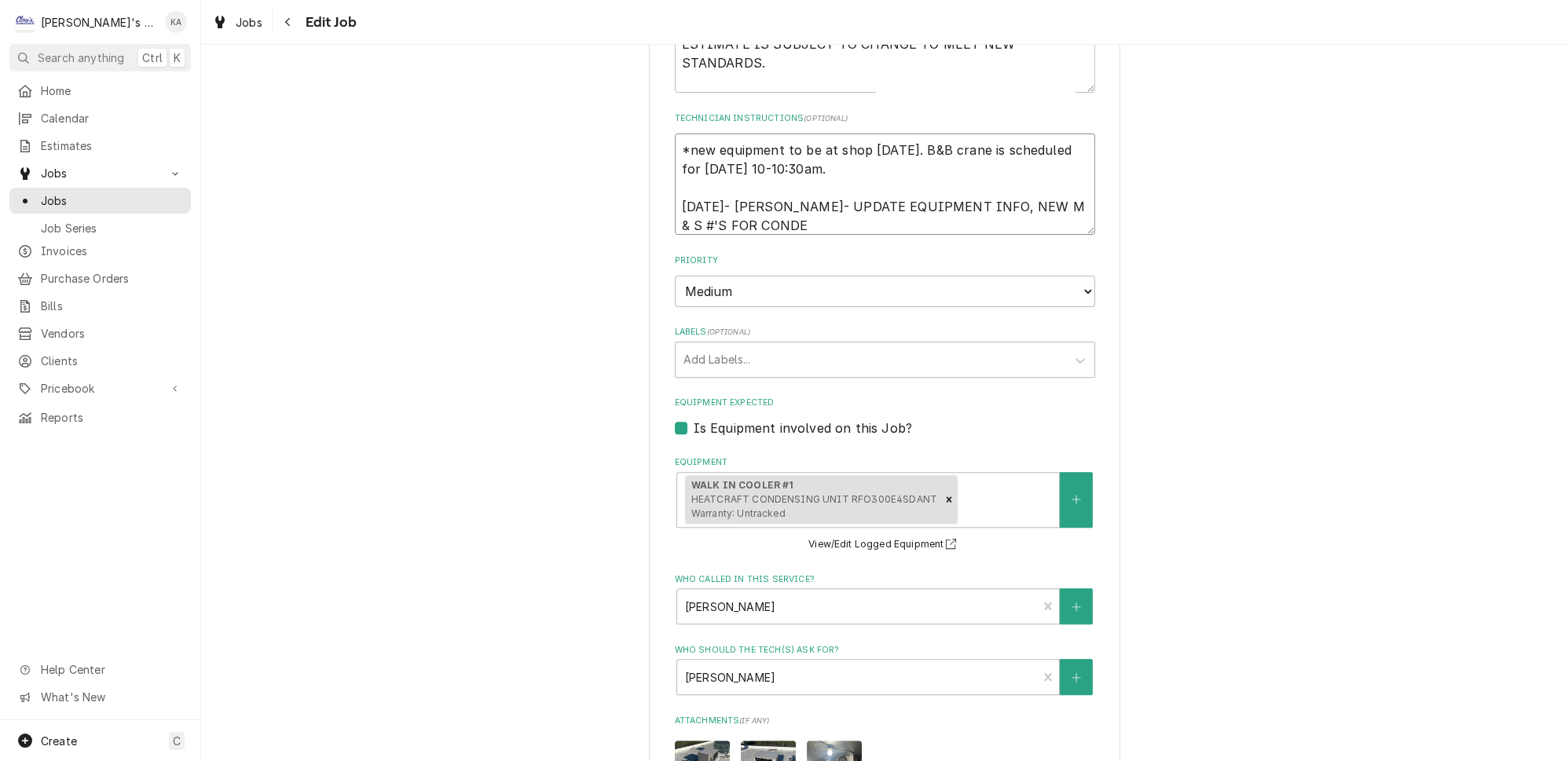
type textarea "*new equipment to be at shop Friday 10/10/2025. B&B crane is scheduled for Thur…"
type textarea "x"
type textarea "*new equipment to be at shop Friday 10/10/2025. B&B crane is scheduled for Thur…"
type textarea "x"
type textarea "*new equipment to be at shop Friday 10/10/2025. B&B crane is scheduled for Thur…"
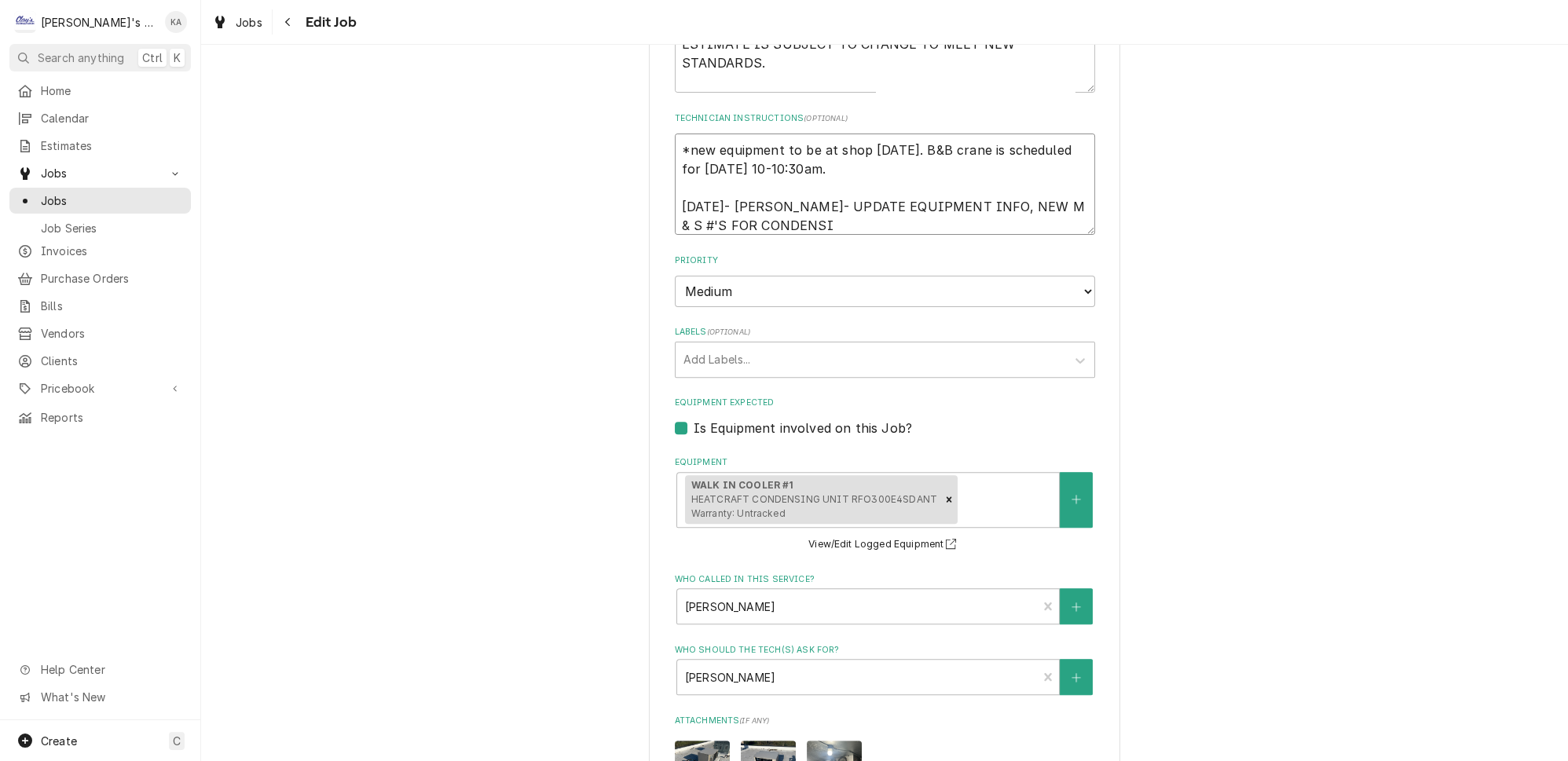
type textarea "x"
type textarea "*new equipment to be at shop Friday 10/10/2025. B&B crane is scheduled for Thur…"
type textarea "x"
type textarea "*new equipment to be at shop Friday 10/10/2025. B&B crane is scheduled for Thur…"
type textarea "x"
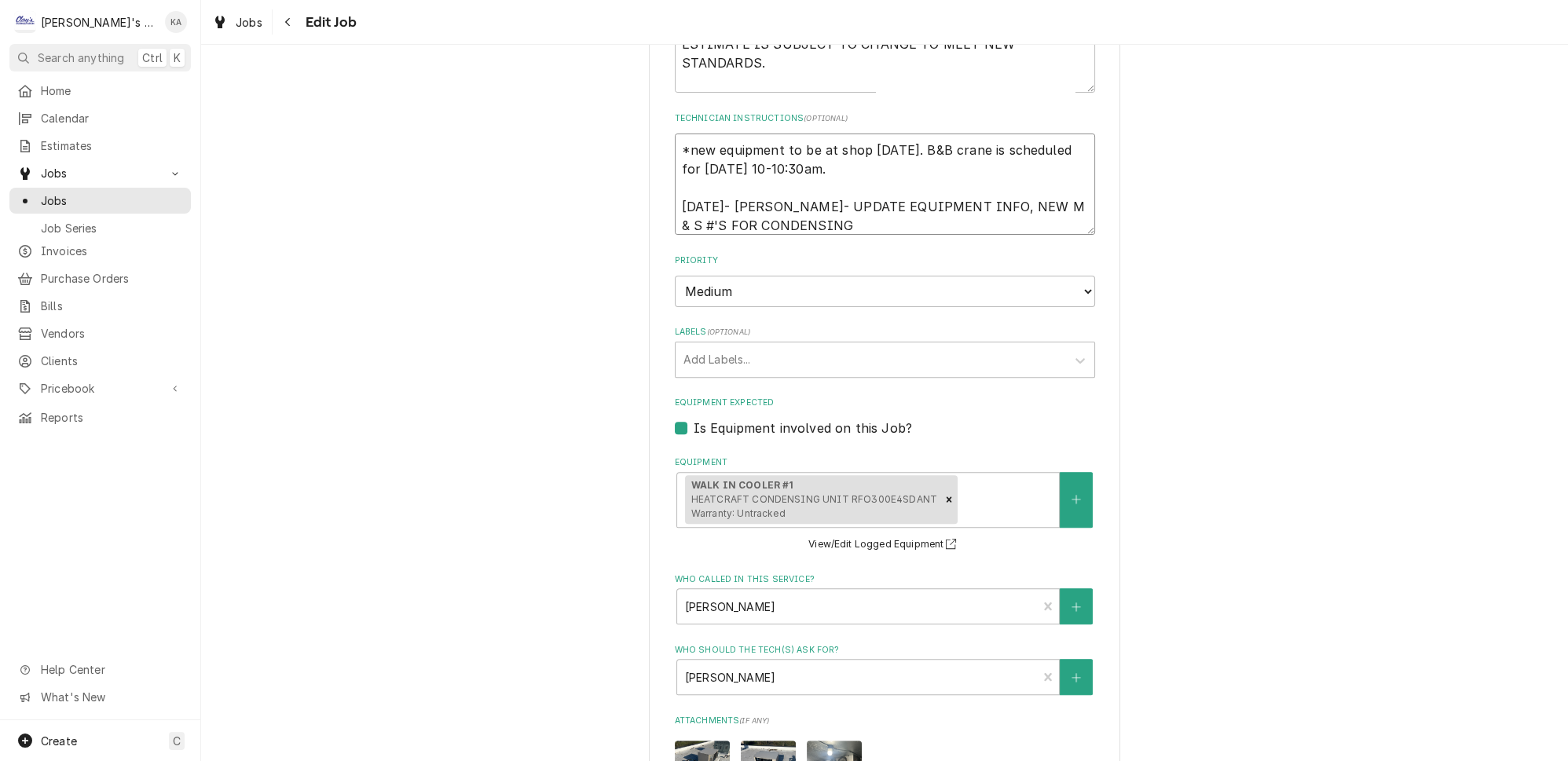
type textarea "*new equipment to be at shop Friday 10/10/2025. B&B crane is scheduled for Thur…"
type textarea "x"
type textarea "*new equipment to be at shop Friday 10/10/2025. B&B crane is scheduled for Thur…"
type textarea "x"
type textarea "*new equipment to be at shop Friday 10/10/2025. B&B crane is scheduled for Thur…"
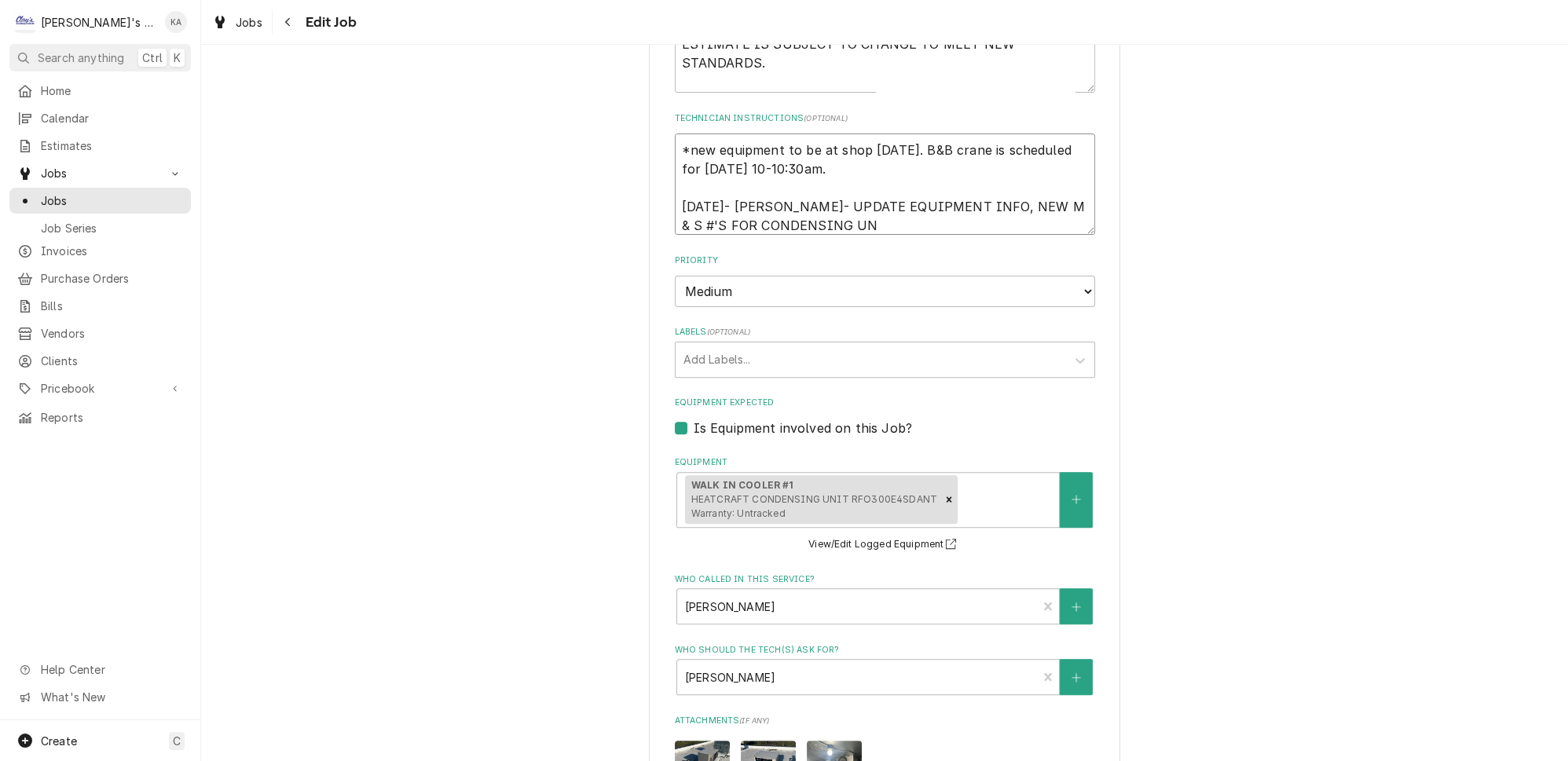
type textarea "x"
type textarea "*new equipment to be at shop Friday 10/10/2025. B&B crane is scheduled for Thur…"
type textarea "x"
type textarea "*new equipment to be at shop Friday 10/10/2025. B&B crane is scheduled for Thur…"
type textarea "x"
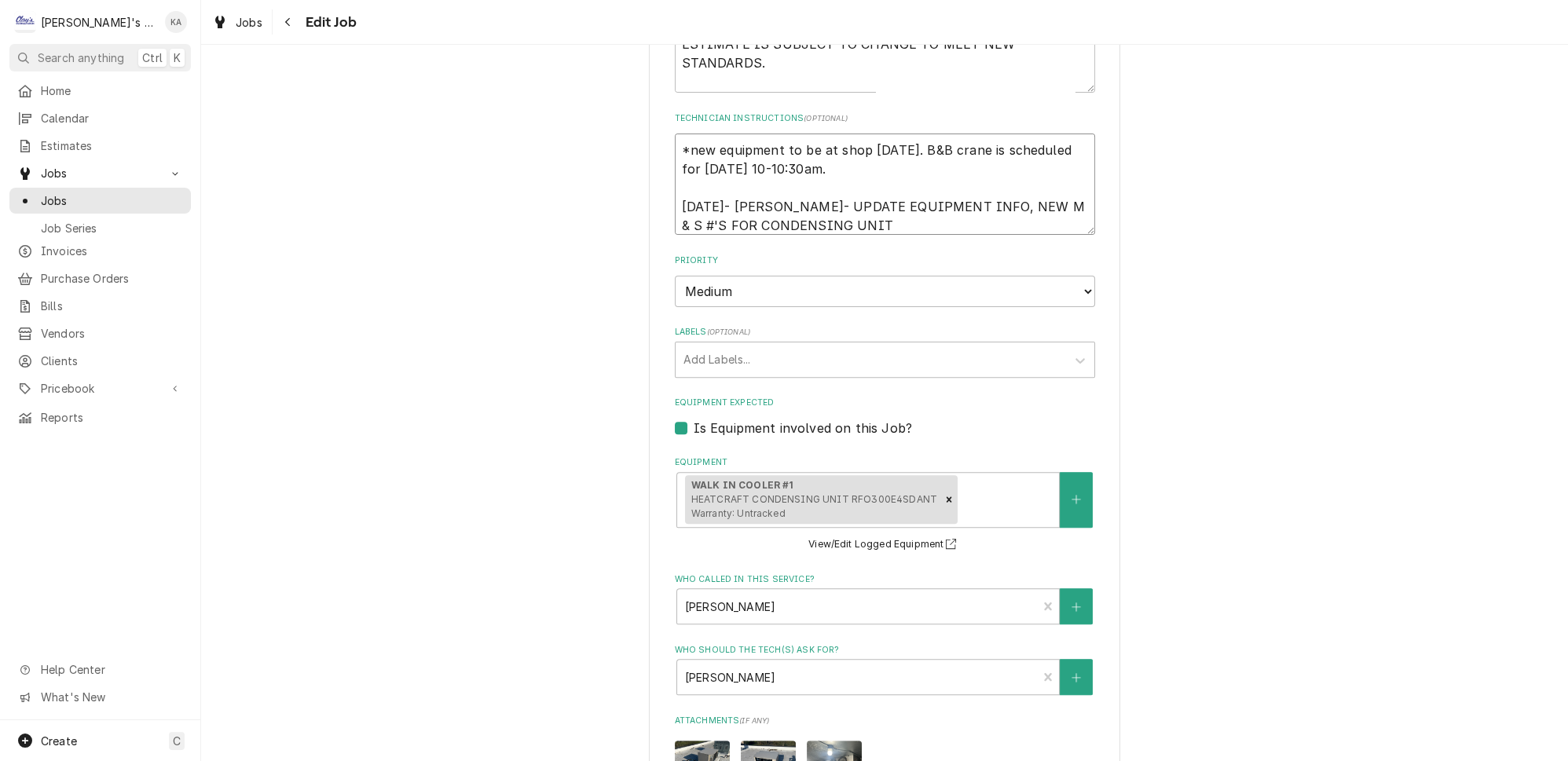
type textarea "*new equipment to be at shop Friday 10/10/2025. B&B crane is scheduled for Thur…"
type textarea "x"
type textarea "*new equipment to be at shop Friday 10/10/2025. B&B crane is scheduled for Thur…"
type textarea "x"
type textarea "*new equipment to be at shop Friday 10/10/2025. B&B crane is scheduled for Thur…"
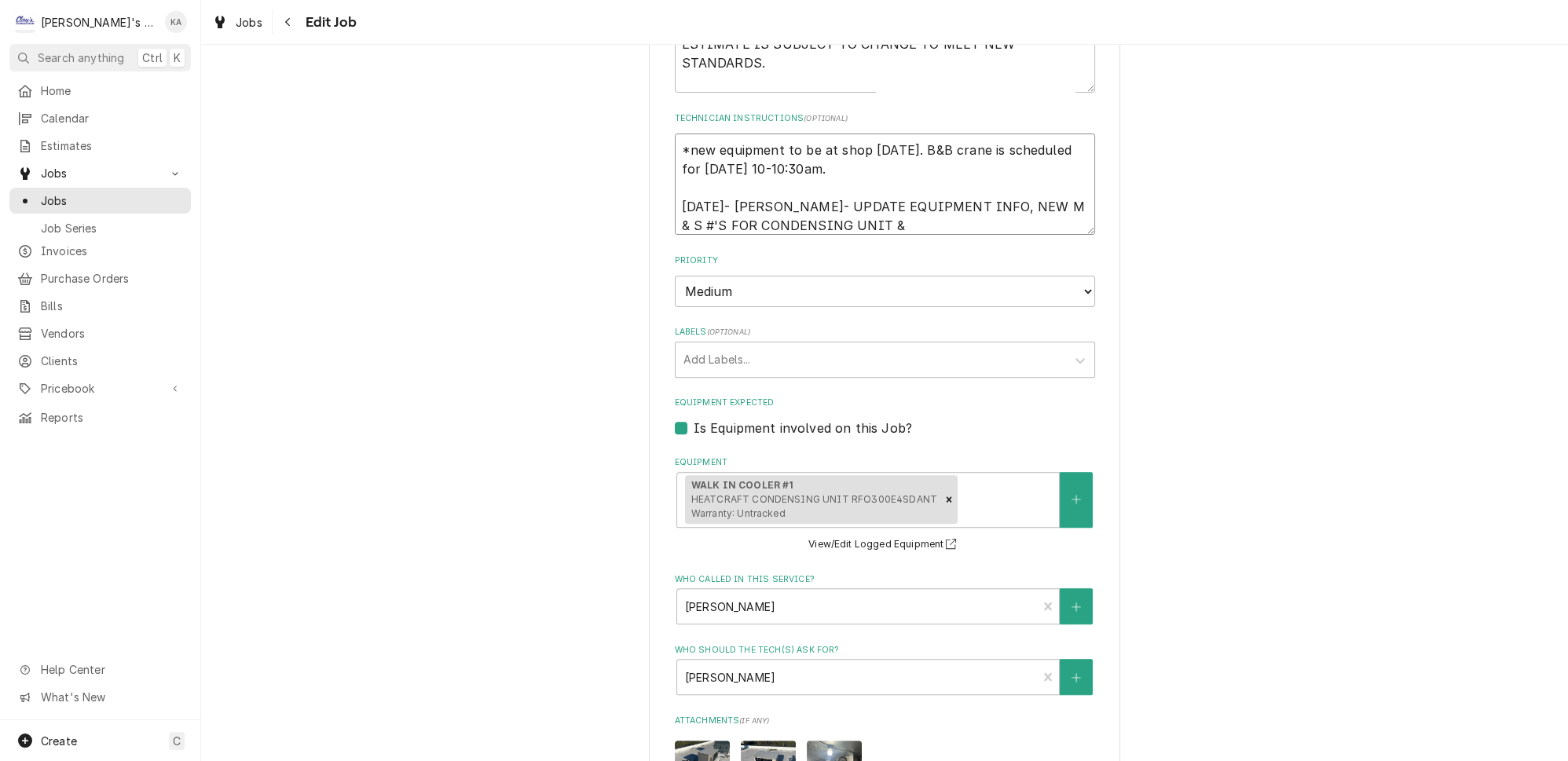
type textarea "x"
type textarea "*new equipment to be at shop Friday 10/10/2025. B&B crane is scheduled for Thur…"
type textarea "x"
type textarea "*new equipment to be at shop Friday 10/10/2025. B&B crane is scheduled for Thur…"
type textarea "x"
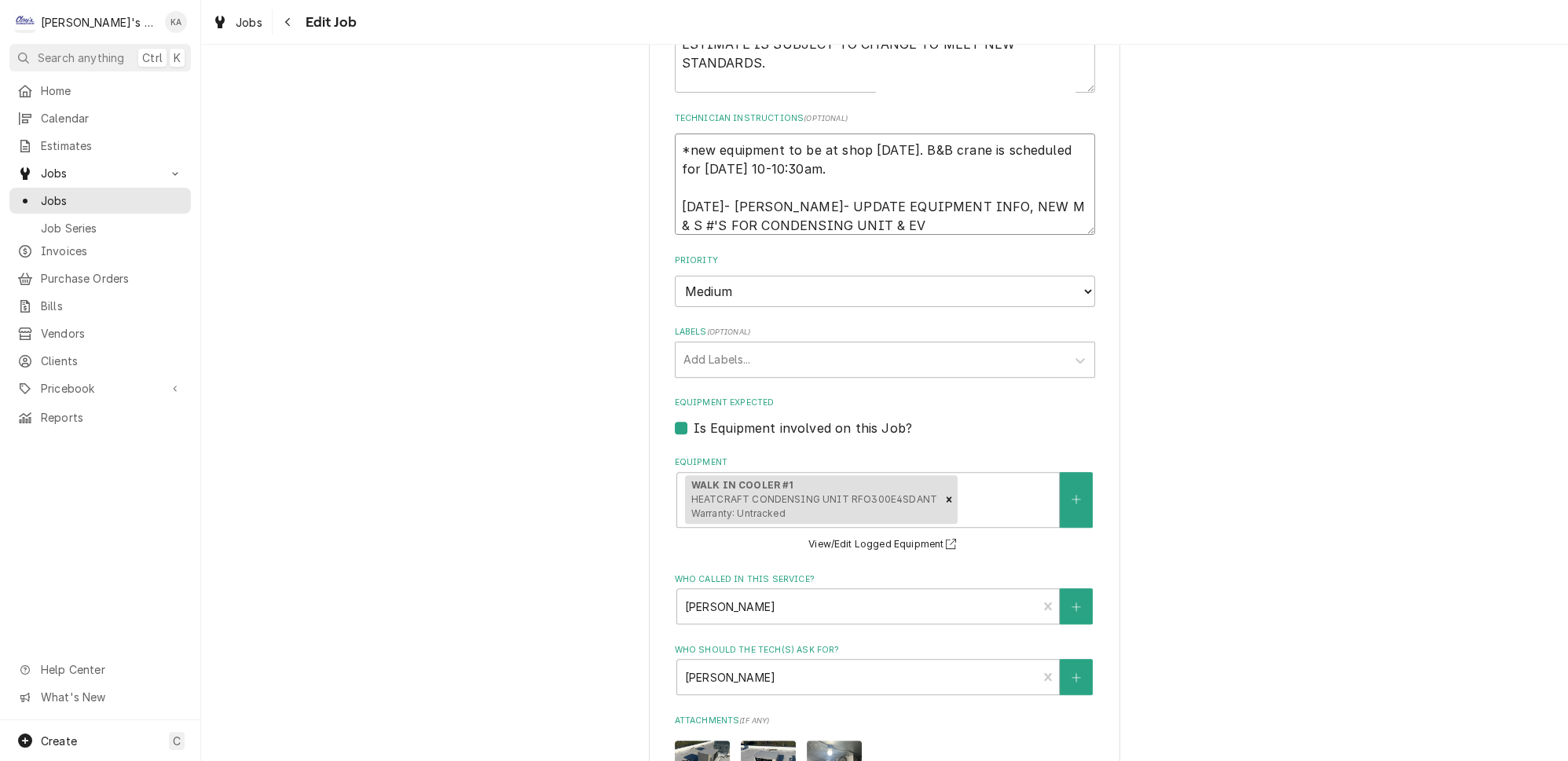
type textarea "*new equipment to be at shop Friday 10/10/2025. B&B crane is scheduled for Thur…"
type textarea "x"
type textarea "*new equipment to be at shop [DATE]. B&B crane is scheduled for [DATE] 10-10:30…"
type textarea "x"
type textarea "*new equipment to be at shop [DATE]. B&B crane is scheduled for [DATE] 10-10:30…"
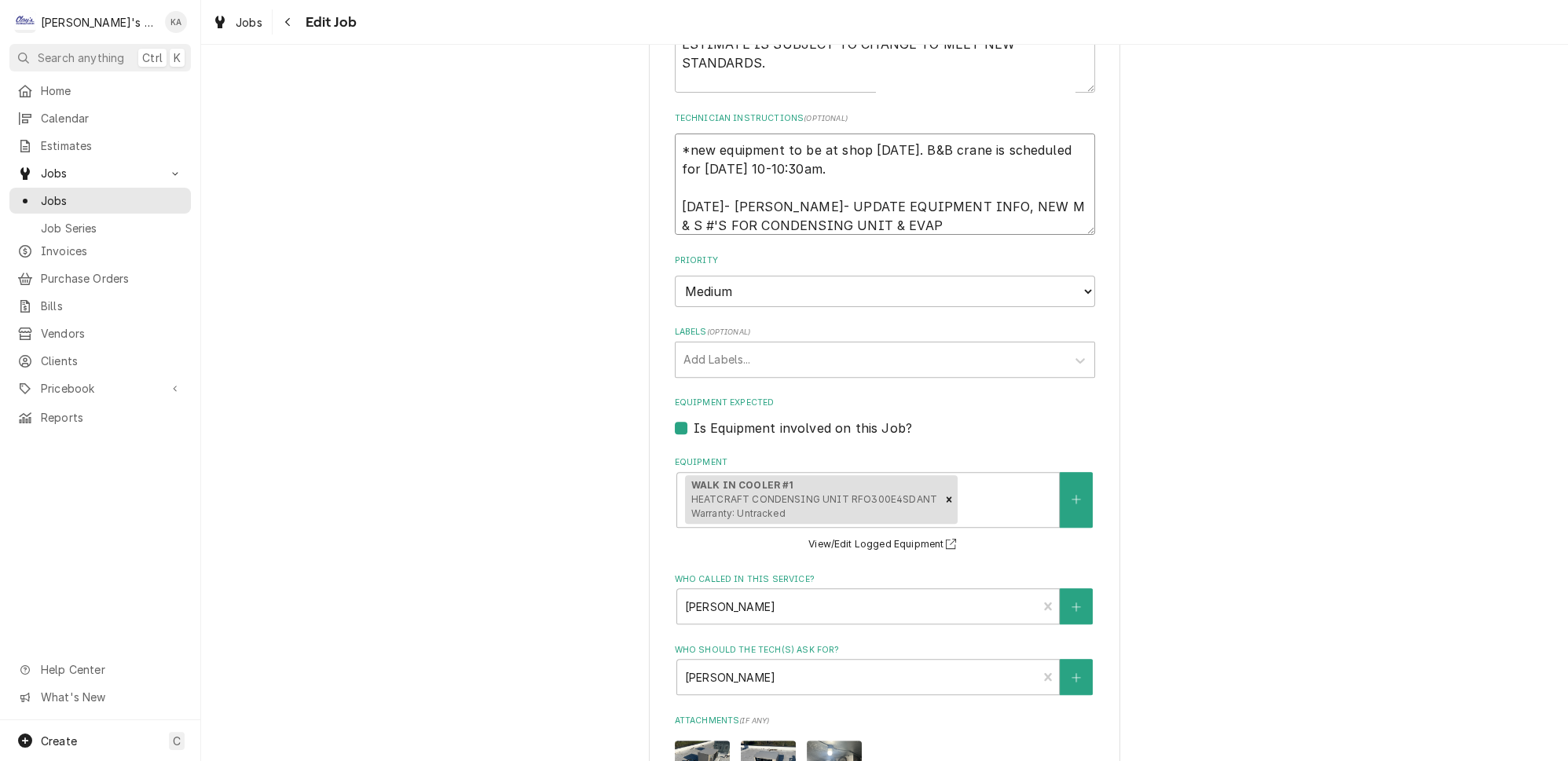
type textarea "x"
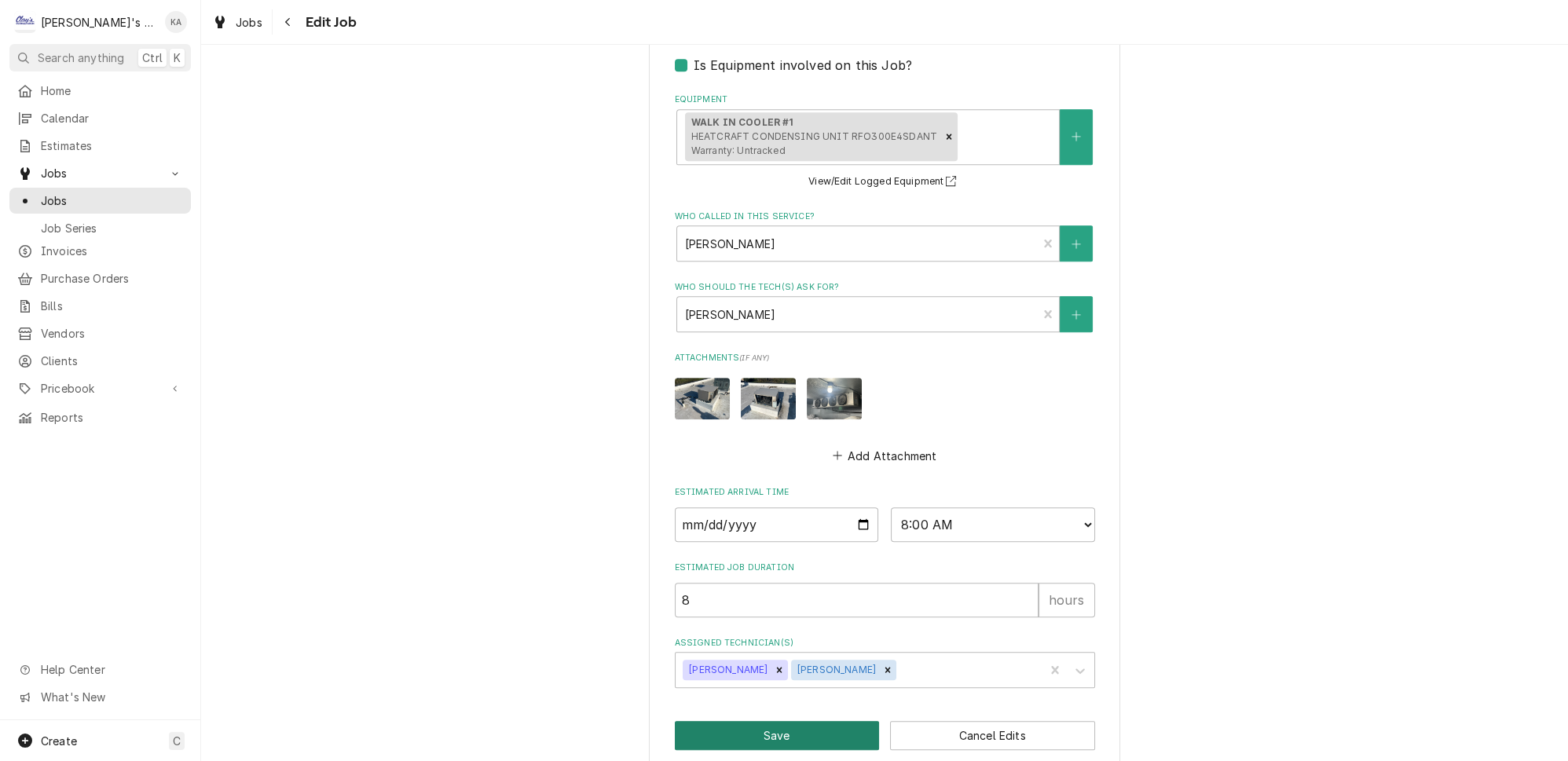
type textarea "*new equipment to be at shop [DATE]. B&B crane is scheduled for [DATE] 10-10:30…"
click at [764, 721] on button "Save" at bounding box center [777, 736] width 205 height 29
type textarea "x"
